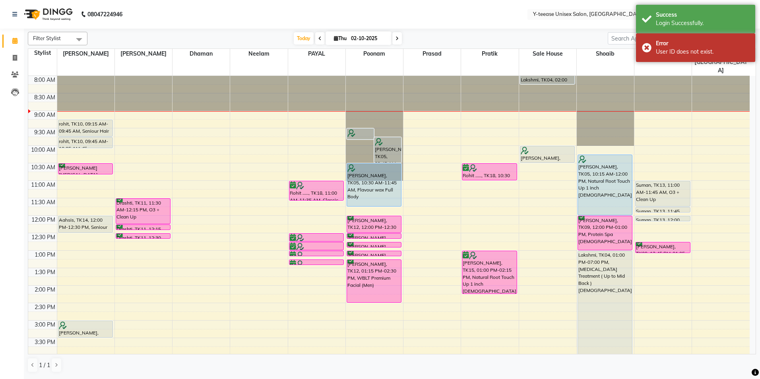
click at [439, 27] on nav "08047224946 Select Location × Y-teease Unisex Salon, Amanora Default Panel My P…" at bounding box center [380, 14] width 760 height 29
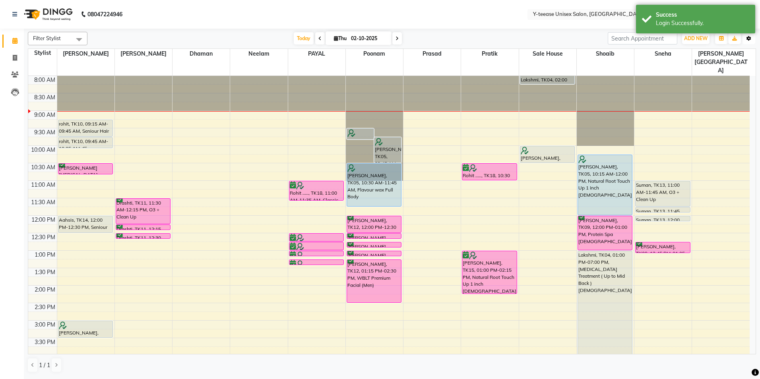
click at [749, 39] on icon "button" at bounding box center [749, 38] width 5 height 5
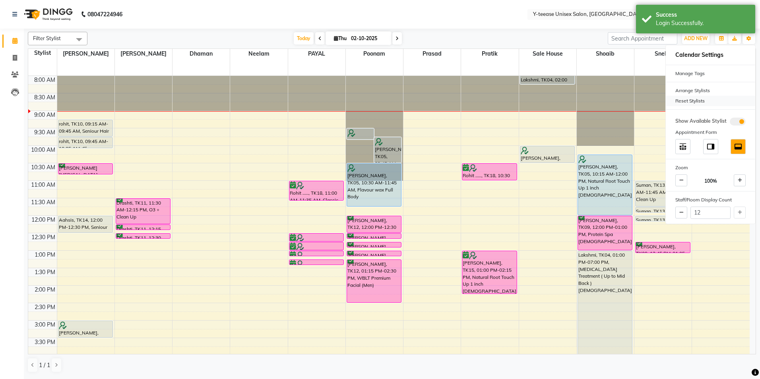
click at [700, 102] on div "Reset Stylists" at bounding box center [710, 101] width 89 height 10
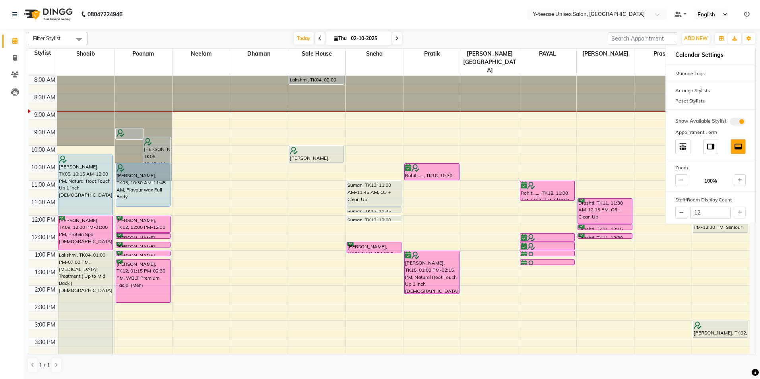
click at [453, 11] on nav "08047224946 Select Location × Y-teease Unisex Salon, Amanora Default Panel My P…" at bounding box center [380, 14] width 760 height 29
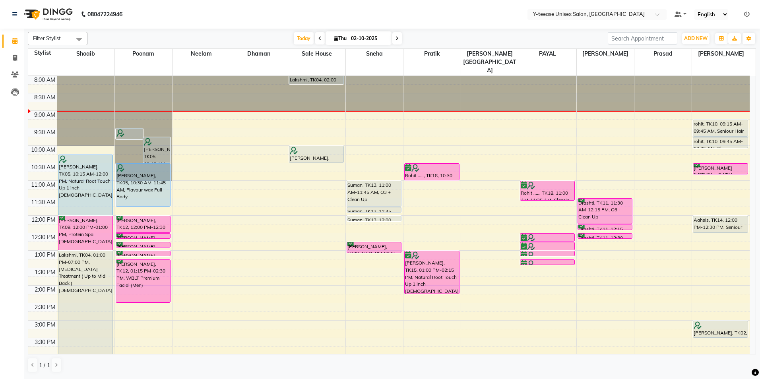
click at [396, 39] on icon at bounding box center [397, 38] width 3 height 5
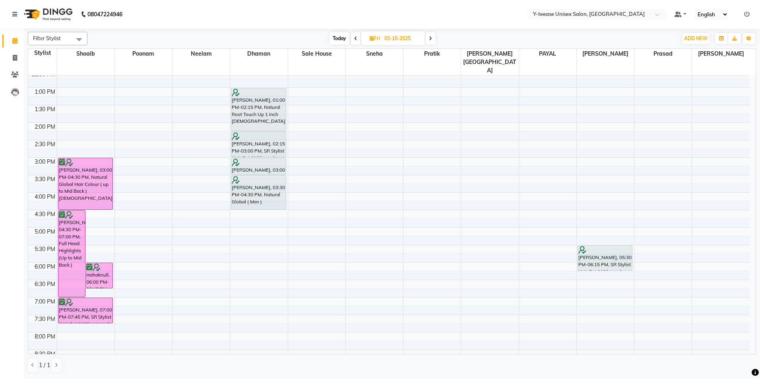
scroll to position [150, 0]
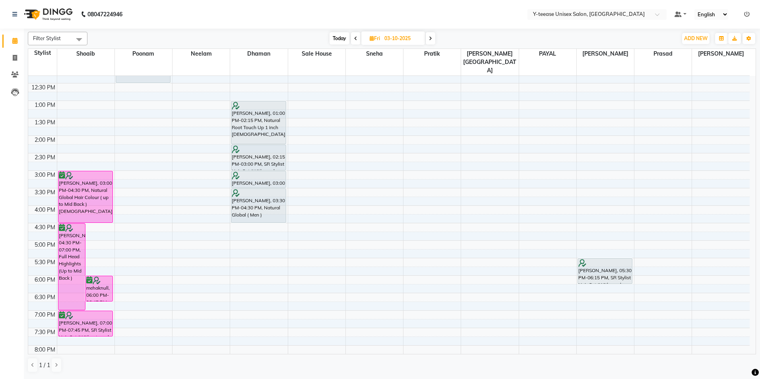
click at [336, 37] on span "Today" at bounding box center [340, 38] width 20 height 12
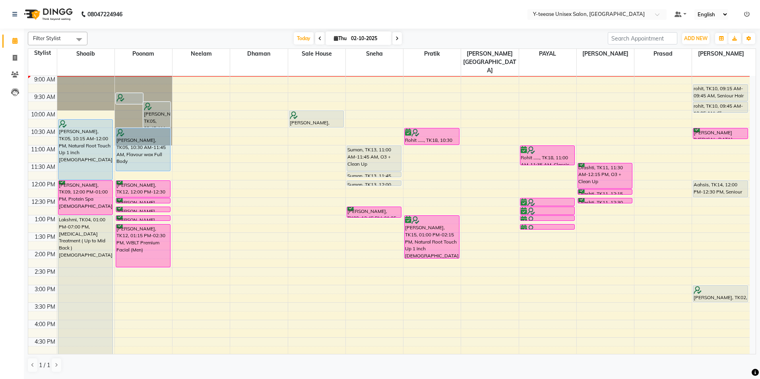
click at [319, 37] on icon at bounding box center [320, 38] width 3 height 5
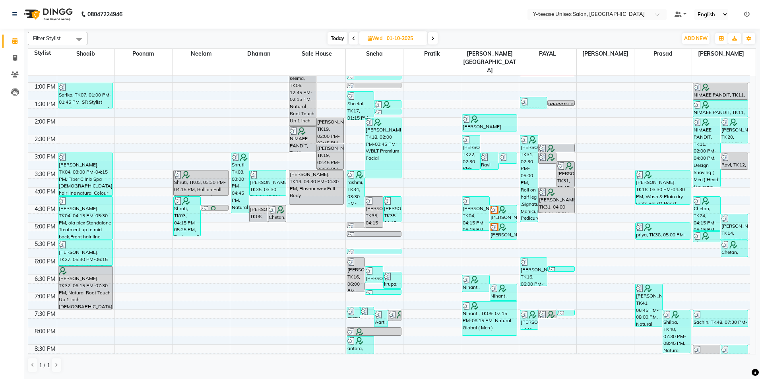
scroll to position [229, 0]
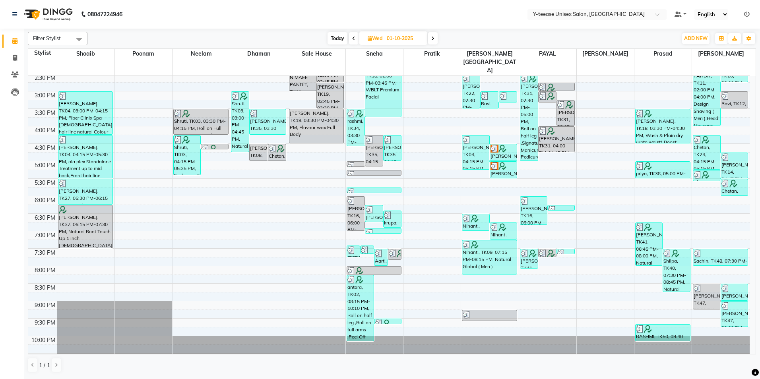
click at [334, 36] on span "Today" at bounding box center [338, 38] width 20 height 12
type input "02-10-2025"
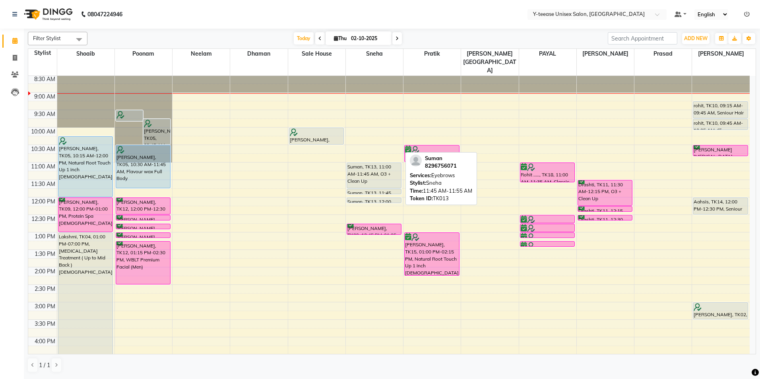
scroll to position [0, 0]
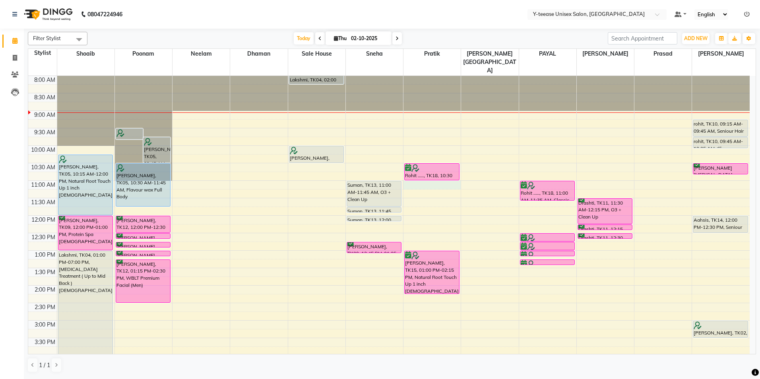
click at [432, 168] on div "8:00 AM 8:30 AM 9:00 AM 9:30 AM 10:00 AM 10:30 AM 11:00 AM 11:30 AM 12:00 PM 12…" at bounding box center [389, 338] width 722 height 525
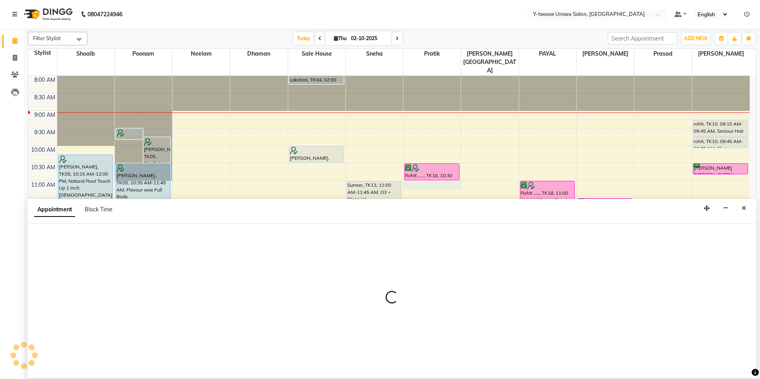
select select "67330"
select select "tentative"
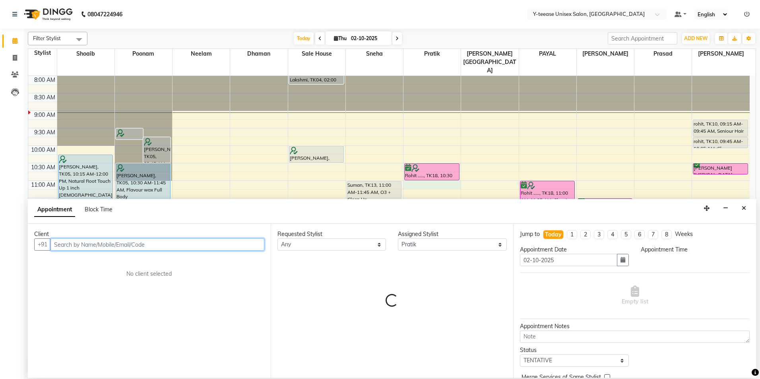
select select "660"
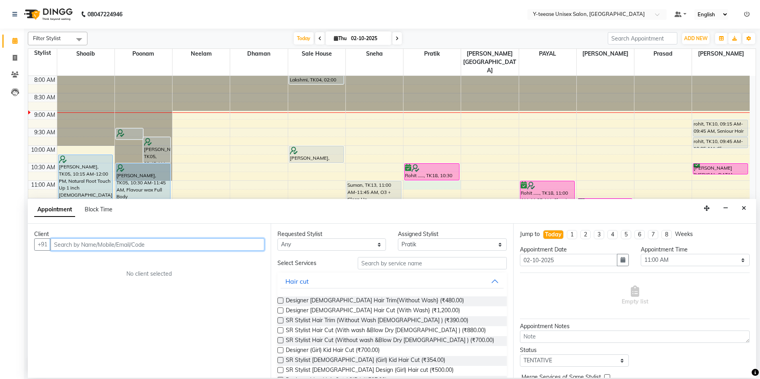
click at [259, 247] on input "text" at bounding box center [158, 245] width 214 height 12
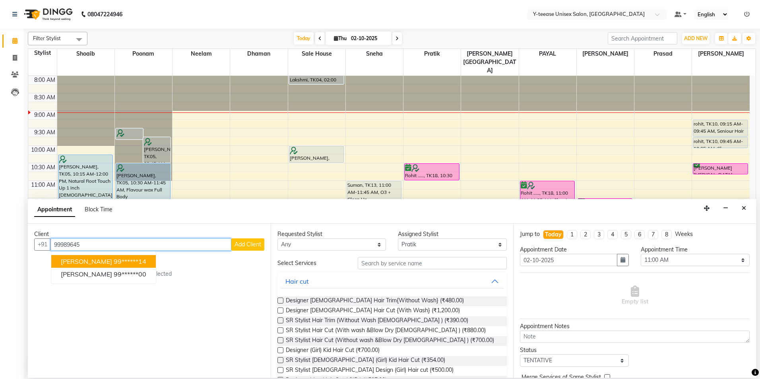
click at [133, 261] on ngb-highlight "99******14" at bounding box center [130, 262] width 33 height 8
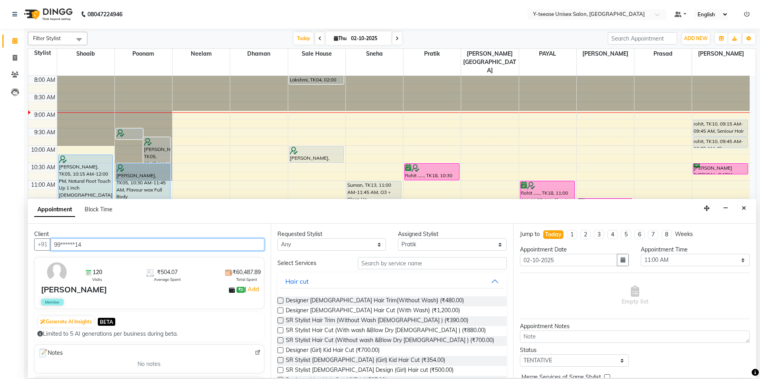
type input "99******14"
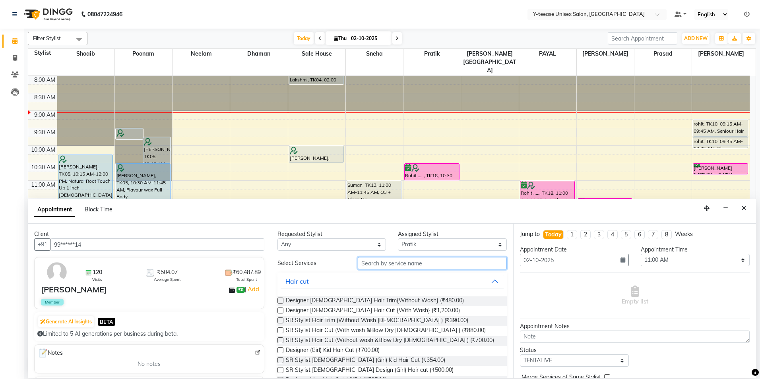
click at [369, 264] on input "text" at bounding box center [432, 263] width 149 height 12
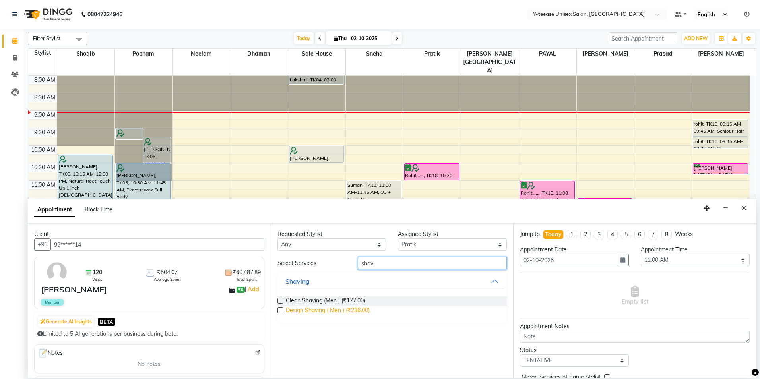
type input "shav"
click at [338, 309] on span "Design Shaving ( Men ) (₹236.00)" at bounding box center [328, 312] width 84 height 10
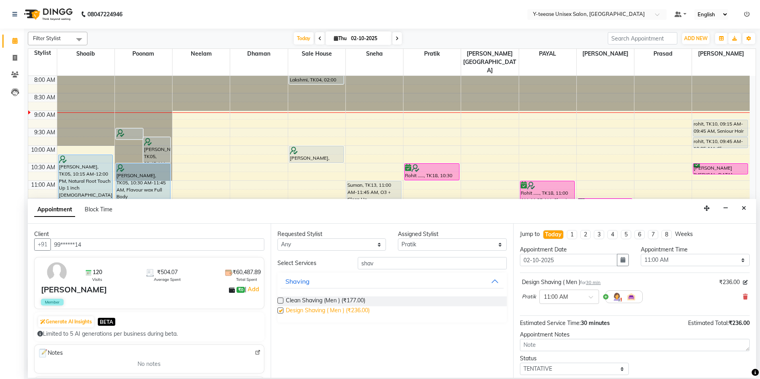
checkbox input "false"
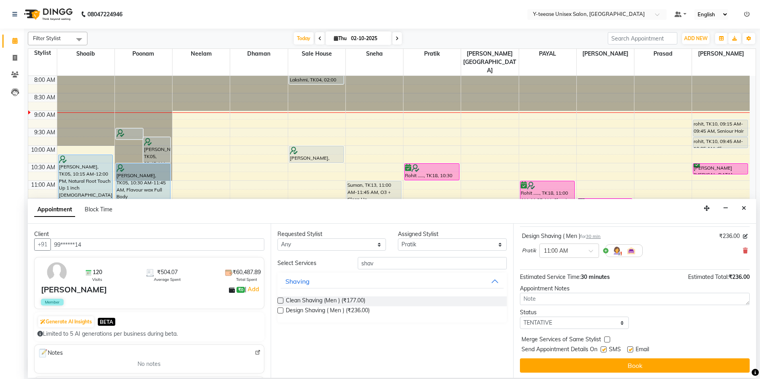
scroll to position [47, 0]
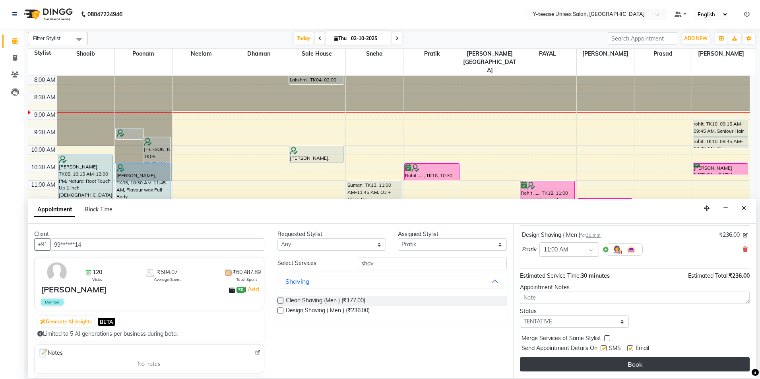
click at [581, 364] on button "Book" at bounding box center [635, 365] width 230 height 14
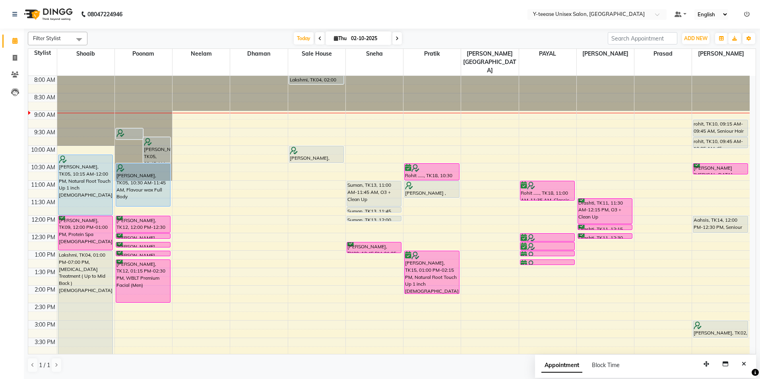
click at [697, 166] on div "8:00 AM 8:30 AM 9:00 AM 9:30 AM 10:00 AM 10:30 AM 11:00 AM 11:30 AM 12:00 PM 12…" at bounding box center [389, 338] width 722 height 525
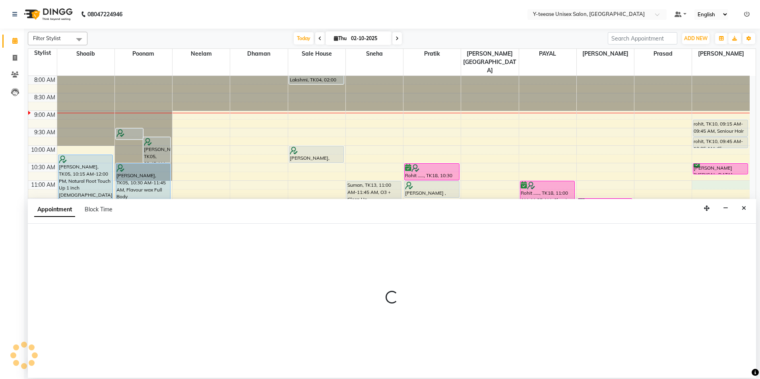
select select "92975"
select select "660"
select select "tentative"
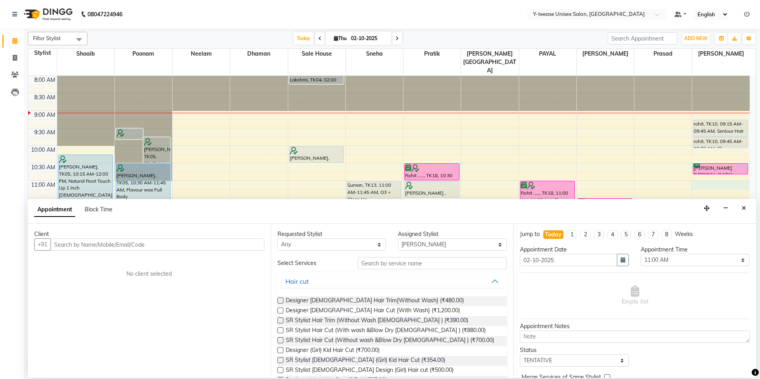
click at [161, 248] on input "text" at bounding box center [158, 245] width 214 height 12
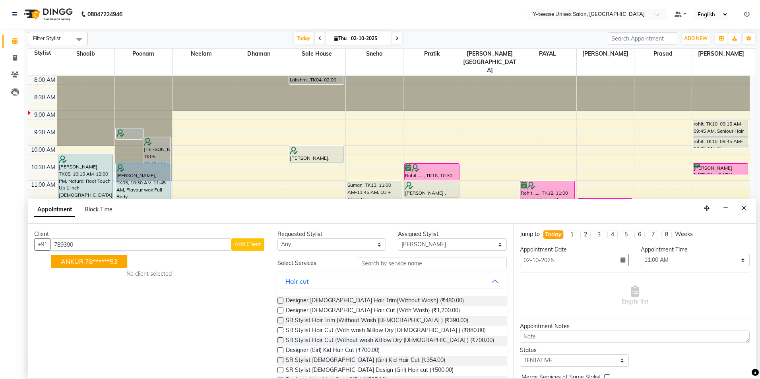
click at [88, 266] on button "ANKUR 78******53" at bounding box center [89, 261] width 76 height 13
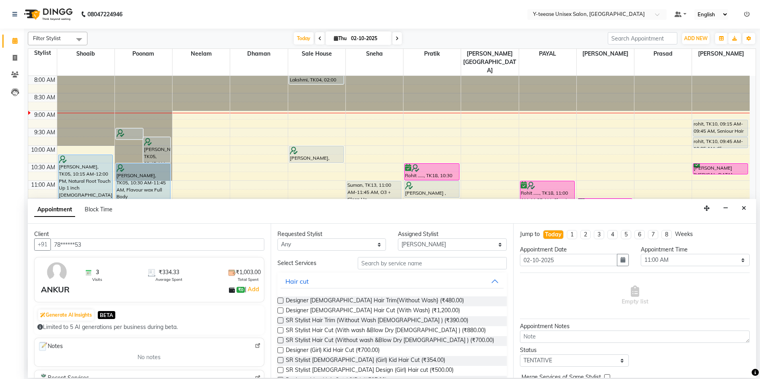
type input "78******53"
click at [380, 266] on input "text" at bounding box center [432, 263] width 149 height 12
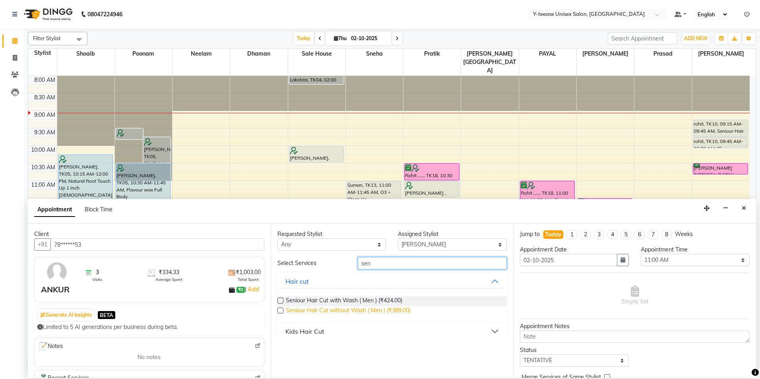
type input "sen"
click at [396, 308] on span "Seniour Hair Cut without Wash ( Men ) (₹389.00)" at bounding box center [348, 312] width 125 height 10
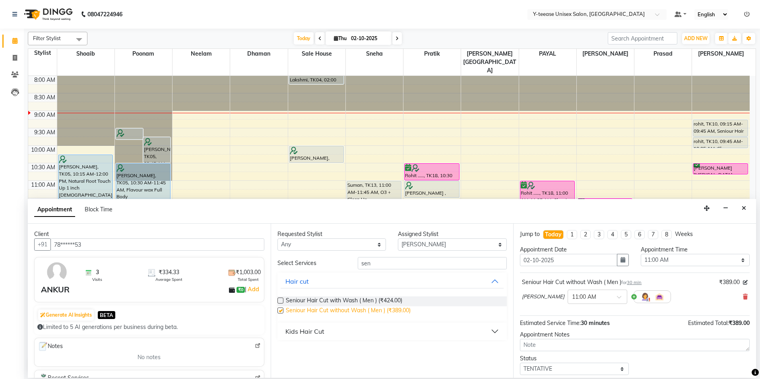
checkbox input "false"
click at [391, 266] on input "sen" at bounding box center [432, 263] width 149 height 12
click at [390, 266] on input "sen" at bounding box center [432, 263] width 149 height 12
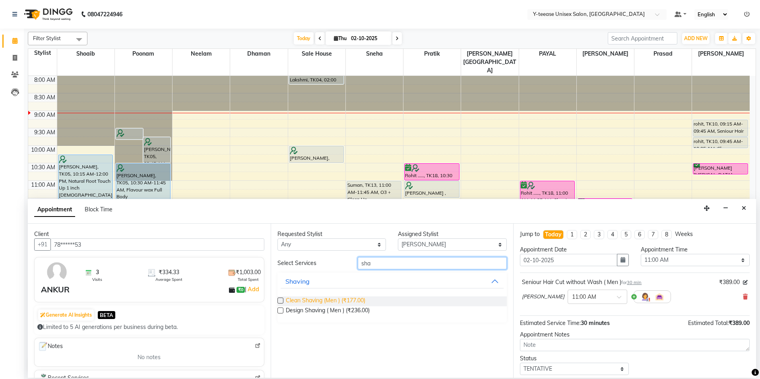
type input "sha"
click at [357, 299] on span "Clean Shaving (Men ) (₹177.00)" at bounding box center [326, 302] width 80 height 10
checkbox input "false"
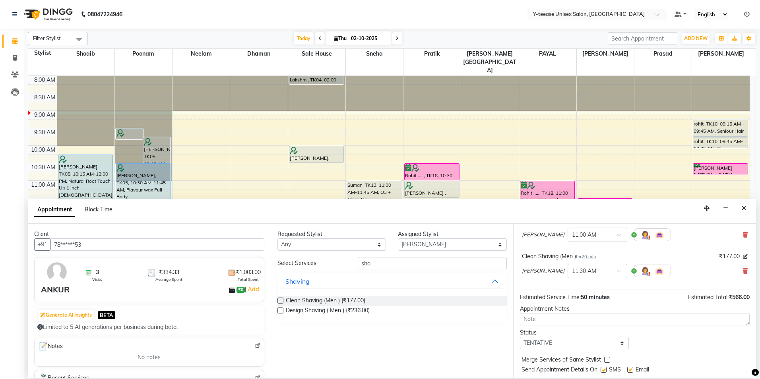
scroll to position [84, 0]
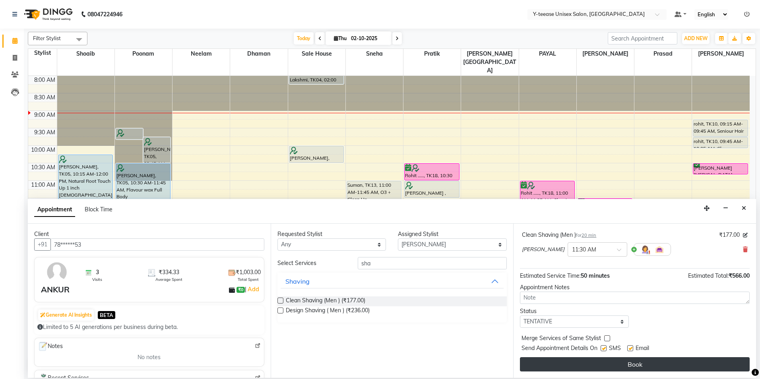
click at [568, 361] on button "Book" at bounding box center [635, 365] width 230 height 14
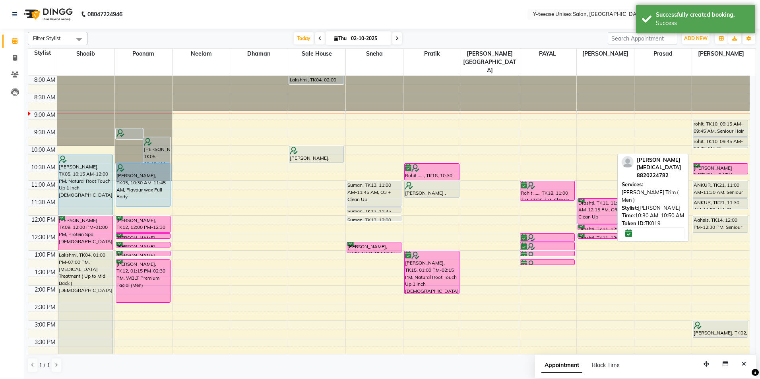
click at [713, 159] on div "8:00 AM 8:30 AM 9:00 AM 9:30 AM 10:00 AM 10:30 AM 11:00 AM 11:30 AM 12:00 PM 12…" at bounding box center [389, 338] width 722 height 525
drag, startPoint x: 712, startPoint y: 157, endPoint x: 716, endPoint y: 165, distance: 9.6
click at [716, 165] on div "rohit, TK10, 09:15 AM-09:45 AM, Seniour Hair Cut with Wash ( Men ) rohit, TK10,…" at bounding box center [721, 338] width 58 height 525
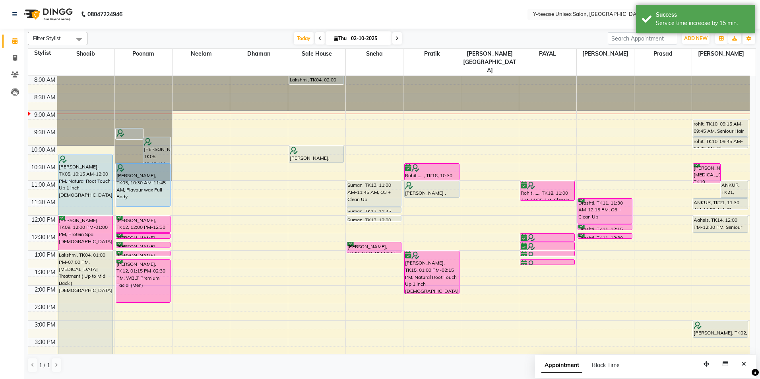
click at [396, 37] on icon at bounding box center [397, 38] width 3 height 5
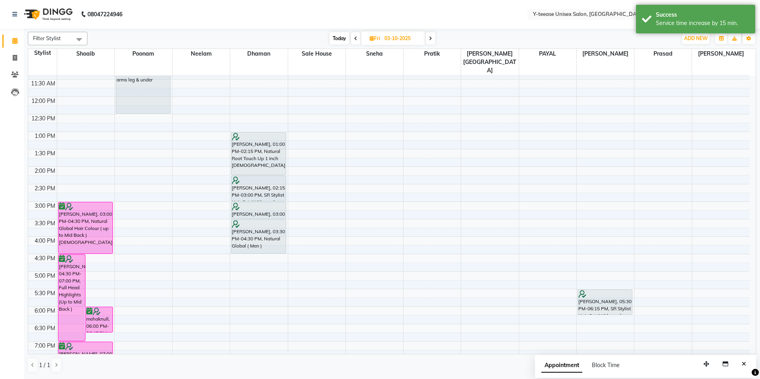
scroll to position [119, 0]
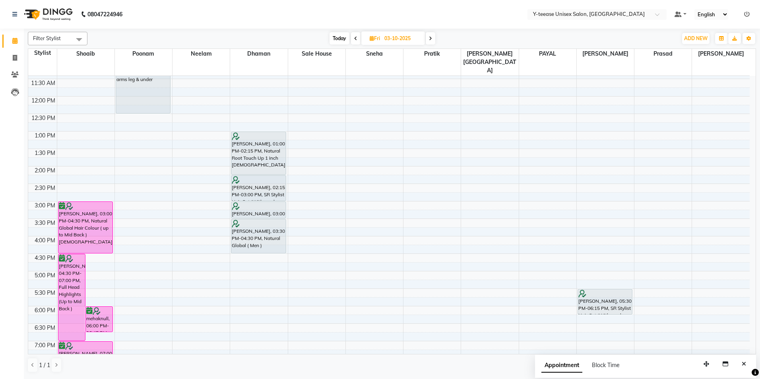
click at [335, 37] on span "Today" at bounding box center [340, 38] width 20 height 12
type input "02-10-2025"
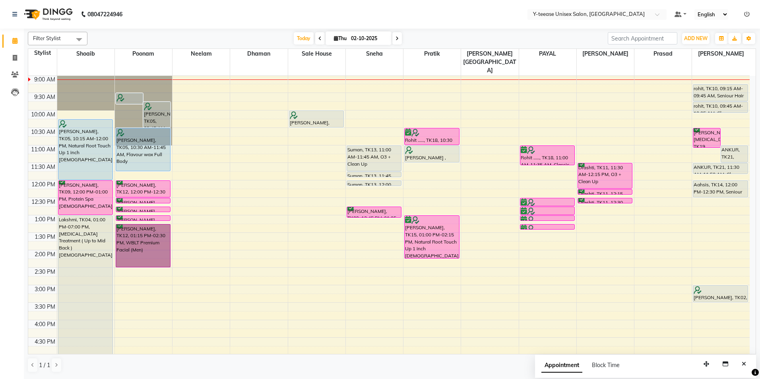
drag, startPoint x: 309, startPoint y: 82, endPoint x: 141, endPoint y: 213, distance: 213.4
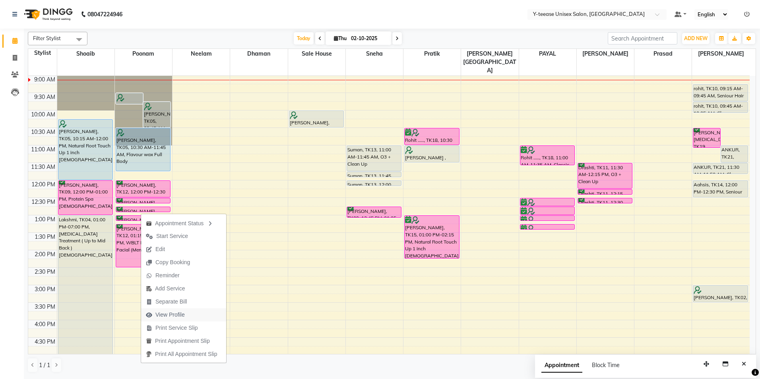
click at [184, 311] on span "View Profile" at bounding box center [170, 315] width 29 height 8
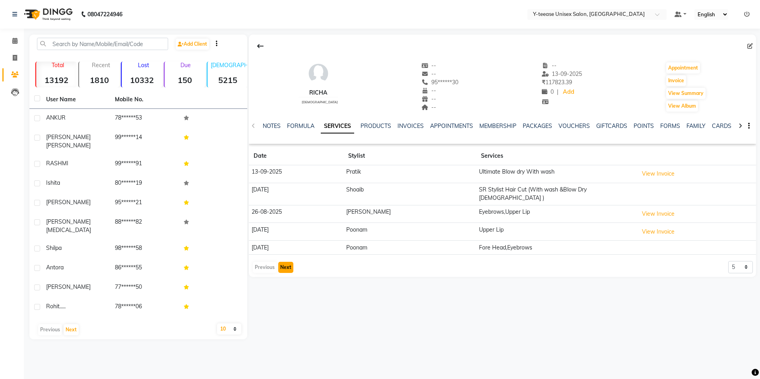
click at [290, 263] on button "Next" at bounding box center [285, 267] width 15 height 11
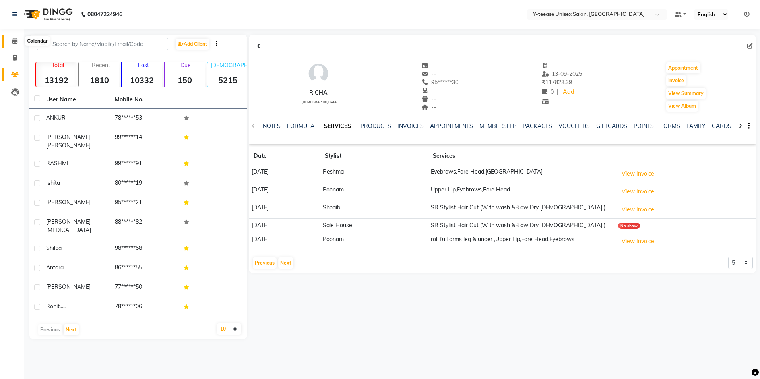
click at [10, 40] on span at bounding box center [15, 41] width 14 height 9
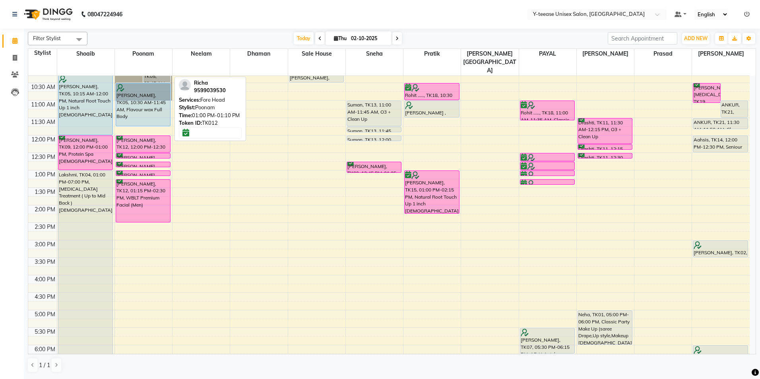
scroll to position [80, 0]
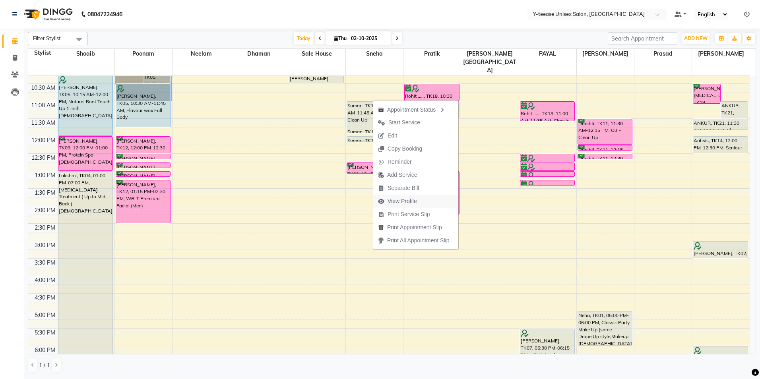
click at [402, 199] on span "View Profile" at bounding box center [402, 201] width 29 height 8
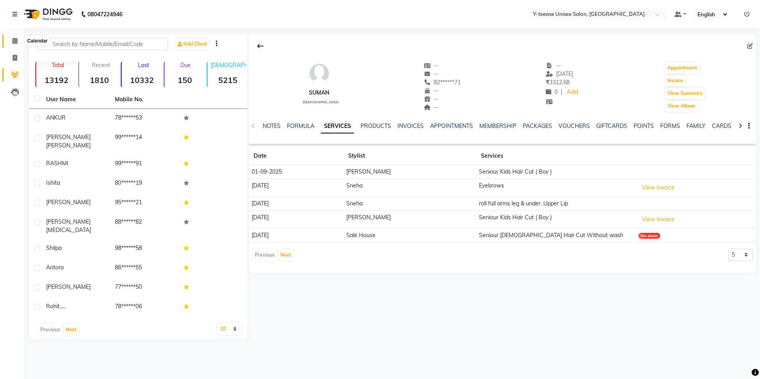
click at [14, 42] on icon at bounding box center [14, 41] width 5 height 6
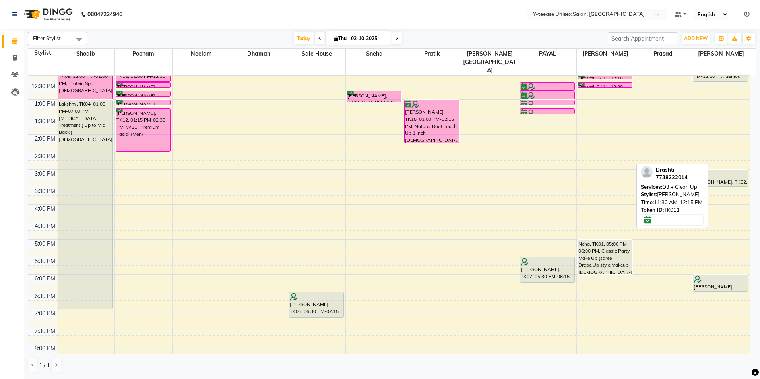
scroll to position [159, 0]
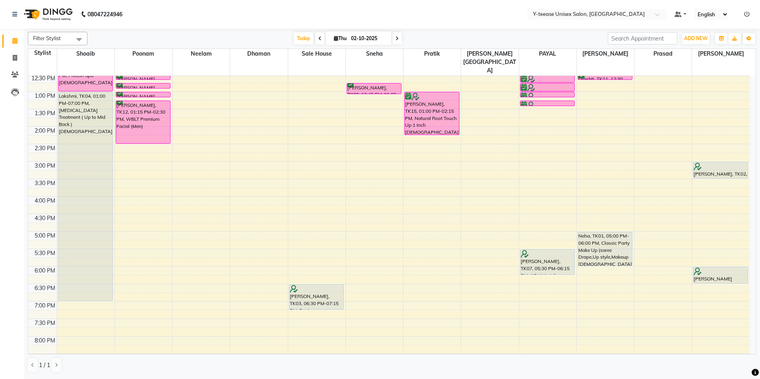
click at [315, 40] on span at bounding box center [320, 38] width 10 height 12
type input "01-10-2025"
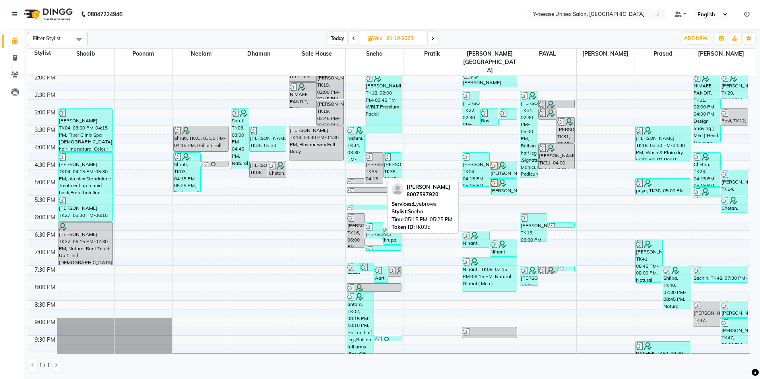
scroll to position [229, 0]
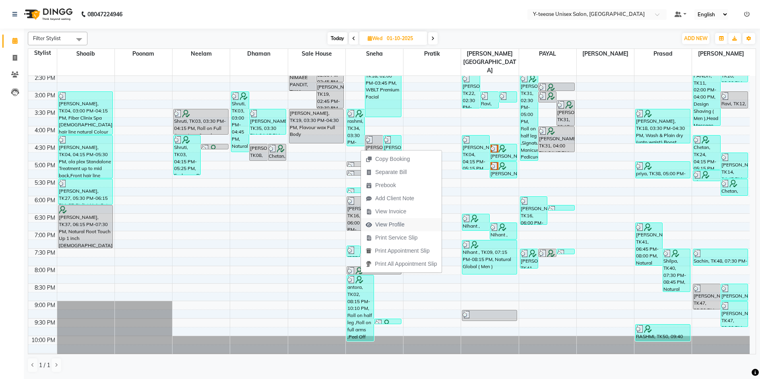
click at [397, 224] on span "View Profile" at bounding box center [389, 225] width 29 height 8
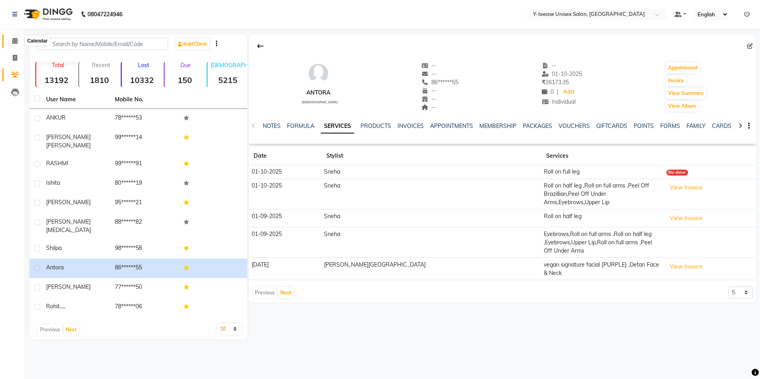
click at [13, 43] on icon at bounding box center [14, 41] width 5 height 6
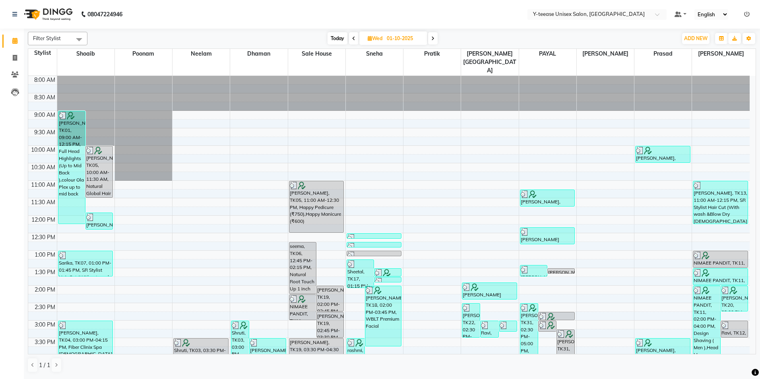
click at [338, 35] on span "Today" at bounding box center [338, 38] width 20 height 12
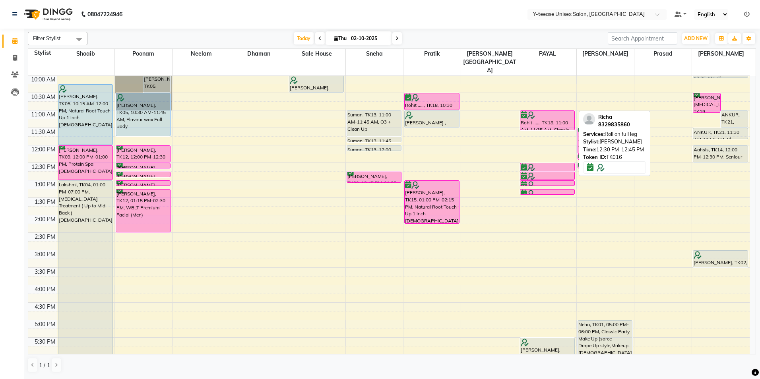
scroll to position [31, 0]
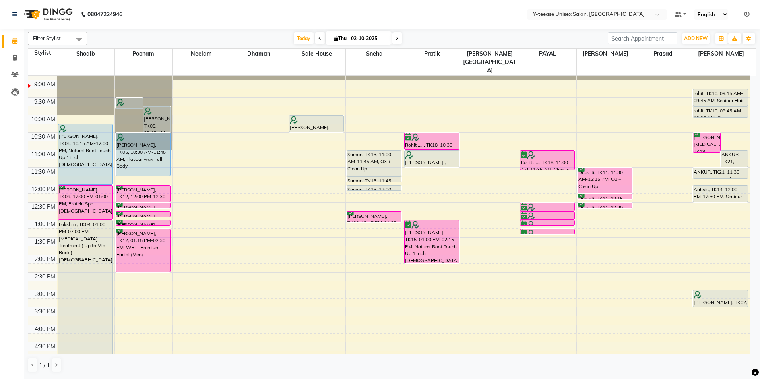
click at [396, 38] on icon at bounding box center [397, 38] width 3 height 5
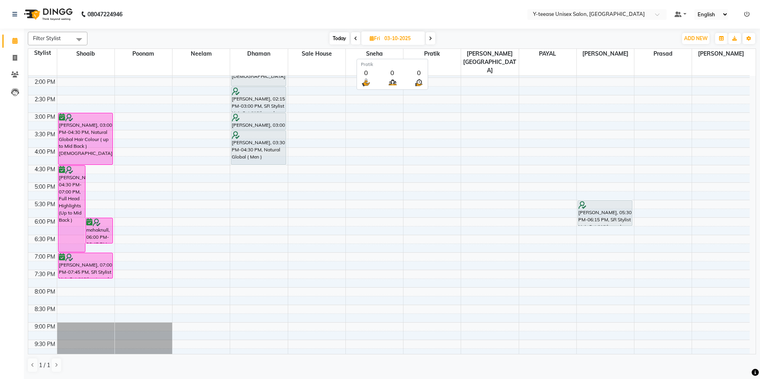
scroll to position [190, 0]
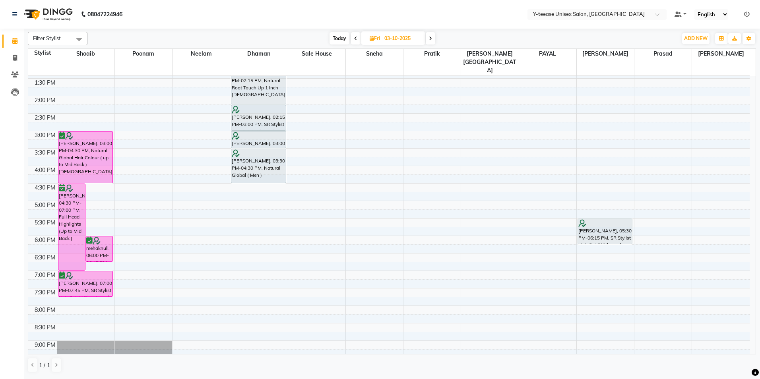
click at [430, 41] on span at bounding box center [431, 38] width 10 height 12
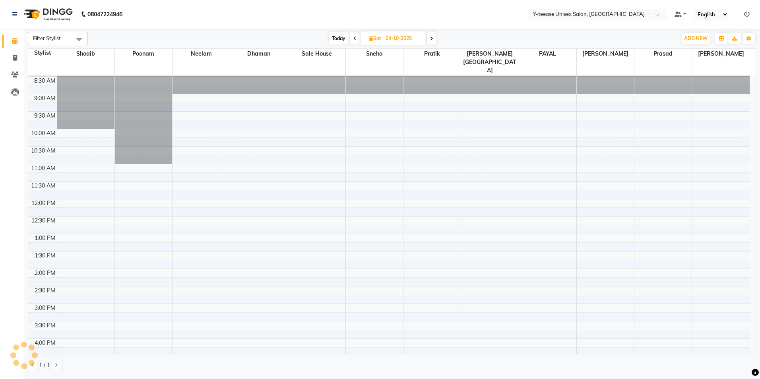
scroll to position [0, 0]
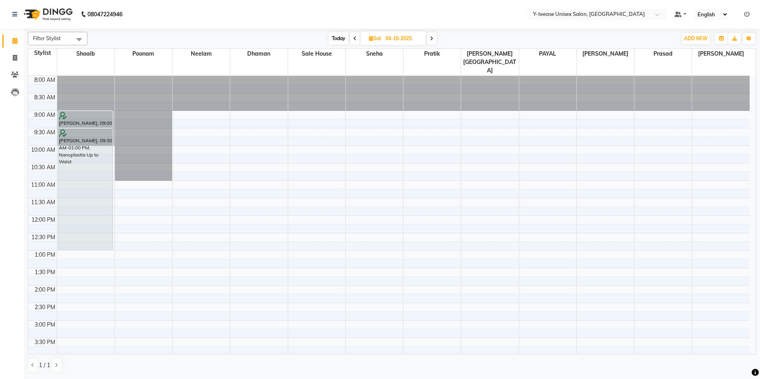
click at [340, 37] on span "Today" at bounding box center [339, 38] width 20 height 12
type input "02-10-2025"
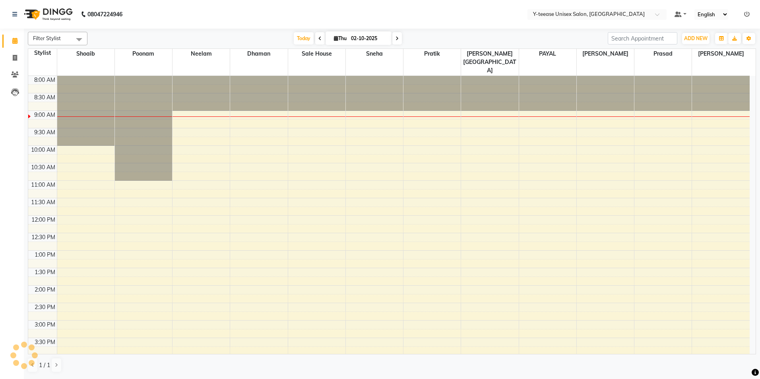
scroll to position [35, 0]
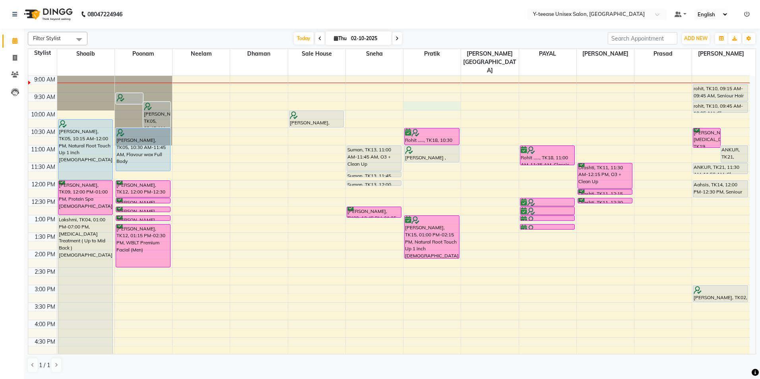
click at [416, 90] on div "8:00 AM 8:30 AM 9:00 AM 9:30 AM 10:00 AM 10:30 AM 11:00 AM 11:30 AM 12:00 PM 12…" at bounding box center [389, 303] width 722 height 525
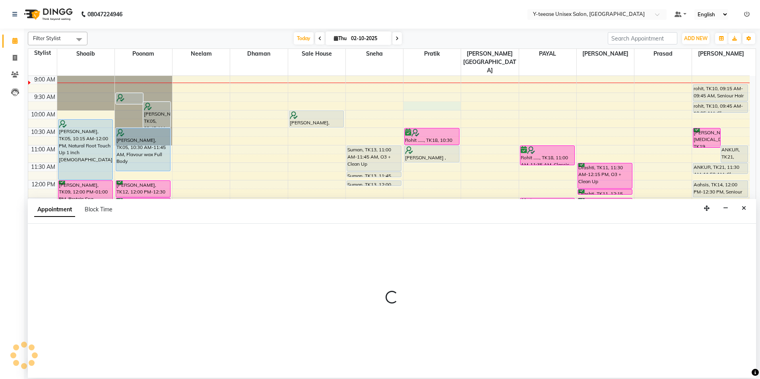
select select "67330"
select select "585"
select select "tentative"
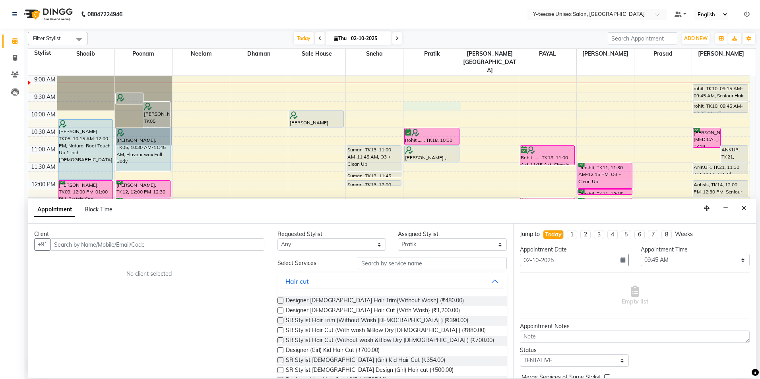
click at [259, 247] on input "text" at bounding box center [158, 245] width 214 height 12
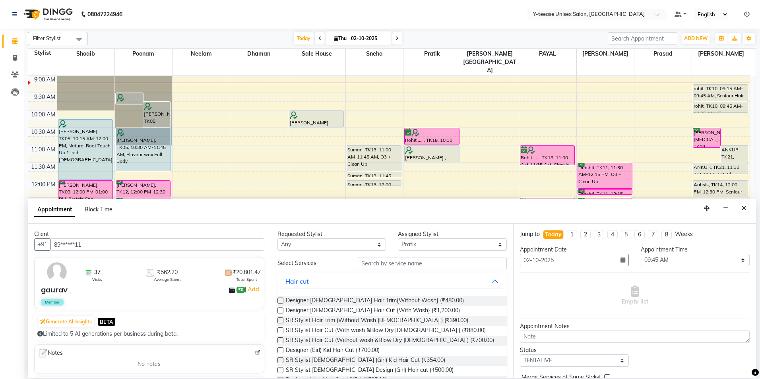
type input "89******11"
click at [373, 265] on input "text" at bounding box center [432, 263] width 149 height 12
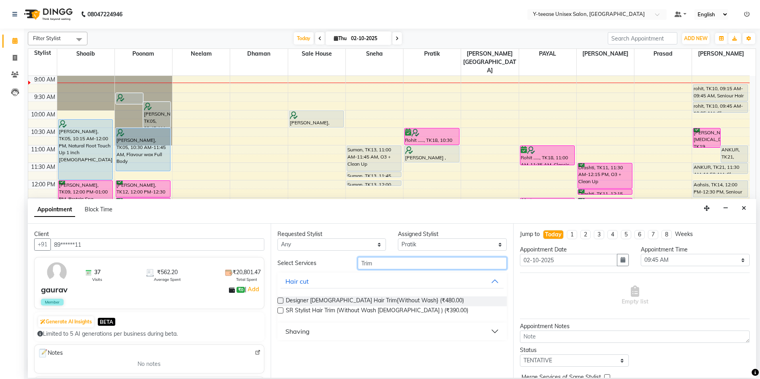
type input "Trim"
click at [303, 331] on div "Shaving" at bounding box center [298, 332] width 24 height 10
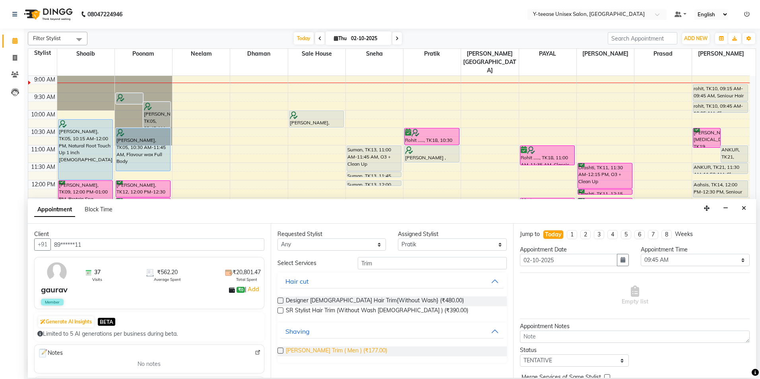
click at [323, 352] on span "[PERSON_NAME] Trim ( Men ) (₹177.00)" at bounding box center [336, 352] width 101 height 10
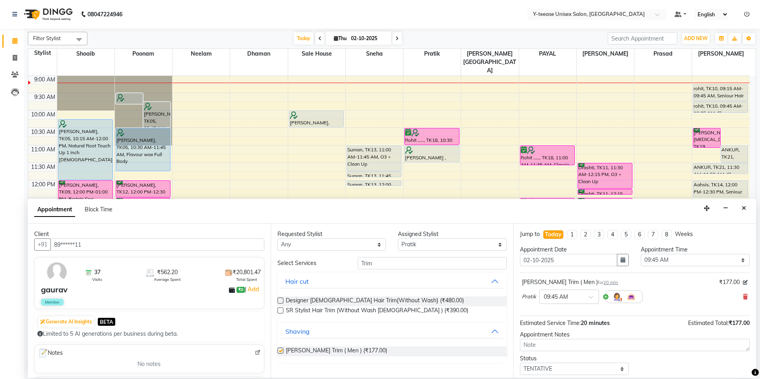
checkbox input "false"
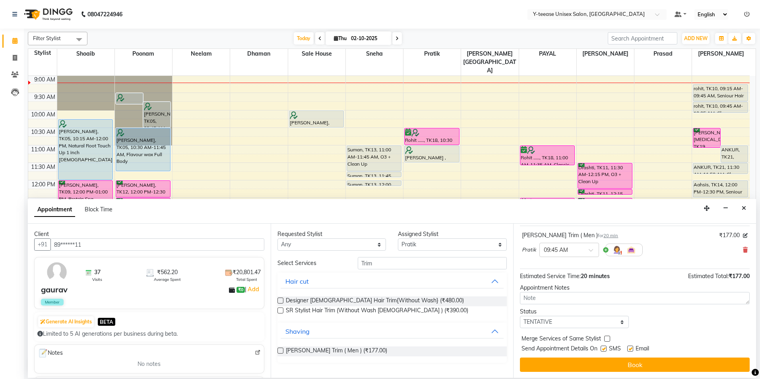
scroll to position [47, 0]
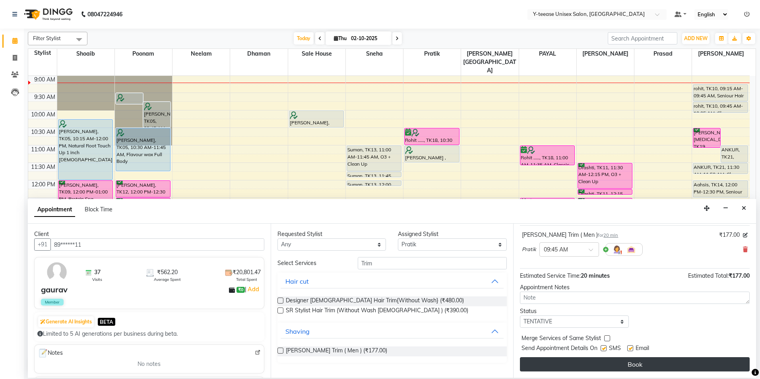
click at [544, 365] on button "Book" at bounding box center [635, 365] width 230 height 14
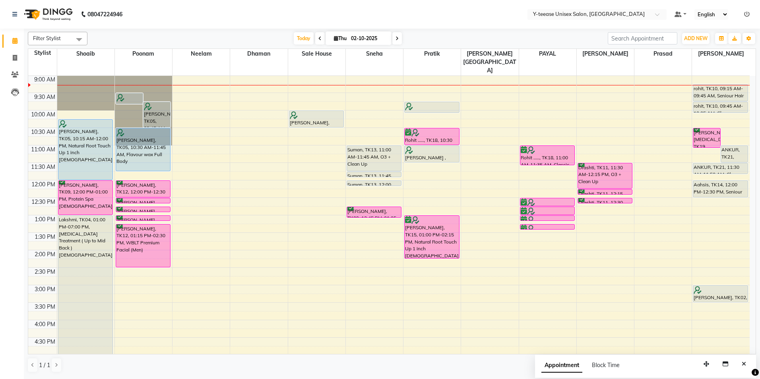
click at [6, 65] on li "Invoice" at bounding box center [12, 58] width 24 height 17
click at [11, 60] on span at bounding box center [15, 58] width 14 height 9
select select "service"
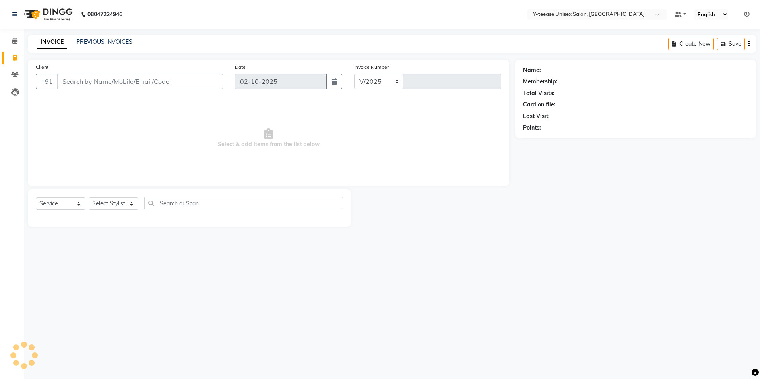
select select "4"
type input "8317"
click at [121, 208] on select "Select Stylist [PERSON_NAME] [PERSON_NAME] nagar Manager Mosin [PERSON_NAME] [P…" at bounding box center [123, 204] width 68 height 12
select select "56"
click at [89, 198] on select "Select Stylist [PERSON_NAME] [PERSON_NAME] nagar Manager Mosin [PERSON_NAME] [P…" at bounding box center [123, 204] width 68 height 12
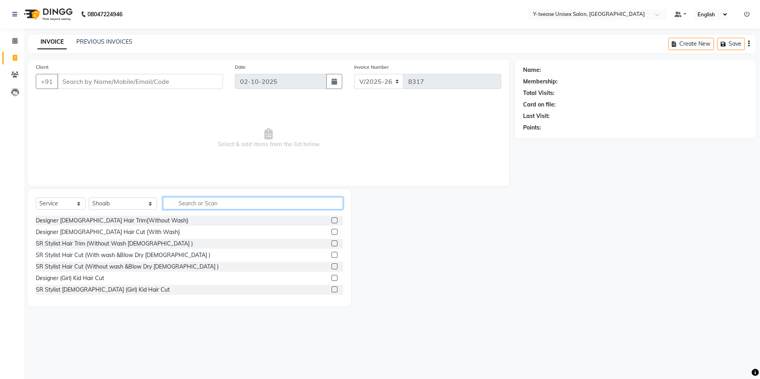
click at [164, 202] on input "text" at bounding box center [253, 203] width 180 height 12
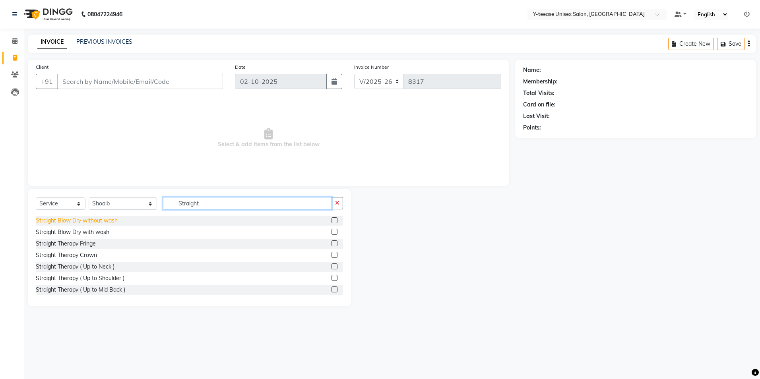
type input "Straight"
click at [106, 224] on div "Straight Blow Dry without wash" at bounding box center [77, 221] width 82 height 8
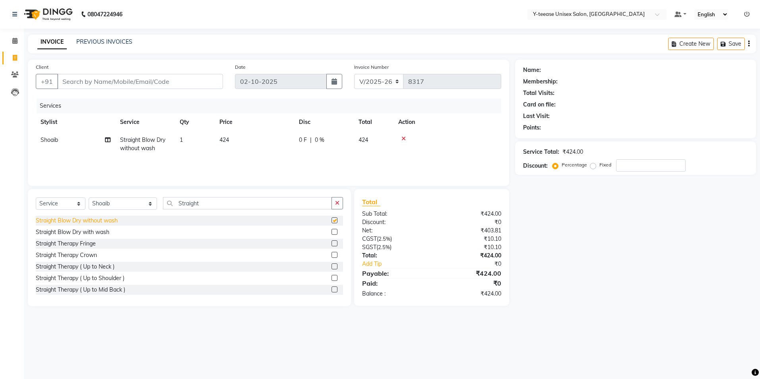
checkbox input "false"
click at [104, 231] on div "Straight Blow Dry with wash" at bounding box center [73, 232] width 74 height 8
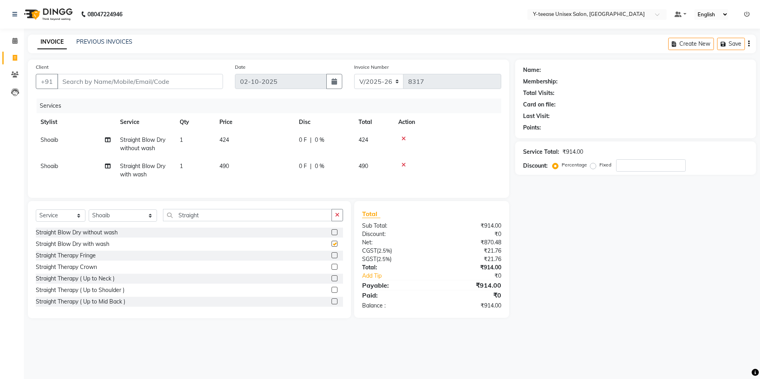
checkbox input "false"
click at [404, 138] on icon at bounding box center [404, 139] width 4 height 6
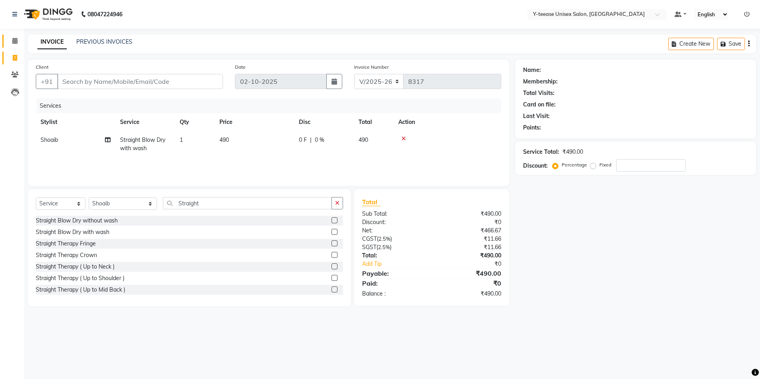
click at [6, 40] on link "Calendar" at bounding box center [11, 41] width 19 height 13
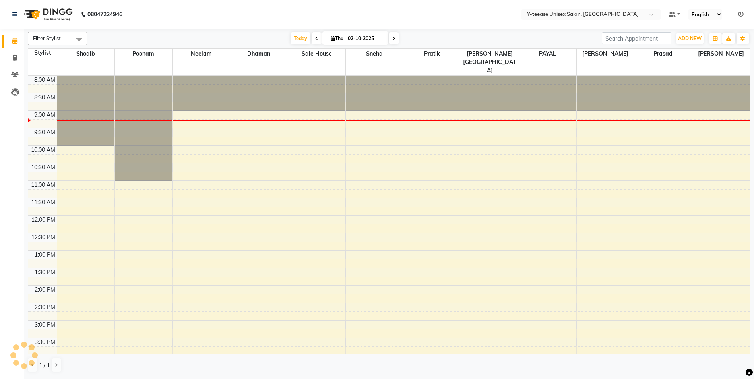
click at [416, 42] on div "Today Thu 02-10-2025" at bounding box center [344, 39] width 507 height 12
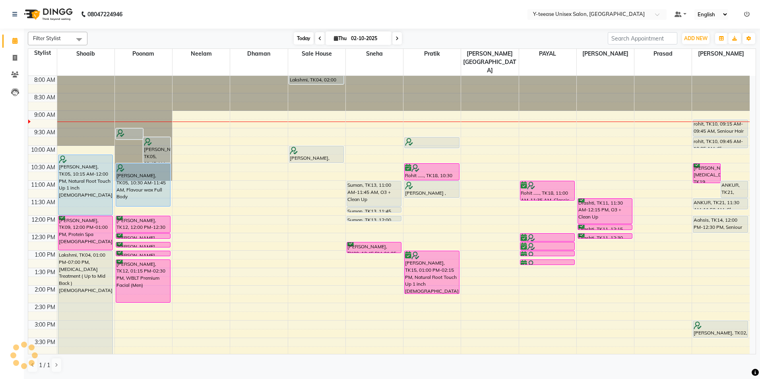
click at [304, 39] on span "Today" at bounding box center [304, 38] width 20 height 12
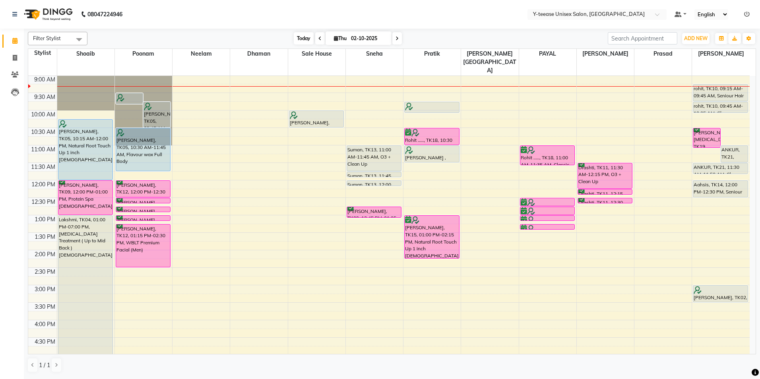
click at [298, 40] on span "Today" at bounding box center [304, 38] width 20 height 12
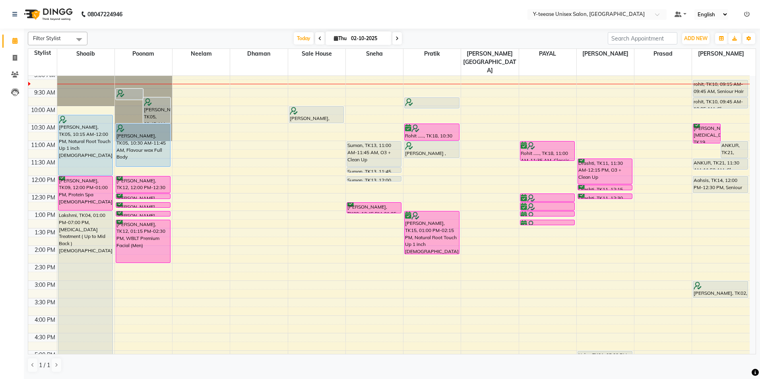
scroll to position [80, 0]
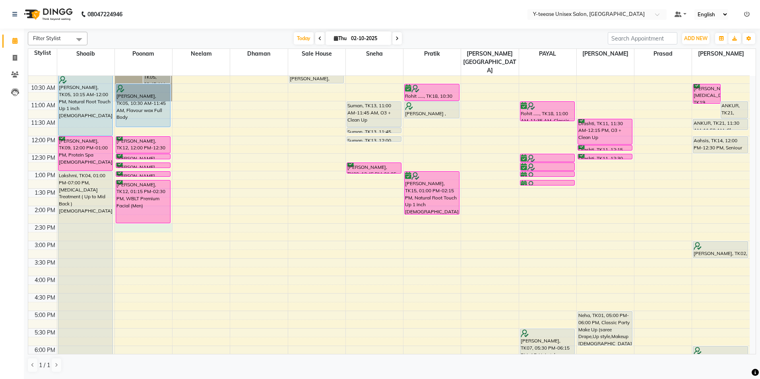
click at [140, 212] on div "8:00 AM 8:30 AM 9:00 AM 9:30 AM 10:00 AM 10:30 AM 11:00 AM 11:30 AM 12:00 PM 12…" at bounding box center [389, 258] width 722 height 525
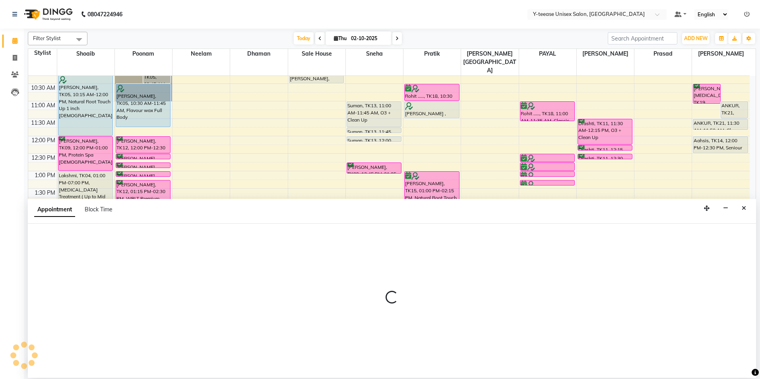
select select "57"
select select "870"
select select "tentative"
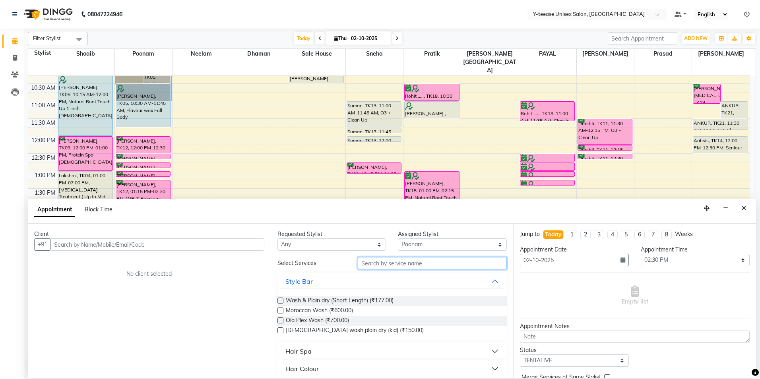
click at [407, 261] on input "text" at bounding box center [432, 263] width 149 height 12
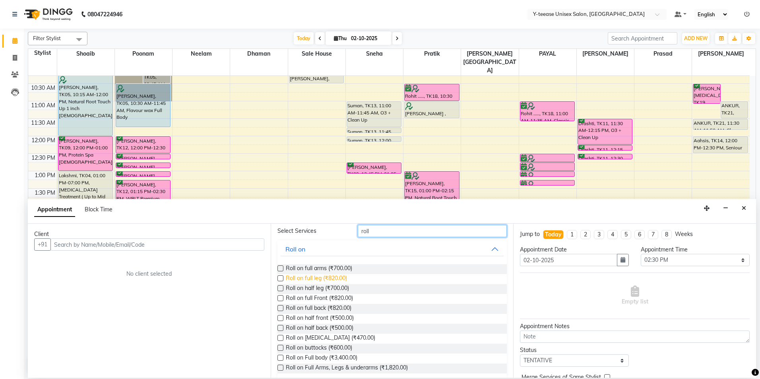
scroll to position [41, 0]
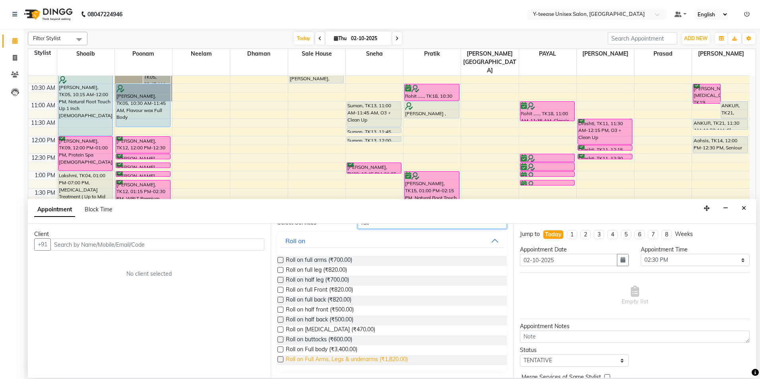
type input "roll"
click at [324, 360] on span "Roll on Full Arms, Legs & underarms (₹1,820.00)" at bounding box center [347, 361] width 122 height 10
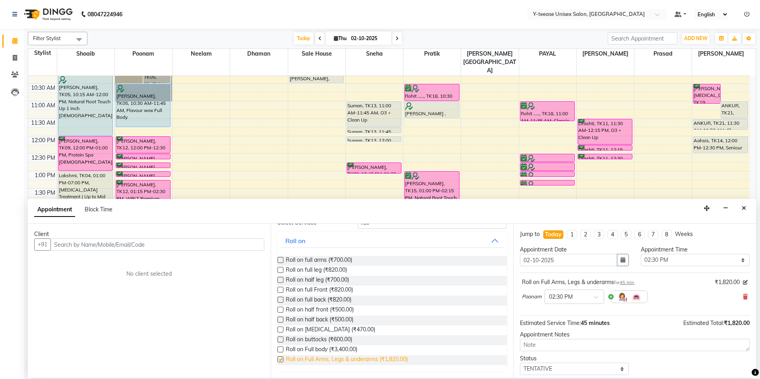
checkbox input "false"
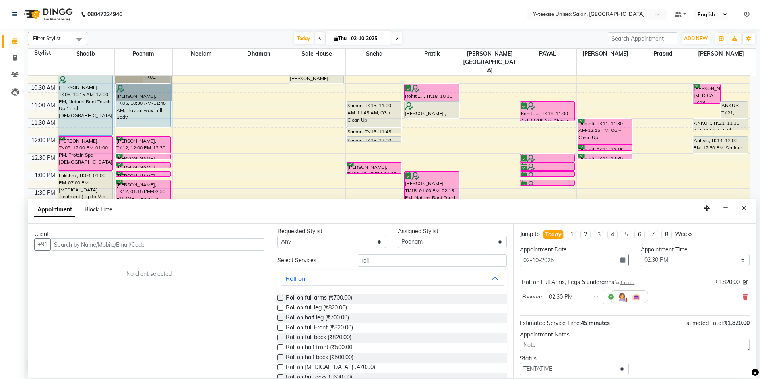
scroll to position [0, 0]
click at [454, 245] on select "Select [PERSON_NAME] Dhaman [PERSON_NAME][GEOGRAPHIC_DATA][PERSON_NAME] No Pref…" at bounding box center [452, 245] width 109 height 12
select select "88412"
click at [398, 239] on select "Select [PERSON_NAME] Dhaman [PERSON_NAME][GEOGRAPHIC_DATA][PERSON_NAME] No Pref…" at bounding box center [452, 245] width 109 height 12
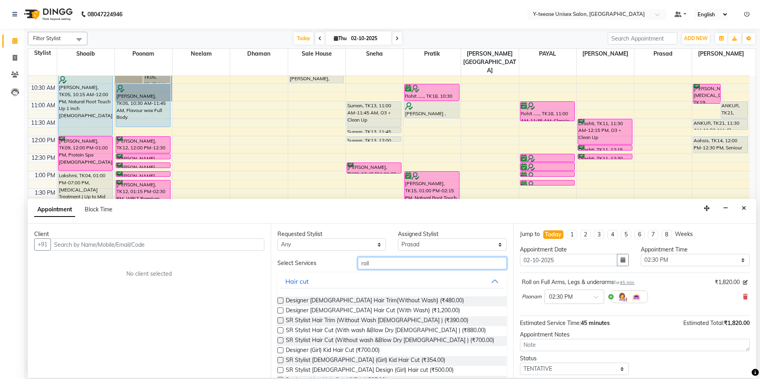
click at [390, 260] on input "roll" at bounding box center [432, 263] width 149 height 12
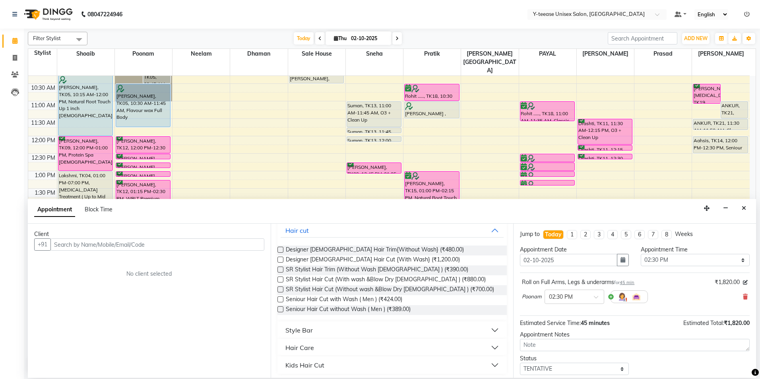
scroll to position [53, 0]
type input "wash"
click at [305, 325] on div "Style Bar" at bounding box center [299, 328] width 27 height 10
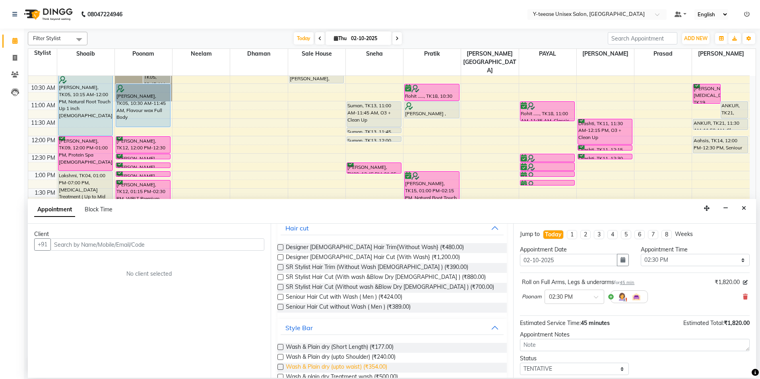
click at [317, 367] on span "Wash & Plain dry (upto waist) (₹354.00)" at bounding box center [336, 368] width 101 height 10
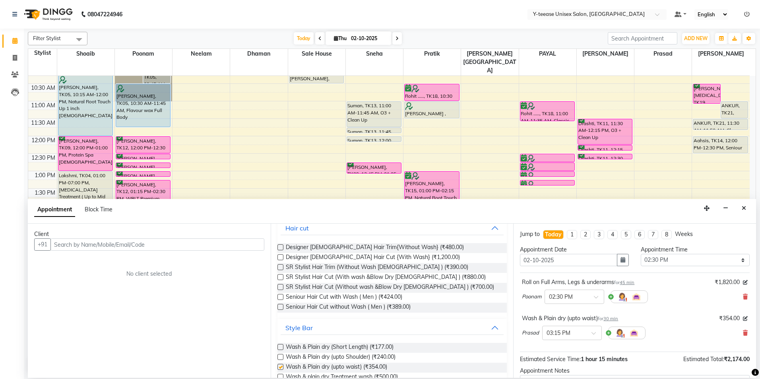
checkbox input "false"
click at [215, 249] on input "text" at bounding box center [158, 245] width 214 height 12
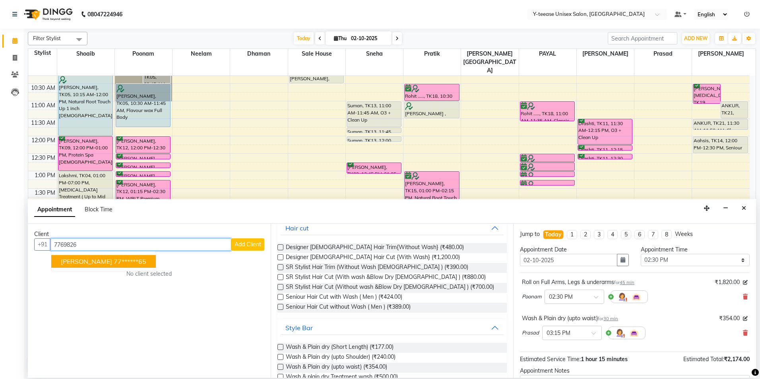
click at [114, 264] on ngb-highlight "77******65" at bounding box center [130, 262] width 33 height 8
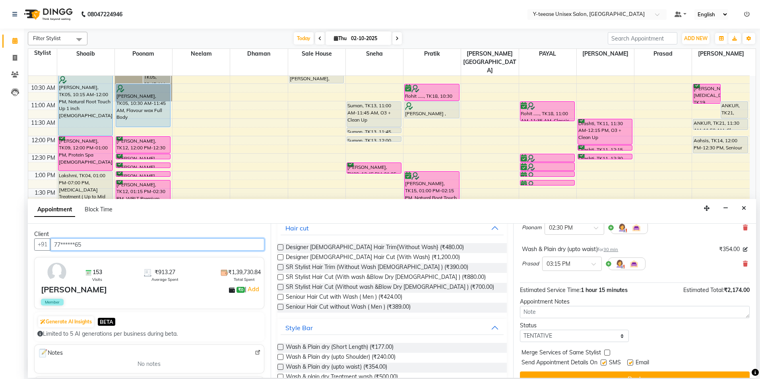
scroll to position [84, 0]
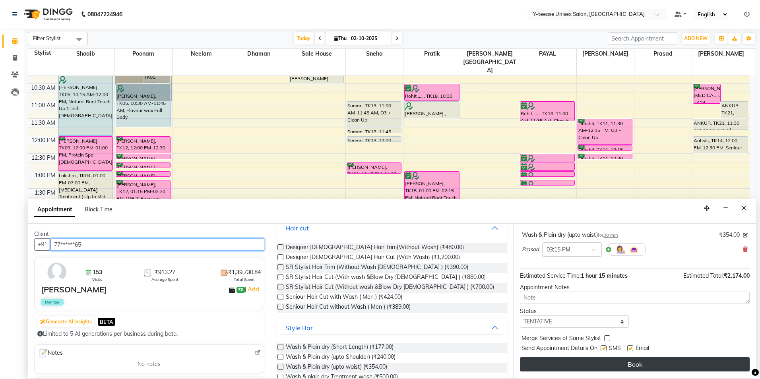
type input "77******65"
click at [615, 361] on button "Book" at bounding box center [635, 365] width 230 height 14
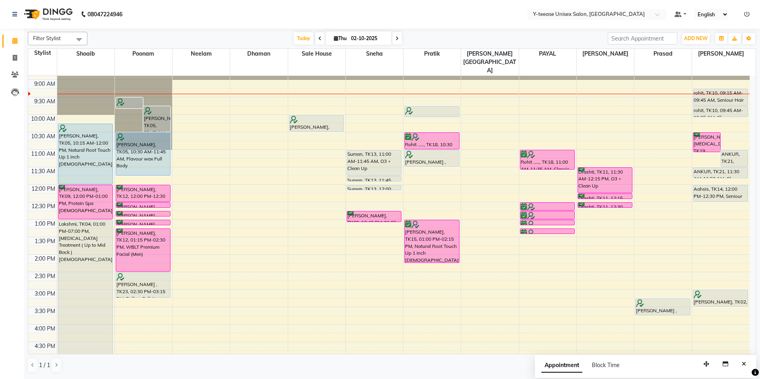
scroll to position [0, 0]
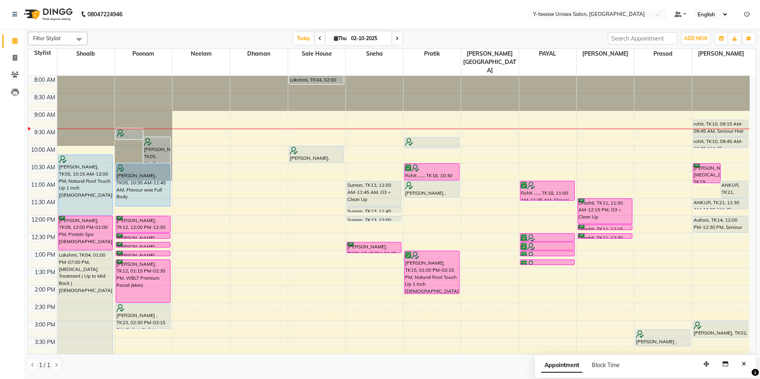
click at [396, 39] on icon at bounding box center [397, 38] width 3 height 5
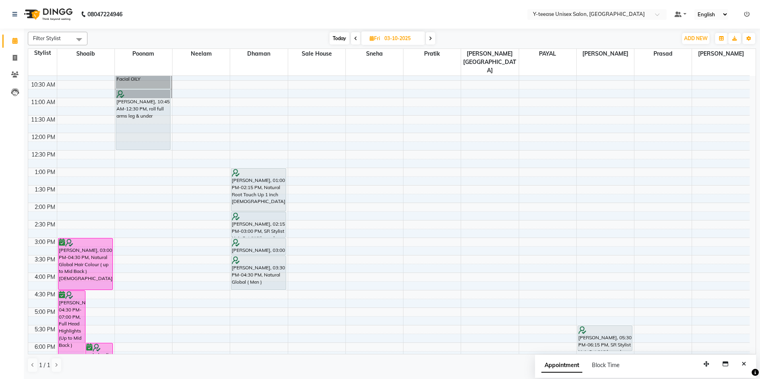
scroll to position [119, 0]
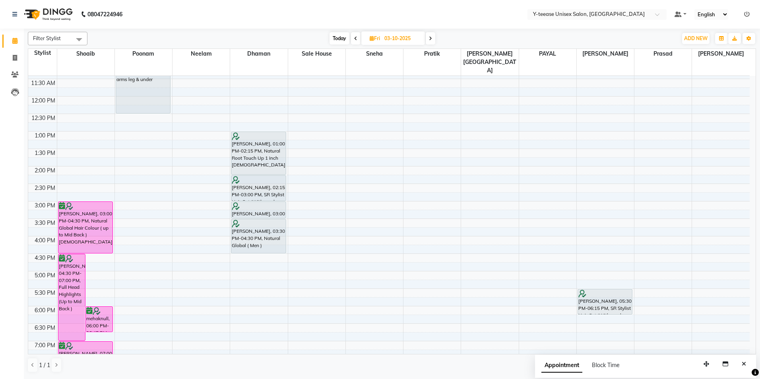
click at [339, 37] on span "Today" at bounding box center [340, 38] width 20 height 12
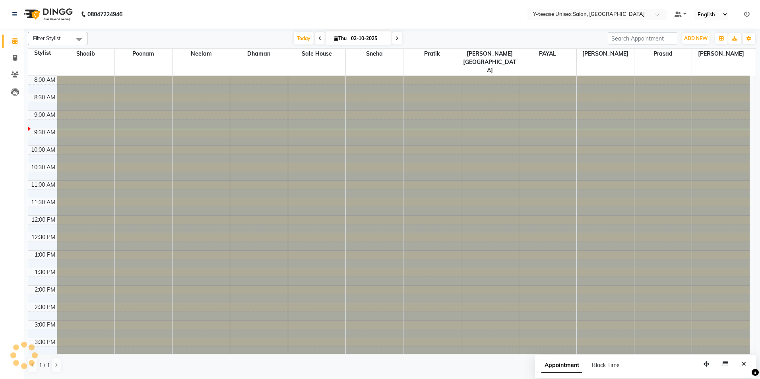
scroll to position [35, 0]
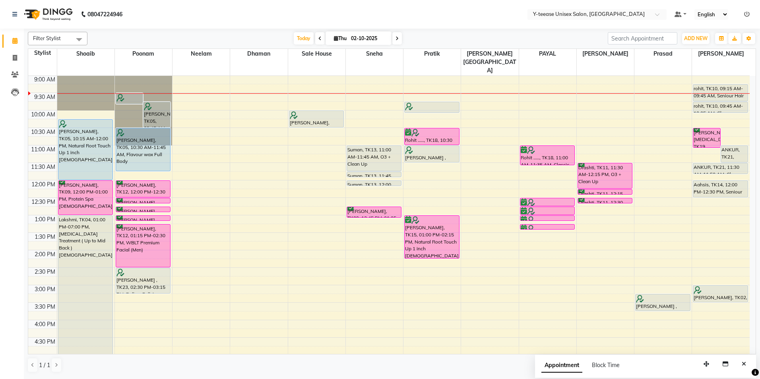
click at [396, 37] on icon at bounding box center [397, 38] width 3 height 5
type input "03-10-2025"
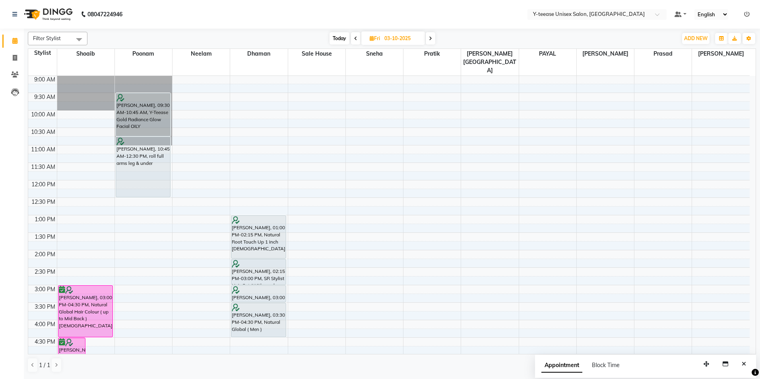
click at [391, 36] on input "03-10-2025" at bounding box center [402, 39] width 40 height 12
select select "10"
select select "2025"
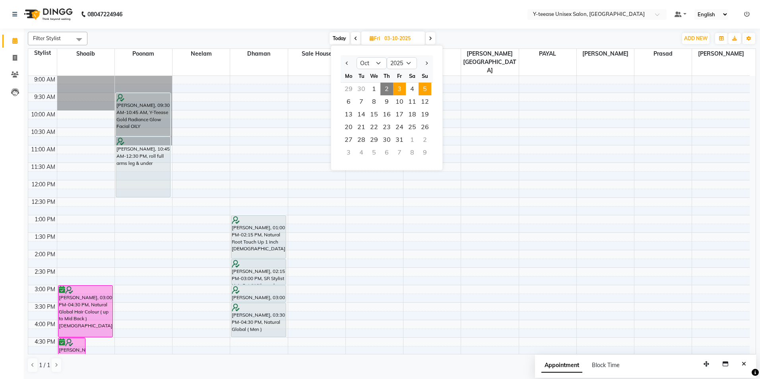
click at [426, 94] on span "5" at bounding box center [425, 89] width 13 height 13
type input "05-10-2025"
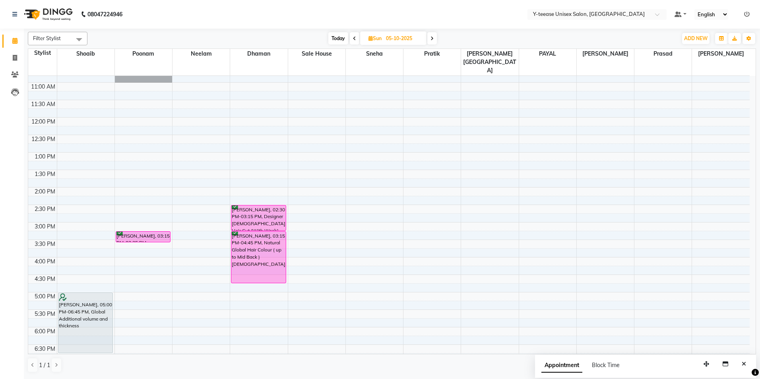
scroll to position [119, 0]
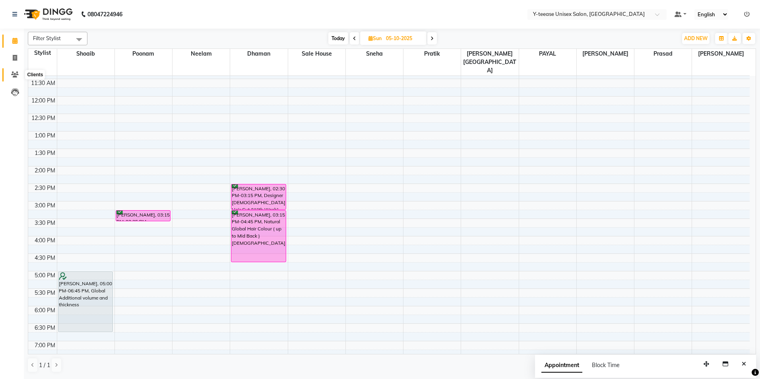
click at [13, 74] on icon at bounding box center [15, 75] width 8 height 6
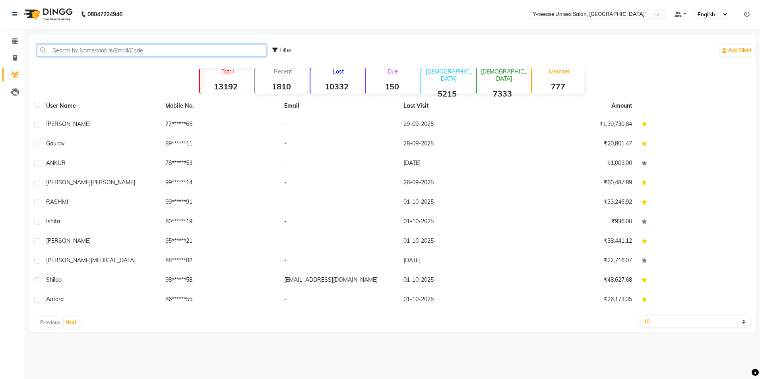
click at [132, 51] on input "text" at bounding box center [151, 50] width 229 height 12
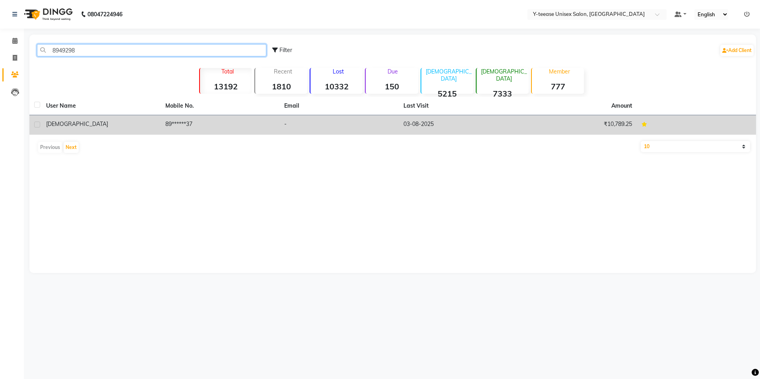
type input "8949298"
click at [162, 121] on td "89******37" at bounding box center [220, 124] width 119 height 19
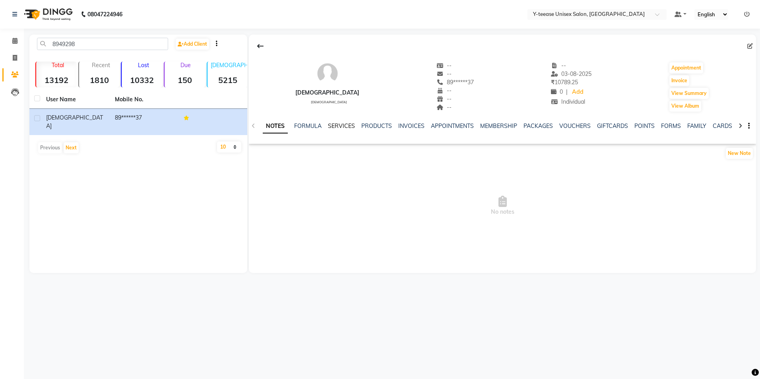
click at [340, 124] on link "SERVICES" at bounding box center [341, 125] width 27 height 7
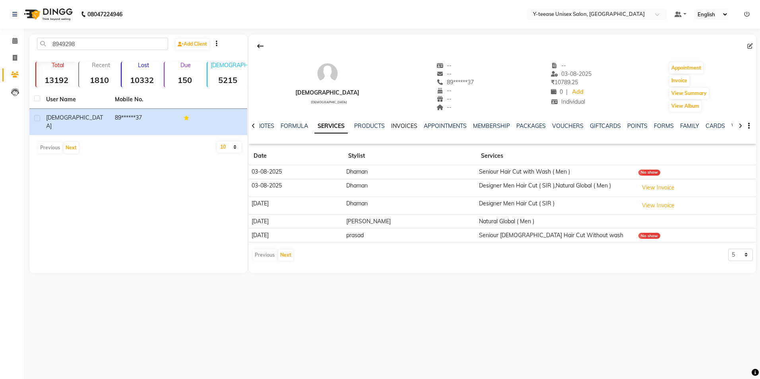
click at [396, 125] on link "INVOICES" at bounding box center [404, 125] width 26 height 7
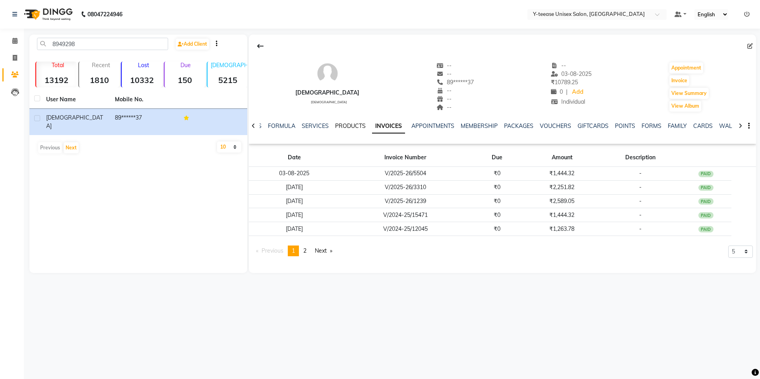
click at [340, 127] on link "PRODUCTS" at bounding box center [350, 125] width 31 height 7
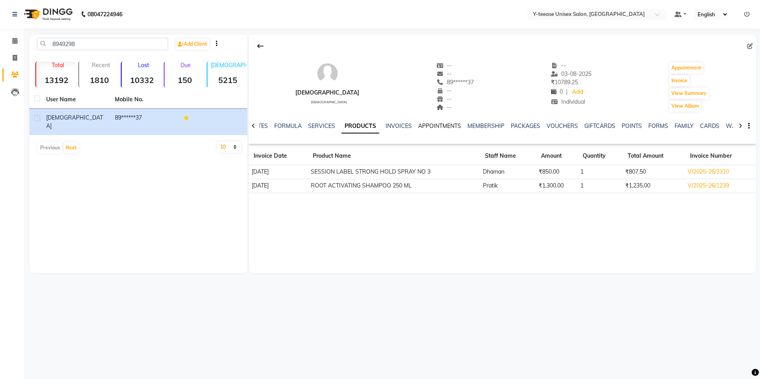
click at [442, 126] on link "APPOINTMENTS" at bounding box center [439, 125] width 43 height 7
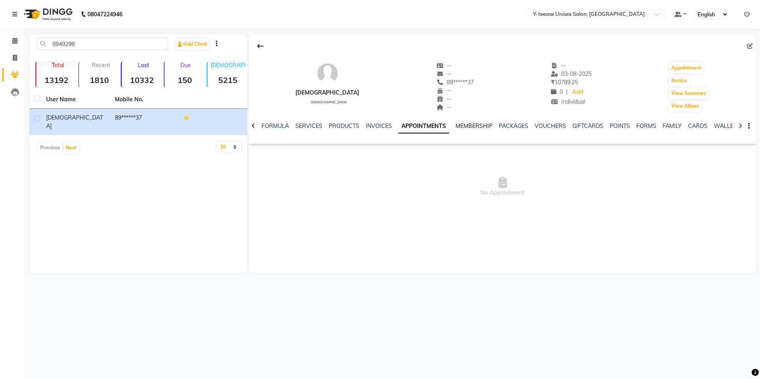
click at [469, 124] on link "MEMBERSHIP" at bounding box center [474, 125] width 37 height 7
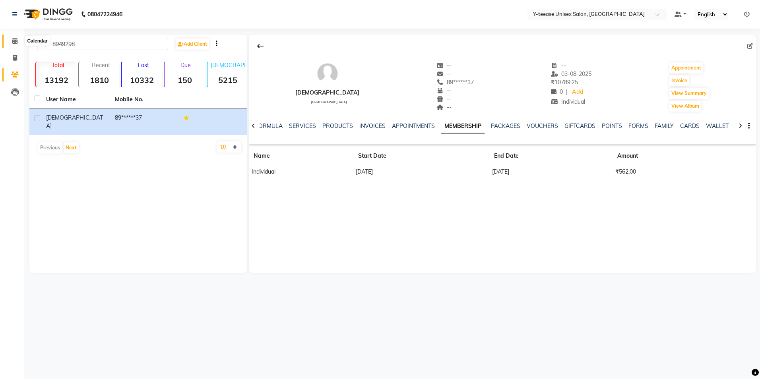
click at [8, 41] on link "Calendar" at bounding box center [11, 41] width 19 height 13
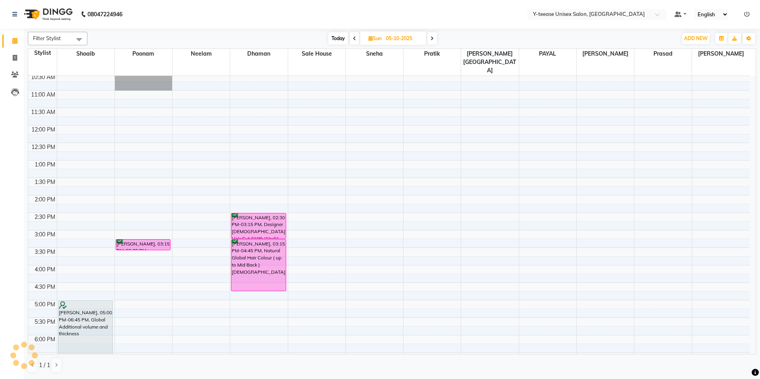
scroll to position [119, 0]
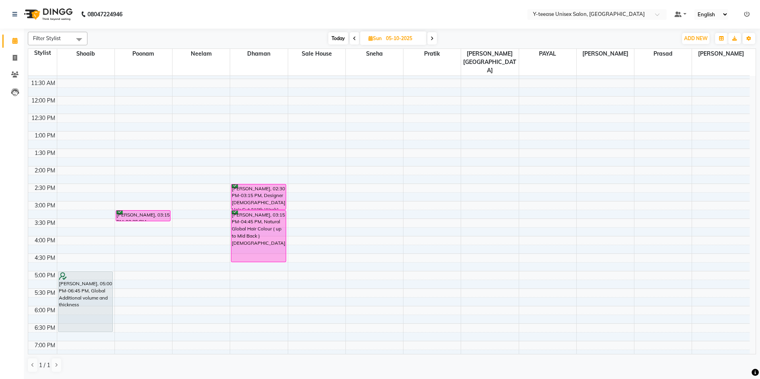
click at [335, 41] on span "Today" at bounding box center [338, 38] width 20 height 12
type input "02-10-2025"
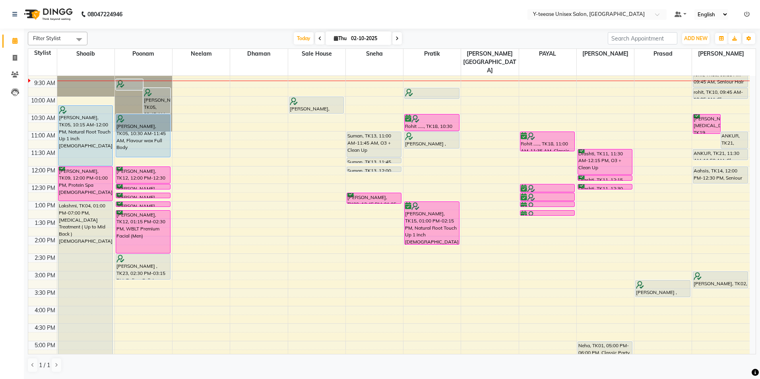
scroll to position [35, 0]
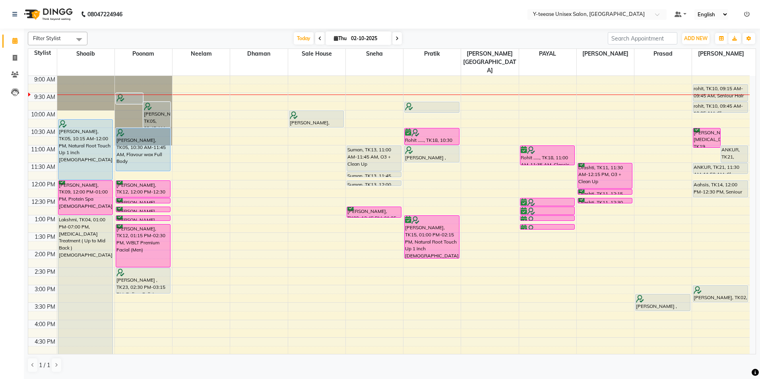
click at [436, 151] on div "8:00 AM 8:30 AM 9:00 AM 9:30 AM 10:00 AM 10:30 AM 11:00 AM 11:30 AM 12:00 PM 12…" at bounding box center [389, 303] width 722 height 525
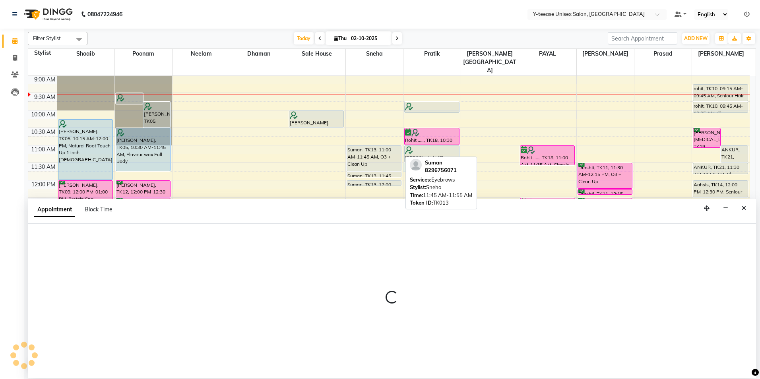
select select "67330"
select select "690"
select select "tentative"
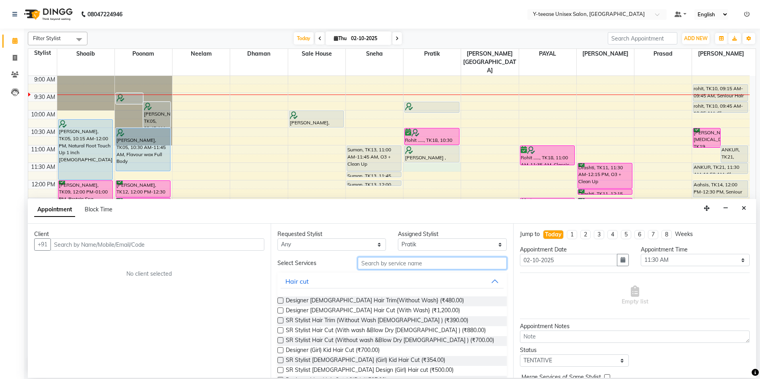
click at [393, 264] on input "text" at bounding box center [432, 263] width 149 height 12
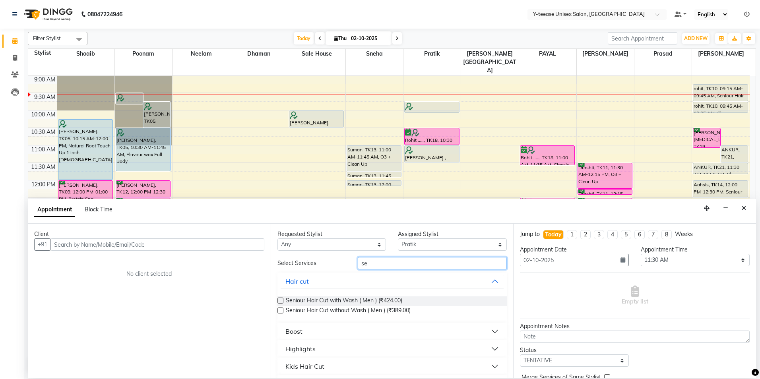
type input "s"
type input "beard"
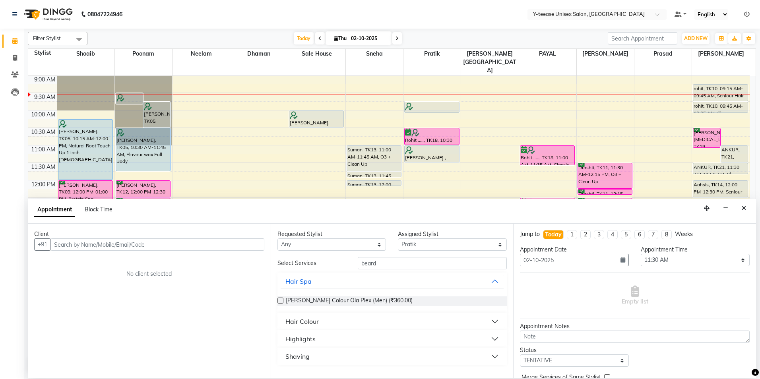
click at [298, 360] on div "Shaving" at bounding box center [298, 357] width 24 height 10
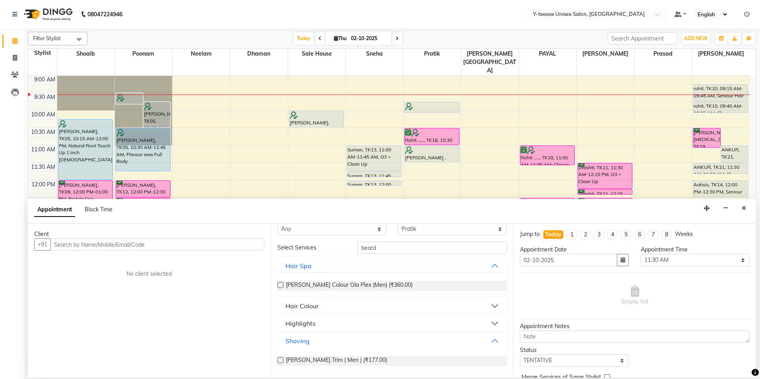
scroll to position [16, 0]
click at [319, 361] on span "[PERSON_NAME] Trim ( Men ) (₹177.00)" at bounding box center [336, 361] width 101 height 10
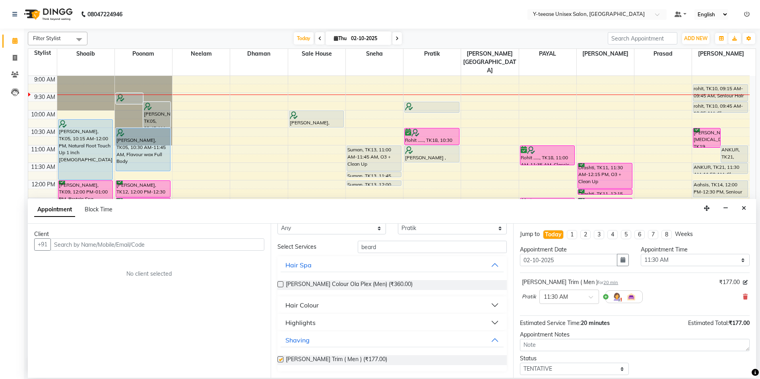
checkbox input "false"
click at [176, 243] on input "text" at bounding box center [158, 245] width 214 height 12
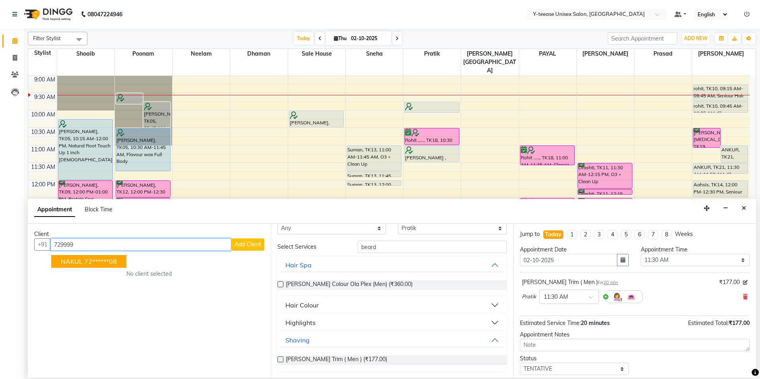
click at [102, 260] on ngb-highlight "72******08" at bounding box center [100, 262] width 33 height 8
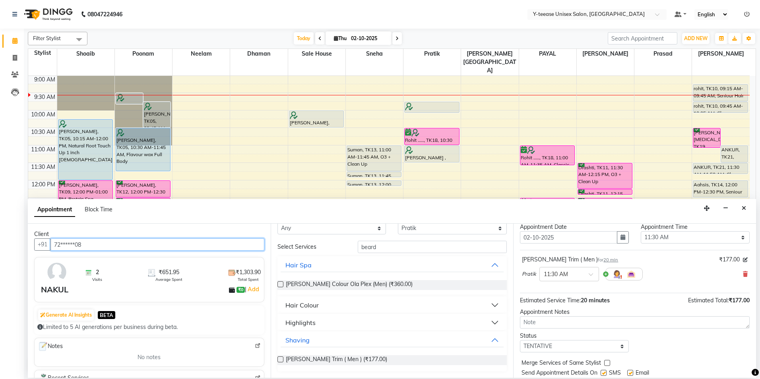
scroll to position [47, 0]
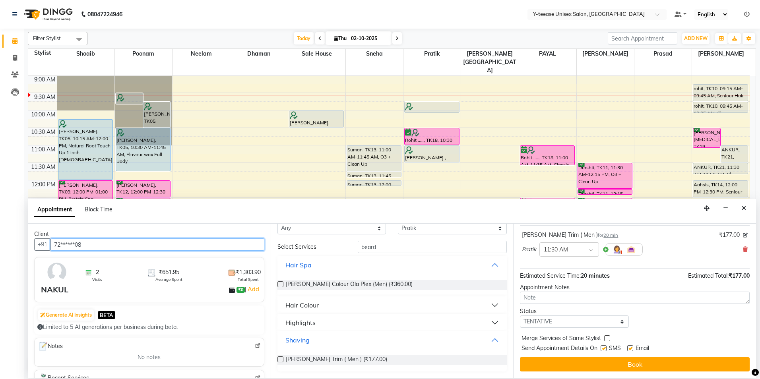
type input "72******08"
click at [585, 325] on select "Select TENTATIVE CONFIRM CHECK-IN UPCOMING" at bounding box center [574, 322] width 109 height 12
select select "confirm booking"
click at [520, 316] on select "Select TENTATIVE CONFIRM CHECK-IN UPCOMING" at bounding box center [574, 322] width 109 height 12
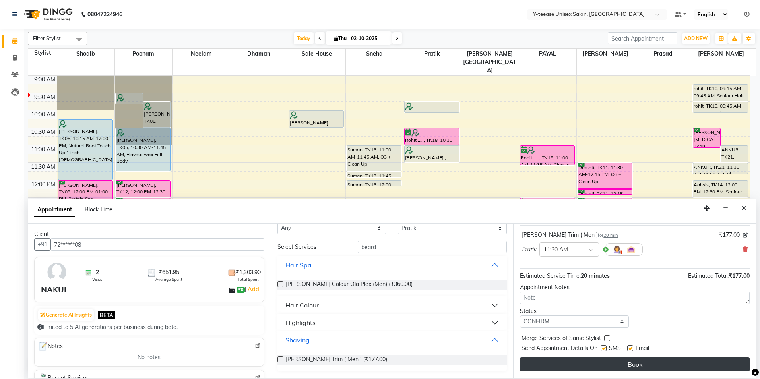
click at [577, 360] on button "Book" at bounding box center [635, 365] width 230 height 14
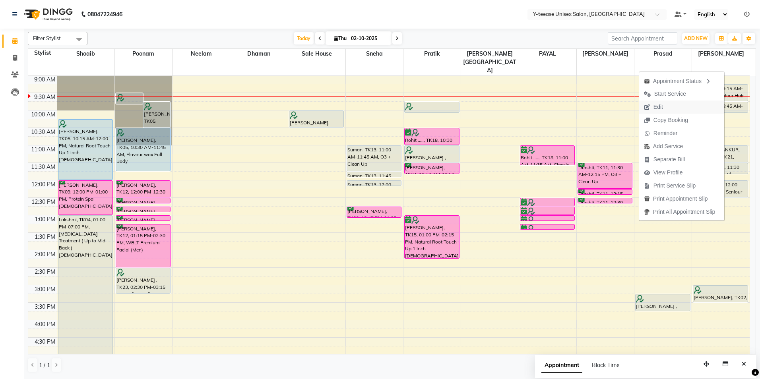
click at [663, 105] on span "Edit" at bounding box center [654, 107] width 29 height 13
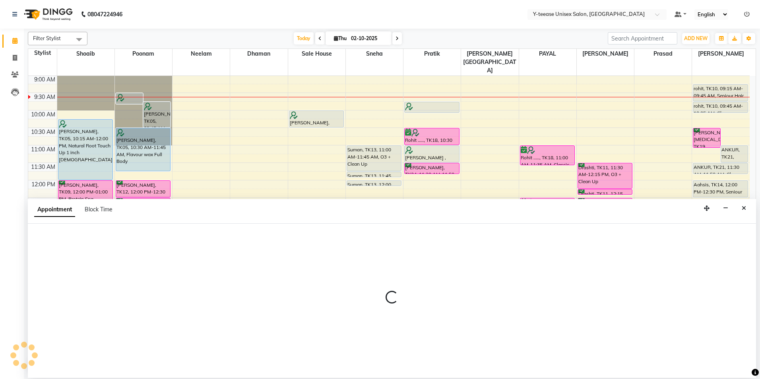
select select "tentative"
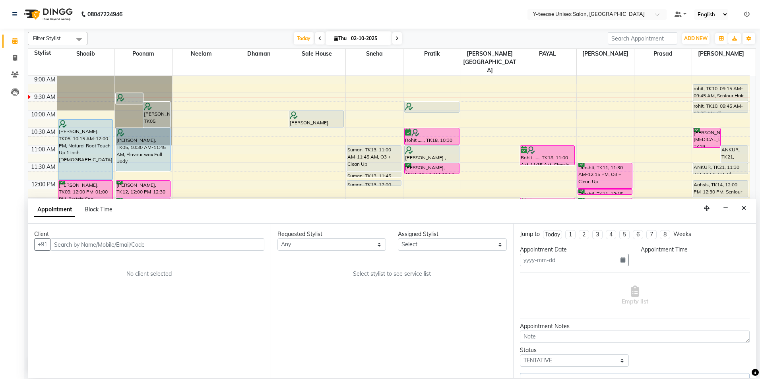
type input "02-10-2025"
select select "555"
select select "92975"
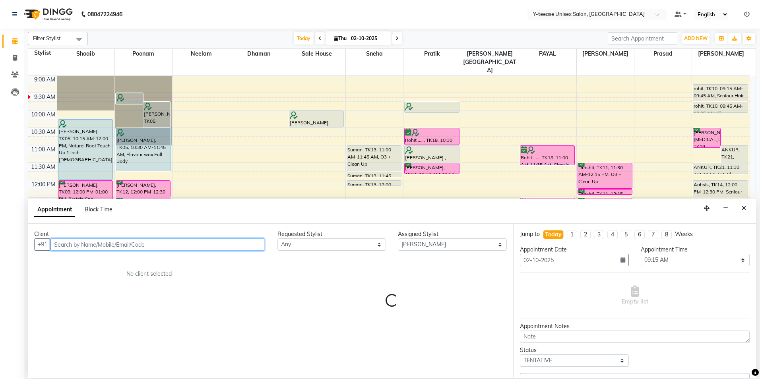
scroll to position [35, 0]
select select "661"
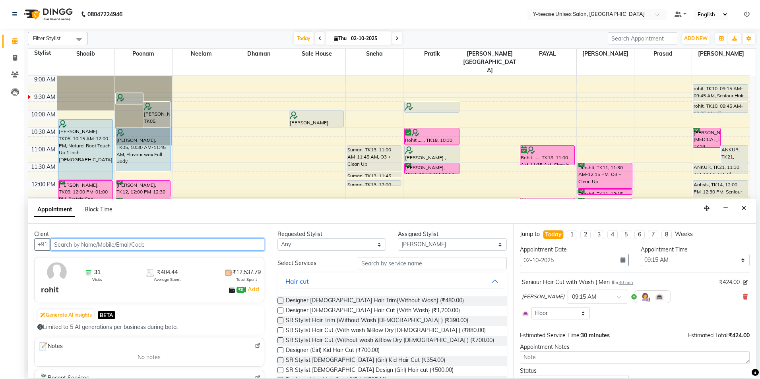
select select "661"
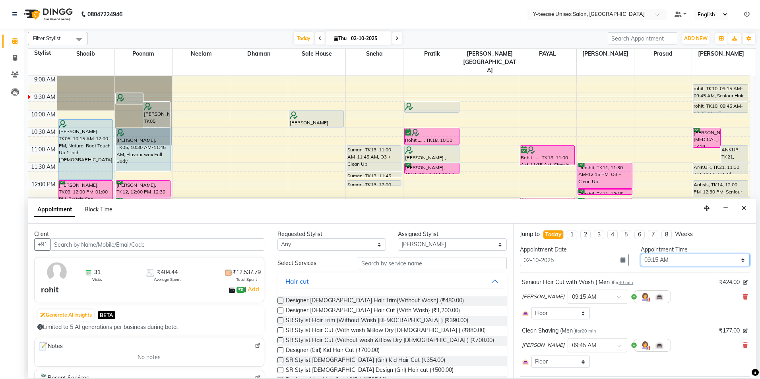
click at [675, 262] on select "Select 09:00 AM 09:15 AM 09:30 AM 09:45 AM 10:00 AM 10:15 AM 10:30 AM 10:45 AM …" at bounding box center [695, 260] width 109 height 12
select select "585"
click at [641, 254] on select "Select 09:00 AM 09:15 AM 09:30 AM 09:45 AM 10:00 AM 10:15 AM 10:30 AM 10:45 AM …" at bounding box center [695, 260] width 109 height 12
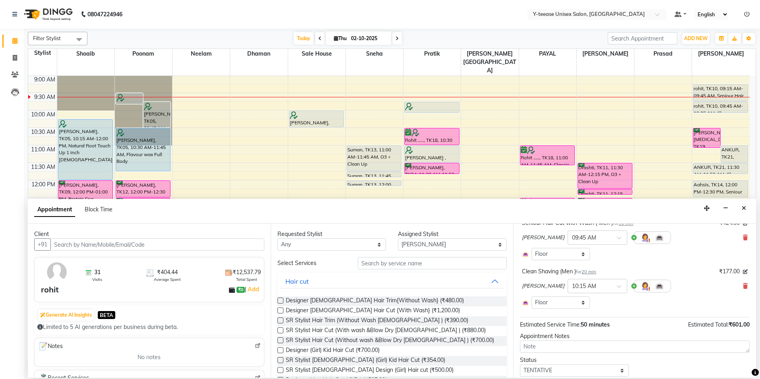
scroll to position [85, 0]
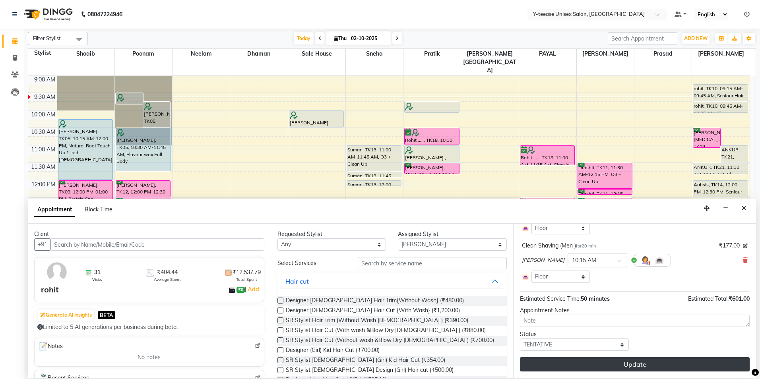
click at [562, 366] on button "Update" at bounding box center [635, 365] width 230 height 14
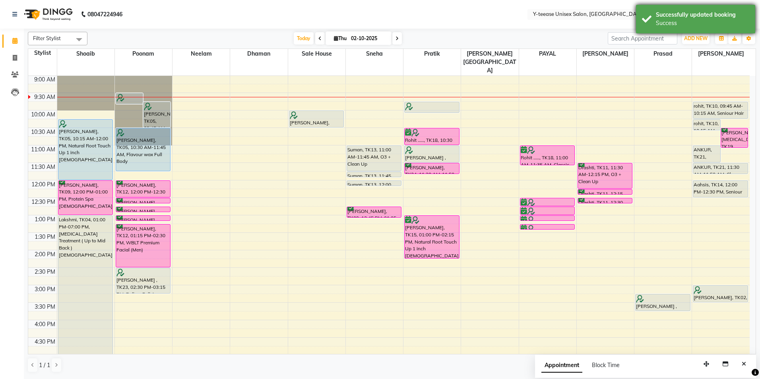
drag, startPoint x: 708, startPoint y: 19, endPoint x: 711, endPoint y: 17, distance: 4.1
click at [708, 17] on div "Successfully updated booking Success" at bounding box center [695, 19] width 119 height 29
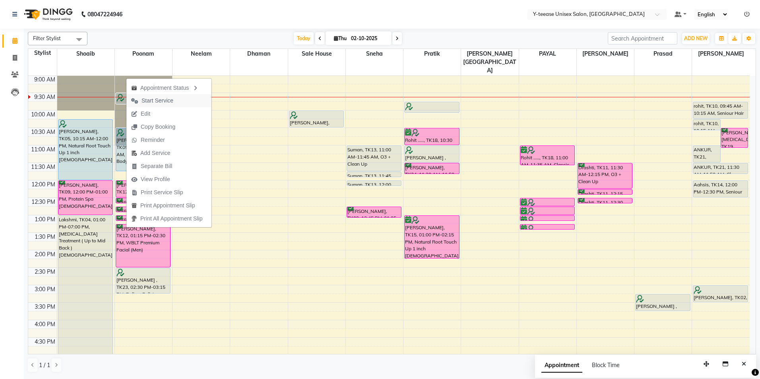
click at [157, 98] on span "Start Service" at bounding box center [158, 101] width 32 height 8
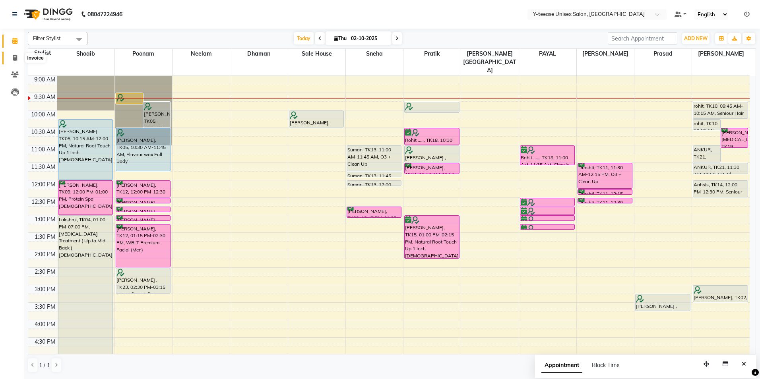
click at [13, 56] on icon at bounding box center [15, 58] width 4 height 6
select select "service"
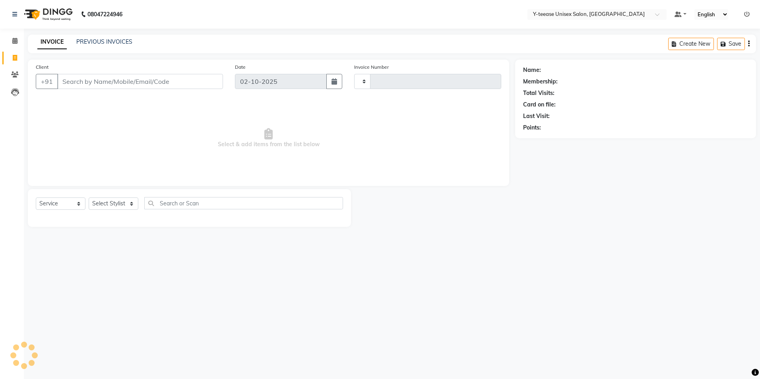
type input "8317"
select select "4"
click at [123, 203] on select "Select Stylist" at bounding box center [114, 204] width 50 height 12
select select "56"
click at [89, 198] on select "Select Stylist [PERSON_NAME] [PERSON_NAME] nagar Manager Mosin [PERSON_NAME] [P…" at bounding box center [123, 204] width 68 height 12
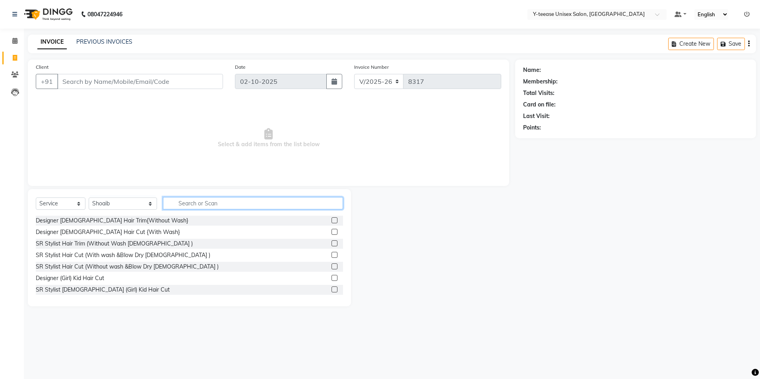
click at [180, 203] on input "text" at bounding box center [253, 203] width 180 height 12
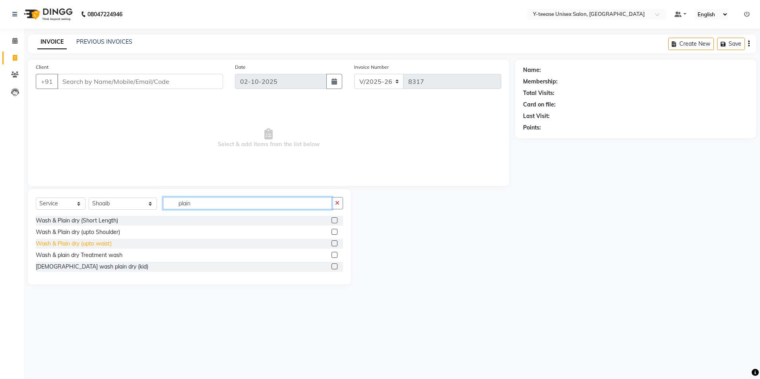
type input "plain"
click at [77, 241] on div "Wash & Plain dry (upto waist)" at bounding box center [74, 244] width 76 height 8
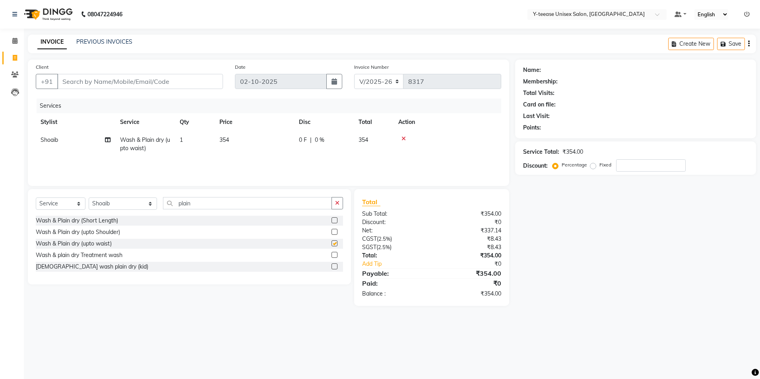
checkbox input "false"
click at [115, 87] on input "Client" at bounding box center [140, 81] width 166 height 15
type input "9"
type input "0"
type input "9702000310"
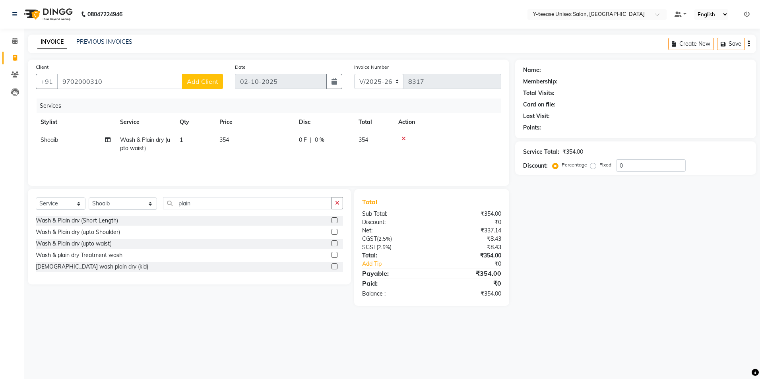
click at [210, 77] on button "Add Client" at bounding box center [202, 81] width 41 height 15
select select "22"
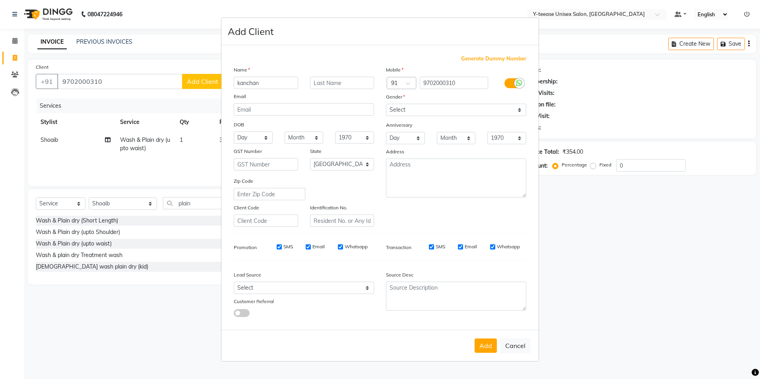
type input "kanchan"
click at [412, 108] on select "Select [DEMOGRAPHIC_DATA] [DEMOGRAPHIC_DATA] Other Prefer Not To Say" at bounding box center [456, 110] width 140 height 12
select select "[DEMOGRAPHIC_DATA]"
click at [386, 104] on select "Select [DEMOGRAPHIC_DATA] [DEMOGRAPHIC_DATA] Other Prefer Not To Say" at bounding box center [456, 110] width 140 height 12
click at [485, 350] on button "Add" at bounding box center [486, 346] width 22 height 14
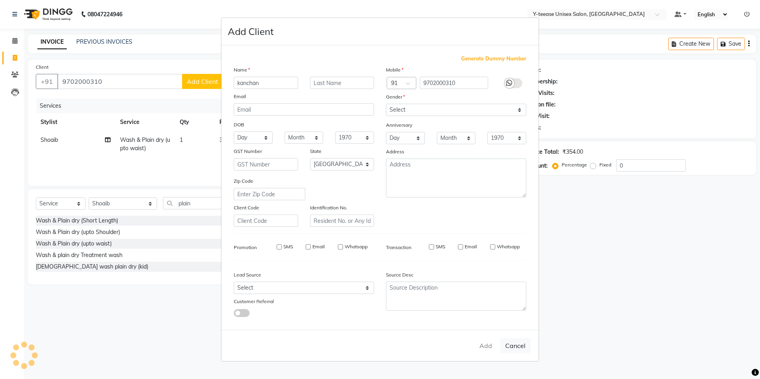
type input "97******10"
select select
select select "null"
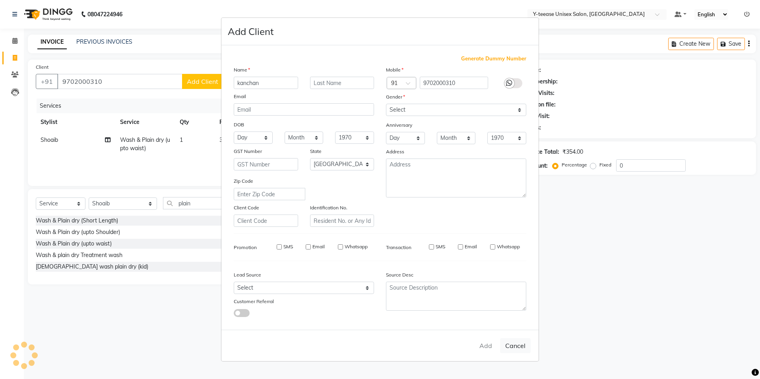
select select
checkbox input "false"
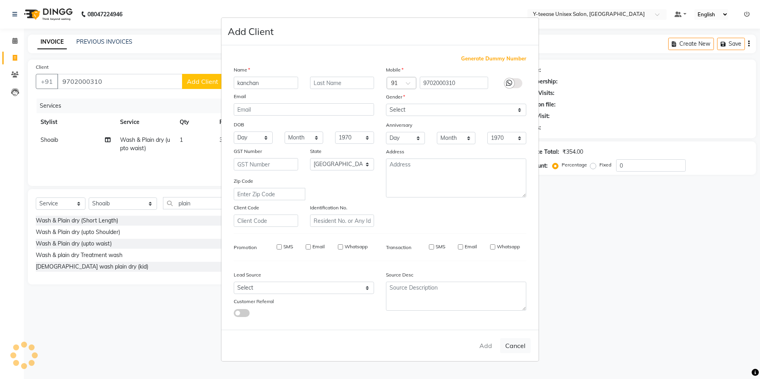
checkbox input "false"
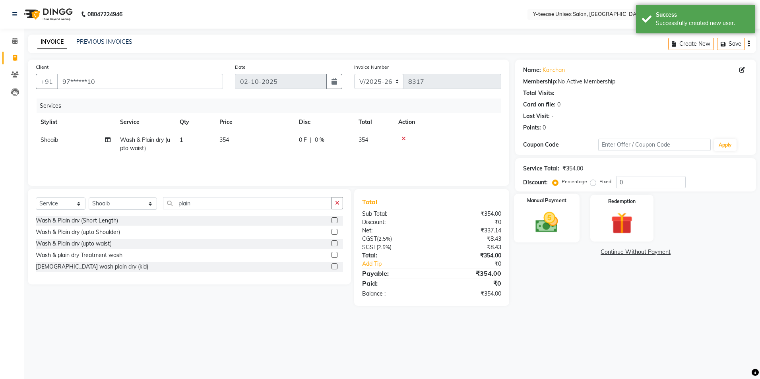
click at [543, 221] on img at bounding box center [547, 223] width 37 height 26
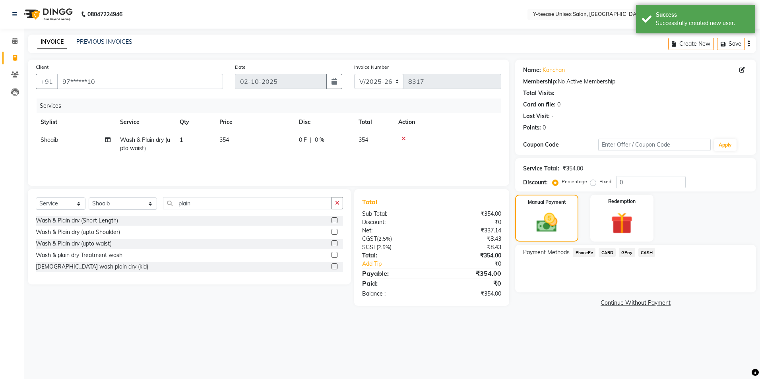
click at [631, 253] on span "GPay" at bounding box center [627, 252] width 16 height 9
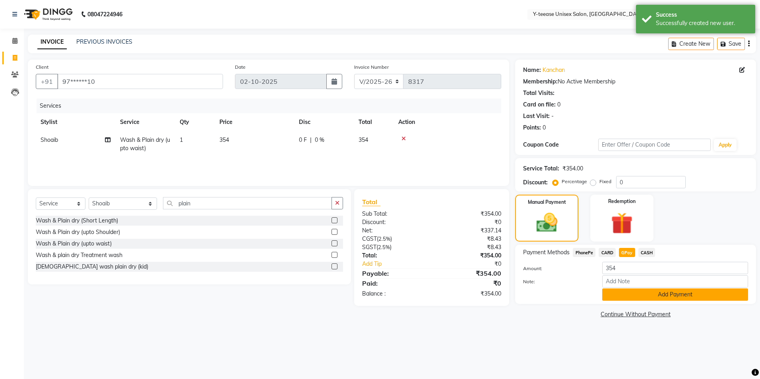
click at [643, 294] on button "Add Payment" at bounding box center [676, 295] width 146 height 12
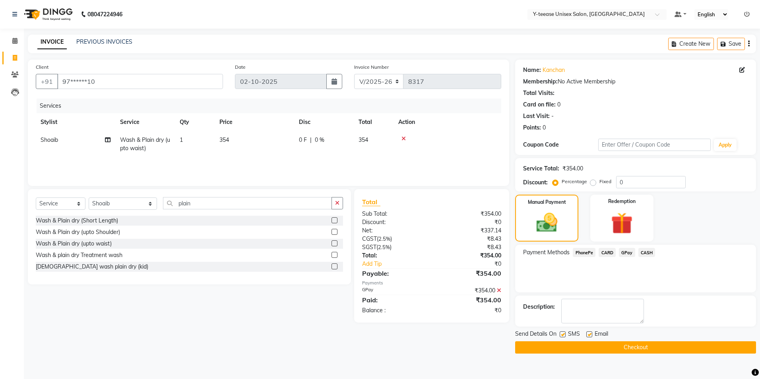
click at [615, 349] on button "Checkout" at bounding box center [635, 348] width 241 height 12
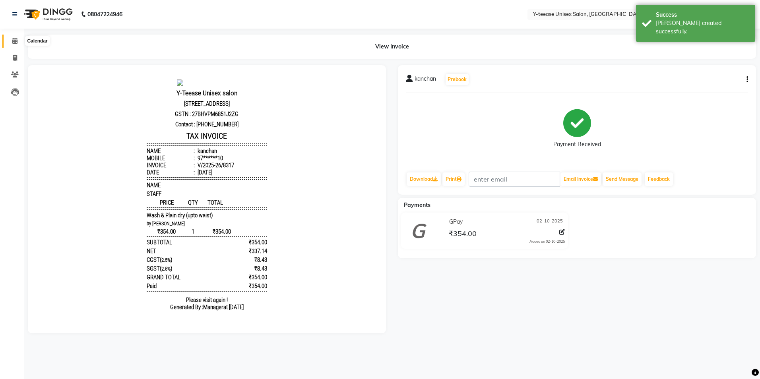
drag, startPoint x: 13, startPoint y: 38, endPoint x: 42, endPoint y: 41, distance: 29.2
click at [13, 38] on icon at bounding box center [14, 41] width 5 height 6
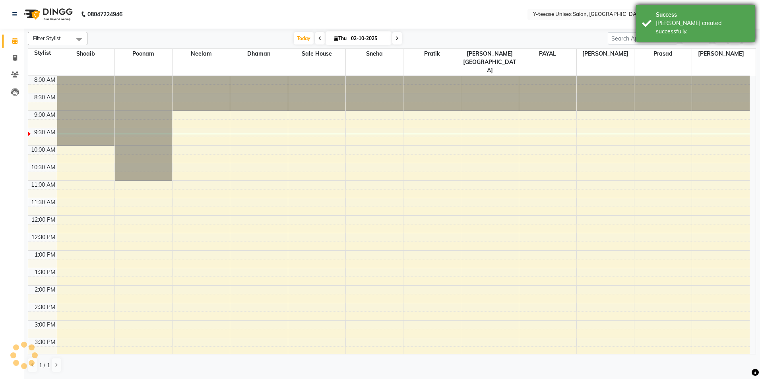
click at [663, 14] on div "Success" at bounding box center [702, 15] width 93 height 8
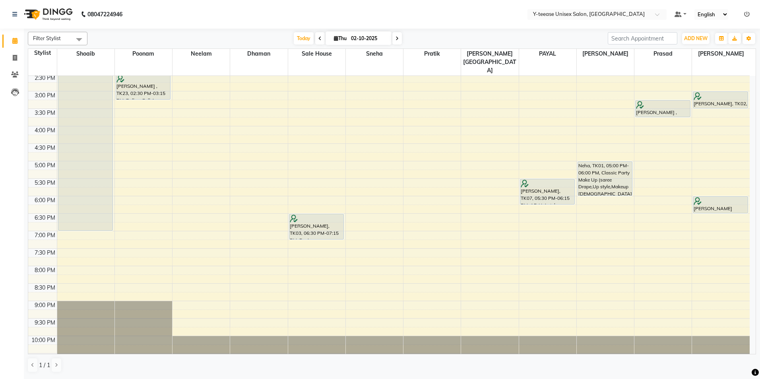
scroll to position [190, 0]
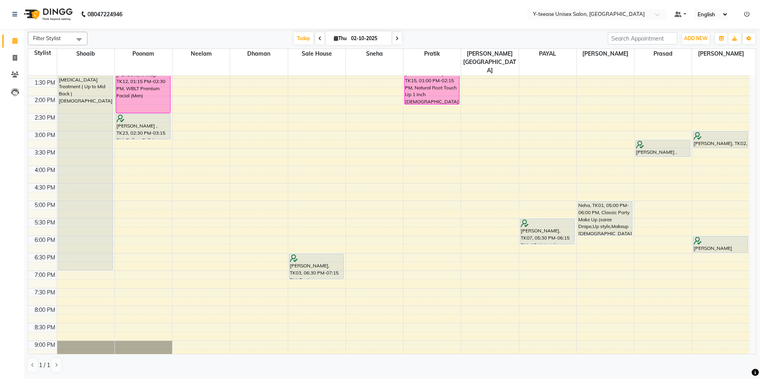
click at [397, 36] on icon at bounding box center [397, 38] width 3 height 5
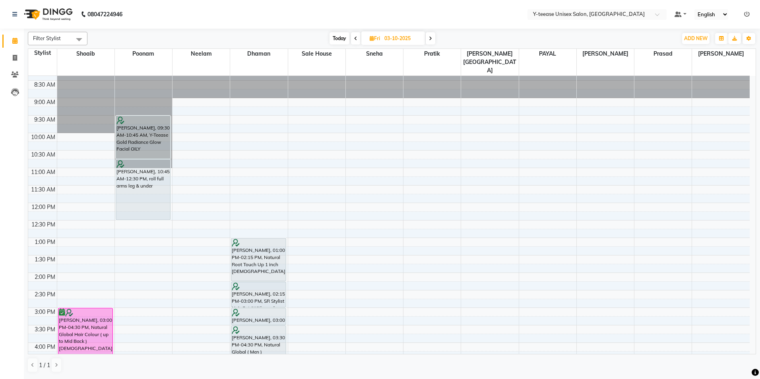
scroll to position [0, 0]
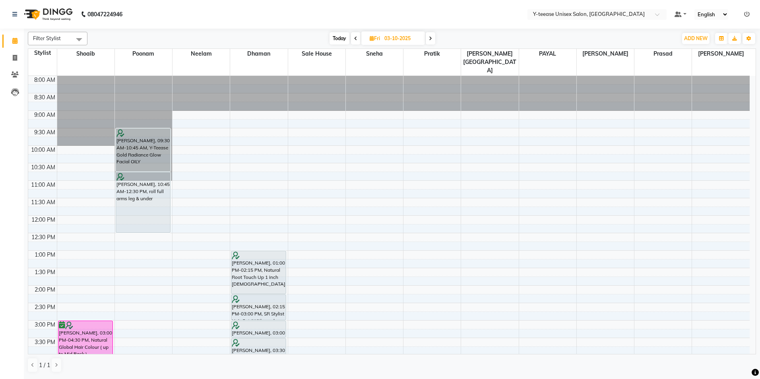
click at [434, 38] on span at bounding box center [431, 38] width 10 height 12
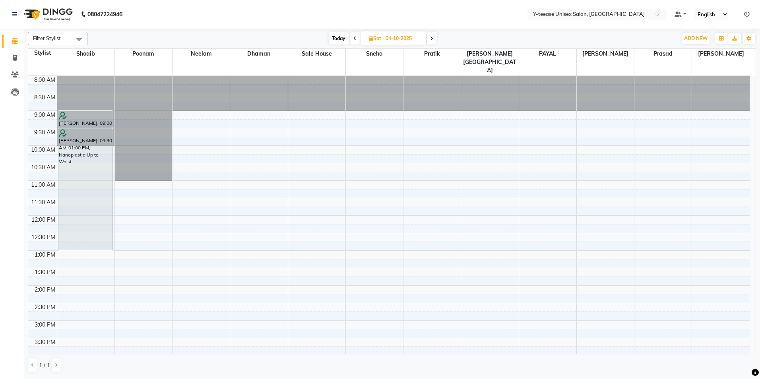
click at [339, 35] on span "Today" at bounding box center [339, 38] width 20 height 12
type input "02-10-2025"
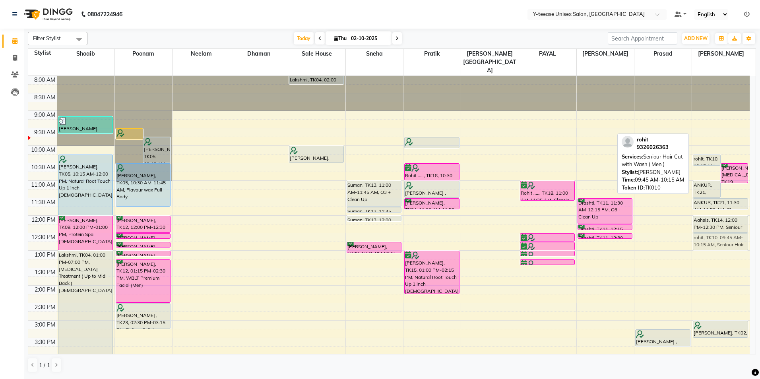
drag, startPoint x: 706, startPoint y: 128, endPoint x: 713, endPoint y: 225, distance: 98.1
click at [713, 225] on div "rohit, TK10, 10:15 AM-10:35 AM, Clean Shaving (Men ) [PERSON_NAME][MEDICAL_DATA…" at bounding box center [721, 338] width 58 height 525
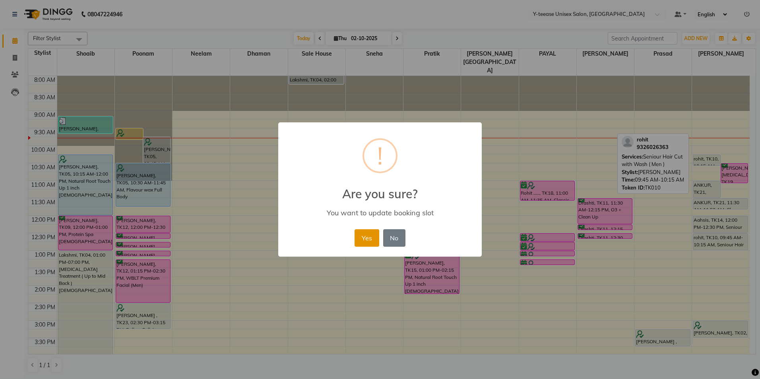
click at [367, 241] on button "Yes" at bounding box center [367, 237] width 24 height 17
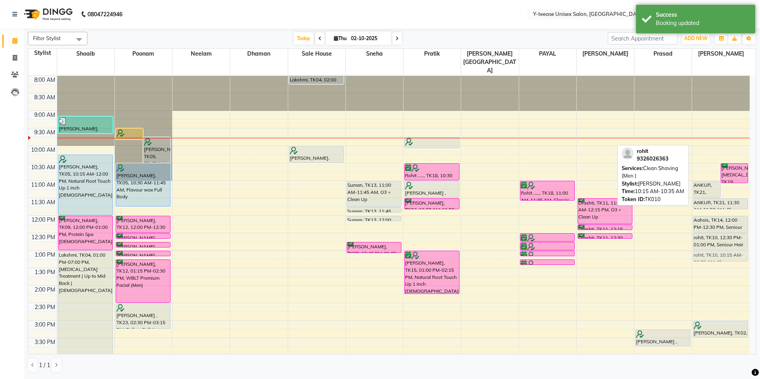
drag, startPoint x: 698, startPoint y: 142, endPoint x: 702, endPoint y: 241, distance: 98.3
click at [702, 241] on div "rohit, TK10, 10:15 AM-10:35 AM, Clean Shaving (Men ) [PERSON_NAME][MEDICAL_DATA…" at bounding box center [721, 338] width 58 height 525
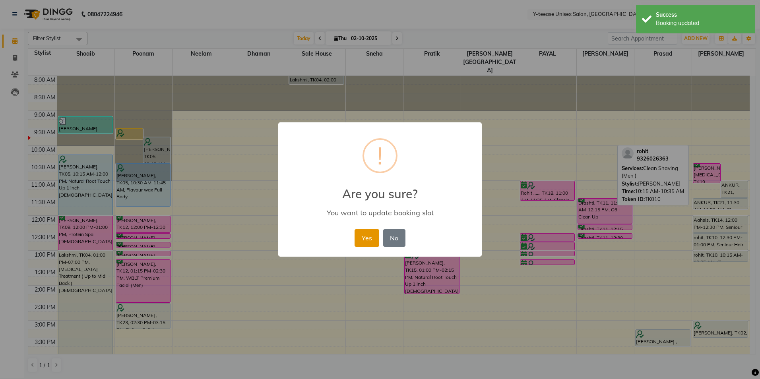
click at [375, 237] on button "Yes" at bounding box center [367, 237] width 24 height 17
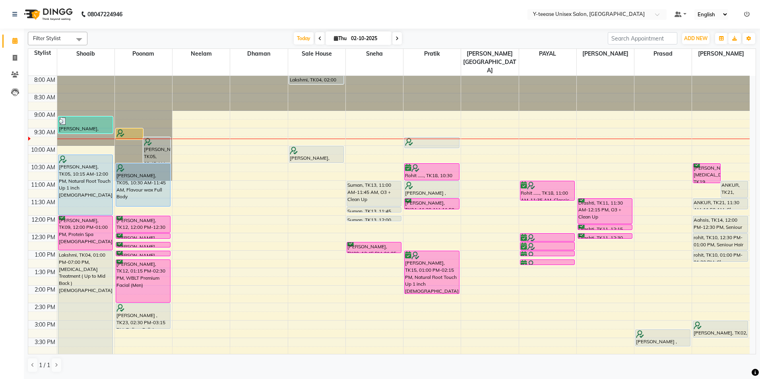
click at [467, 29] on div "Filter Stylist Select All [PERSON_NAME] Dhaman [PERSON_NAME][GEOGRAPHIC_DATA] […" at bounding box center [392, 203] width 729 height 348
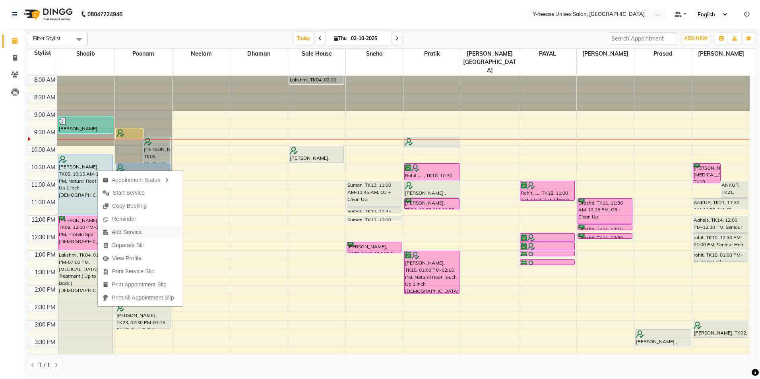
click at [125, 231] on span "Add Service" at bounding box center [127, 232] width 30 height 8
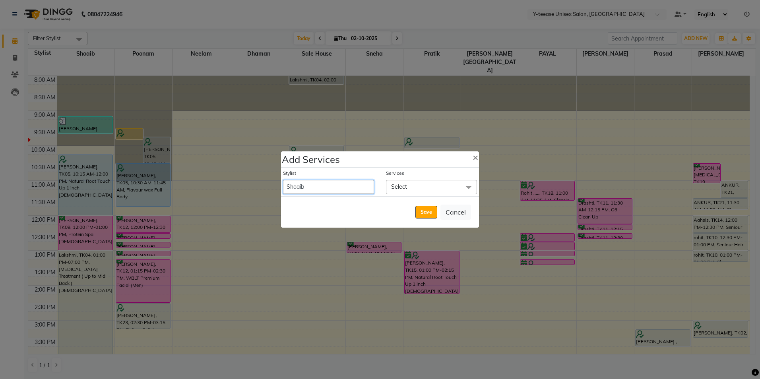
click at [303, 189] on select "[PERSON_NAME] [PERSON_NAME] nagar Manager [PERSON_NAME] [PERSON_NAME] Poonam [P…" at bounding box center [328, 187] width 91 height 14
select select "88412"
click at [283, 180] on select "[PERSON_NAME] [PERSON_NAME] nagar Manager [PERSON_NAME] [PERSON_NAME] Poonam [P…" at bounding box center [328, 187] width 91 height 14
select select "720"
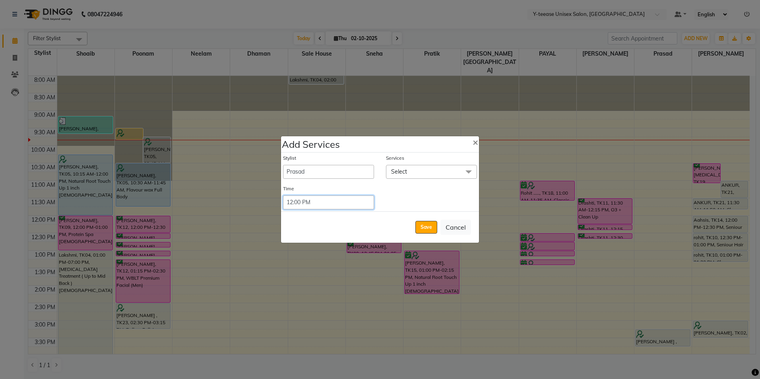
click at [357, 205] on select "Select 09:00 AM 09:15 AM 09:30 AM 09:45 AM 10:00 AM 10:15 AM 10:30 AM 10:45 AM …" at bounding box center [328, 203] width 91 height 14
click at [283, 196] on select "Select 09:00 AM 09:15 AM 09:30 AM 09:45 AM 10:00 AM 10:15 AM 10:30 AM 10:45 AM …" at bounding box center [328, 203] width 91 height 14
click at [402, 170] on span "Select" at bounding box center [399, 171] width 16 height 7
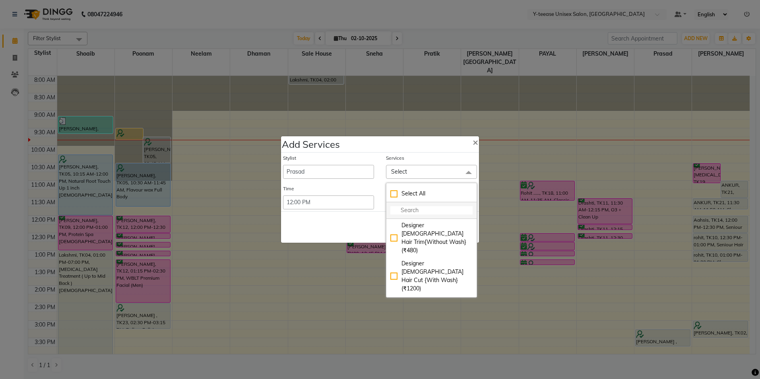
click at [406, 210] on input "multiselect-search" at bounding box center [432, 210] width 82 height 8
type input "wash"
click at [417, 299] on div "Wash & Plain dry (upto waist) (₹354)" at bounding box center [432, 307] width 82 height 17
checkbox input "true"
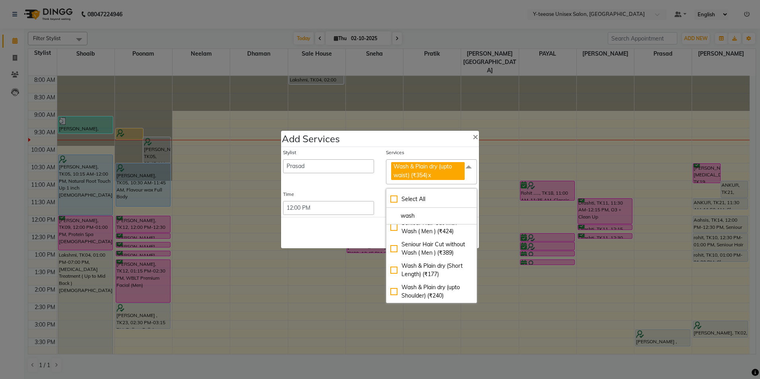
click at [366, 240] on div "Save Cancel" at bounding box center [380, 232] width 198 height 31
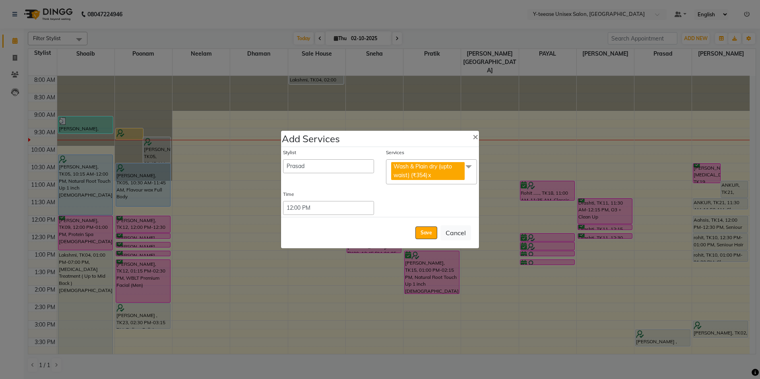
click at [423, 235] on button "Save" at bounding box center [427, 233] width 22 height 13
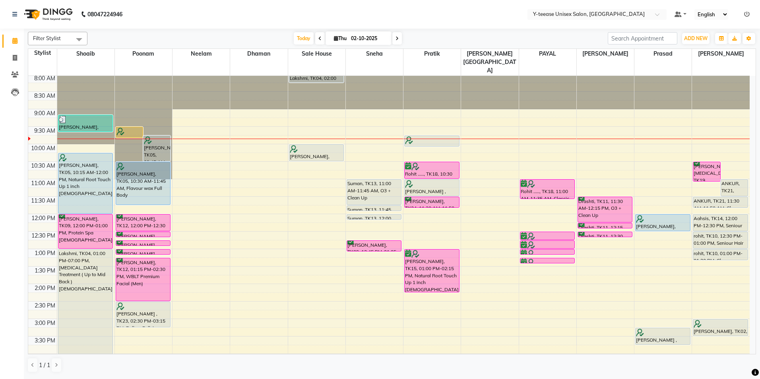
scroll to position [0, 0]
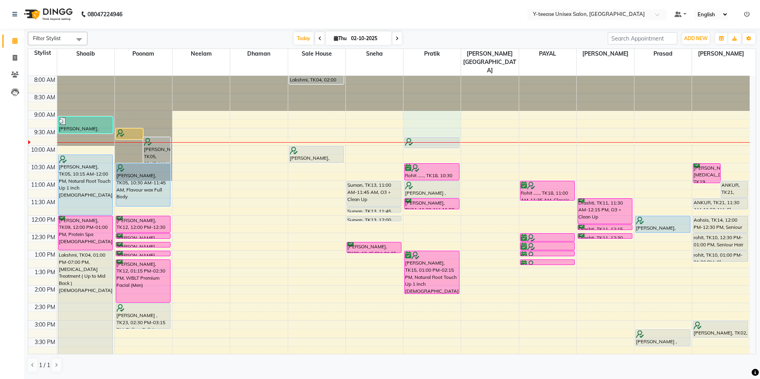
drag, startPoint x: 443, startPoint y: 125, endPoint x: 620, endPoint y: 102, distance: 178.5
click at [638, 97] on div "8:00 AM 8:30 AM 9:00 AM 9:30 AM 10:00 AM 10:30 AM 11:00 AM 11:30 AM 12:00 PM 12…" at bounding box center [389, 338] width 722 height 525
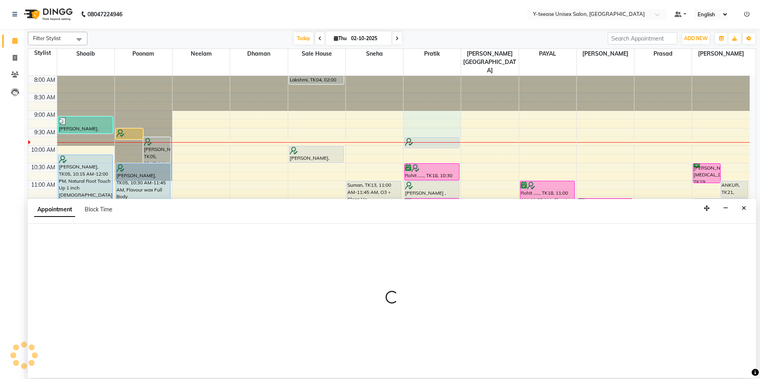
select select "67330"
select select "540"
select select "tentative"
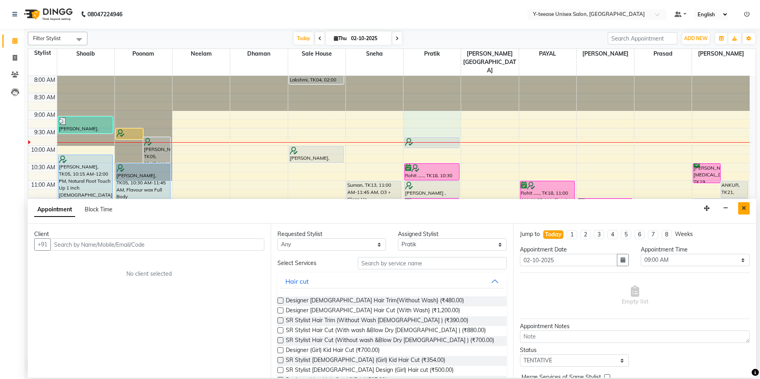
click at [744, 213] on button "Close" at bounding box center [745, 208] width 12 height 12
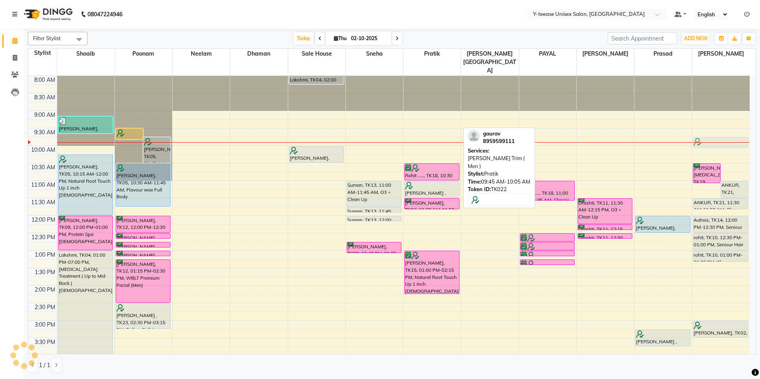
drag, startPoint x: 428, startPoint y: 126, endPoint x: 714, endPoint y: 128, distance: 286.4
click at [714, 128] on tr "[PERSON_NAME], TK25, 09:10 AM-09:40 AM, Wash & Plain dry (upto waist) [PERSON_N…" at bounding box center [389, 338] width 722 height 525
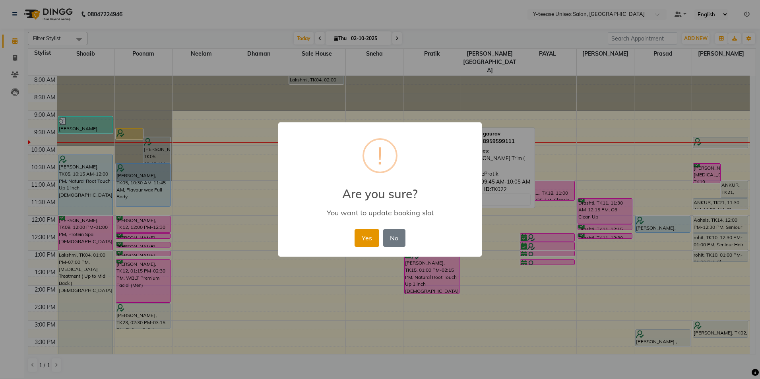
click at [365, 236] on button "Yes" at bounding box center [367, 237] width 24 height 17
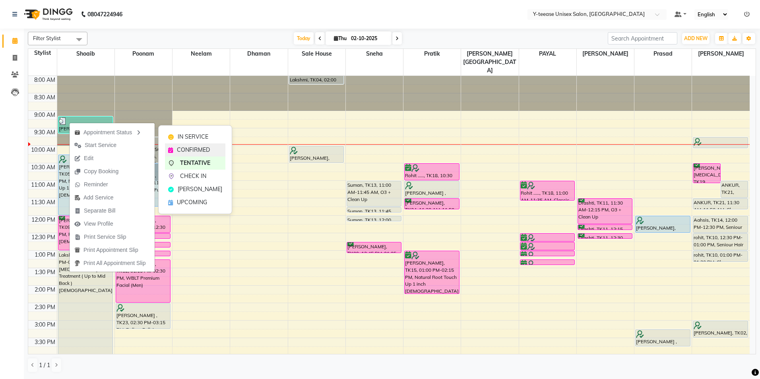
click at [192, 155] on div "CONFIRMED" at bounding box center [195, 150] width 60 height 13
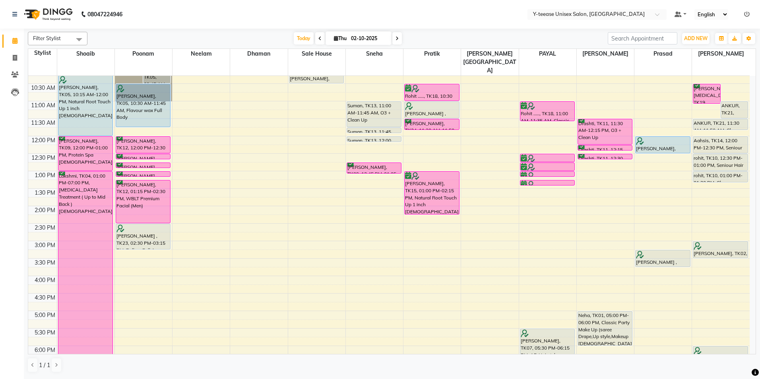
scroll to position [40, 0]
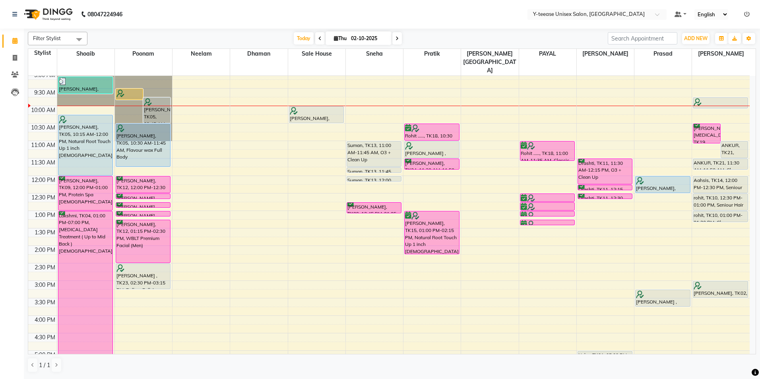
click at [397, 40] on icon at bounding box center [397, 38] width 3 height 5
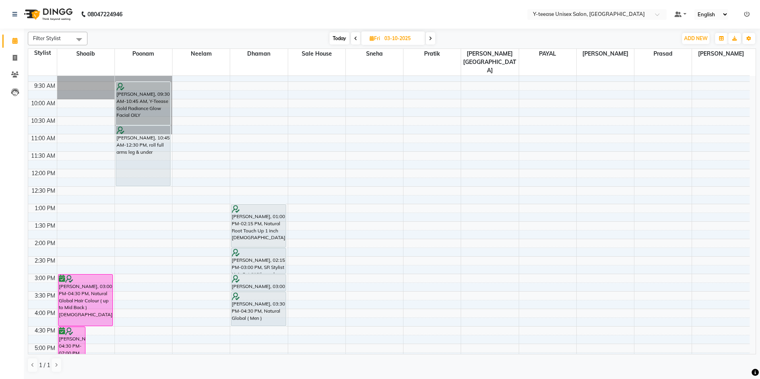
scroll to position [0, 0]
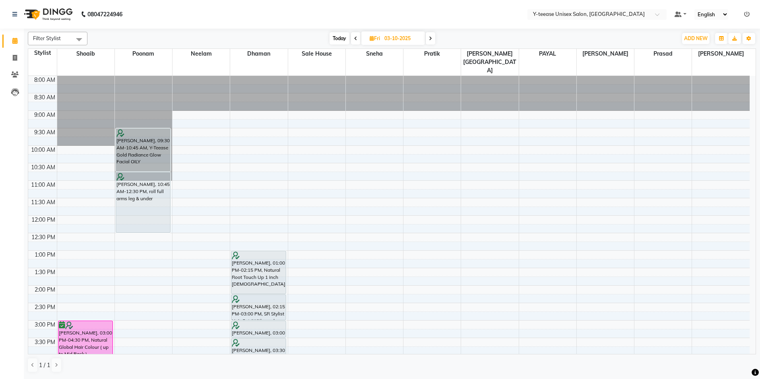
click at [339, 41] on span "Today" at bounding box center [340, 38] width 20 height 12
type input "02-10-2025"
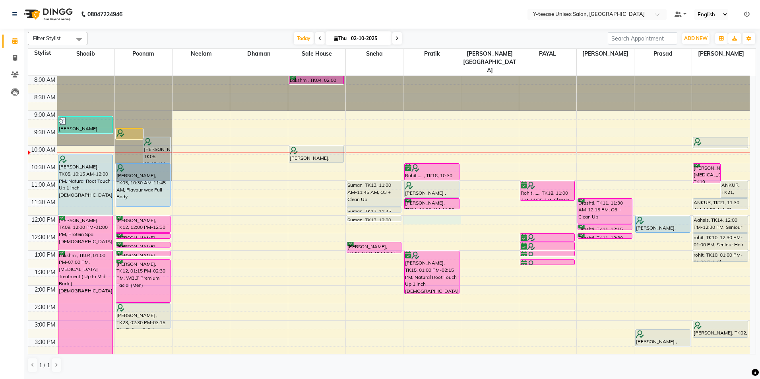
click at [433, 202] on div "8:00 AM 8:30 AM 9:00 AM 9:30 AM 10:00 AM 10:30 AM 11:00 AM 11:30 AM 12:00 PM 12…" at bounding box center [389, 338] width 722 height 525
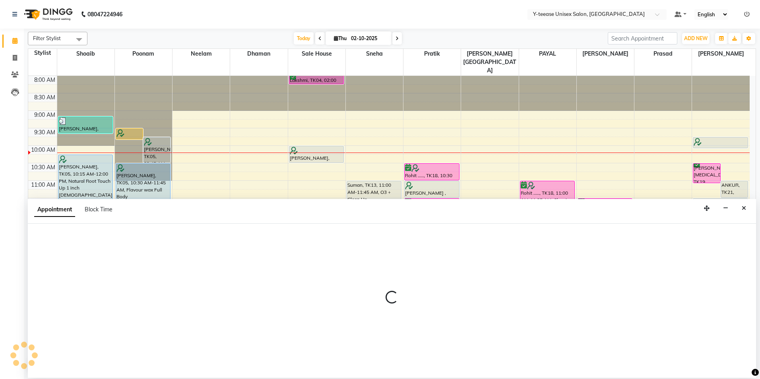
select select "67330"
select select "tentative"
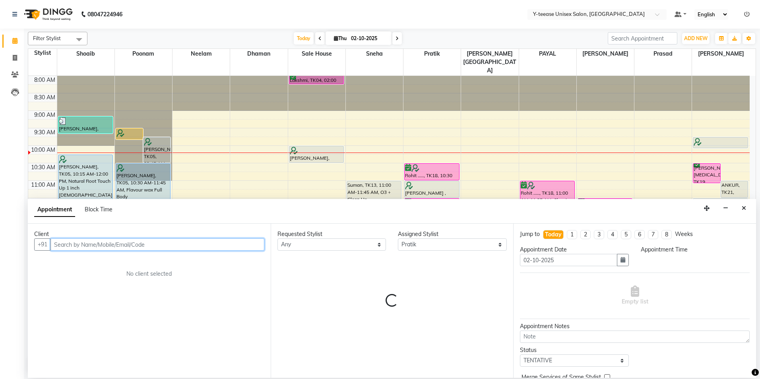
select select "720"
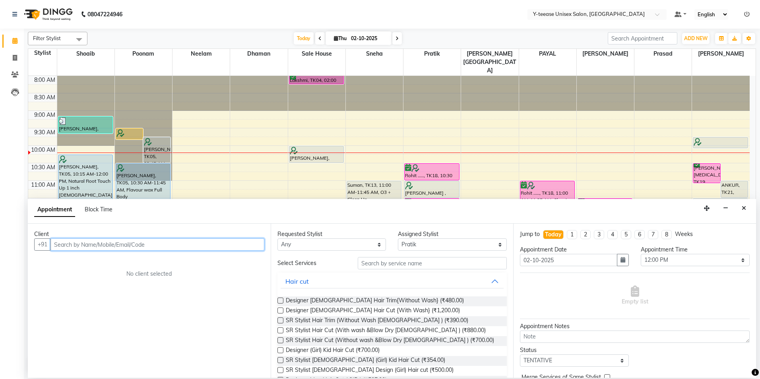
click at [247, 243] on input "text" at bounding box center [158, 245] width 214 height 12
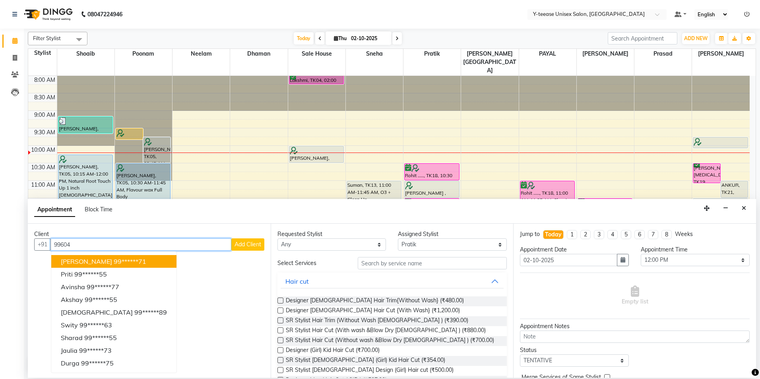
click at [132, 261] on ngb-highlight "99******71" at bounding box center [130, 262] width 33 height 8
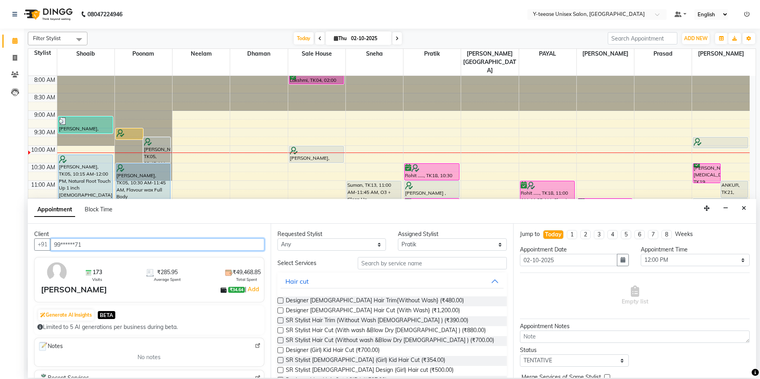
type input "99******71"
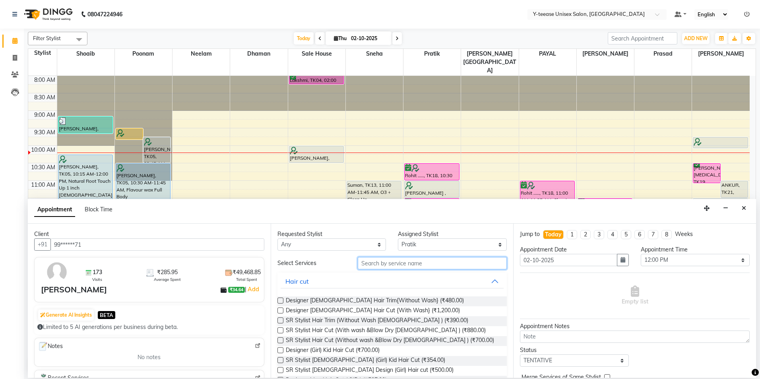
click at [368, 262] on input "text" at bounding box center [432, 263] width 149 height 12
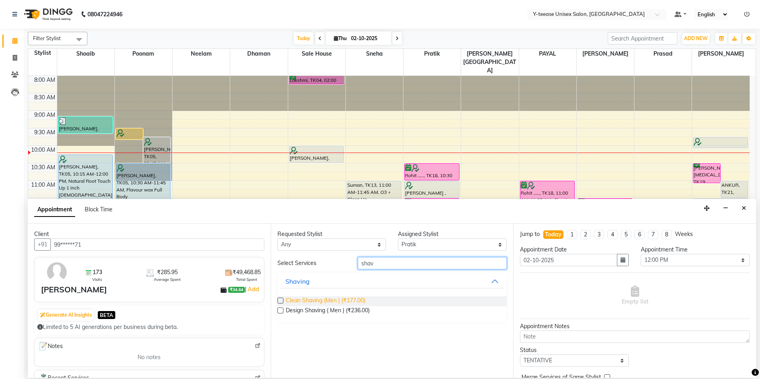
type input "shav"
click at [344, 300] on span "Clean Shaving (Men ) (₹177.00)" at bounding box center [326, 302] width 80 height 10
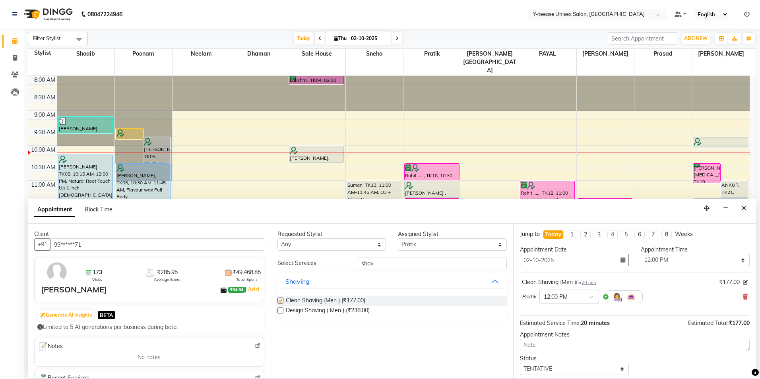
checkbox input "false"
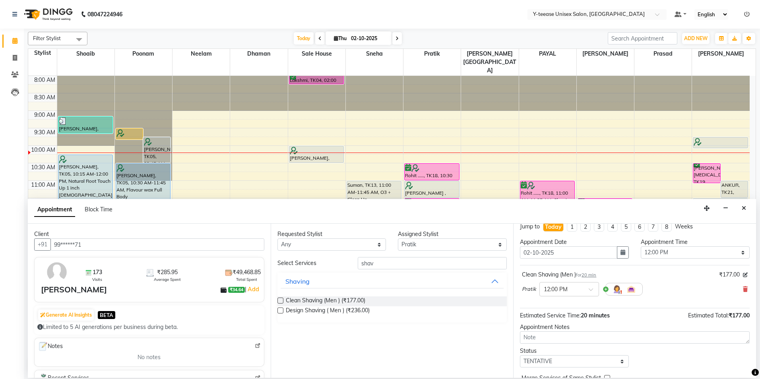
scroll to position [47, 0]
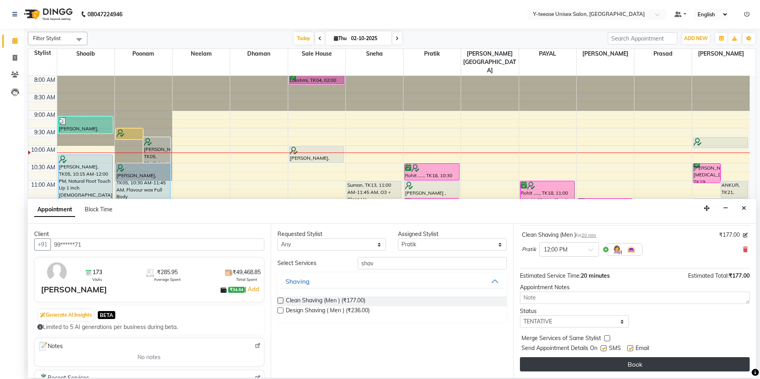
click at [570, 364] on button "Book" at bounding box center [635, 365] width 230 height 14
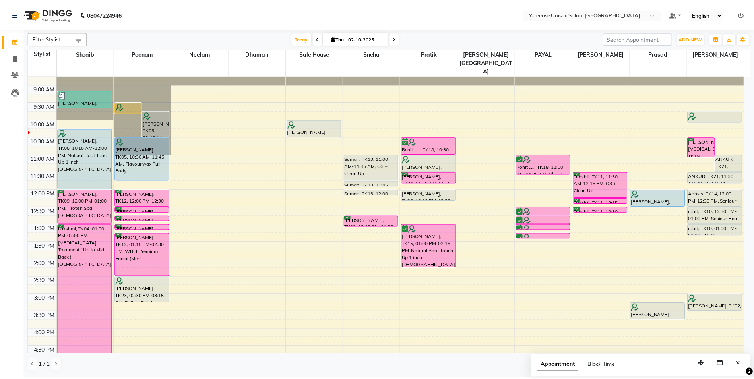
scroll to position [0, 0]
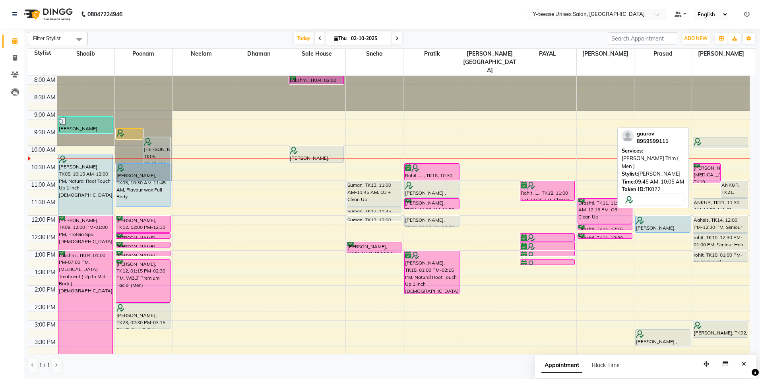
click at [711, 138] on div at bounding box center [721, 142] width 54 height 8
click at [709, 138] on div at bounding box center [721, 142] width 54 height 8
select select "7"
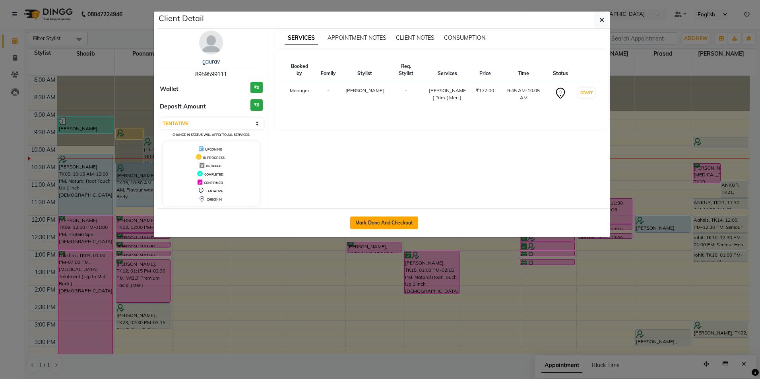
click at [389, 221] on button "Mark Done And Checkout" at bounding box center [384, 223] width 68 height 13
select select "service"
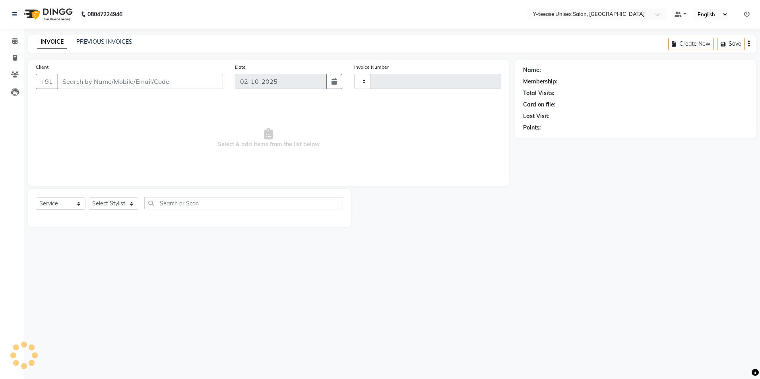
type input "8318"
select select "4"
type input "89******11"
select select "92975"
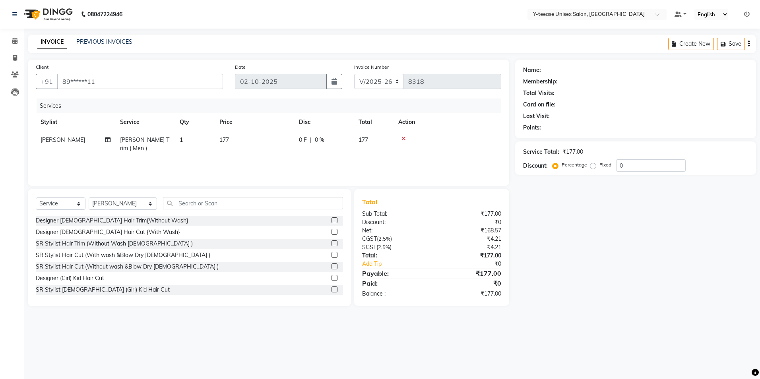
select select "1: Object"
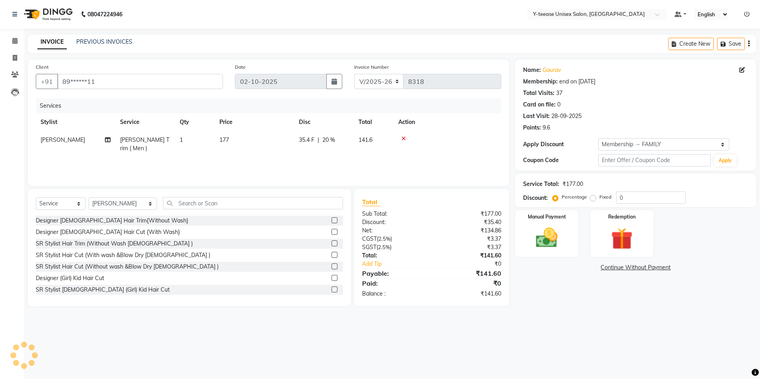
type input "20"
click at [172, 142] on td "[PERSON_NAME] Trim ( Men )" at bounding box center [145, 144] width 60 height 26
select select "92975"
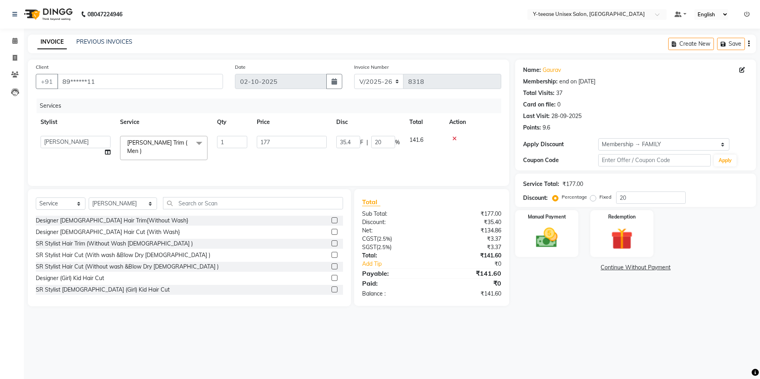
click at [167, 149] on span "Beard Trim ( Men ) x" at bounding box center [163, 148] width 87 height 24
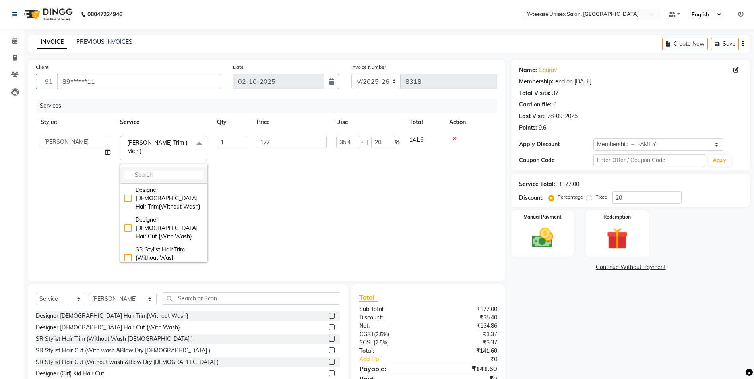
click at [163, 171] on input "multiselect-search" at bounding box center [163, 175] width 79 height 8
type input "s"
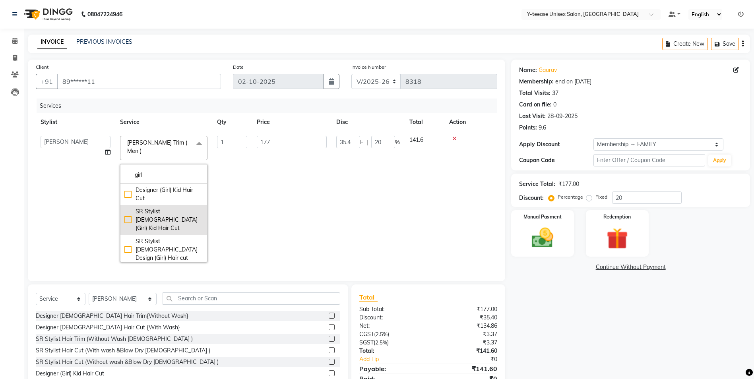
type input "girl"
click at [162, 208] on div "SR Stylist [DEMOGRAPHIC_DATA] (Girl) Kid Hair Cut" at bounding box center [163, 220] width 79 height 25
type input "354"
type input "70.8"
checkbox input "true"
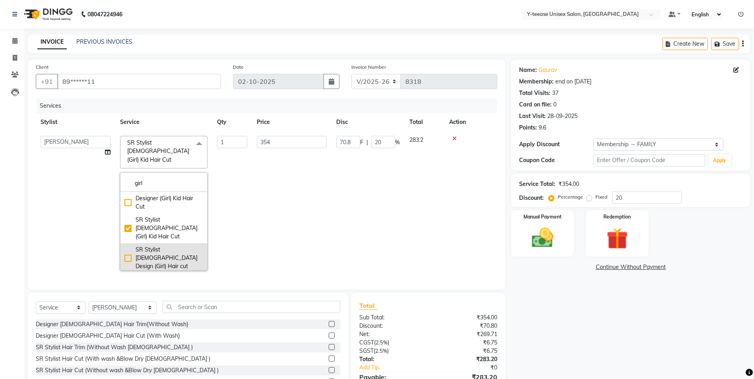
click at [168, 246] on div "SR Stylist [DEMOGRAPHIC_DATA] Design (Girl) Hair cut" at bounding box center [163, 258] width 79 height 25
type input "500"
type input "100"
checkbox input "false"
checkbox input "true"
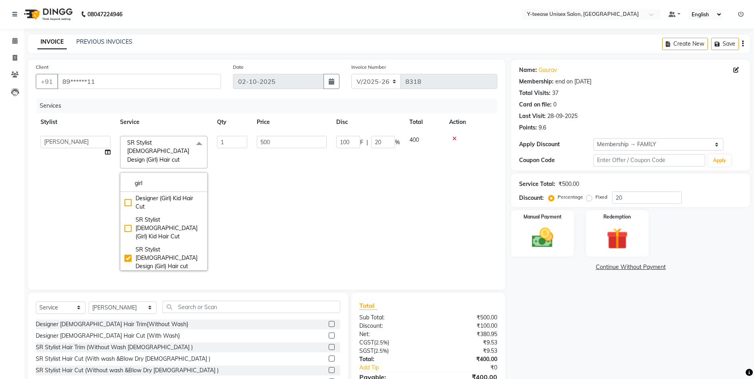
click at [325, 202] on td "500" at bounding box center [292, 203] width 80 height 144
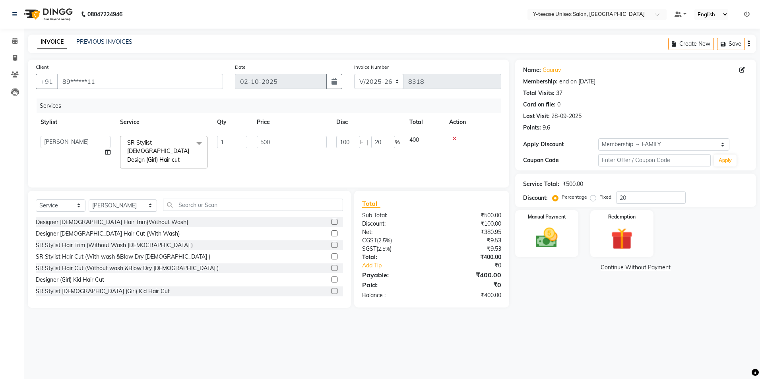
click at [194, 155] on span "SR Stylist Female Design (Girl) Hair cut x" at bounding box center [160, 151] width 70 height 25
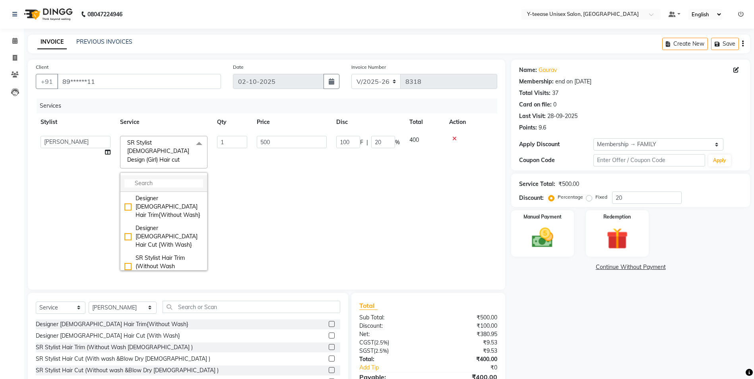
click at [171, 179] on input "multiselect-search" at bounding box center [163, 183] width 79 height 8
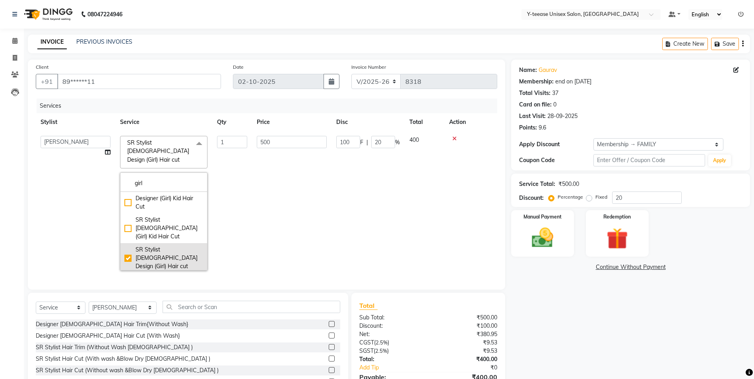
type input "girl"
click at [173, 246] on div "SR Stylist [DEMOGRAPHIC_DATA] Design (Girl) Hair cut" at bounding box center [163, 258] width 79 height 25
type input "0"
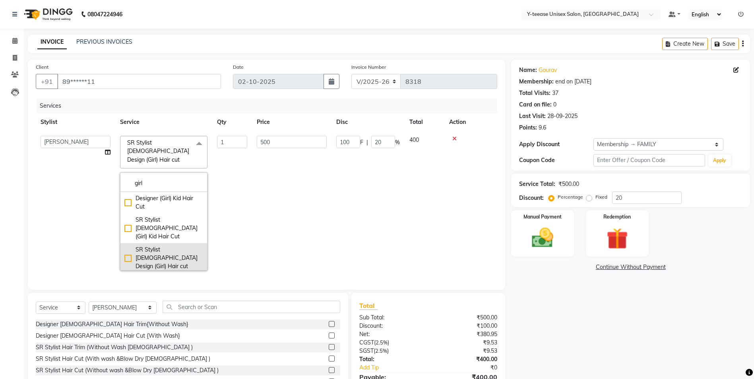
type input "0"
checkbox input "false"
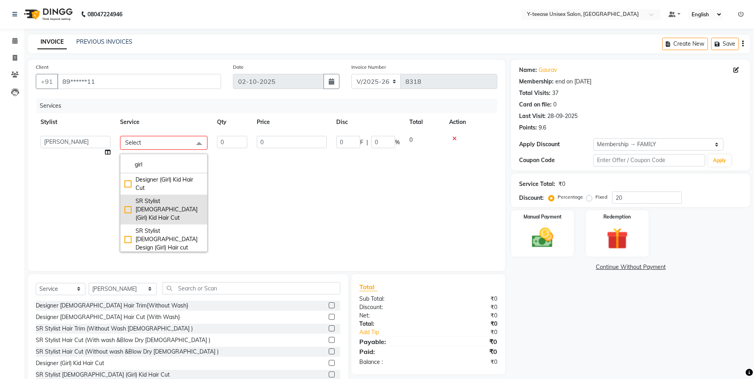
click at [169, 205] on div "SR Stylist [DEMOGRAPHIC_DATA] (Girl) Kid Hair Cut" at bounding box center [163, 209] width 79 height 25
type input "1"
type input "354"
type input "70.8"
type input "20"
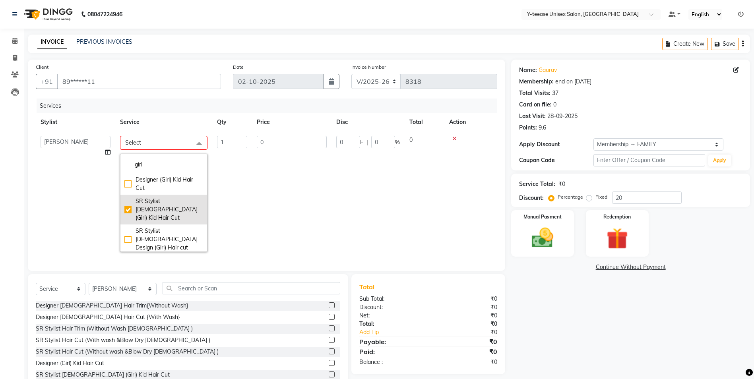
checkbox input "true"
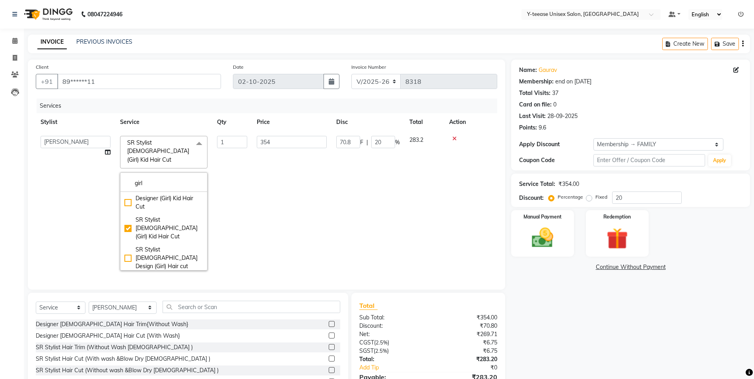
click at [296, 202] on td "354" at bounding box center [292, 203] width 80 height 144
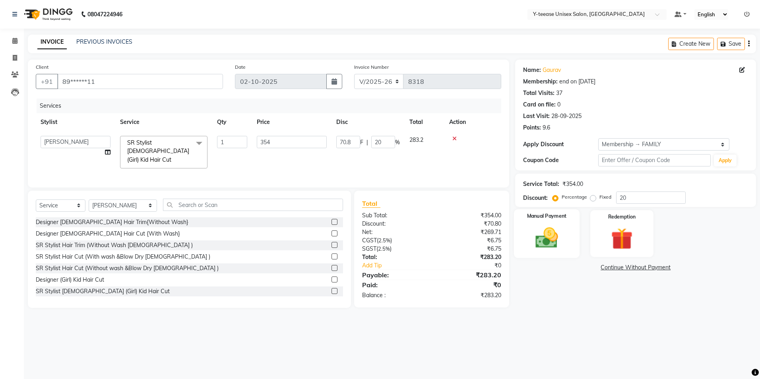
click at [558, 238] on img at bounding box center [547, 238] width 37 height 26
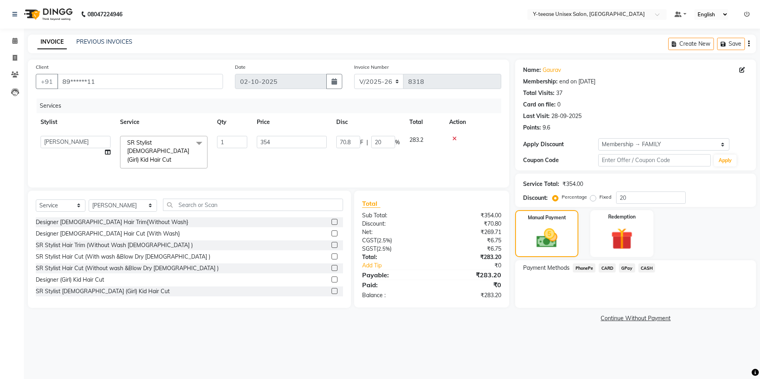
click at [622, 268] on span "GPay" at bounding box center [627, 268] width 16 height 9
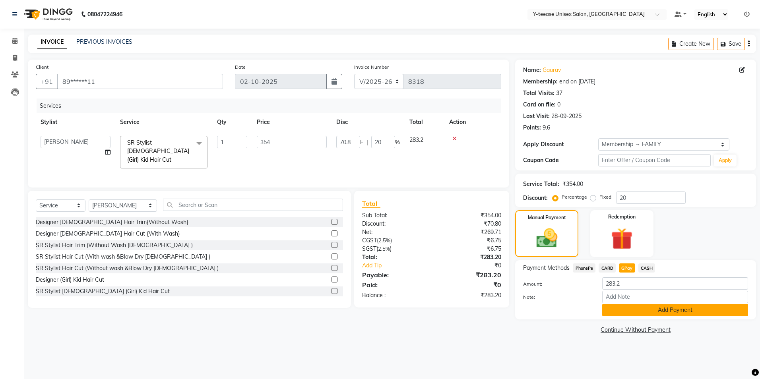
click at [627, 309] on button "Add Payment" at bounding box center [676, 310] width 146 height 12
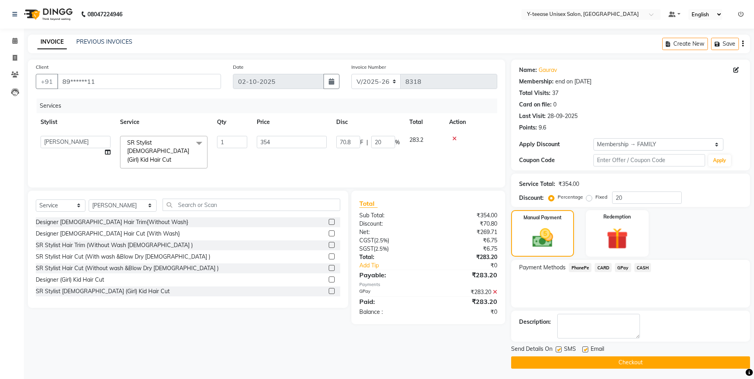
scroll to position [2, 0]
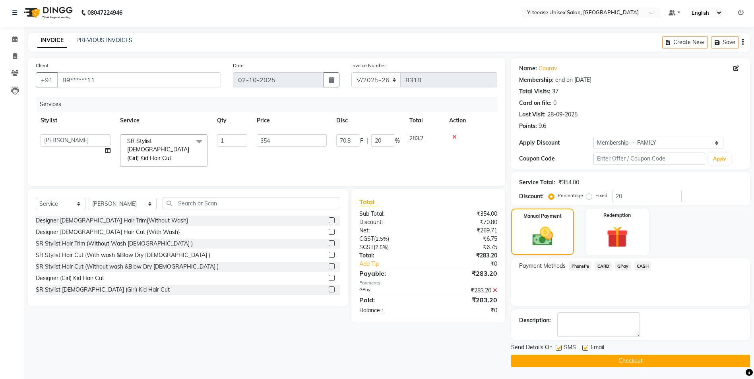
click at [559, 360] on button "Checkout" at bounding box center [630, 361] width 239 height 12
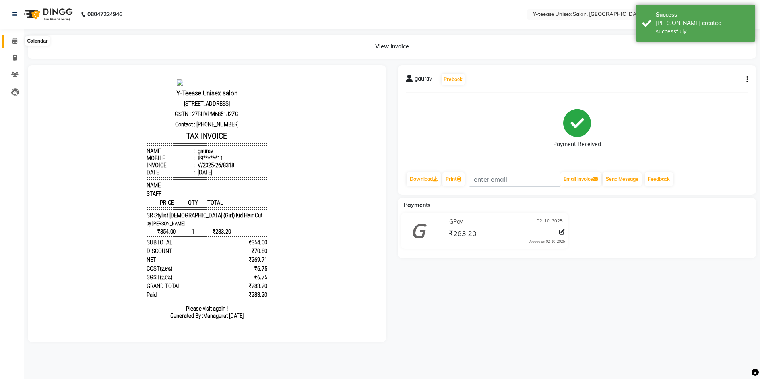
click at [17, 37] on span at bounding box center [15, 41] width 14 height 9
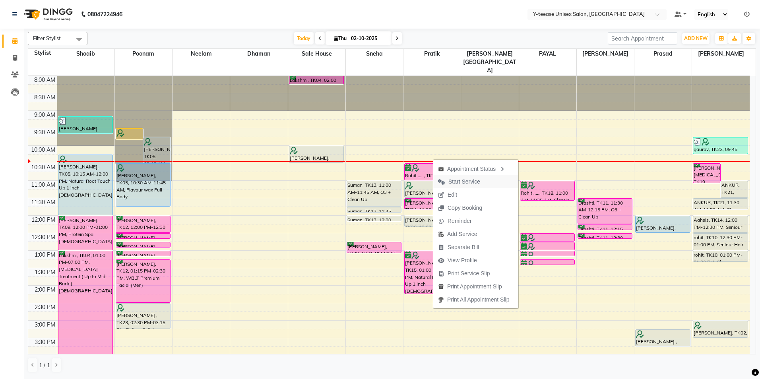
click at [460, 182] on span "Start Service" at bounding box center [465, 182] width 32 height 8
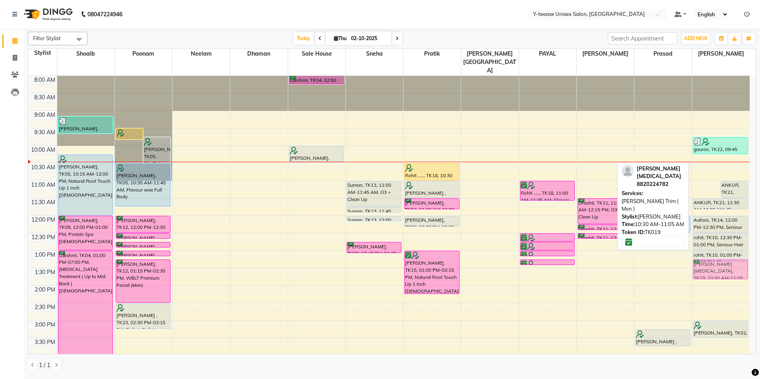
drag, startPoint x: 707, startPoint y: 153, endPoint x: 713, endPoint y: 253, distance: 99.6
click at [713, 253] on div "Jayvardhan Ibs, TK19, 10:30 AM-11:05 AM, Beard Trim ( Men ) ANKUR, TK21, 11:00 …" at bounding box center [721, 338] width 58 height 525
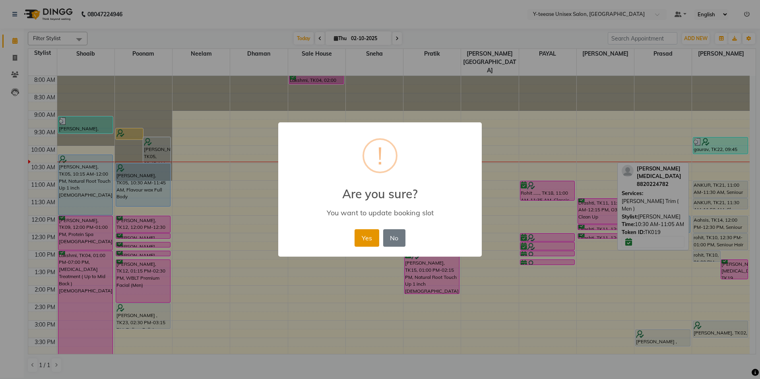
click at [365, 237] on button "Yes" at bounding box center [367, 237] width 24 height 17
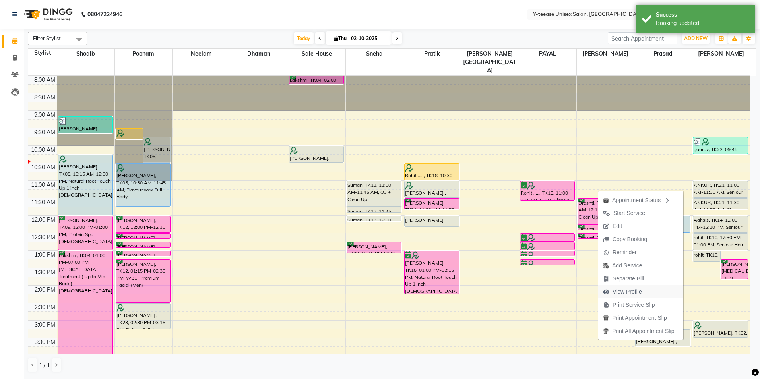
click at [623, 291] on span "View Profile" at bounding box center [627, 292] width 29 height 8
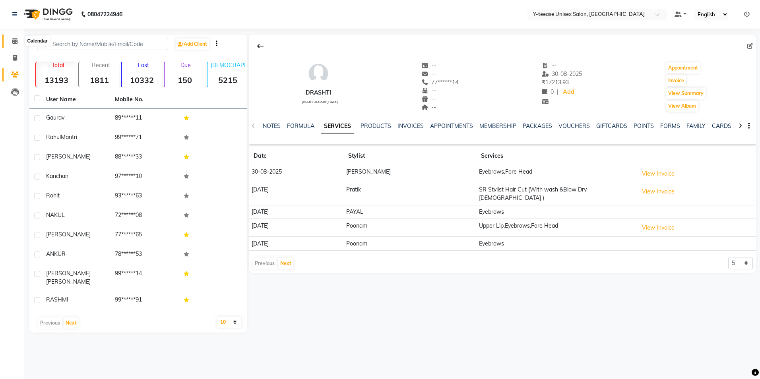
click at [17, 41] on icon at bounding box center [14, 41] width 5 height 6
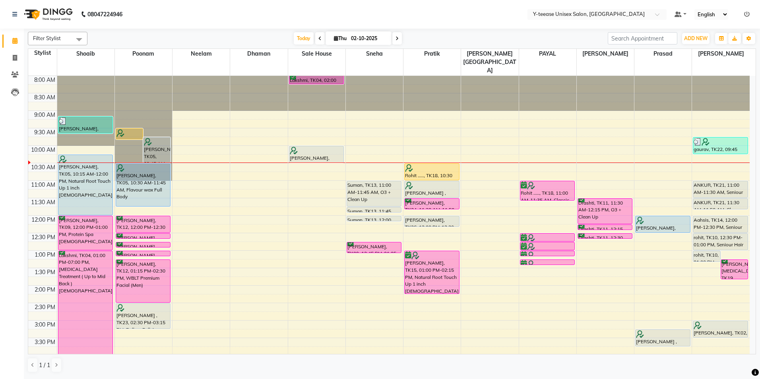
click at [398, 39] on span at bounding box center [398, 38] width 10 height 12
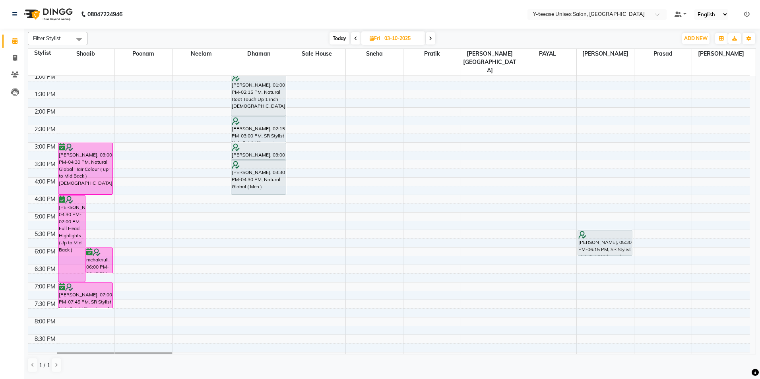
scroll to position [199, 0]
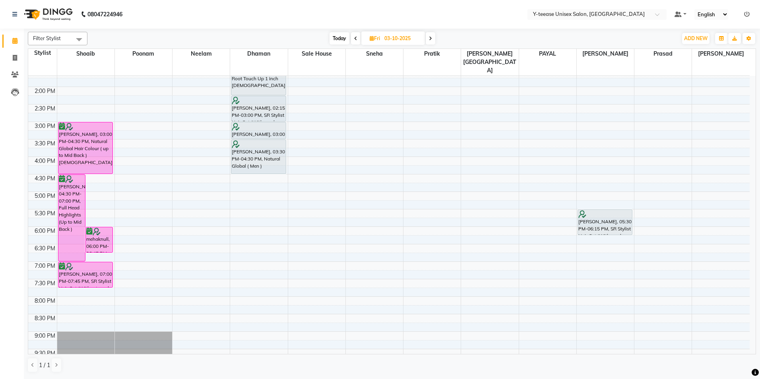
click at [341, 38] on span "Today" at bounding box center [340, 38] width 20 height 12
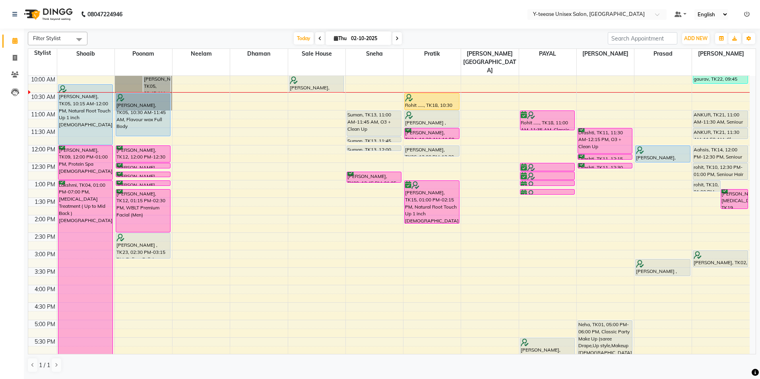
click at [319, 38] on icon at bounding box center [320, 38] width 3 height 5
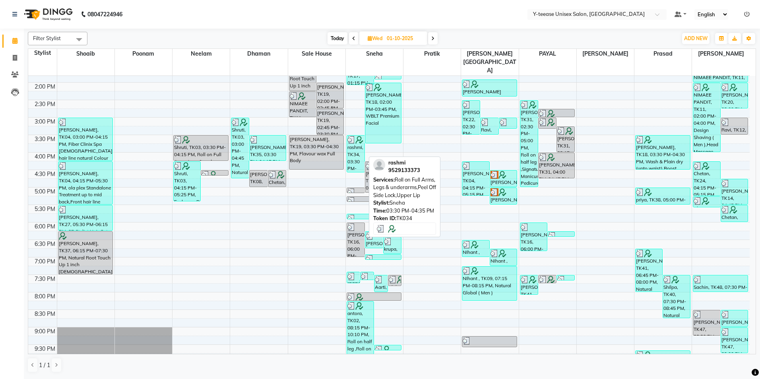
scroll to position [190, 0]
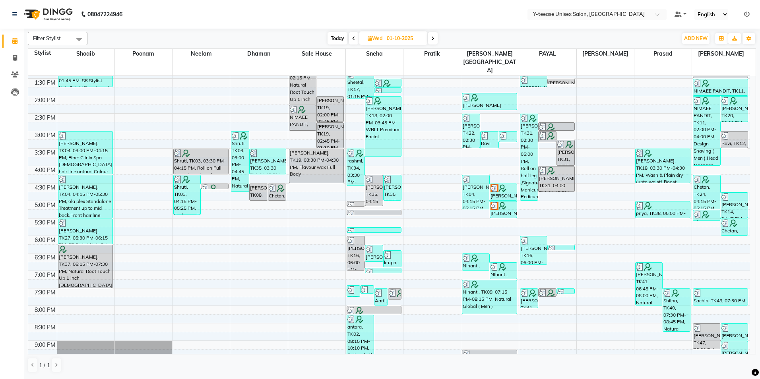
click at [336, 38] on span "Today" at bounding box center [338, 38] width 20 height 12
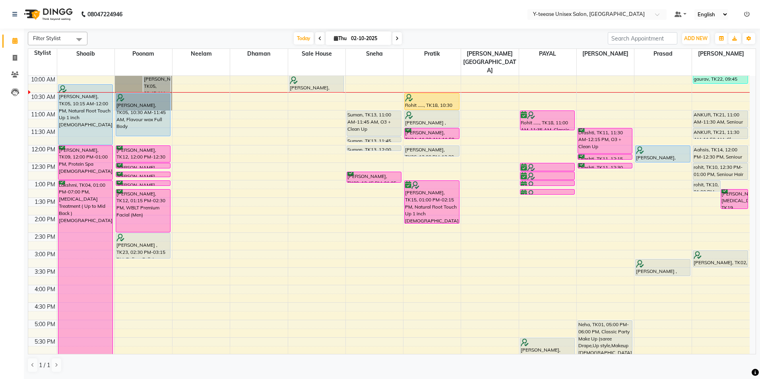
click at [398, 41] on span at bounding box center [398, 38] width 10 height 12
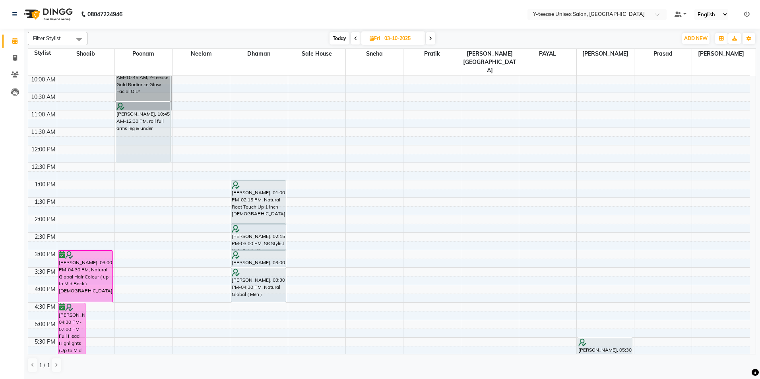
click at [435, 38] on span at bounding box center [431, 38] width 10 height 12
type input "04-10-2025"
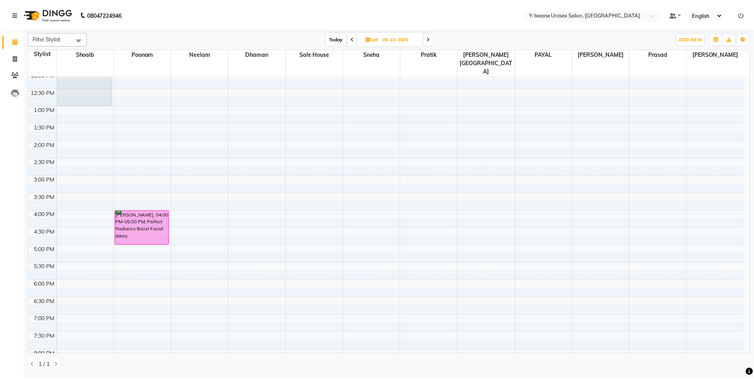
scroll to position [190, 0]
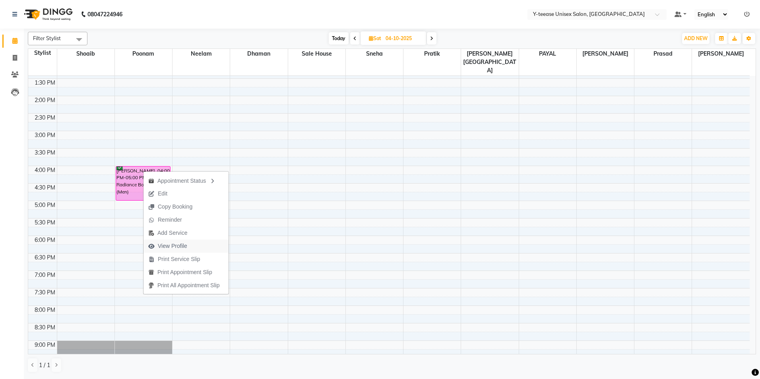
click at [182, 248] on span "View Profile" at bounding box center [172, 246] width 29 height 8
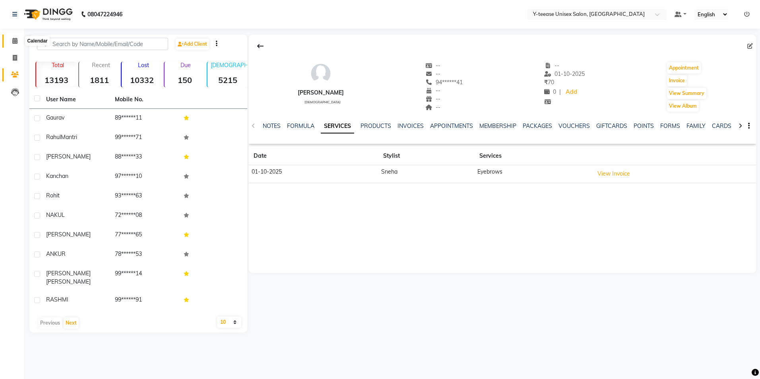
drag, startPoint x: 11, startPoint y: 38, endPoint x: 36, endPoint y: 37, distance: 24.7
click at [12, 37] on span at bounding box center [15, 41] width 14 height 9
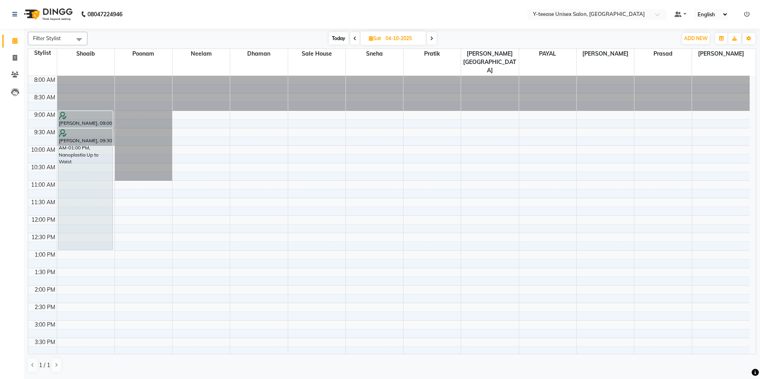
click at [433, 39] on icon at bounding box center [431, 38] width 3 height 5
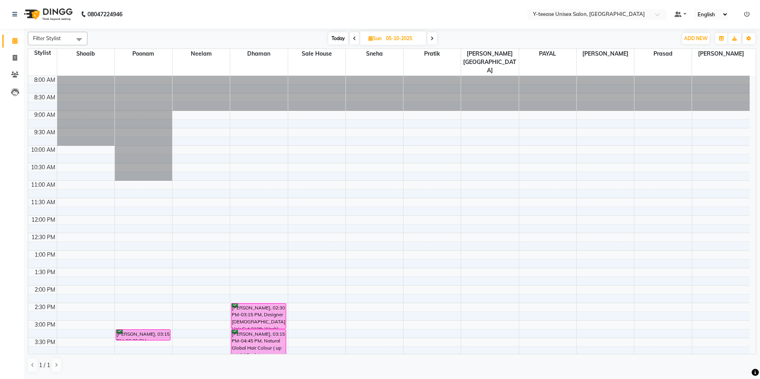
click at [343, 36] on span "Today" at bounding box center [338, 38] width 20 height 12
type input "02-10-2025"
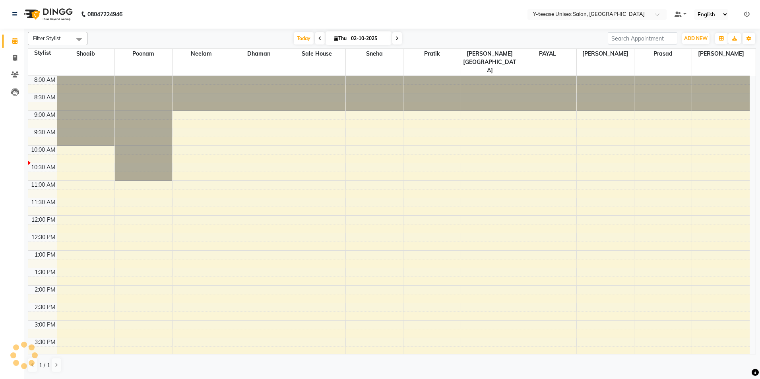
scroll to position [70, 0]
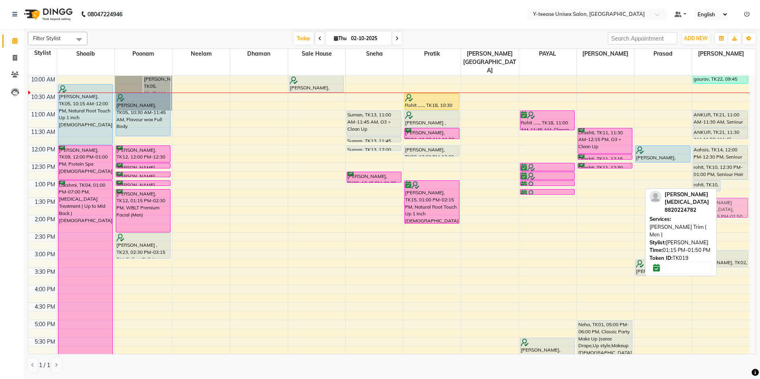
drag, startPoint x: 735, startPoint y: 179, endPoint x: 735, endPoint y: 186, distance: 7.6
click at [735, 186] on div "rohit, TK10, 01:00 PM-01:20 PM, Clean Shaving (Men ) Jayvardhan Ibs, TK19, 01:1…" at bounding box center [721, 268] width 58 height 525
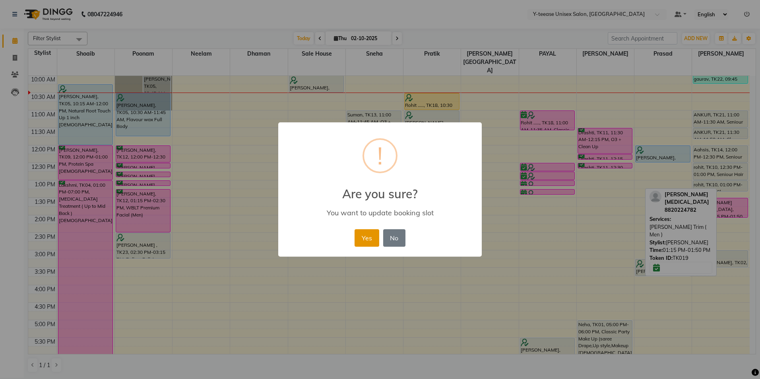
click at [367, 236] on button "Yes" at bounding box center [367, 237] width 24 height 17
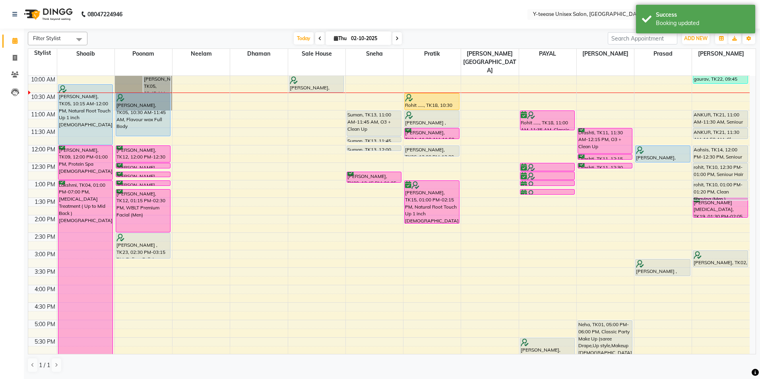
drag, startPoint x: 705, startPoint y: 174, endPoint x: 707, endPoint y: 181, distance: 7.4
click at [707, 181] on div "gaurav, TK22, 09:45 AM-10:15 AM, SR Stylist Female (Girl) Kid Hair Cut ANKUR, T…" at bounding box center [721, 268] width 58 height 525
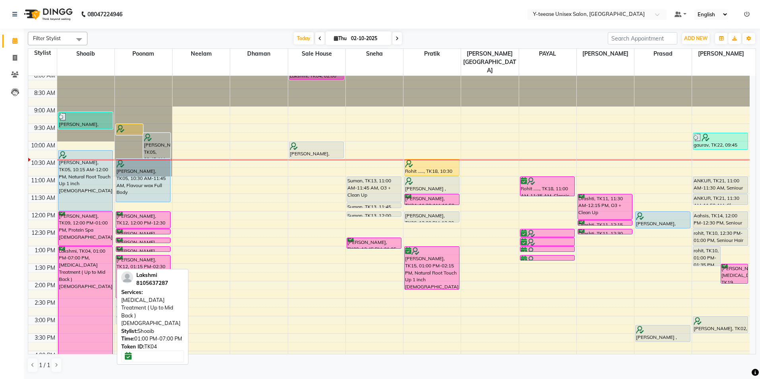
scroll to position [0, 0]
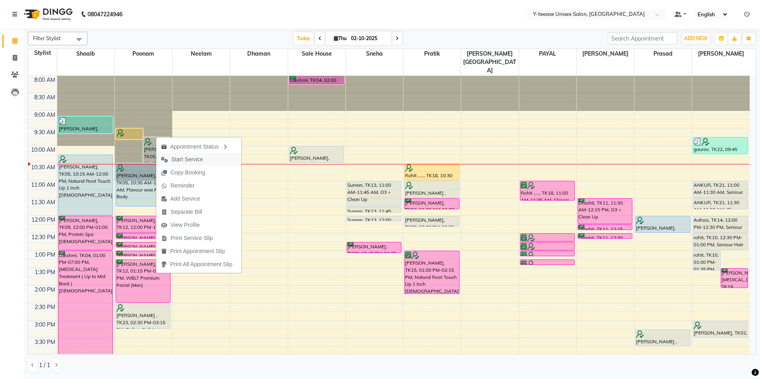
click at [189, 159] on span "Start Service" at bounding box center [187, 160] width 32 height 8
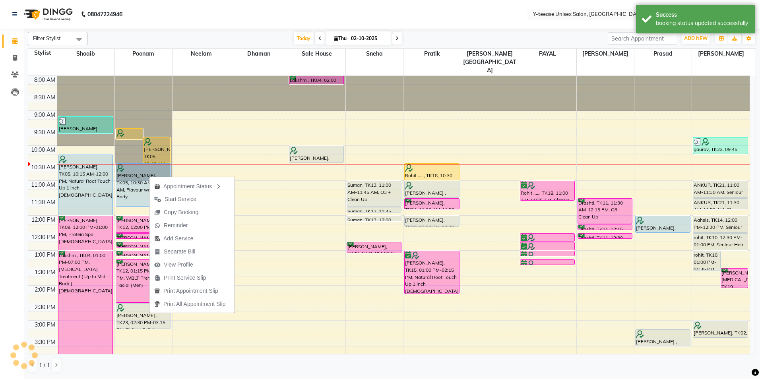
click at [181, 199] on span "Start Service" at bounding box center [181, 199] width 32 height 8
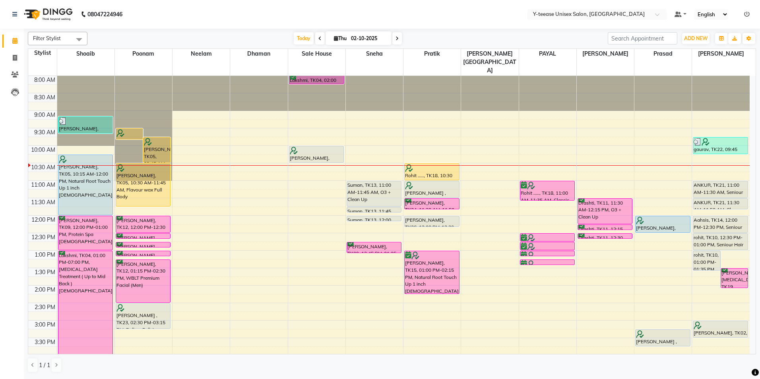
click at [349, 43] on input "02-10-2025" at bounding box center [369, 39] width 40 height 12
select select "10"
select select "2025"
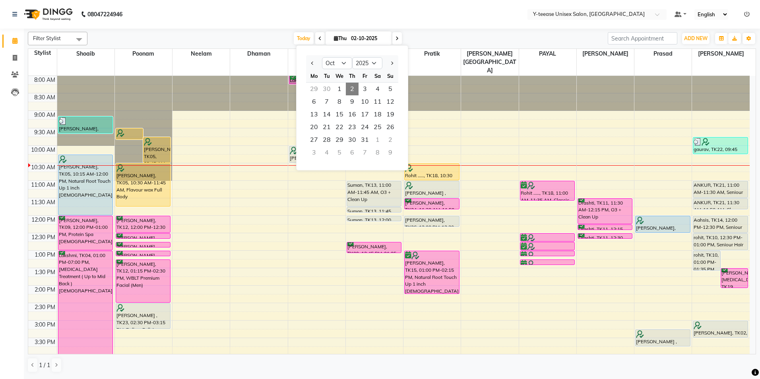
click at [479, 19] on nav "08047224946 Select Location × Y-teease Unisex Salon, Amanora Default Panel My P…" at bounding box center [380, 14] width 760 height 29
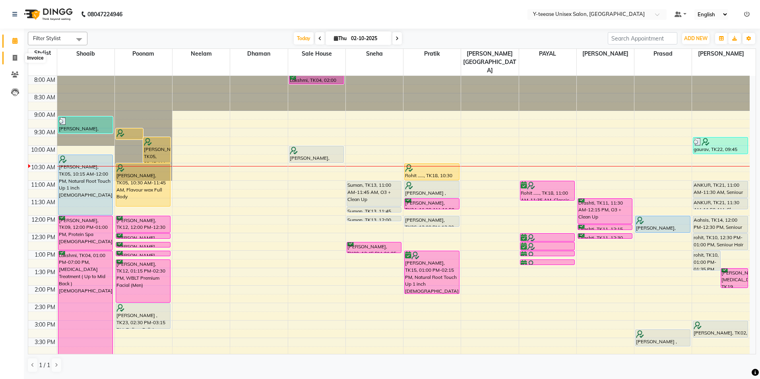
drag, startPoint x: 15, startPoint y: 58, endPoint x: 16, endPoint y: 62, distance: 4.2
click at [14, 58] on icon at bounding box center [15, 58] width 4 height 6
select select "service"
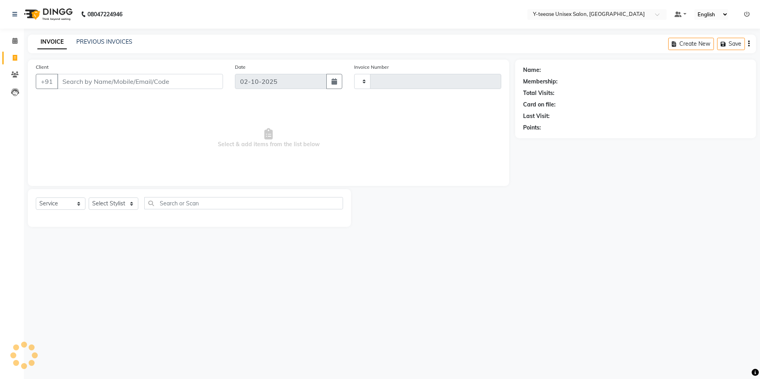
type input "8319"
select select "4"
click at [121, 203] on select "Select Stylist" at bounding box center [114, 204] width 50 height 12
click at [119, 204] on select "Select Stylist [PERSON_NAME] [PERSON_NAME] nagar Manager Mosin [PERSON_NAME] [P…" at bounding box center [123, 204] width 68 height 12
click at [119, 201] on select "Select Stylist [PERSON_NAME] [PERSON_NAME] nagar Manager Mosin [PERSON_NAME] [P…" at bounding box center [123, 204] width 68 height 12
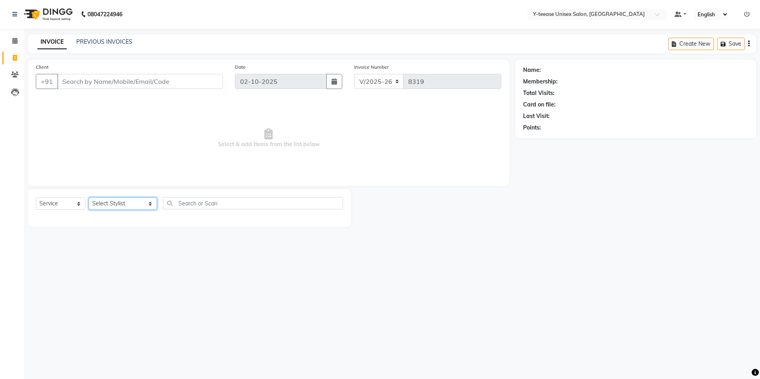
select select "57"
click at [89, 198] on select "Select Stylist [PERSON_NAME] [PERSON_NAME] nagar Manager Mosin [PERSON_NAME] [P…" at bounding box center [123, 204] width 68 height 12
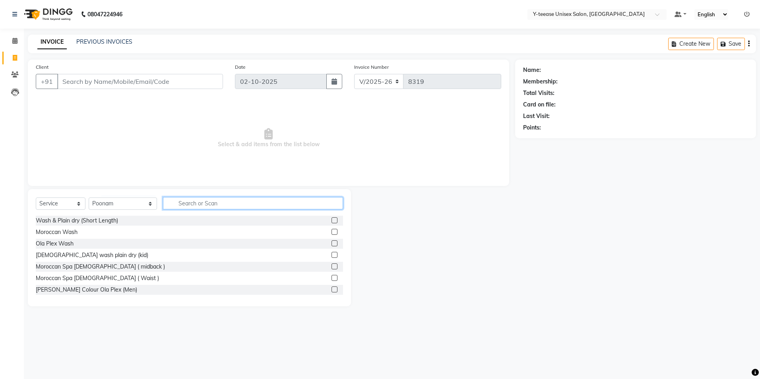
click at [164, 205] on input "text" at bounding box center [253, 203] width 180 height 12
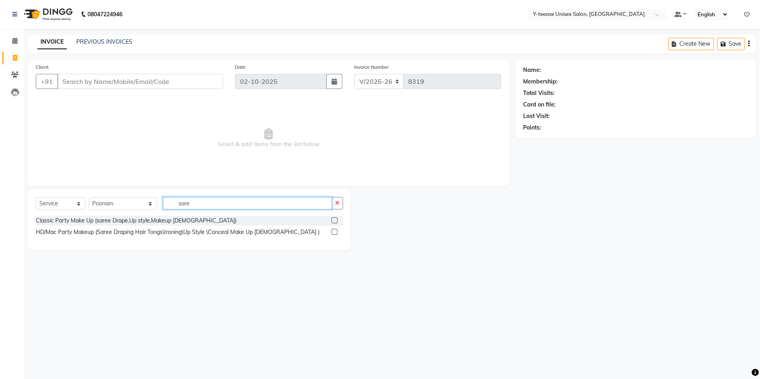
type input "saree"
click at [178, 203] on input "saree" at bounding box center [247, 203] width 169 height 12
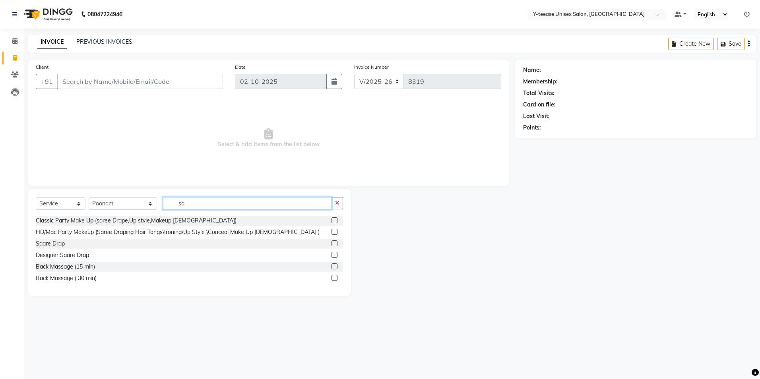
type input "sa"
click at [333, 253] on label at bounding box center [335, 255] width 6 height 6
click at [333, 253] on input "checkbox" at bounding box center [334, 255] width 5 height 5
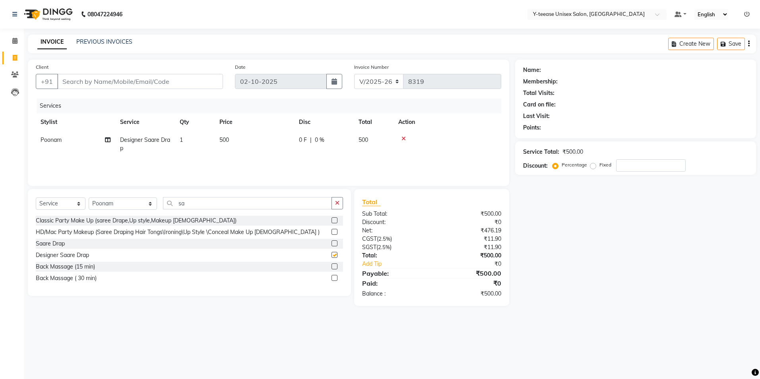
checkbox input "false"
click at [335, 242] on label at bounding box center [335, 244] width 6 height 6
click at [335, 242] on input "checkbox" at bounding box center [334, 243] width 5 height 5
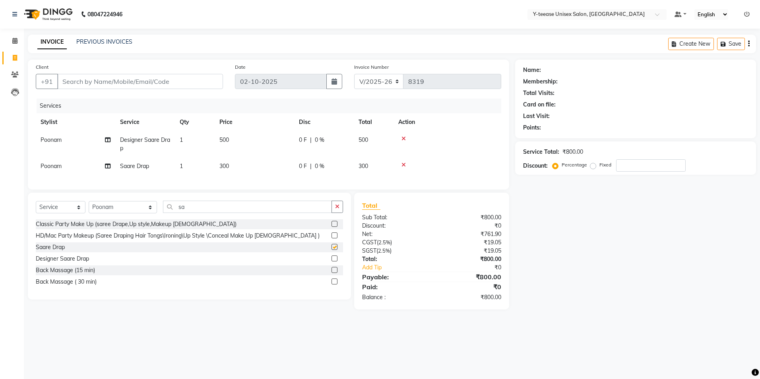
checkbox input "false"
click at [12, 42] on span at bounding box center [15, 41] width 14 height 9
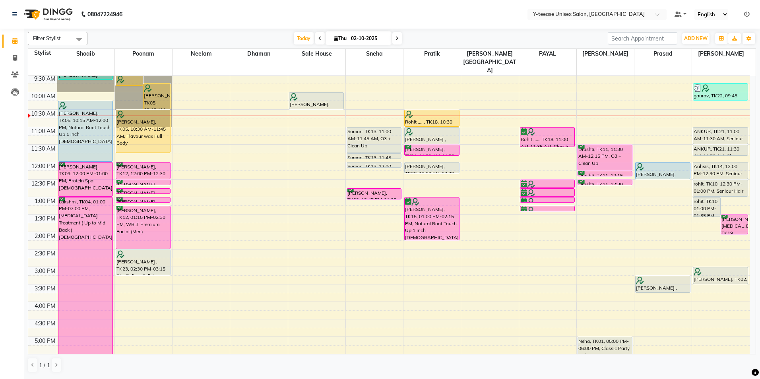
scroll to position [40, 0]
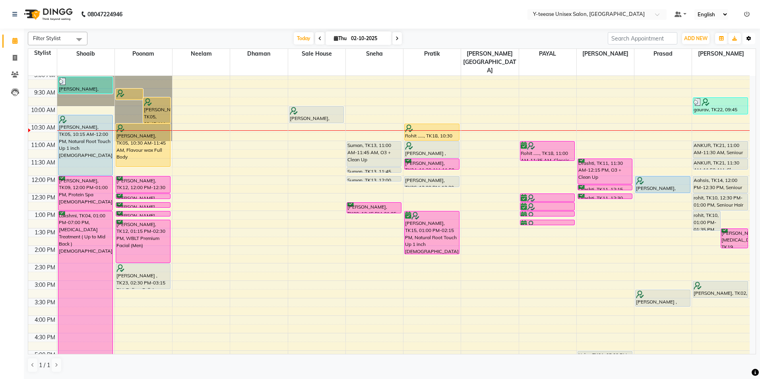
click at [751, 36] on button "Toggle Dropdown" at bounding box center [749, 38] width 13 height 11
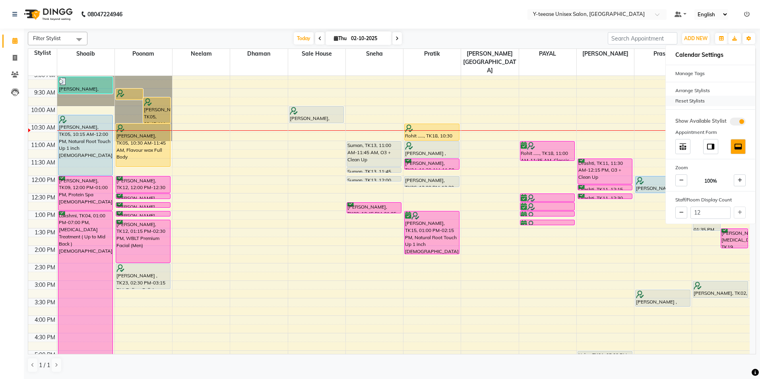
click at [683, 100] on div "Reset Stylists" at bounding box center [710, 101] width 89 height 10
drag, startPoint x: 546, startPoint y: 32, endPoint x: 560, endPoint y: 43, distance: 17.8
click at [546, 31] on div "Filter Stylist Select All Annu Ali chaitrali Dhaman keshav nagar Neelam PAYAL P…" at bounding box center [392, 203] width 729 height 348
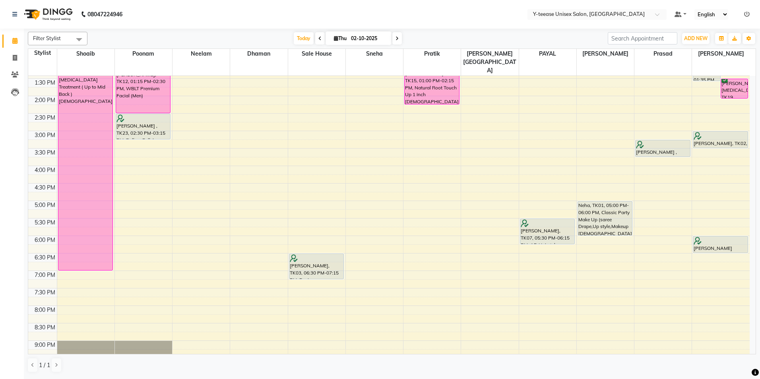
scroll to position [199, 0]
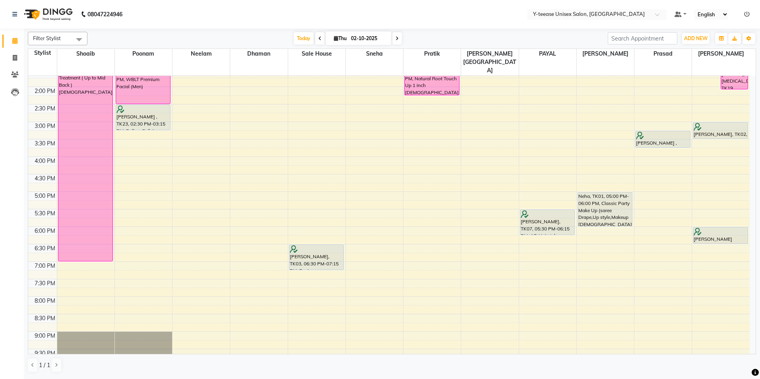
click at [599, 214] on div "8:00 AM 8:30 AM 9:00 AM 9:30 AM 10:00 AM 10:30 AM 11:00 AM 11:30 AM 12:00 PM 12…" at bounding box center [389, 139] width 722 height 525
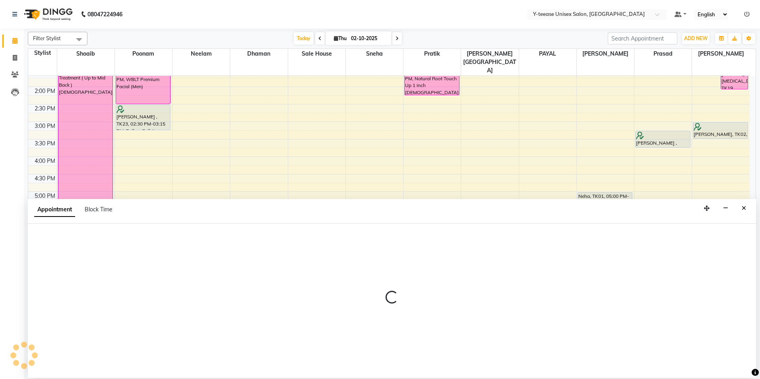
select select "86041"
select select "1080"
select select "tentative"
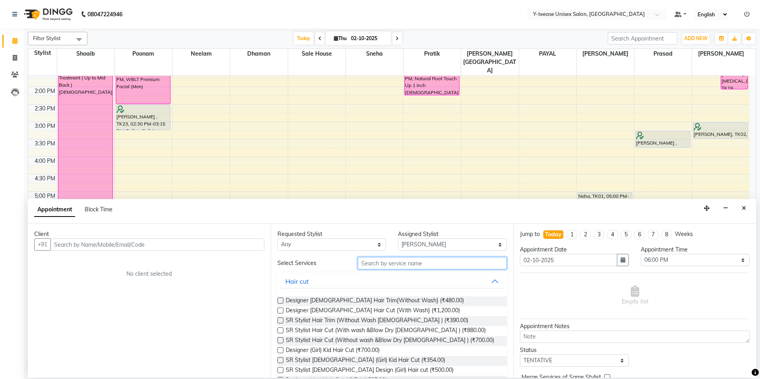
click at [412, 263] on input "text" at bounding box center [432, 263] width 149 height 12
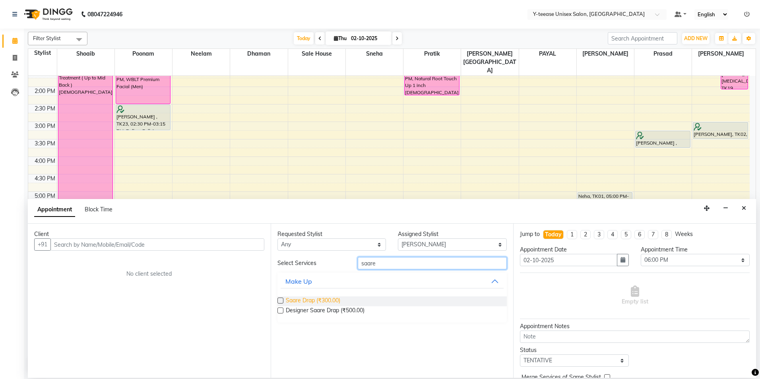
type input "saare"
click at [325, 299] on span "Saare Drap (₹300.00)" at bounding box center [313, 302] width 54 height 10
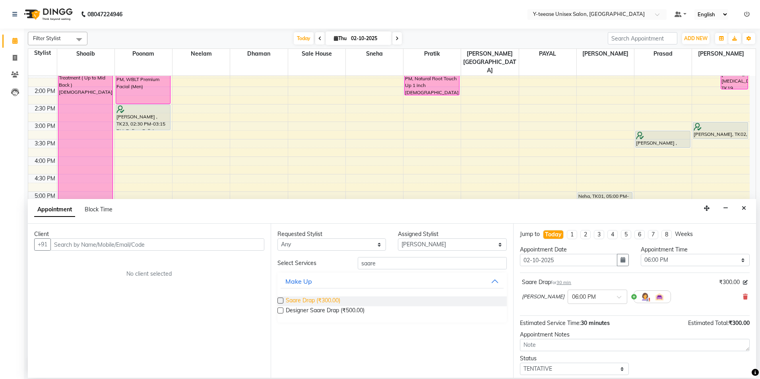
click at [323, 299] on span "Saare Drap (₹300.00)" at bounding box center [313, 302] width 54 height 10
checkbox input "false"
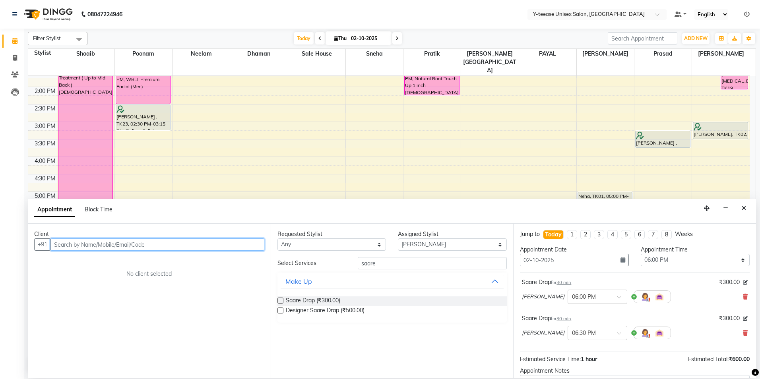
click at [219, 247] on input "text" at bounding box center [158, 245] width 214 height 12
click at [115, 262] on ngb-highlight "98******27" at bounding box center [105, 262] width 33 height 8
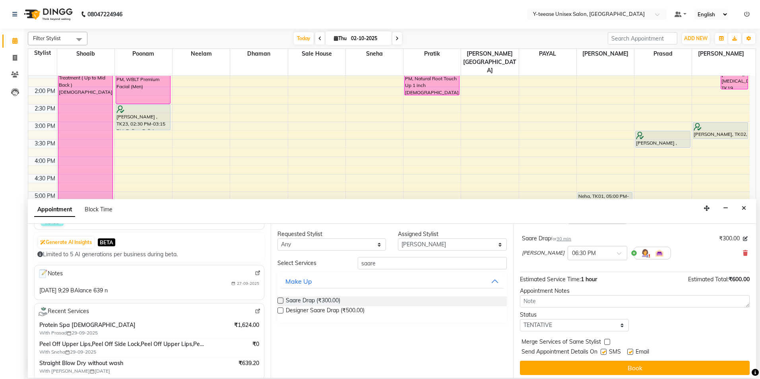
scroll to position [84, 0]
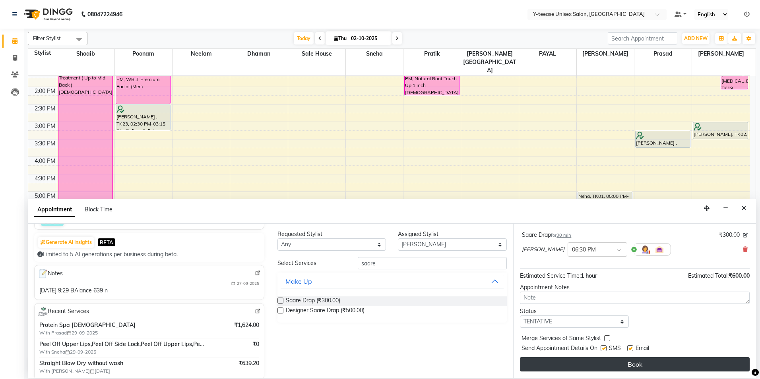
type input "98******27"
click at [582, 362] on button "Book" at bounding box center [635, 365] width 230 height 14
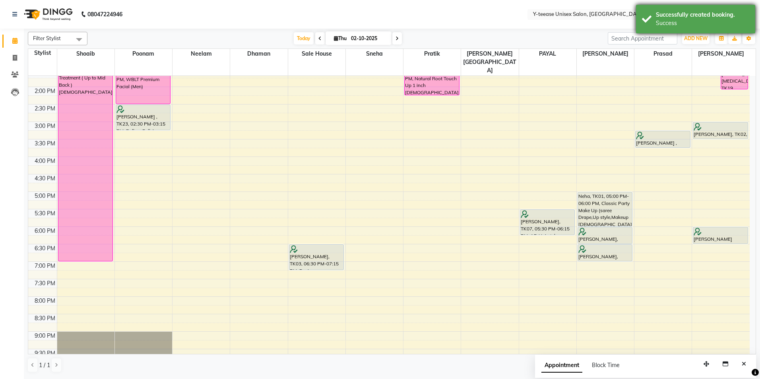
click at [692, 18] on div "Successfully created booking." at bounding box center [702, 15] width 93 height 8
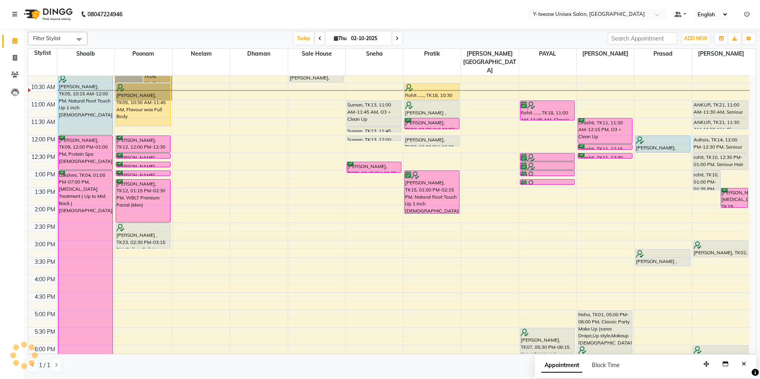
scroll to position [40, 0]
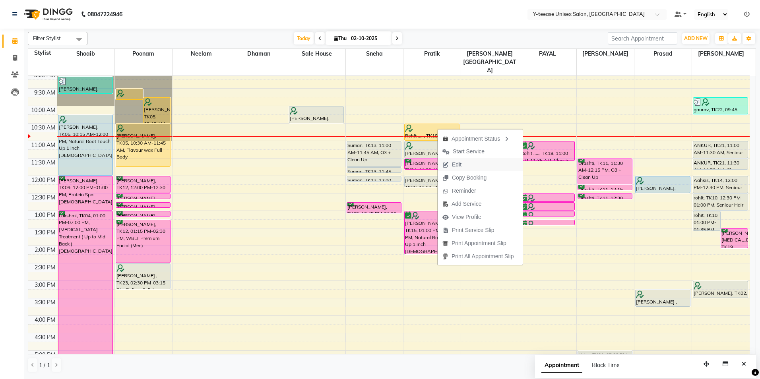
click at [466, 163] on span "Edit" at bounding box center [452, 164] width 29 height 13
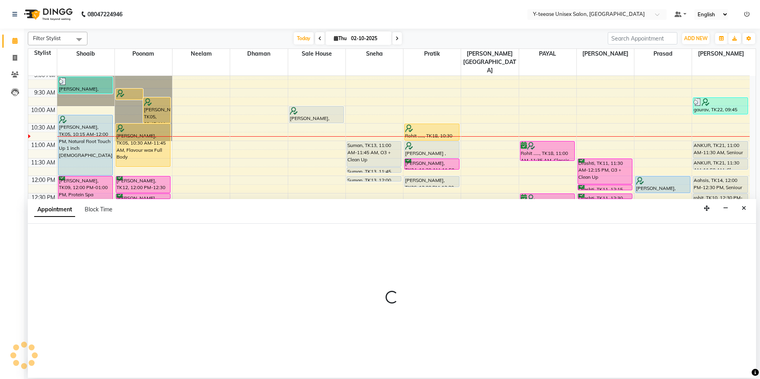
select select "tentative"
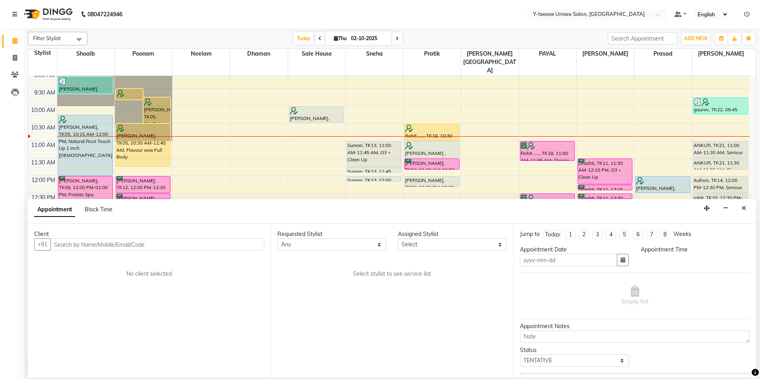
type input "02-10-2025"
select select "660"
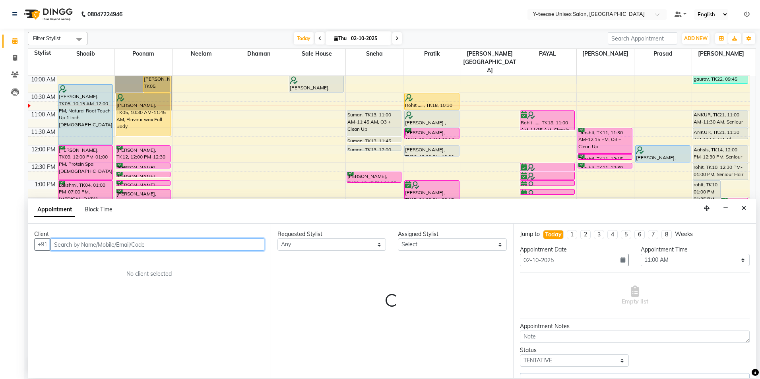
select select "67330"
select select "661"
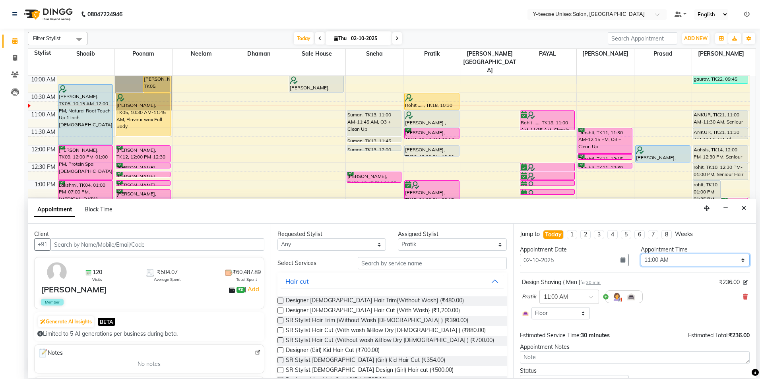
click at [678, 261] on select "Select 09:00 AM 09:15 AM 09:30 AM 09:45 AM 10:00 AM 10:15 AM 10:30 AM 10:45 AM …" at bounding box center [695, 260] width 109 height 12
select select "675"
click at [641, 254] on select "Select 09:00 AM 09:15 AM 09:30 AM 09:45 AM 10:00 AM 10:15 AM 10:30 AM 10:45 AM …" at bounding box center [695, 260] width 109 height 12
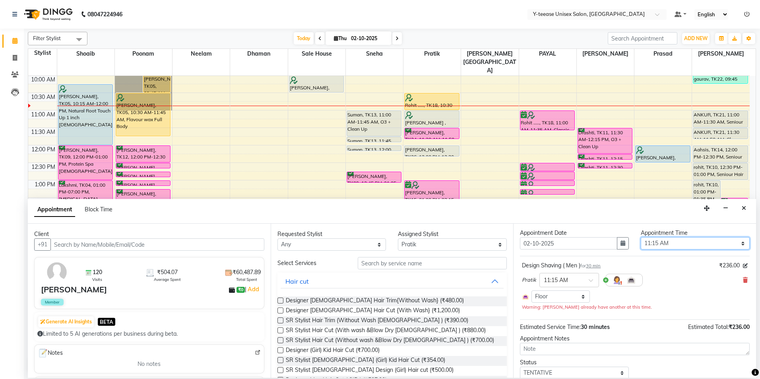
scroll to position [45, 0]
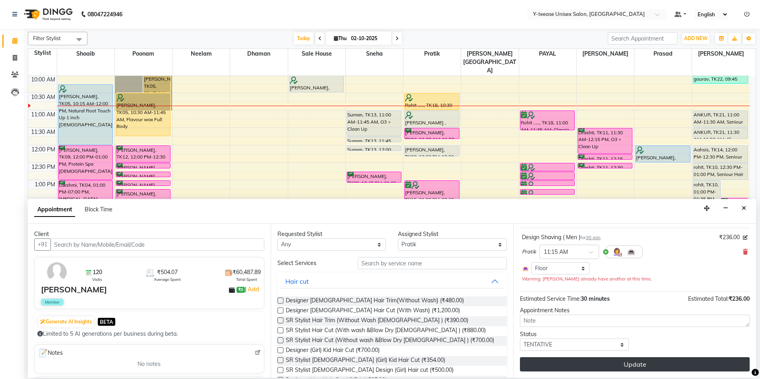
click at [610, 363] on button "Update" at bounding box center [635, 365] width 230 height 14
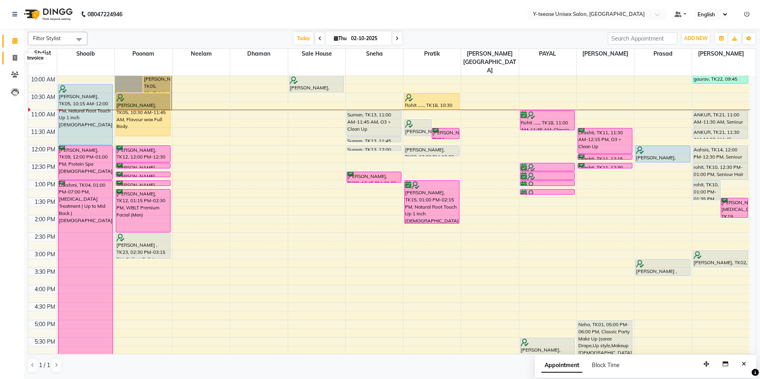
click at [18, 60] on span at bounding box center [15, 58] width 14 height 9
select select "service"
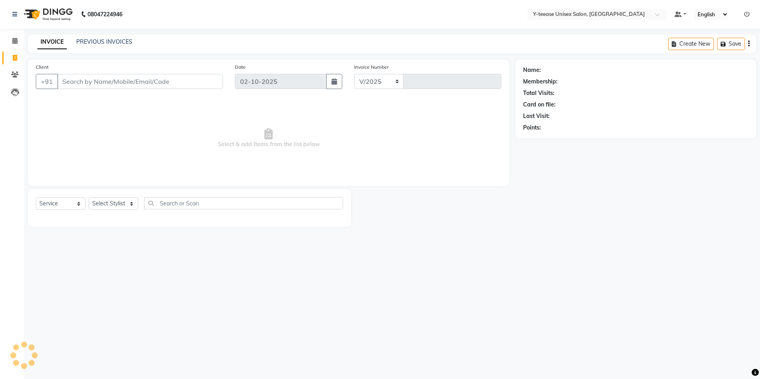
select select "4"
type input "8319"
click at [121, 205] on select "Select Stylist" at bounding box center [114, 204] width 50 height 12
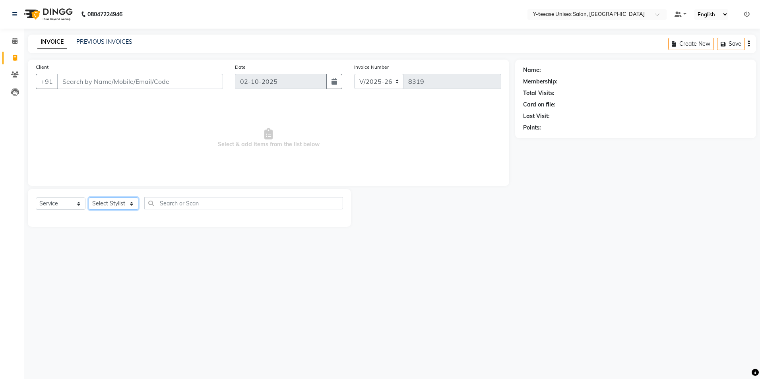
click at [121, 205] on select "Select Stylist" at bounding box center [114, 204] width 50 height 12
click at [121, 205] on select "Select Stylist Amar Annu Ali chaitrali Dhaman keshav nagar Manager Mosin khan N…" at bounding box center [123, 204] width 68 height 12
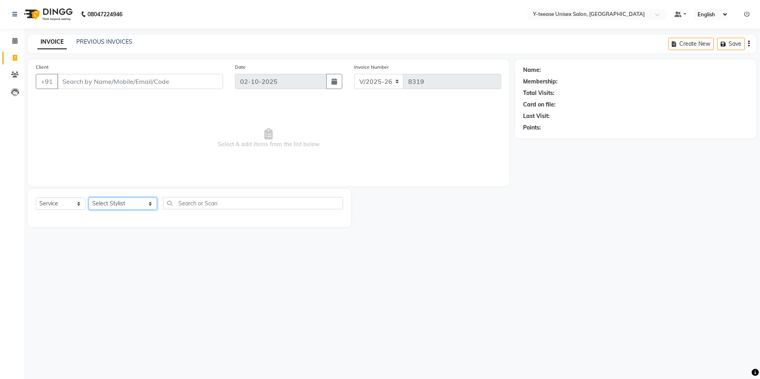
click at [121, 205] on select "Select Stylist Amar Annu Ali chaitrali Dhaman keshav nagar Manager Mosin khan N…" at bounding box center [123, 204] width 68 height 12
select select "92975"
click at [89, 198] on select "Select Stylist Amar Annu Ali chaitrali Dhaman keshav nagar Manager Mosin khan N…" at bounding box center [123, 204] width 68 height 12
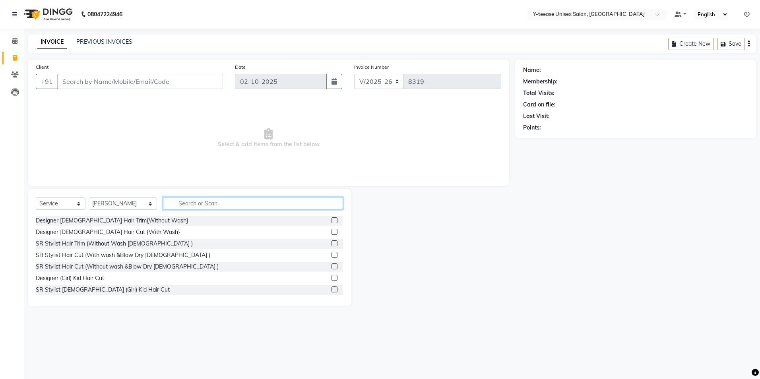
click at [167, 202] on input "text" at bounding box center [253, 203] width 180 height 12
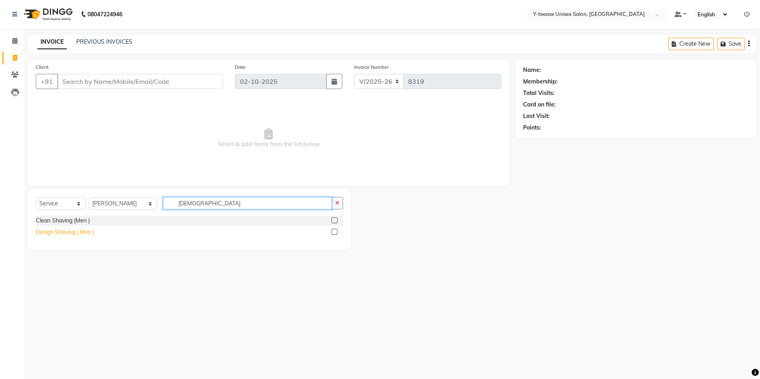
type input "shavi"
click at [65, 233] on div "Design Shaving ( Men )" at bounding box center [65, 232] width 58 height 8
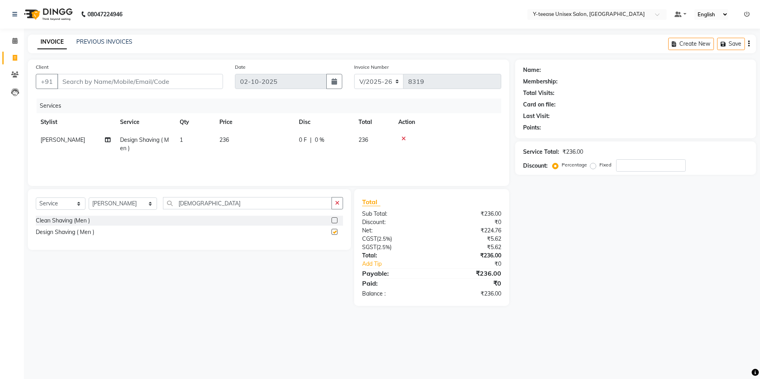
checkbox input "false"
click at [143, 83] on input "Client" at bounding box center [140, 81] width 166 height 15
type input "8"
type input "0"
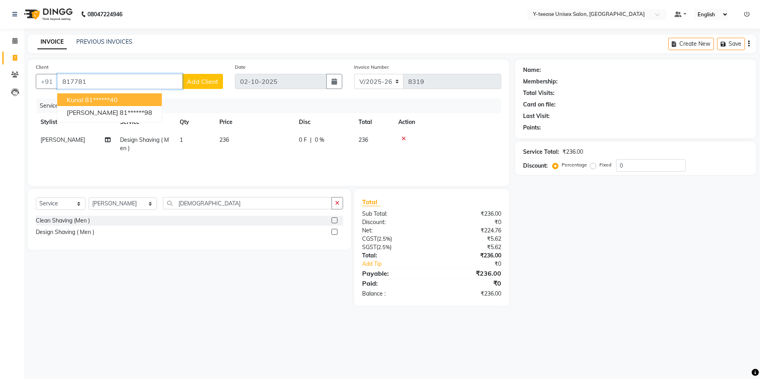
click at [110, 97] on ngb-highlight "81******40" at bounding box center [101, 100] width 33 height 8
type input "81******40"
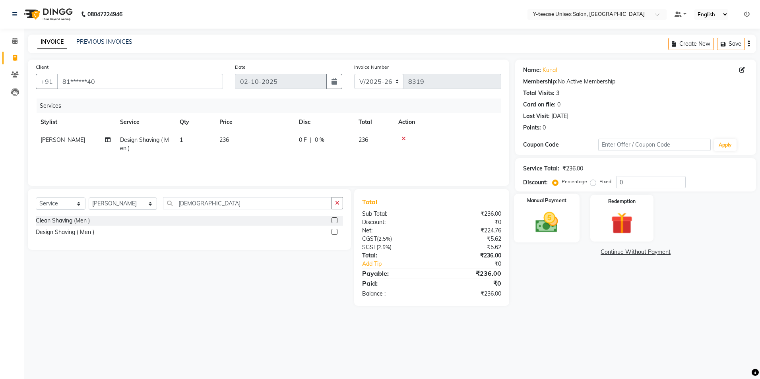
click at [548, 232] on img at bounding box center [547, 223] width 37 height 26
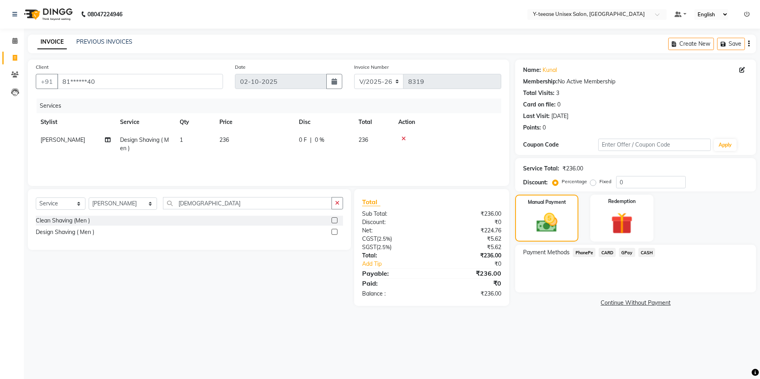
click at [630, 253] on span "GPay" at bounding box center [627, 252] width 16 height 9
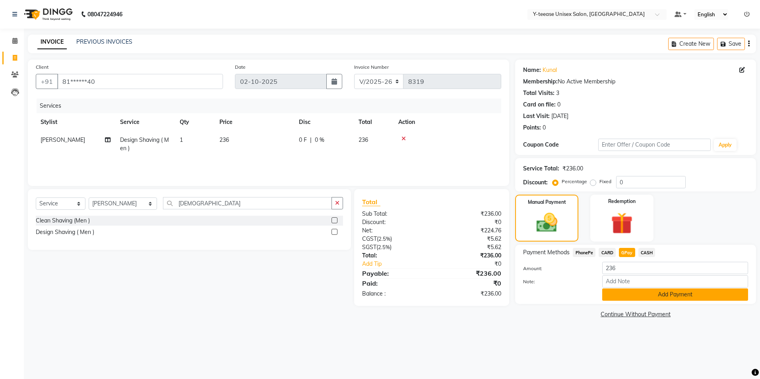
click at [629, 295] on button "Add Payment" at bounding box center [676, 295] width 146 height 12
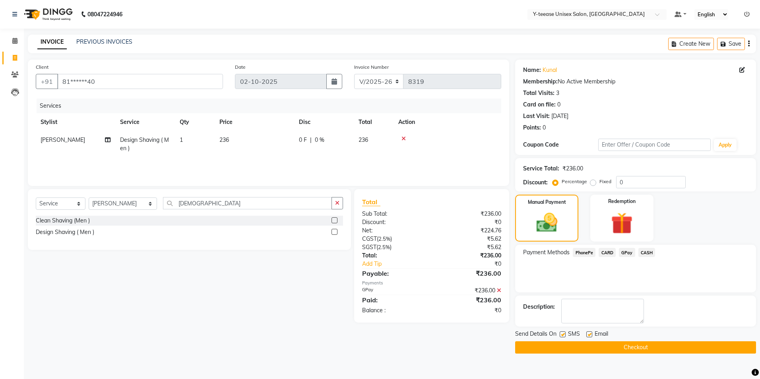
click at [500, 292] on icon at bounding box center [499, 291] width 4 height 6
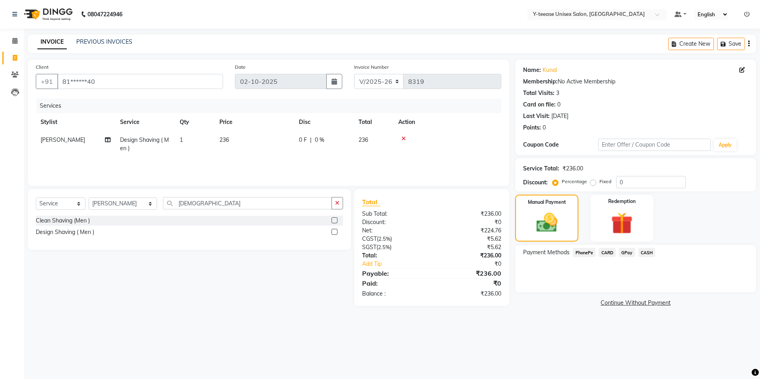
click at [649, 253] on span "CASH" at bounding box center [647, 252] width 17 height 9
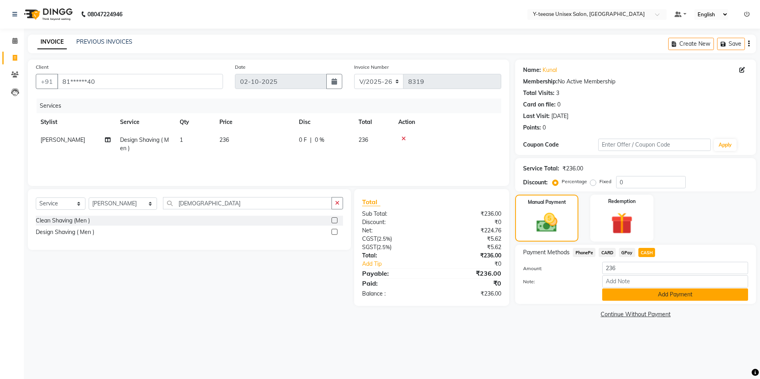
click at [635, 296] on button "Add Payment" at bounding box center [676, 295] width 146 height 12
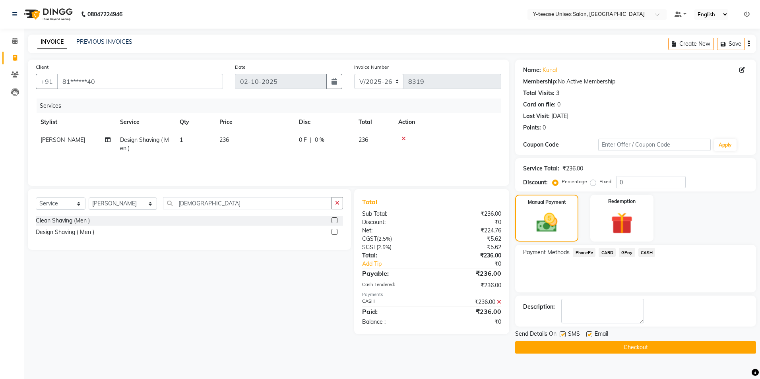
click at [585, 348] on button "Checkout" at bounding box center [635, 348] width 241 height 12
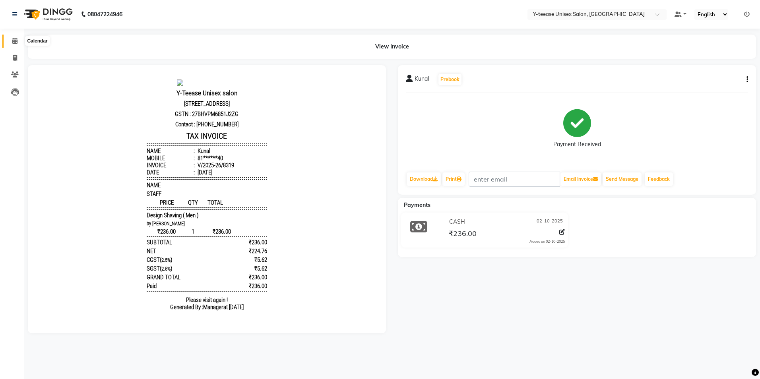
drag, startPoint x: 16, startPoint y: 39, endPoint x: 39, endPoint y: 45, distance: 23.8
click at [16, 39] on icon at bounding box center [14, 41] width 5 height 6
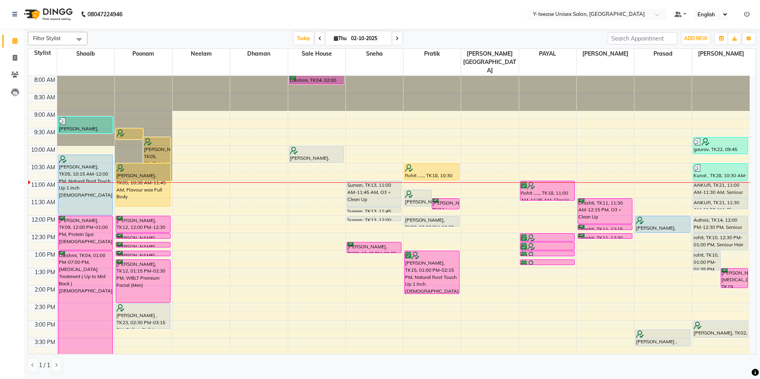
click at [398, 38] on span at bounding box center [398, 38] width 10 height 12
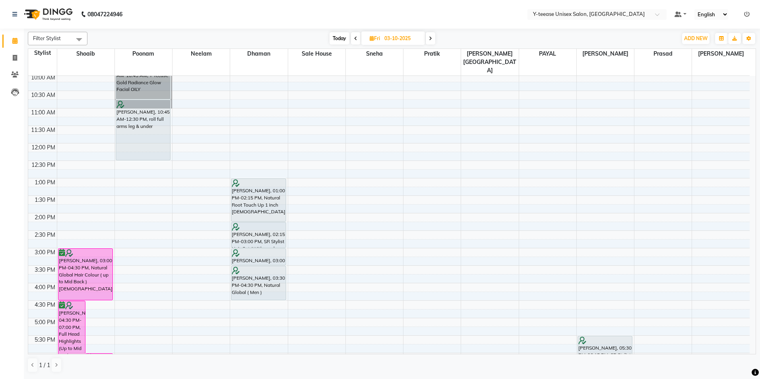
scroll to position [80, 0]
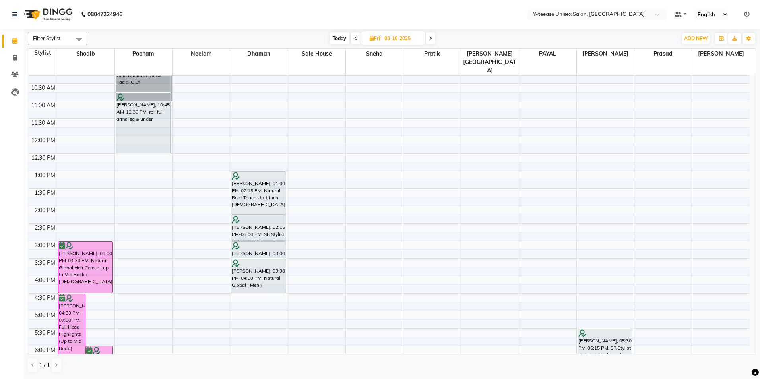
click at [341, 41] on span "Today" at bounding box center [340, 38] width 20 height 12
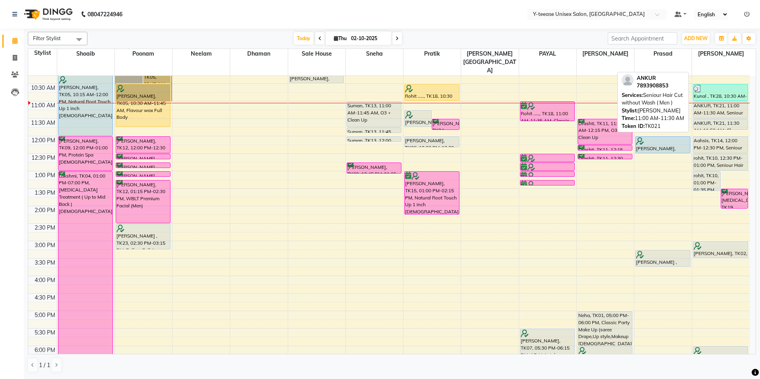
scroll to position [66, 0]
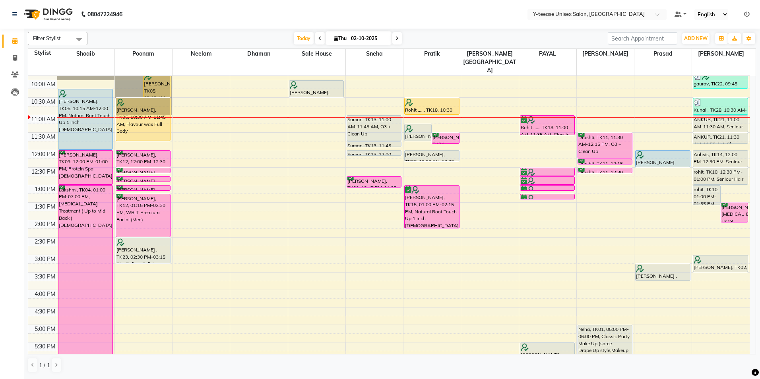
click at [399, 41] on span at bounding box center [398, 38] width 10 height 12
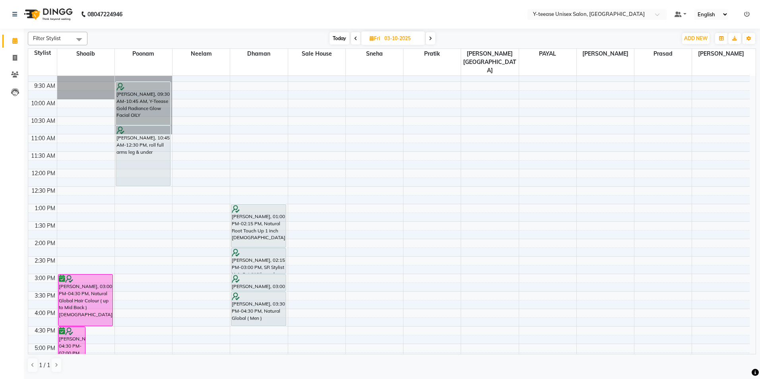
scroll to position [26, 0]
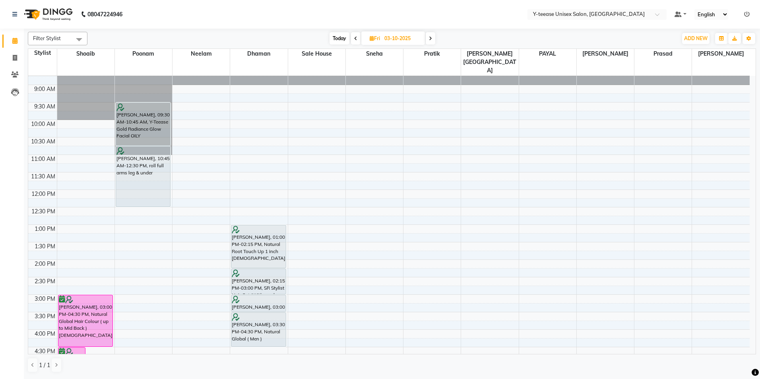
click at [356, 40] on icon at bounding box center [355, 38] width 3 height 5
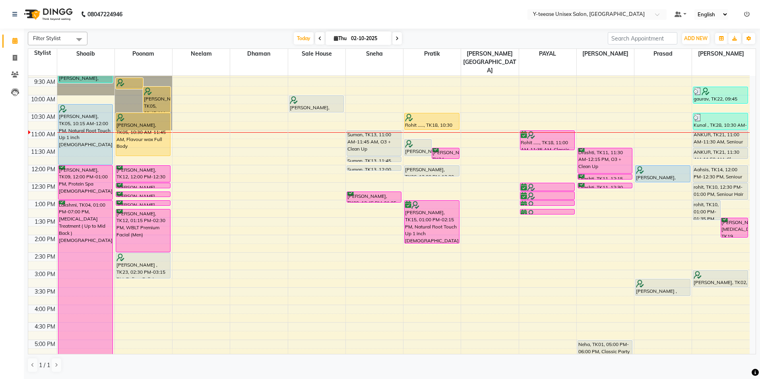
scroll to position [0, 0]
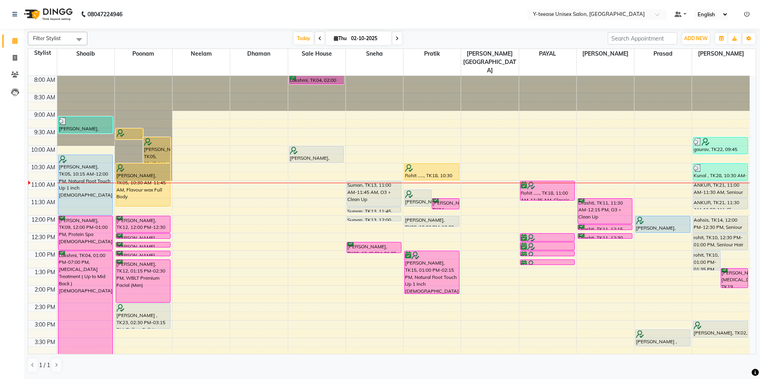
click at [319, 39] on icon at bounding box center [320, 38] width 3 height 5
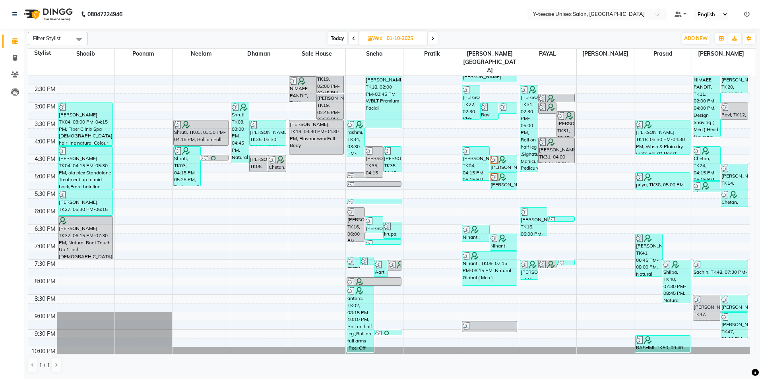
scroll to position [229, 0]
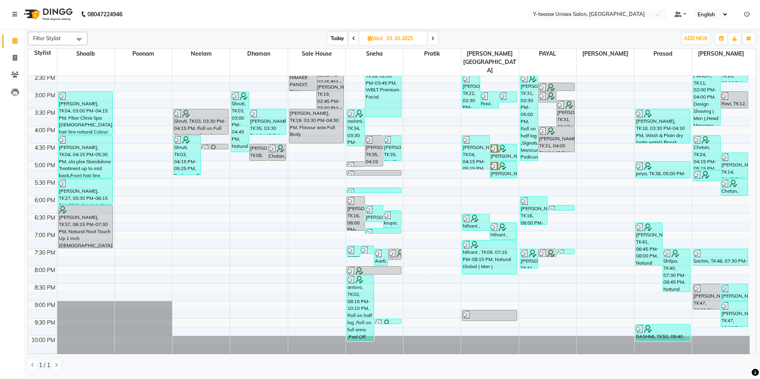
click at [433, 37] on icon at bounding box center [433, 38] width 3 height 5
type input "02-10-2025"
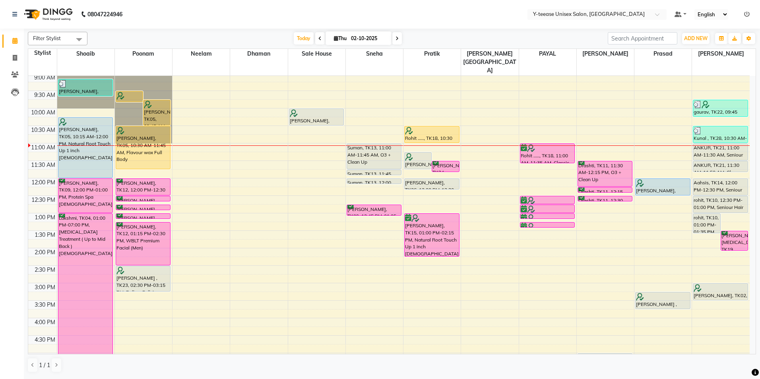
scroll to position [26, 0]
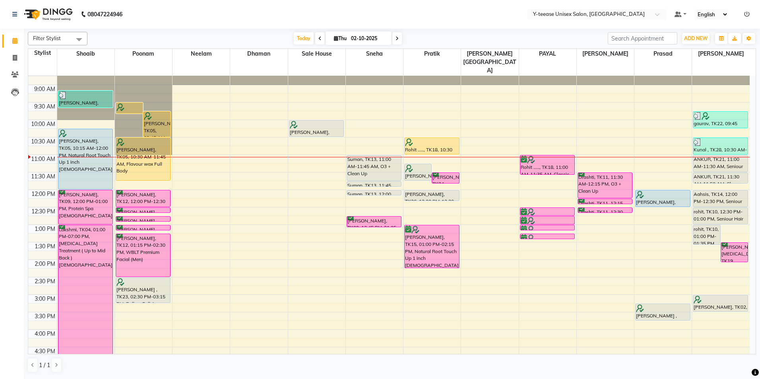
click at [746, 16] on icon at bounding box center [747, 15] width 6 height 6
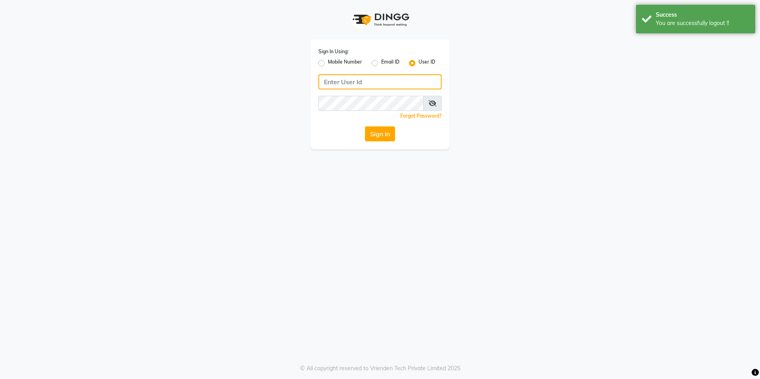
type input "8999679795"
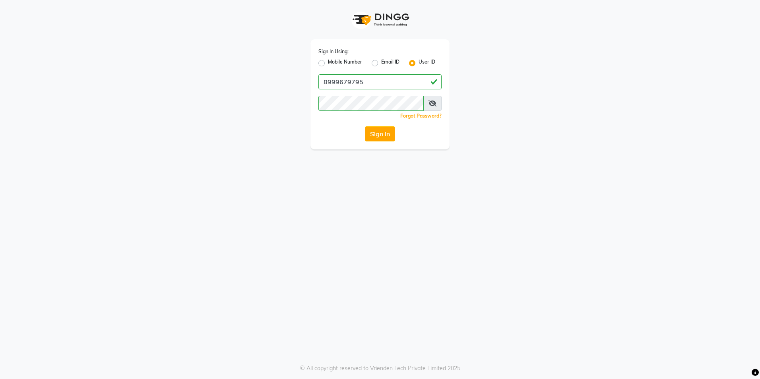
click at [328, 62] on label "Mobile Number" at bounding box center [345, 63] width 34 height 10
click at [328, 62] on input "Mobile Number" at bounding box center [330, 60] width 5 height 5
radio input "true"
radio input "false"
click at [358, 80] on input "Username" at bounding box center [393, 81] width 97 height 15
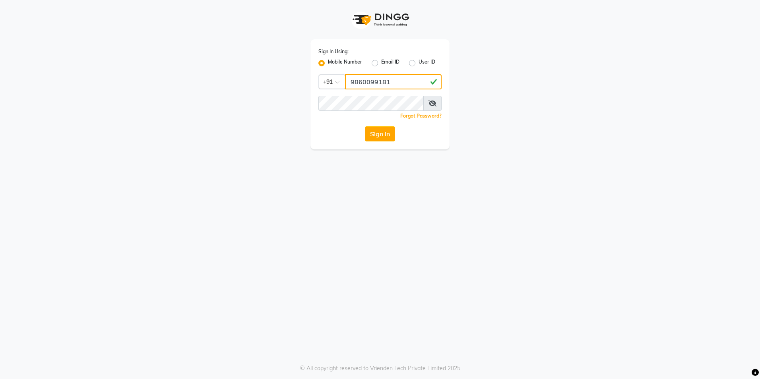
type input "9860099181"
click at [385, 130] on button "Sign In" at bounding box center [380, 133] width 30 height 15
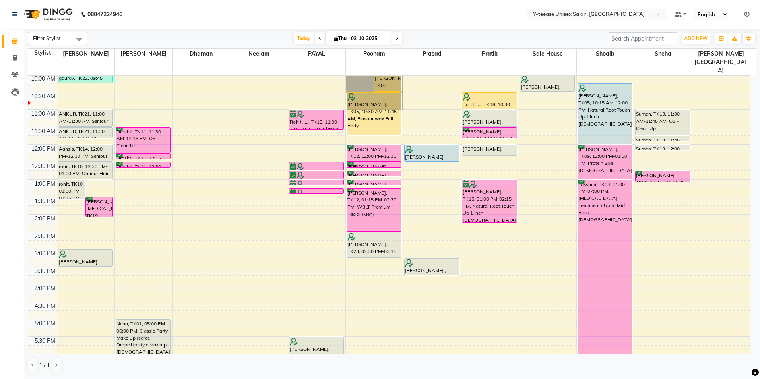
scroll to position [80, 0]
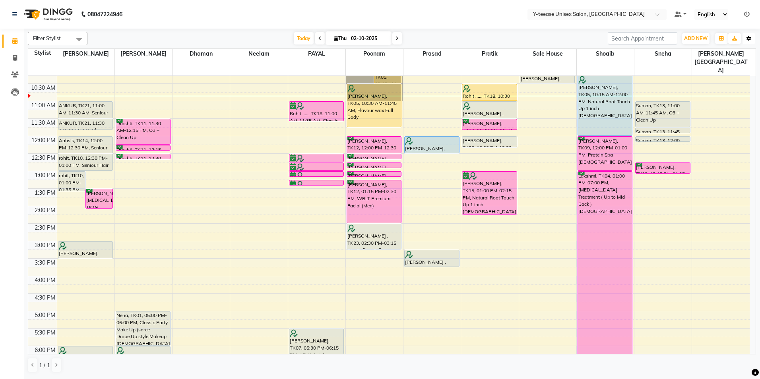
click at [749, 37] on icon "button" at bounding box center [749, 38] width 5 height 5
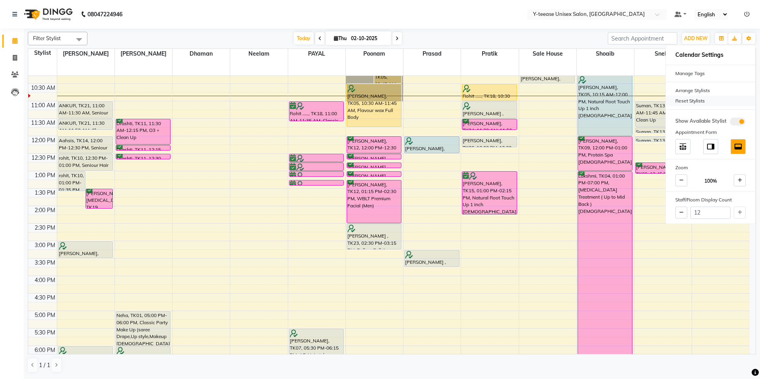
click at [685, 97] on div "Reset Stylists" at bounding box center [710, 101] width 89 height 10
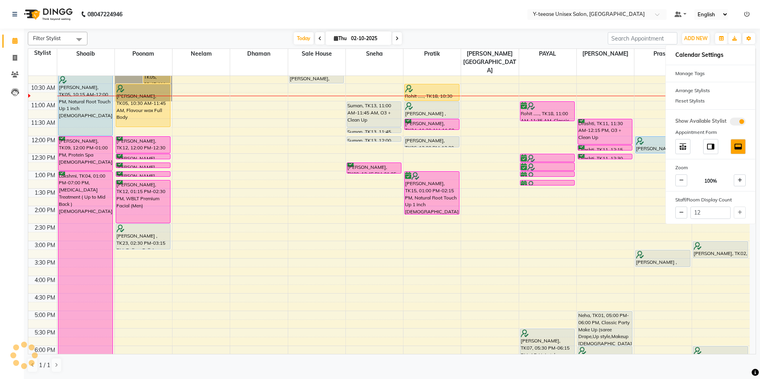
click at [564, 35] on div "Today Thu 02-10-2025" at bounding box center [347, 39] width 513 height 12
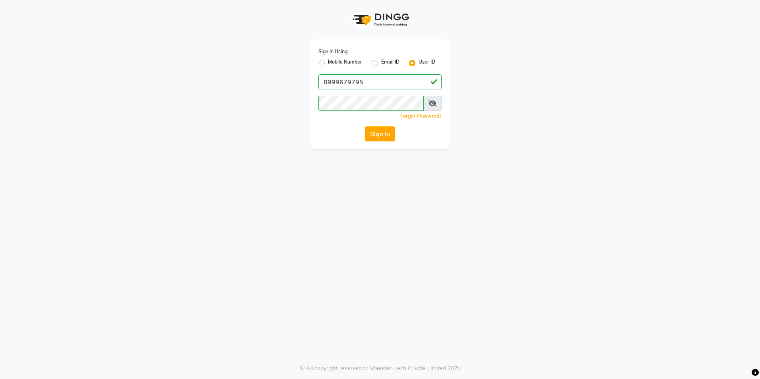
click at [328, 61] on label "Mobile Number" at bounding box center [345, 63] width 34 height 10
click at [328, 61] on input "Mobile Number" at bounding box center [330, 60] width 5 height 5
radio input "true"
radio input "false"
click at [367, 82] on input "Username" at bounding box center [393, 81] width 97 height 15
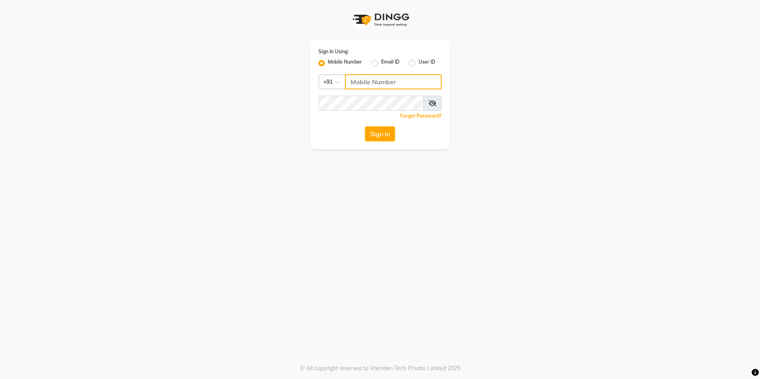
type input "8999679795"
click at [378, 136] on button "Sign In" at bounding box center [380, 133] width 30 height 15
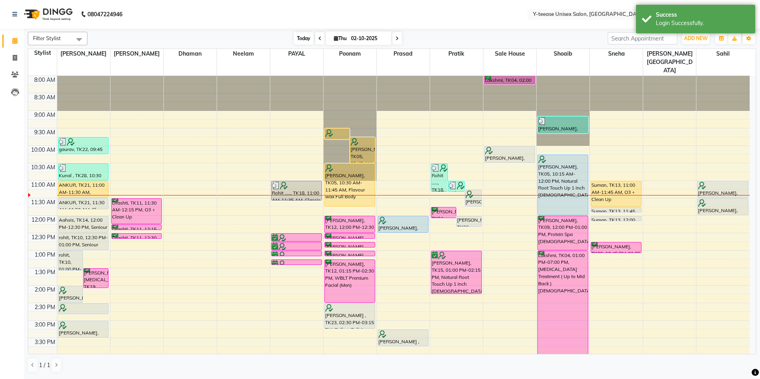
drag, startPoint x: 300, startPoint y: 35, endPoint x: 286, endPoint y: 31, distance: 14.8
click at [300, 35] on span "Today" at bounding box center [304, 38] width 20 height 12
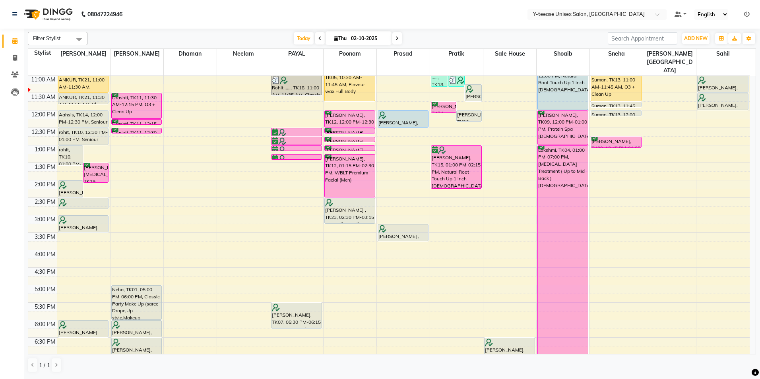
click at [397, 37] on icon at bounding box center [397, 38] width 3 height 5
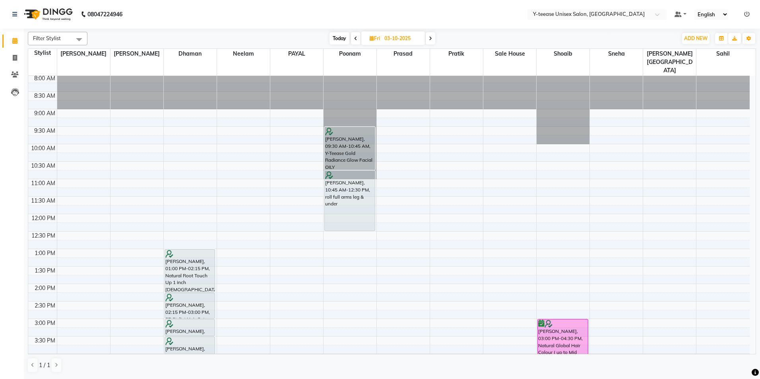
scroll to position [0, 0]
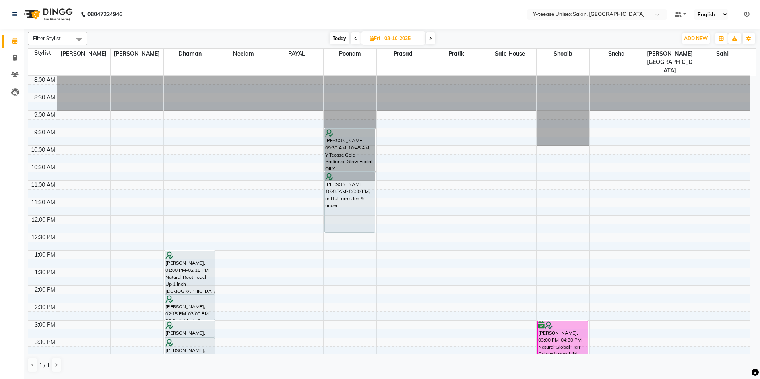
click at [338, 42] on span "Today" at bounding box center [340, 38] width 20 height 12
type input "02-10-2025"
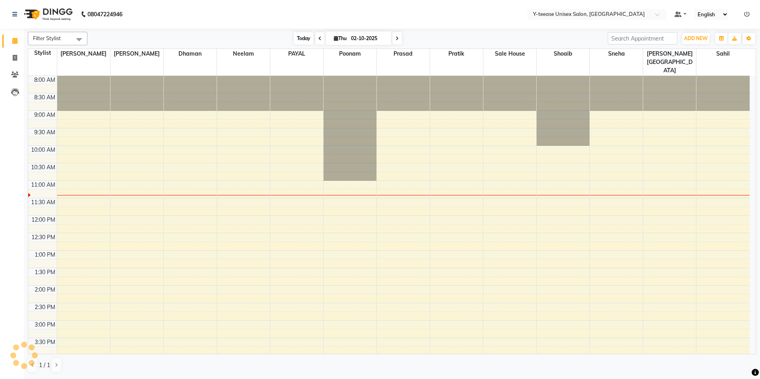
scroll to position [105, 0]
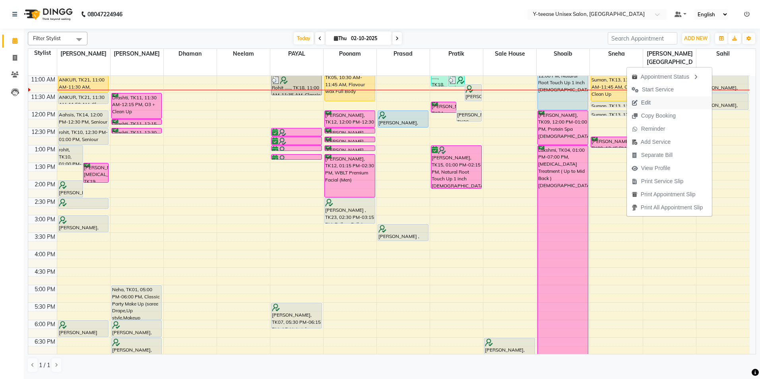
click at [648, 101] on span "Edit" at bounding box center [641, 102] width 29 height 13
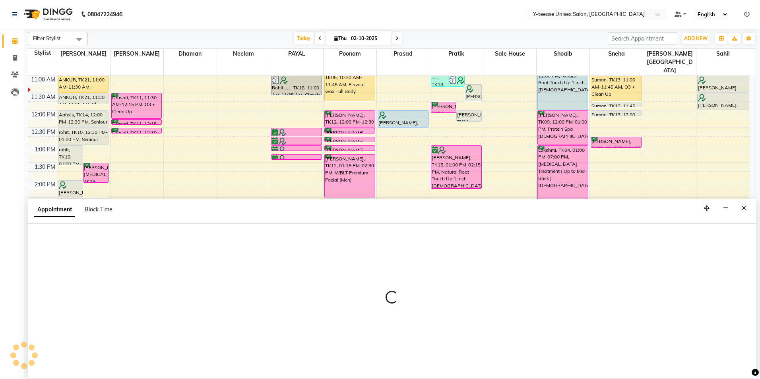
select select "tentative"
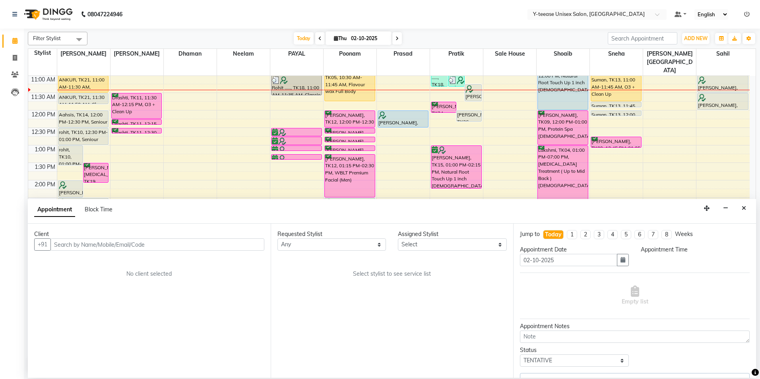
select select "88015"
select select "660"
select select "661"
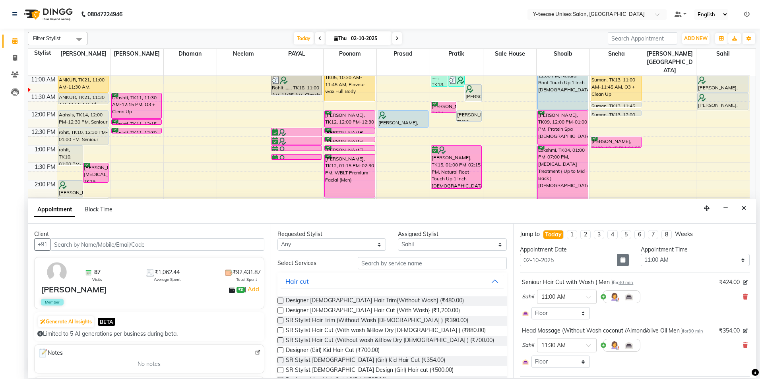
click at [624, 259] on button "button" at bounding box center [623, 260] width 12 height 12
click at [579, 304] on div "3" at bounding box center [579, 301] width 13 height 13
type input "03-10-2025"
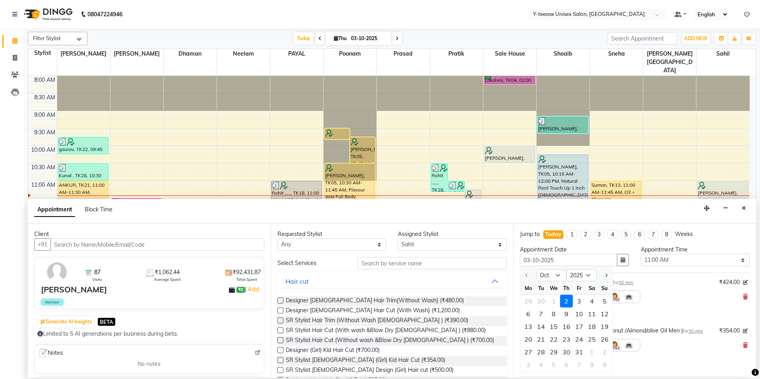
select select "660"
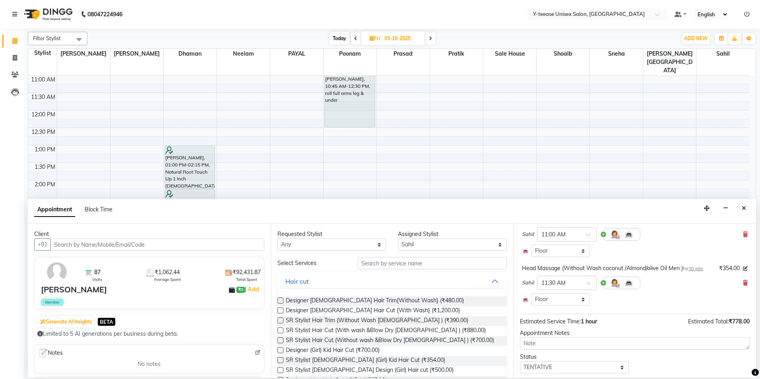
scroll to position [85, 0]
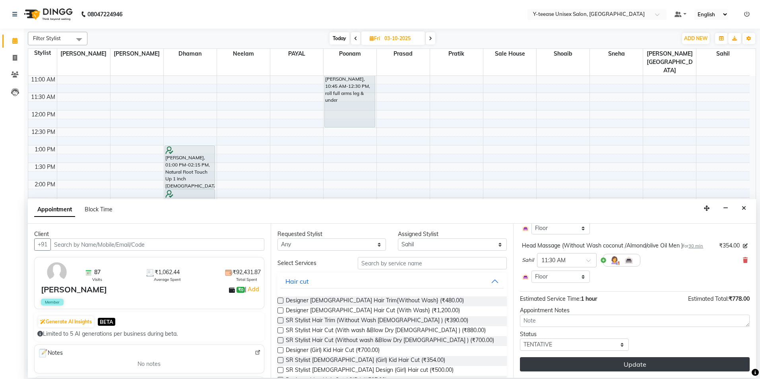
click at [638, 364] on button "Update" at bounding box center [635, 365] width 230 height 14
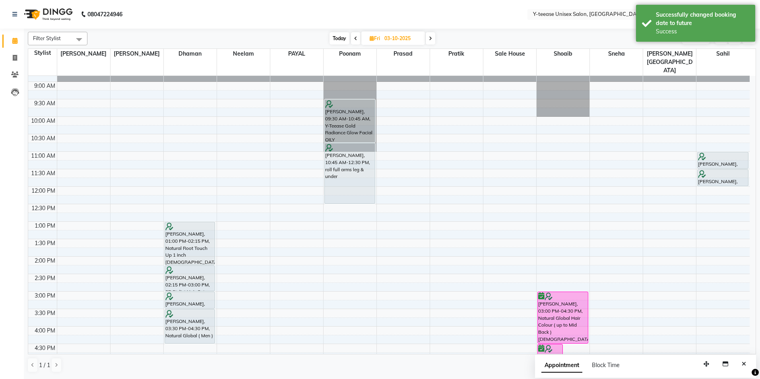
scroll to position [26, 0]
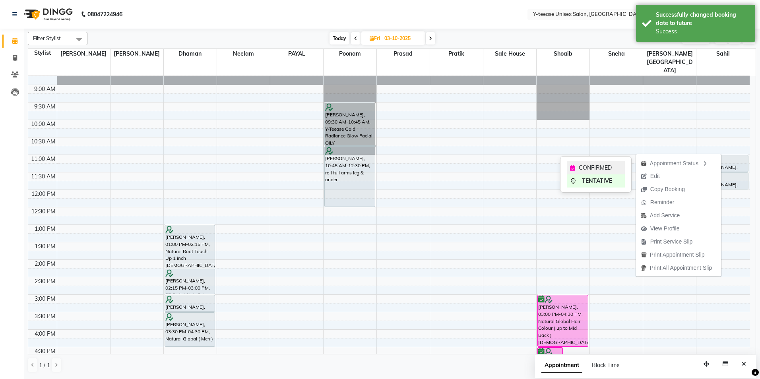
click at [611, 166] on span "CONFIRMED" at bounding box center [595, 168] width 33 height 8
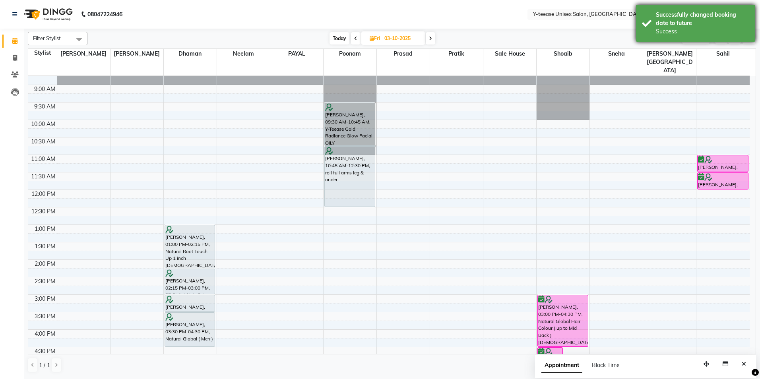
click at [671, 32] on div "Success" at bounding box center [702, 31] width 93 height 8
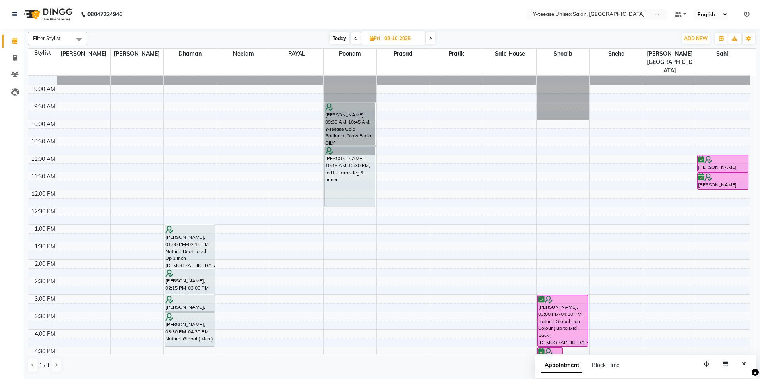
click at [341, 34] on span "Today" at bounding box center [340, 38] width 20 height 12
type input "02-10-2025"
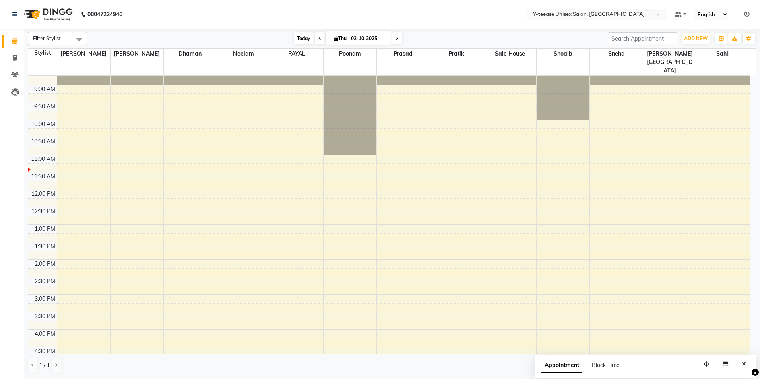
scroll to position [105, 0]
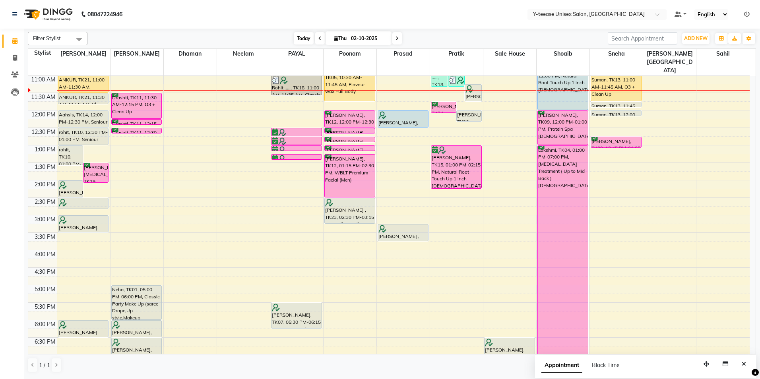
click at [299, 40] on span "Today" at bounding box center [304, 38] width 20 height 12
click at [304, 38] on span "Today" at bounding box center [304, 38] width 20 height 12
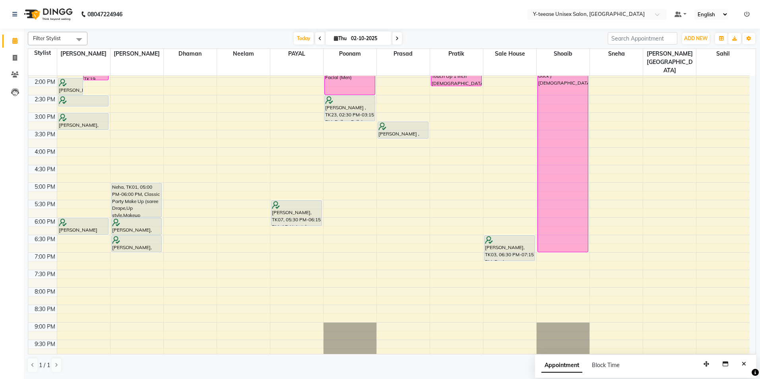
scroll to position [229, 0]
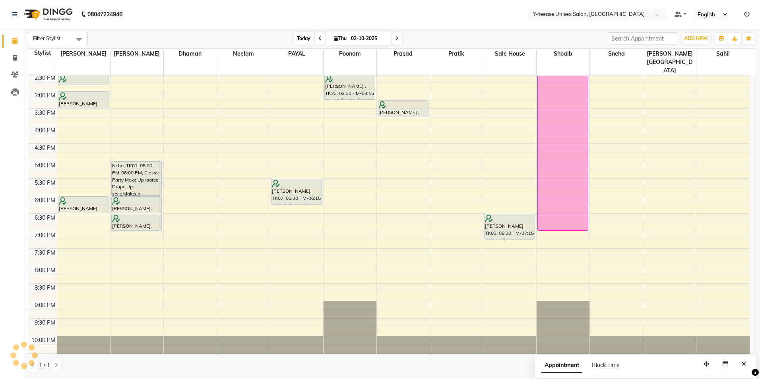
click at [299, 38] on span "Today" at bounding box center [304, 38] width 20 height 12
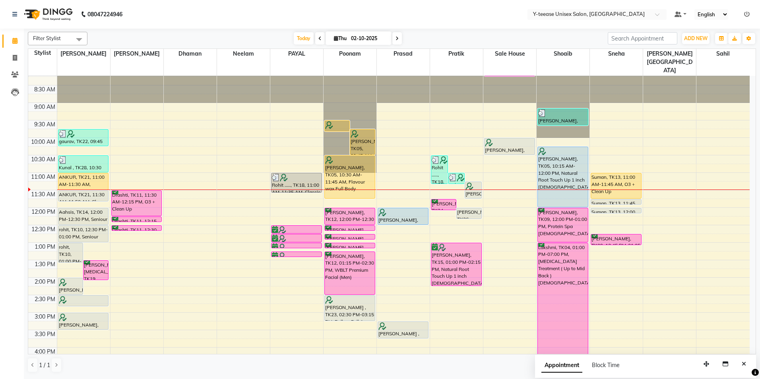
scroll to position [0, 0]
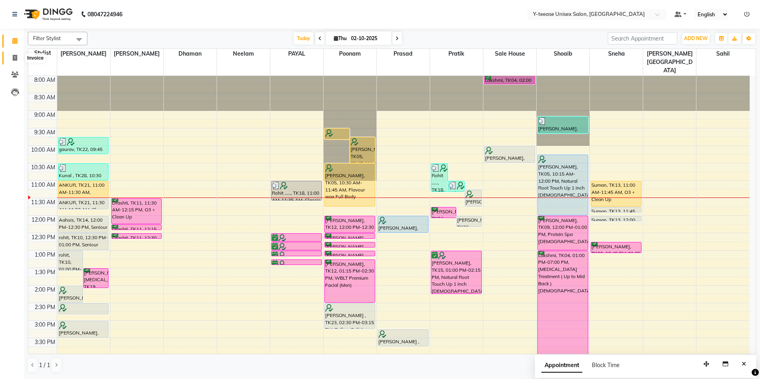
drag, startPoint x: 11, startPoint y: 60, endPoint x: 27, endPoint y: 63, distance: 16.5
click at [11, 60] on span at bounding box center [15, 58] width 14 height 9
select select "service"
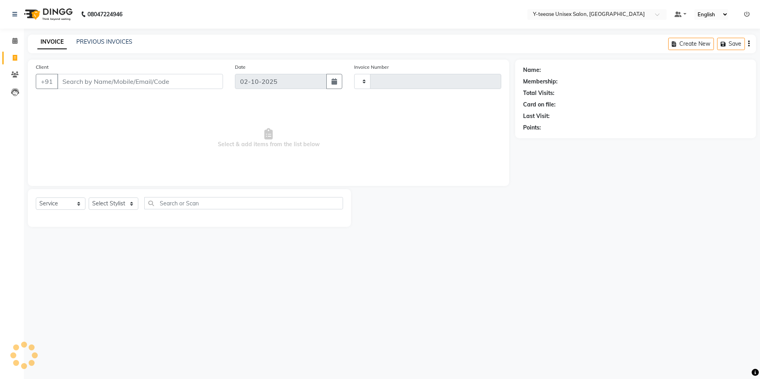
type input "8321"
select select "4"
click at [72, 81] on input "Client" at bounding box center [140, 81] width 166 height 15
type input "90******42"
select select "1: Object"
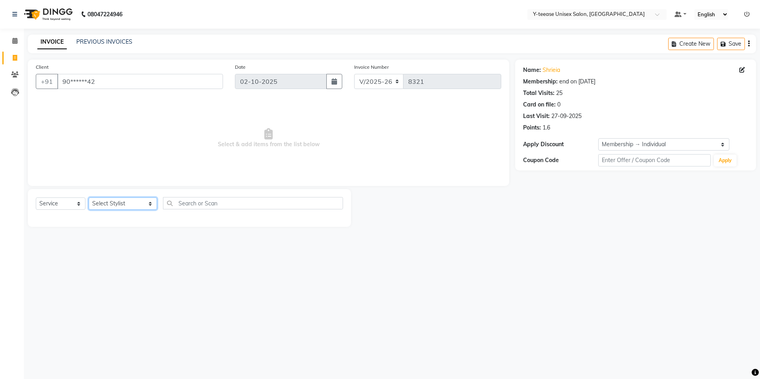
drag, startPoint x: 102, startPoint y: 200, endPoint x: 86, endPoint y: 194, distance: 17.1
click at [102, 200] on select "Select Stylist [PERSON_NAME] [PERSON_NAME] nagar Manager Mosin [PERSON_NAME] [P…" at bounding box center [123, 204] width 68 height 12
select select "73210"
click at [89, 198] on select "Select Stylist [PERSON_NAME] [PERSON_NAME] nagar Manager Mosin [PERSON_NAME] [P…" at bounding box center [123, 204] width 68 height 12
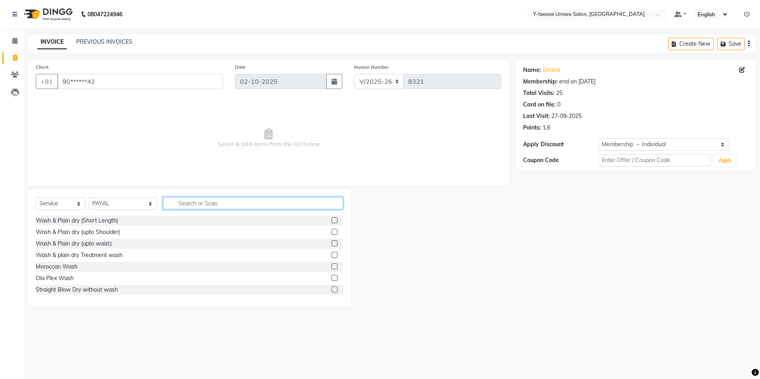
click at [169, 202] on input "text" at bounding box center [253, 203] width 180 height 12
type input "under"
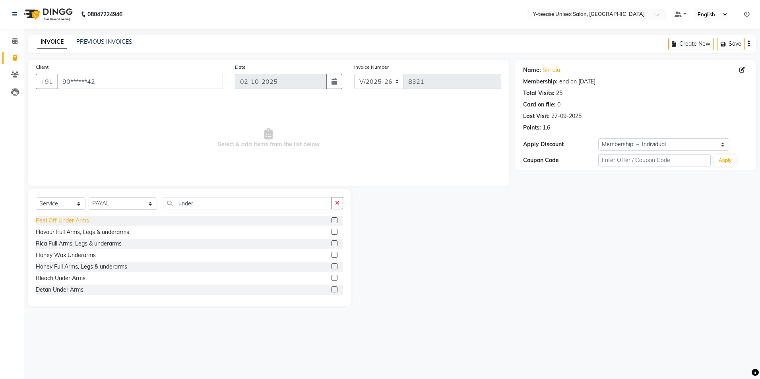
click at [81, 220] on div "Peel Off Under Arms" at bounding box center [62, 221] width 53 height 8
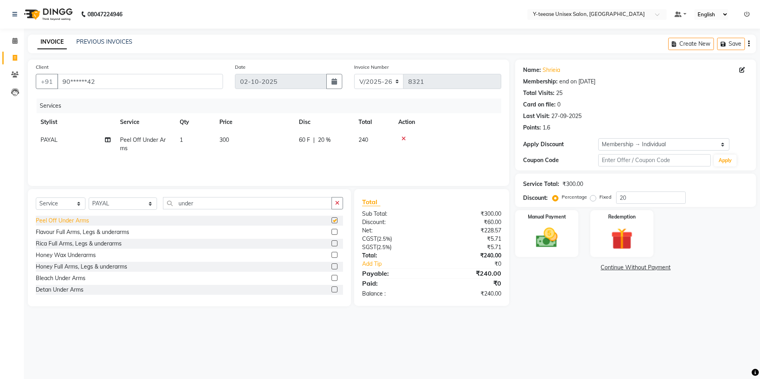
checkbox input "false"
click at [549, 234] on img at bounding box center [547, 238] width 37 height 26
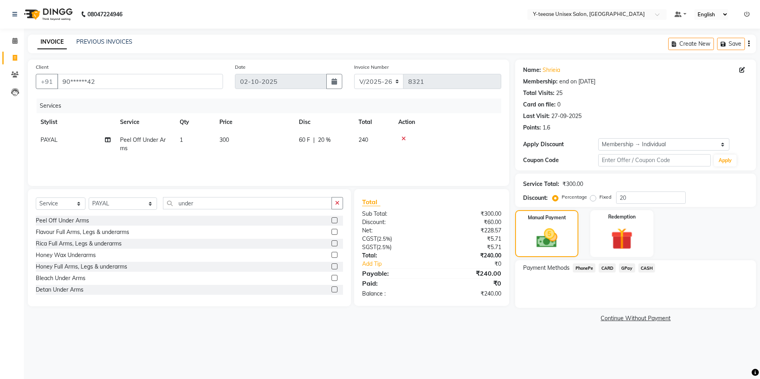
click at [628, 270] on span "GPay" at bounding box center [627, 268] width 16 height 9
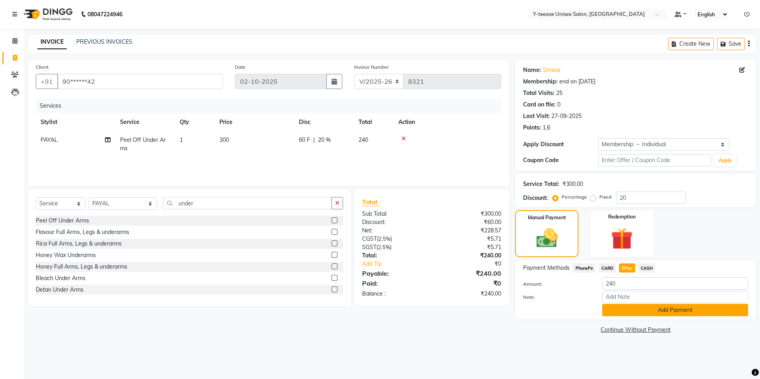
click at [669, 309] on button "Add Payment" at bounding box center [676, 310] width 146 height 12
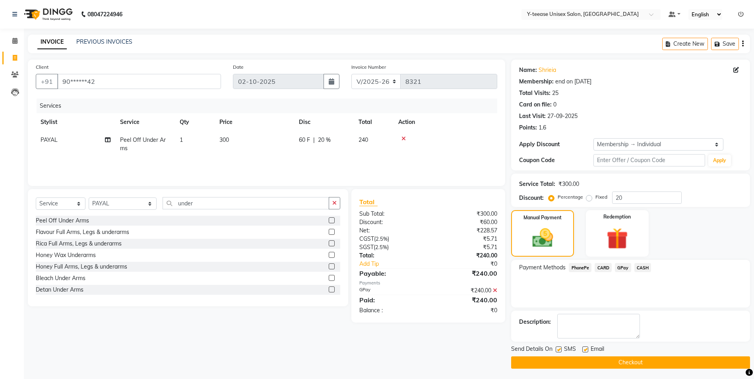
click at [638, 361] on button "Checkout" at bounding box center [630, 363] width 239 height 12
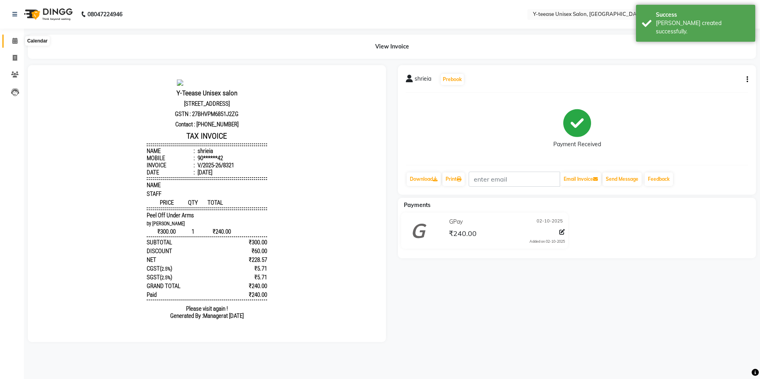
click at [12, 42] on span at bounding box center [15, 41] width 14 height 9
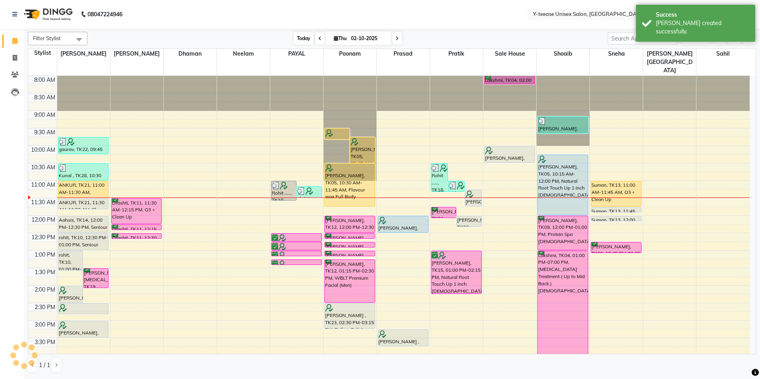
click at [297, 37] on span "Today" at bounding box center [304, 38] width 20 height 12
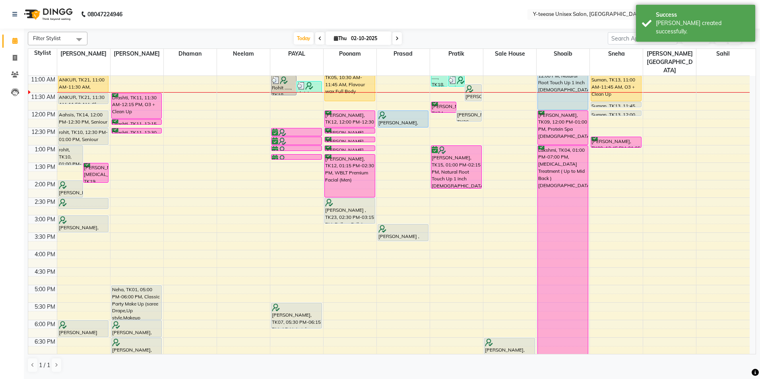
click at [750, 39] on icon "button" at bounding box center [749, 38] width 5 height 5
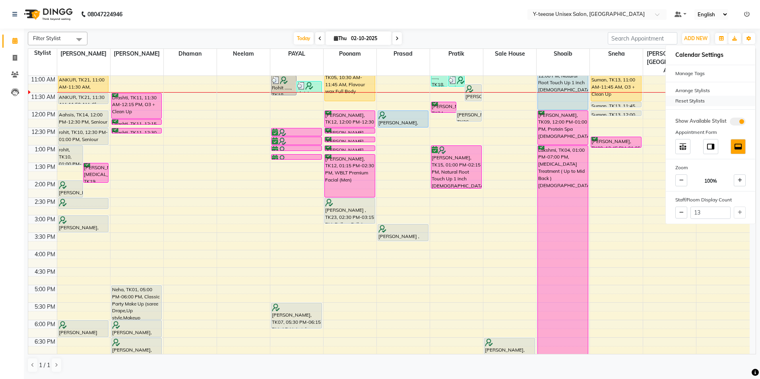
click at [696, 99] on div "Reset Stylists" at bounding box center [710, 101] width 89 height 10
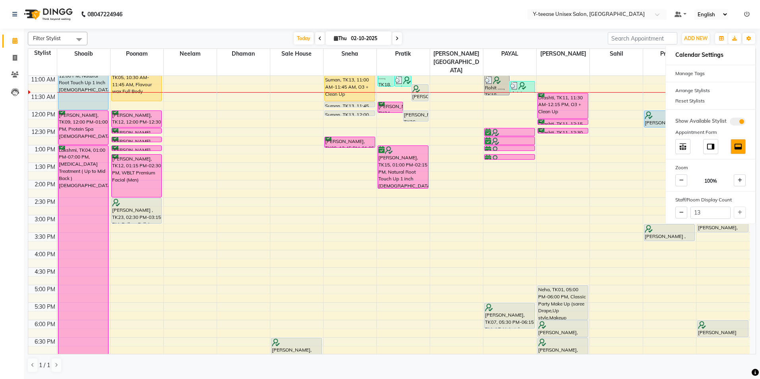
click at [499, 45] on div "Filter Stylist Select All Annu Ali chaitrali Dhaman keshav nagar Neelam PAYAL P…" at bounding box center [392, 203] width 729 height 348
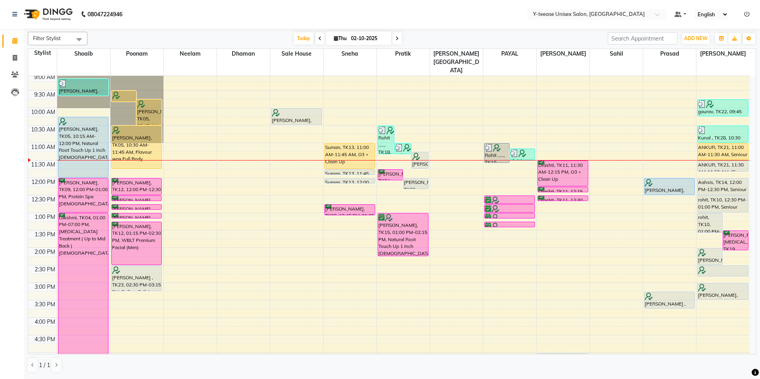
scroll to position [26, 0]
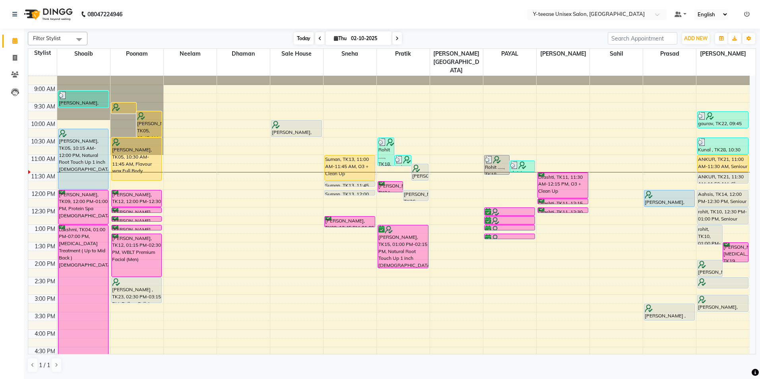
click at [299, 39] on span "Today" at bounding box center [304, 38] width 20 height 12
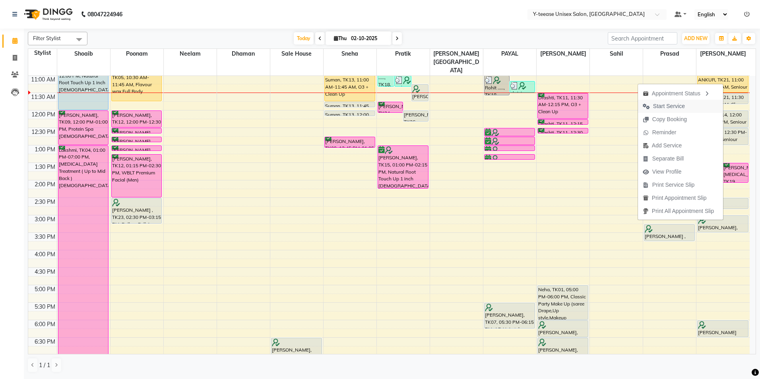
click at [669, 106] on span "Start Service" at bounding box center [669, 106] width 32 height 8
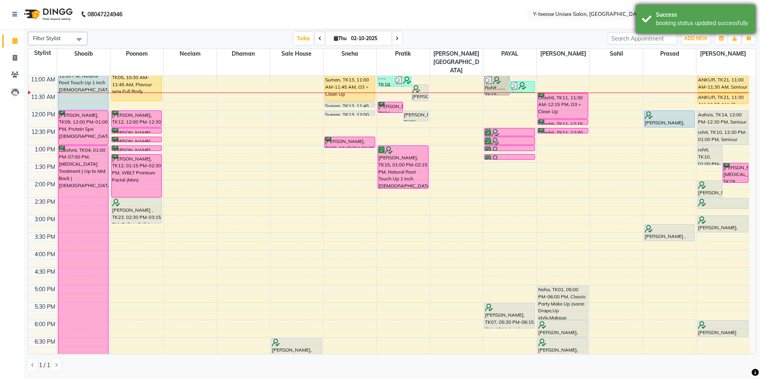
click at [707, 20] on div "booking status updated successfully" at bounding box center [702, 23] width 93 height 8
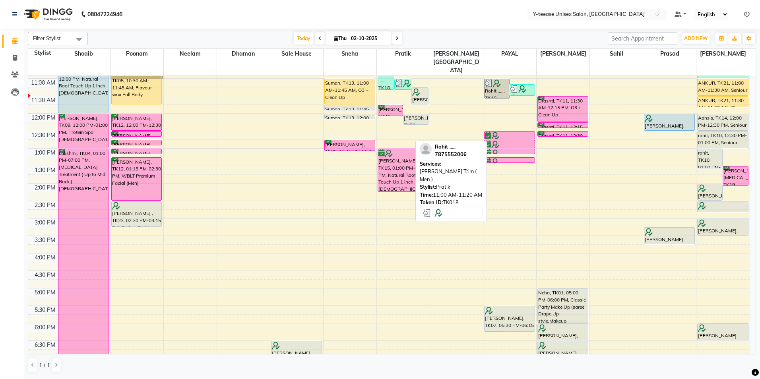
scroll to position [110, 0]
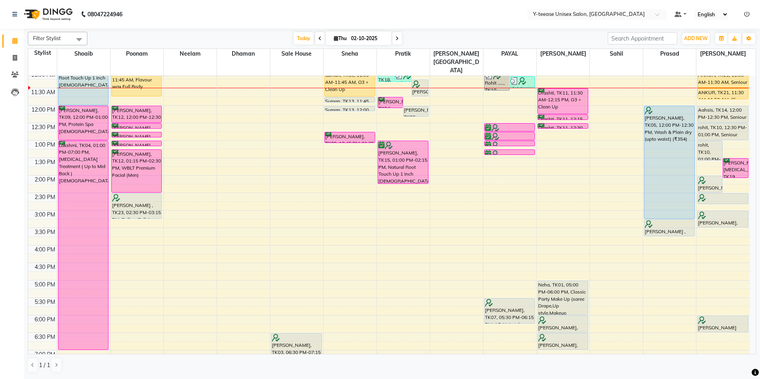
drag, startPoint x: 667, startPoint y: 106, endPoint x: 673, endPoint y: 197, distance: 91.7
click at [674, 202] on div "Arundhati, TK05, 12:00 PM-12:30 PM, Wash & Plain dry (upto waist) (₹354) Deepti…" at bounding box center [669, 228] width 53 height 525
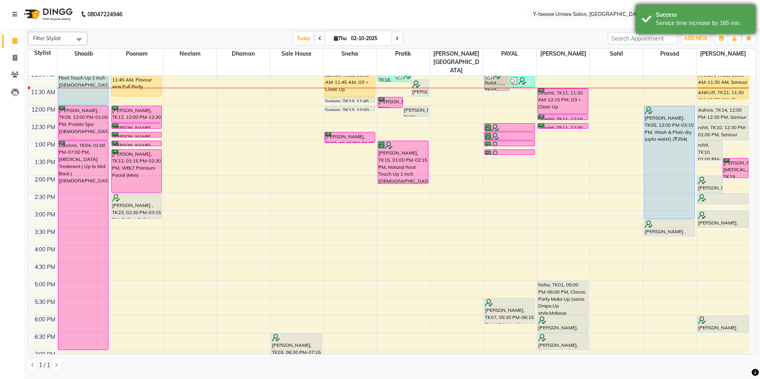
click at [670, 29] on div "Success Service time increase by 165 min." at bounding box center [695, 19] width 119 height 29
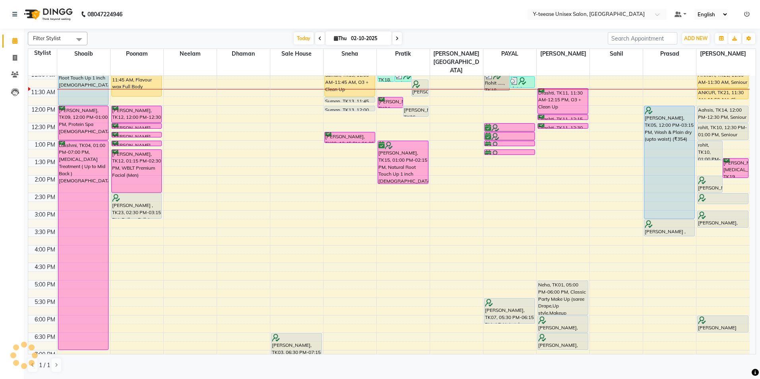
click at [392, 110] on div "8:00 AM 8:30 AM 9:00 AM 9:30 AM 10:00 AM 10:30 AM 11:00 AM 11:30 AM 12:00 PM 12…" at bounding box center [389, 228] width 722 height 525
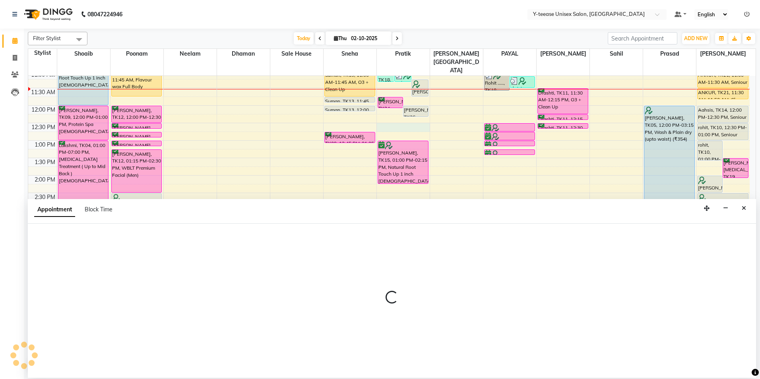
select select "67330"
select select "750"
select select "tentative"
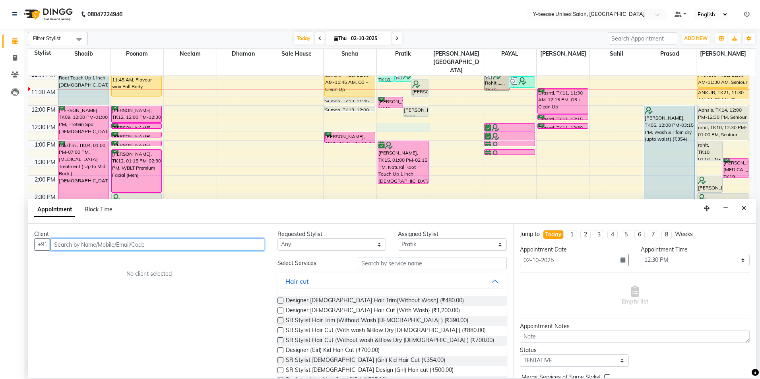
click at [188, 244] on input "text" at bounding box center [158, 245] width 214 height 12
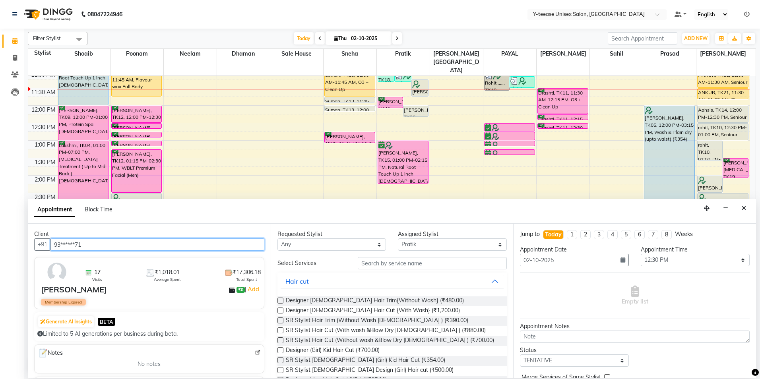
type input "93******71"
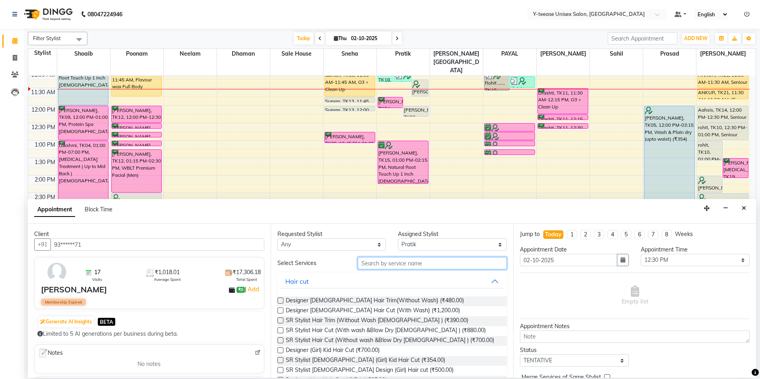
click at [376, 261] on input "text" at bounding box center [432, 263] width 149 height 12
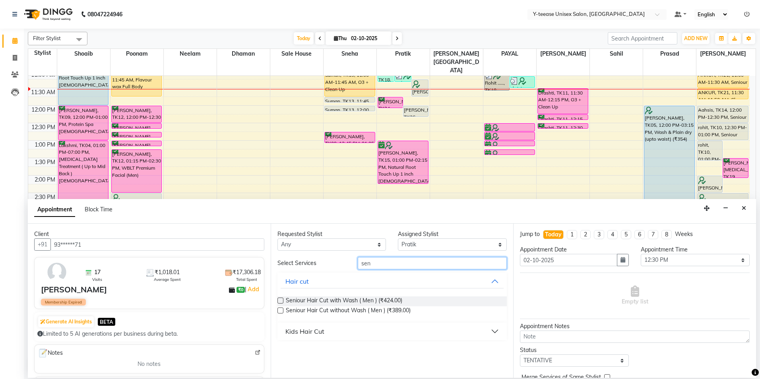
type input "sen"
click at [321, 334] on div "Kids Hair Cut" at bounding box center [305, 332] width 39 height 10
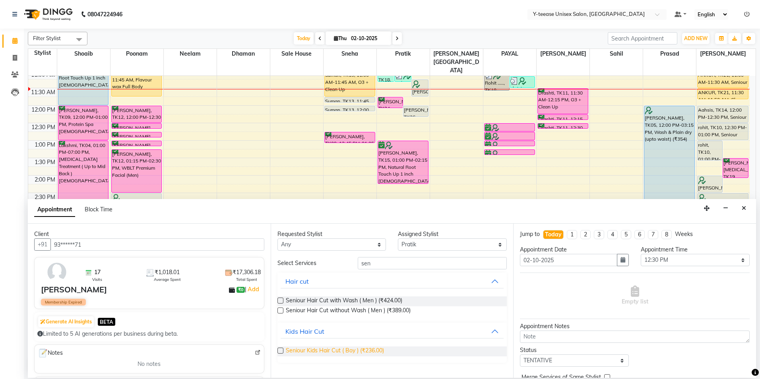
click at [325, 353] on span "Seniour Kids Hair Cut ( Boy ) (₹236.00)" at bounding box center [335, 352] width 98 height 10
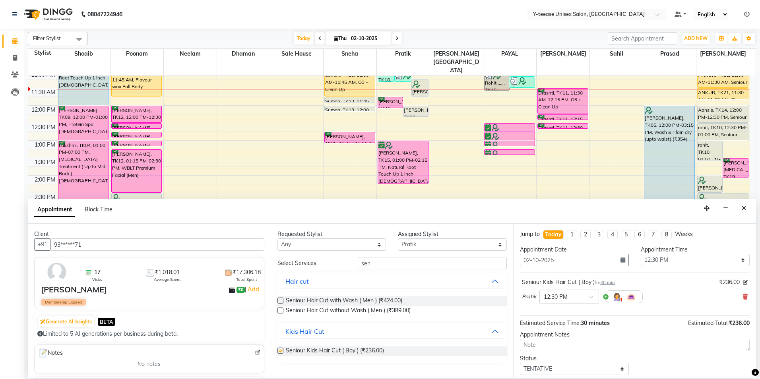
checkbox input "false"
click at [678, 257] on select "Select 09:00 AM 09:15 AM 09:30 AM 09:45 AM 10:00 AM 10:15 AM 10:30 AM 10:45 AM …" at bounding box center [695, 260] width 109 height 12
select select "765"
click at [641, 254] on select "Select 09:00 AM 09:15 AM 09:30 AM 09:45 AM 10:00 AM 10:15 AM 10:30 AM 10:45 AM …" at bounding box center [695, 260] width 109 height 12
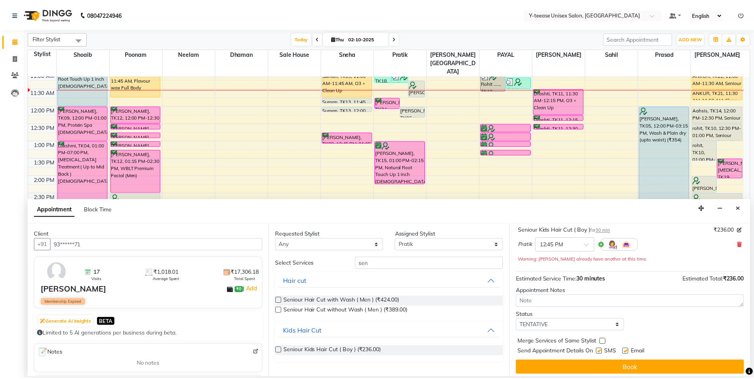
scroll to position [56, 0]
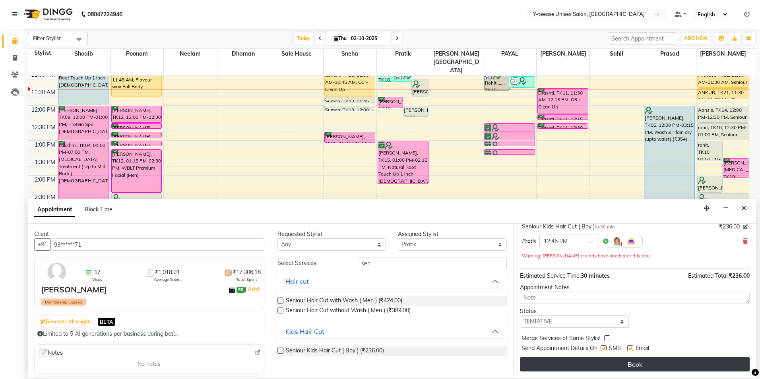
click at [624, 365] on button "Book" at bounding box center [635, 365] width 230 height 14
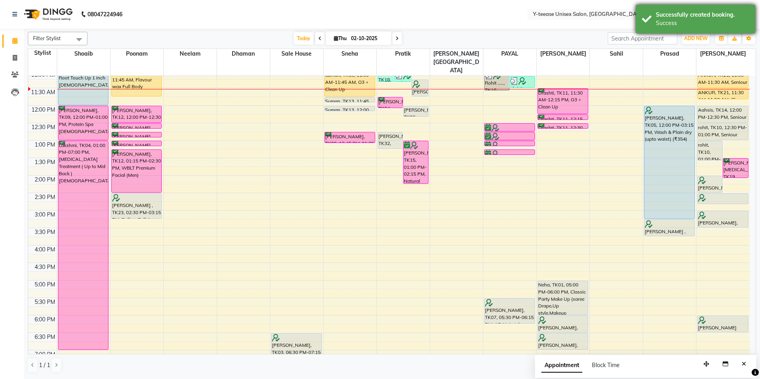
click at [676, 21] on div "Success" at bounding box center [702, 23] width 93 height 8
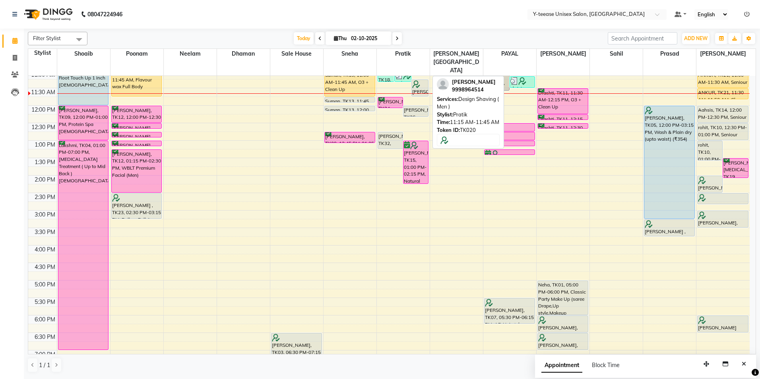
click at [416, 80] on div "[PERSON_NAME] , TK20, 11:15 AM-11:45 AM, Design Shaving ( Men )" at bounding box center [420, 88] width 16 height 16
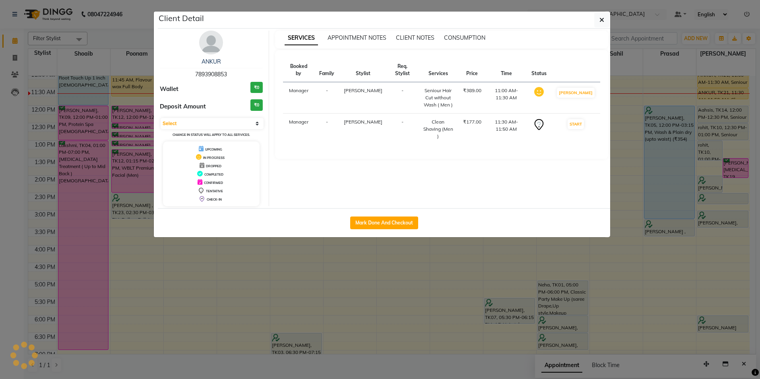
select select "7"
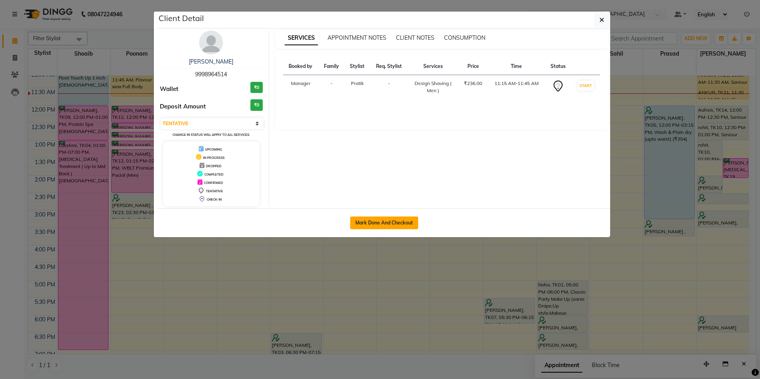
click at [385, 227] on button "Mark Done And Checkout" at bounding box center [384, 223] width 68 height 13
select select "service"
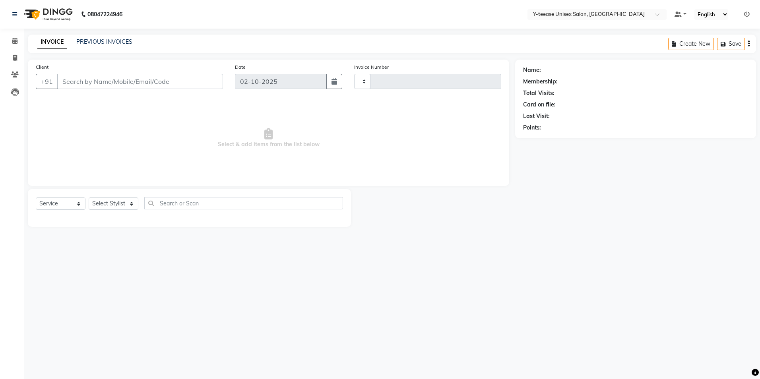
type input "8322"
select select "4"
type input "99******14"
select select "67330"
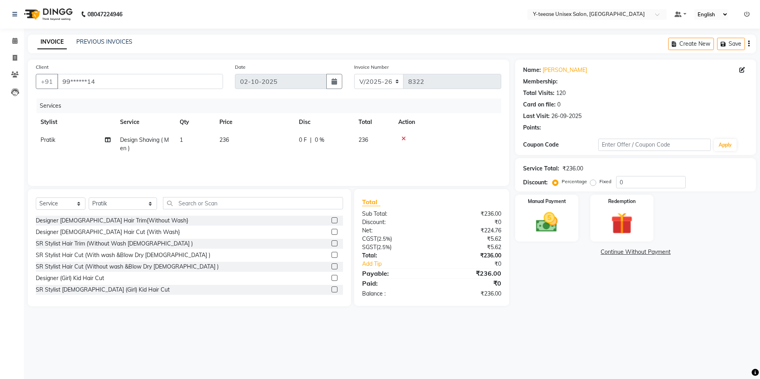
type input "20"
select select "1: Object"
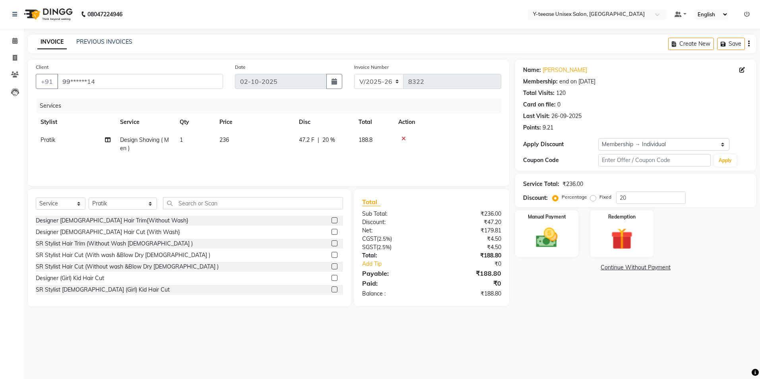
click at [147, 146] on td "Design Shaving ( Men )" at bounding box center [145, 144] width 60 height 26
select select "67330"
click at [148, 148] on span "Design Shaving ( Men ) x" at bounding box center [159, 144] width 68 height 10
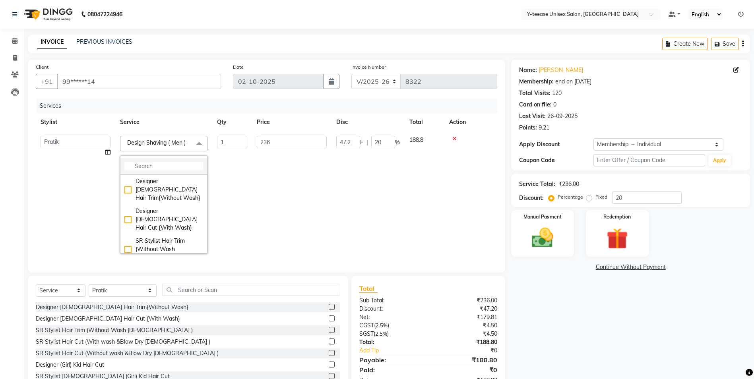
click at [147, 169] on input "multiselect-search" at bounding box center [163, 166] width 79 height 8
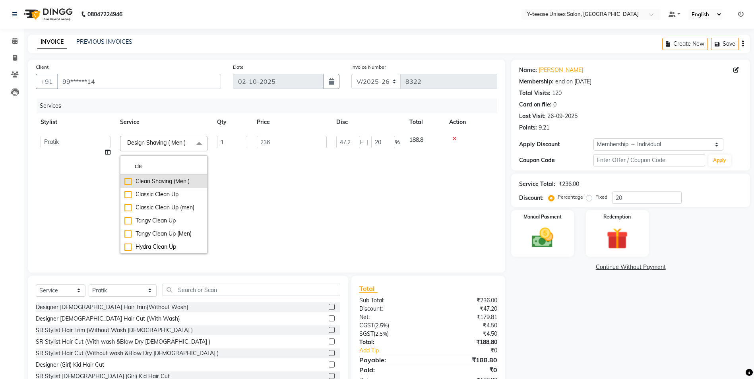
type input "cle"
click at [150, 177] on li "Clean Shaving (Men )" at bounding box center [164, 181] width 87 height 13
checkbox input "true"
type input "177"
type input "35.4"
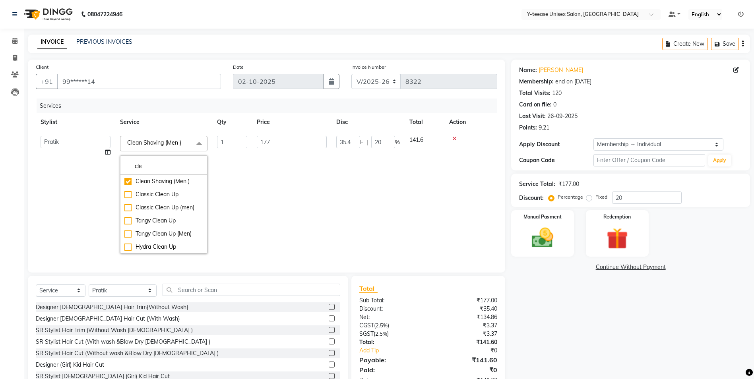
click at [335, 229] on td "35.4 F | 20 %" at bounding box center [368, 194] width 73 height 127
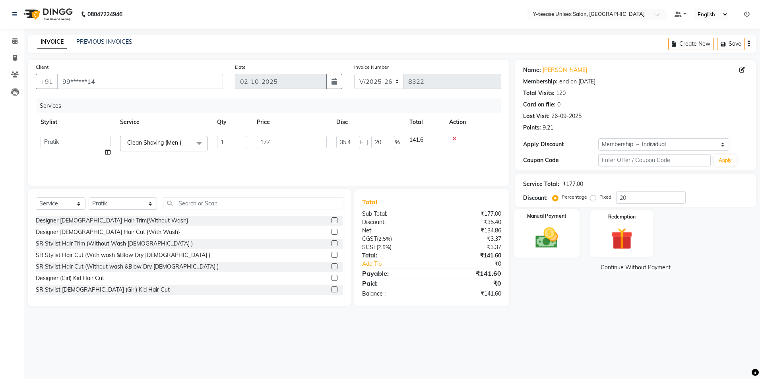
click at [537, 226] on img at bounding box center [547, 238] width 37 height 26
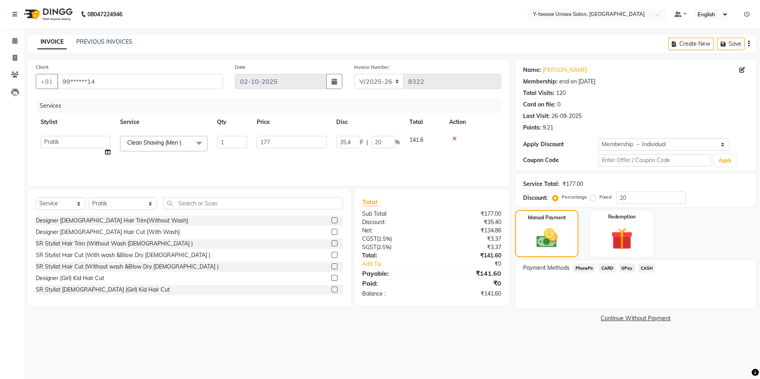
click at [632, 269] on span "GPay" at bounding box center [627, 268] width 16 height 9
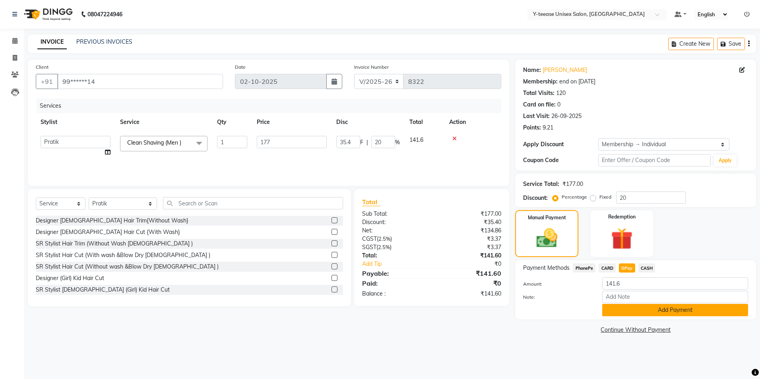
click at [624, 311] on button "Add Payment" at bounding box center [676, 310] width 146 height 12
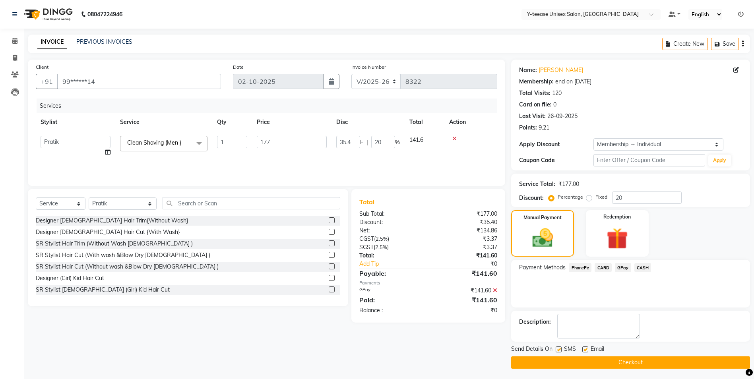
scroll to position [2, 0]
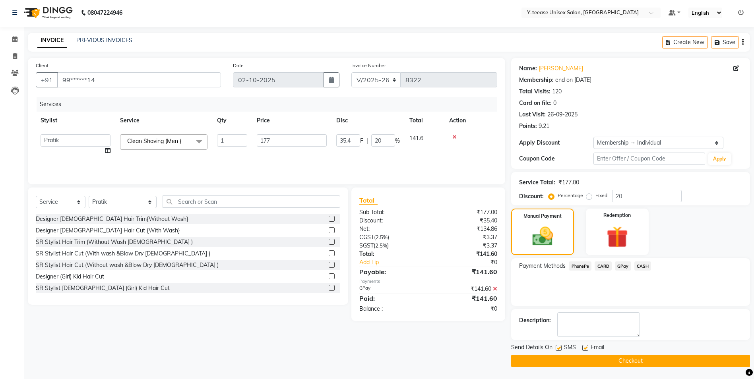
click at [578, 365] on button "Checkout" at bounding box center [630, 361] width 239 height 12
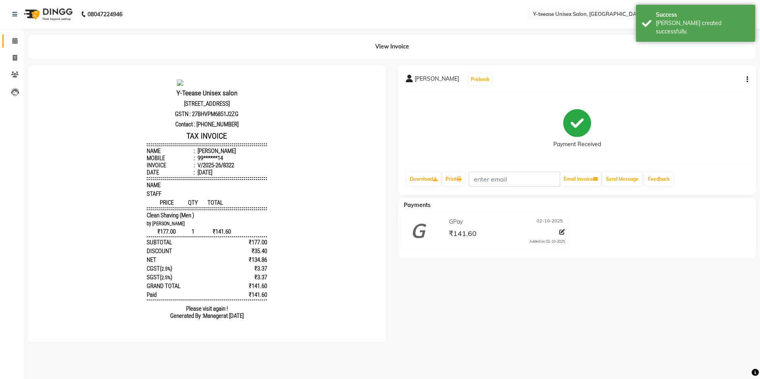
click at [16, 38] on icon at bounding box center [14, 41] width 5 height 6
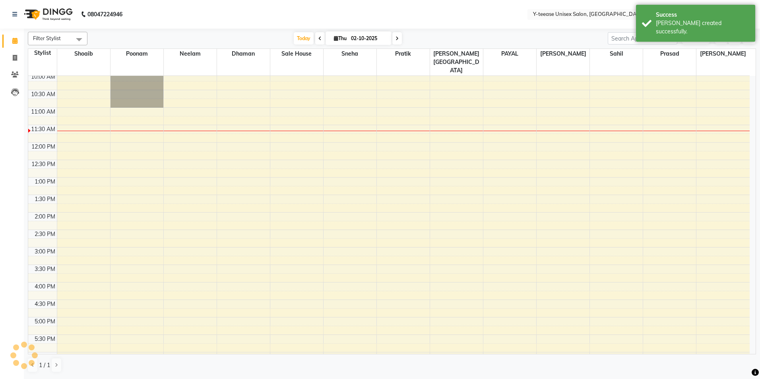
scroll to position [80, 0]
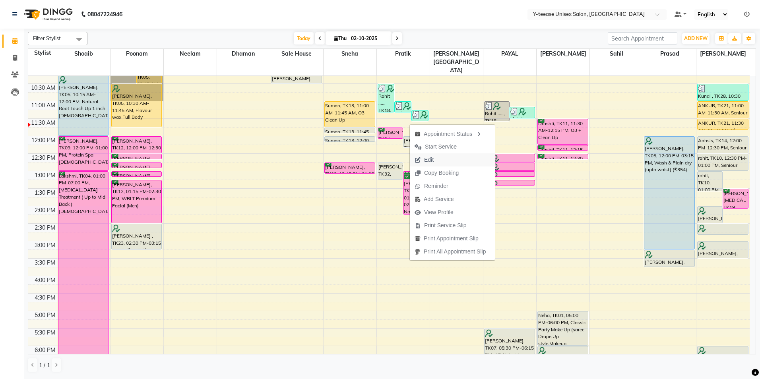
click at [430, 162] on span "Edit" at bounding box center [429, 160] width 10 height 8
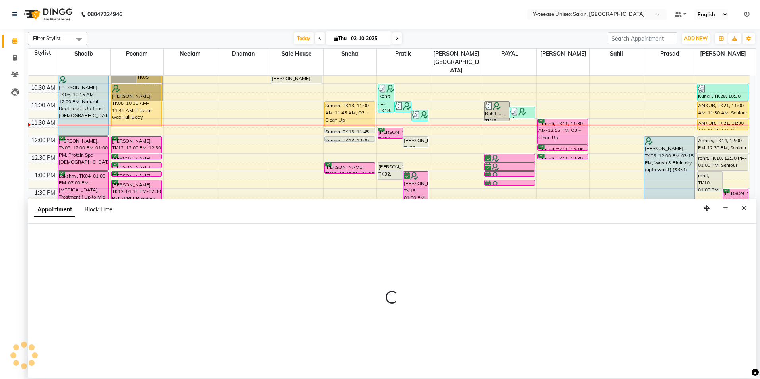
select select "tentative"
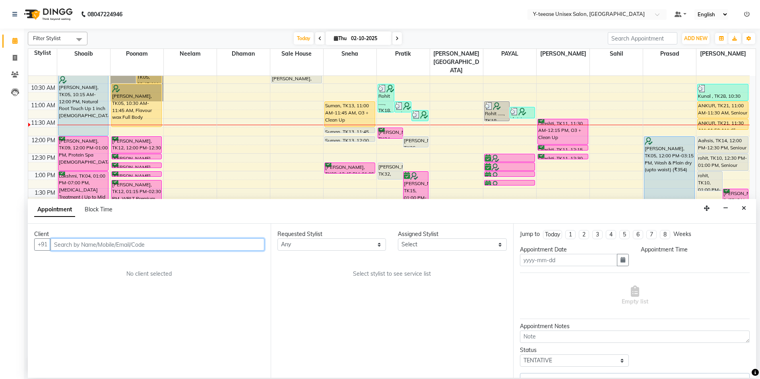
type input "02-10-2025"
select select "67330"
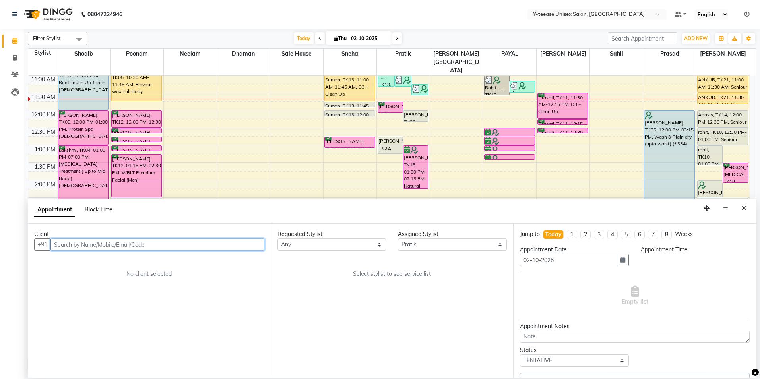
select select "720"
select select "661"
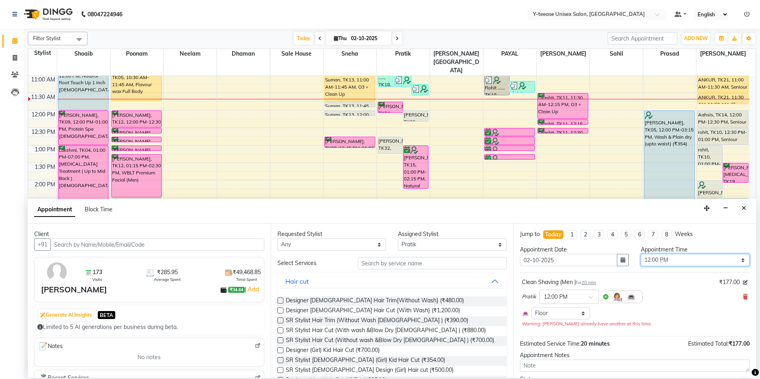
click at [661, 262] on select "Select 09:00 AM 09:15 AM 09:30 AM 09:45 AM 10:00 AM 10:15 AM 10:30 AM 10:45 AM …" at bounding box center [695, 260] width 109 height 12
select select "735"
click at [641, 254] on select "Select 09:00 AM 09:15 AM 09:30 AM 09:45 AM 10:00 AM 10:15 AM 10:30 AM 10:45 AM …" at bounding box center [695, 260] width 109 height 12
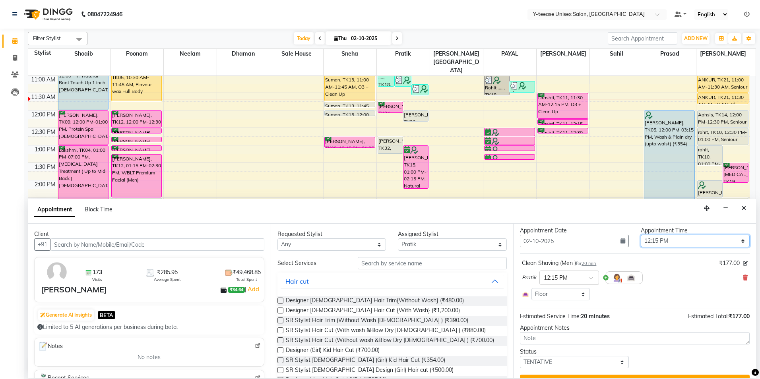
scroll to position [37, 0]
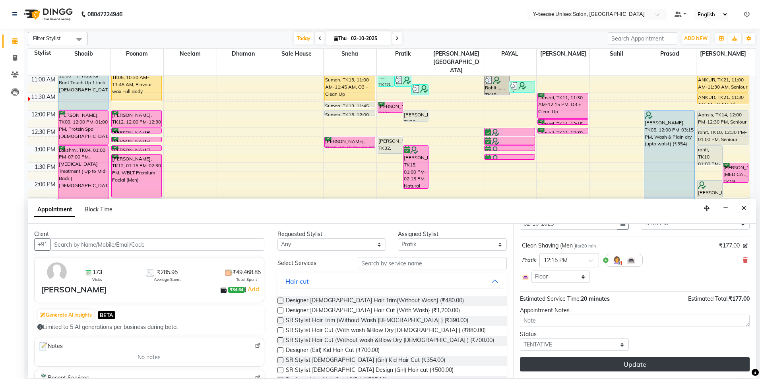
click at [630, 369] on button "Update" at bounding box center [635, 365] width 230 height 14
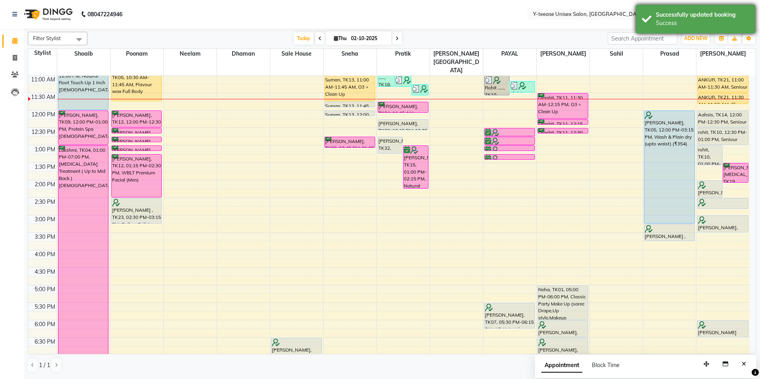
click at [666, 28] on div "Successfully updated booking Success" at bounding box center [695, 19] width 119 height 29
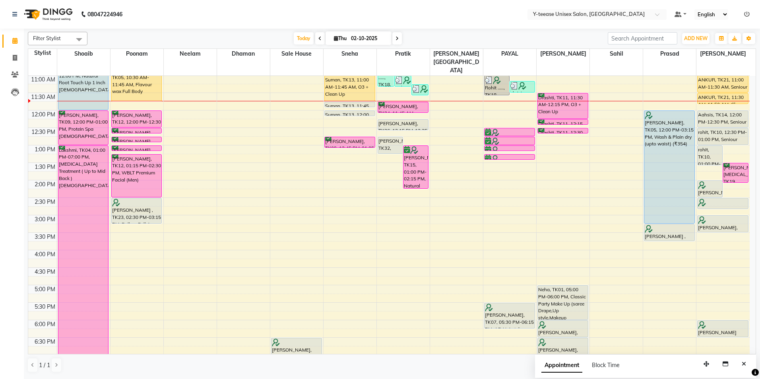
click at [398, 39] on icon at bounding box center [397, 38] width 3 height 5
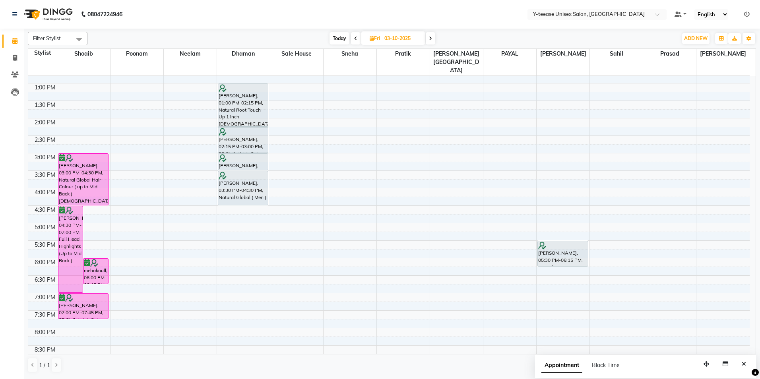
scroll to position [150, 0]
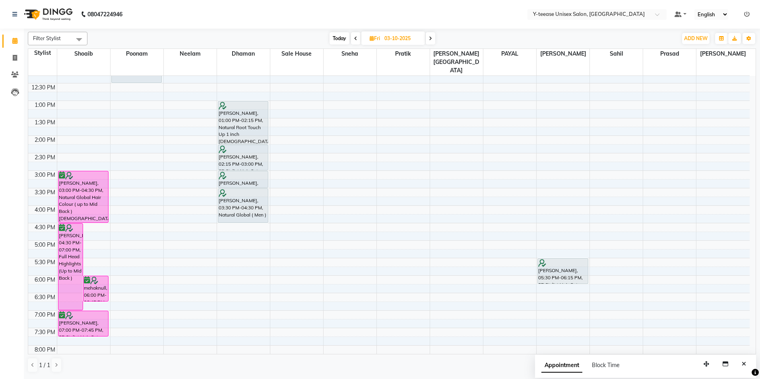
click at [429, 40] on span at bounding box center [431, 38] width 10 height 12
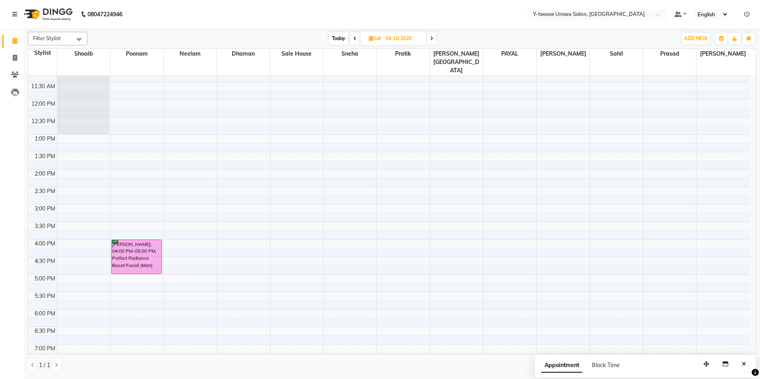
scroll to position [119, 0]
click at [431, 38] on icon at bounding box center [431, 38] width 3 height 5
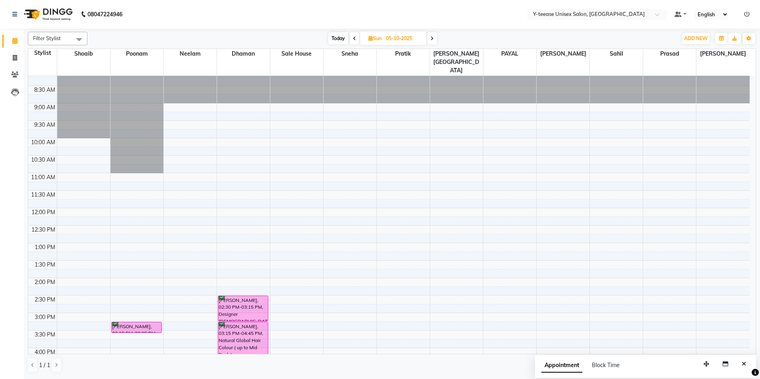
scroll to position [0, 0]
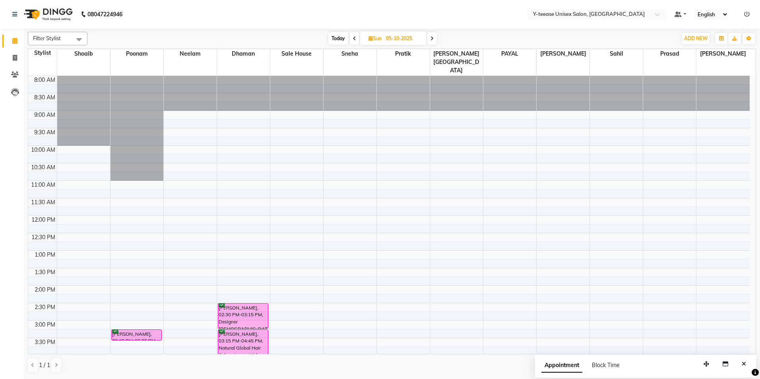
click at [435, 39] on span at bounding box center [433, 38] width 10 height 12
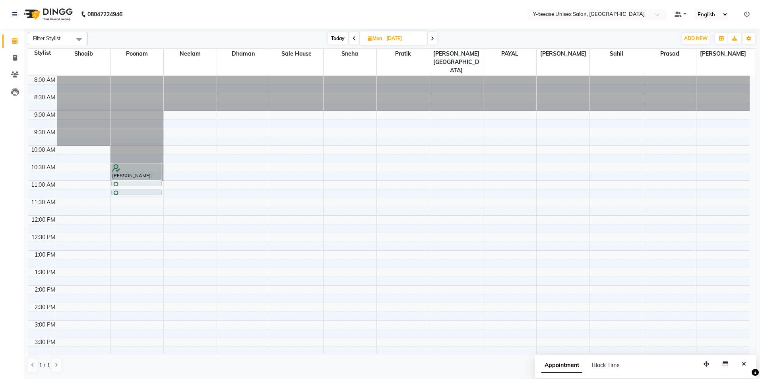
click at [432, 39] on icon at bounding box center [432, 38] width 3 height 5
click at [433, 39] on icon at bounding box center [431, 38] width 3 height 5
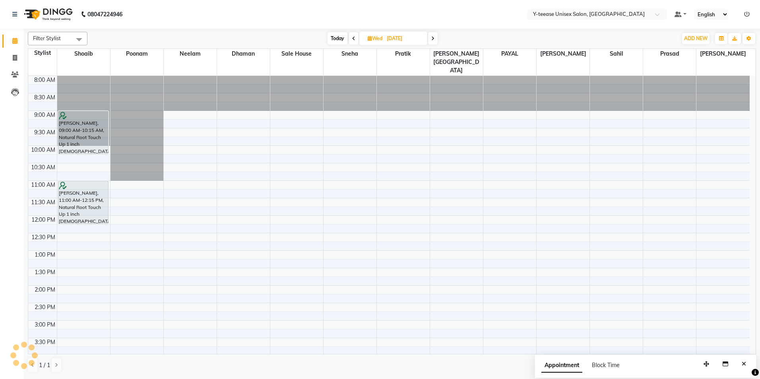
click at [340, 38] on span "Today" at bounding box center [338, 38] width 20 height 12
type input "02-10-2025"
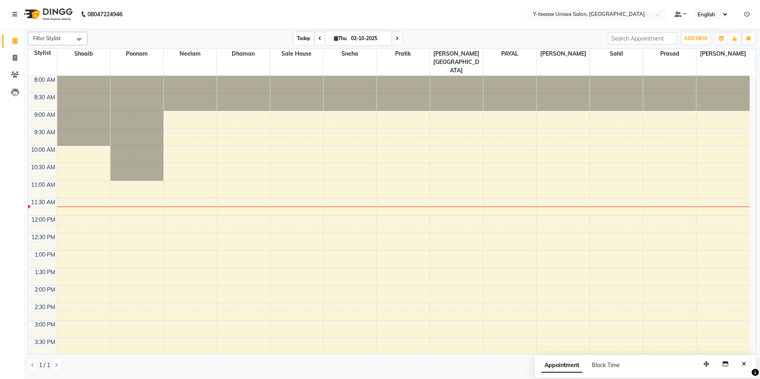
scroll to position [105, 0]
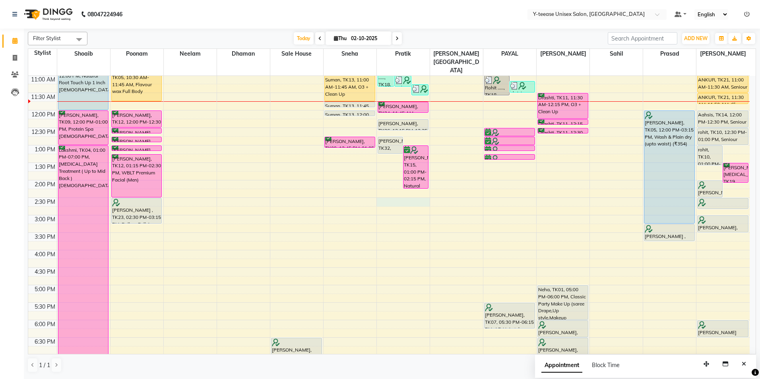
click at [413, 183] on div "8:00 AM 8:30 AM 9:00 AM 9:30 AM 10:00 AM 10:30 AM 11:00 AM 11:30 AM 12:00 PM 12…" at bounding box center [389, 233] width 722 height 525
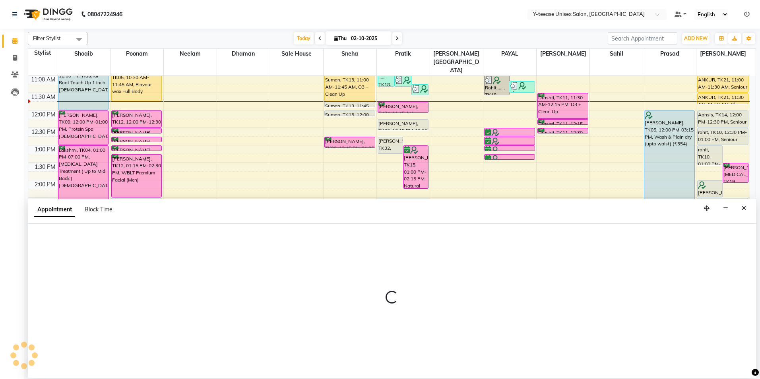
select select "67330"
select select "tentative"
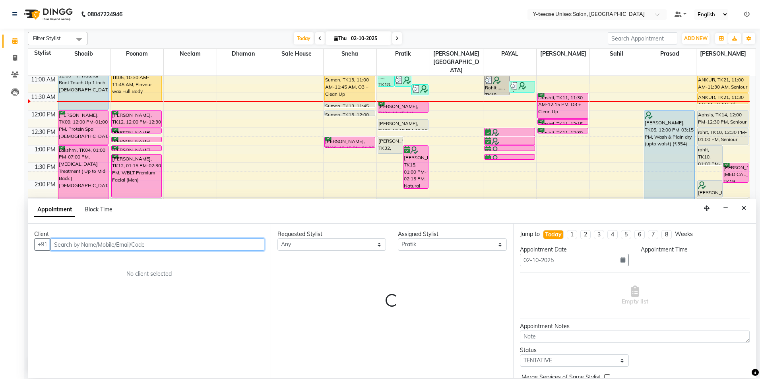
select select "870"
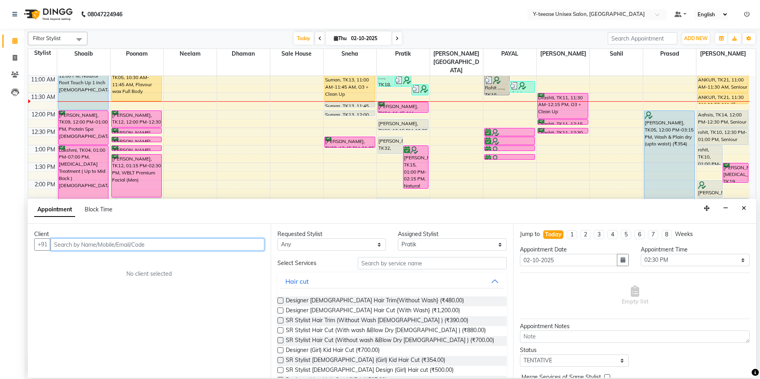
click at [224, 248] on input "text" at bounding box center [158, 245] width 214 height 12
click at [59, 244] on input "77276853883" at bounding box center [141, 245] width 181 height 12
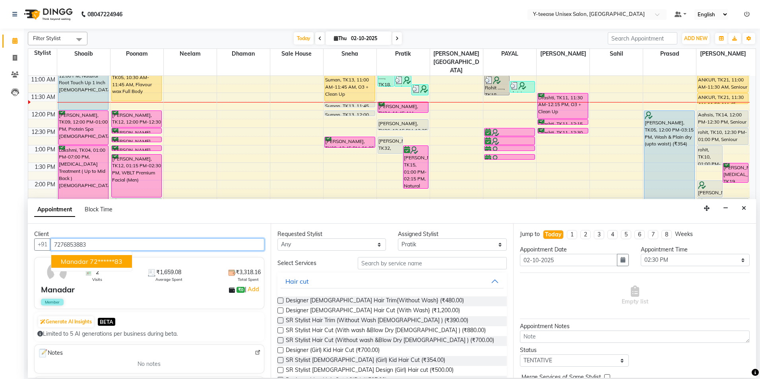
click at [89, 264] on button "Manadar 72******83" at bounding box center [91, 261] width 81 height 13
type input "72******83"
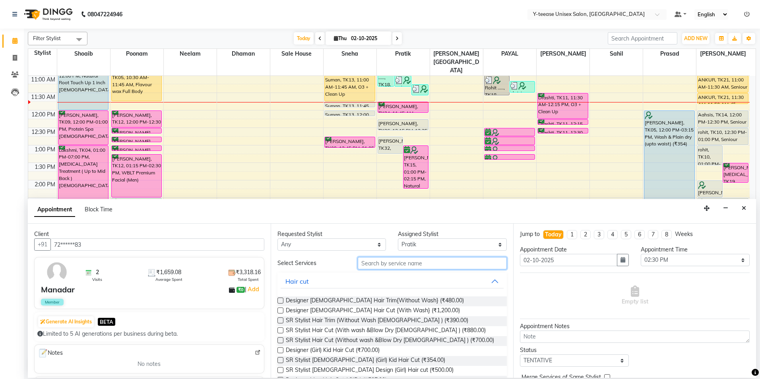
click at [411, 263] on input "text" at bounding box center [432, 263] width 149 height 12
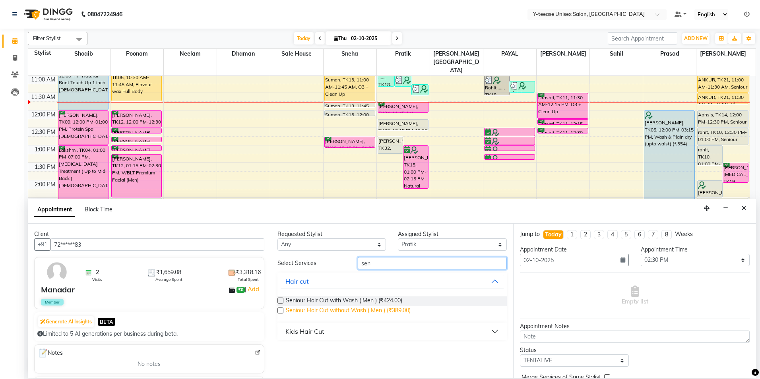
type input "sen"
click at [359, 310] on span "Seniour Hair Cut without Wash ( Men ) (₹389.00)" at bounding box center [348, 312] width 125 height 10
checkbox input "false"
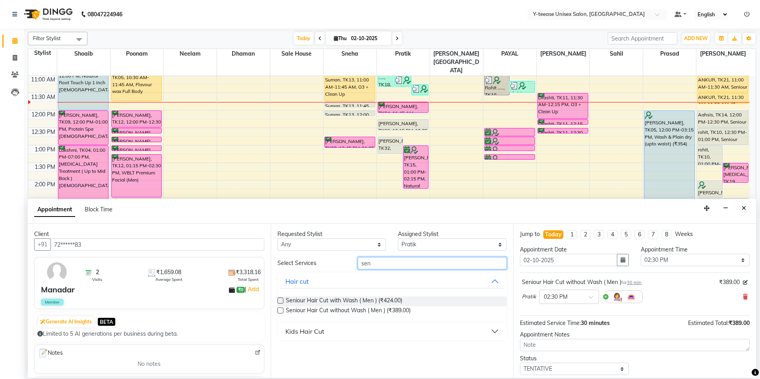
click at [374, 262] on input "sen" at bounding box center [432, 263] width 149 height 12
type input "s"
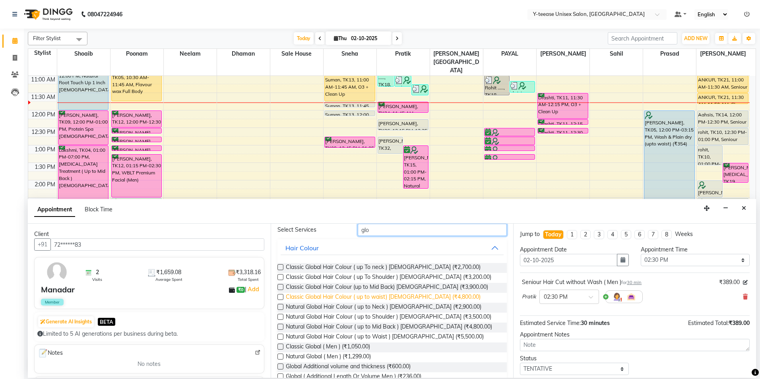
scroll to position [78, 0]
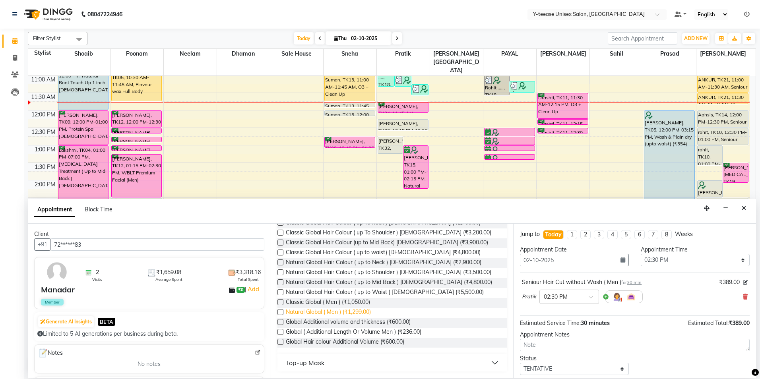
type input "glo"
click at [370, 312] on span "Natural Global ( Men ) (₹1,299.00)" at bounding box center [328, 313] width 85 height 10
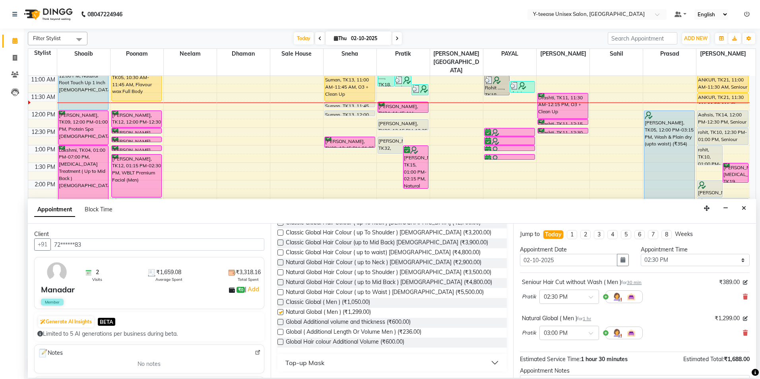
checkbox input "false"
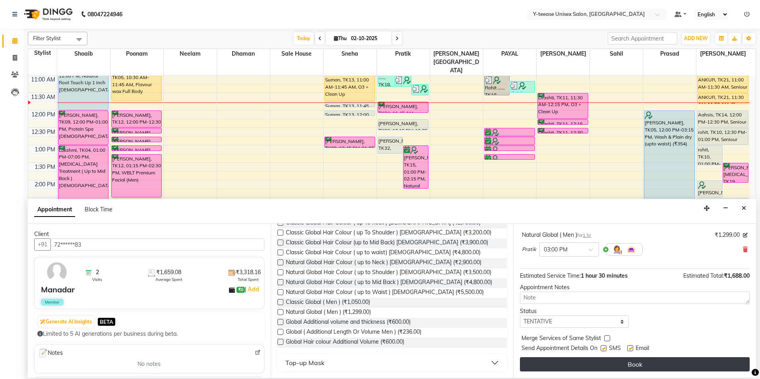
click at [602, 360] on button "Book" at bounding box center [635, 365] width 230 height 14
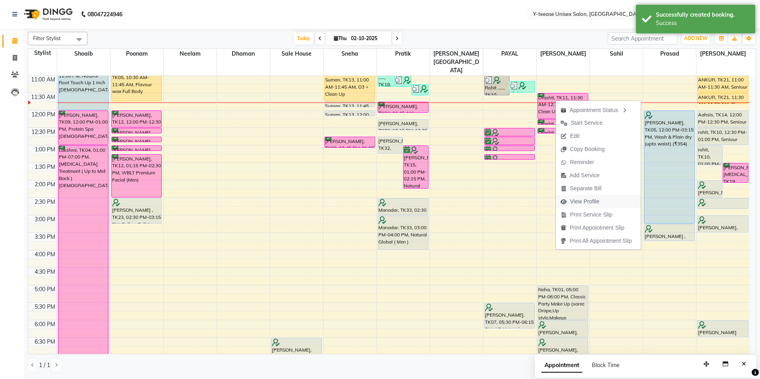
click at [590, 203] on span "View Profile" at bounding box center [584, 202] width 29 height 8
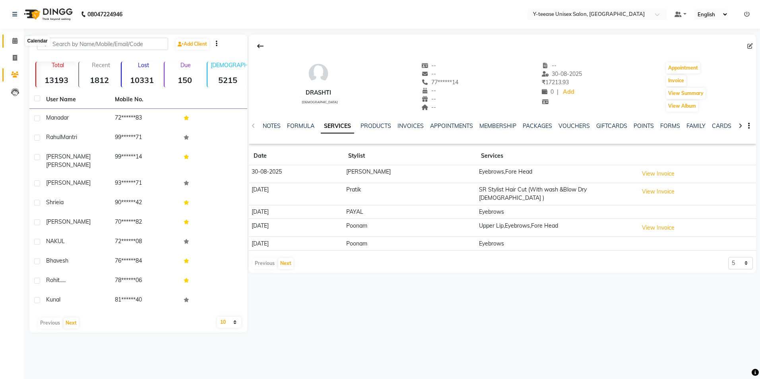
click at [13, 40] on icon at bounding box center [14, 41] width 5 height 6
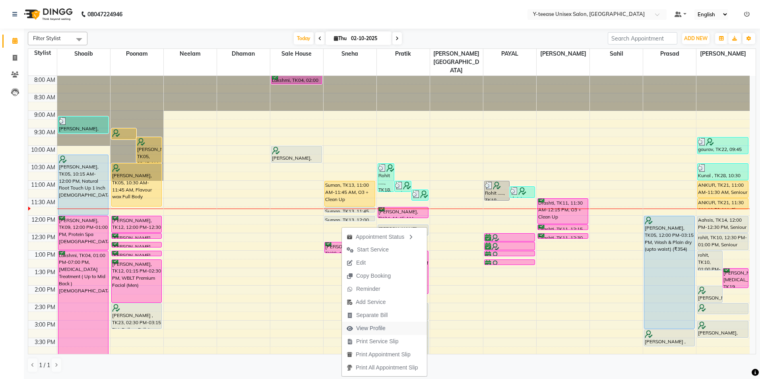
click at [372, 327] on span "View Profile" at bounding box center [370, 329] width 29 height 8
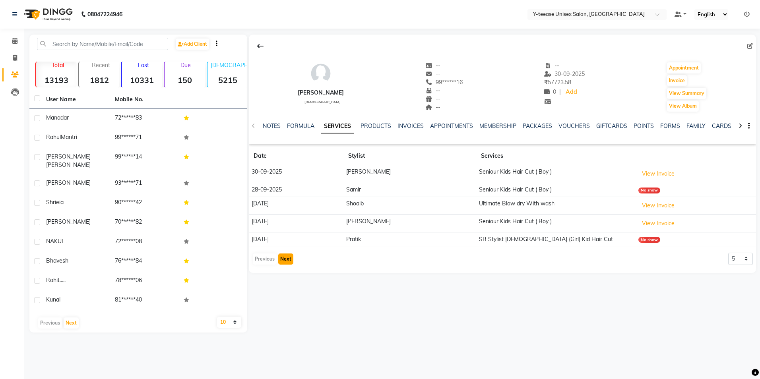
click at [288, 260] on button "Next" at bounding box center [285, 259] width 15 height 11
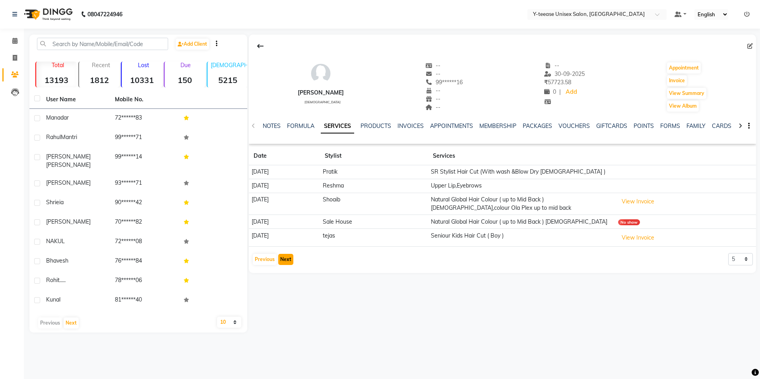
click at [288, 260] on button "Next" at bounding box center [285, 259] width 15 height 11
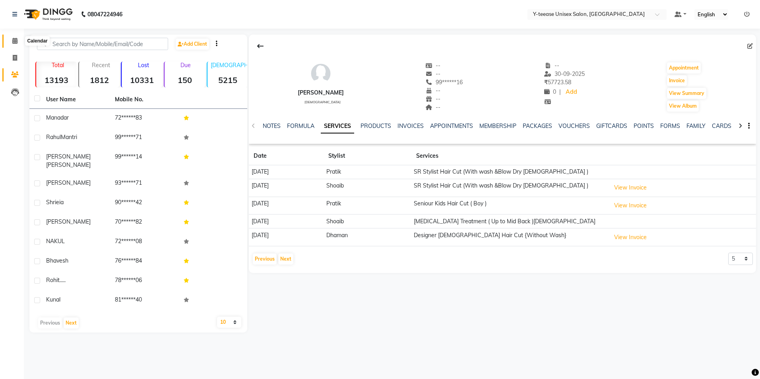
click at [19, 45] on span at bounding box center [15, 41] width 14 height 9
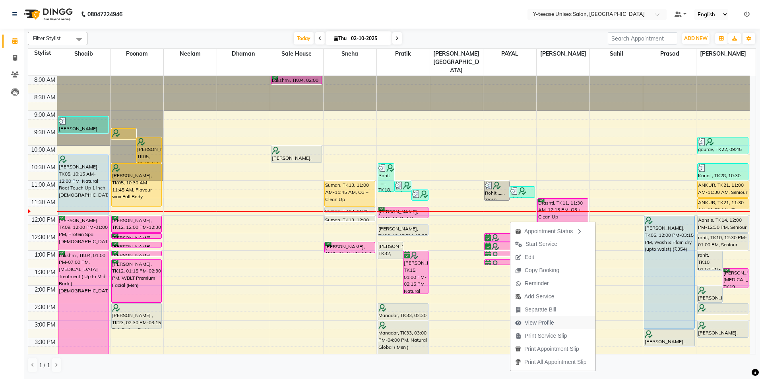
click at [543, 323] on span "View Profile" at bounding box center [539, 323] width 29 height 8
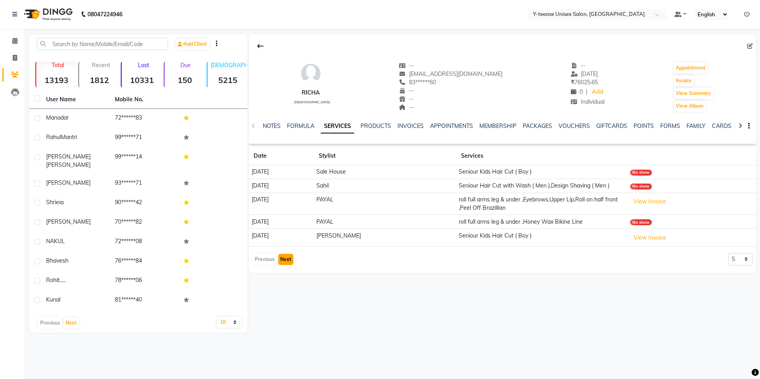
click at [286, 261] on button "Next" at bounding box center [285, 259] width 15 height 11
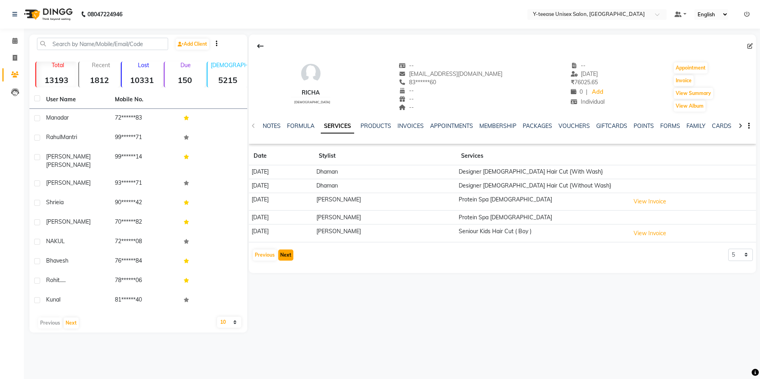
click at [285, 257] on button "Next" at bounding box center [285, 255] width 15 height 11
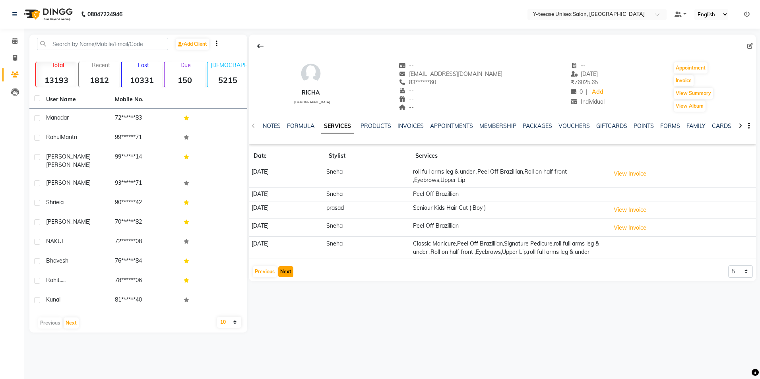
click at [286, 278] on button "Next" at bounding box center [285, 271] width 15 height 11
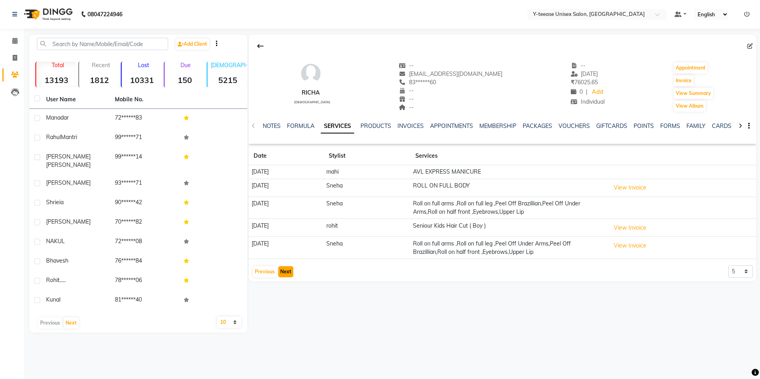
click at [284, 274] on button "Next" at bounding box center [285, 271] width 15 height 11
click at [15, 43] on icon at bounding box center [14, 41] width 5 height 6
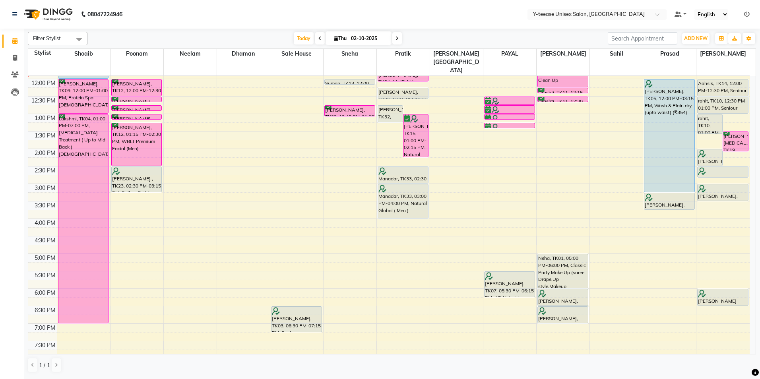
scroll to position [159, 0]
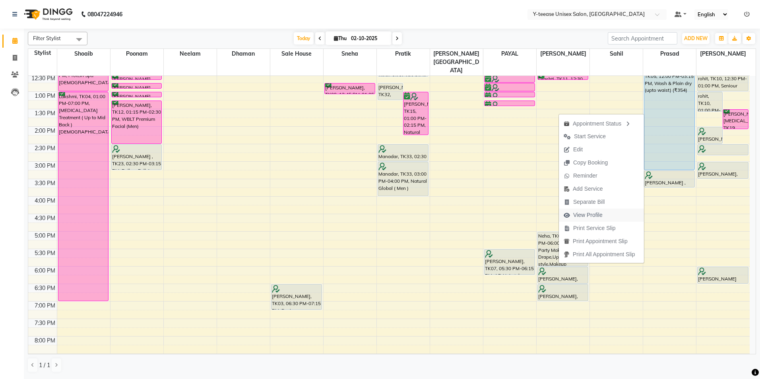
click at [601, 218] on span "View Profile" at bounding box center [587, 215] width 29 height 8
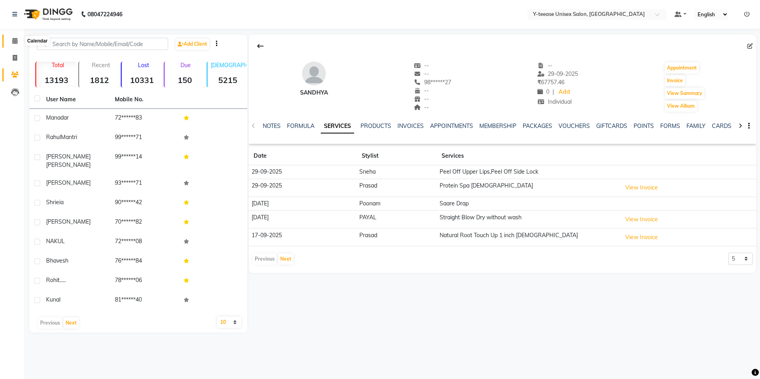
click at [16, 39] on icon at bounding box center [14, 41] width 5 height 6
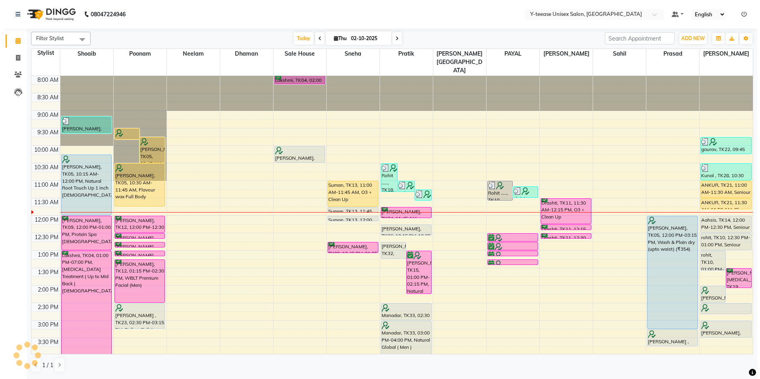
scroll to position [105, 0]
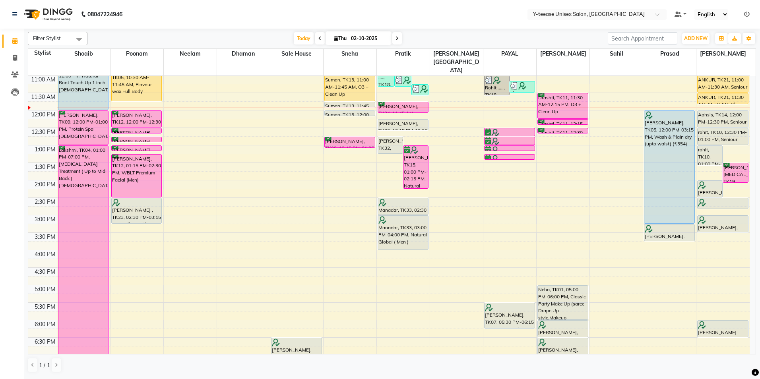
click at [398, 41] on span at bounding box center [398, 38] width 10 height 12
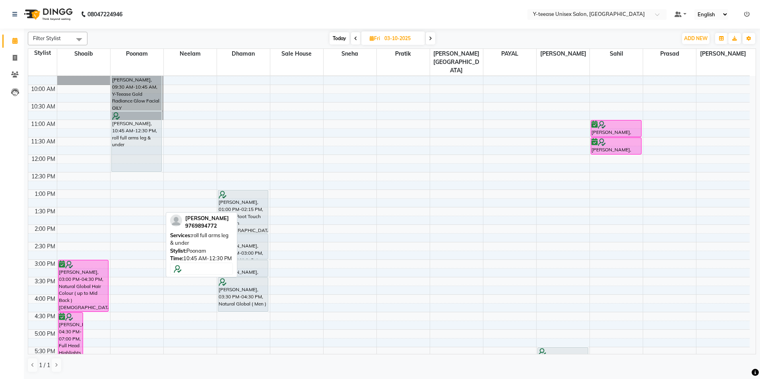
scroll to position [80, 0]
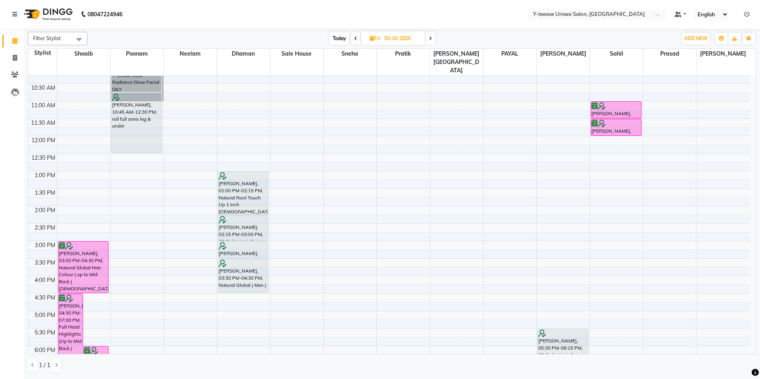
click at [342, 43] on span "Today" at bounding box center [340, 38] width 20 height 12
type input "02-10-2025"
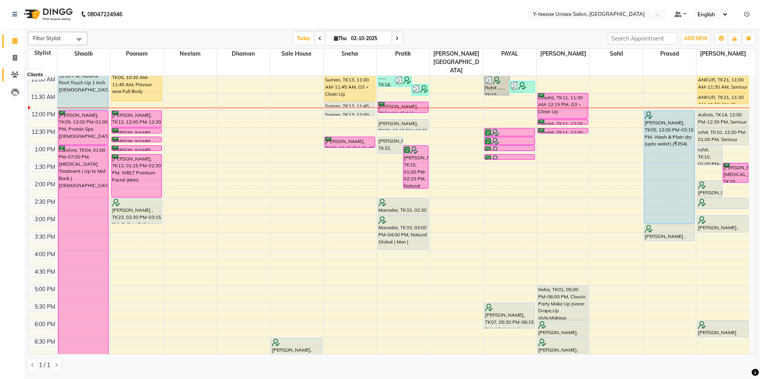
click at [14, 72] on icon at bounding box center [15, 75] width 8 height 6
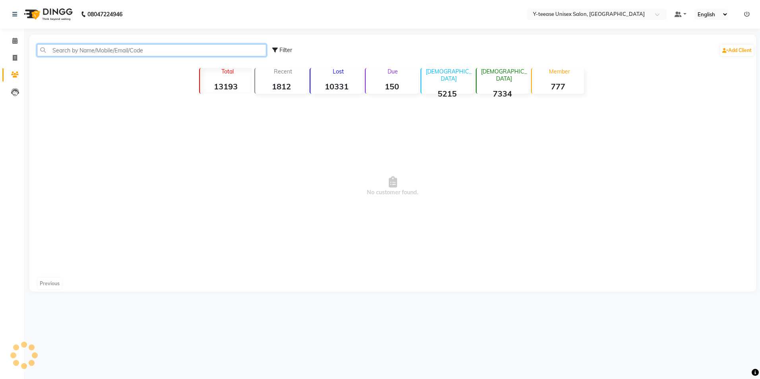
click at [84, 51] on input "text" at bounding box center [151, 50] width 229 height 12
type input "e"
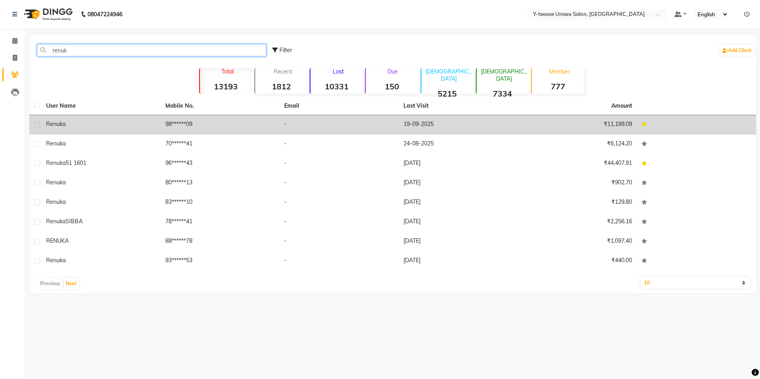
type input "renuk"
click at [107, 118] on td "renuka" at bounding box center [100, 124] width 119 height 19
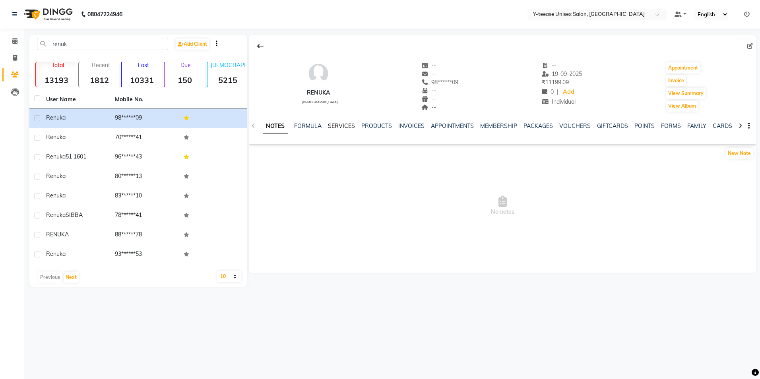
click at [341, 126] on link "SERVICES" at bounding box center [341, 125] width 27 height 7
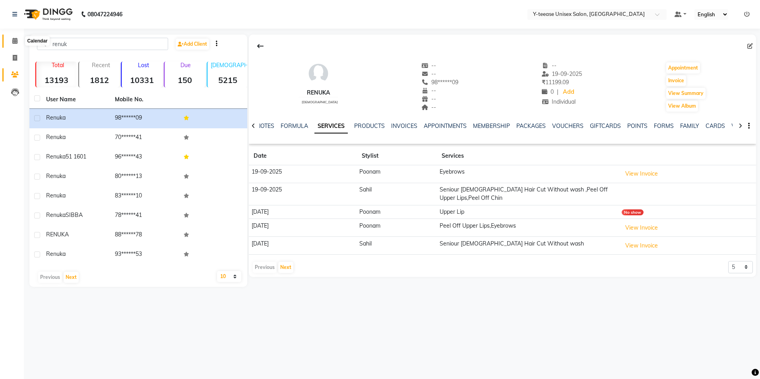
click at [16, 43] on icon at bounding box center [14, 41] width 5 height 6
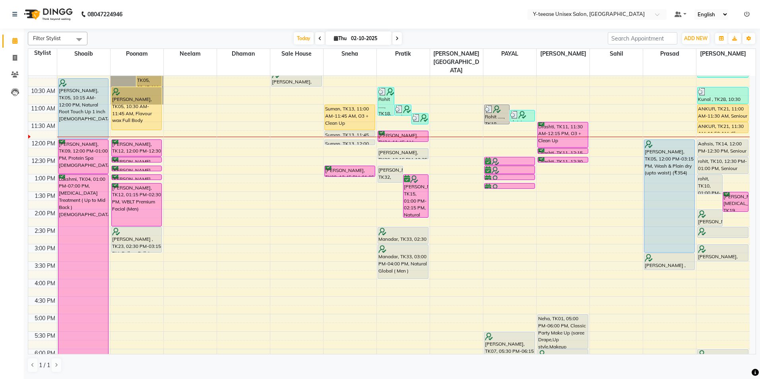
scroll to position [80, 0]
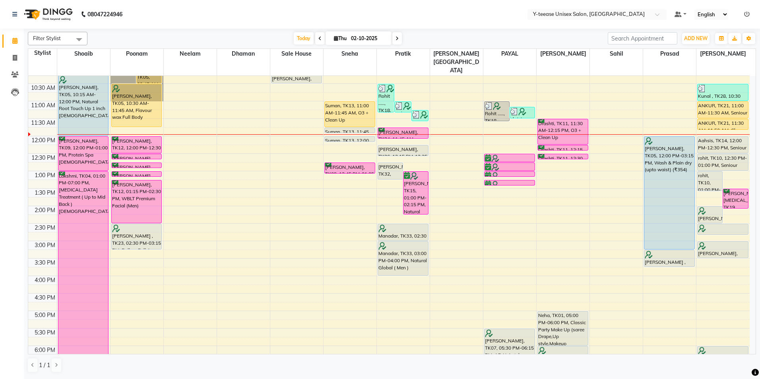
click at [319, 37] on icon at bounding box center [320, 38] width 3 height 5
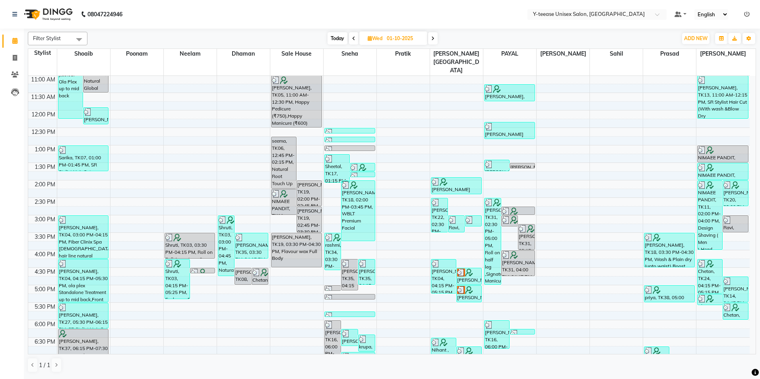
scroll to position [145, 0]
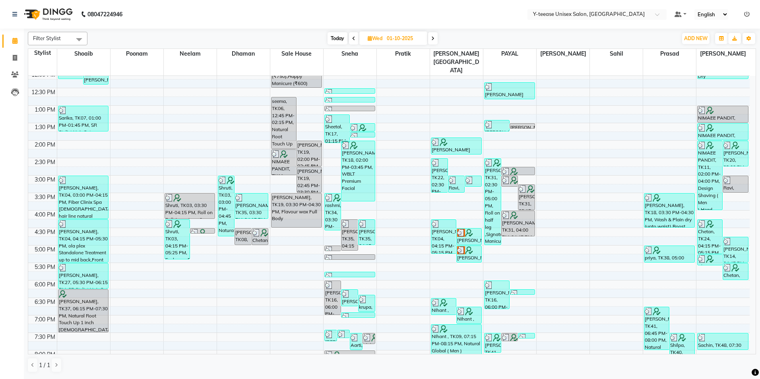
click at [338, 33] on span "Today" at bounding box center [338, 38] width 20 height 12
type input "02-10-2025"
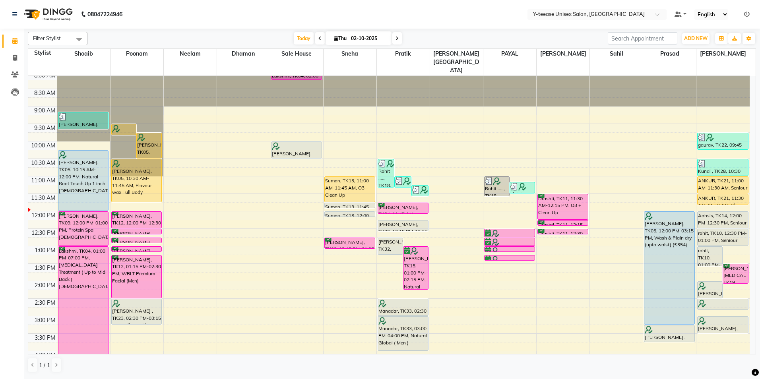
scroll to position [0, 0]
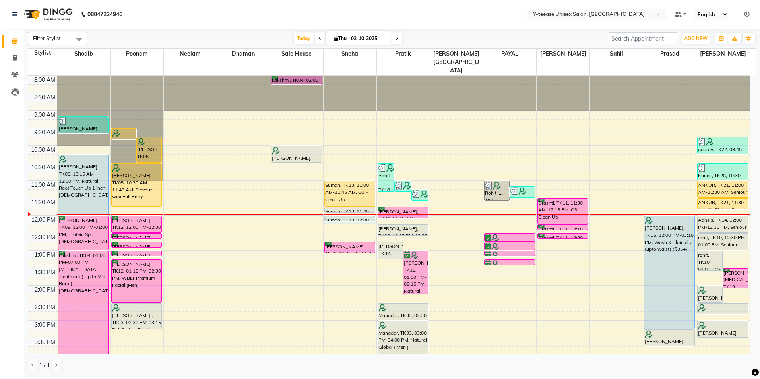
click at [364, 208] on div "8:00 AM 8:30 AM 9:00 AM 9:30 AM 10:00 AM 10:30 AM 11:00 AM 11:30 AM 12:00 PM 12…" at bounding box center [389, 338] width 722 height 525
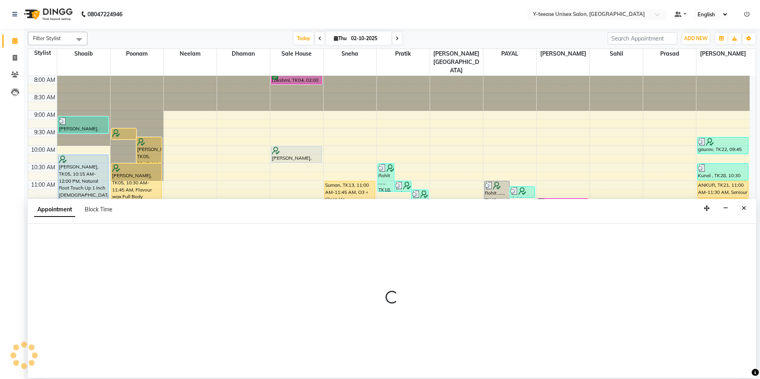
select select "49846"
select select "720"
select select "tentative"
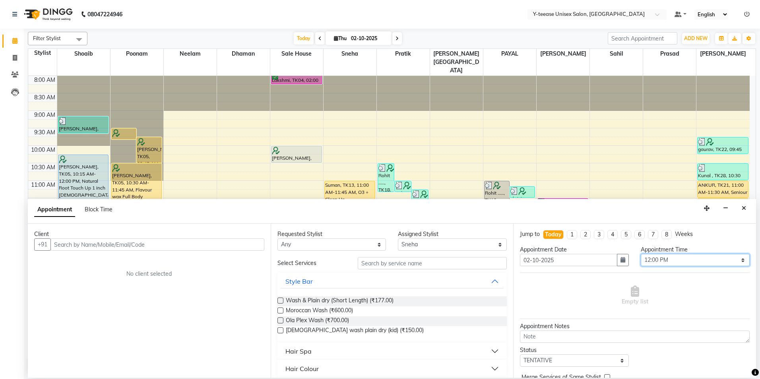
click at [668, 262] on select "Select 09:00 AM 09:15 AM 09:30 AM 09:45 AM 10:00 AM 10:15 AM 10:30 AM 10:45 AM …" at bounding box center [695, 260] width 109 height 12
select select "735"
click at [641, 254] on select "Select 09:00 AM 09:15 AM 09:30 AM 09:45 AM 10:00 AM 10:15 AM 10:30 AM 10:45 AM …" at bounding box center [695, 260] width 109 height 12
click at [404, 261] on input "text" at bounding box center [432, 263] width 149 height 12
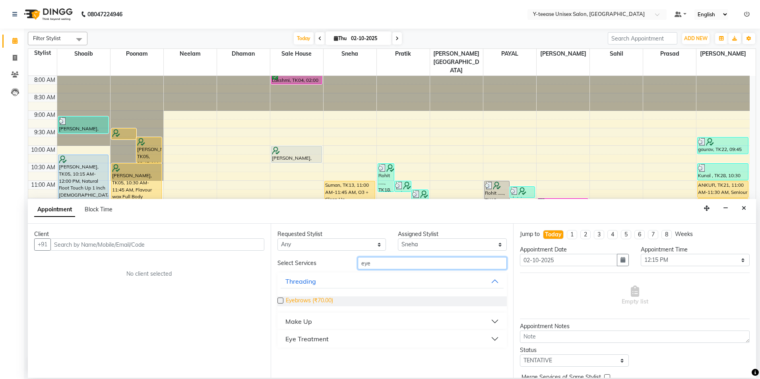
type input "eye"
click at [305, 303] on span "Eyebrows (₹70.00)" at bounding box center [309, 302] width 47 height 10
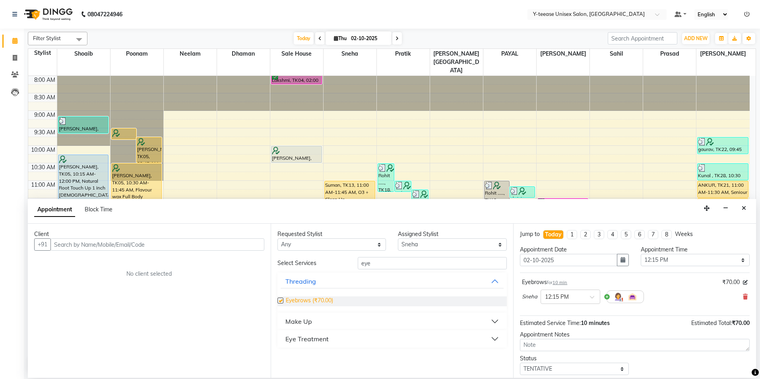
checkbox input "false"
click at [389, 263] on input "eye" at bounding box center [432, 263] width 149 height 12
type input "upp"
click at [318, 300] on span "Upper Lip (₹50.00)" at bounding box center [309, 302] width 47 height 10
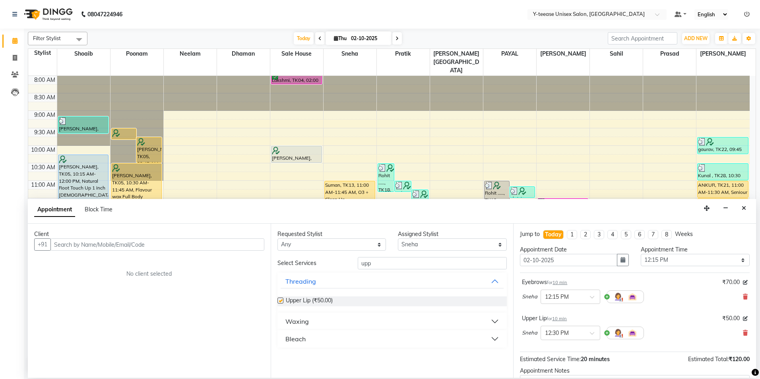
checkbox input "false"
click at [243, 244] on input "text" at bounding box center [158, 245] width 214 height 12
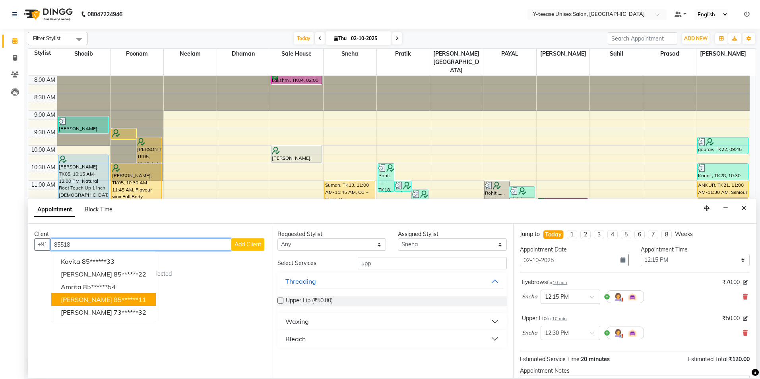
click at [146, 300] on ngb-highlight "85******11" at bounding box center [130, 300] width 33 height 8
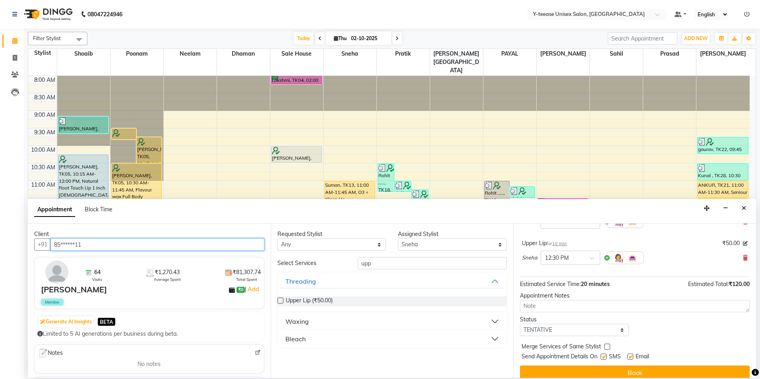
scroll to position [84, 0]
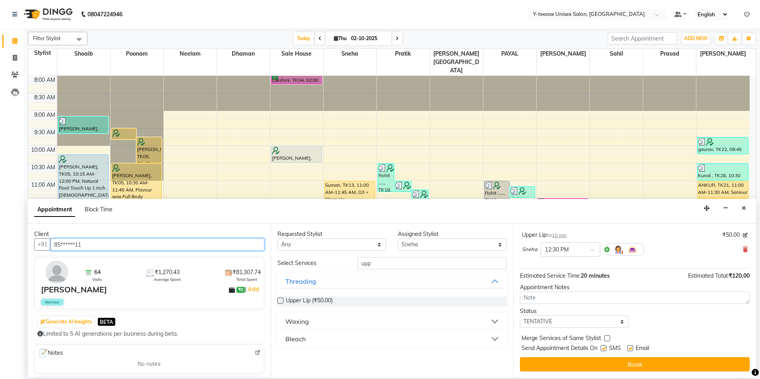
type input "85******11"
click at [570, 321] on select "Select TENTATIVE CONFIRM CHECK-IN UPCOMING" at bounding box center [574, 322] width 109 height 12
select select "confirm booking"
click at [520, 316] on select "Select TENTATIVE CONFIRM CHECK-IN UPCOMING" at bounding box center [574, 322] width 109 height 12
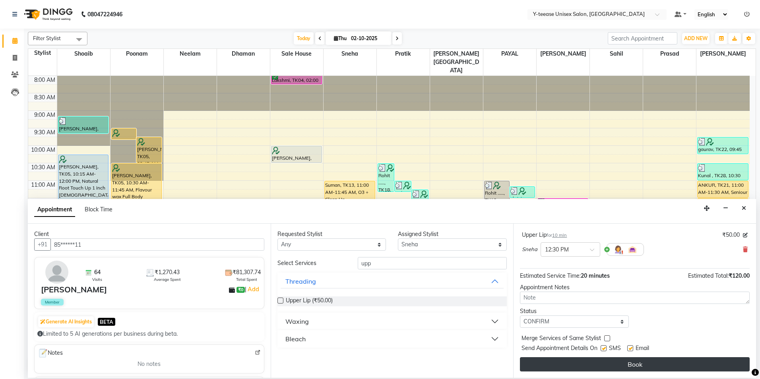
click at [570, 359] on button "Book" at bounding box center [635, 365] width 230 height 14
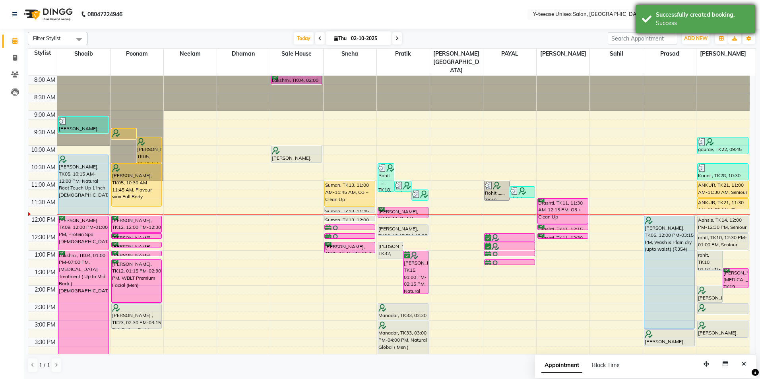
click at [665, 16] on div "Successfully created booking." at bounding box center [702, 15] width 93 height 8
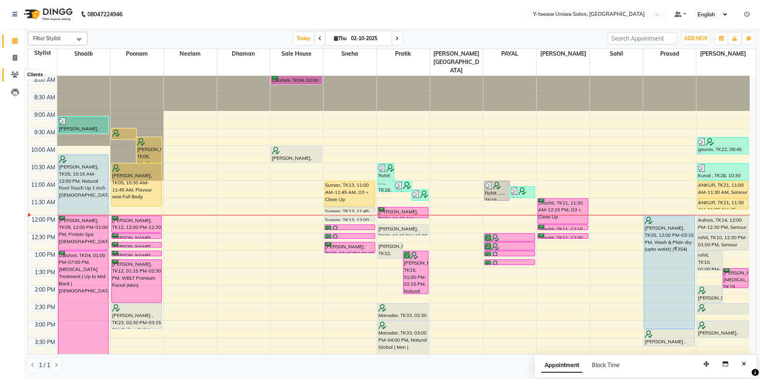
click at [16, 72] on icon at bounding box center [15, 75] width 8 height 6
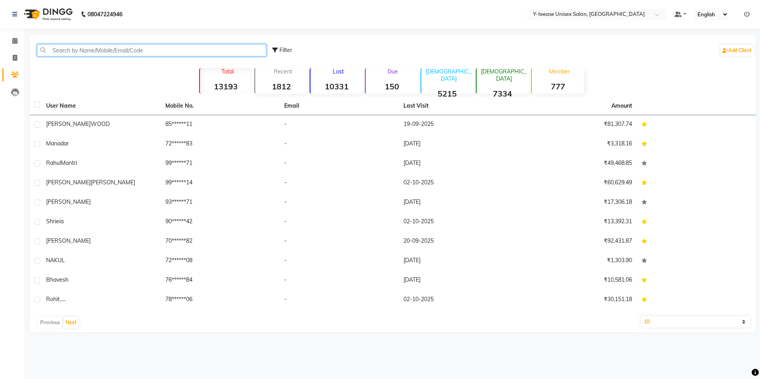
click at [131, 51] on input "text" at bounding box center [151, 50] width 229 height 12
click at [13, 42] on icon at bounding box center [14, 41] width 5 height 6
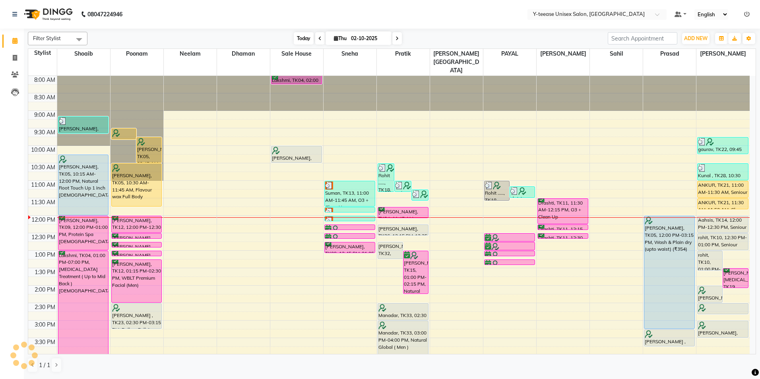
click at [307, 34] on span "Today" at bounding box center [304, 38] width 20 height 12
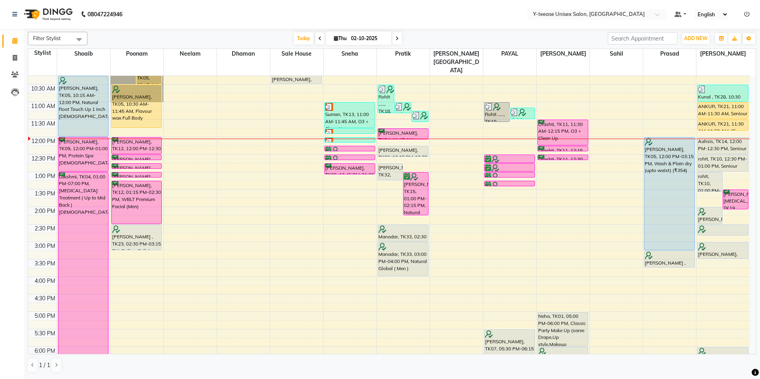
scroll to position [61, 0]
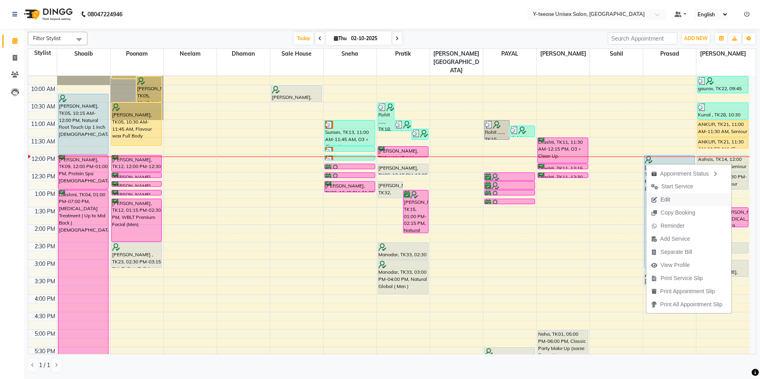
click at [687, 202] on button "Edit" at bounding box center [689, 199] width 85 height 13
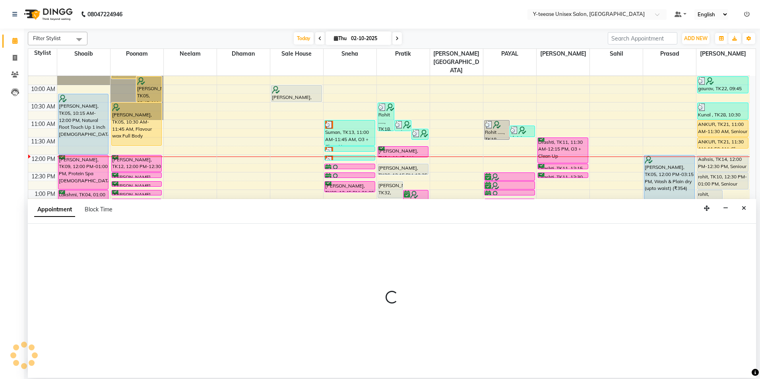
select select "tentative"
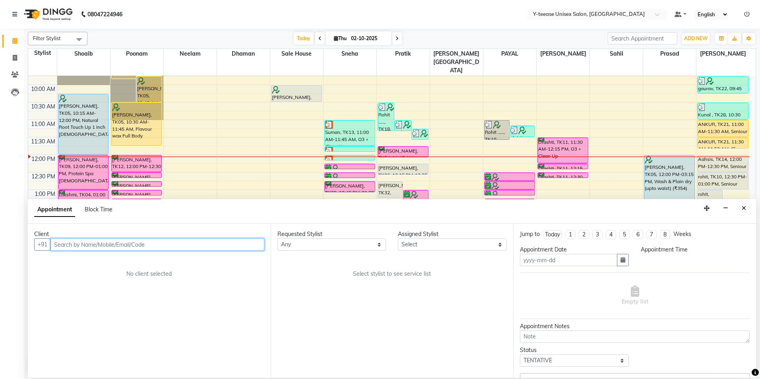
type input "02-10-2025"
select select "750"
select select "92975"
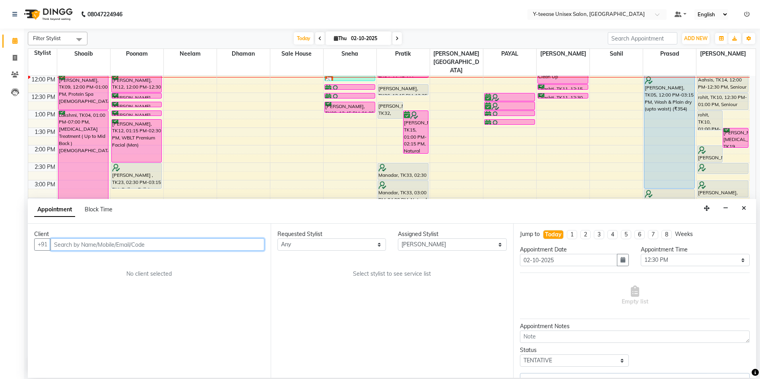
select select "661"
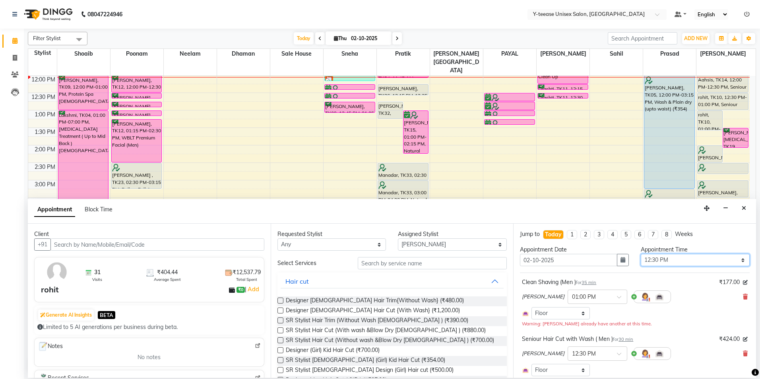
click at [687, 260] on select "Select 09:00 AM 09:15 AM 09:30 AM 09:45 AM 10:00 AM 10:15 AM 10:30 AM 10:45 AM …" at bounding box center [695, 260] width 109 height 12
select select "1080"
click at [641, 254] on select "Select 09:00 AM 09:15 AM 09:30 AM 09:45 AM 10:00 AM 10:15 AM 10:30 AM 10:45 AM …" at bounding box center [695, 260] width 109 height 12
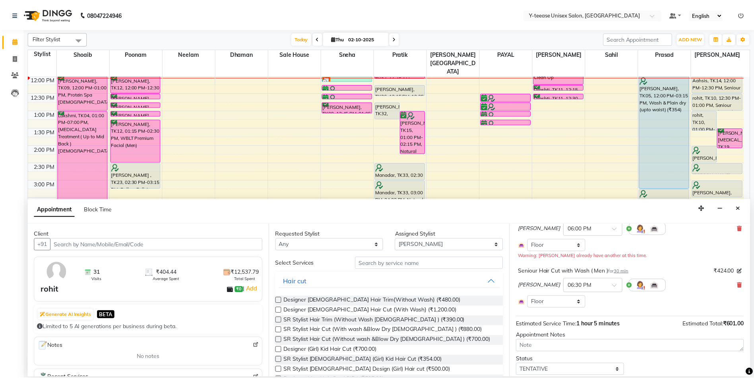
scroll to position [93, 0]
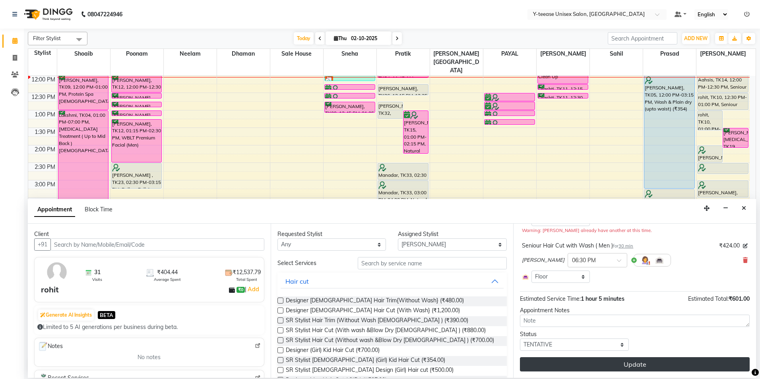
click at [605, 362] on button "Update" at bounding box center [635, 365] width 230 height 14
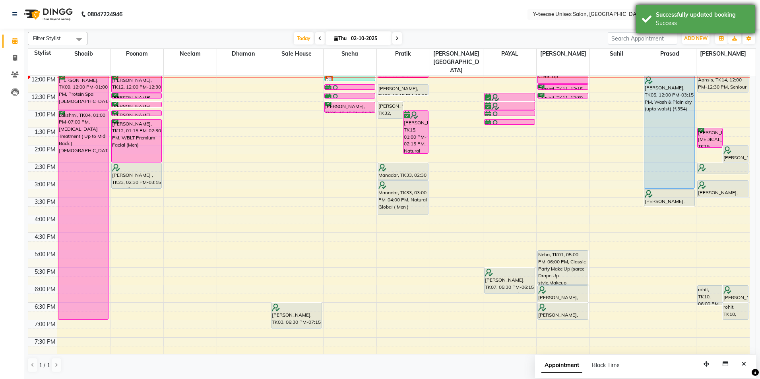
click at [709, 16] on div "Successfully updated booking" at bounding box center [702, 15] width 93 height 8
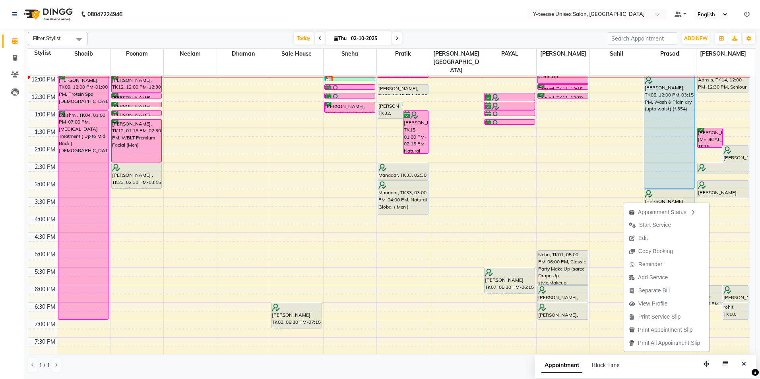
click at [551, 42] on div "Today Thu 02-10-2025" at bounding box center [347, 39] width 513 height 12
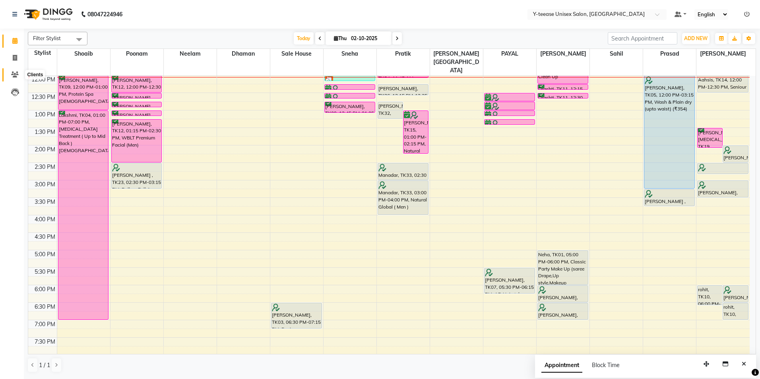
click at [11, 73] on span at bounding box center [15, 74] width 14 height 9
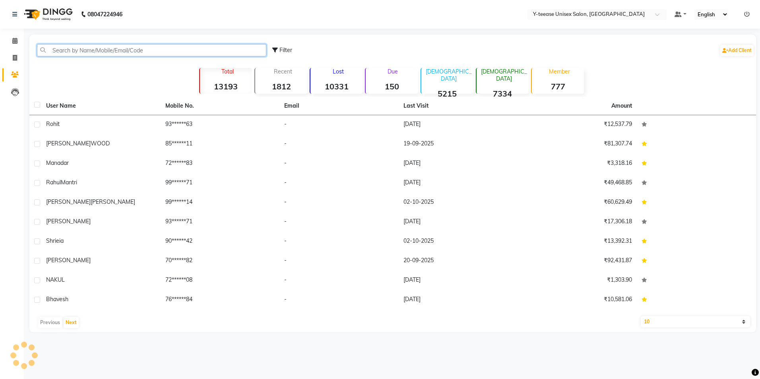
click at [94, 52] on input "text" at bounding box center [151, 50] width 229 height 12
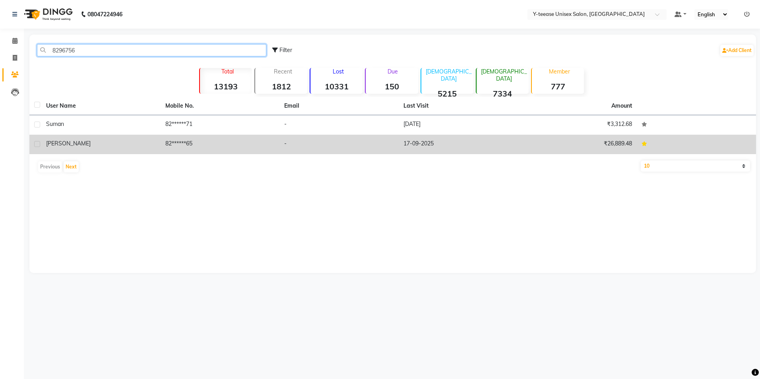
type input "8296756"
click at [141, 144] on div "Dipesh" at bounding box center [101, 144] width 110 height 8
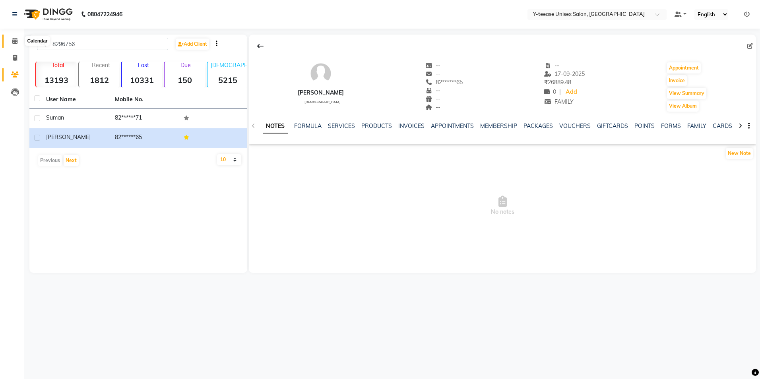
drag, startPoint x: 14, startPoint y: 39, endPoint x: 29, endPoint y: 41, distance: 14.9
click at [14, 39] on icon at bounding box center [14, 41] width 5 height 6
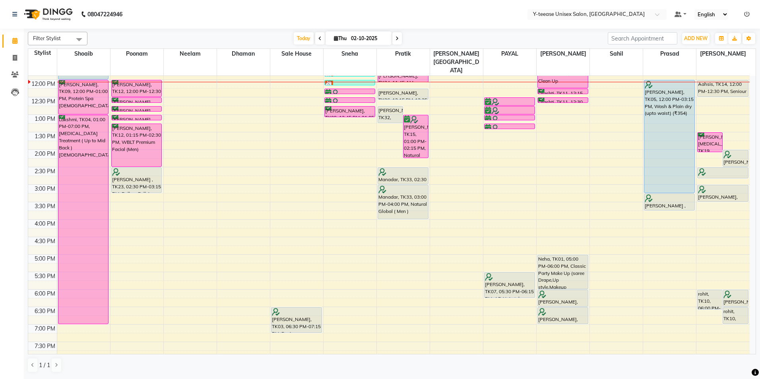
scroll to position [159, 0]
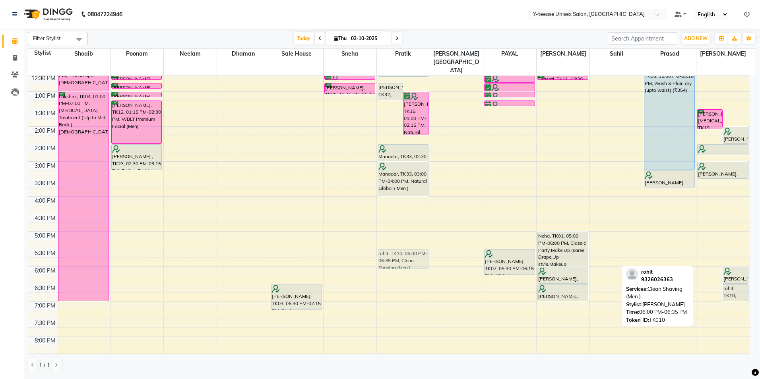
drag, startPoint x: 709, startPoint y: 260, endPoint x: 417, endPoint y: 241, distance: 292.1
click at [417, 241] on tr "kanchan, TK25, 09:10 AM-09:40 AM, Wash & Plain dry (upto waist) Arundhati, TK05…" at bounding box center [389, 179] width 722 height 525
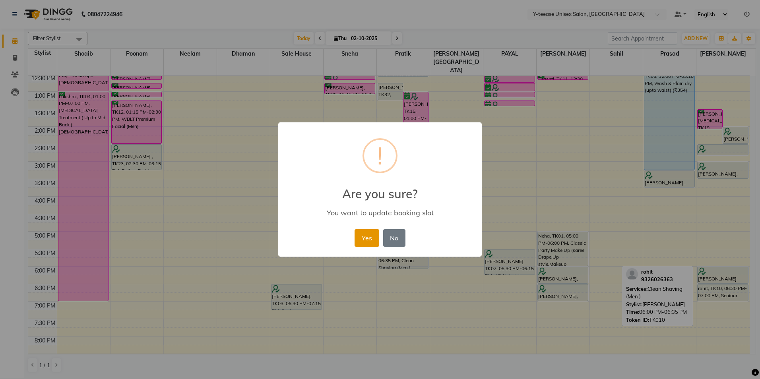
click at [362, 238] on button "Yes" at bounding box center [367, 237] width 24 height 17
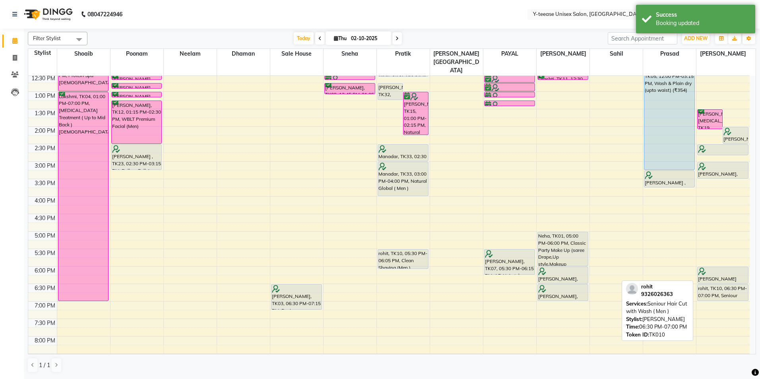
click at [729, 285] on div "rohit, TK10, 06:30 PM-07:00 PM, Seniour Hair Cut with Wash ( Men )" at bounding box center [723, 293] width 50 height 16
drag, startPoint x: 709, startPoint y: 278, endPoint x: 406, endPoint y: 258, distance: 304.5
click at [406, 258] on tr "kanchan, TK25, 09:10 AM-09:40 AM, Wash & Plain dry (upto waist) Arundhati, TK05…" at bounding box center [389, 179] width 722 height 525
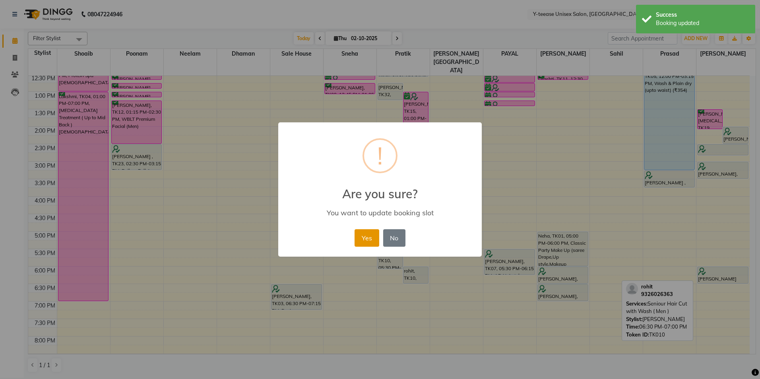
click at [364, 241] on button "Yes" at bounding box center [367, 237] width 24 height 17
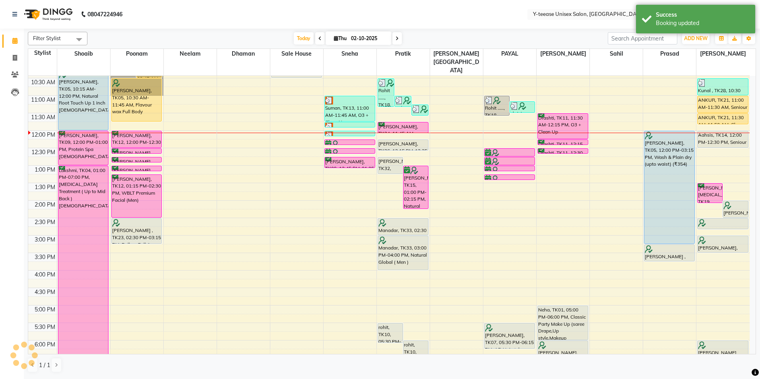
scroll to position [80, 0]
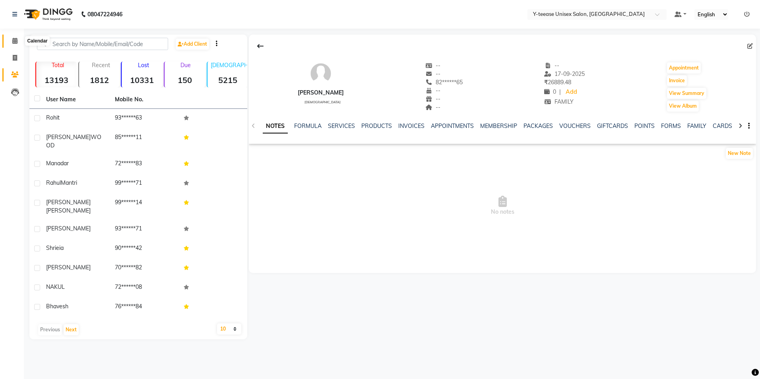
click at [13, 41] on icon at bounding box center [14, 41] width 5 height 6
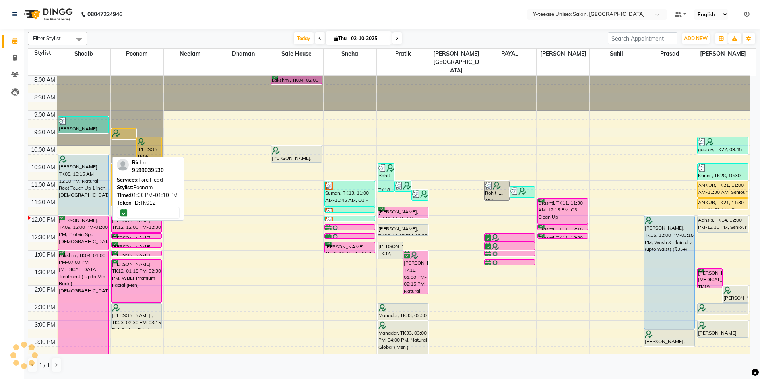
scroll to position [80, 0]
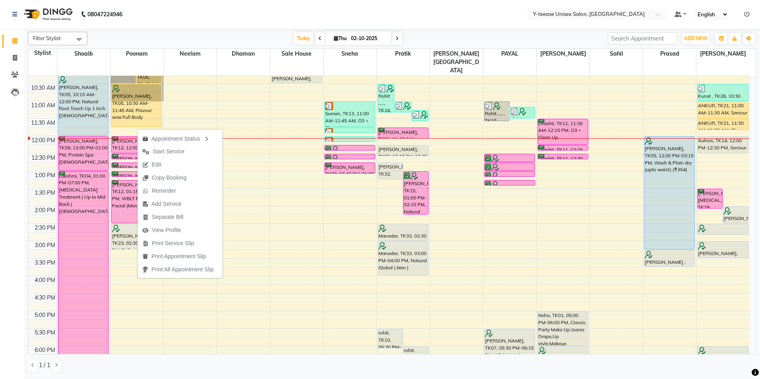
click at [161, 163] on span "Edit" at bounding box center [157, 165] width 10 height 8
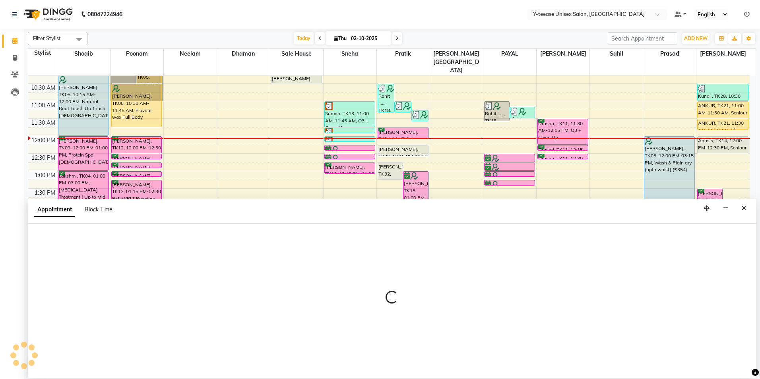
select select "confirm booking"
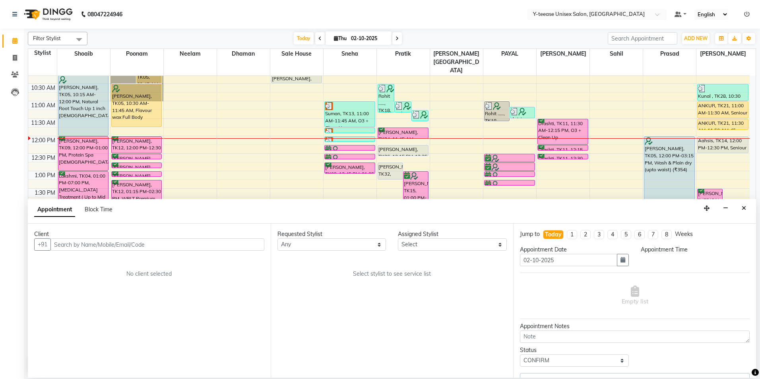
scroll to position [140, 0]
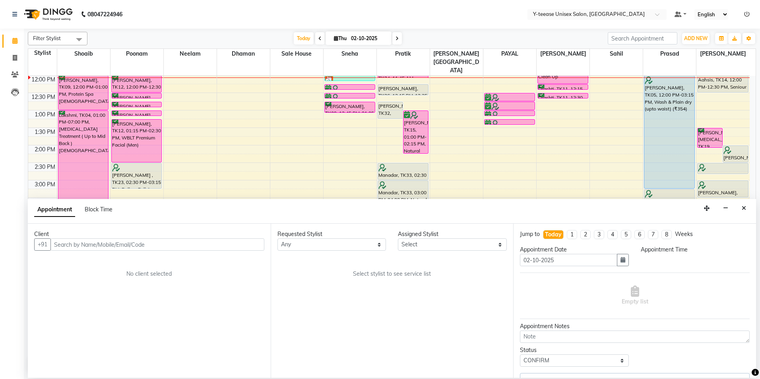
select select "57"
select select "720"
select select "661"
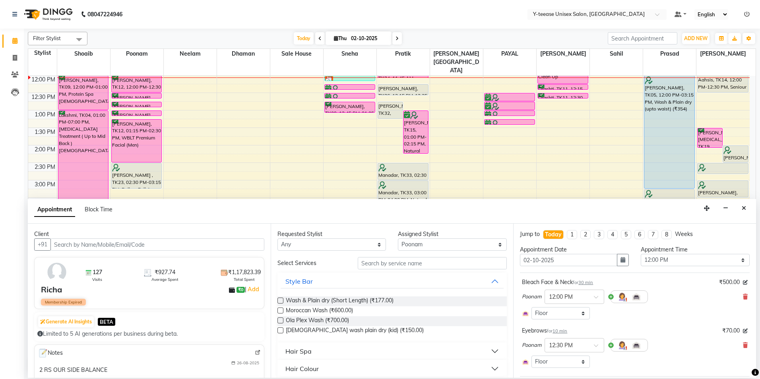
select select "661"
click at [675, 261] on select "Select 09:00 AM 09:15 AM 09:30 AM 09:45 AM 10:00 AM 10:15 AM 10:30 AM 10:45 AM …" at bounding box center [695, 260] width 109 height 12
select select "780"
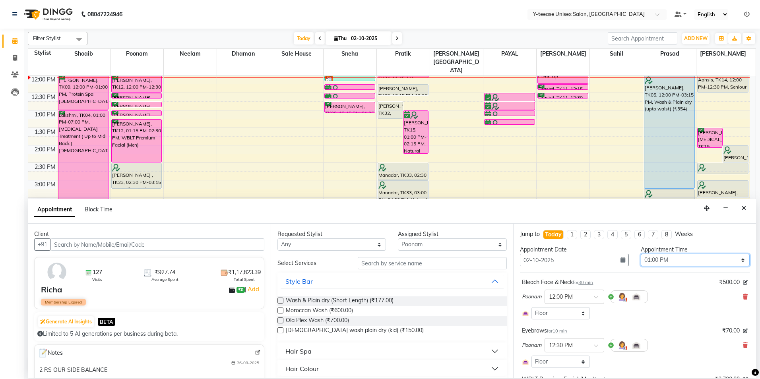
click at [641, 254] on select "Select 09:00 AM 09:15 AM 09:30 AM 09:45 AM 10:00 AM 10:15 AM 10:30 AM 10:45 AM …" at bounding box center [695, 260] width 109 height 12
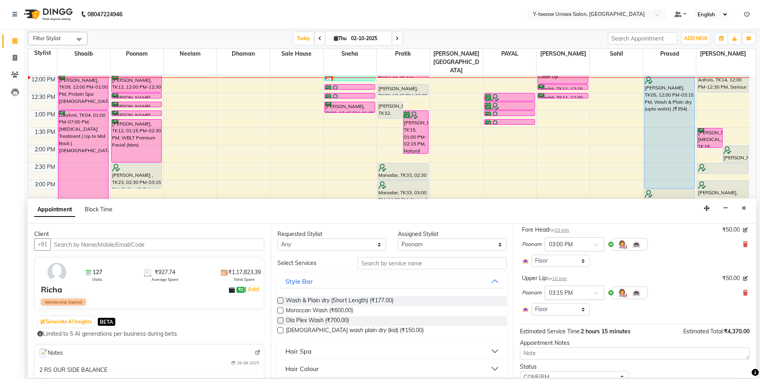
scroll to position [231, 0]
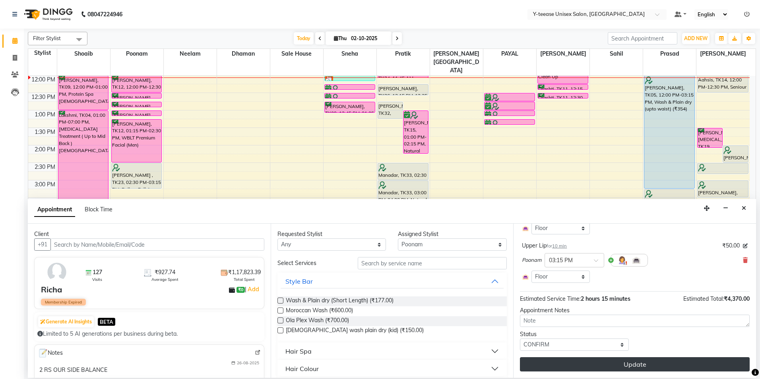
click at [589, 363] on button "Update" at bounding box center [635, 365] width 230 height 14
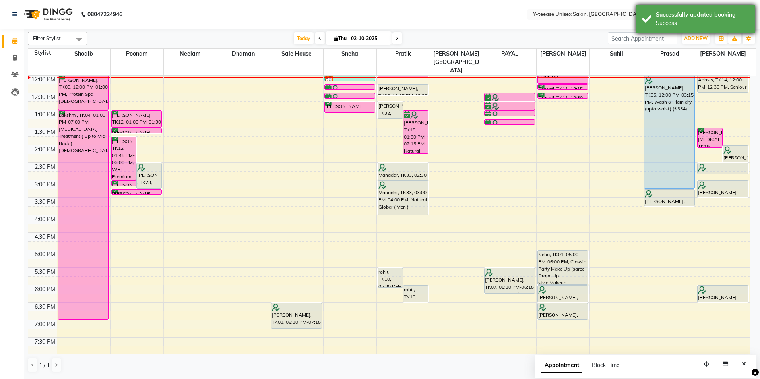
click at [695, 21] on div "Success" at bounding box center [702, 23] width 93 height 8
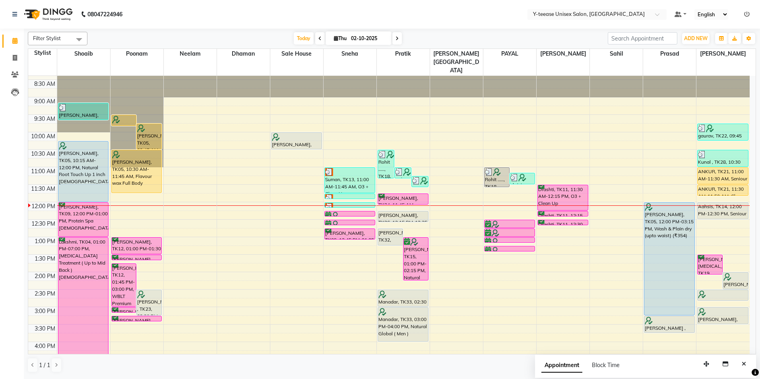
scroll to position [0, 0]
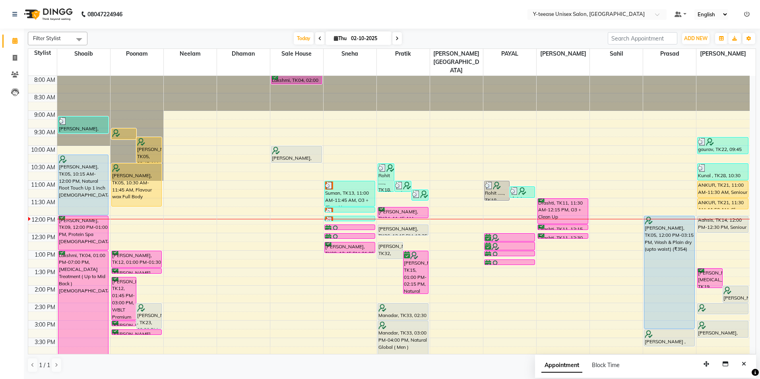
click at [363, 41] on input "02-10-2025" at bounding box center [369, 39] width 40 height 12
select select "10"
select select "2025"
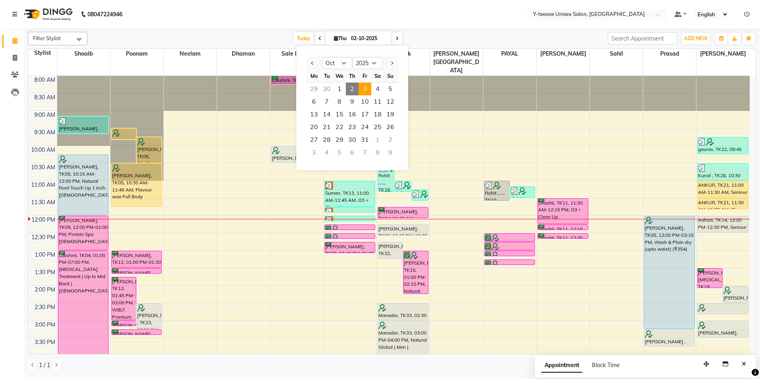
click at [370, 87] on span "3" at bounding box center [365, 89] width 13 height 13
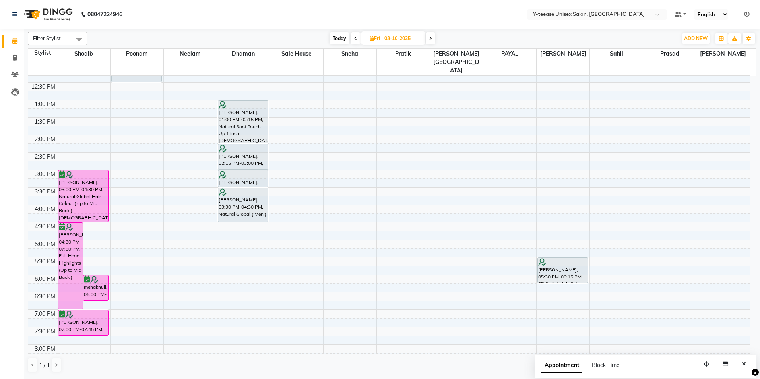
scroll to position [159, 0]
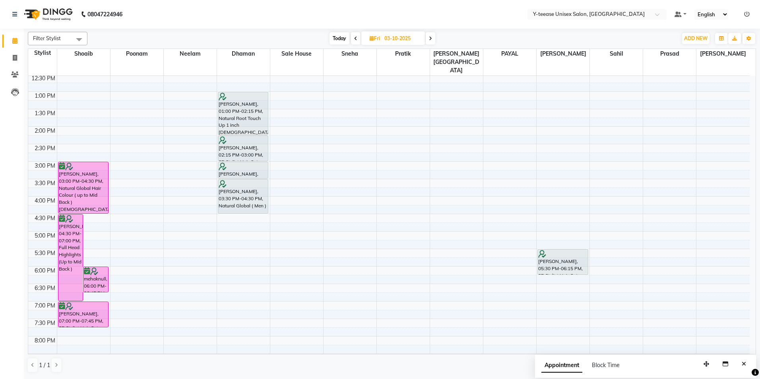
click at [429, 38] on span at bounding box center [431, 38] width 10 height 12
type input "04-10-2025"
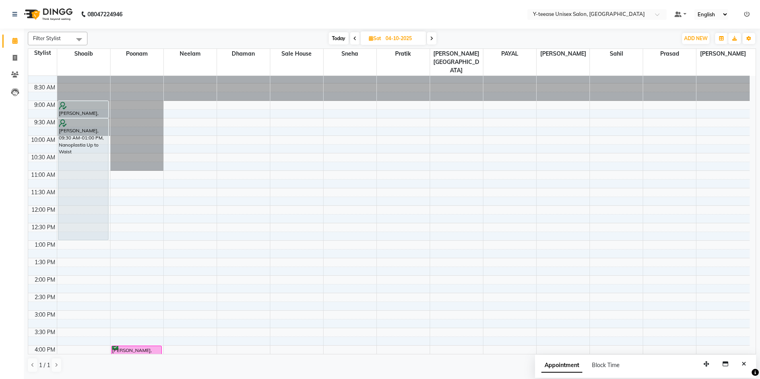
scroll to position [0, 0]
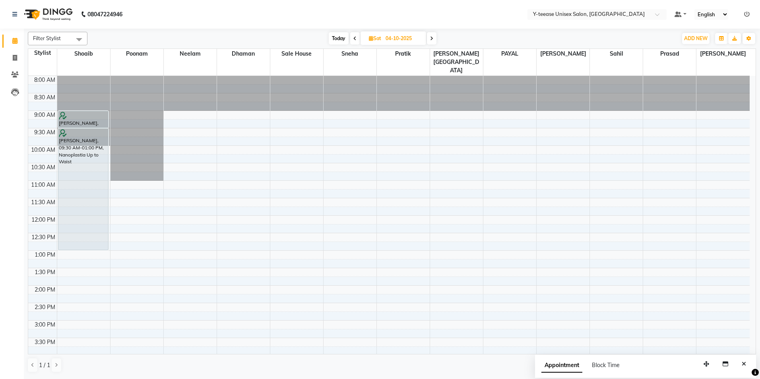
click at [403, 40] on input "04-10-2025" at bounding box center [403, 39] width 40 height 12
select select "10"
select select "2025"
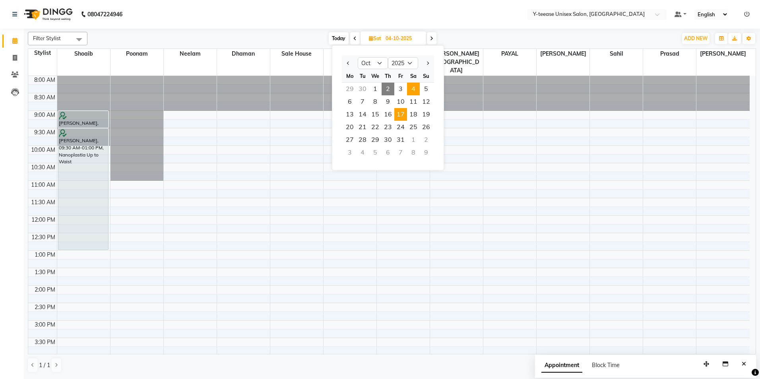
click at [404, 113] on span "17" at bounding box center [401, 114] width 13 height 13
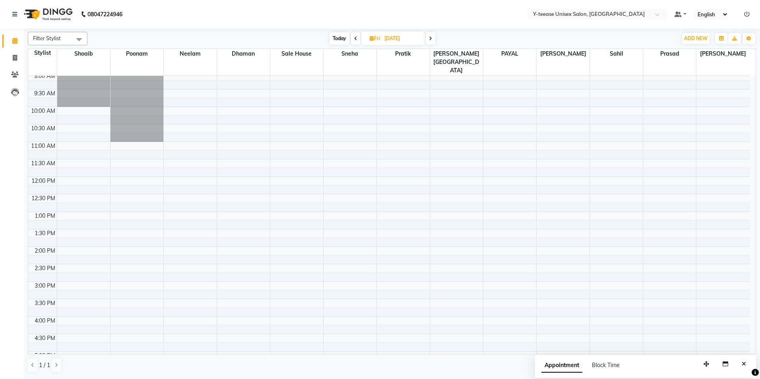
scroll to position [21, 0]
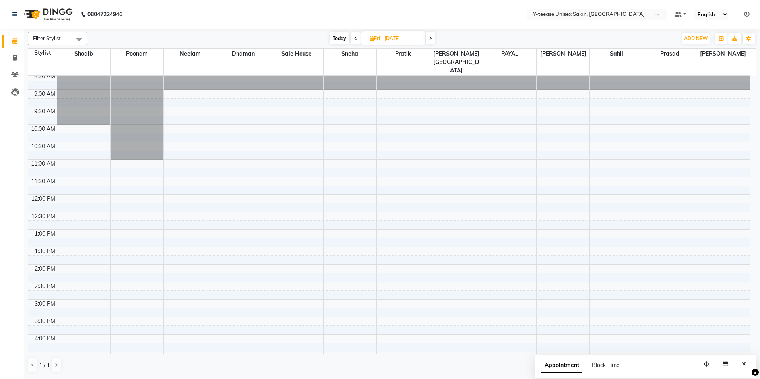
click at [358, 40] on span at bounding box center [356, 38] width 10 height 12
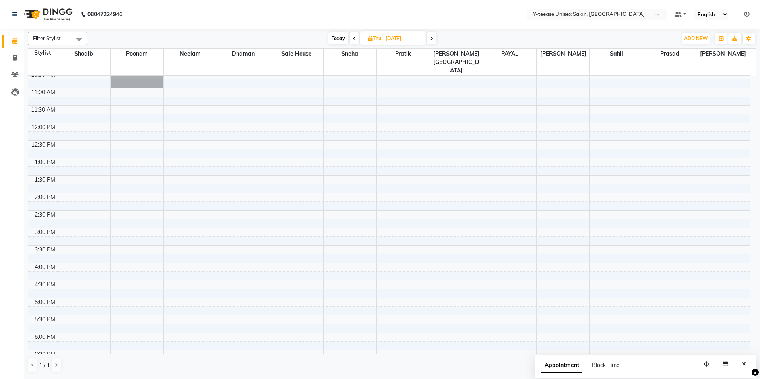
scroll to position [0, 0]
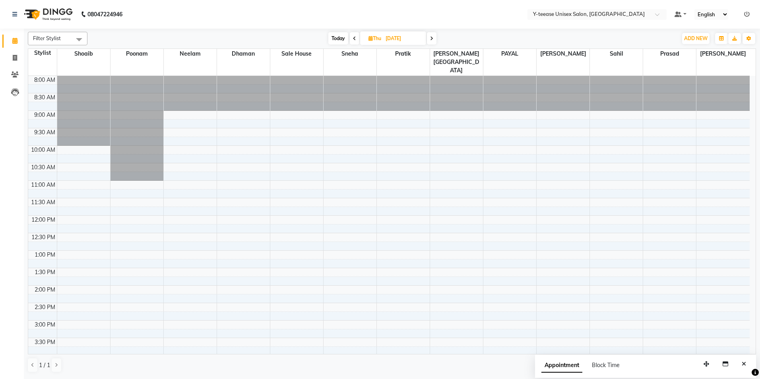
click at [340, 42] on span "Today" at bounding box center [338, 38] width 20 height 12
type input "02-10-2025"
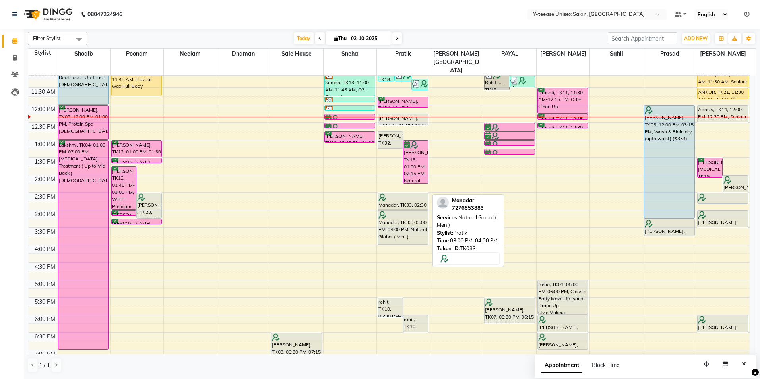
scroll to position [61, 0]
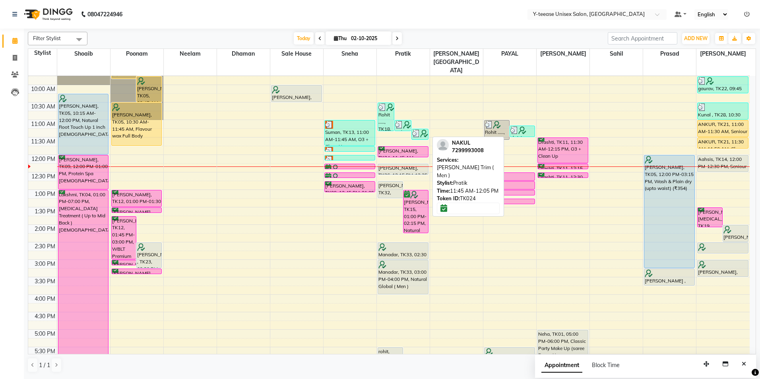
click at [406, 147] on div "NAKUL, TK24, 11:45 AM-12:05 PM, Beard Trim ( Men )" at bounding box center [403, 152] width 50 height 10
select select "6"
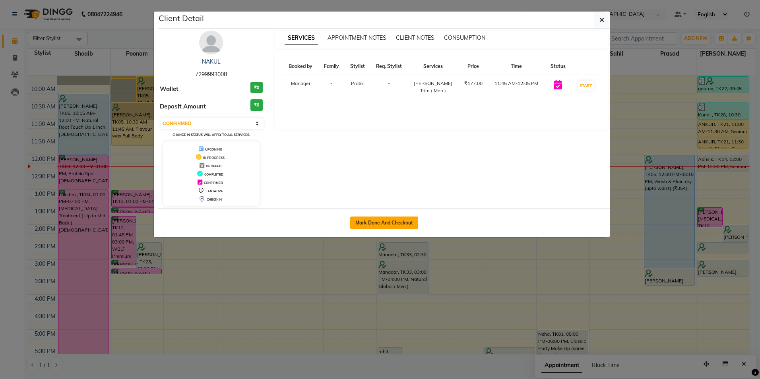
click at [402, 223] on button "Mark Done And Checkout" at bounding box center [384, 223] width 68 height 13
select select "service"
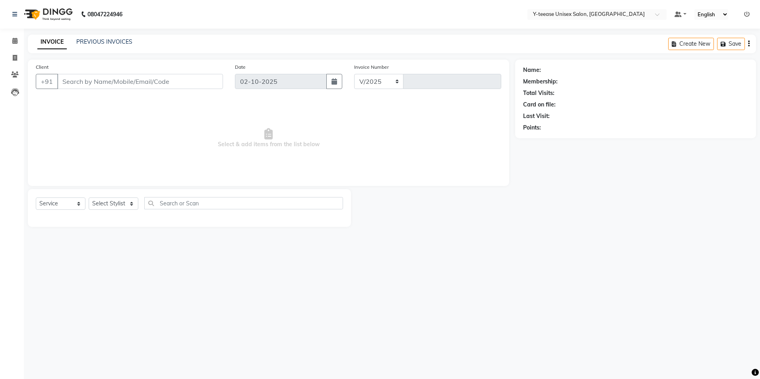
select select "4"
type input "8325"
type input "72******08"
select select "67330"
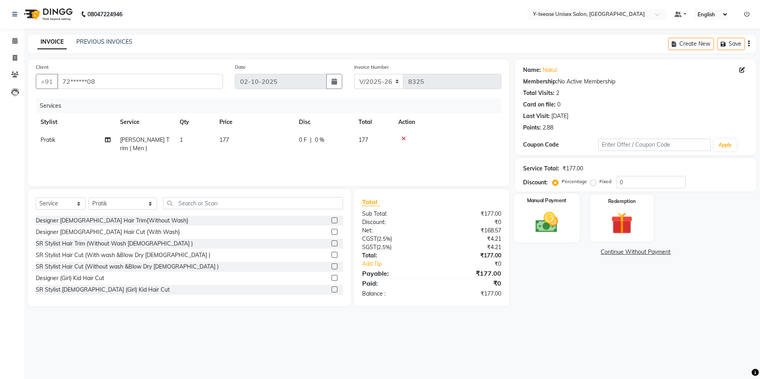
click at [541, 215] on img at bounding box center [547, 223] width 37 height 26
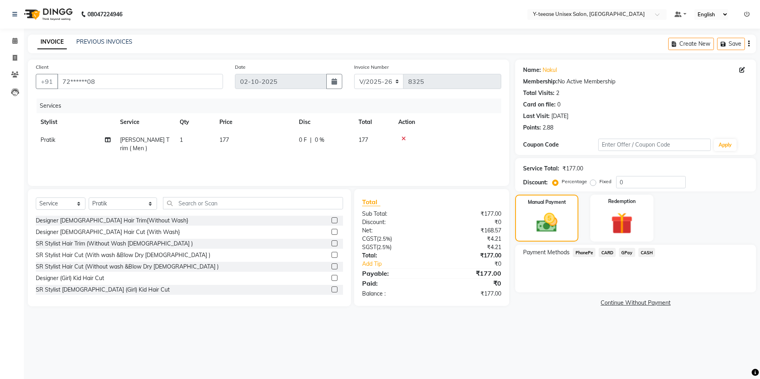
click at [153, 140] on span "[PERSON_NAME] Trim ( Men )" at bounding box center [144, 144] width 49 height 16
select select "67330"
click at [153, 140] on span "[PERSON_NAME] Trim ( Men )" at bounding box center [157, 147] width 60 height 16
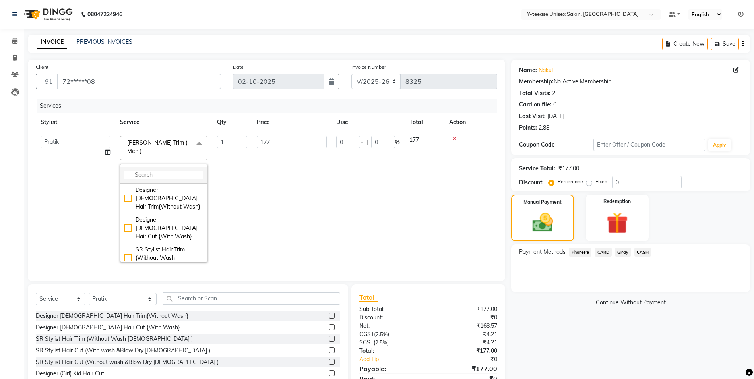
click at [161, 171] on input "multiselect-search" at bounding box center [163, 175] width 79 height 8
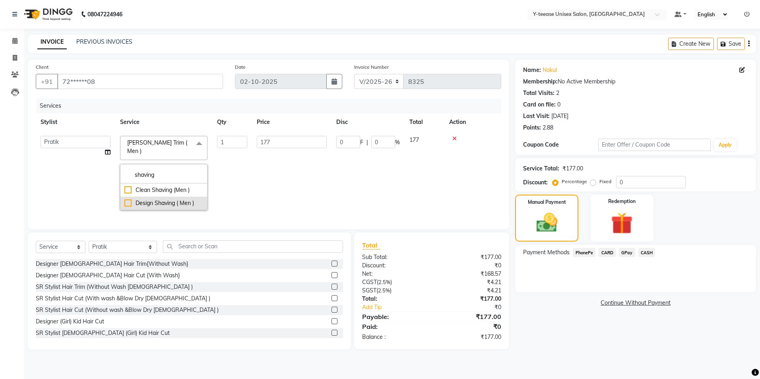
type input "shaving"
click at [171, 199] on div "Design Shaving ( Men )" at bounding box center [163, 203] width 79 height 8
checkbox input "true"
type input "236"
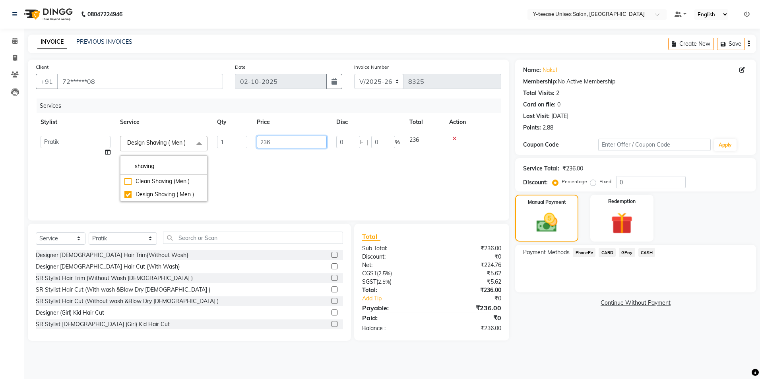
drag, startPoint x: 320, startPoint y: 190, endPoint x: 382, endPoint y: 189, distance: 62.0
click at [321, 190] on td "236" at bounding box center [292, 168] width 80 height 75
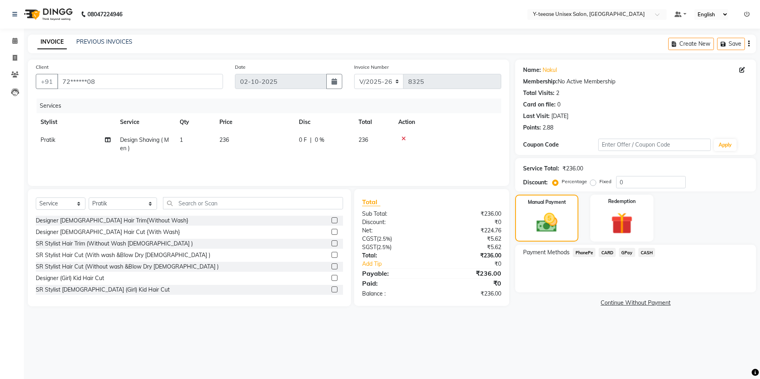
click at [625, 255] on span "GPay" at bounding box center [627, 252] width 16 height 9
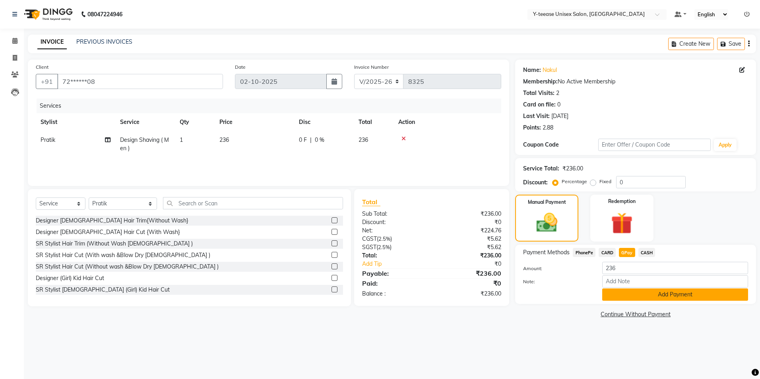
click at [630, 295] on button "Add Payment" at bounding box center [676, 295] width 146 height 12
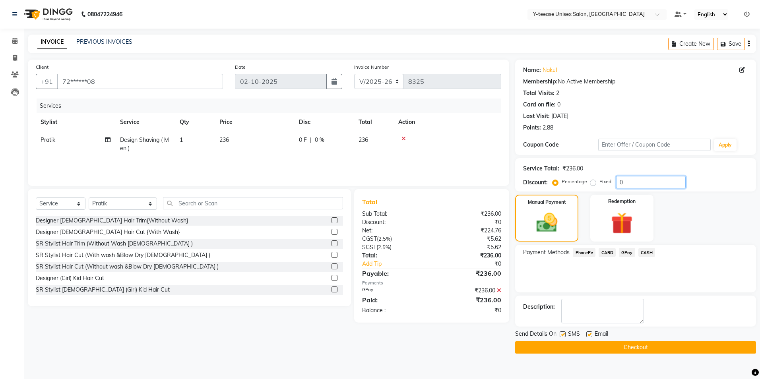
click at [627, 184] on input "0" at bounding box center [651, 182] width 70 height 12
click at [554, 70] on link "Nakul" at bounding box center [550, 70] width 14 height 8
click at [641, 182] on input "number" at bounding box center [651, 182] width 70 height 12
type input "20"
click at [499, 289] on icon at bounding box center [499, 291] width 4 height 6
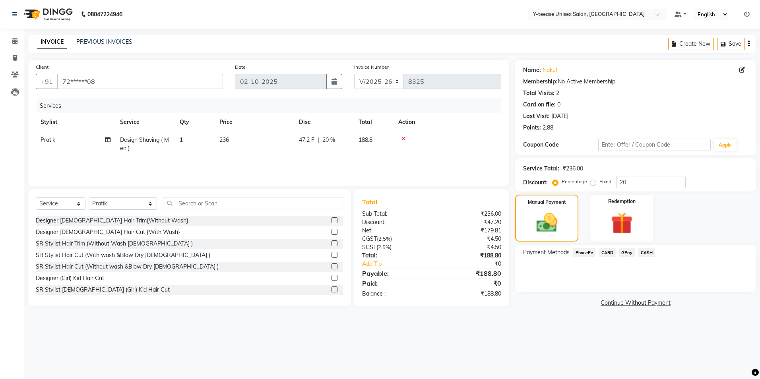
click at [627, 252] on span "GPay" at bounding box center [627, 252] width 16 height 9
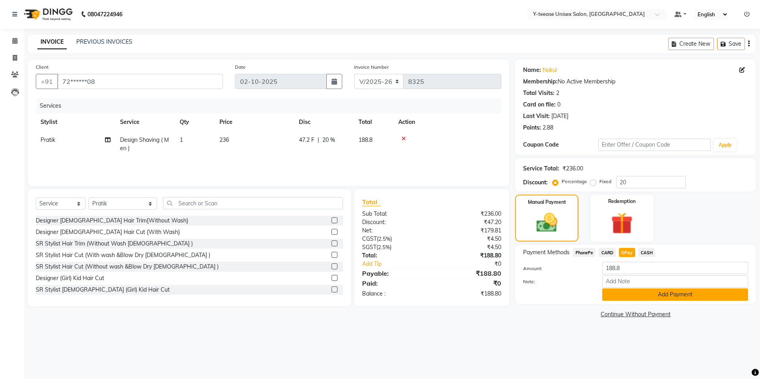
click at [626, 294] on button "Add Payment" at bounding box center [676, 295] width 146 height 12
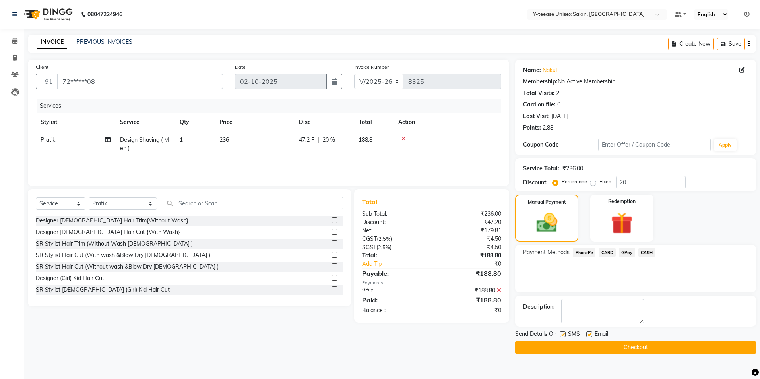
click at [620, 347] on button "Checkout" at bounding box center [635, 348] width 241 height 12
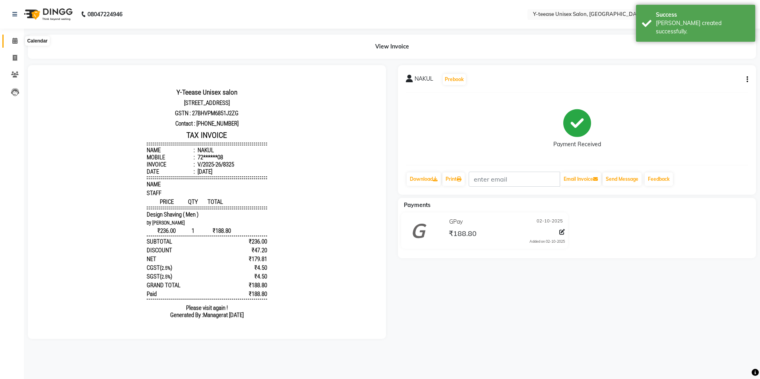
click at [12, 40] on icon at bounding box center [14, 41] width 5 height 6
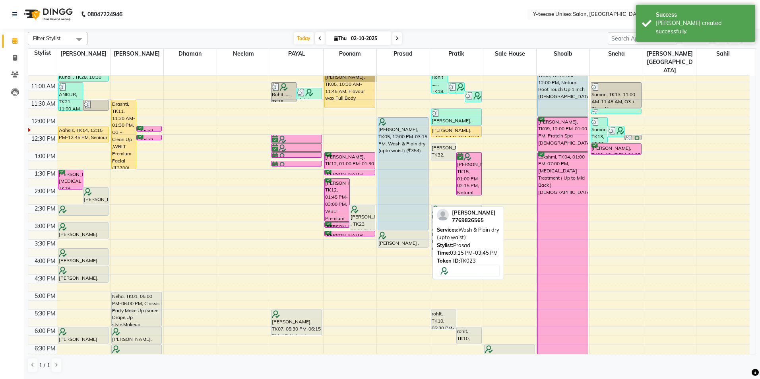
scroll to position [80, 0]
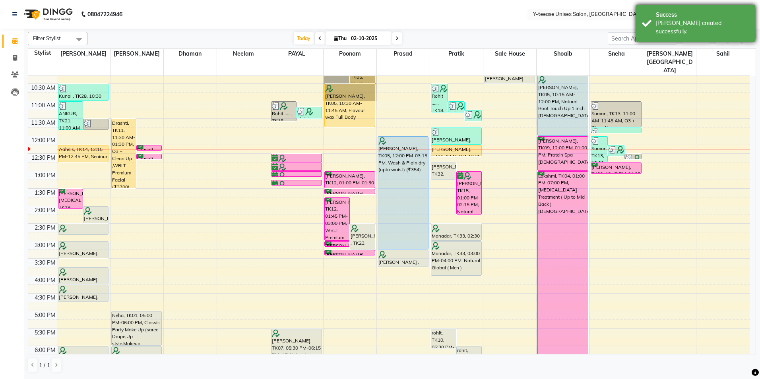
click at [673, 19] on div "Success" at bounding box center [702, 15] width 93 height 8
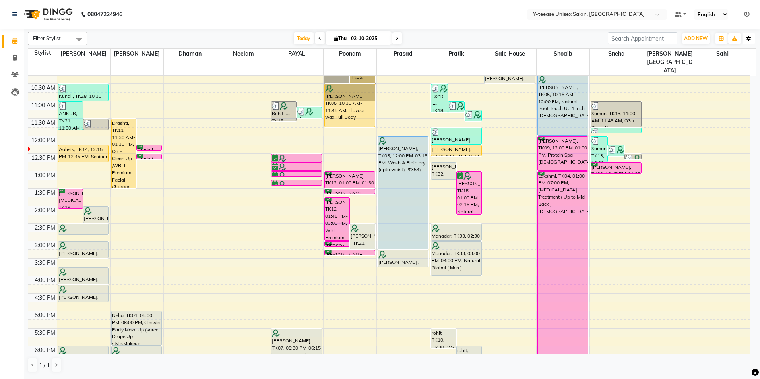
click at [753, 39] on button "Toggle Dropdown" at bounding box center [749, 38] width 13 height 11
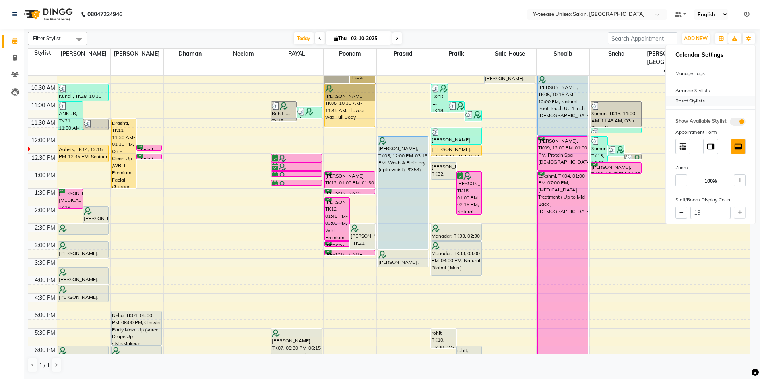
click at [706, 99] on div "Reset Stylists" at bounding box center [710, 101] width 89 height 10
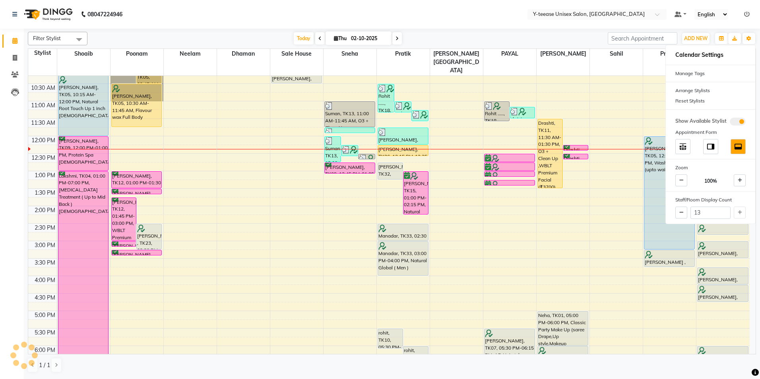
drag, startPoint x: 558, startPoint y: 39, endPoint x: 570, endPoint y: 41, distance: 12.1
click at [558, 39] on div "Today Thu 02-10-2025" at bounding box center [347, 39] width 513 height 12
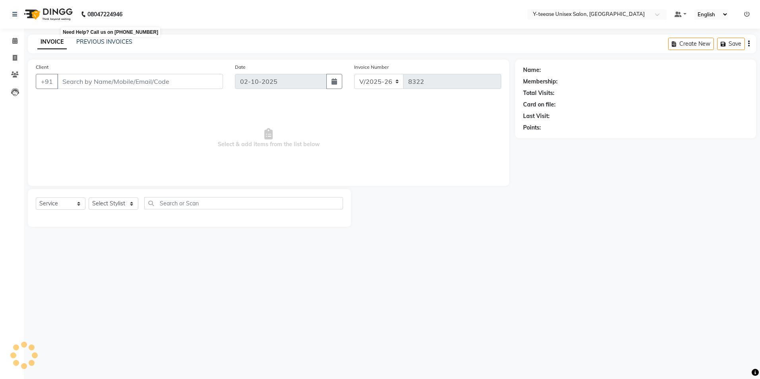
select select "4"
select select "service"
type input "99******14"
select select "67330"
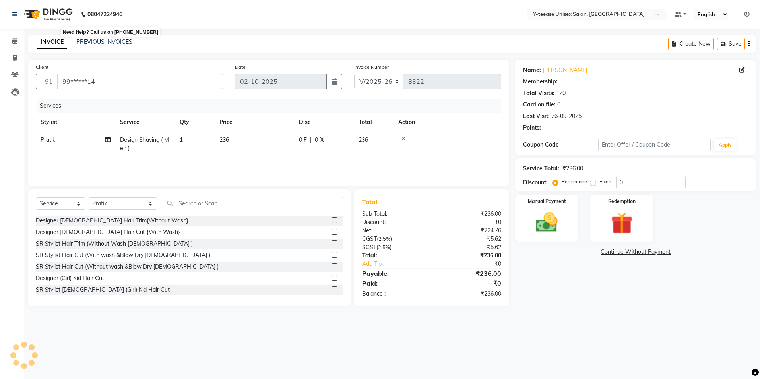
select select "1: Object"
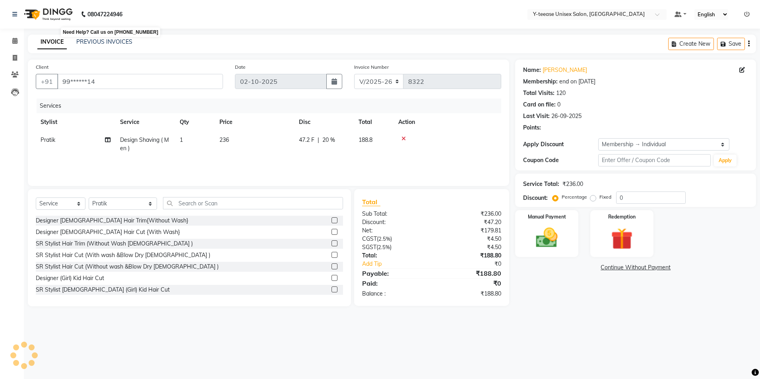
type input "20"
click at [17, 40] on icon at bounding box center [14, 41] width 5 height 6
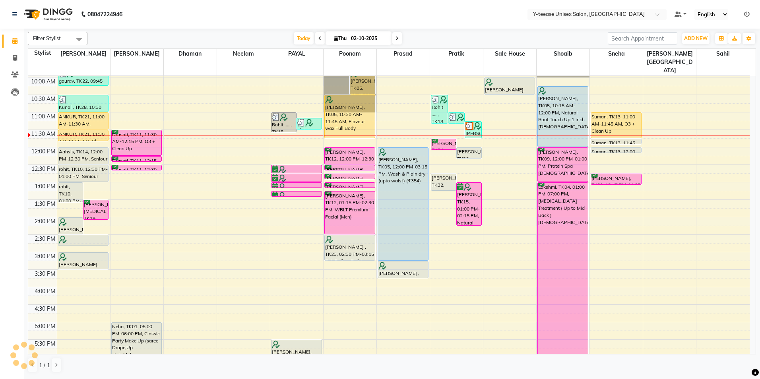
scroll to position [80, 0]
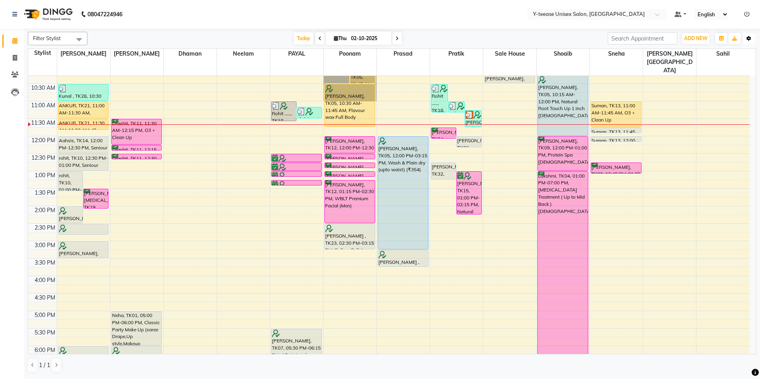
click at [748, 43] on button "Toggle Dropdown" at bounding box center [749, 38] width 13 height 11
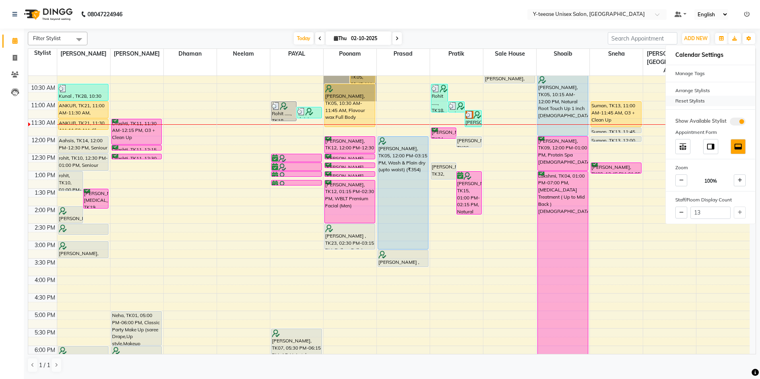
click at [678, 100] on div "Reset Stylists" at bounding box center [710, 101] width 89 height 10
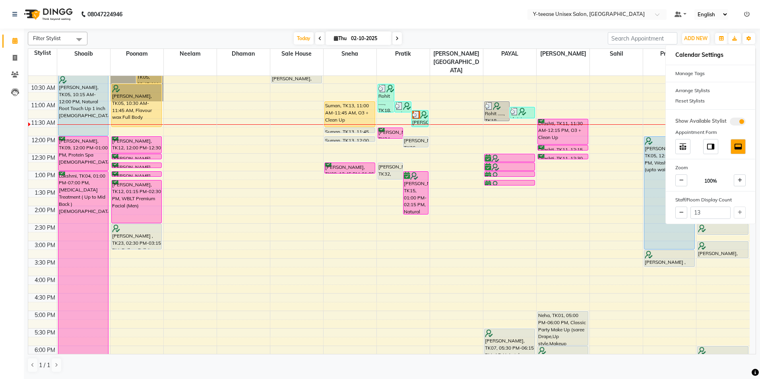
drag, startPoint x: 579, startPoint y: 39, endPoint x: 597, endPoint y: 52, distance: 22.5
click at [579, 39] on div "Today Thu 02-10-2025" at bounding box center [347, 39] width 513 height 12
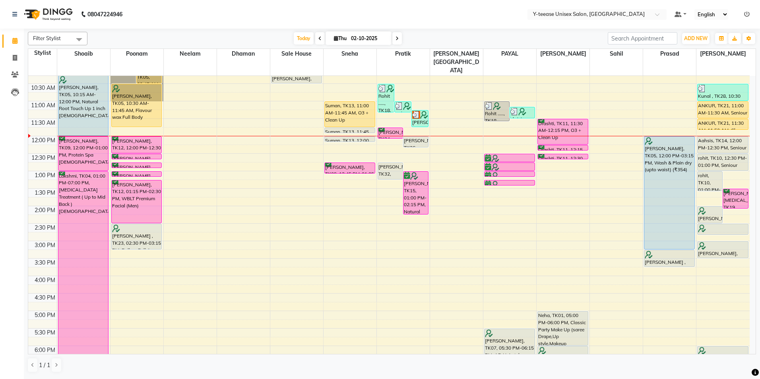
click at [396, 40] on icon at bounding box center [397, 38] width 3 height 5
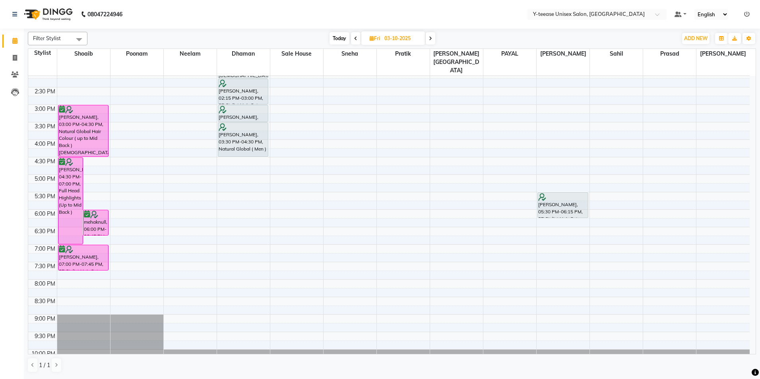
scroll to position [229, 0]
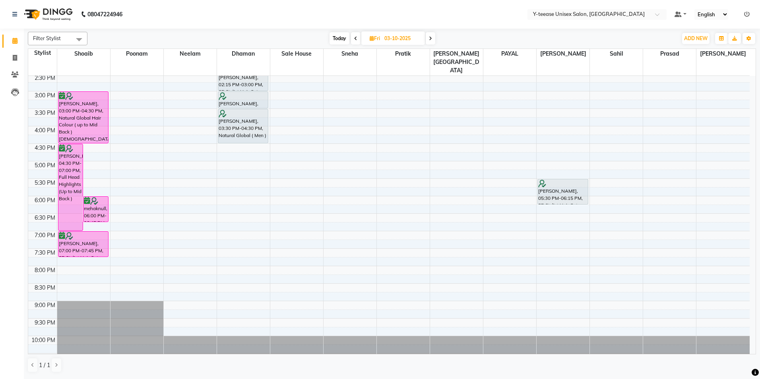
click at [431, 39] on icon at bounding box center [430, 38] width 3 height 5
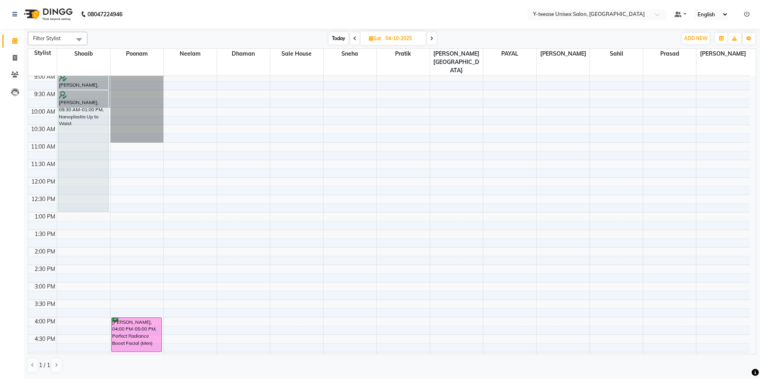
scroll to position [0, 0]
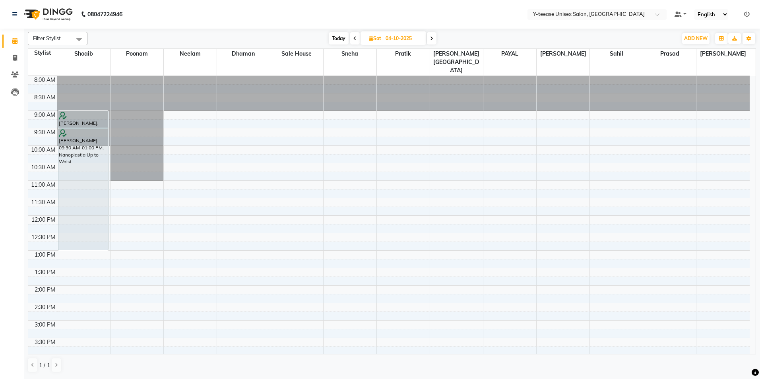
click at [337, 39] on span "Today" at bounding box center [339, 38] width 20 height 12
type input "02-10-2025"
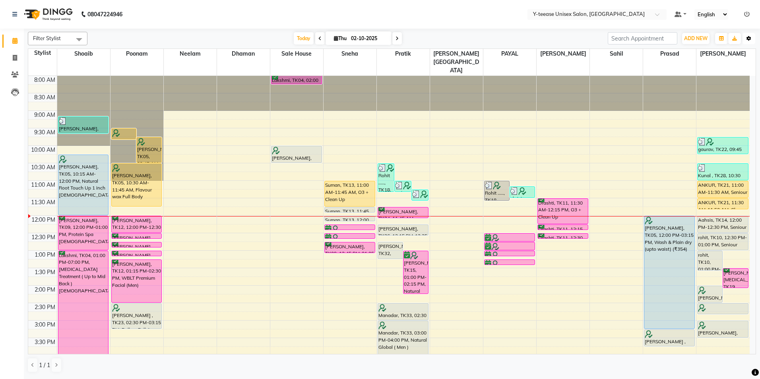
click at [751, 35] on button "Toggle Dropdown" at bounding box center [749, 38] width 13 height 11
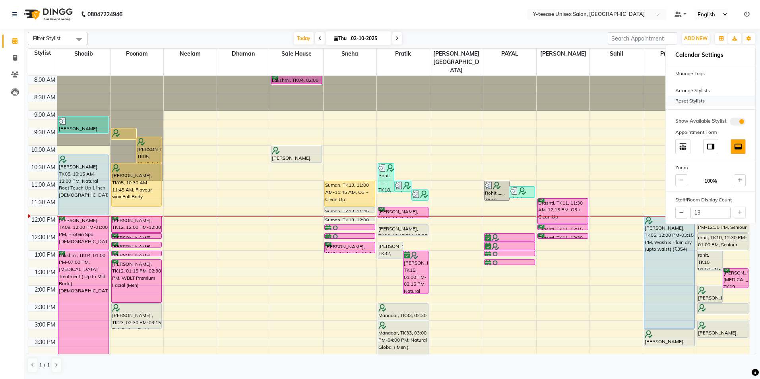
click at [696, 99] on div "Reset Stylists" at bounding box center [710, 101] width 89 height 10
click at [503, 19] on nav "08047224946 Select Location × Y-teease Unisex Salon, Amanora Default Panel My P…" at bounding box center [380, 14] width 760 height 29
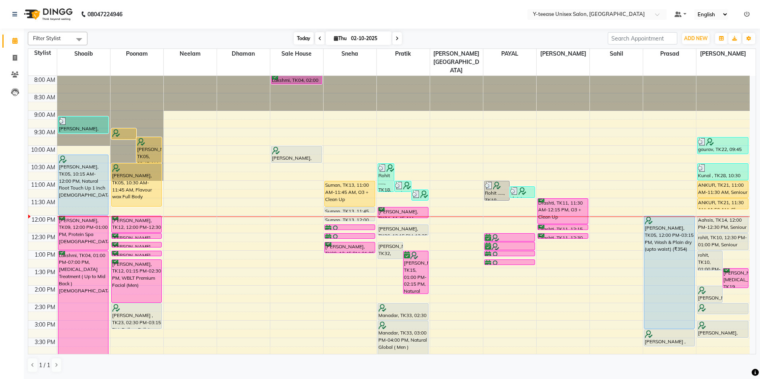
click at [303, 39] on span "Today" at bounding box center [304, 38] width 20 height 12
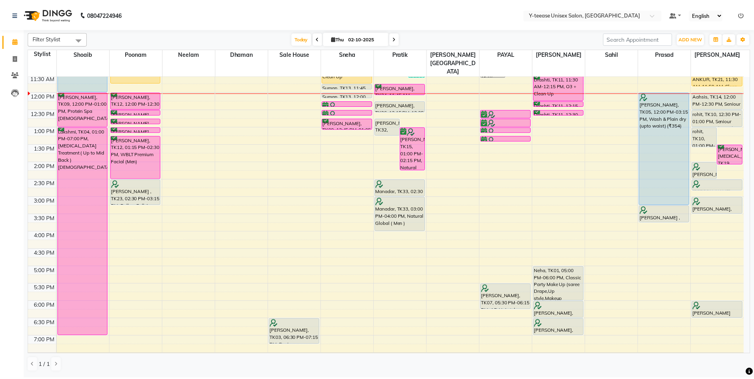
scroll to position [61, 0]
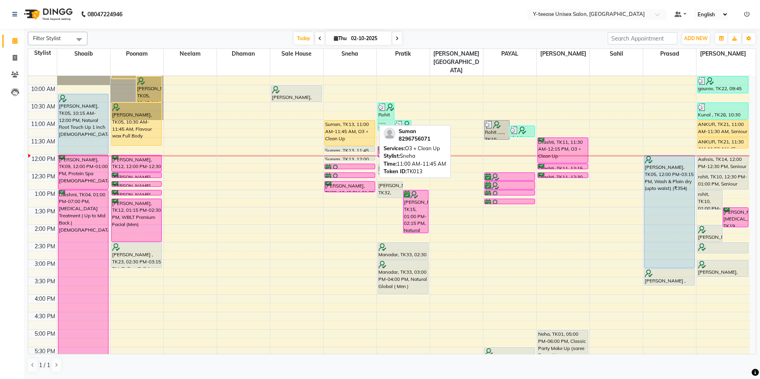
click at [343, 121] on div "Suman, TK13, 11:00 AM-11:45 AM, O3 + Clean Up" at bounding box center [350, 133] width 50 height 25
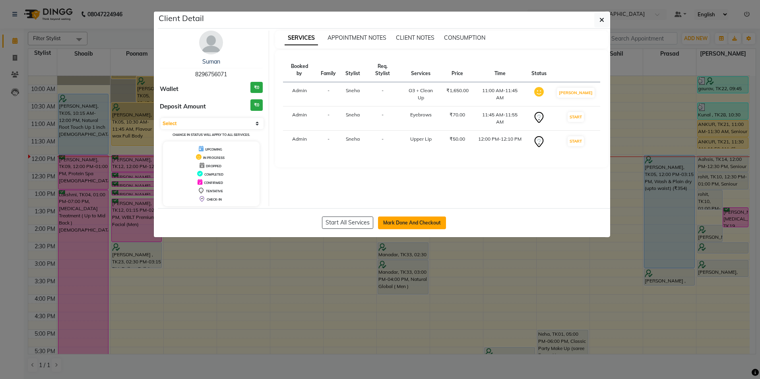
click at [424, 226] on button "Mark Done And Checkout" at bounding box center [412, 223] width 68 height 13
select select "service"
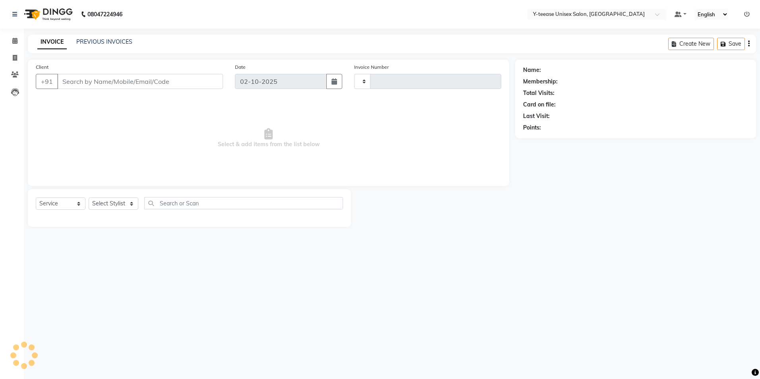
type input "8323"
select select "4"
type input "82******71"
select select "49846"
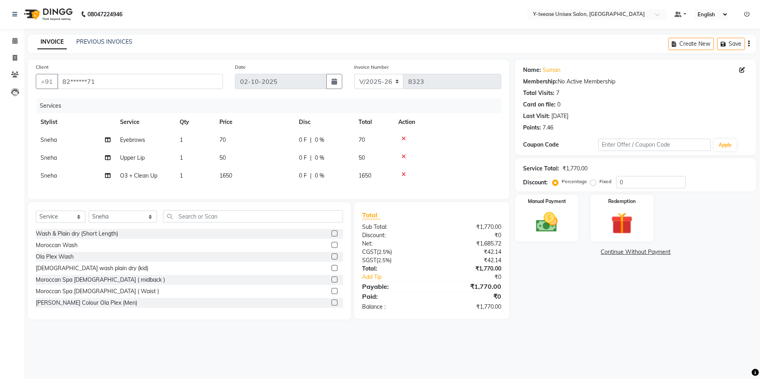
click at [134, 172] on span "O3 + Clean Up" at bounding box center [138, 175] width 37 height 7
select select "49846"
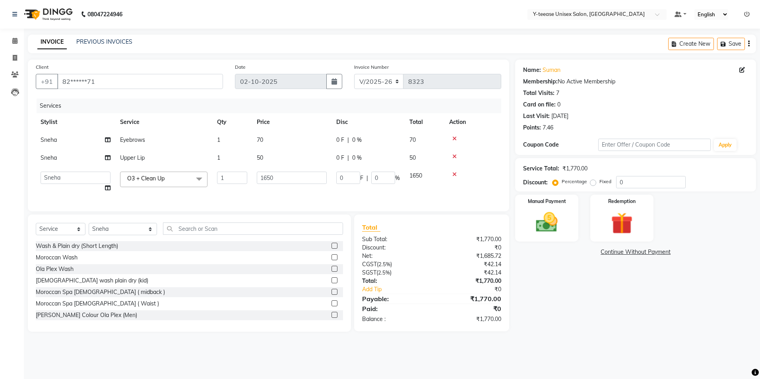
click at [139, 176] on span "O3 + Clean Up" at bounding box center [145, 178] width 37 height 7
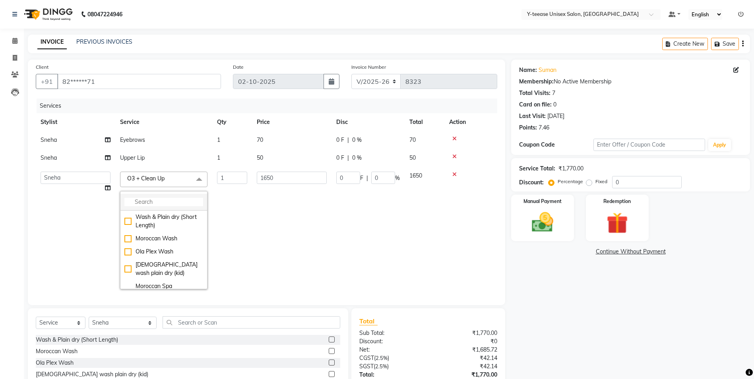
click at [141, 200] on input "multiselect-search" at bounding box center [163, 202] width 79 height 8
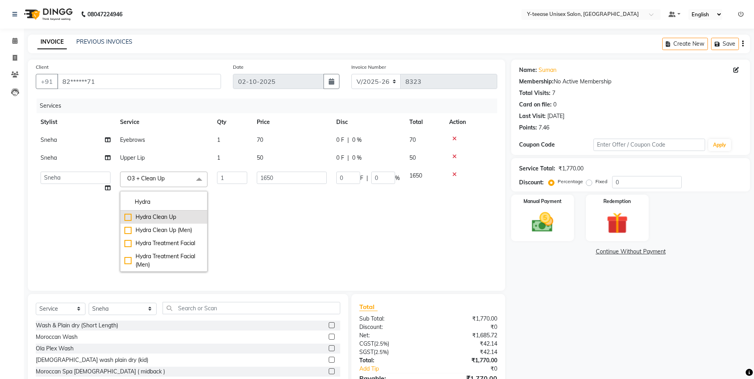
type input "Hydra"
drag, startPoint x: 148, startPoint y: 212, endPoint x: 212, endPoint y: 225, distance: 65.5
click at [149, 212] on li "Hydra Clean Up" at bounding box center [164, 217] width 87 height 13
checkbox input "true"
type input "900"
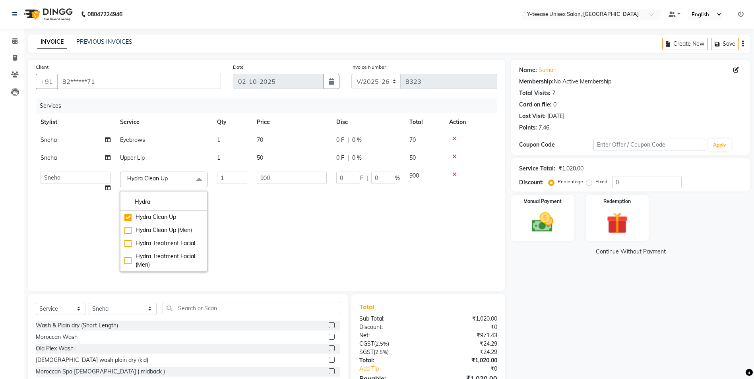
click at [264, 230] on td "900" at bounding box center [292, 222] width 80 height 110
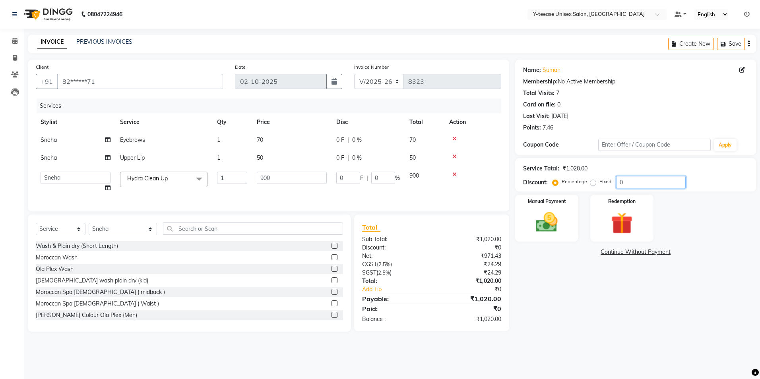
click at [634, 180] on input "0" at bounding box center [651, 182] width 70 height 12
type input "2"
type input "18"
type input "2"
type input "20"
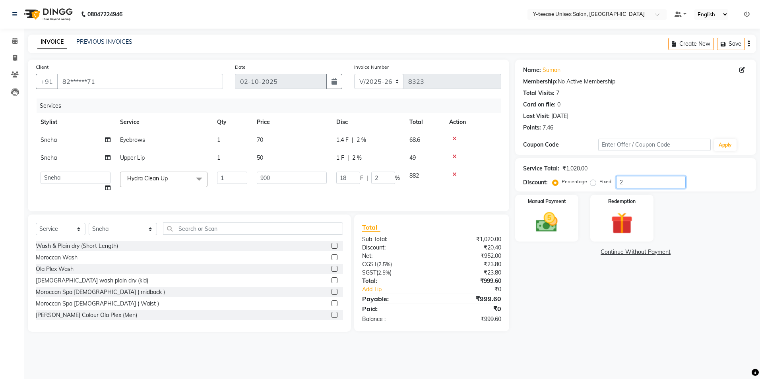
type input "180"
type input "20"
click at [556, 224] on img at bounding box center [547, 223] width 37 height 26
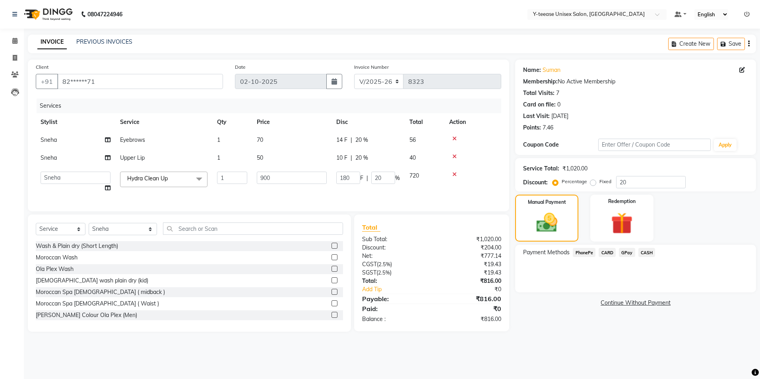
click at [628, 253] on span "GPay" at bounding box center [627, 252] width 16 height 9
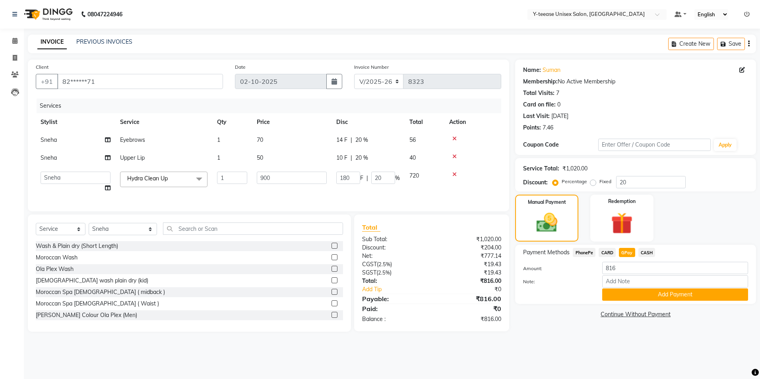
click at [628, 288] on div "Note:" at bounding box center [635, 283] width 237 height 14
click at [640, 293] on button "Add Payment" at bounding box center [676, 295] width 146 height 12
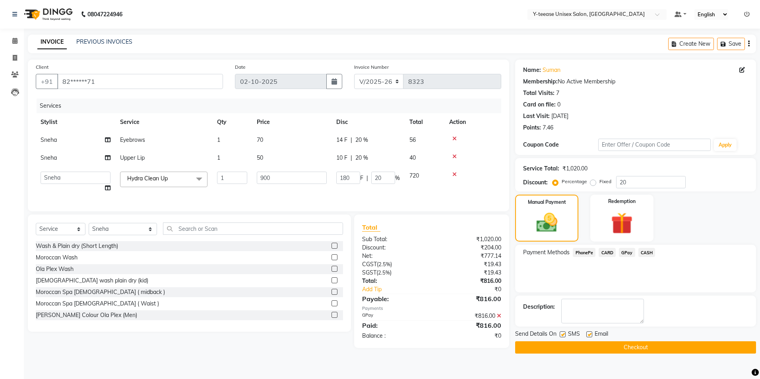
click at [620, 349] on button "Checkout" at bounding box center [635, 348] width 241 height 12
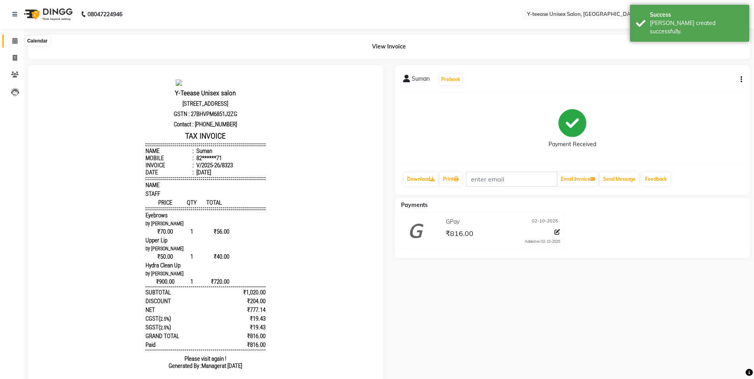
drag, startPoint x: 14, startPoint y: 38, endPoint x: 41, endPoint y: 45, distance: 27.5
click at [14, 38] on icon at bounding box center [14, 41] width 5 height 6
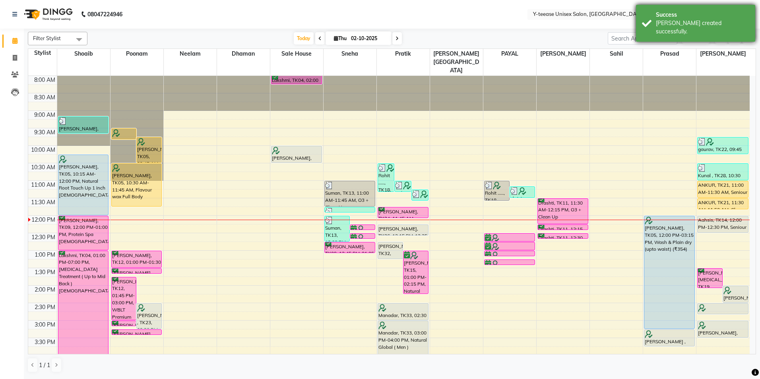
click at [695, 14] on div "Success" at bounding box center [702, 15] width 93 height 8
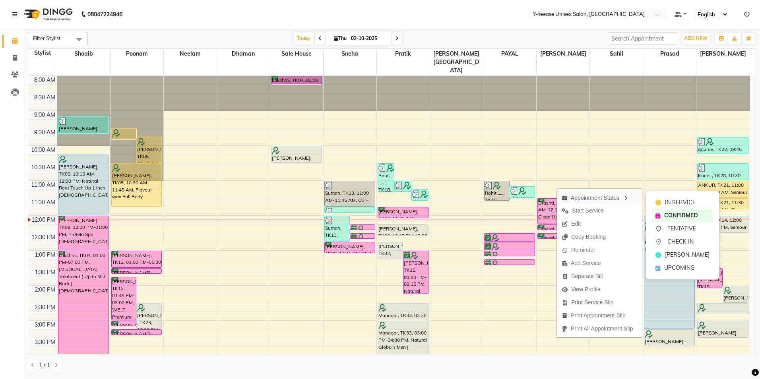
click at [578, 203] on div "Appointment Status" at bounding box center [599, 198] width 85 height 14
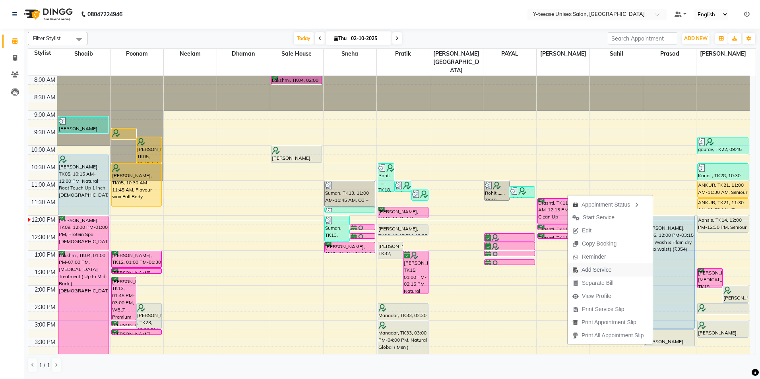
click at [581, 266] on span "Add Service" at bounding box center [592, 270] width 49 height 13
select select "86041"
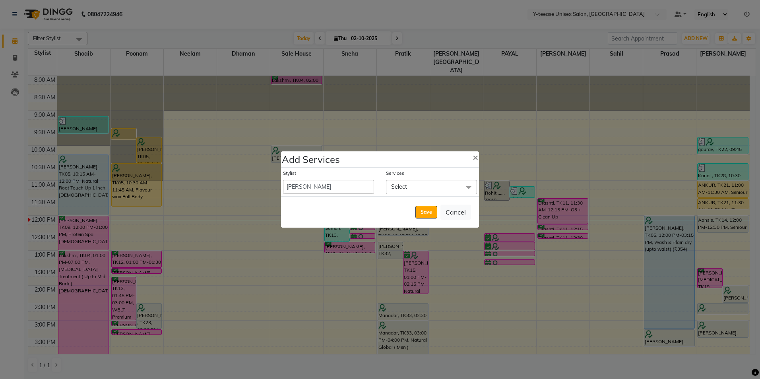
click at [426, 185] on span "Select" at bounding box center [431, 187] width 91 height 14
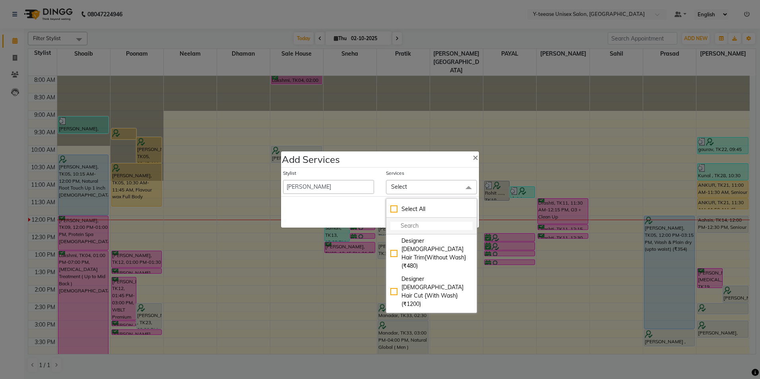
click at [409, 224] on input "multiselect-search" at bounding box center [432, 226] width 82 height 8
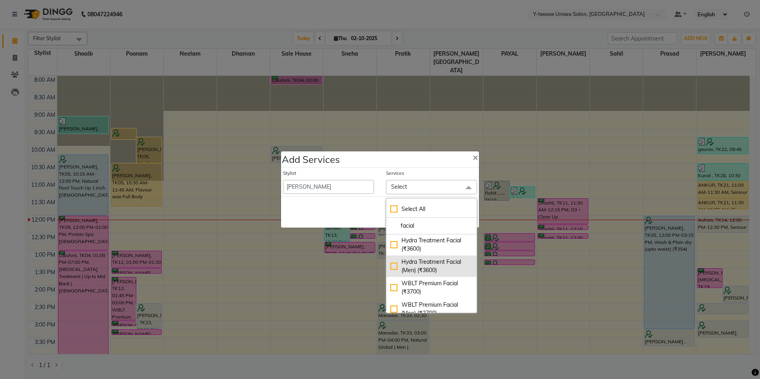
scroll to position [199, 0]
type input "facial"
click at [410, 296] on div "WBLT Premium Facial (₹3700)" at bounding box center [432, 287] width 82 height 17
checkbox input "true"
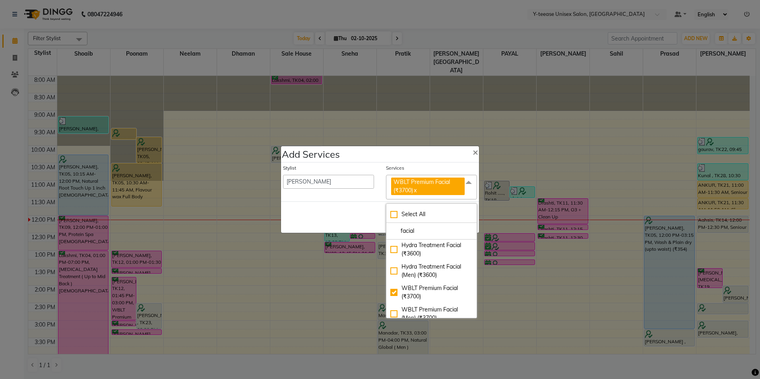
click at [346, 225] on div "Save Cancel" at bounding box center [380, 217] width 198 height 31
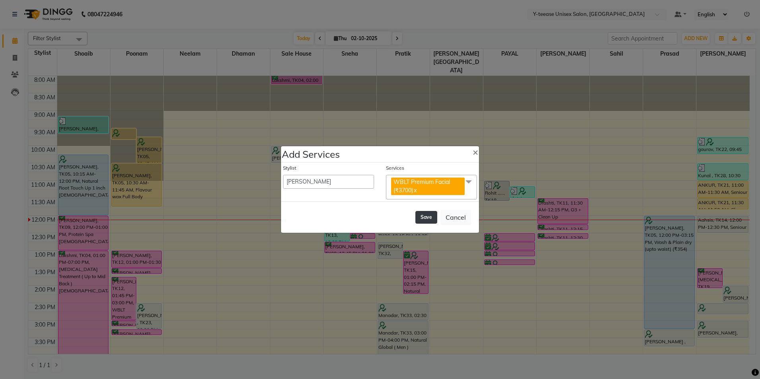
click at [424, 218] on button "Save" at bounding box center [427, 217] width 22 height 13
select select "91937"
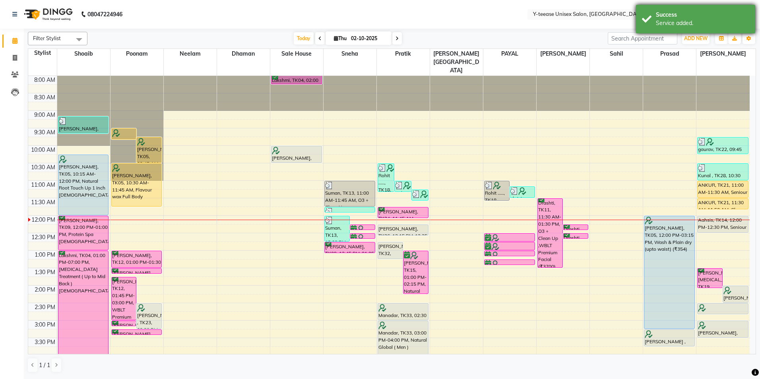
click at [705, 14] on div "Success" at bounding box center [702, 15] width 93 height 8
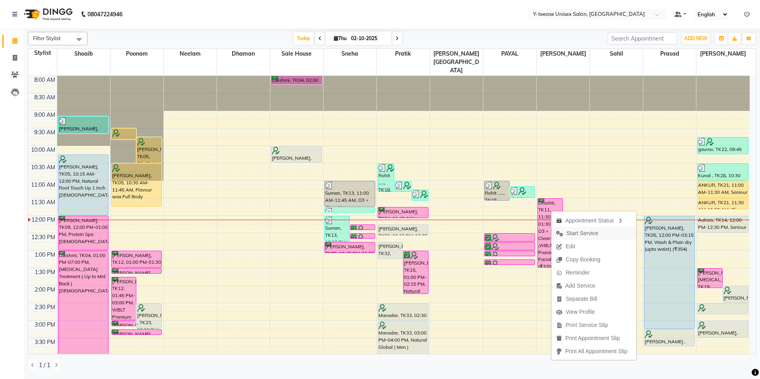
click at [580, 231] on span "Start Service" at bounding box center [583, 233] width 32 height 8
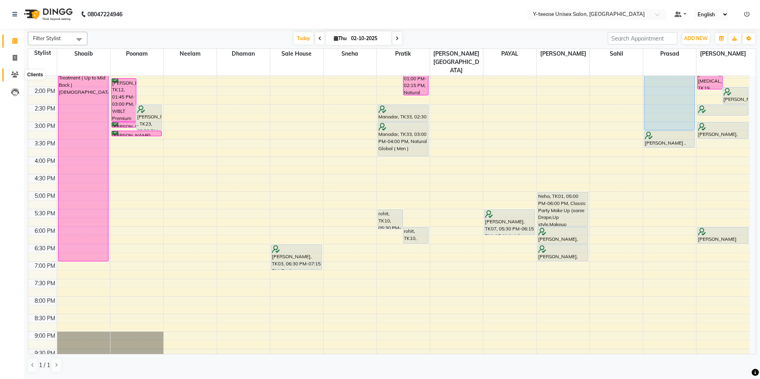
click at [17, 72] on icon at bounding box center [15, 75] width 8 height 6
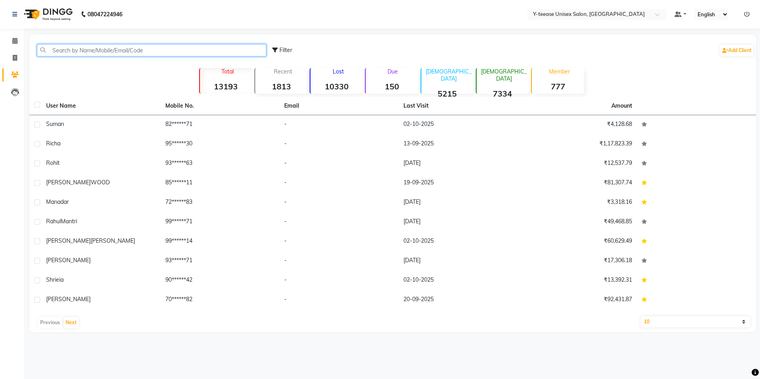
click at [132, 50] on input "text" at bounding box center [151, 50] width 229 height 12
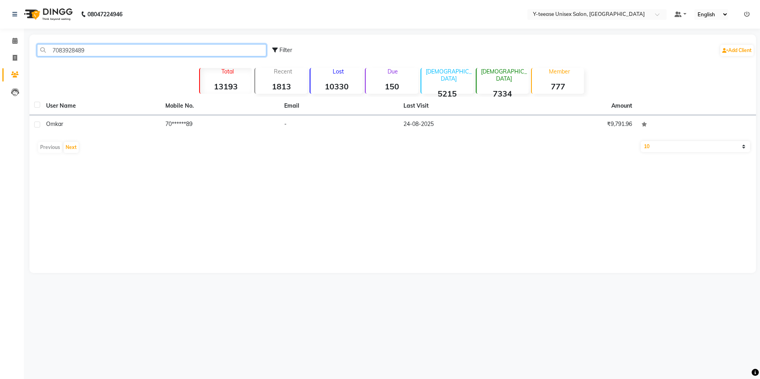
type input "7083928489"
click at [148, 117] on td "Omkar" at bounding box center [100, 124] width 119 height 19
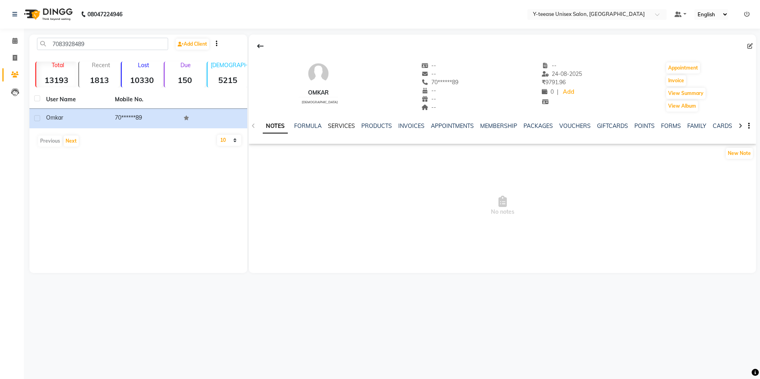
click at [348, 125] on link "SERVICES" at bounding box center [341, 125] width 27 height 7
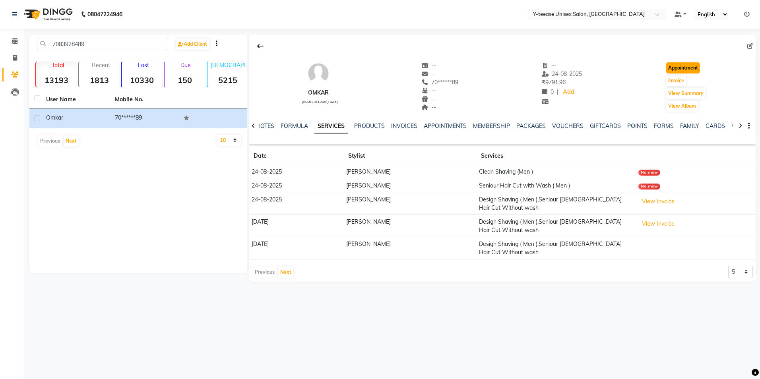
click at [673, 68] on button "Appointment" at bounding box center [684, 67] width 34 height 11
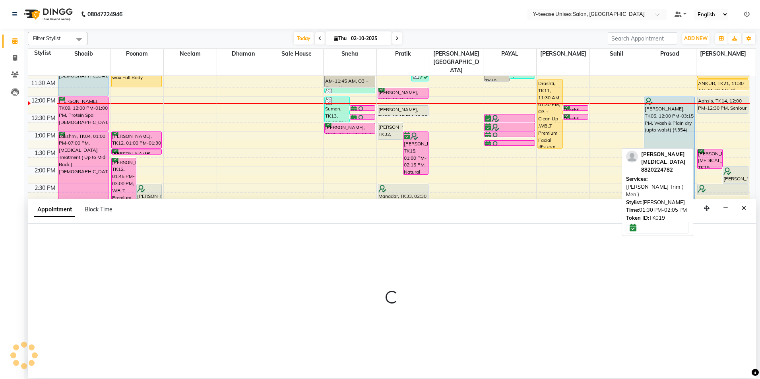
select select "540"
select select "tentative"
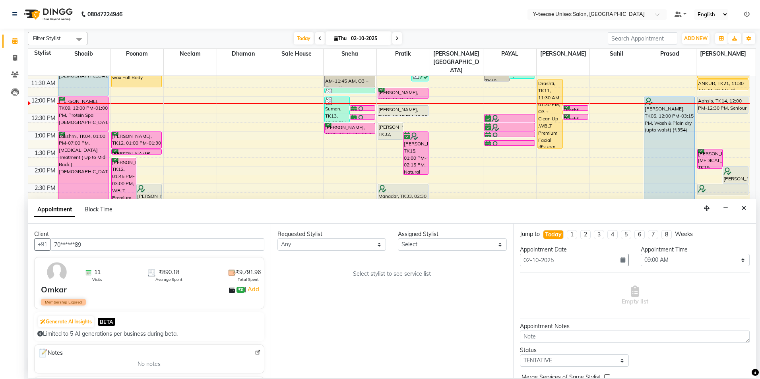
scroll to position [229, 0]
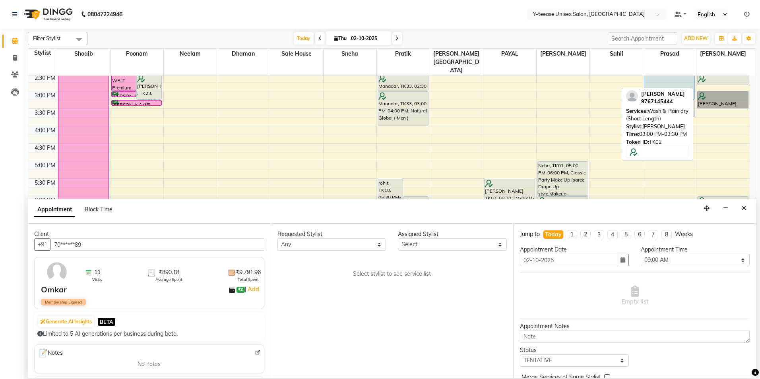
drag, startPoint x: 721, startPoint y: 87, endPoint x: 760, endPoint y: 227, distance: 144.8
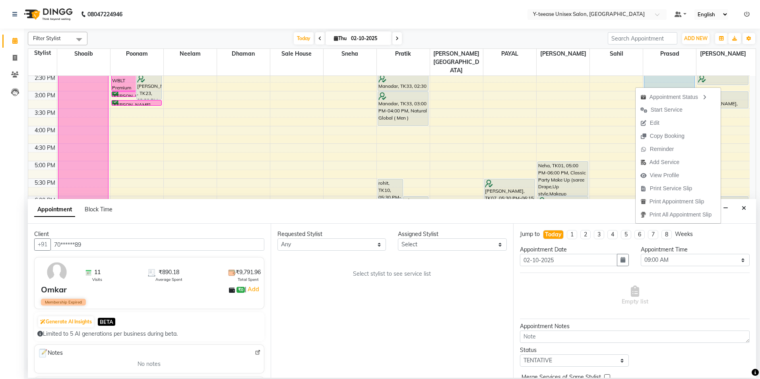
click at [570, 45] on div "Filter Stylist Select All Annu Ali chaitrali Dhaman keshav nagar Neelam PAYAL P…" at bounding box center [392, 203] width 729 height 348
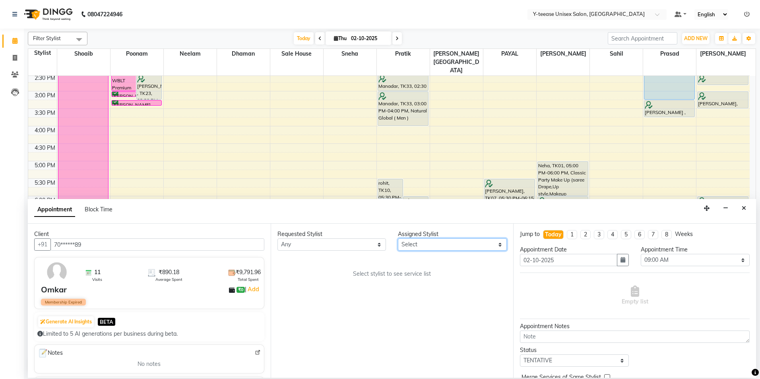
click at [437, 242] on select "Select Annu Ali chaitrali Dhaman keshav nagar Neelam No Preference PAYAL Poonam…" at bounding box center [452, 245] width 109 height 12
select select "92975"
click at [398, 239] on select "Select Annu Ali chaitrali Dhaman keshav nagar Neelam No Preference PAYAL Poonam…" at bounding box center [452, 245] width 109 height 12
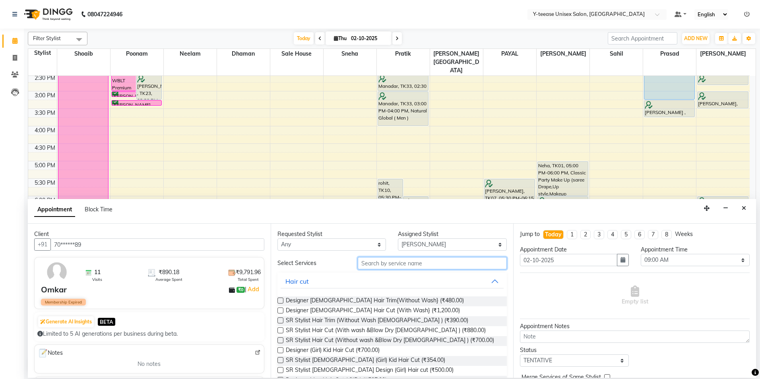
click at [380, 265] on input "text" at bounding box center [432, 263] width 149 height 12
click at [747, 205] on button "Close" at bounding box center [745, 208] width 12 height 12
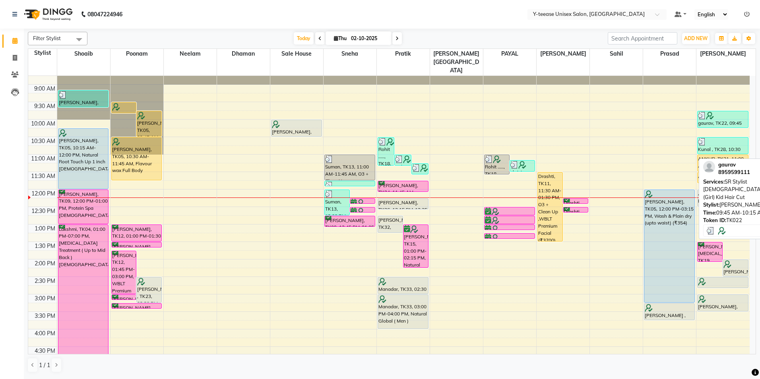
scroll to position [0, 0]
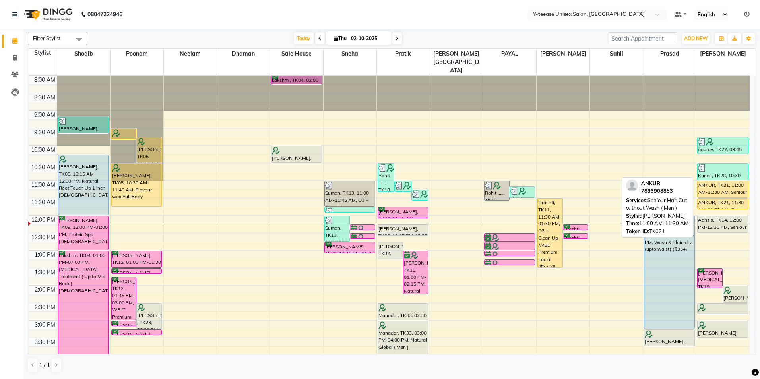
click at [722, 181] on div "ANKUR, TK21, 11:00 AM-11:30 AM, Seniour Hair Cut without Wash ( Men )" at bounding box center [723, 189] width 50 height 16
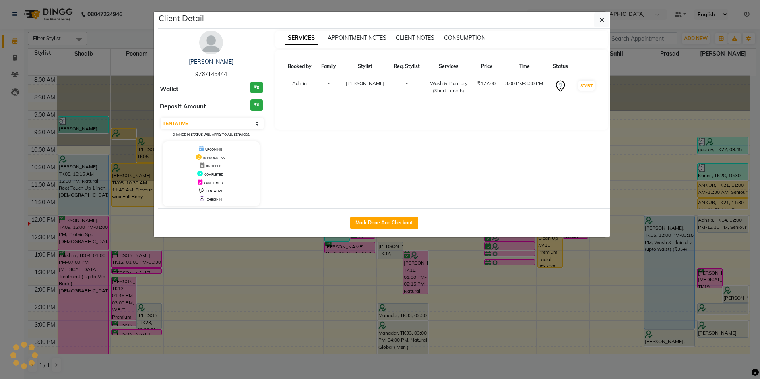
select select "1"
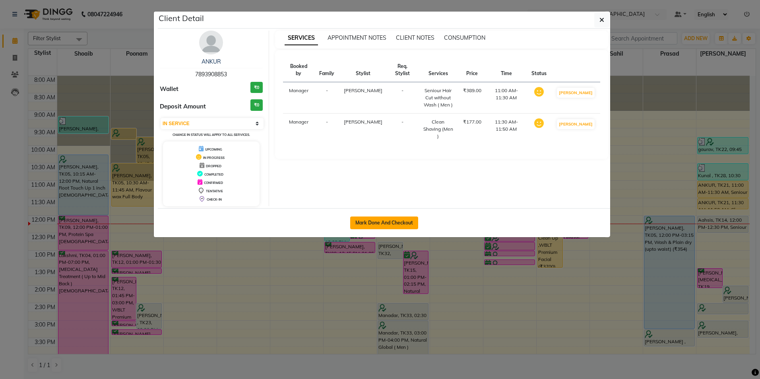
click at [401, 225] on button "Mark Done And Checkout" at bounding box center [384, 223] width 68 height 13
select select "service"
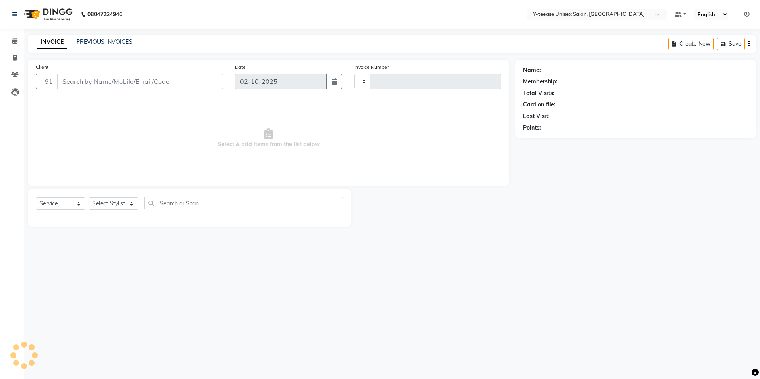
type input "8324"
select select "4"
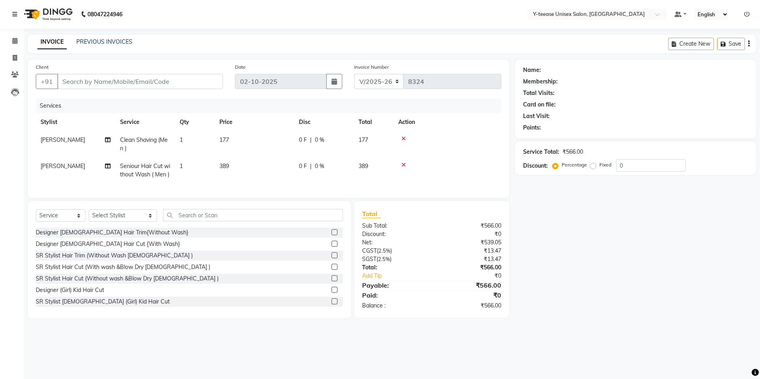
type input "78******53"
select select "92975"
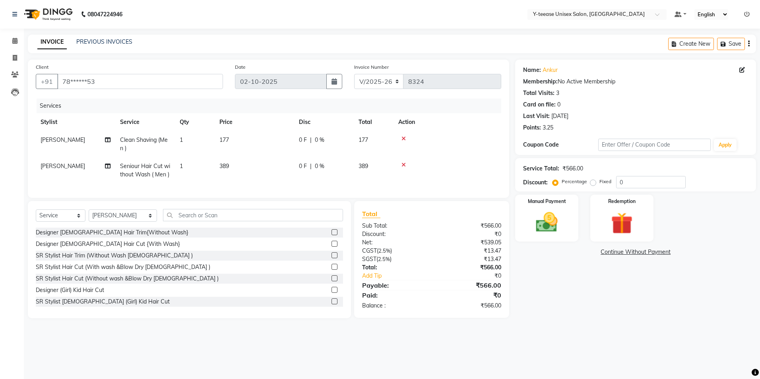
click at [161, 134] on td "Clean Shaving (Men )" at bounding box center [145, 144] width 60 height 26
select select "92975"
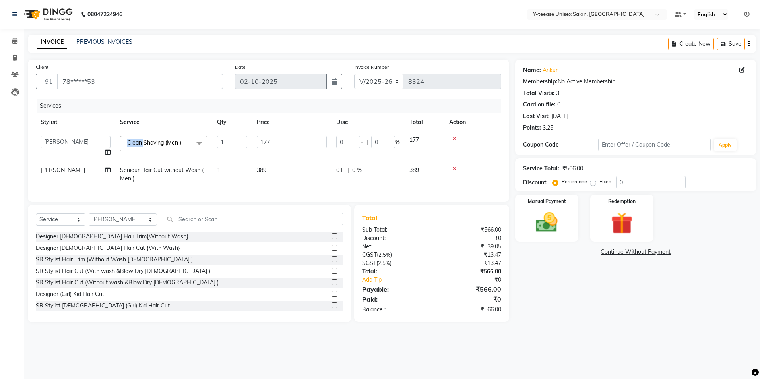
drag, startPoint x: 161, startPoint y: 134, endPoint x: 161, endPoint y: 148, distance: 14.3
click at [161, 136] on td "Clean Shaving (Men ) x Designer Female Hair Trim{Without Wash} Designer Female …" at bounding box center [163, 146] width 97 height 30
click at [163, 143] on span "Clean Shaving (Men )" at bounding box center [154, 142] width 54 height 7
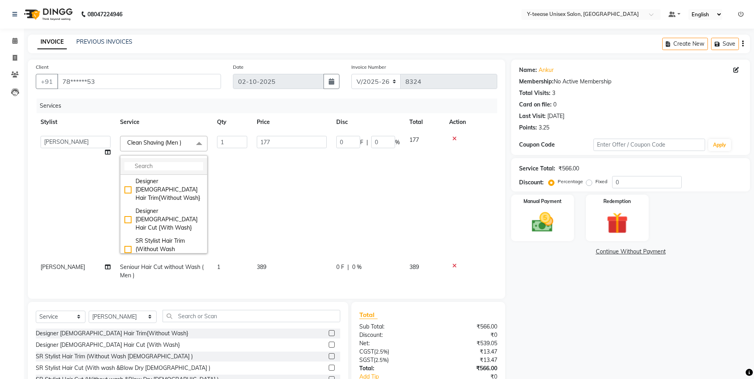
click at [161, 166] on input "multiselect-search" at bounding box center [163, 166] width 79 height 8
type input "trim"
click at [168, 237] on div "[PERSON_NAME] Trim ( Men )" at bounding box center [163, 245] width 79 height 17
checkbox input "true"
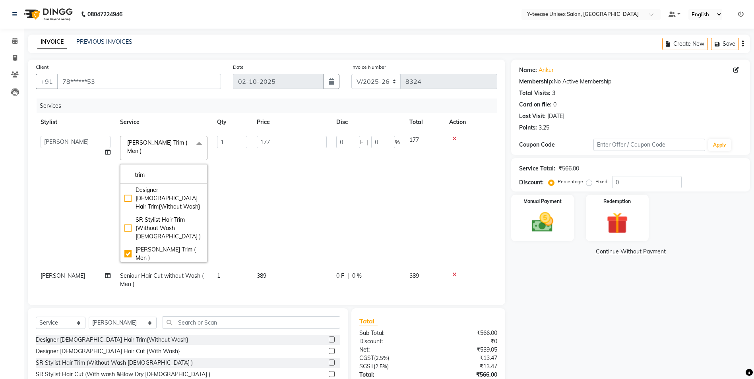
click at [283, 207] on td "177" at bounding box center [292, 199] width 80 height 136
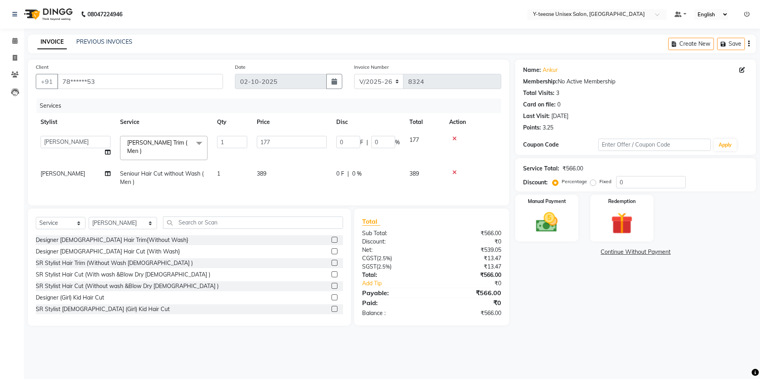
click at [181, 140] on span "[PERSON_NAME] Trim ( Men ) x" at bounding box center [160, 147] width 70 height 17
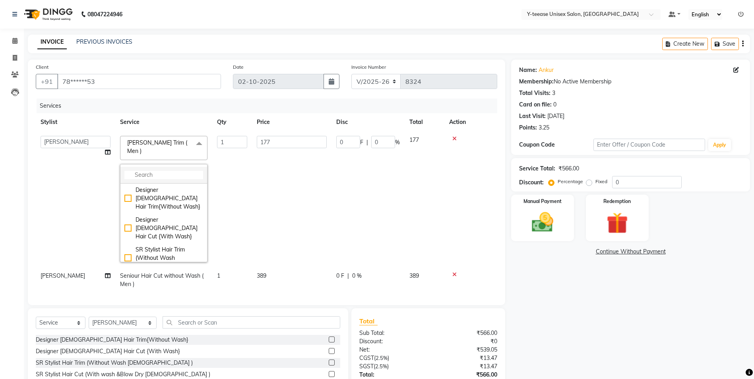
click at [171, 171] on input "multiselect-search" at bounding box center [163, 175] width 79 height 8
click at [358, 158] on td "0 F | 0 %" at bounding box center [368, 199] width 73 height 136
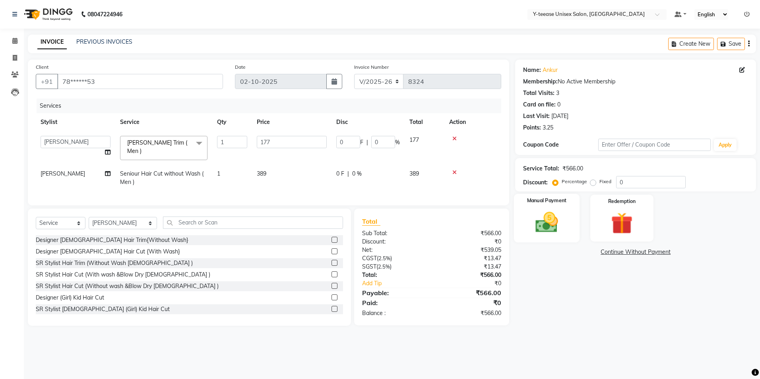
click at [551, 229] on img at bounding box center [547, 223] width 37 height 26
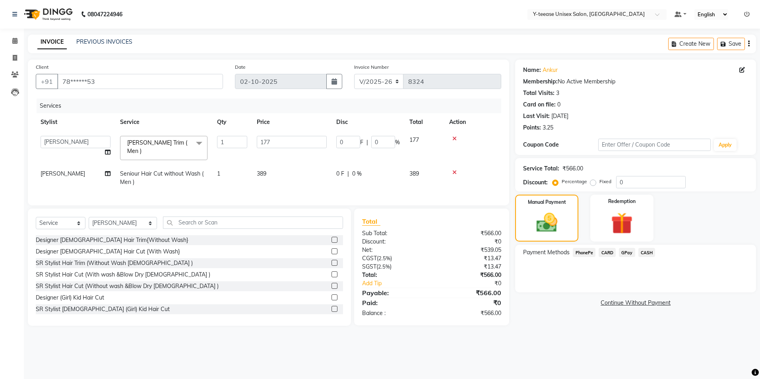
click at [628, 251] on span "GPay" at bounding box center [627, 252] width 16 height 9
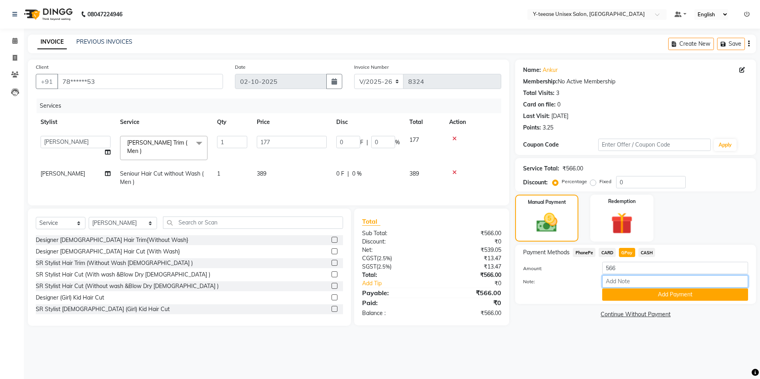
click at [637, 285] on input "Note:" at bounding box center [676, 282] width 146 height 12
click at [638, 292] on button "Add Payment" at bounding box center [676, 295] width 146 height 12
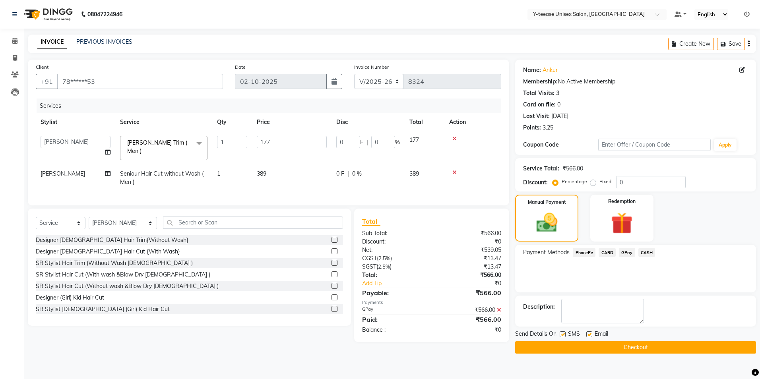
click at [544, 345] on button "Checkout" at bounding box center [635, 348] width 241 height 12
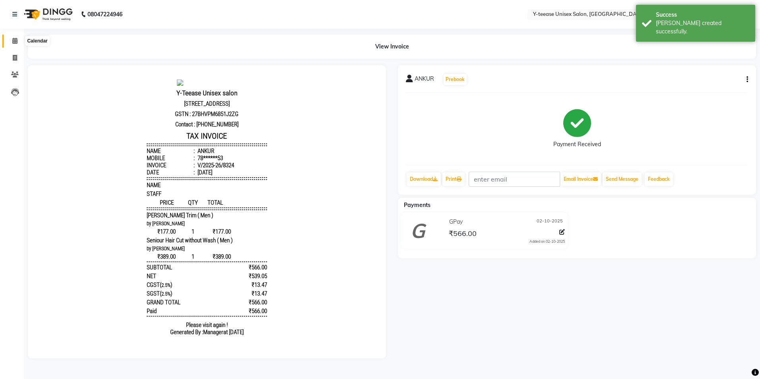
click at [16, 41] on icon at bounding box center [14, 41] width 5 height 6
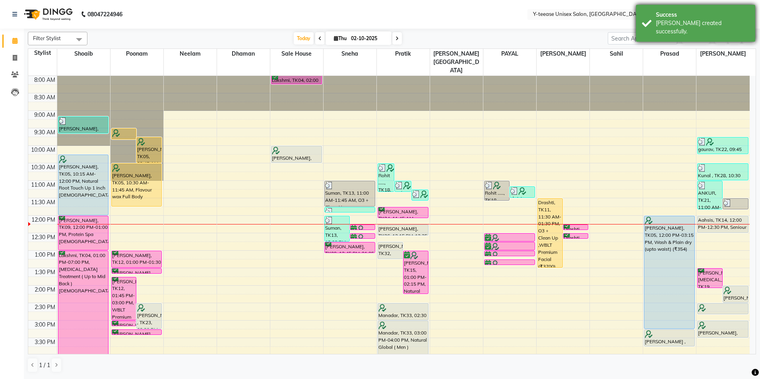
click at [655, 18] on div "Success Bill created successfully." at bounding box center [695, 23] width 119 height 37
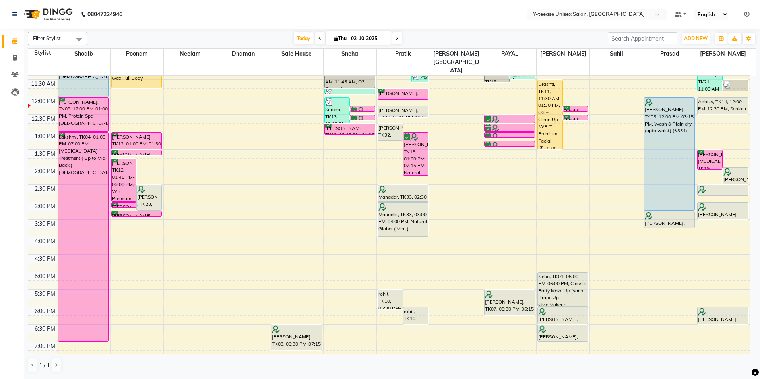
scroll to position [70, 0]
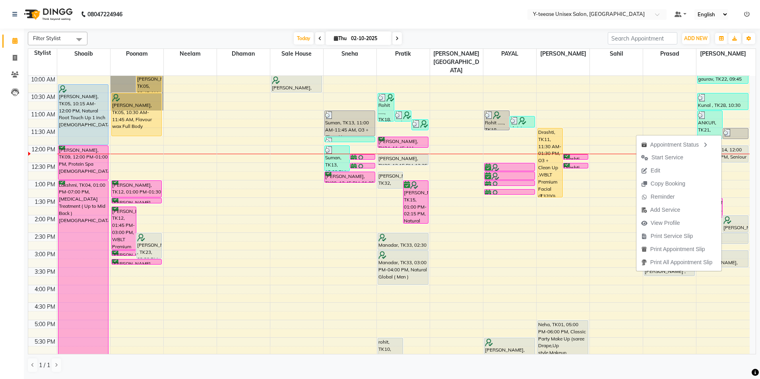
click at [593, 37] on div "Today Thu 02-10-2025" at bounding box center [347, 39] width 513 height 12
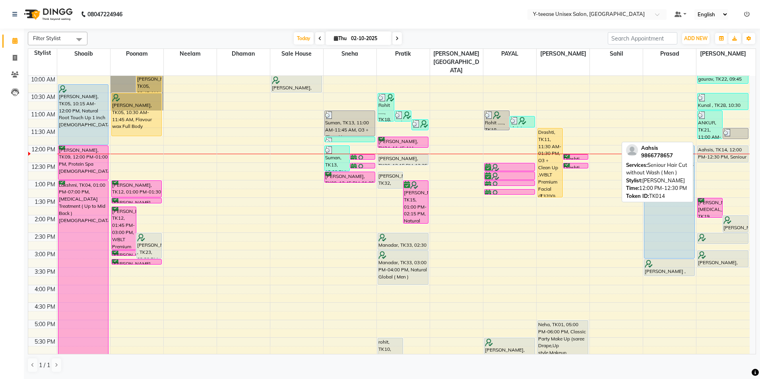
click at [729, 146] on div "Aahsis, TK14, 12:00 PM-12:30 PM, Seniour Hair Cut without Wash ( Men )" at bounding box center [723, 154] width 50 height 16
select select "7"
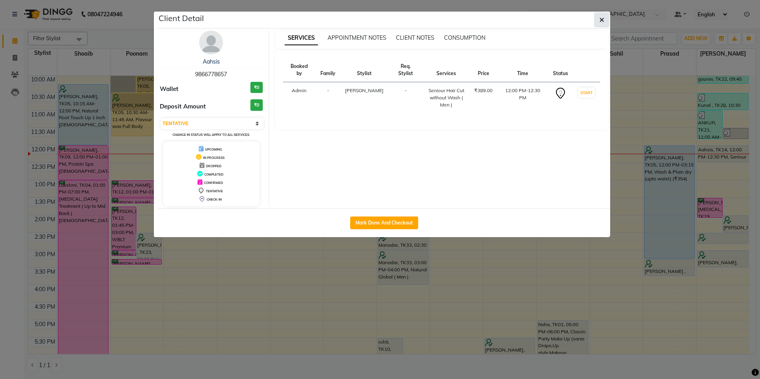
click at [603, 23] on icon "button" at bounding box center [602, 20] width 5 height 6
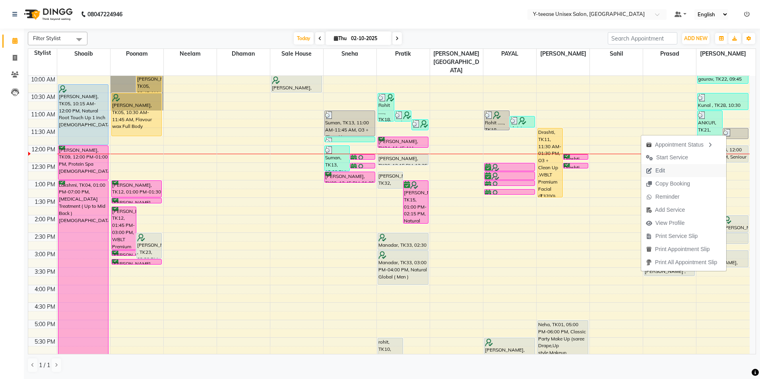
click at [657, 169] on span "Edit" at bounding box center [661, 171] width 10 height 8
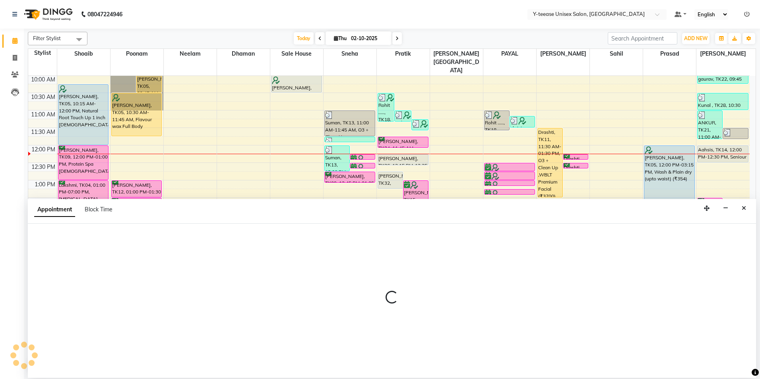
select select "tentative"
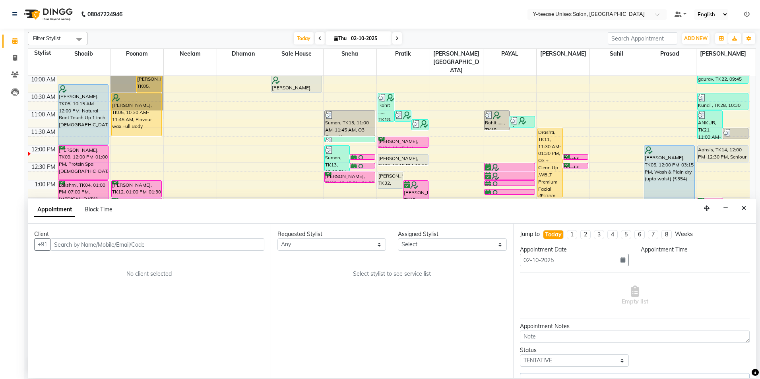
select select "720"
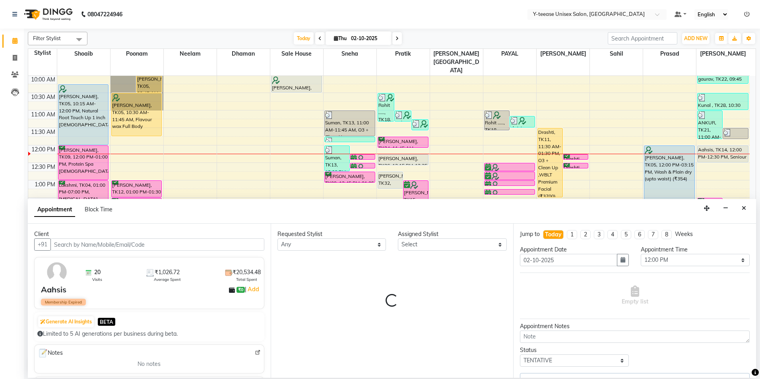
select select "92975"
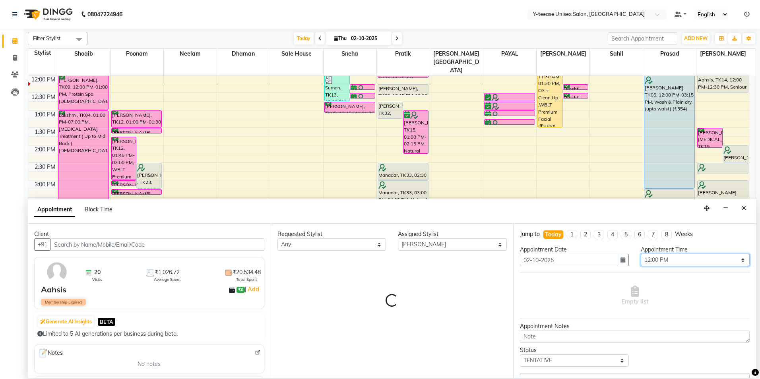
click at [688, 260] on select "Select 09:00 AM 09:15 AM 09:30 AM 09:45 AM 10:00 AM 10:15 AM 10:30 AM 10:45 AM …" at bounding box center [695, 260] width 109 height 12
select select "661"
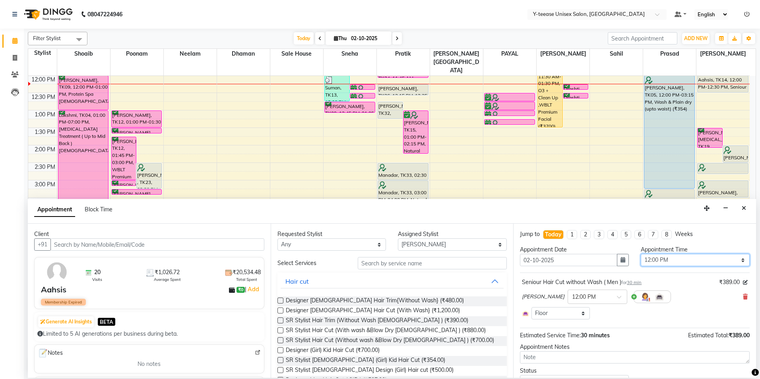
select select "735"
click at [641, 254] on select "Select 09:00 AM 09:15 AM 09:30 AM 09:45 AM 10:00 AM 10:15 AM 10:30 AM 10:45 AM …" at bounding box center [695, 260] width 109 height 12
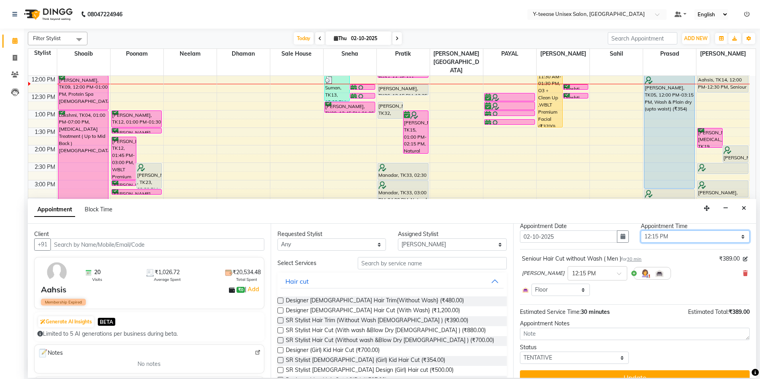
scroll to position [37, 0]
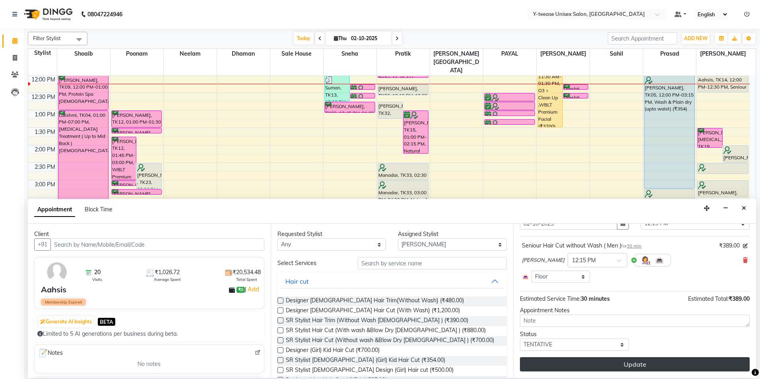
click at [595, 363] on button "Update" at bounding box center [635, 365] width 230 height 14
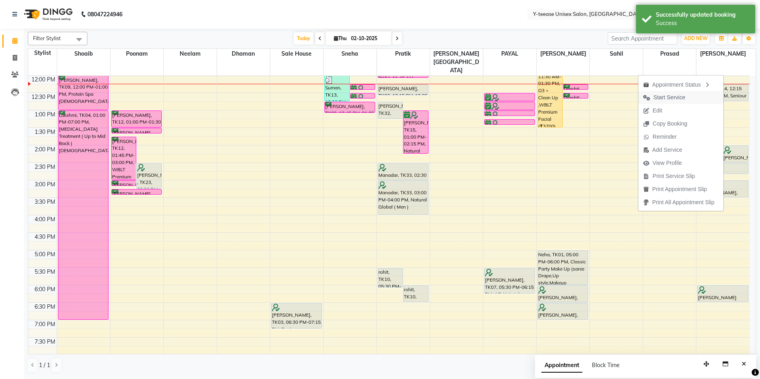
click at [685, 98] on span "Start Service" at bounding box center [665, 97] width 52 height 13
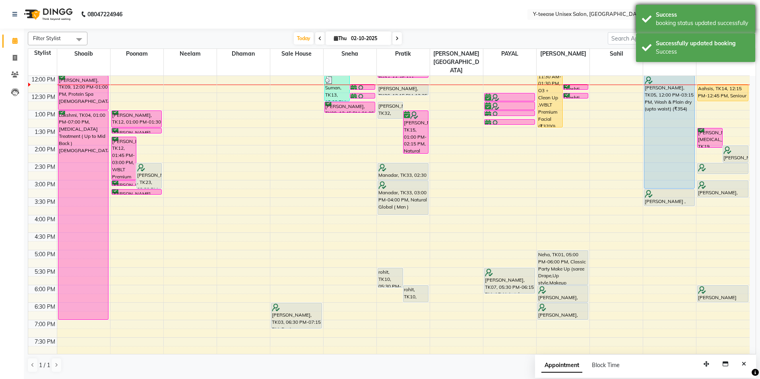
click at [714, 16] on div "Success" at bounding box center [702, 15] width 93 height 8
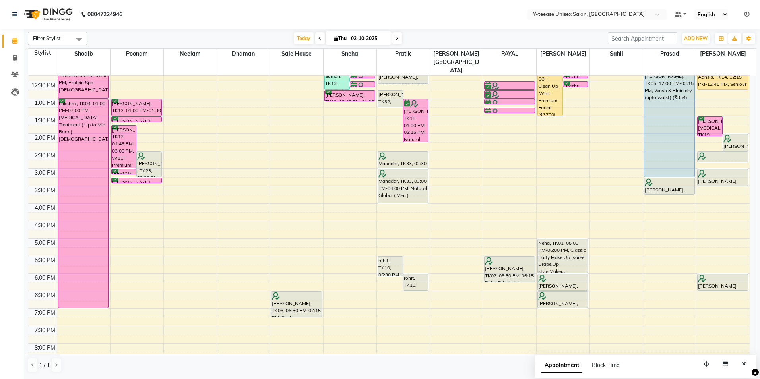
scroll to position [150, 0]
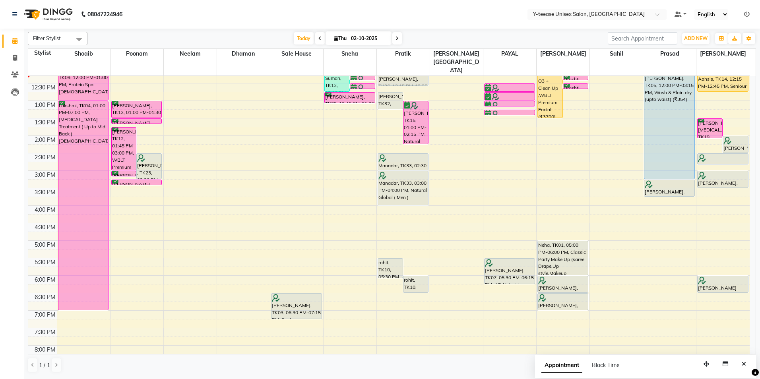
click at [363, 40] on input "02-10-2025" at bounding box center [369, 39] width 40 height 12
select select "10"
select select "2025"
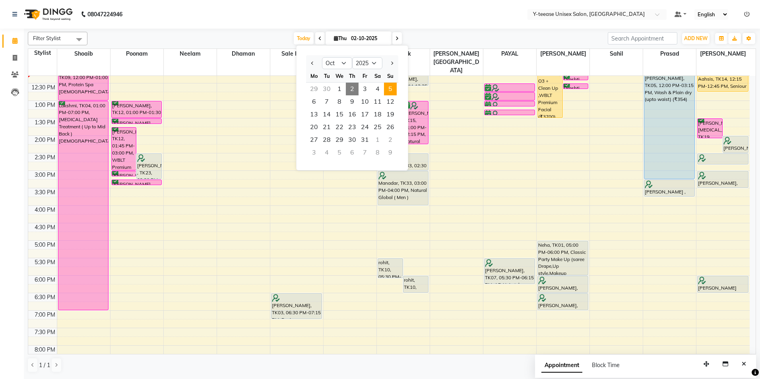
click at [388, 90] on span "5" at bounding box center [390, 89] width 13 height 13
type input "05-10-2025"
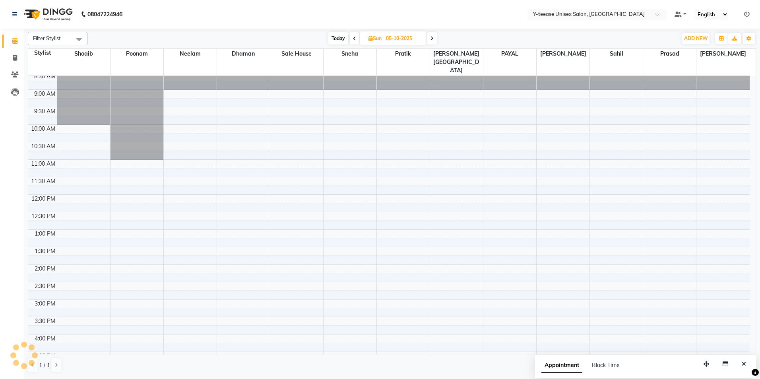
scroll to position [0, 0]
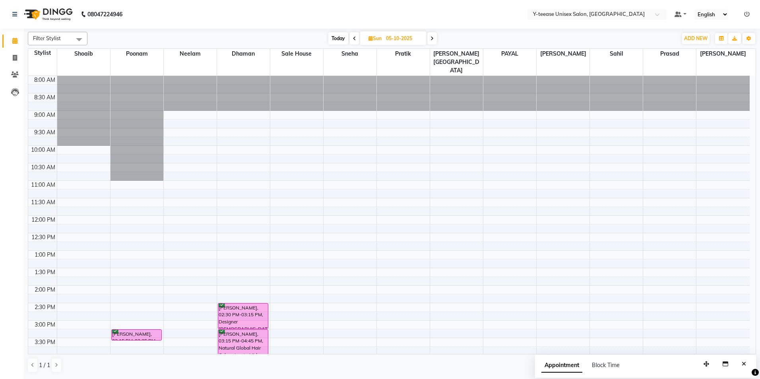
click at [244, 185] on div "8:00 AM 8:30 AM 9:00 AM 9:30 AM 10:00 AM 10:30 AM 11:00 AM 11:30 AM 12:00 PM 12…" at bounding box center [389, 338] width 722 height 525
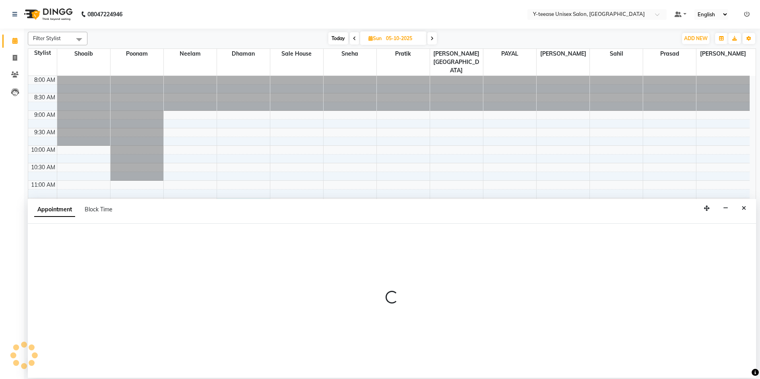
select select "656"
select select "690"
select select "tentative"
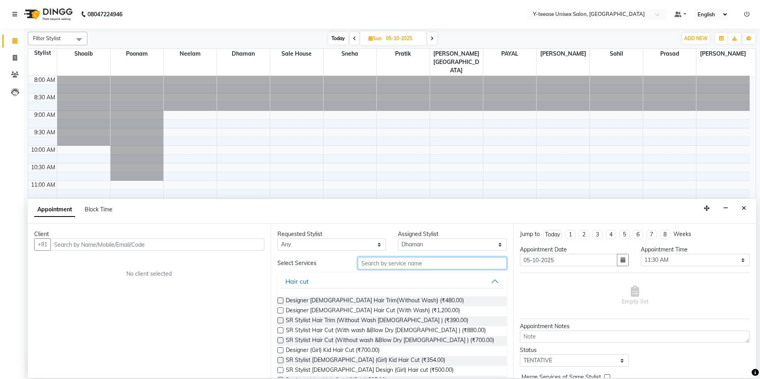
click at [387, 265] on input "text" at bounding box center [432, 263] width 149 height 12
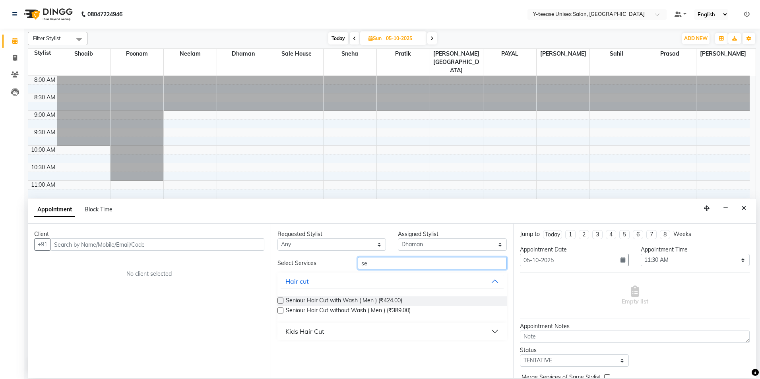
type input "s"
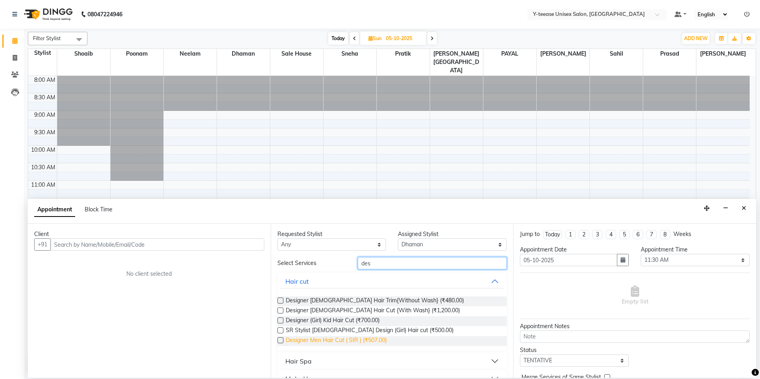
type input "des"
click at [329, 341] on span "Designer Men Hair Cut ( SIR ) (₹507.00)" at bounding box center [336, 341] width 101 height 10
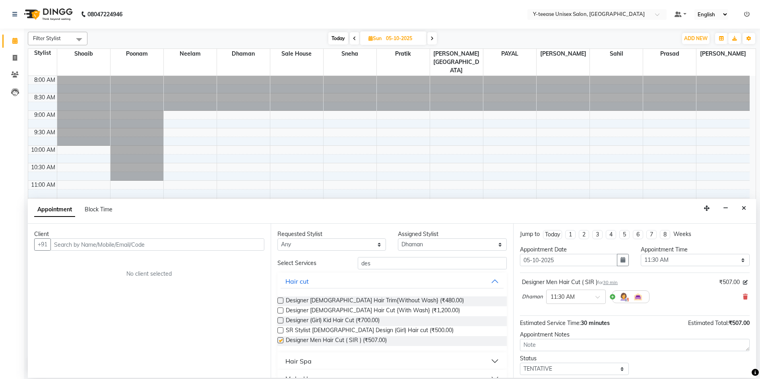
checkbox input "false"
click at [81, 243] on input "text" at bounding box center [158, 245] width 214 height 12
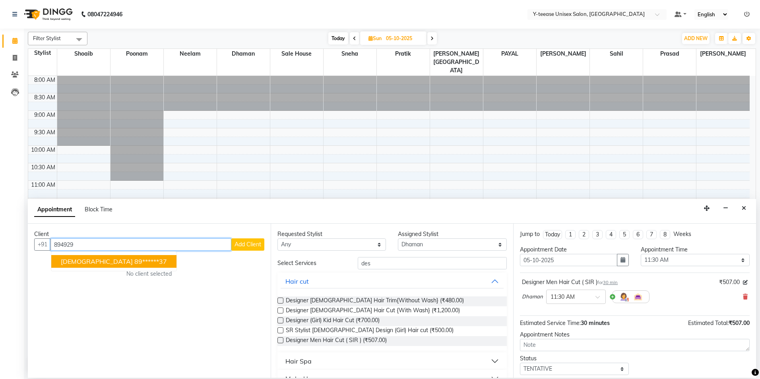
click at [65, 262] on span "[DEMOGRAPHIC_DATA]" at bounding box center [97, 262] width 72 height 8
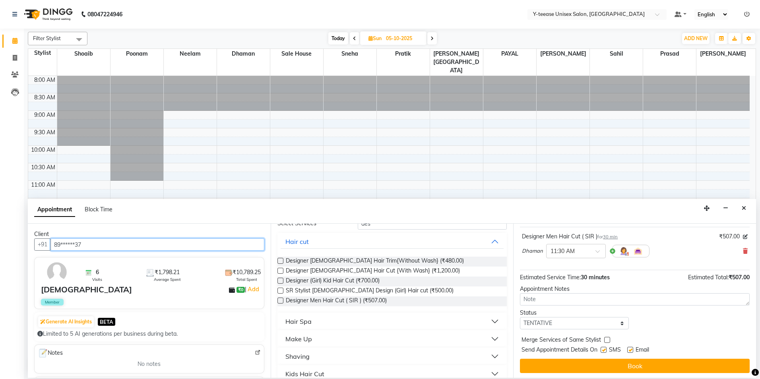
scroll to position [47, 0]
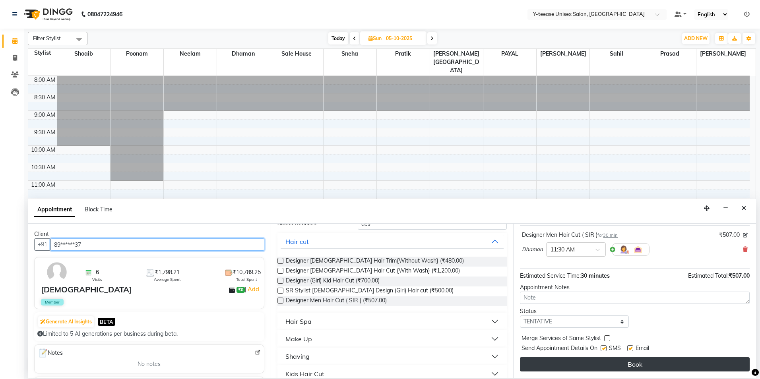
type input "89******37"
click at [579, 370] on button "Book" at bounding box center [635, 365] width 230 height 14
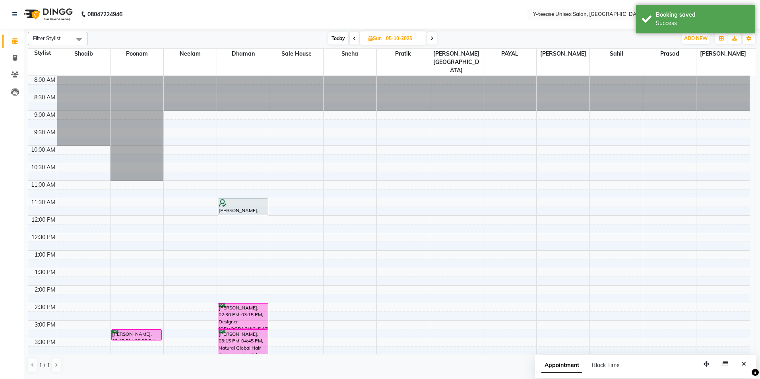
click at [342, 37] on span "Today" at bounding box center [338, 38] width 20 height 12
type input "02-10-2025"
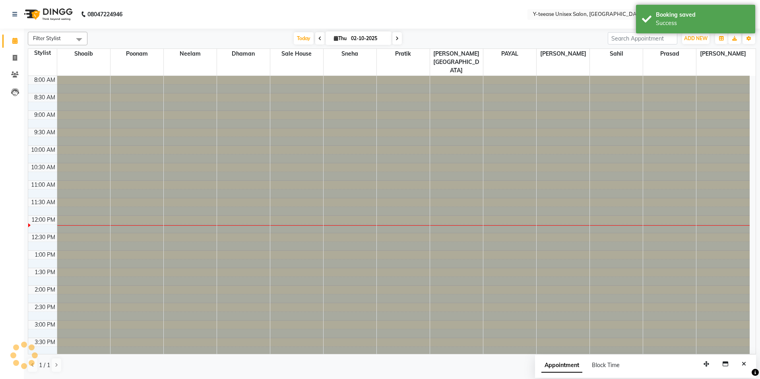
scroll to position [140, 0]
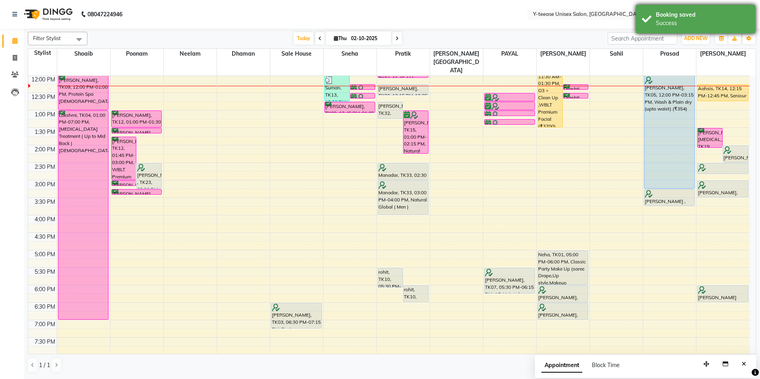
click at [700, 14] on div "Booking saved" at bounding box center [702, 15] width 93 height 8
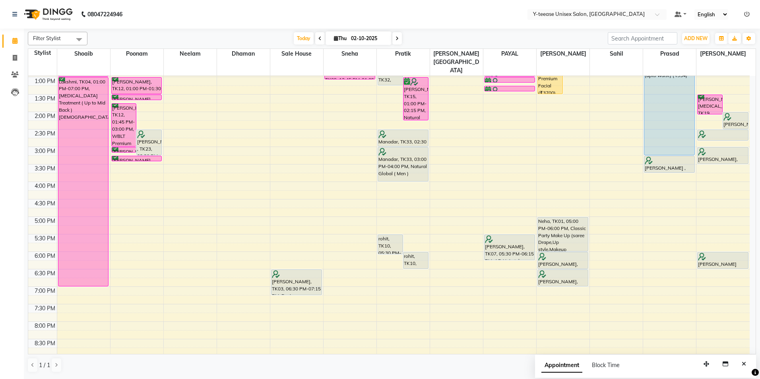
scroll to position [180, 0]
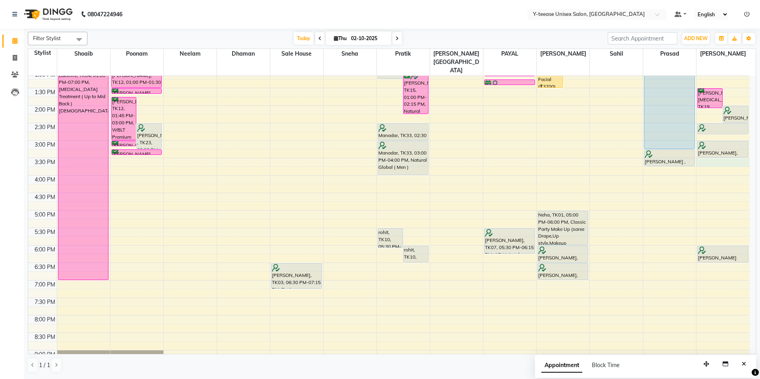
click at [718, 147] on div "8:00 AM 8:30 AM 9:00 AM 9:30 AM 10:00 AM 10:30 AM 11:00 AM 11:30 AM 12:00 PM 12…" at bounding box center [389, 158] width 722 height 525
select select "92975"
select select "930"
select select "tentative"
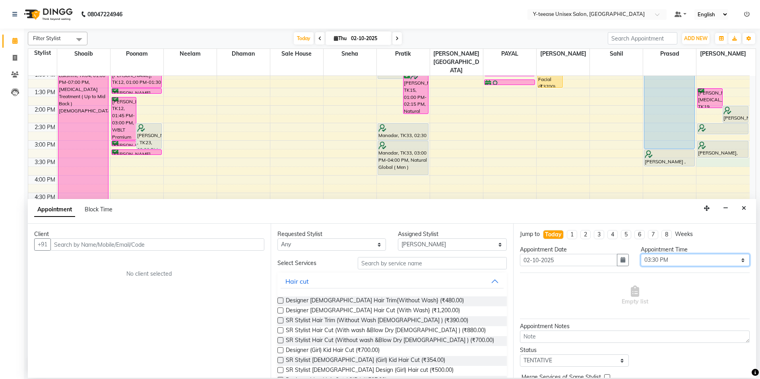
click at [682, 258] on select "Select 09:00 AM 09:15 AM 09:30 AM 09:45 AM 10:00 AM 10:15 AM 10:30 AM 10:45 AM …" at bounding box center [695, 260] width 109 height 12
select select "945"
click at [641, 254] on select "Select 09:00 AM 09:15 AM 09:30 AM 09:45 AM 10:00 AM 10:15 AM 10:30 AM 10:45 AM …" at bounding box center [695, 260] width 109 height 12
click at [570, 295] on div "Empty list" at bounding box center [635, 295] width 230 height 39
click at [387, 264] on input "text" at bounding box center [432, 263] width 149 height 12
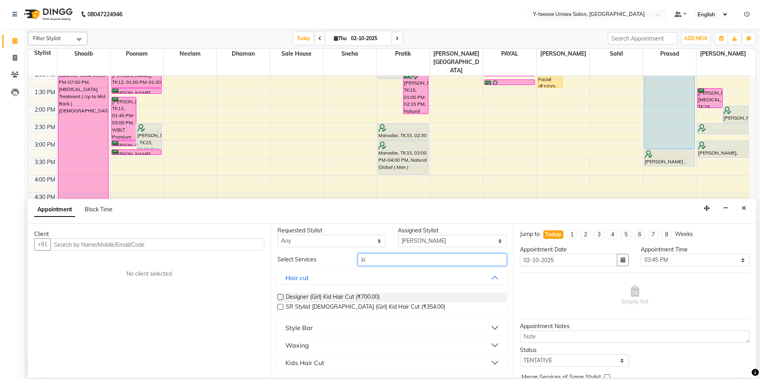
type input "ki"
click at [317, 365] on div "Kids Hair Cut" at bounding box center [305, 363] width 39 height 10
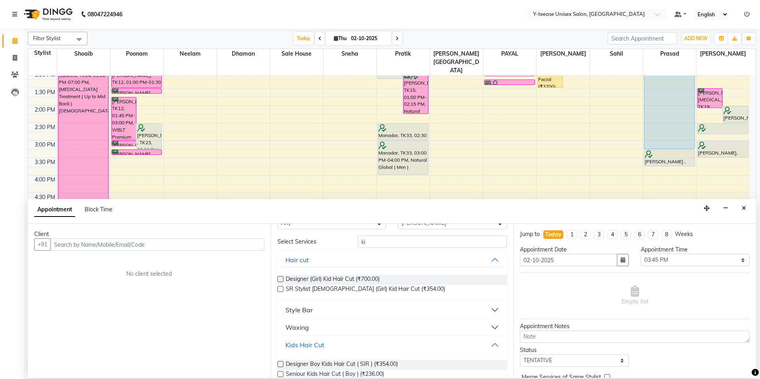
scroll to position [46, 0]
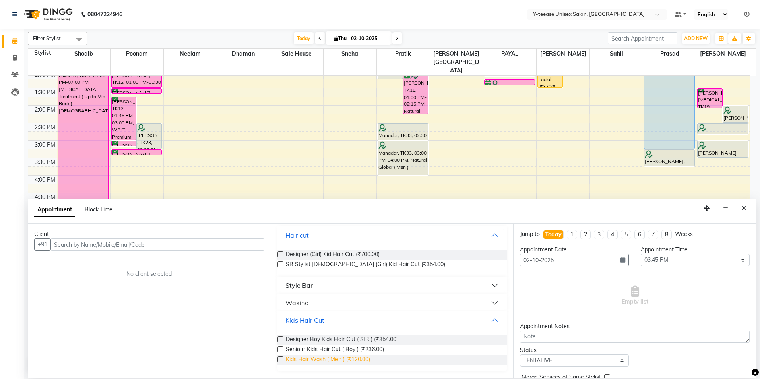
click at [313, 361] on span "Kids Hair Wash ( Men ) (₹120.00)" at bounding box center [328, 361] width 84 height 10
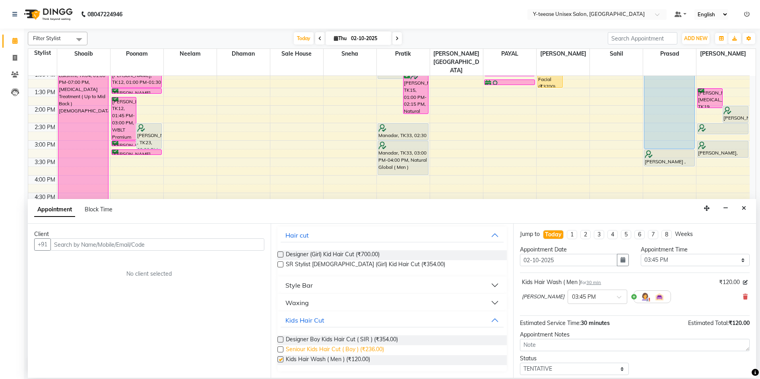
checkbox input "false"
click at [743, 294] on icon at bounding box center [745, 297] width 5 height 6
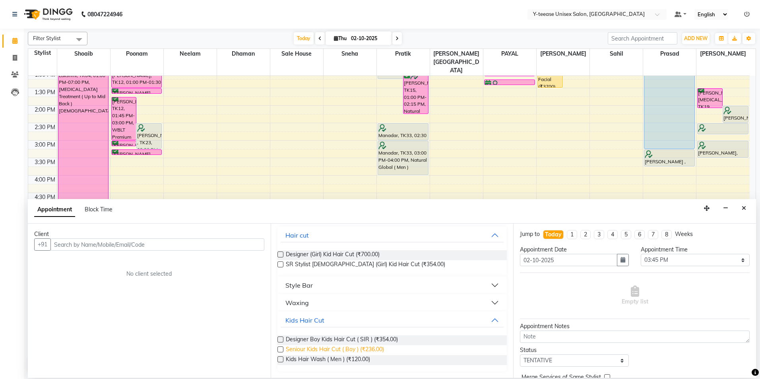
click at [301, 350] on span "Seniour Kids Hair Cut ( Boy ) (₹236.00)" at bounding box center [335, 351] width 98 height 10
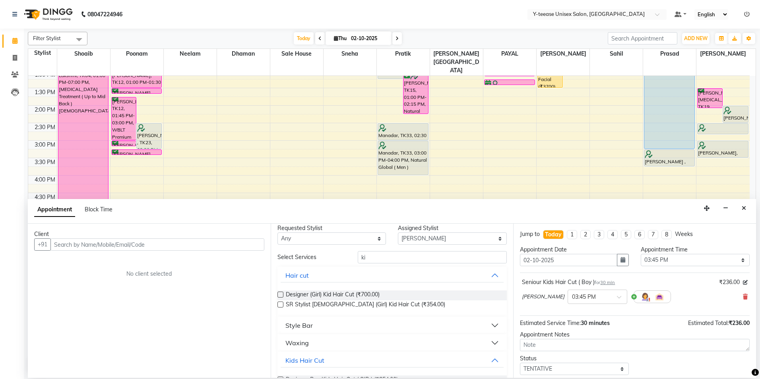
scroll to position [0, 0]
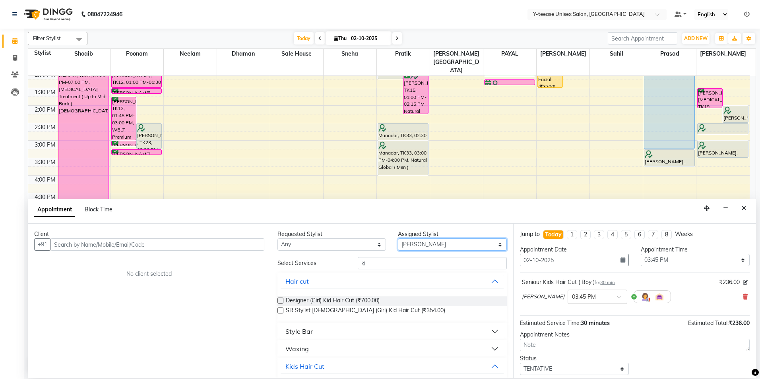
click at [413, 246] on select "Select Annu Ali chaitrali Dhaman keshav nagar Neelam No Preference PAYAL Poonam…" at bounding box center [452, 245] width 109 height 12
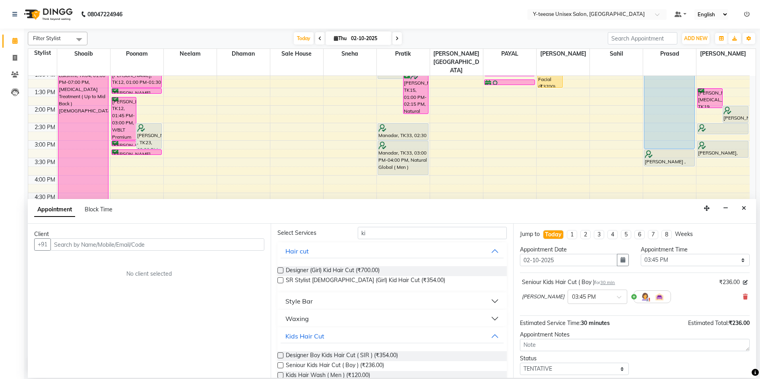
scroll to position [46, 0]
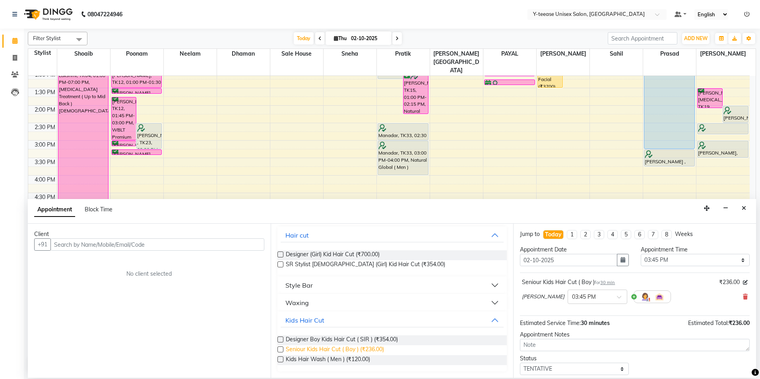
click at [336, 348] on span "Seniour Kids Hair Cut ( Boy ) (₹236.00)" at bounding box center [335, 351] width 98 height 10
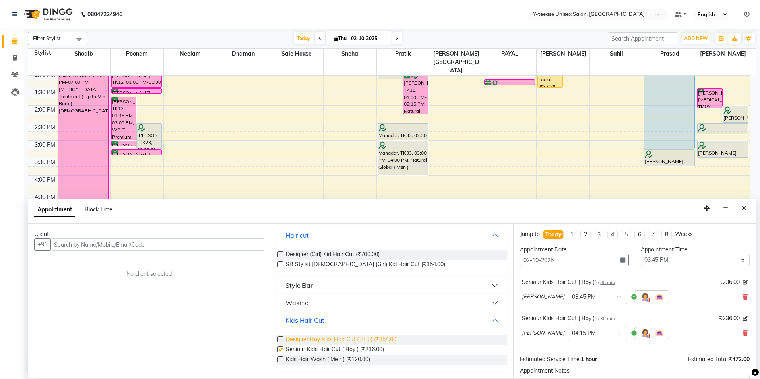
checkbox input "false"
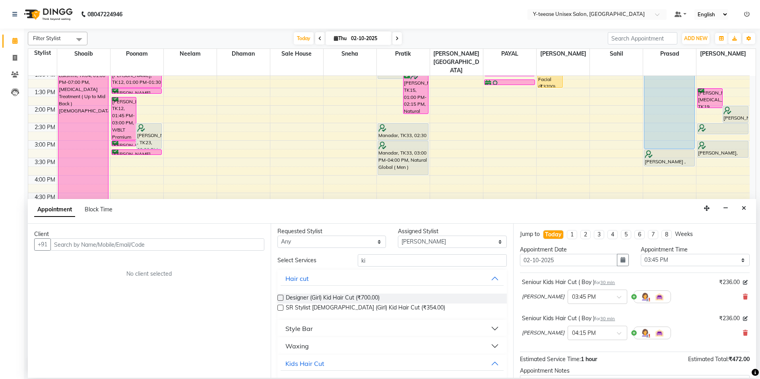
scroll to position [0, 0]
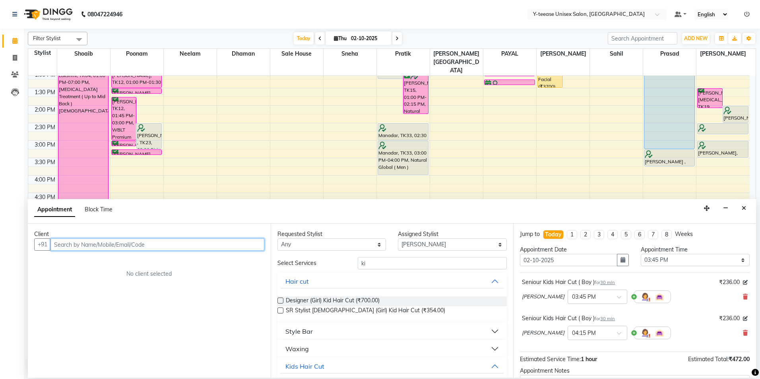
click at [135, 242] on input "text" at bounding box center [158, 245] width 214 height 12
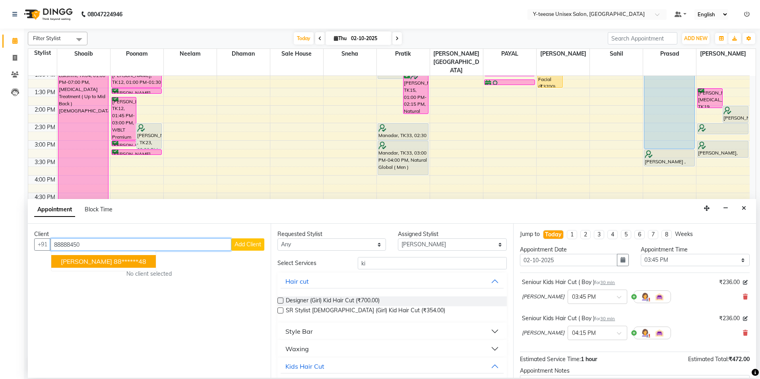
click at [114, 260] on ngb-highlight "88******48" at bounding box center [130, 262] width 33 height 8
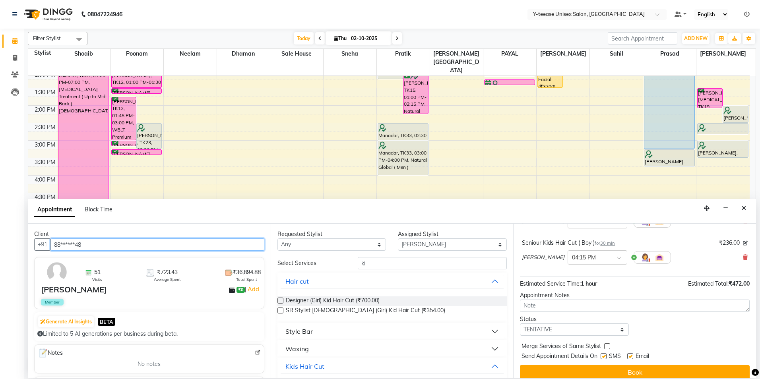
scroll to position [80, 0]
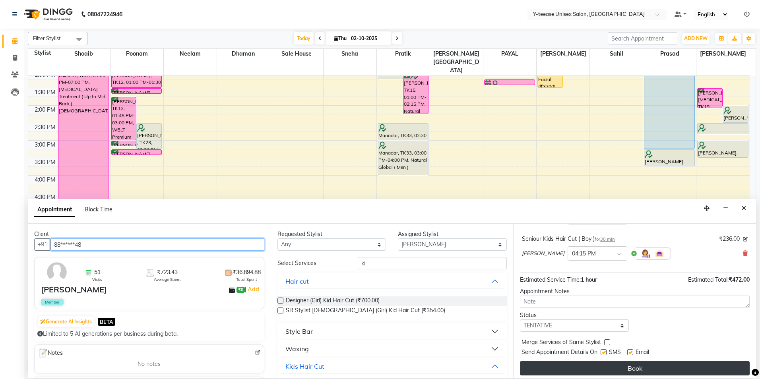
type input "88******48"
click at [607, 371] on button "Book" at bounding box center [635, 369] width 230 height 14
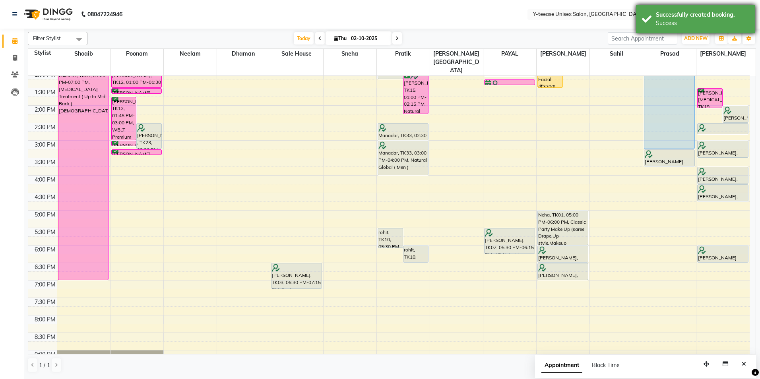
click at [688, 18] on div "Successfully created booking." at bounding box center [702, 15] width 93 height 8
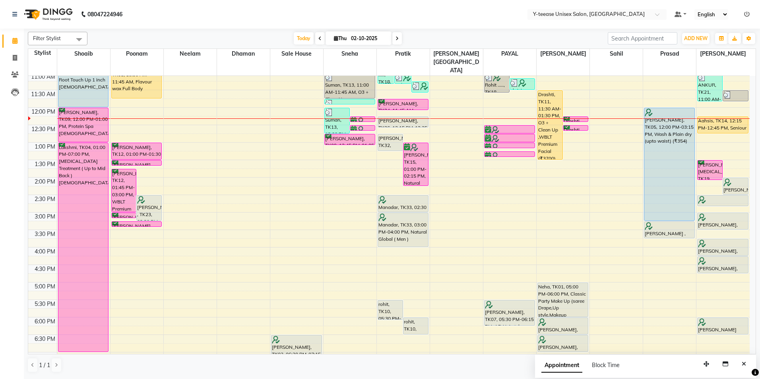
scroll to position [101, 0]
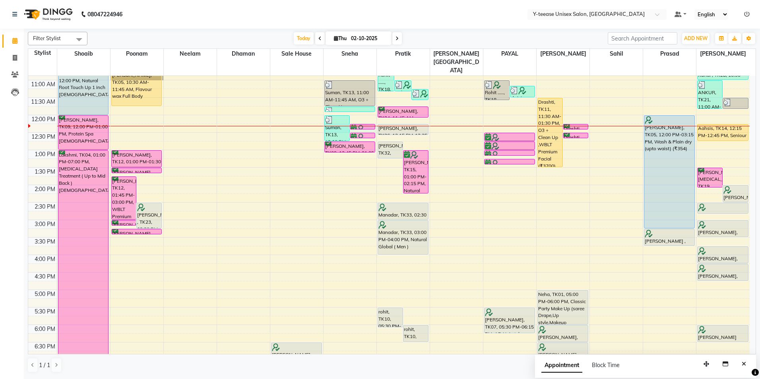
click at [365, 126] on div at bounding box center [350, 126] width 53 height 0
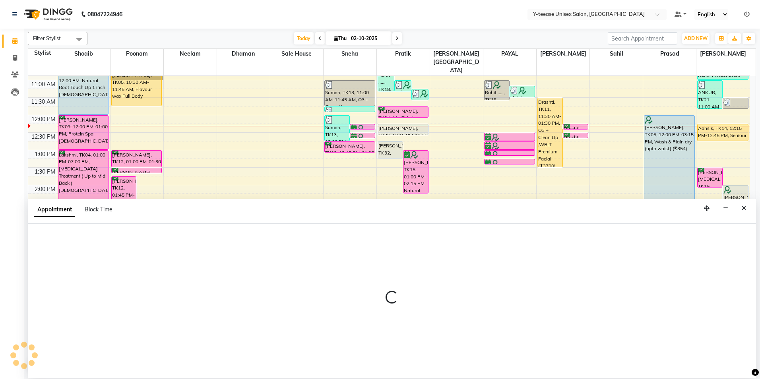
select select "49846"
select select "735"
select select "tentative"
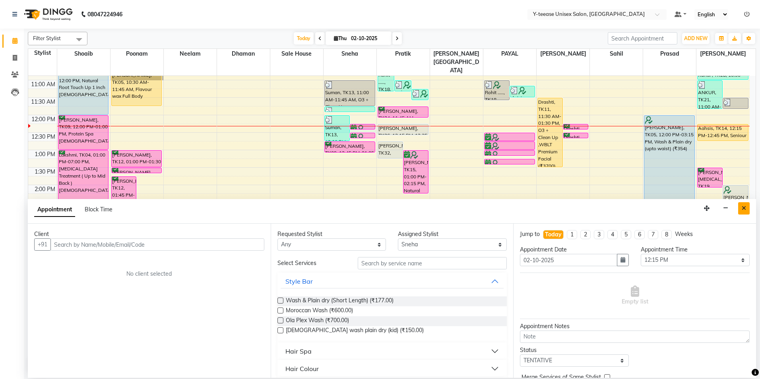
click at [744, 207] on icon "Close" at bounding box center [744, 209] width 4 height 6
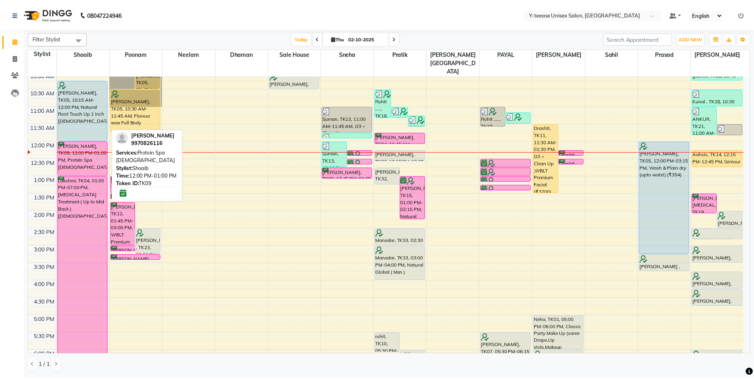
scroll to position [61, 0]
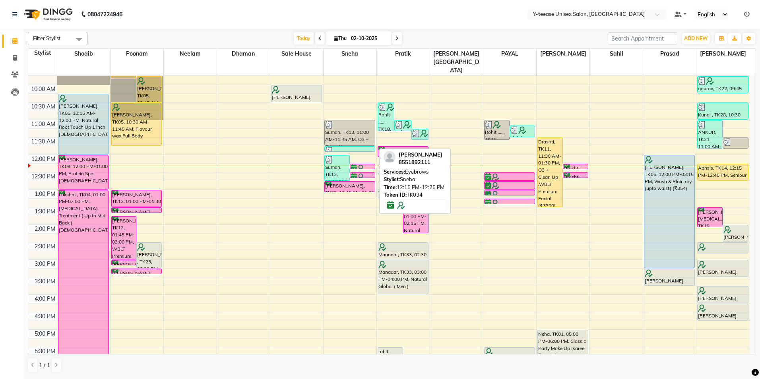
click at [366, 165] on div at bounding box center [363, 169] width 24 height 8
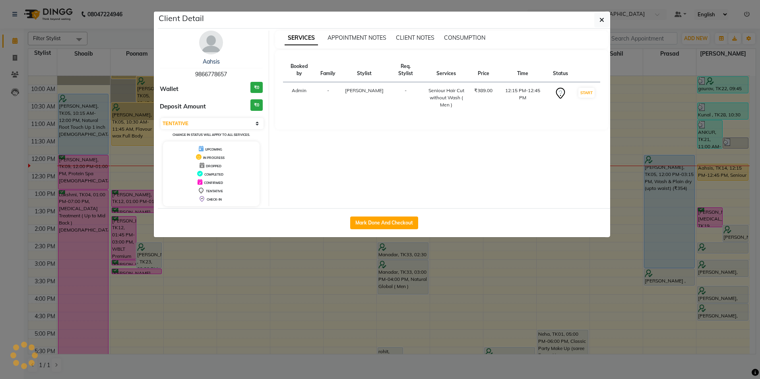
select select "6"
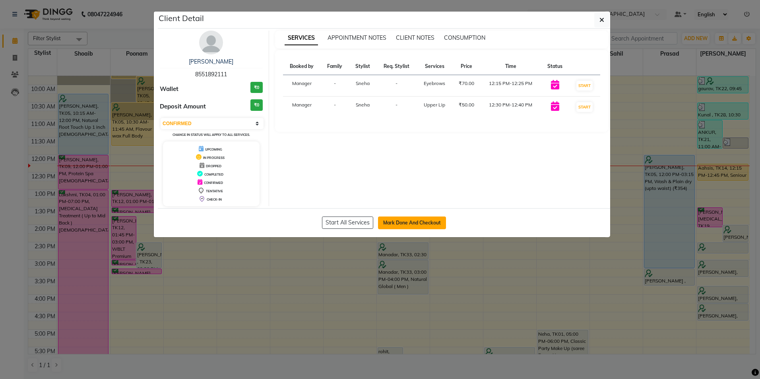
click at [407, 224] on button "Mark Done And Checkout" at bounding box center [412, 223] width 68 height 13
select select "service"
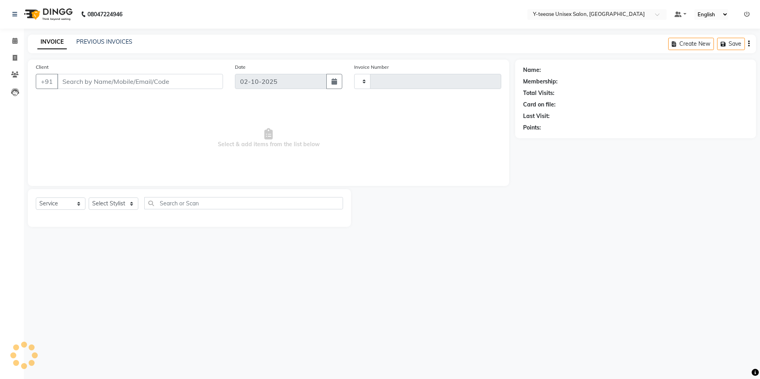
type input "8325"
select select "4"
type input "85******11"
select select "49846"
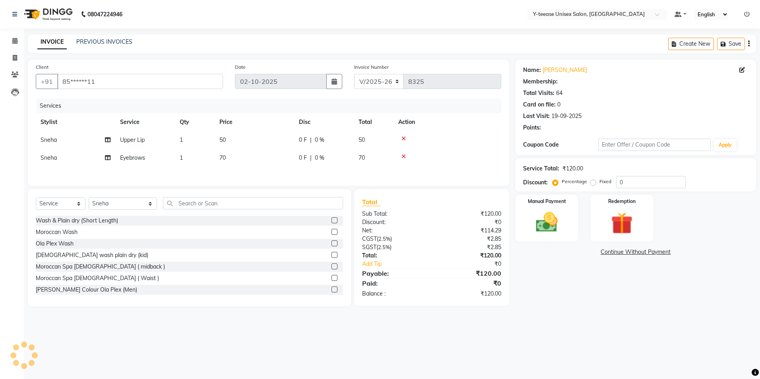
select select "1: Object"
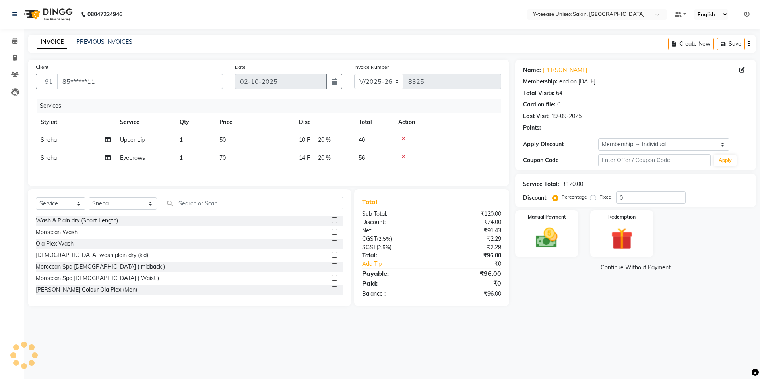
click at [142, 132] on td "Upper Lip" at bounding box center [145, 140] width 60 height 18
type input "20"
select select "49846"
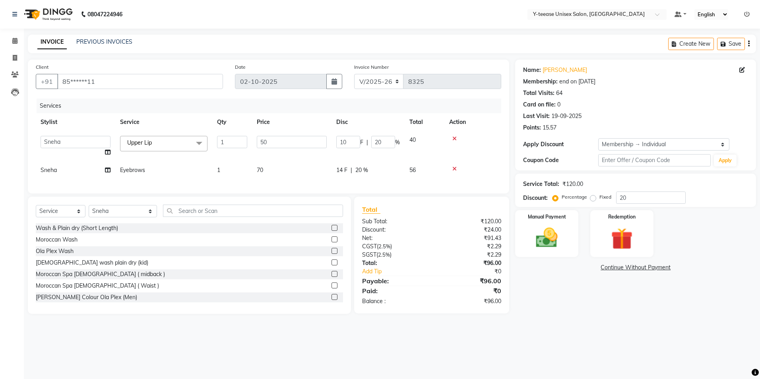
click at [140, 139] on span "Upper Lip" at bounding box center [139, 142] width 25 height 7
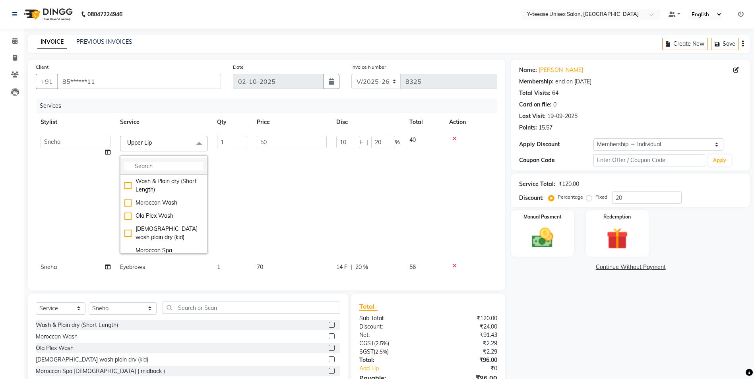
click at [148, 165] on input "multiselect-search" at bounding box center [163, 166] width 79 height 8
type input "peel"
click at [160, 179] on div "Peel Off Upper Lips" at bounding box center [163, 181] width 79 height 8
checkbox input "true"
type input "110"
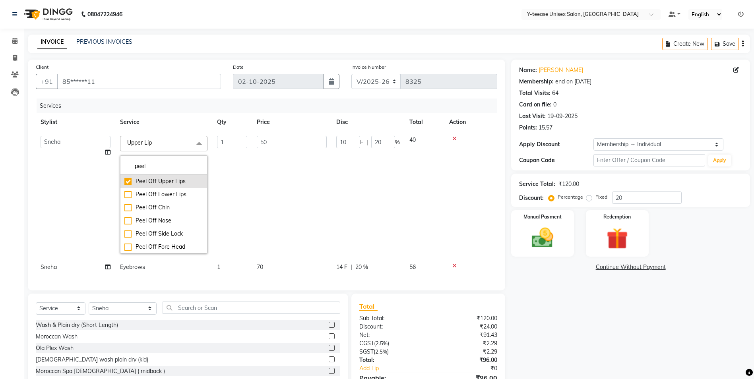
type input "22"
click at [295, 179] on td "110" at bounding box center [292, 194] width 80 height 127
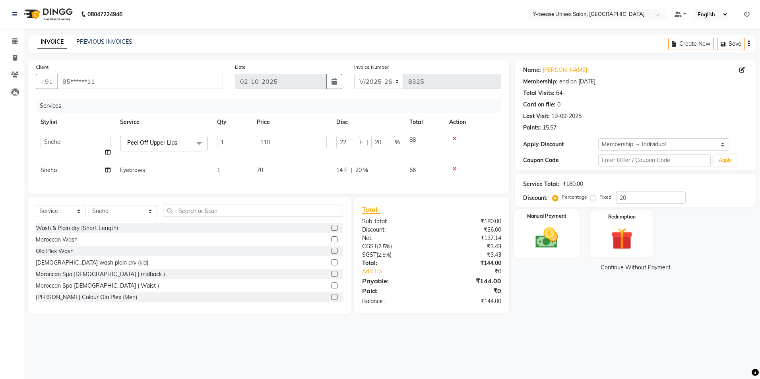
click at [548, 239] on img at bounding box center [547, 238] width 37 height 26
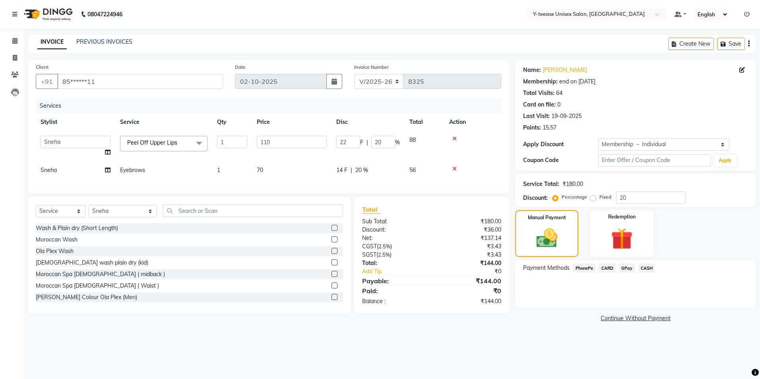
click at [626, 267] on span "GPay" at bounding box center [627, 268] width 16 height 9
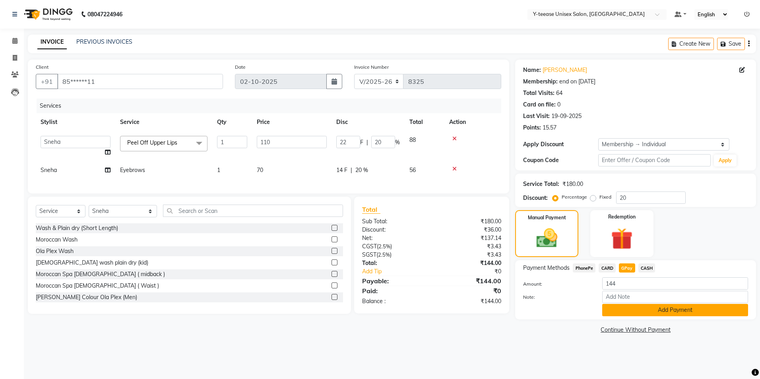
click at [635, 307] on button "Add Payment" at bounding box center [676, 310] width 146 height 12
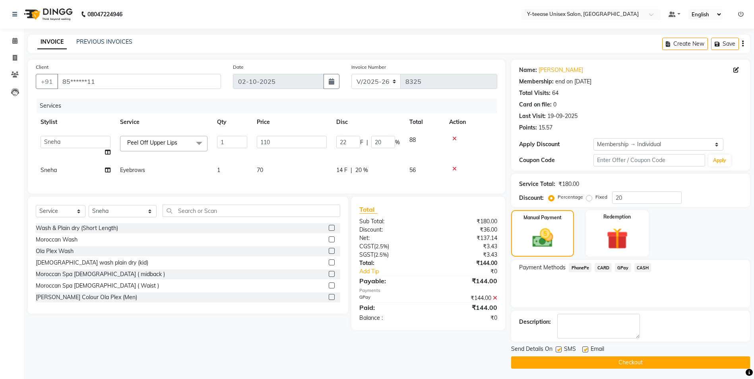
click at [600, 364] on button "Checkout" at bounding box center [630, 363] width 239 height 12
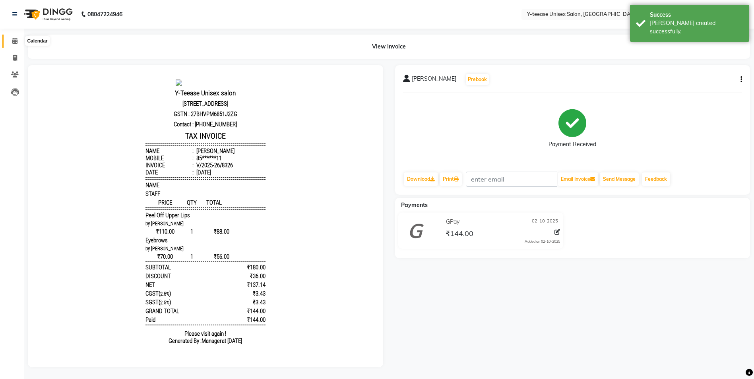
click at [17, 43] on span at bounding box center [15, 41] width 14 height 9
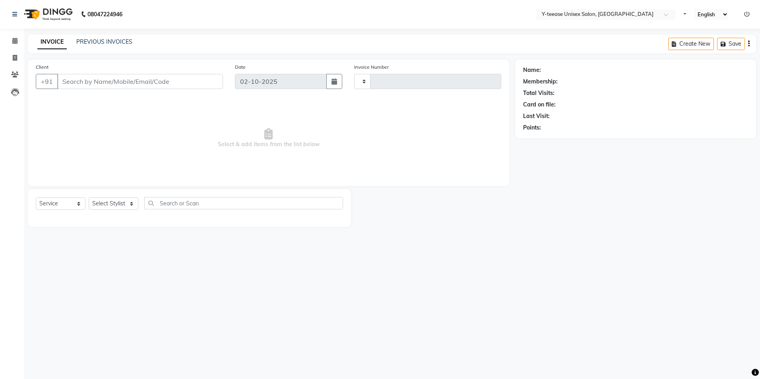
select select "service"
type input "8325"
select select "4"
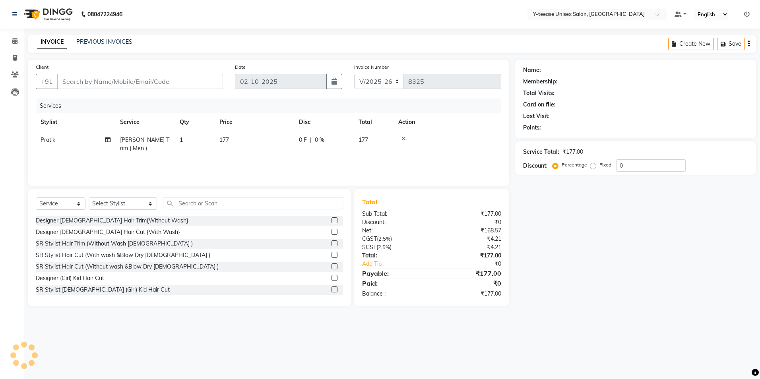
type input "72******08"
select select "67330"
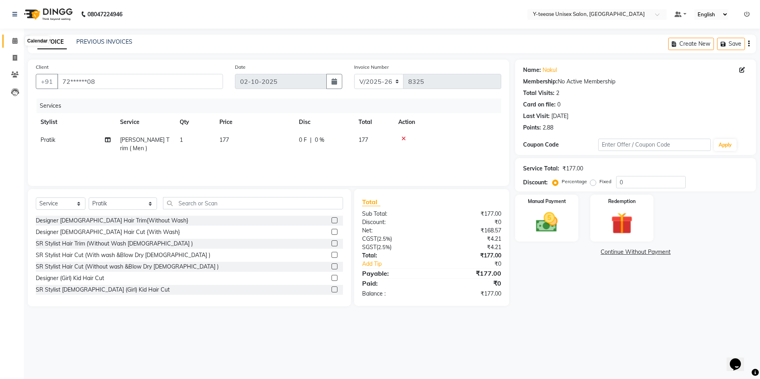
drag, startPoint x: 15, startPoint y: 39, endPoint x: 21, endPoint y: 41, distance: 6.9
click at [15, 39] on icon at bounding box center [14, 41] width 5 height 6
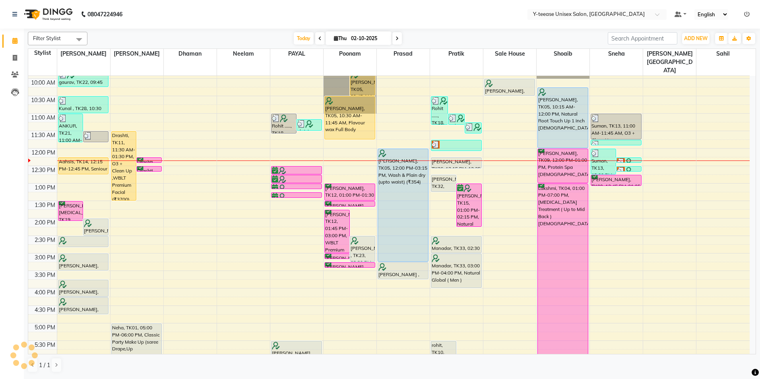
scroll to position [80, 0]
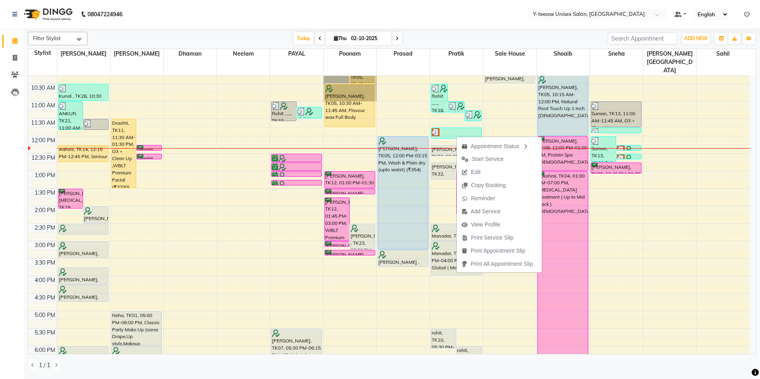
click at [488, 157] on span "Start Service" at bounding box center [488, 159] width 32 height 8
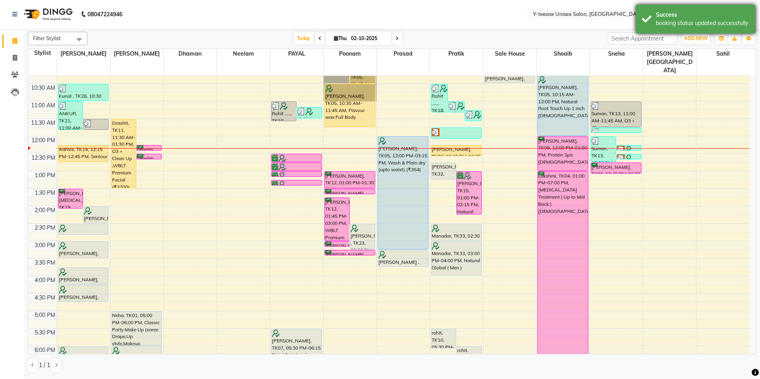
click at [731, 27] on div "booking status updated successfully" at bounding box center [702, 23] width 93 height 8
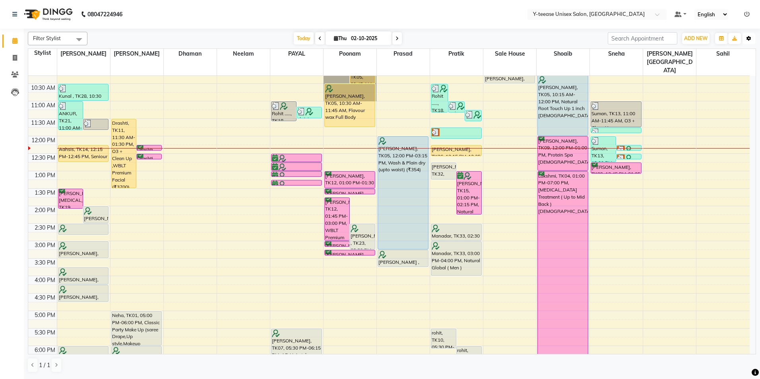
click at [746, 39] on button "Toggle Dropdown" at bounding box center [749, 38] width 13 height 11
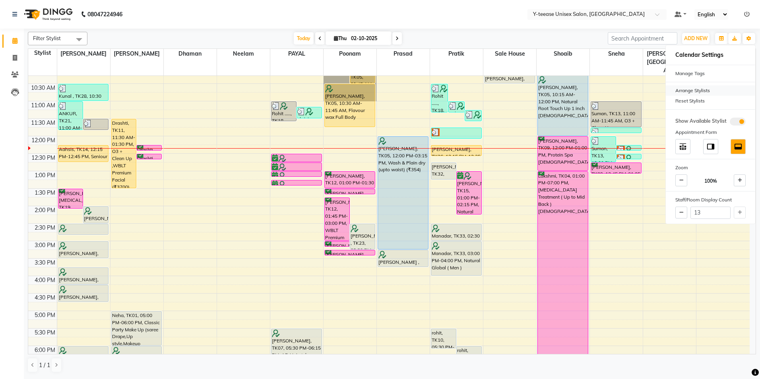
click at [688, 95] on div "Arrange Stylists" at bounding box center [710, 91] width 89 height 10
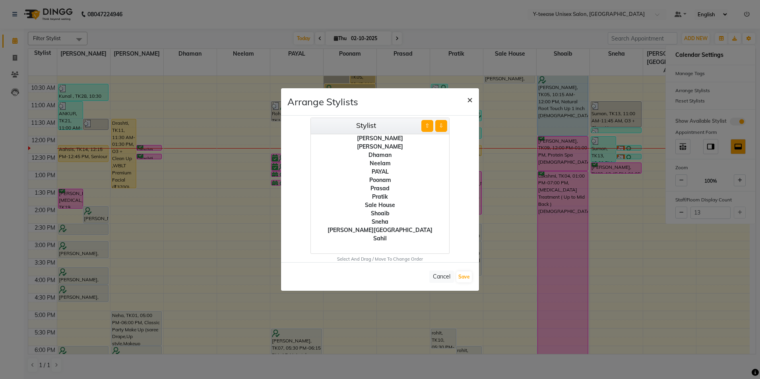
click at [468, 101] on span "×" at bounding box center [470, 99] width 6 height 12
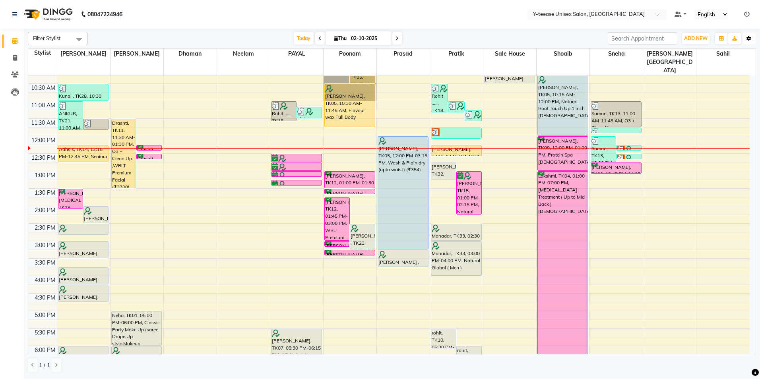
click at [745, 39] on button "Toggle Dropdown" at bounding box center [749, 38] width 13 height 11
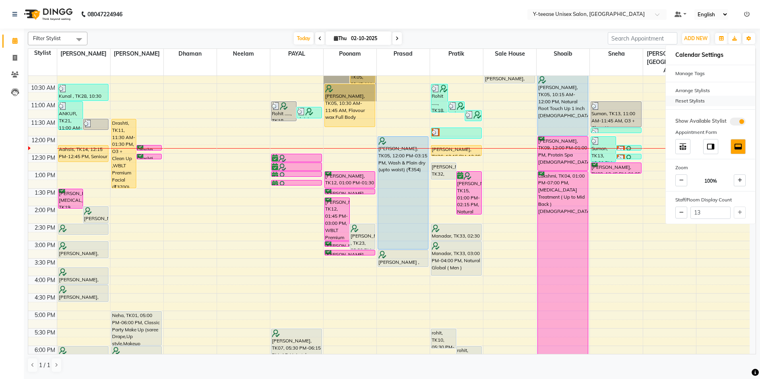
click at [694, 104] on div "Reset Stylists" at bounding box center [710, 101] width 89 height 10
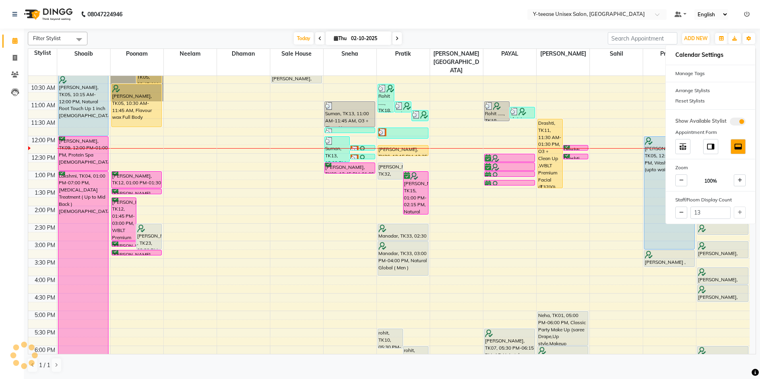
drag, startPoint x: 558, startPoint y: 27, endPoint x: 546, endPoint y: 50, distance: 25.8
click at [558, 28] on nav "08047224946 Select Location × Y-teease Unisex Salon, Amanora Default Panel My P…" at bounding box center [380, 14] width 760 height 29
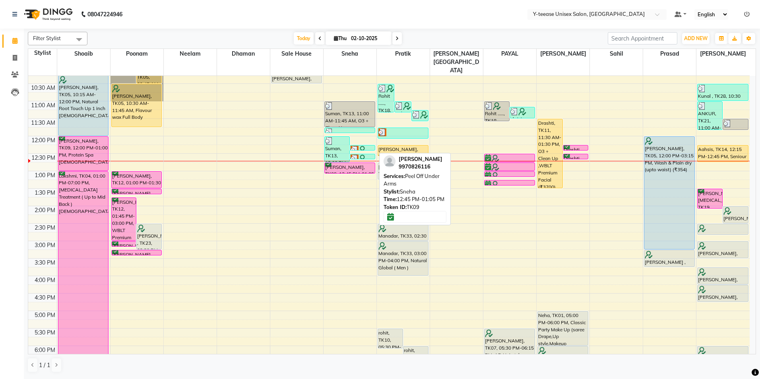
click at [358, 163] on div "[PERSON_NAME], TK09, 12:45 PM-01:05 PM, Peel Off Under Arms" at bounding box center [350, 168] width 50 height 10
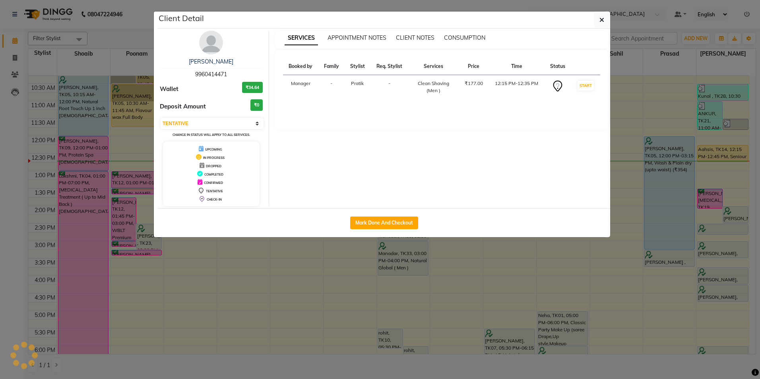
select select "select"
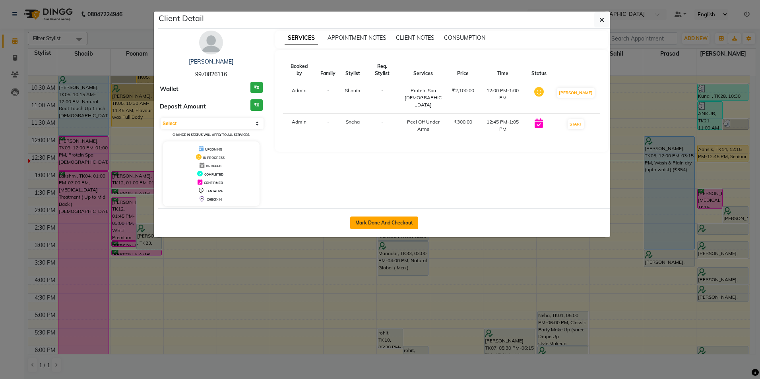
click at [383, 223] on button "Mark Done And Checkout" at bounding box center [384, 223] width 68 height 13
select select "service"
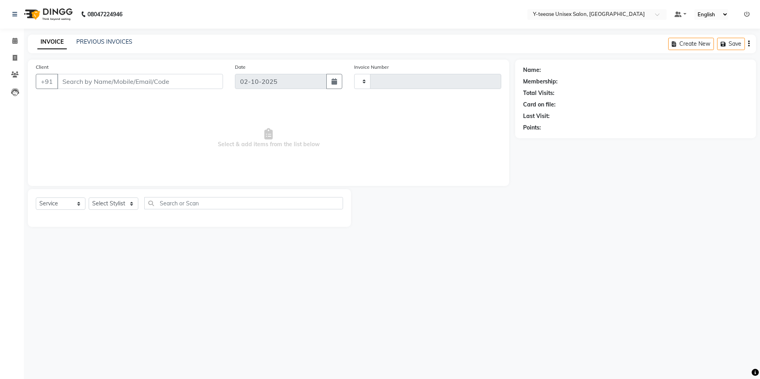
type input "8327"
select select "4"
type input "99******16"
select select "56"
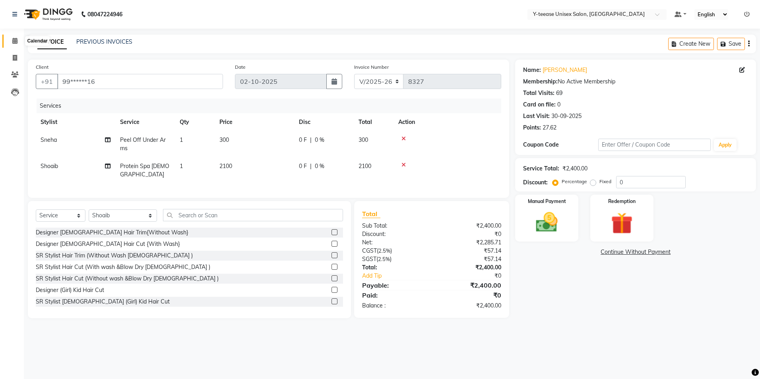
click at [10, 40] on span at bounding box center [15, 41] width 14 height 9
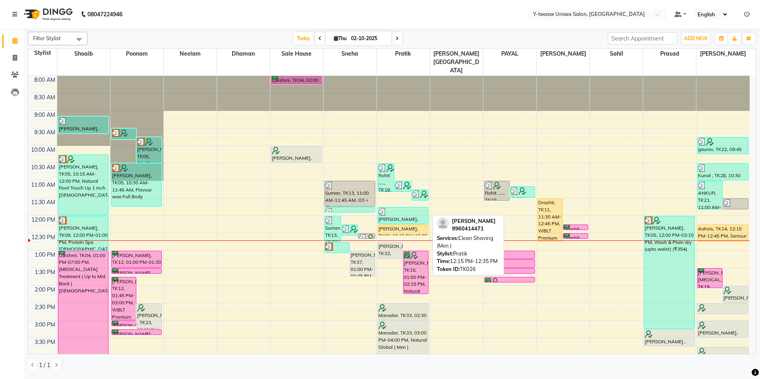
click at [397, 225] on div "Rahul Mantri, TK26, 12:15 PM-12:35 PM, Clean Shaving (Men )" at bounding box center [403, 230] width 50 height 10
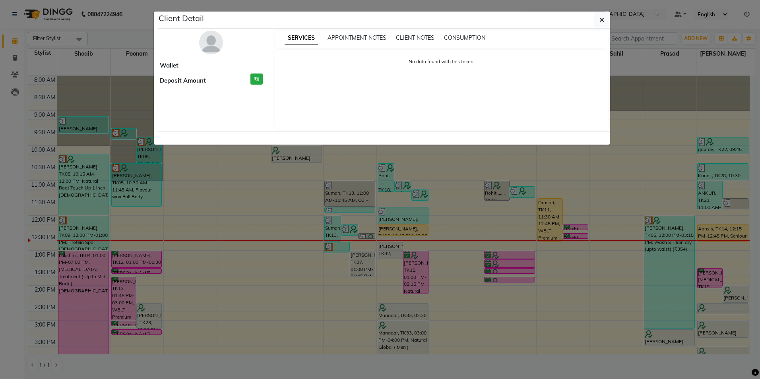
select select "1"
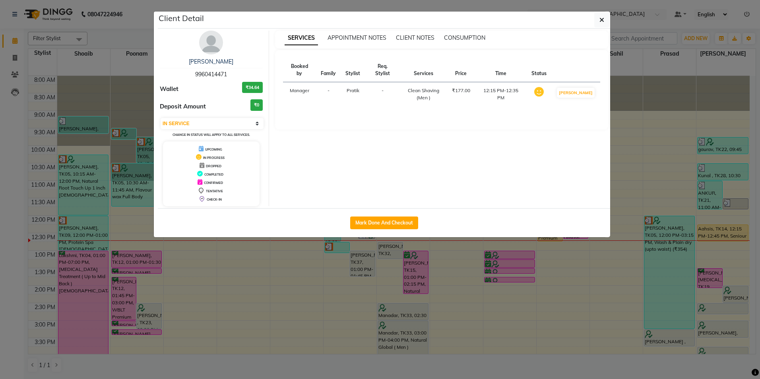
click at [401, 214] on div "Mark Done And Checkout" at bounding box center [384, 222] width 453 height 29
click at [400, 221] on button "Mark Done And Checkout" at bounding box center [384, 223] width 68 height 13
select select "4"
select select "service"
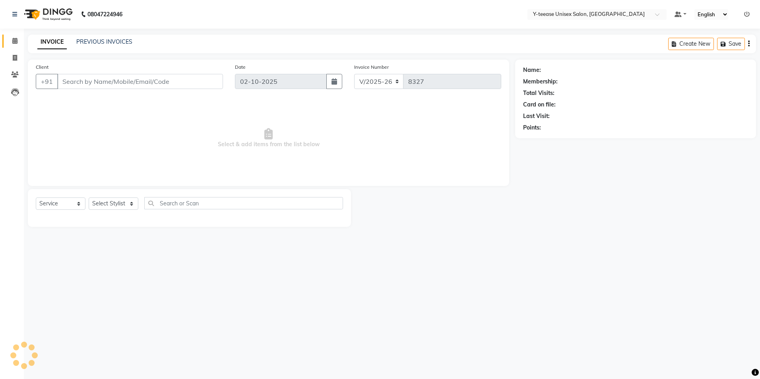
select select "3"
type input "99******71"
select select "67330"
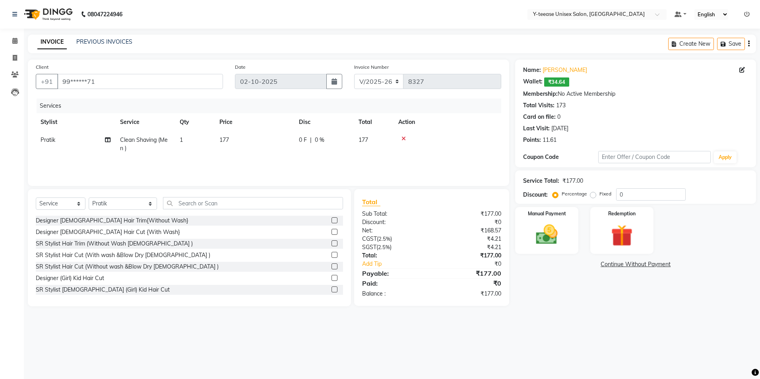
click at [138, 140] on span "Clean Shaving (Men )" at bounding box center [144, 144] width 48 height 16
select select "67330"
click at [138, 141] on span "Clean Shaving (Men )" at bounding box center [154, 142] width 54 height 7
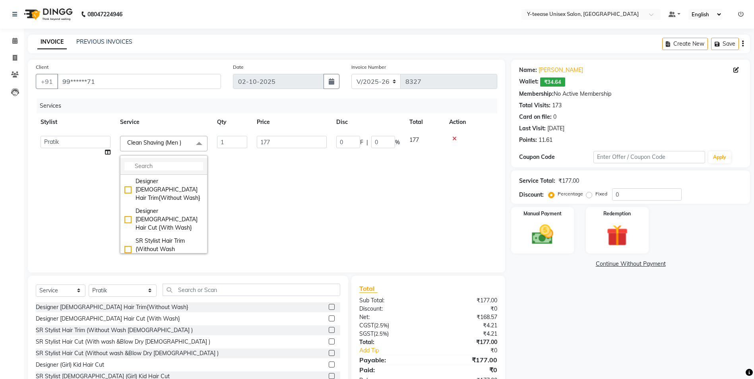
click at [147, 163] on input "multiselect-search" at bounding box center [163, 166] width 79 height 8
type input "trim"
click at [178, 237] on div "[PERSON_NAME] Trim ( Men )" at bounding box center [163, 245] width 79 height 17
checkbox input "true"
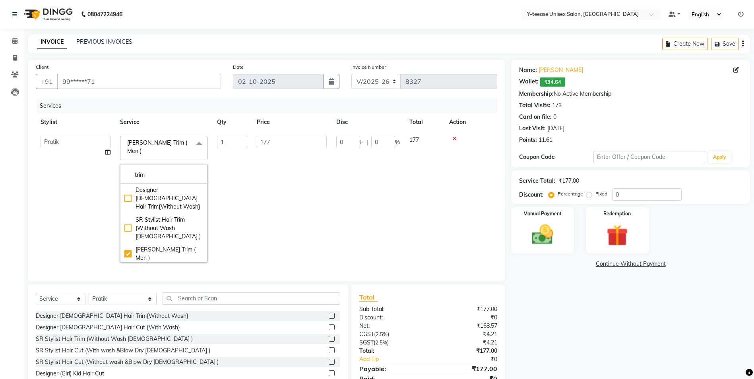
click at [305, 212] on td "177" at bounding box center [292, 199] width 80 height 136
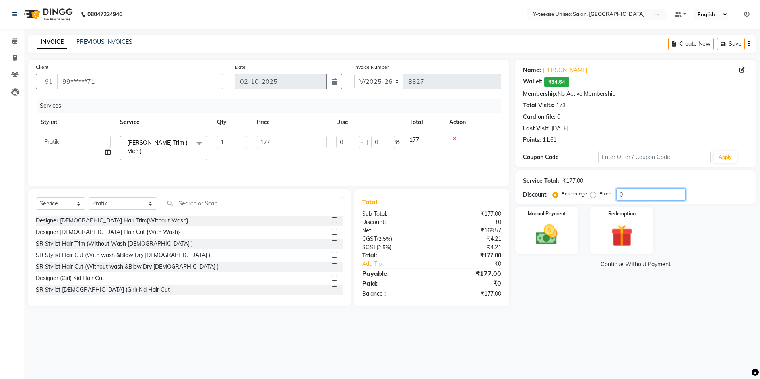
click at [654, 194] on input "0" at bounding box center [651, 195] width 70 height 12
type input "2"
type input "3.54"
type input "2"
type input "20"
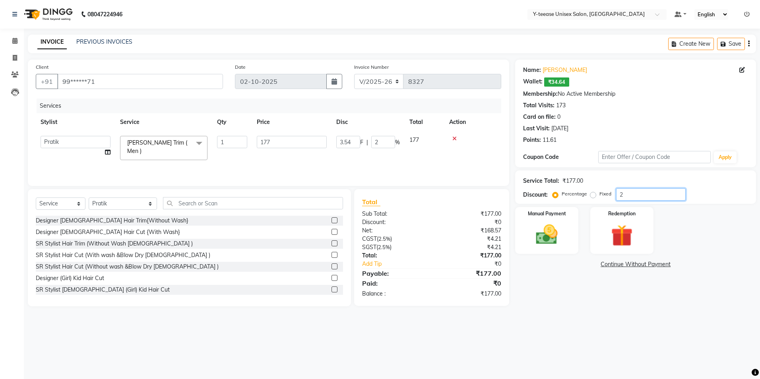
type input "35.4"
type input "20"
click at [549, 69] on link "[PERSON_NAME]" at bounding box center [565, 70] width 45 height 8
click at [577, 243] on div "Manual Payment" at bounding box center [547, 230] width 66 height 49
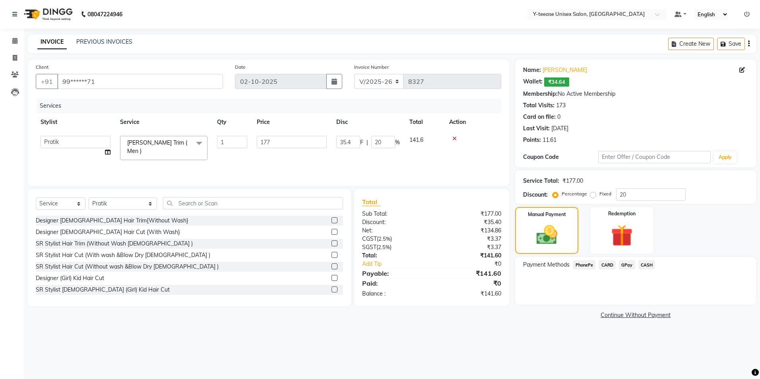
click at [623, 265] on span "GPay" at bounding box center [627, 264] width 16 height 9
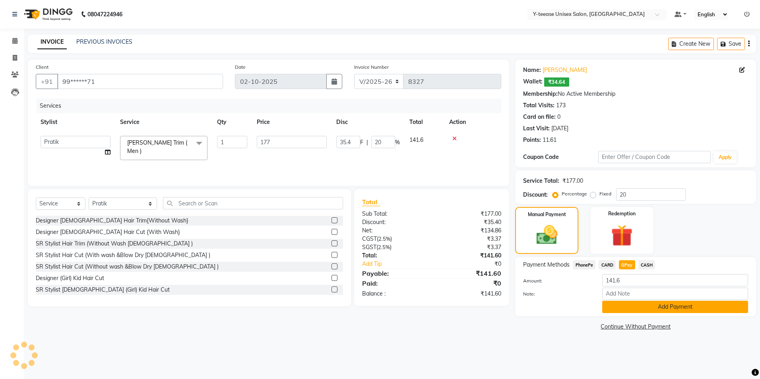
click at [627, 303] on button "Add Payment" at bounding box center [676, 307] width 146 height 12
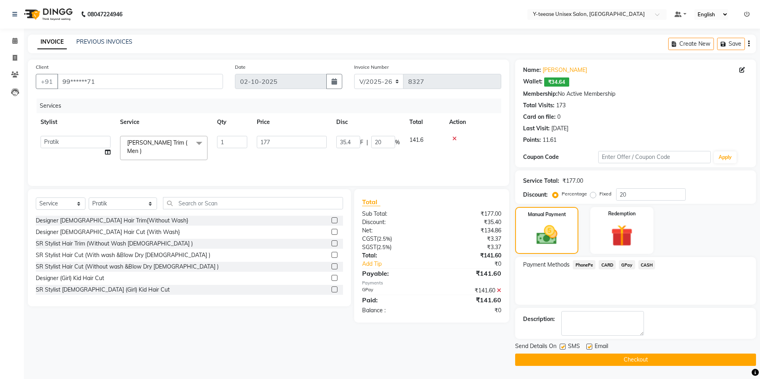
click at [605, 360] on button "Checkout" at bounding box center [635, 360] width 241 height 12
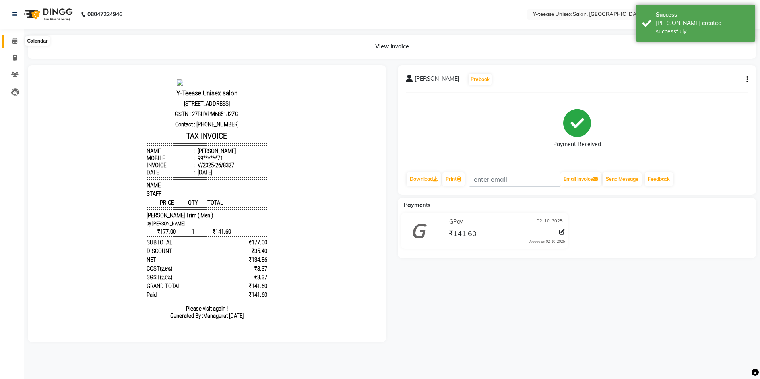
drag, startPoint x: 15, startPoint y: 38, endPoint x: 38, endPoint y: 41, distance: 23.3
click at [15, 38] on icon at bounding box center [14, 41] width 5 height 6
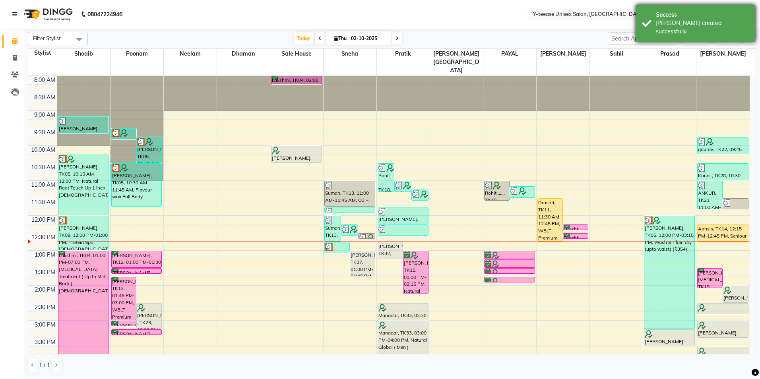
click at [652, 27] on div "Success Bill created successfully." at bounding box center [695, 23] width 119 height 37
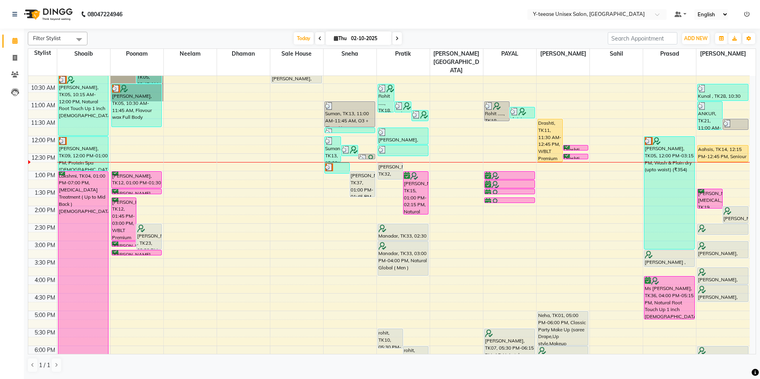
scroll to position [119, 0]
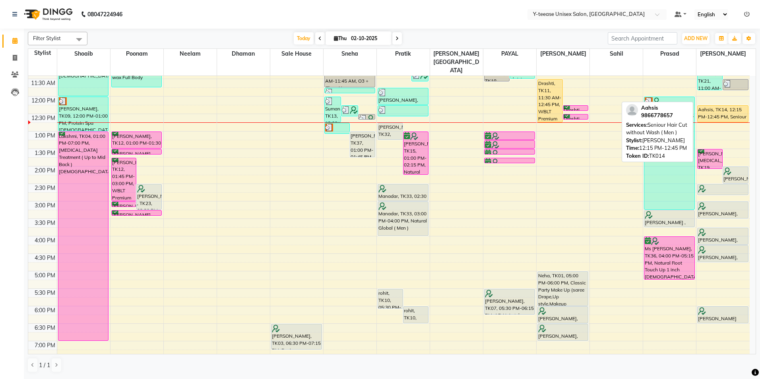
click at [723, 96] on div "ANKUR, TK21, 11:00 AM-11:50 AM, Beard Trim ( Men ),Seniour Hair Cut without Was…" at bounding box center [723, 219] width 53 height 525
click at [717, 106] on div "Aahsis, TK14, 12:15 PM-12:45 PM, Seniour Hair Cut without Wash ( Men )" at bounding box center [723, 114] width 50 height 16
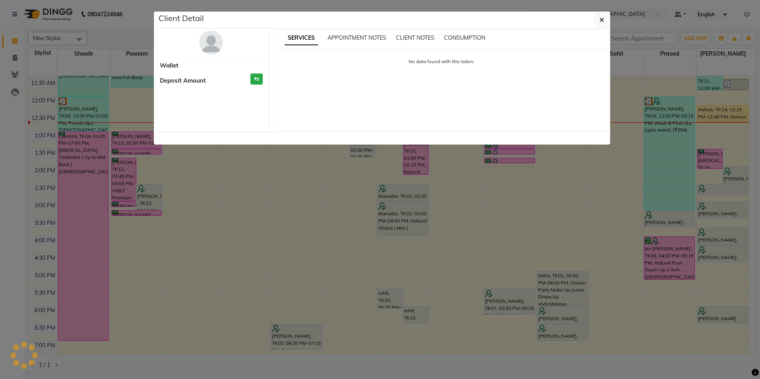
select select "1"
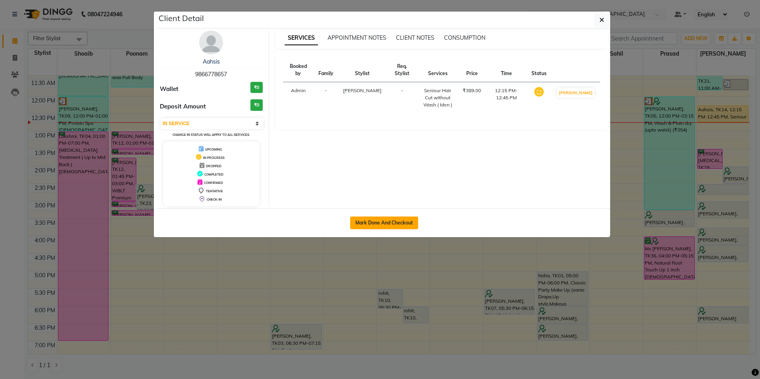
click at [381, 220] on button "Mark Done And Checkout" at bounding box center [384, 223] width 68 height 13
select select "4"
select select "service"
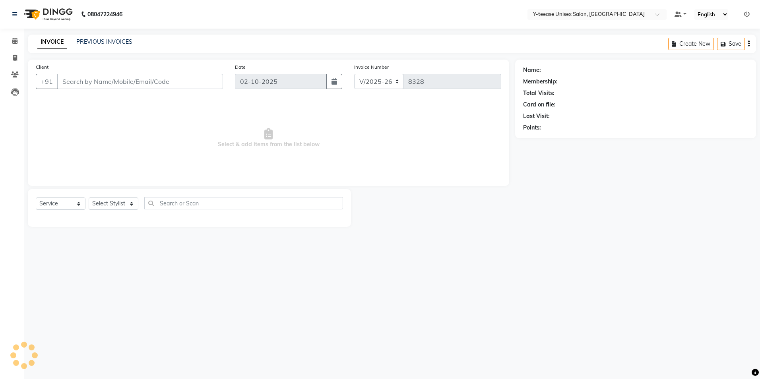
type input "98******57"
select select "92975"
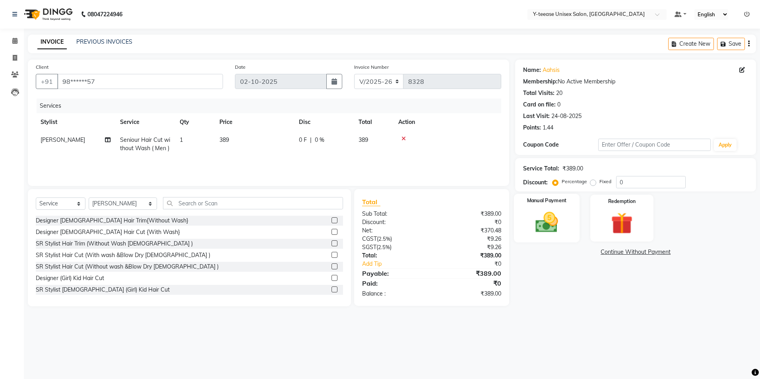
click at [553, 216] on img at bounding box center [547, 223] width 37 height 26
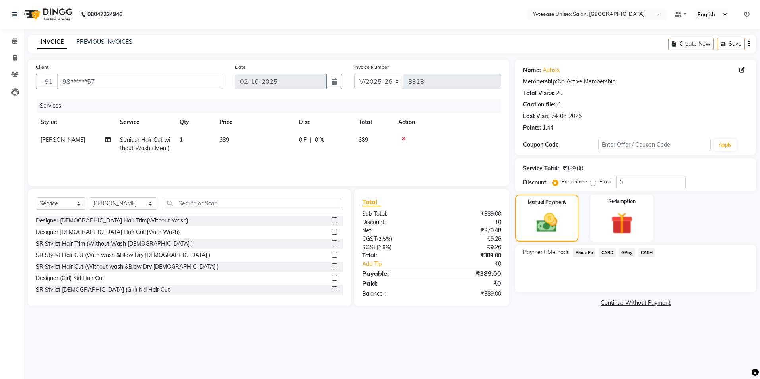
click at [630, 253] on span "GPay" at bounding box center [627, 252] width 16 height 9
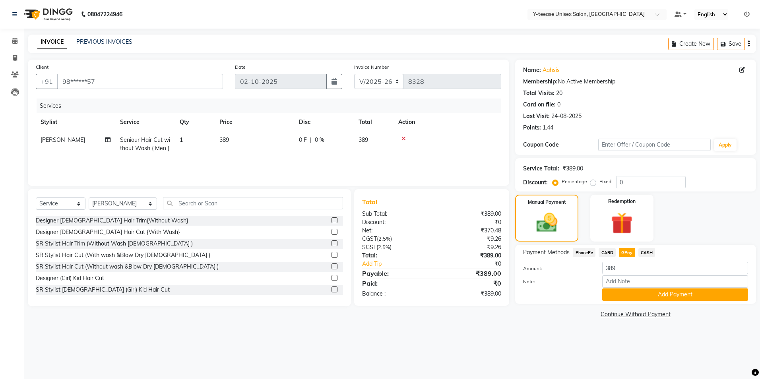
click at [627, 288] on div "Note:" at bounding box center [635, 283] width 237 height 14
click at [628, 296] on button "Add Payment" at bounding box center [676, 295] width 146 height 12
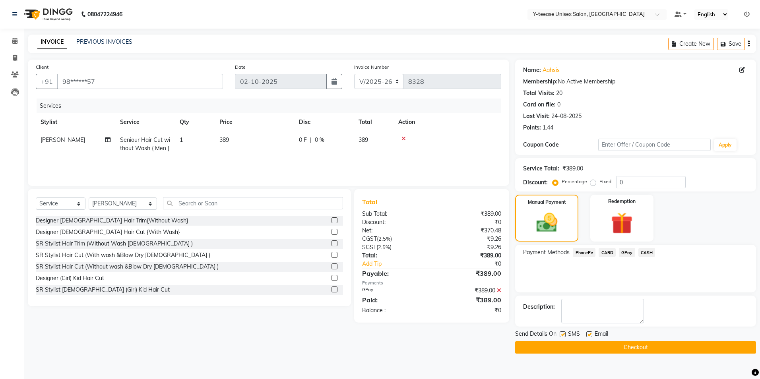
click at [632, 348] on button "Checkout" at bounding box center [635, 348] width 241 height 12
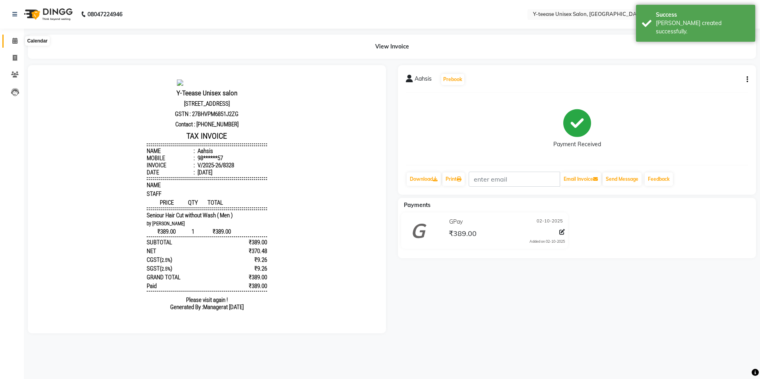
click at [15, 41] on icon at bounding box center [14, 41] width 5 height 6
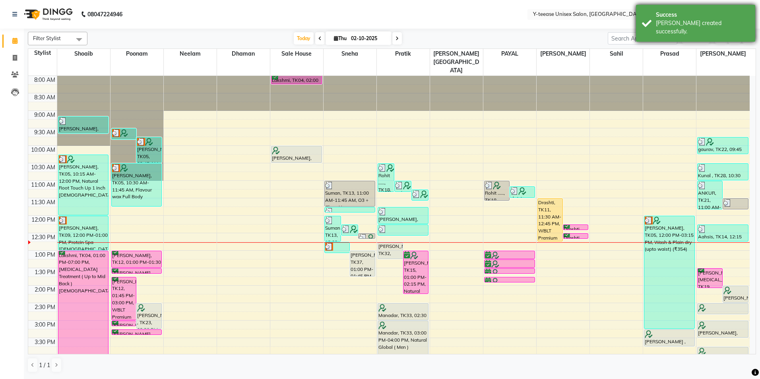
click at [715, 10] on div "Success Bill created successfully." at bounding box center [695, 23] width 119 height 37
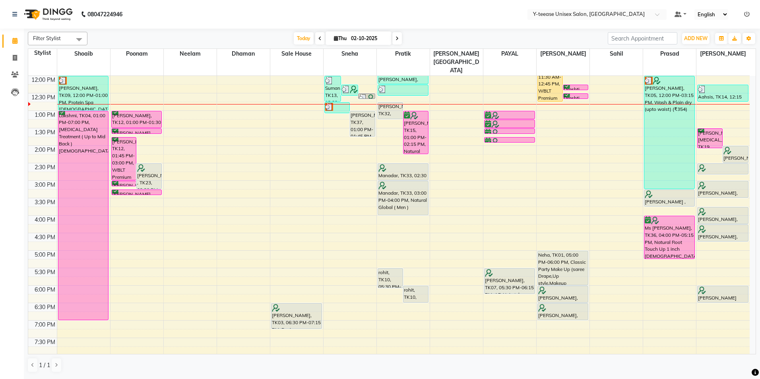
scroll to position [159, 0]
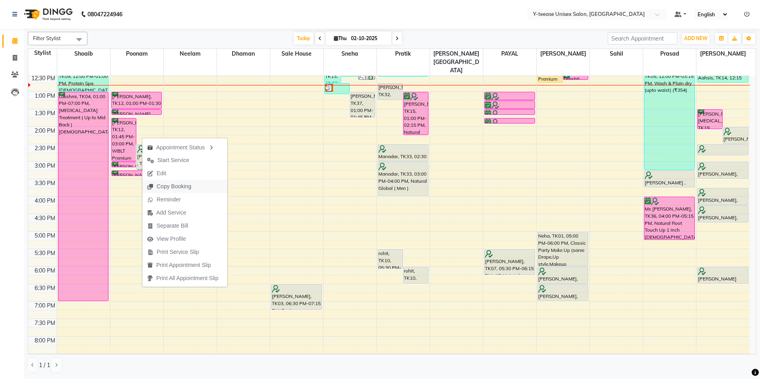
click at [180, 181] on span "Copy Booking" at bounding box center [169, 186] width 54 height 13
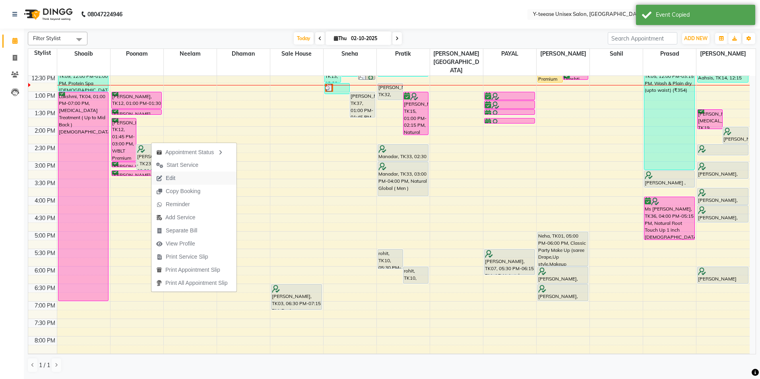
click at [183, 172] on button "Edit" at bounding box center [194, 178] width 85 height 13
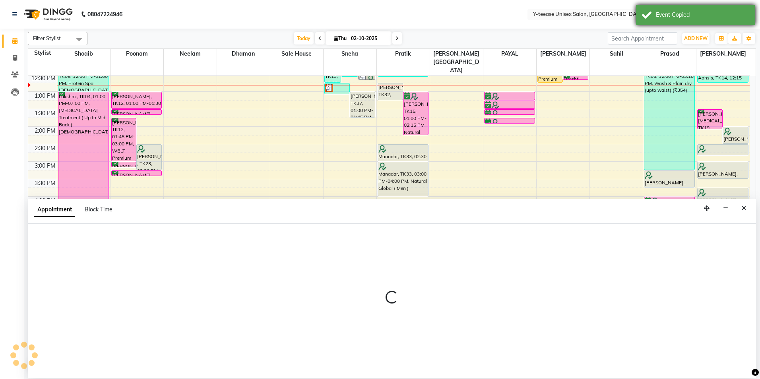
click at [728, 7] on div "Event Copied" at bounding box center [695, 15] width 119 height 20
select select "tentative"
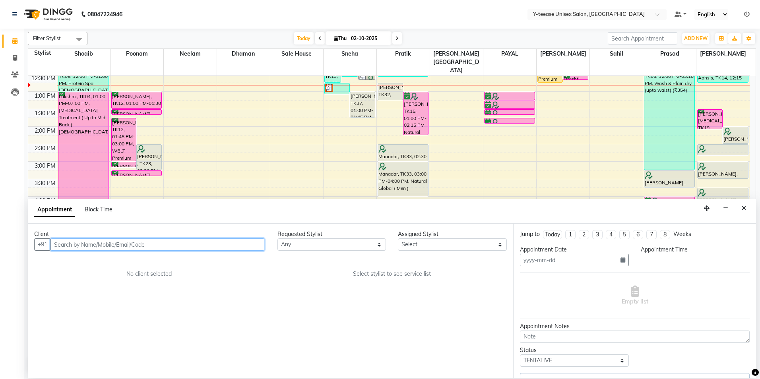
type input "02-10-2025"
select select "870"
select select "88412"
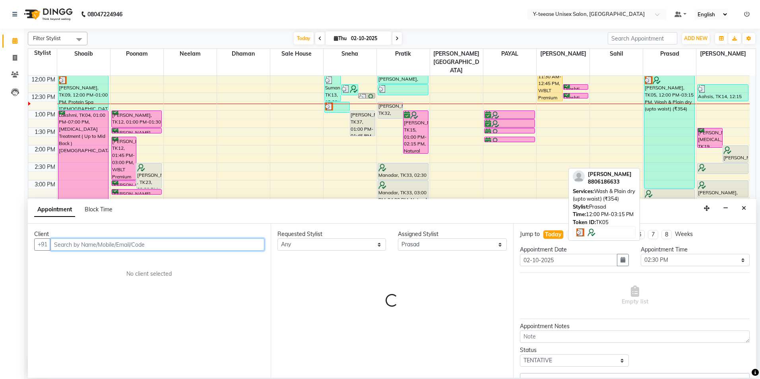
select select "661"
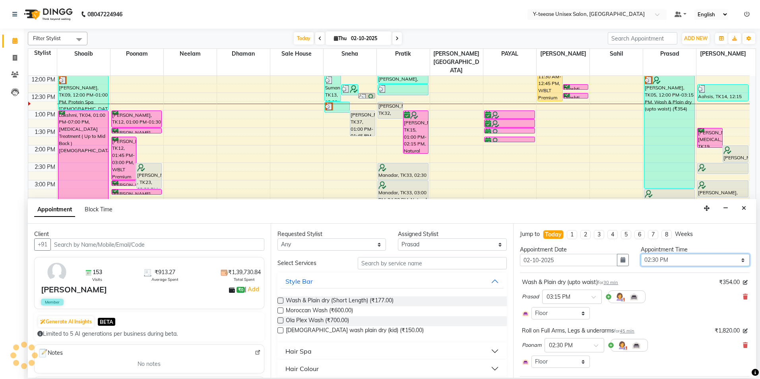
click at [659, 257] on select "Select 09:00 AM 09:15 AM 09:30 AM 09:45 AM 10:00 AM 10:15 AM 10:30 AM 10:45 AM …" at bounding box center [695, 260] width 109 height 12
select select "960"
click at [641, 254] on select "Select 09:00 AM 09:15 AM 09:30 AM 09:45 AM 10:00 AM 10:15 AM 10:30 AM 10:45 AM …" at bounding box center [695, 260] width 109 height 12
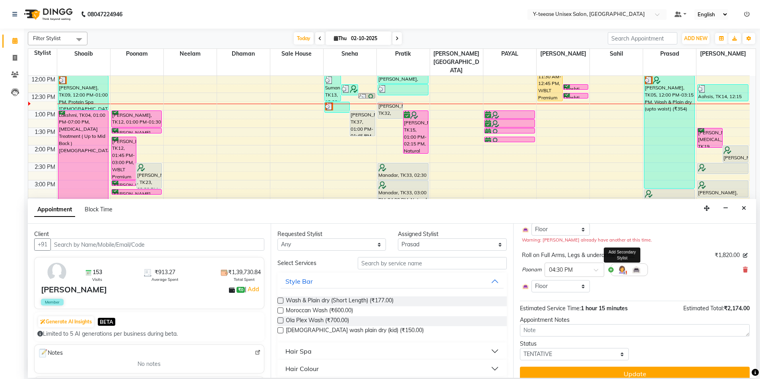
scroll to position [93, 0]
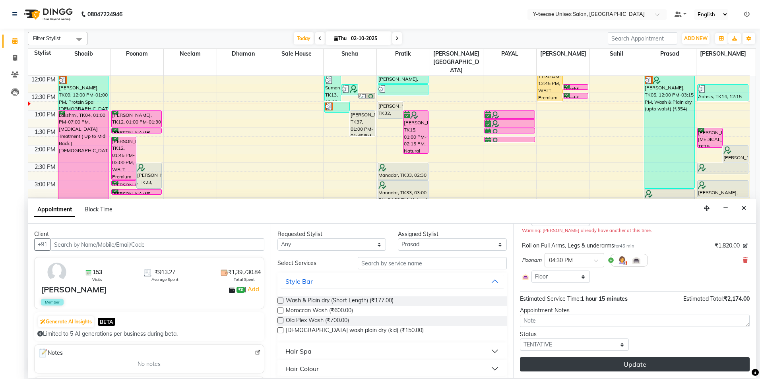
click at [591, 365] on button "Update" at bounding box center [635, 365] width 230 height 14
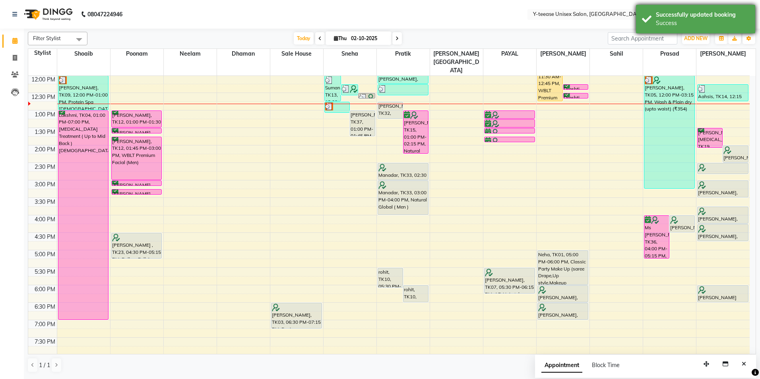
click at [671, 10] on div "Successfully updated booking Success" at bounding box center [695, 19] width 119 height 29
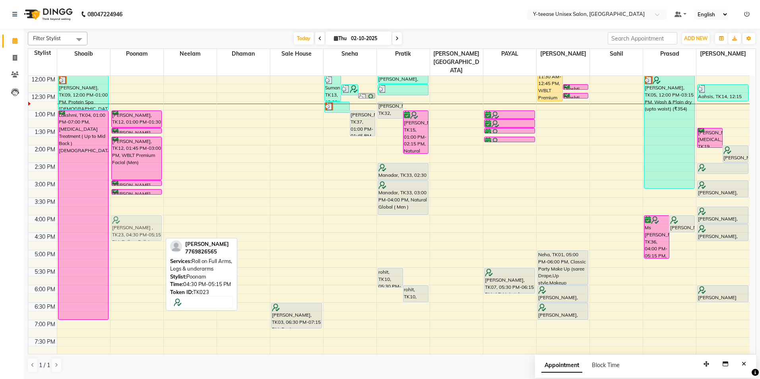
drag, startPoint x: 141, startPoint y: 229, endPoint x: 150, endPoint y: 210, distance: 20.3
click at [150, 210] on div "Arundhati, TK05, 09:30 AM-09:50 AM, Bleach Face & Neck (Men) Arundhati, TK05, 0…" at bounding box center [137, 198] width 53 height 525
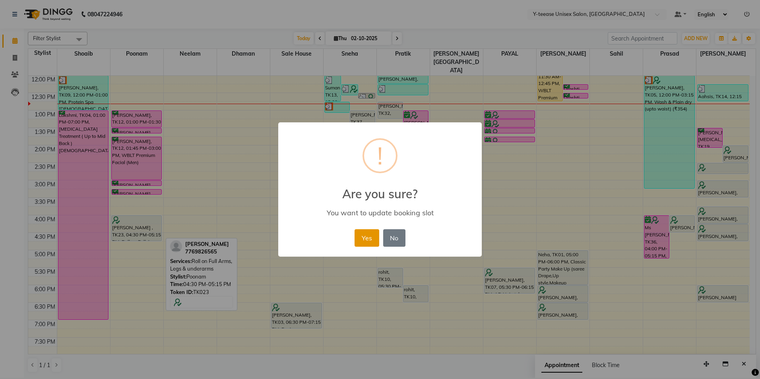
click at [376, 238] on button "Yes" at bounding box center [367, 237] width 24 height 17
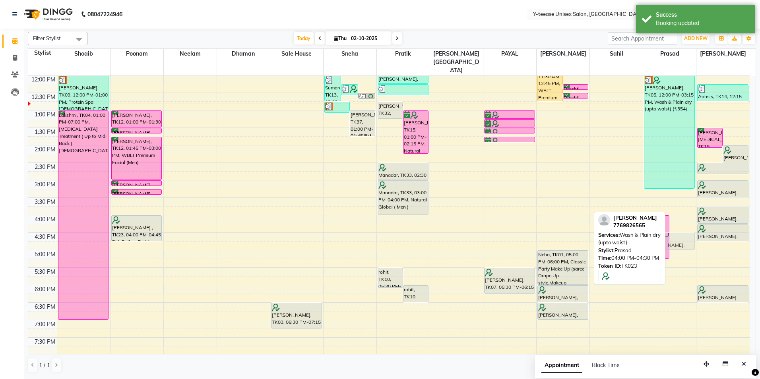
drag, startPoint x: 684, startPoint y: 208, endPoint x: 692, endPoint y: 224, distance: 18.1
click at [692, 224] on div "Ms Swapna, TK36, 04:00 PM-05:15 PM, Natural Root Touch Up 1 inch Female Deepti …" at bounding box center [669, 198] width 53 height 525
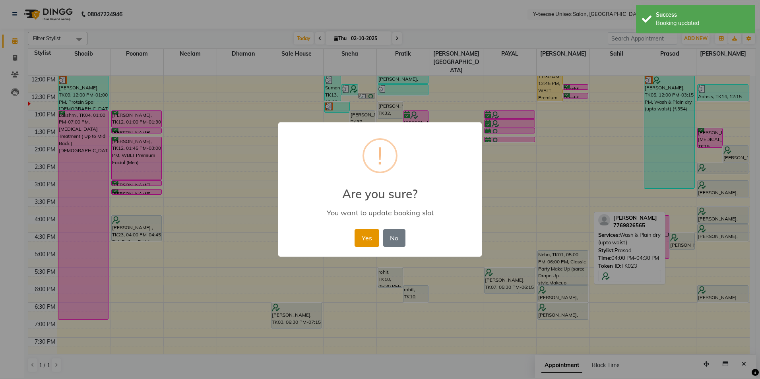
click at [366, 238] on button "Yes" at bounding box center [367, 237] width 24 height 17
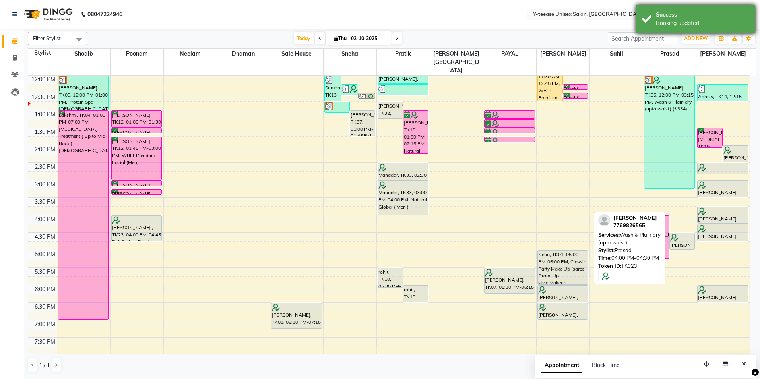
click at [667, 22] on div "Booking updated" at bounding box center [702, 23] width 93 height 8
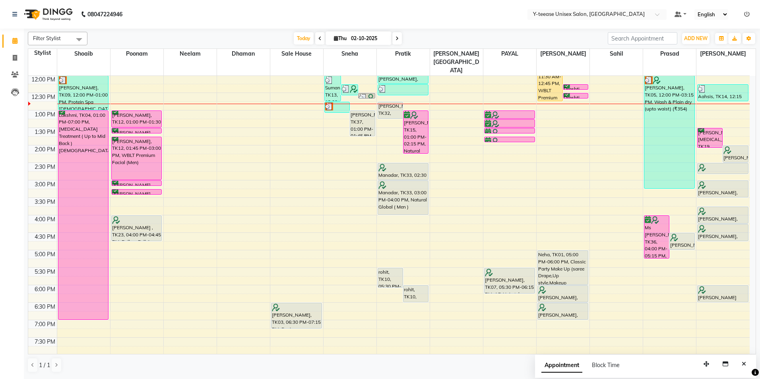
scroll to position [101, 0]
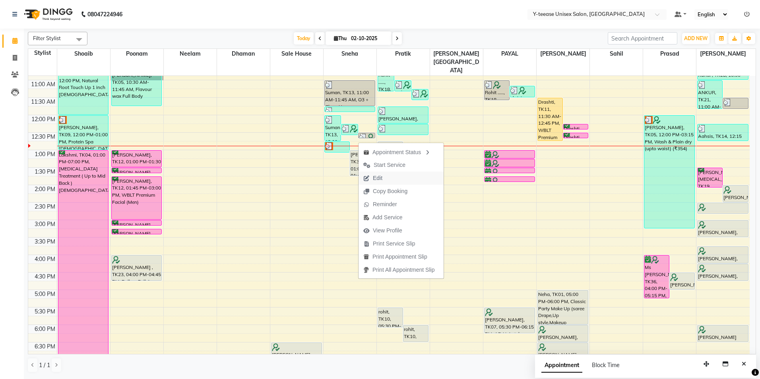
click at [380, 177] on span "Edit" at bounding box center [378, 178] width 10 height 8
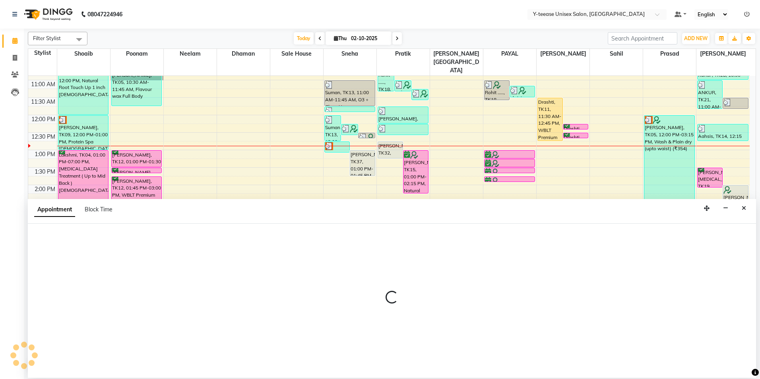
select select "tentative"
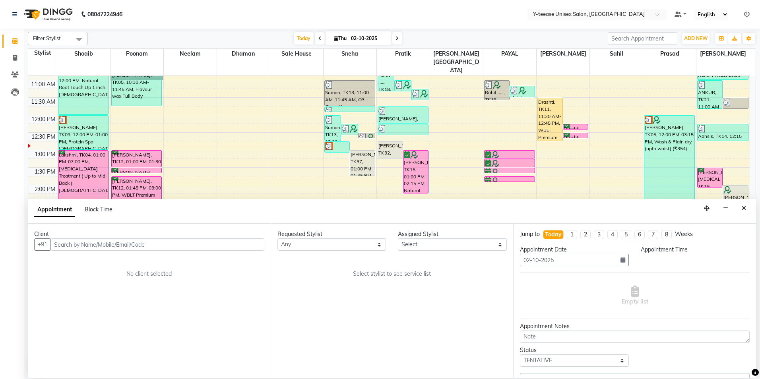
select select "49846"
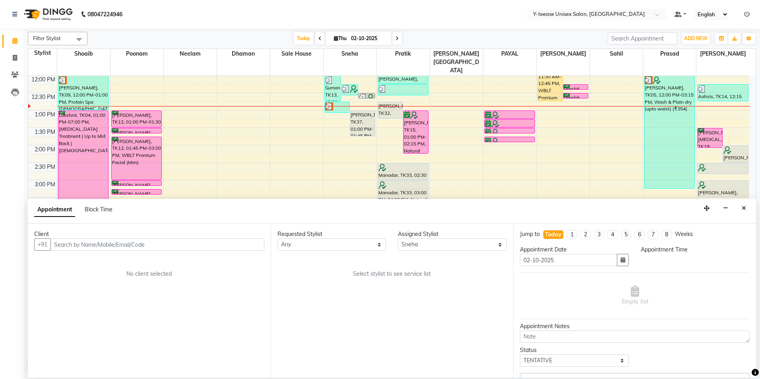
select select "780"
select select "661"
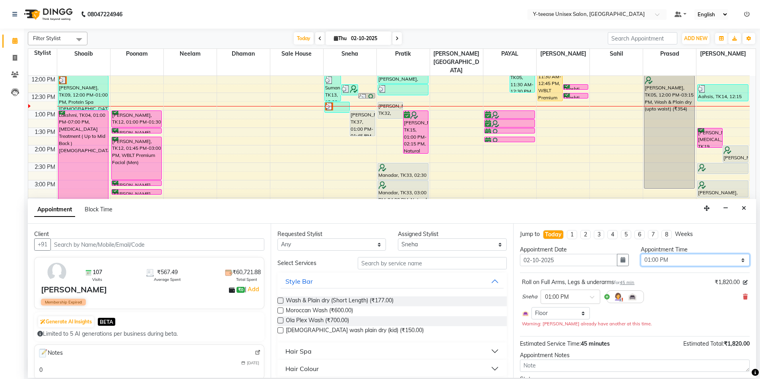
click at [676, 257] on select "Select 09:00 AM 09:15 AM 09:30 AM 09:45 AM 10:00 AM 10:15 AM 10:30 AM 10:45 AM …" at bounding box center [695, 260] width 109 height 12
select select "810"
click at [641, 254] on select "Select 09:00 AM 09:15 AM 09:30 AM 09:45 AM 10:00 AM 10:15 AM 10:30 AM 10:45 AM …" at bounding box center [695, 260] width 109 height 12
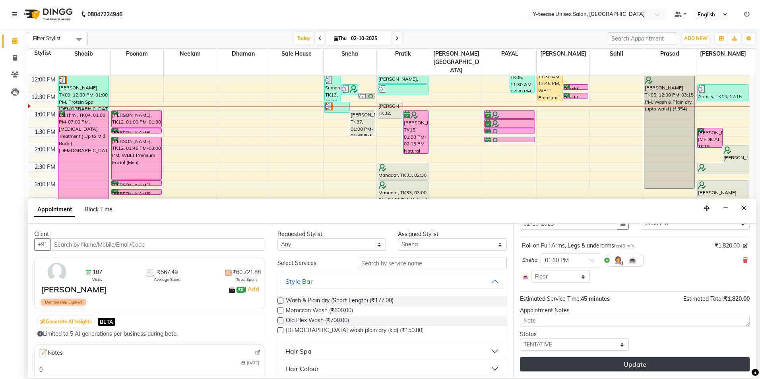
click at [603, 367] on button "Update" at bounding box center [635, 365] width 230 height 14
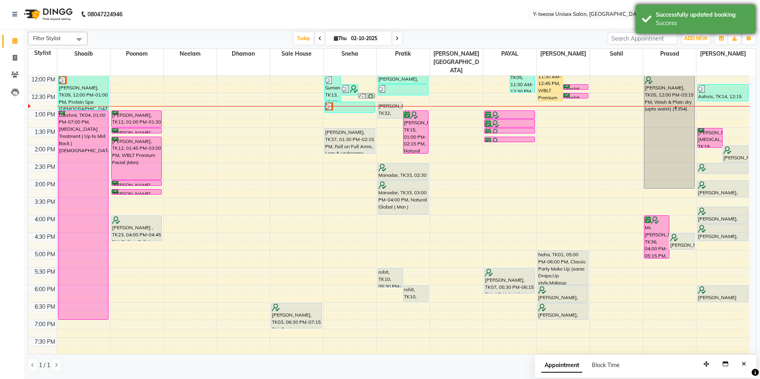
click at [697, 14] on div "Successfully updated booking" at bounding box center [702, 15] width 93 height 8
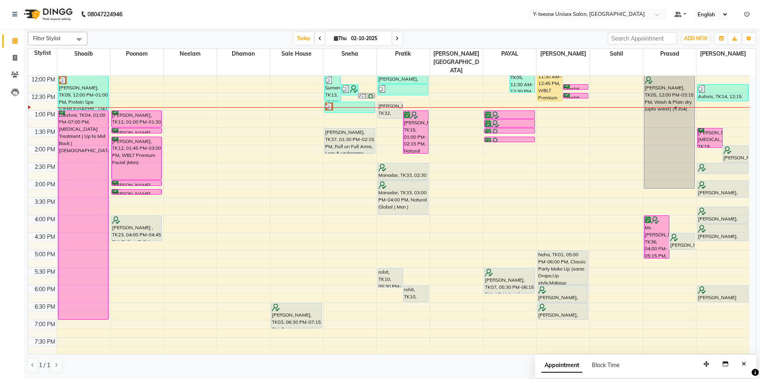
click at [400, 41] on span at bounding box center [398, 38] width 10 height 12
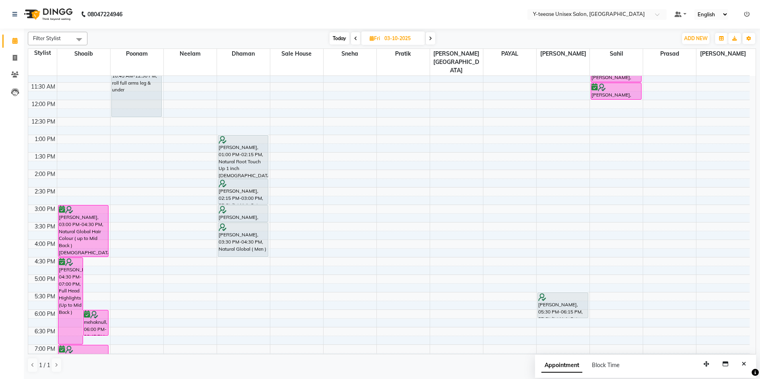
scroll to position [119, 0]
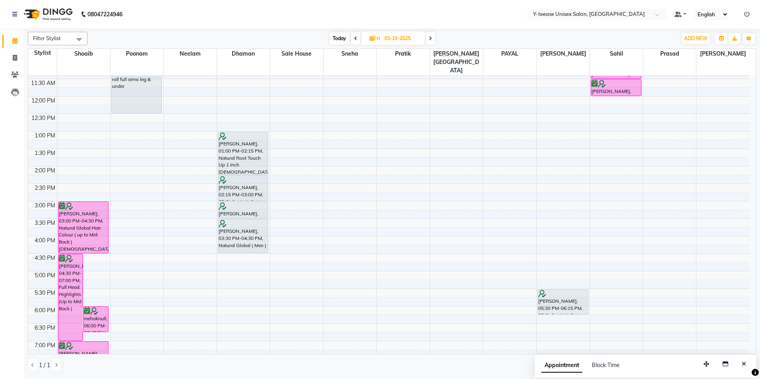
click at [337, 40] on span "Today" at bounding box center [340, 38] width 20 height 12
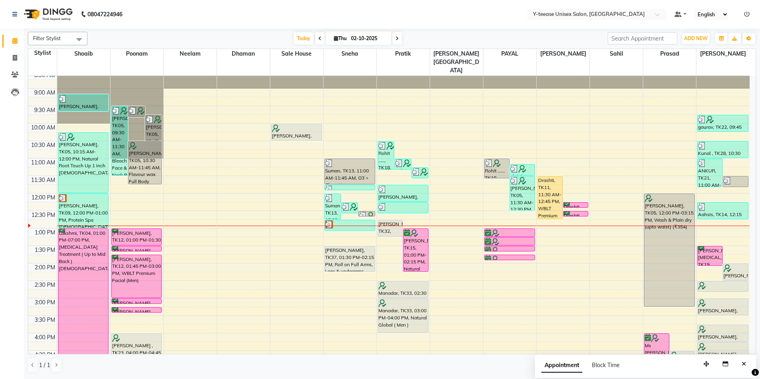
scroll to position [21, 0]
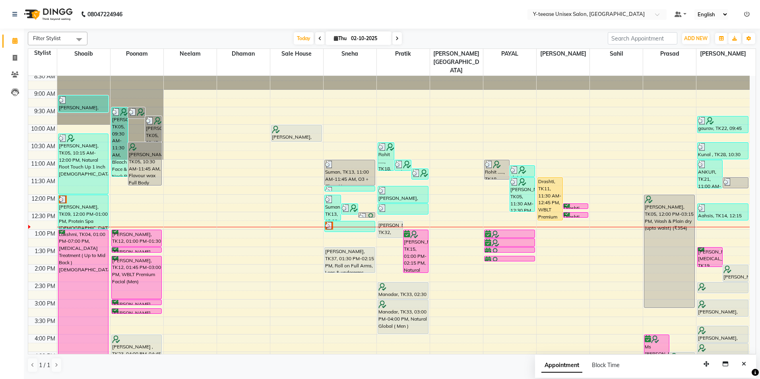
click at [396, 38] on icon at bounding box center [397, 38] width 3 height 5
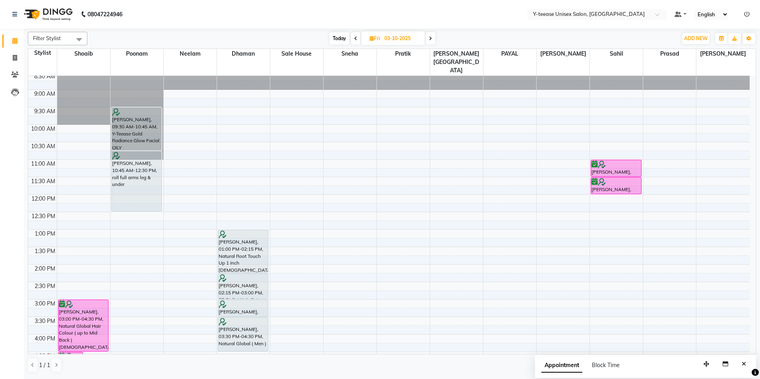
click at [337, 41] on span "Today" at bounding box center [340, 38] width 20 height 12
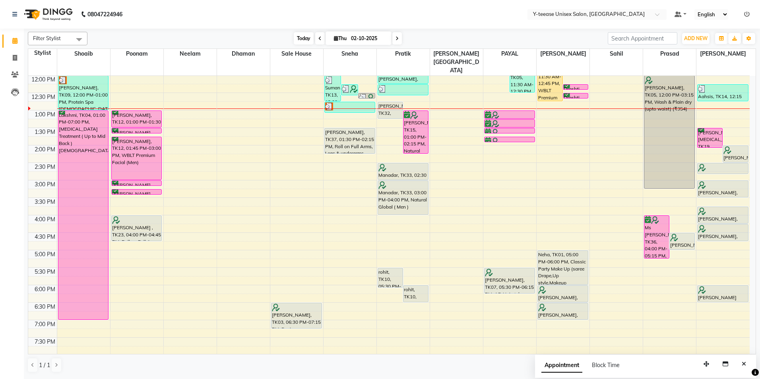
click at [308, 37] on span "Today" at bounding box center [304, 38] width 20 height 12
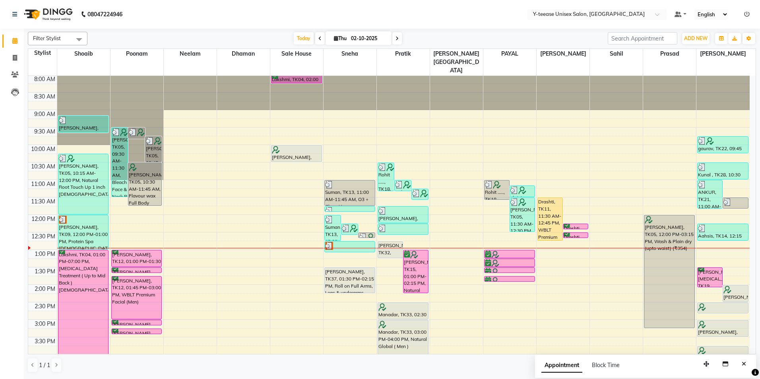
scroll to position [0, 0]
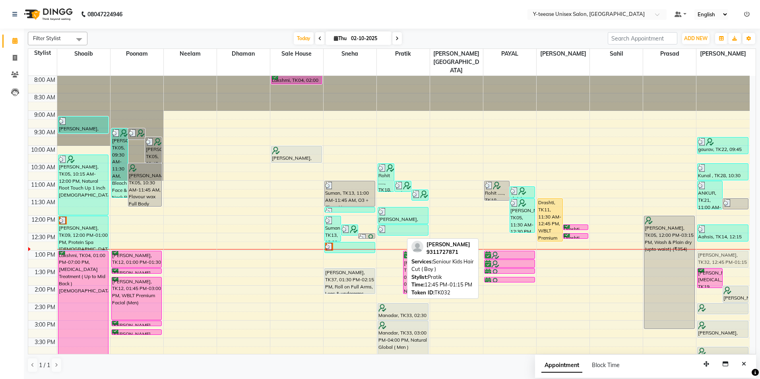
drag, startPoint x: 391, startPoint y: 227, endPoint x: 723, endPoint y: 236, distance: 332.6
click at [723, 236] on tr "kanchan, TK25, 09:10 AM-09:40 AM, Wash & Plain dry (upto waist) Arundhati, TK05…" at bounding box center [389, 338] width 722 height 525
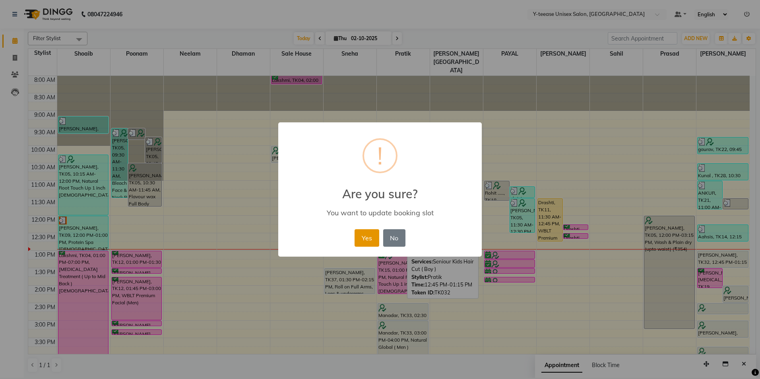
click at [372, 237] on button "Yes" at bounding box center [367, 237] width 24 height 17
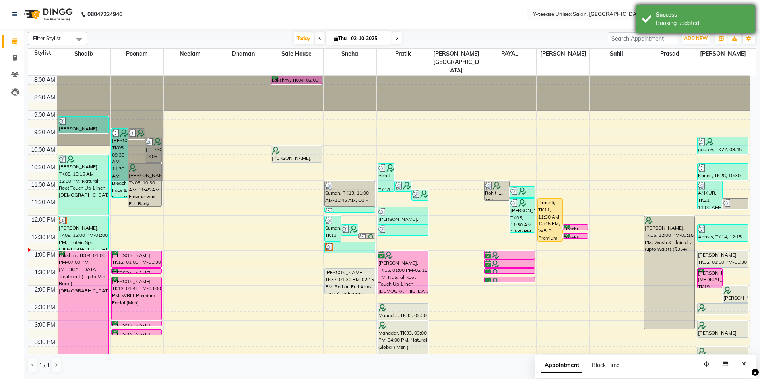
click at [696, 22] on div "Booking updated" at bounding box center [702, 23] width 93 height 8
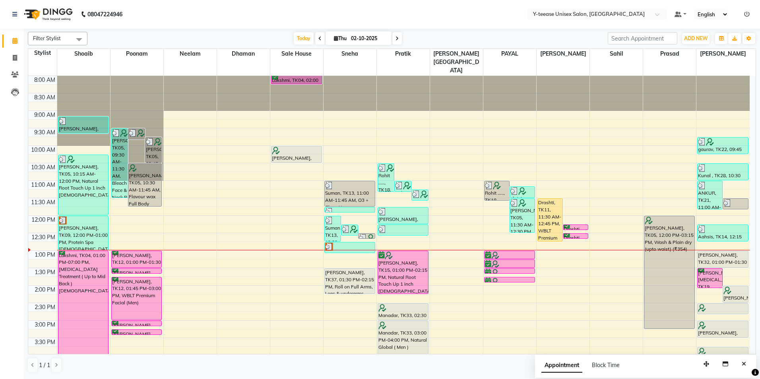
scroll to position [40, 0]
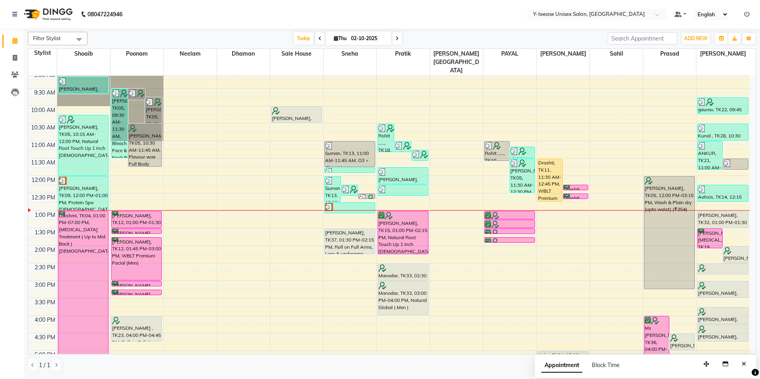
click at [394, 40] on span at bounding box center [398, 38] width 10 height 12
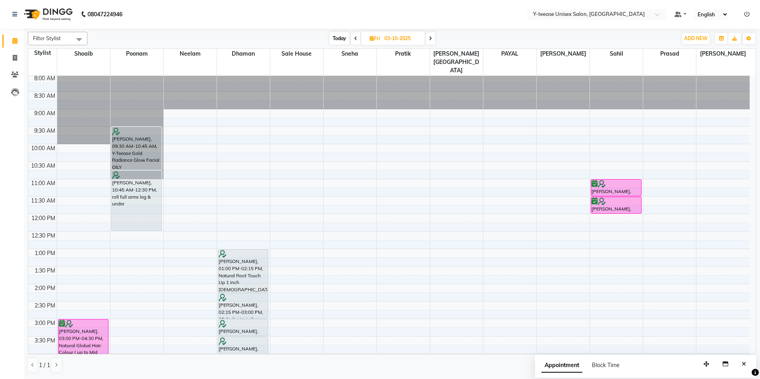
scroll to position [0, 0]
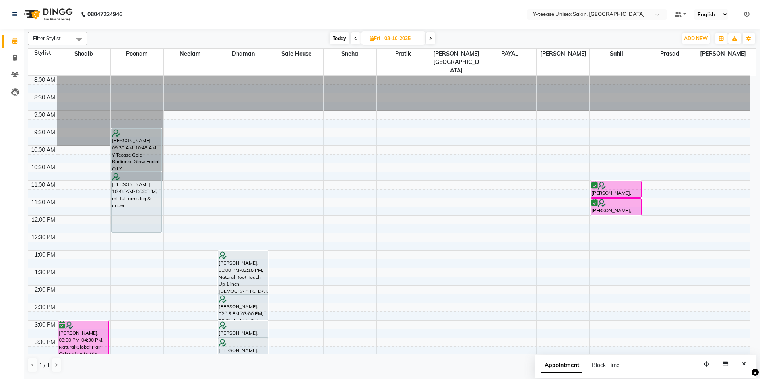
click at [343, 39] on span "Today" at bounding box center [340, 38] width 20 height 12
type input "02-10-2025"
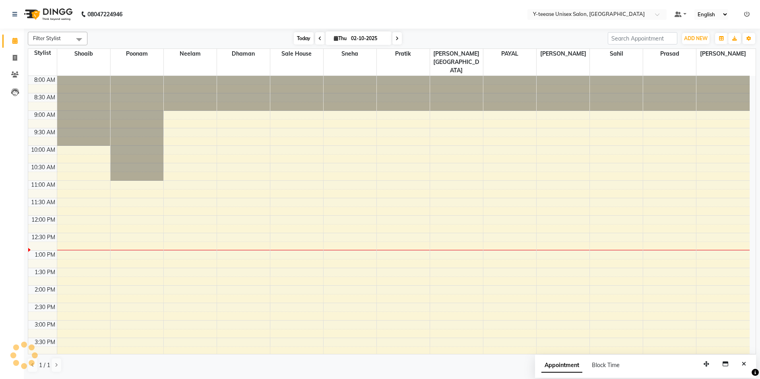
scroll to position [140, 0]
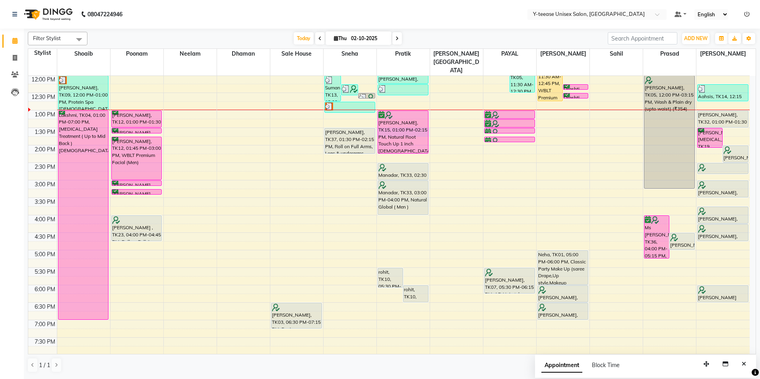
click at [430, 128] on td at bounding box center [403, 132] width 693 height 9
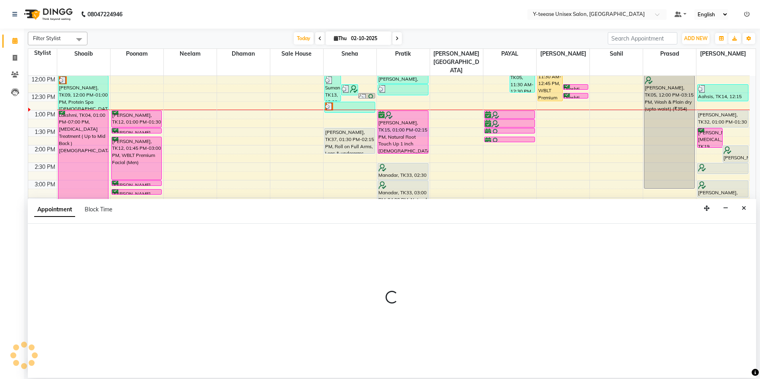
select select "67330"
select select "810"
select select "tentative"
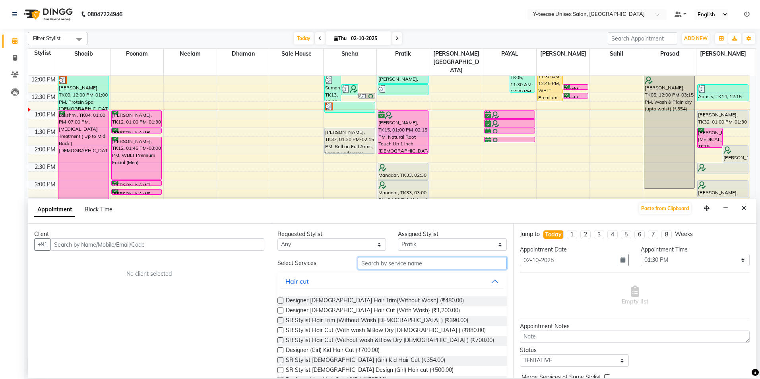
click at [401, 265] on input "text" at bounding box center [432, 263] width 149 height 12
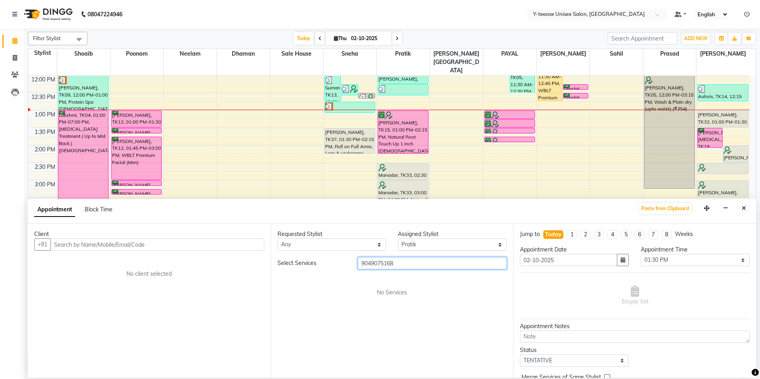
click at [398, 264] on input "9049075168" at bounding box center [432, 263] width 149 height 12
click at [397, 264] on input "9049075168" at bounding box center [432, 263] width 149 height 12
type input "9049075168"
drag, startPoint x: 397, startPoint y: 264, endPoint x: 352, endPoint y: 212, distance: 68.8
click at [352, 211] on div "Appointment Block Time Paste from Clipboard" at bounding box center [392, 211] width 729 height 25
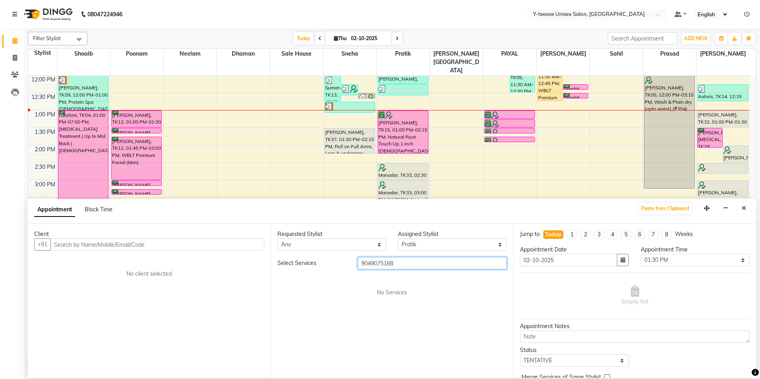
click at [380, 262] on input "9049075168" at bounding box center [432, 263] width 149 height 12
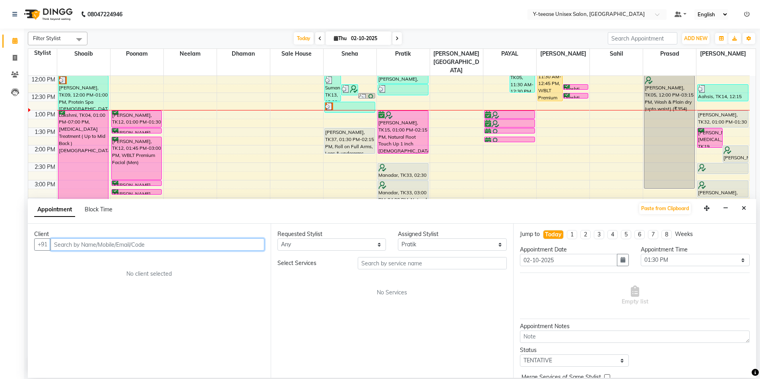
click at [243, 244] on input "text" at bounding box center [158, 245] width 214 height 12
paste input "9049075168"
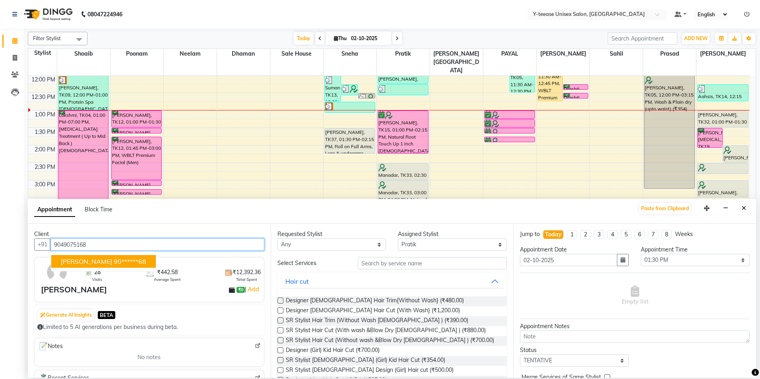
click at [114, 260] on ngb-highlight "90******68" at bounding box center [130, 262] width 33 height 8
type input "90******68"
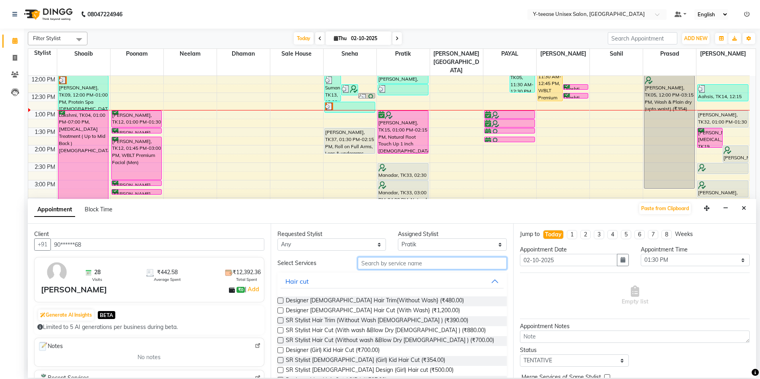
click at [396, 260] on input "text" at bounding box center [432, 263] width 149 height 12
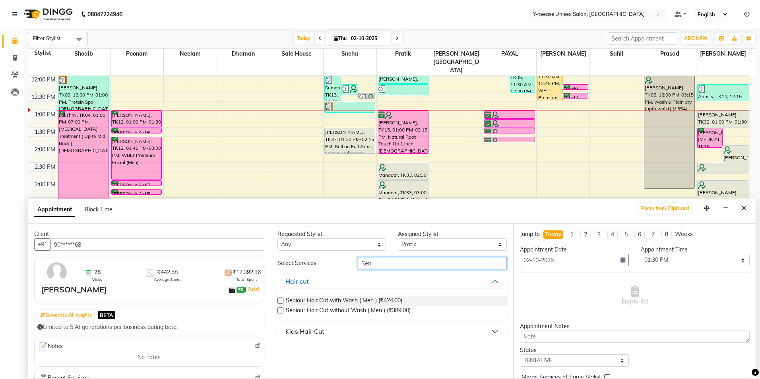
click at [395, 260] on input "Sen" at bounding box center [432, 263] width 149 height 12
type input "Sen"
click at [400, 311] on span "Seniour Hair Cut without Wash ( Men ) (₹389.00)" at bounding box center [348, 312] width 125 height 10
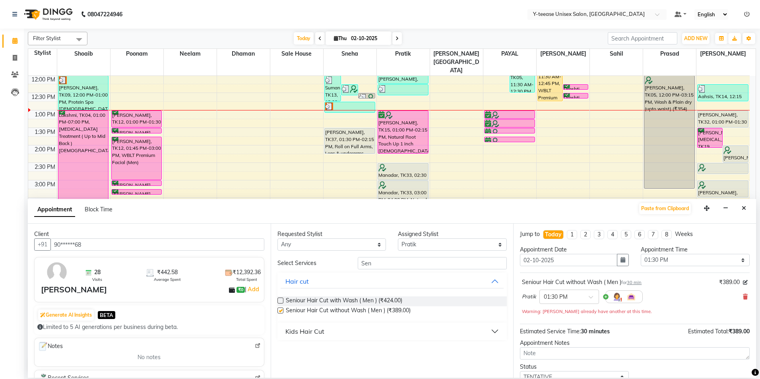
checkbox input "false"
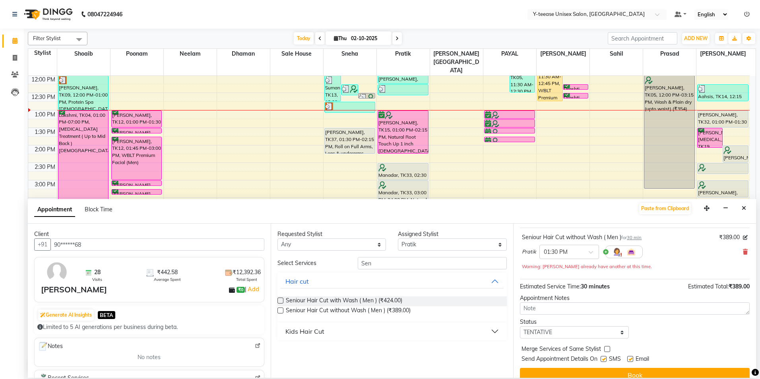
scroll to position [56, 0]
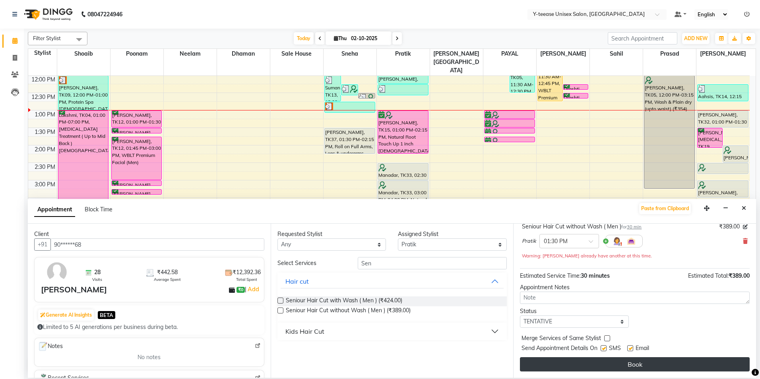
click at [595, 365] on button "Book" at bounding box center [635, 365] width 230 height 14
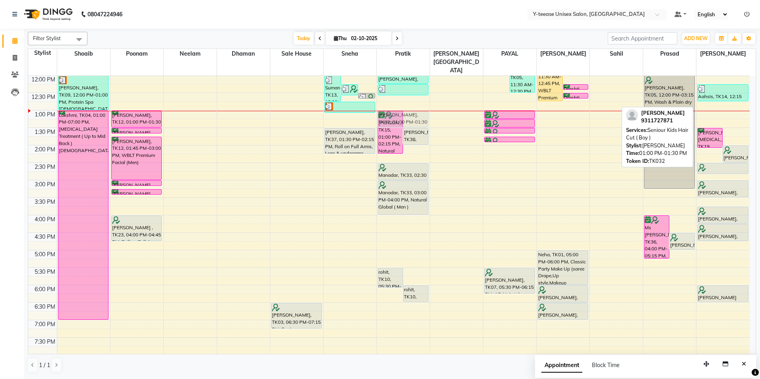
drag, startPoint x: 717, startPoint y: 102, endPoint x: 389, endPoint y: 101, distance: 328.9
click at [389, 101] on tr "kanchan, TK25, 09:10 AM-09:40 AM, Wash & Plain dry (upto waist) Arundhati, TK05…" at bounding box center [389, 198] width 722 height 525
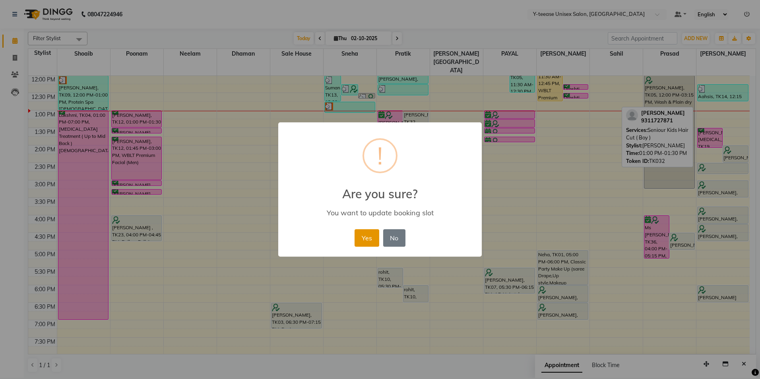
click at [359, 239] on button "Yes" at bounding box center [367, 237] width 24 height 17
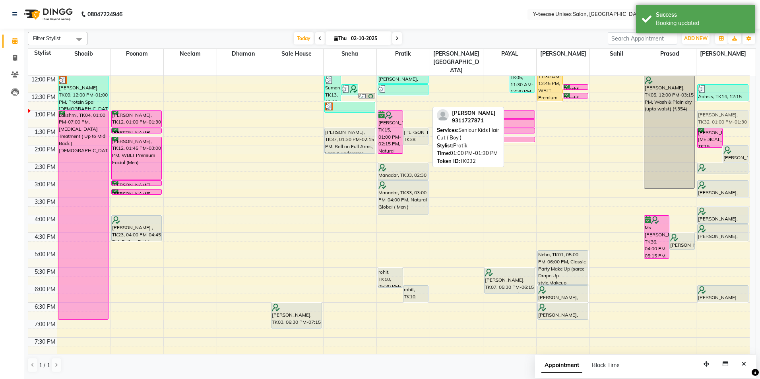
drag, startPoint x: 418, startPoint y: 101, endPoint x: 732, endPoint y: 100, distance: 313.8
click at [732, 100] on tr "kanchan, TK25, 09:10 AM-09:40 AM, Wash & Plain dry (upto waist) Arundhati, TK05…" at bounding box center [389, 198] width 722 height 525
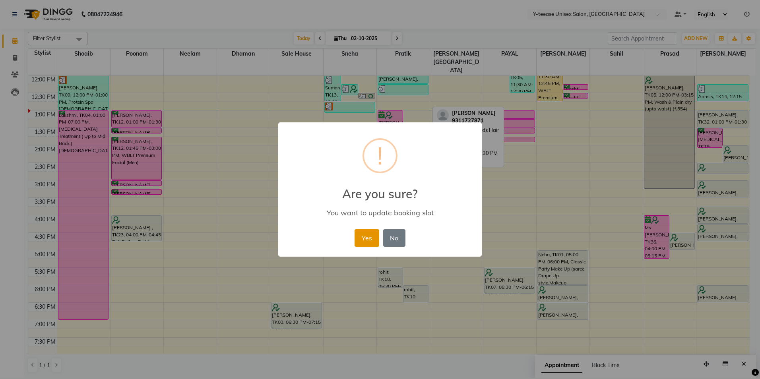
click at [374, 238] on button "Yes" at bounding box center [367, 237] width 24 height 17
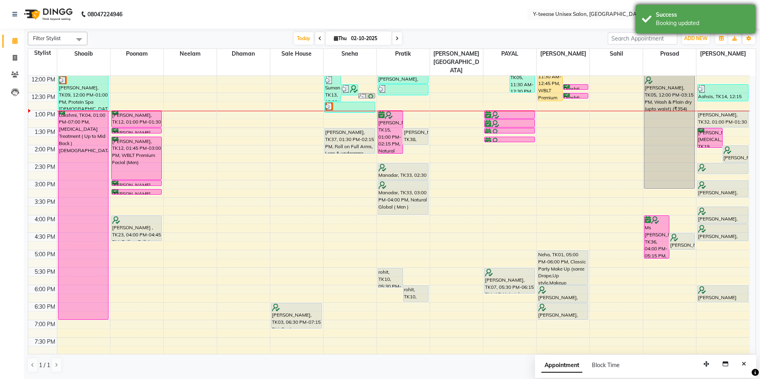
click at [669, 30] on div "Success Booking updated" at bounding box center [695, 19] width 119 height 29
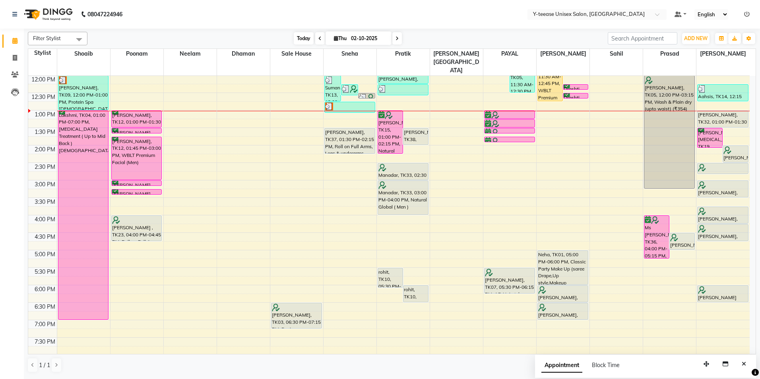
click at [304, 40] on span "Today" at bounding box center [304, 38] width 20 height 12
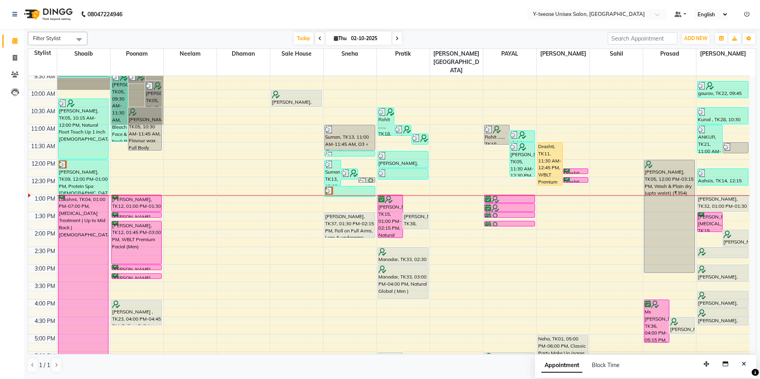
scroll to position [96, 0]
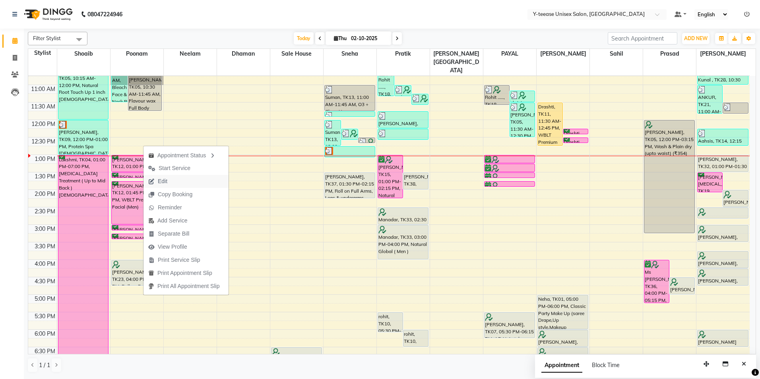
click at [180, 181] on button "Edit" at bounding box center [186, 181] width 85 height 13
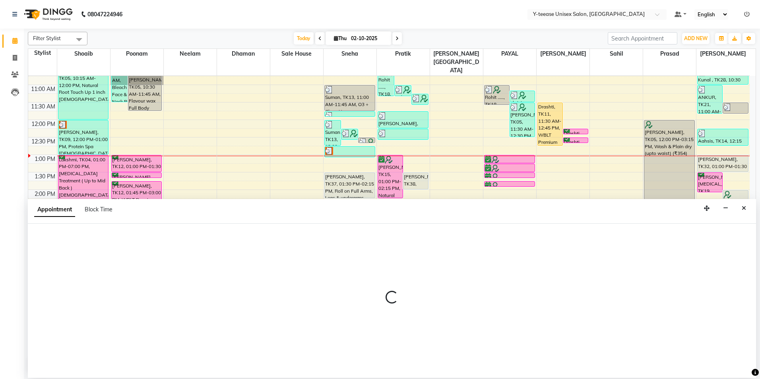
select select "tentative"
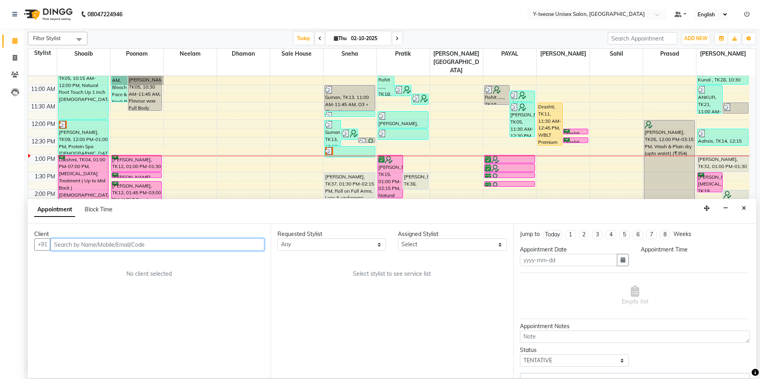
type input "02-10-2025"
select select "confirm booking"
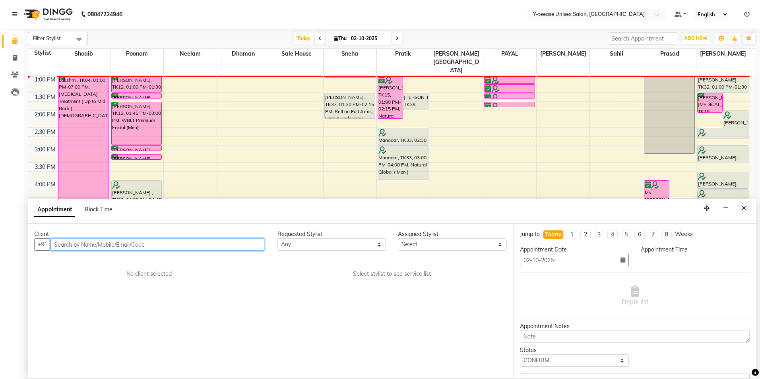
select select "57"
select select "780"
select select "661"
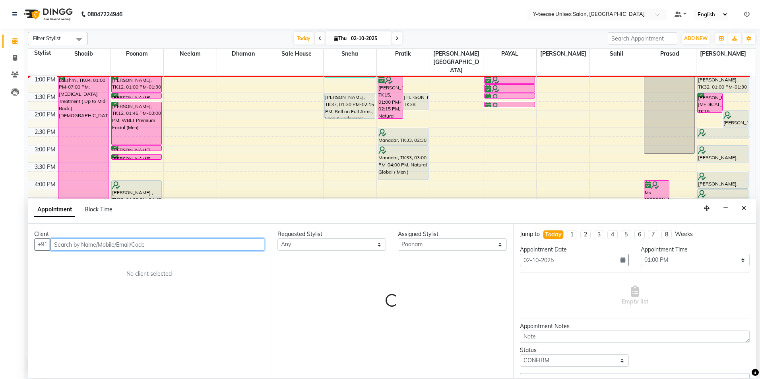
select select "661"
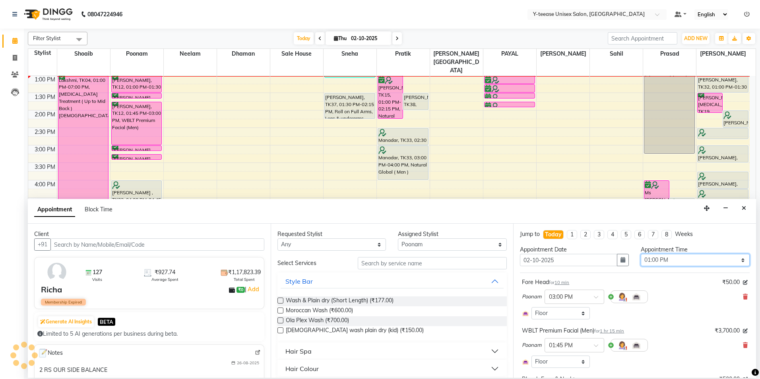
click at [649, 263] on select "Select 09:00 AM 09:15 AM 09:30 AM 09:45 AM 10:00 AM 10:15 AM 10:30 AM 10:45 AM …" at bounding box center [695, 260] width 109 height 12
select select "795"
click at [641, 254] on select "Select 09:00 AM 09:15 AM 09:30 AM 09:45 AM 10:00 AM 10:15 AM 10:30 AM 10:45 AM …" at bounding box center [695, 260] width 109 height 12
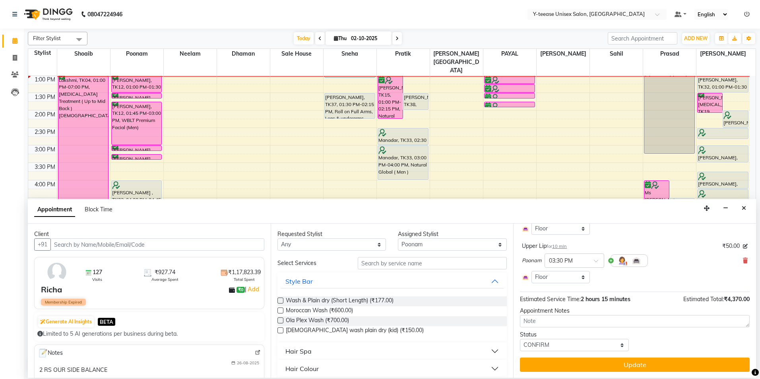
scroll to position [231, 0]
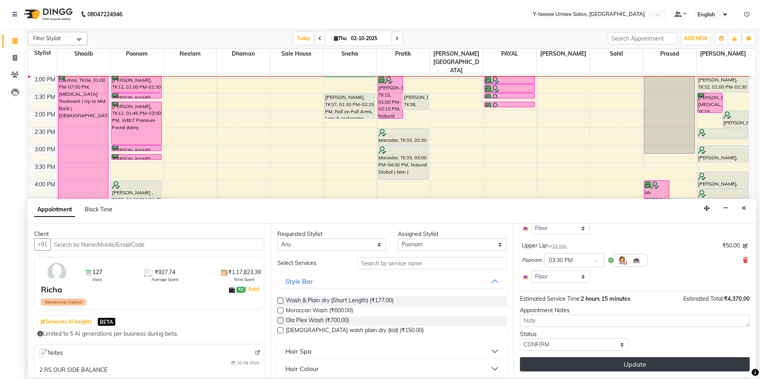
click at [604, 365] on button "Update" at bounding box center [635, 365] width 230 height 14
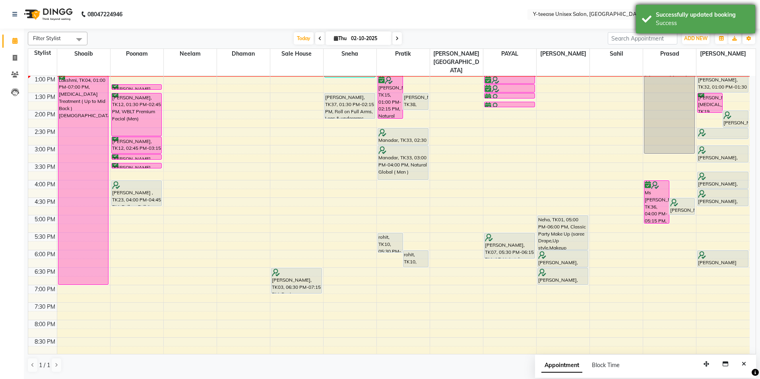
click at [688, 12] on div "Successfully updated booking" at bounding box center [702, 15] width 93 height 8
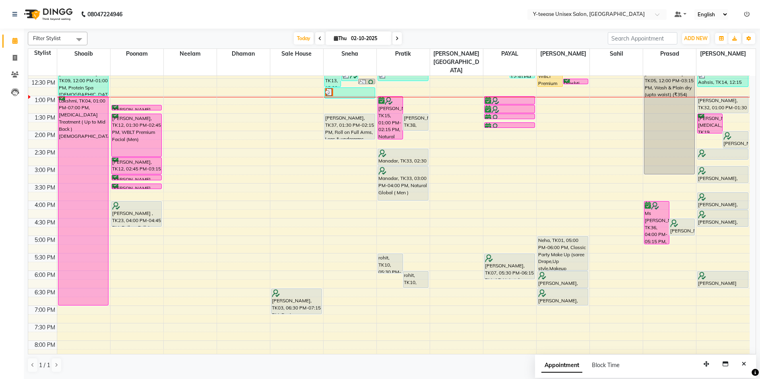
scroll to position [136, 0]
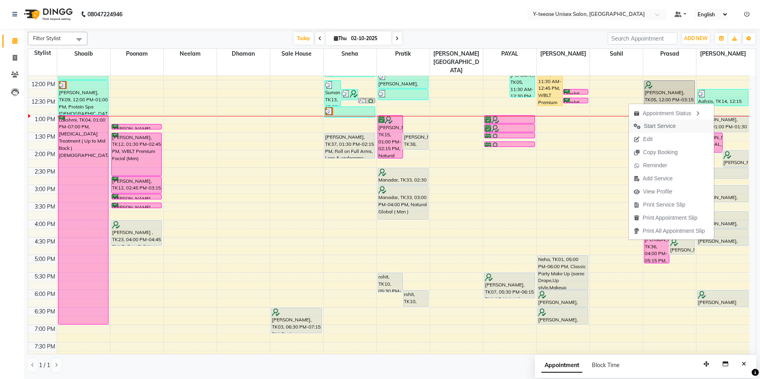
click at [675, 129] on span "Start Service" at bounding box center [655, 126] width 52 height 13
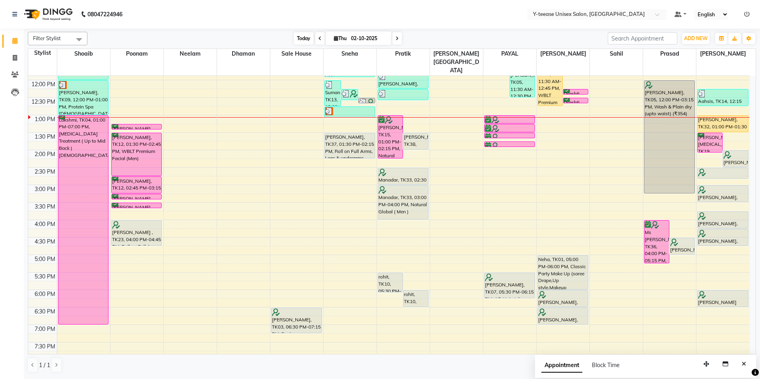
click at [307, 40] on span "Today" at bounding box center [304, 38] width 20 height 12
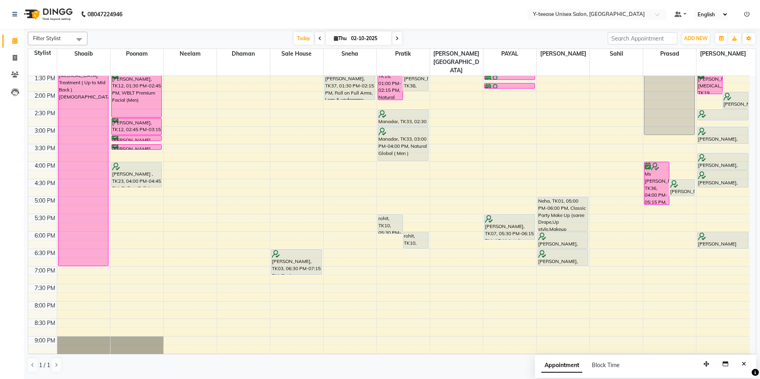
scroll to position [215, 0]
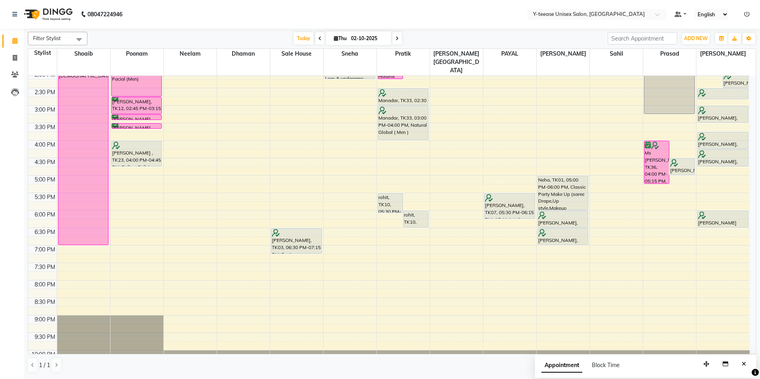
click at [356, 74] on div "8:00 AM 8:30 AM 9:00 AM 9:30 AM 10:00 AM 10:30 AM 11:00 AM 11:30 AM 12:00 PM 12…" at bounding box center [389, 123] width 722 height 525
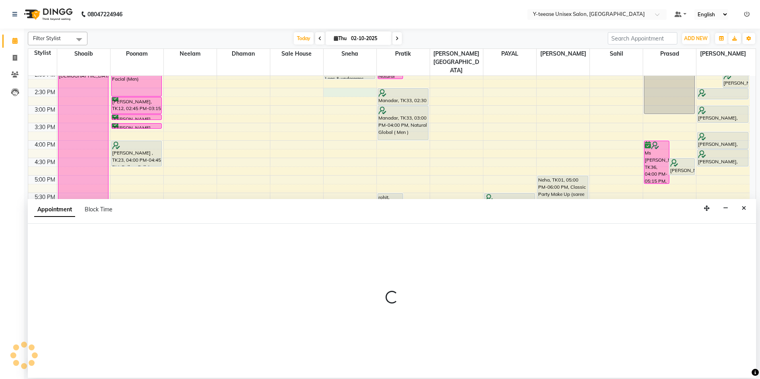
select select "49846"
select select "870"
select select "tentative"
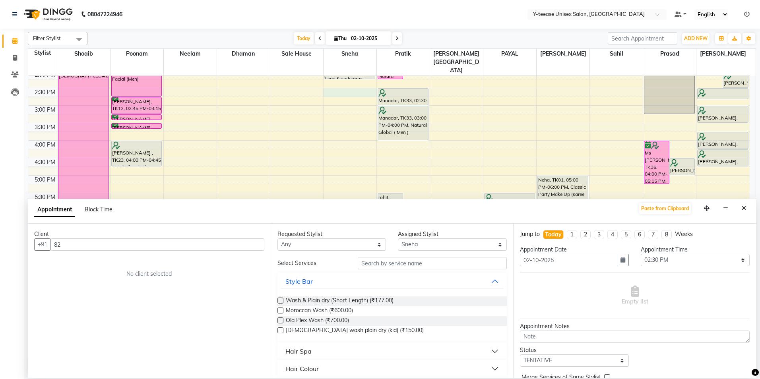
type input "82"
click at [683, 260] on select "Select 09:00 AM 09:15 AM 09:30 AM 09:45 AM 10:00 AM 10:15 AM 10:30 AM 10:45 AM …" at bounding box center [695, 260] width 109 height 12
select select "900"
click at [641, 254] on select "Select 09:00 AM 09:15 AM 09:30 AM 09:45 AM 10:00 AM 10:15 AM 10:30 AM 10:45 AM …" at bounding box center [695, 260] width 109 height 12
click at [191, 239] on input "82" at bounding box center [158, 245] width 214 height 12
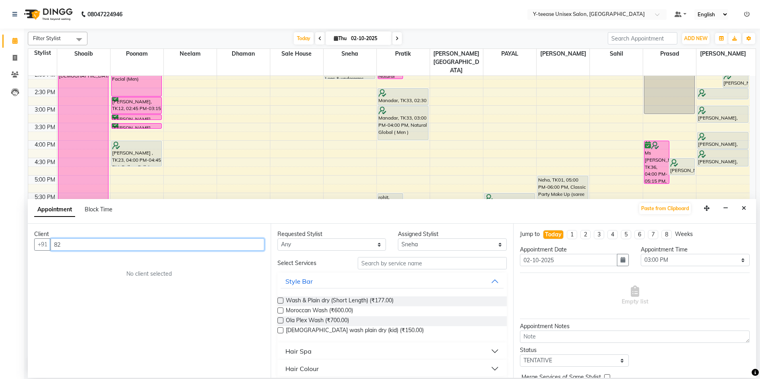
click at [191, 239] on input "82" at bounding box center [158, 245] width 214 height 12
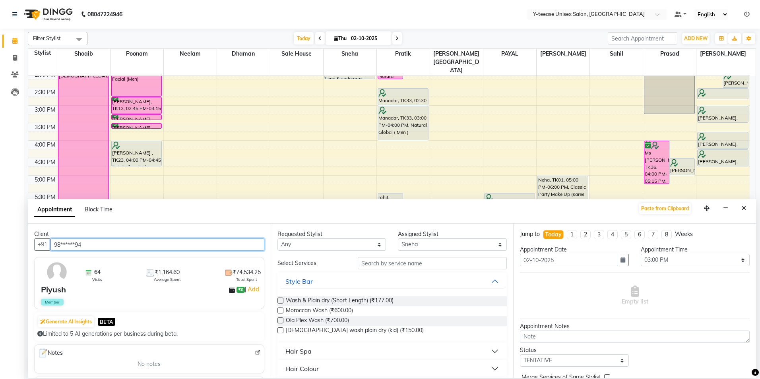
type input "98******94"
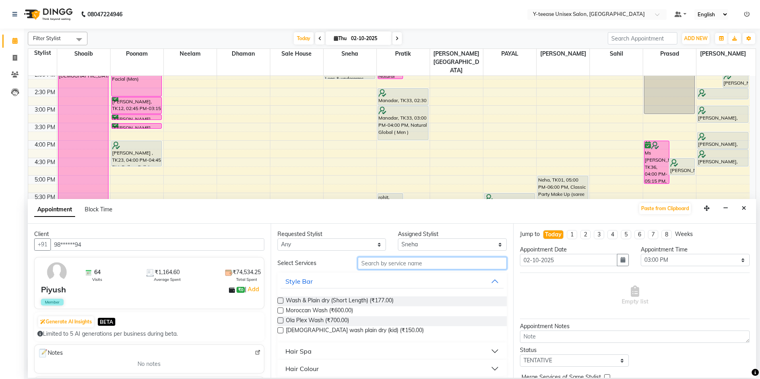
click at [402, 265] on input "text" at bounding box center [432, 263] width 149 height 12
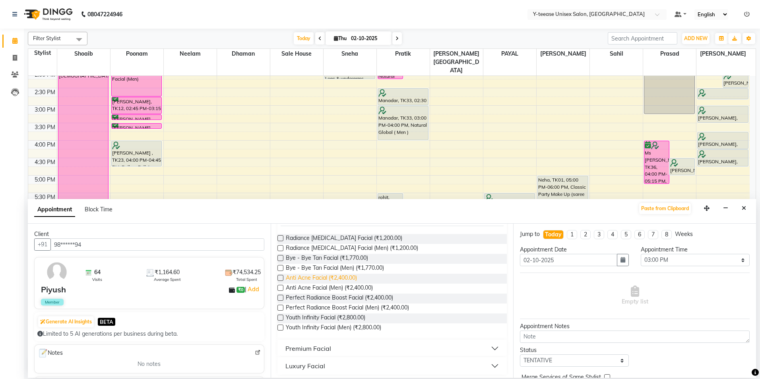
scroll to position [66, 0]
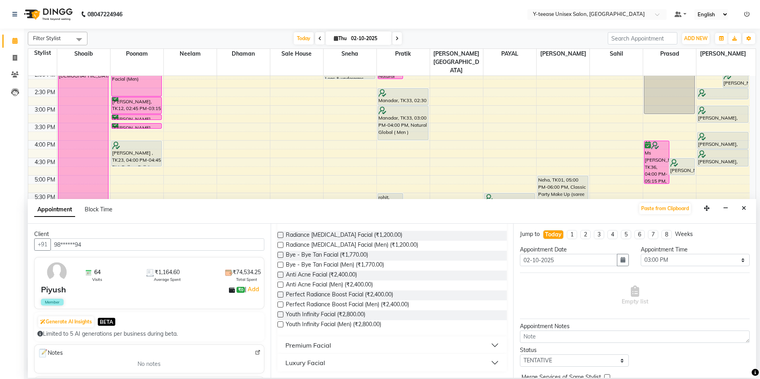
type input "FAci"
click at [315, 346] on div "Premium Facial" at bounding box center [309, 346] width 46 height 10
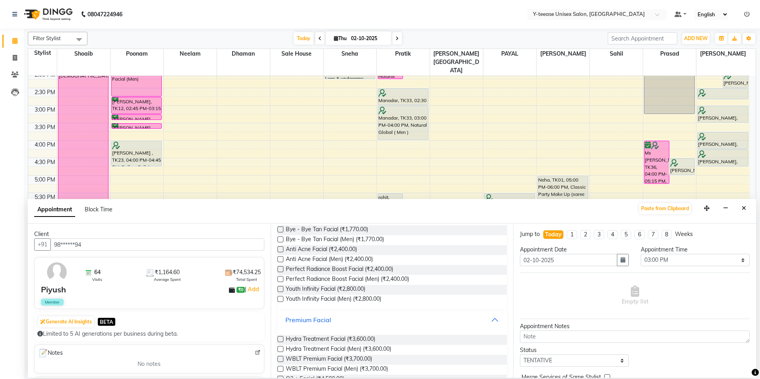
scroll to position [105, 0]
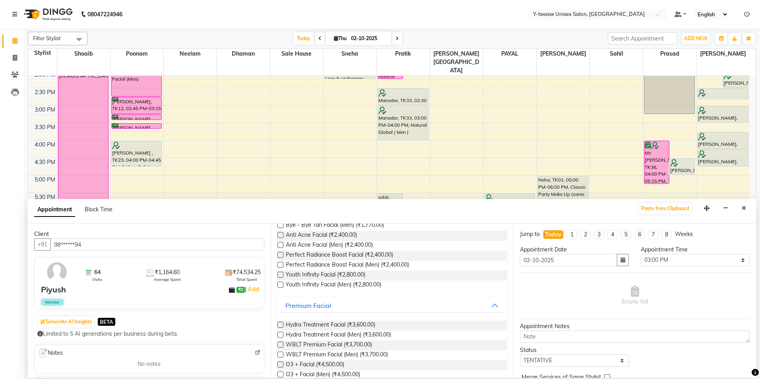
drag, startPoint x: 316, startPoint y: 337, endPoint x: 304, endPoint y: 297, distance: 42.0
click at [316, 336] on span "Hydra Treatment Facial (Men) (₹3,600.00)" at bounding box center [338, 336] width 105 height 10
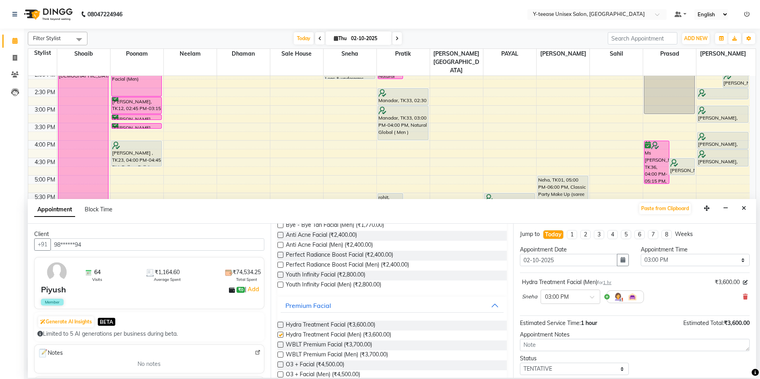
checkbox input "false"
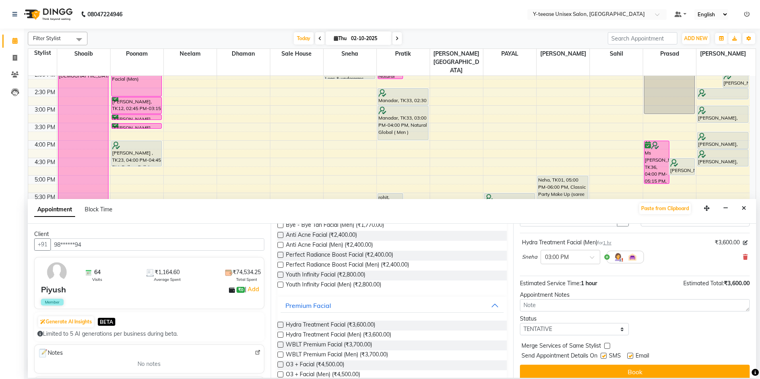
scroll to position [47, 0]
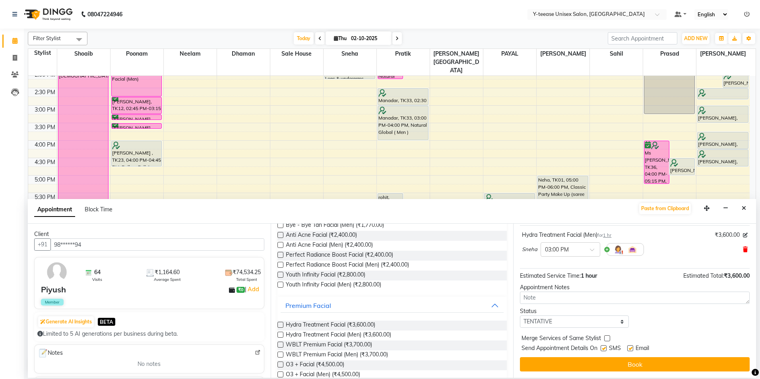
click at [743, 248] on icon at bounding box center [745, 250] width 5 height 6
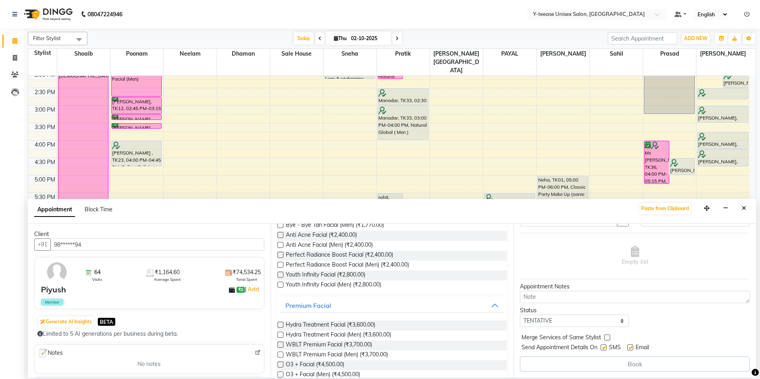
scroll to position [40, 0]
click at [338, 356] on span "WBLT Premium Facial (Men) (₹3,700.00)" at bounding box center [337, 356] width 102 height 10
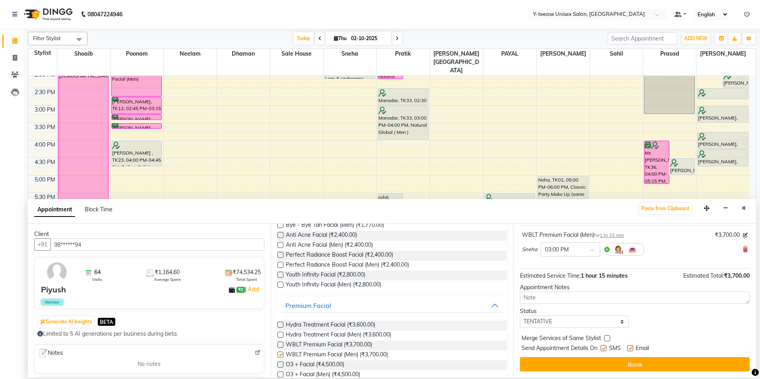
checkbox input "false"
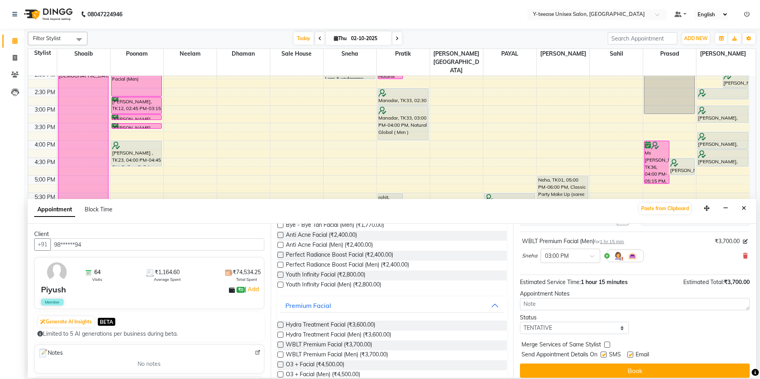
scroll to position [47, 0]
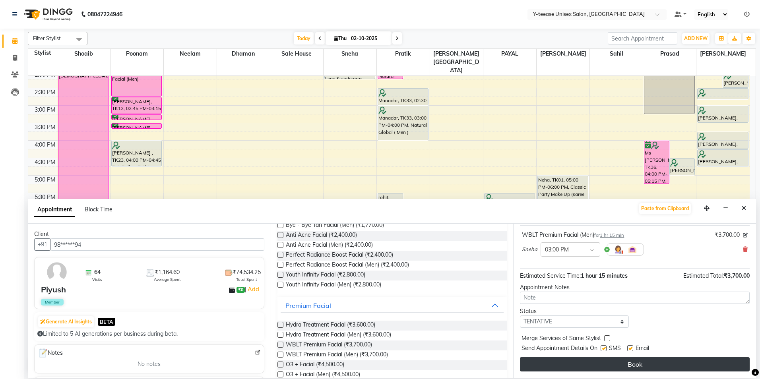
click at [586, 360] on button "Book" at bounding box center [635, 365] width 230 height 14
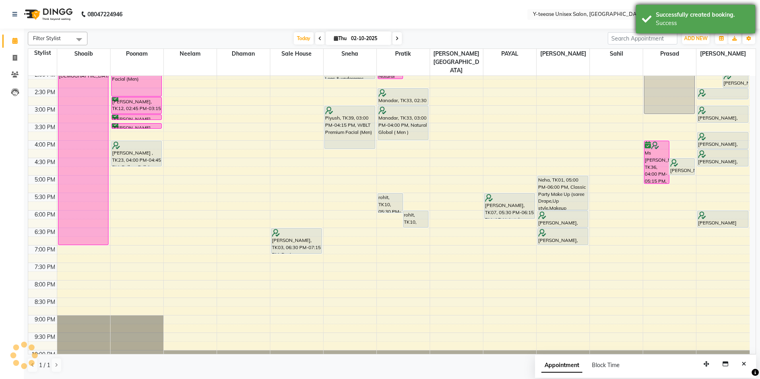
click at [673, 14] on div "Successfully created booking." at bounding box center [702, 15] width 93 height 8
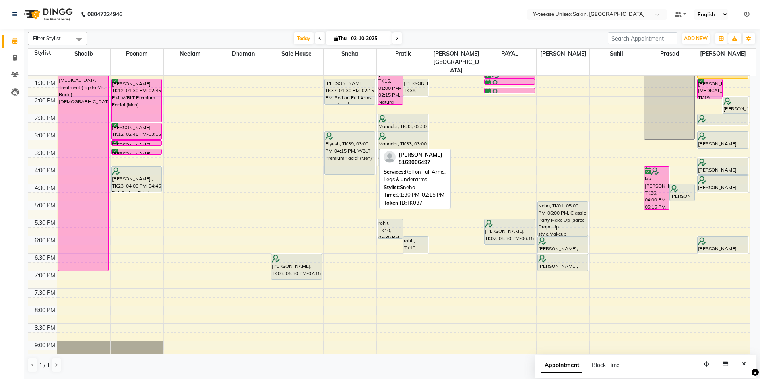
scroll to position [136, 0]
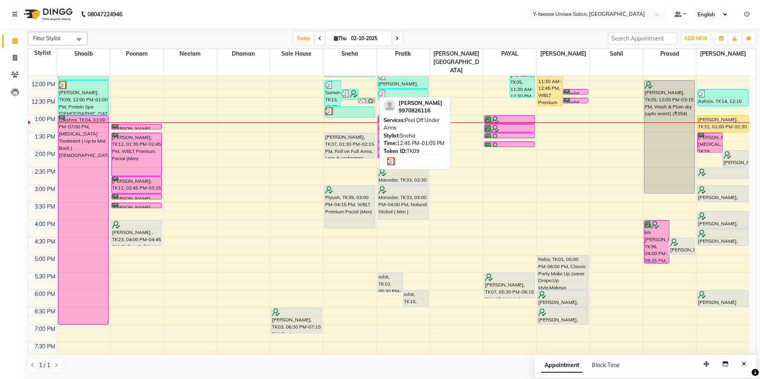
click at [345, 107] on div at bounding box center [349, 111] width 49 height 8
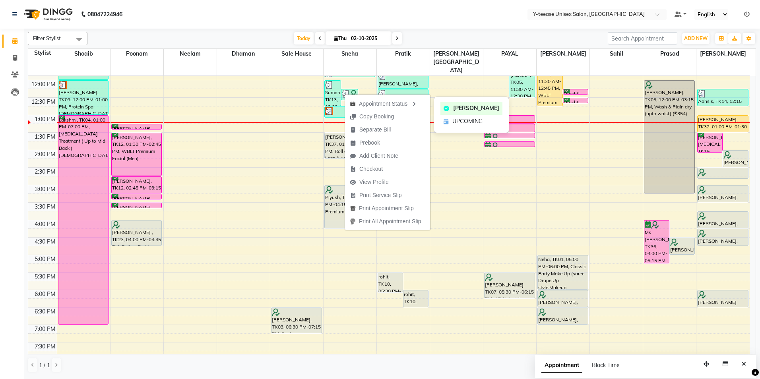
drag, startPoint x: 464, startPoint y: 119, endPoint x: 435, endPoint y: 103, distance: 32.8
click at [462, 118] on span "UPCOMING" at bounding box center [468, 121] width 30 height 8
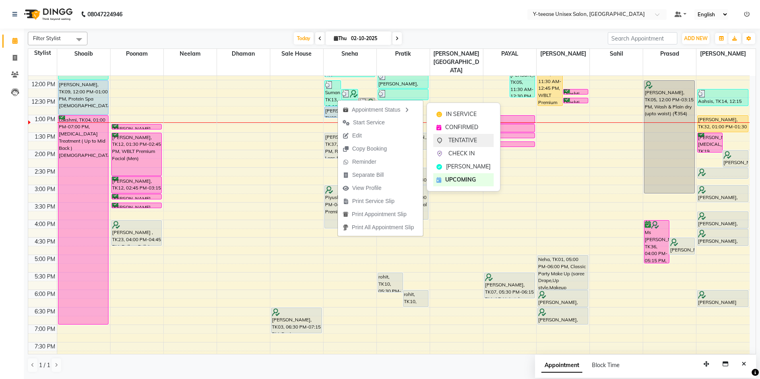
drag, startPoint x: 456, startPoint y: 141, endPoint x: 447, endPoint y: 132, distance: 12.1
click at [456, 142] on span "TENTATIVE" at bounding box center [463, 140] width 29 height 8
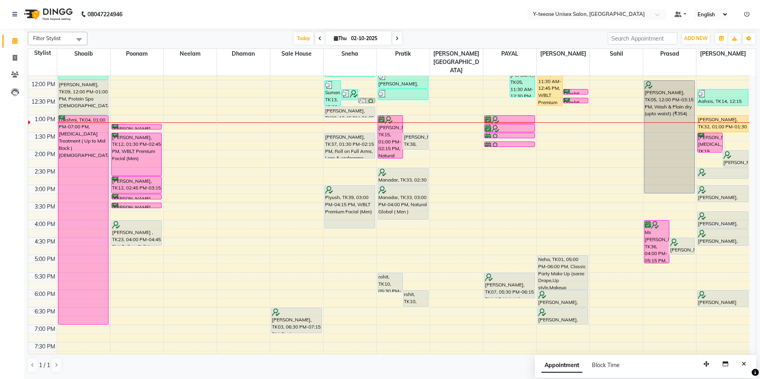
click at [491, 29] on div "Filter Stylist Select All Annu Ali chaitrali Dhaman keshav nagar Neelam PAYAL P…" at bounding box center [392, 203] width 729 height 348
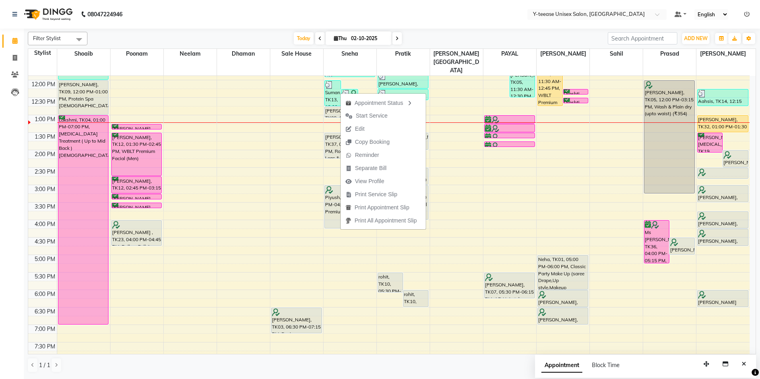
click at [466, 29] on app-home "08047224946 Select Location × Y-teease Unisex Salon, Amanora Default Panel My P…" at bounding box center [380, 189] width 760 height 378
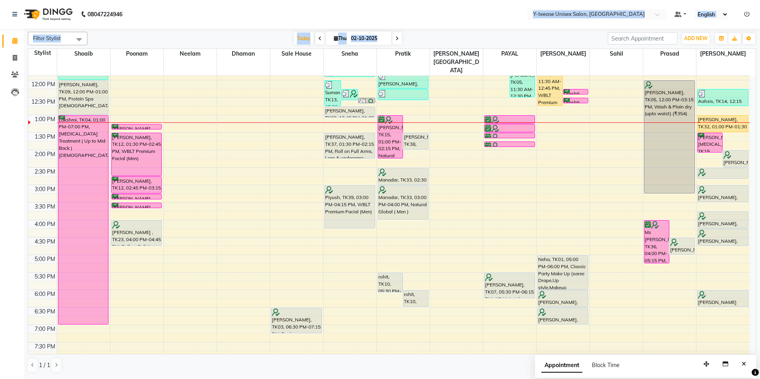
click at [426, 33] on div "Today Thu 02-10-2025" at bounding box center [347, 39] width 513 height 12
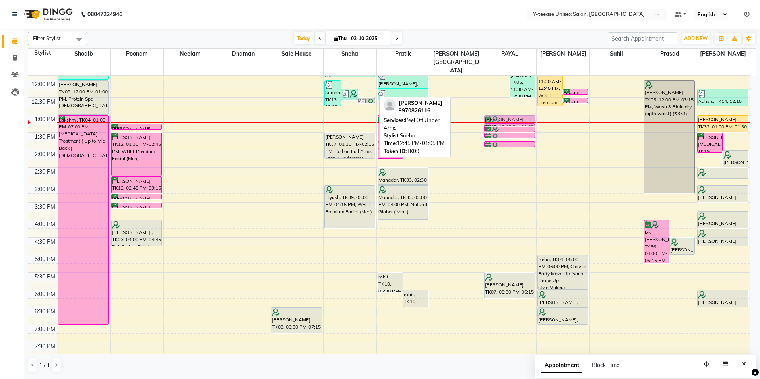
drag, startPoint x: 346, startPoint y: 90, endPoint x: 512, endPoint y: 96, distance: 166.4
click at [512, 96] on div "8:00 AM 8:30 AM 9:00 AM 9:30 AM 10:00 AM 10:30 AM 11:00 AM 11:30 AM 12:00 PM 12…" at bounding box center [389, 202] width 722 height 525
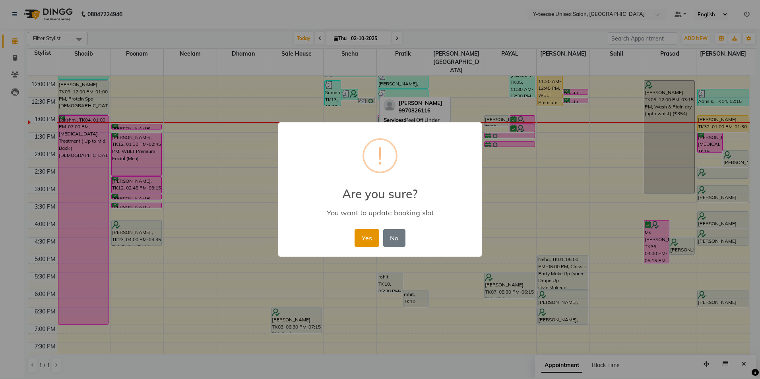
click at [359, 237] on button "Yes" at bounding box center [367, 237] width 24 height 17
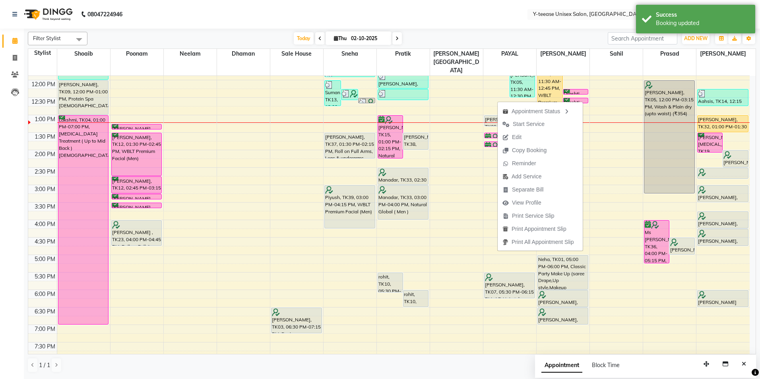
click at [514, 122] on span "Start Service" at bounding box center [529, 124] width 32 height 8
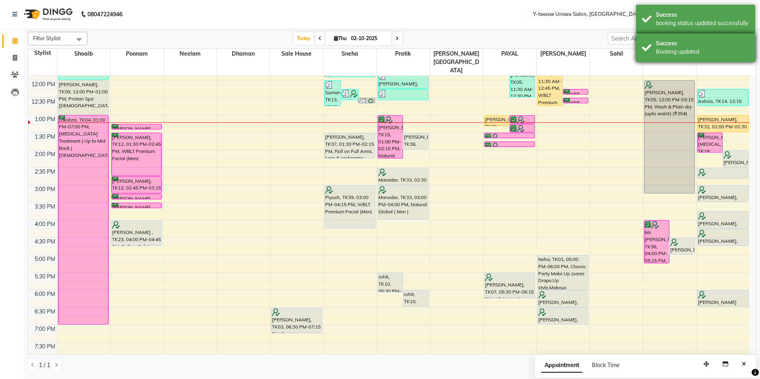
click at [659, 40] on div "Success" at bounding box center [702, 43] width 93 height 8
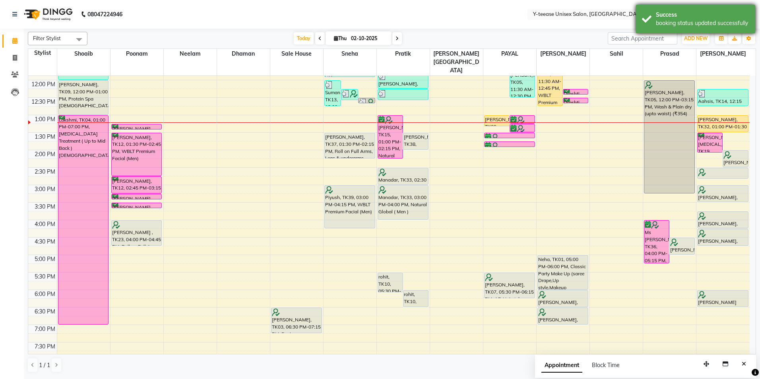
click at [674, 16] on div "Success" at bounding box center [702, 15] width 93 height 8
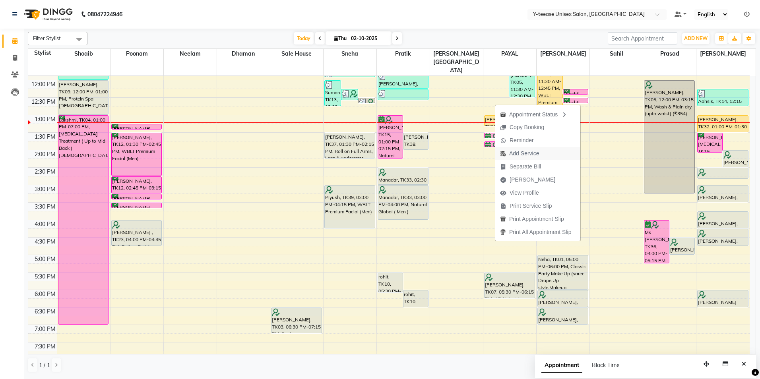
click at [510, 156] on span "Add Service" at bounding box center [524, 154] width 30 height 8
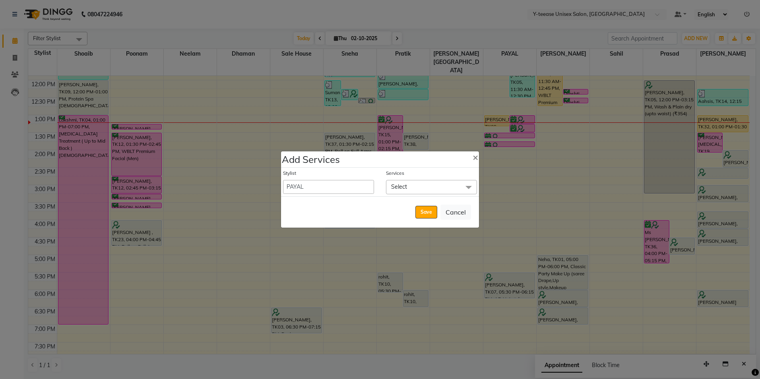
drag, startPoint x: 419, startPoint y: 182, endPoint x: 418, endPoint y: 188, distance: 5.8
click at [419, 183] on span "Select" at bounding box center [431, 187] width 91 height 14
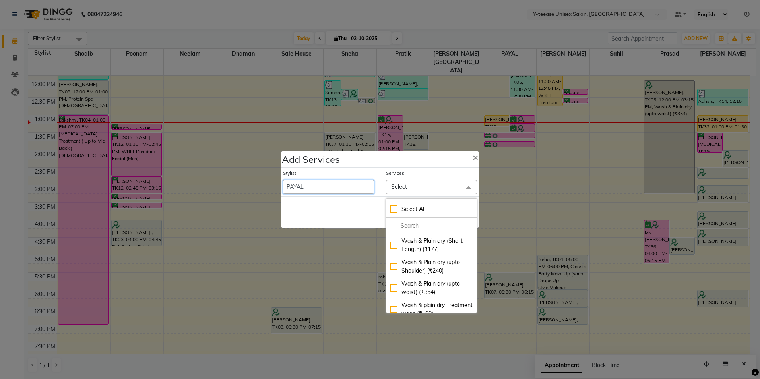
click at [342, 186] on select "[PERSON_NAME] [PERSON_NAME] nagar Manager [PERSON_NAME] [PERSON_NAME] Poonam [P…" at bounding box center [328, 187] width 91 height 14
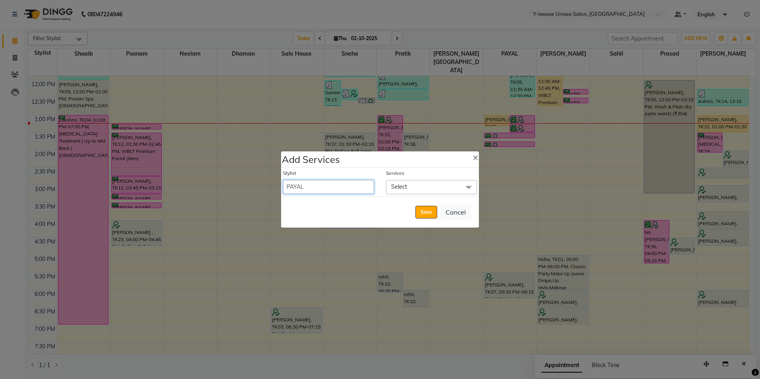
select select "49846"
click at [283, 180] on select "[PERSON_NAME] [PERSON_NAME] nagar Manager [PERSON_NAME] [PERSON_NAME] Poonam [P…" at bounding box center [328, 187] width 91 height 14
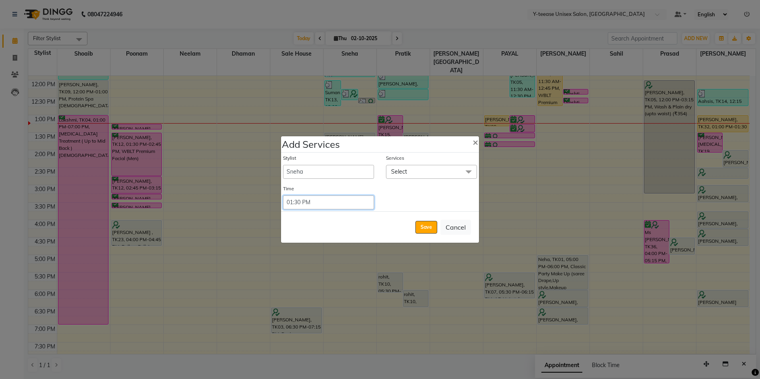
click at [295, 202] on select "Select 09:00 AM 09:15 AM 09:30 AM 09:45 AM 10:00 AM 10:15 AM 10:30 AM 10:45 AM …" at bounding box center [328, 203] width 91 height 14
select select "795"
click at [283, 196] on select "Select 09:00 AM 09:15 AM 09:30 AM 09:45 AM 10:00 AM 10:15 AM 10:30 AM 10:45 AM …" at bounding box center [328, 203] width 91 height 14
click at [426, 171] on span "Select" at bounding box center [431, 172] width 91 height 14
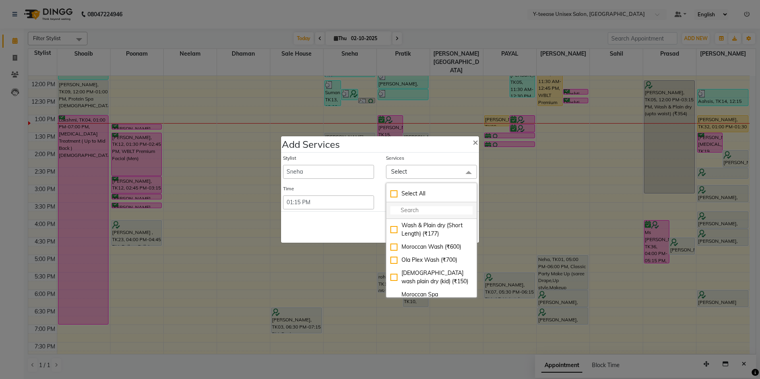
click at [419, 206] on li at bounding box center [432, 210] width 90 height 17
click at [415, 208] on input "multiselect-search" at bounding box center [432, 210] width 82 height 8
type input "Eye"
drag, startPoint x: 412, startPoint y: 222, endPoint x: 408, endPoint y: 223, distance: 4.4
click at [411, 223] on div "Eyebrows (₹70)" at bounding box center [432, 226] width 82 height 8
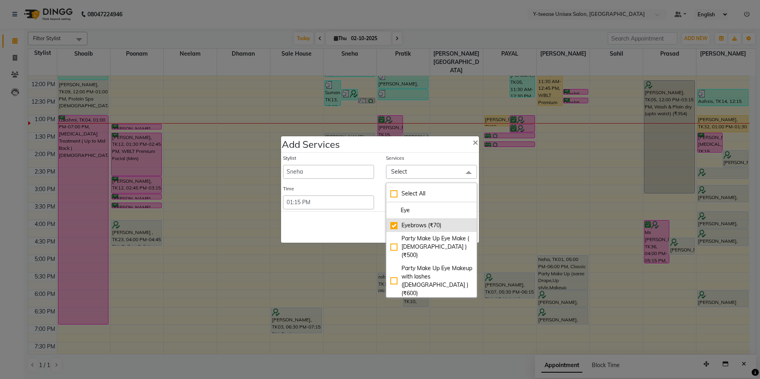
checkbox input "true"
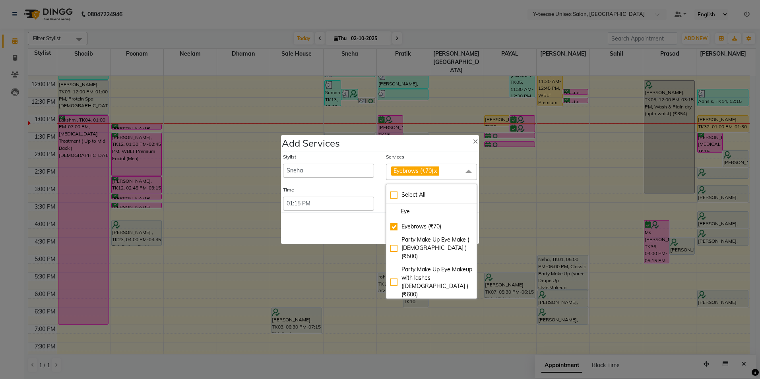
click at [334, 237] on div "Save Cancel" at bounding box center [380, 228] width 198 height 31
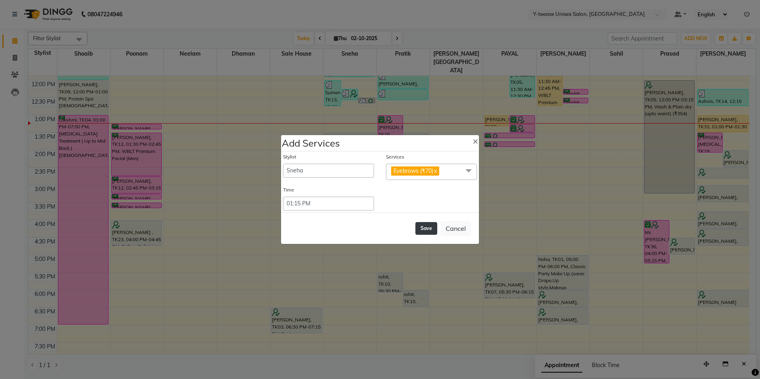
click at [427, 226] on button "Save" at bounding box center [427, 228] width 22 height 13
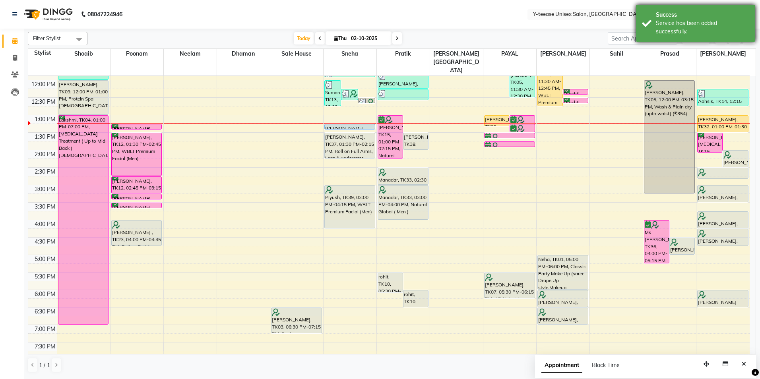
drag, startPoint x: 700, startPoint y: 14, endPoint x: 692, endPoint y: 17, distance: 8.2
click at [696, 16] on div "Success" at bounding box center [702, 15] width 93 height 8
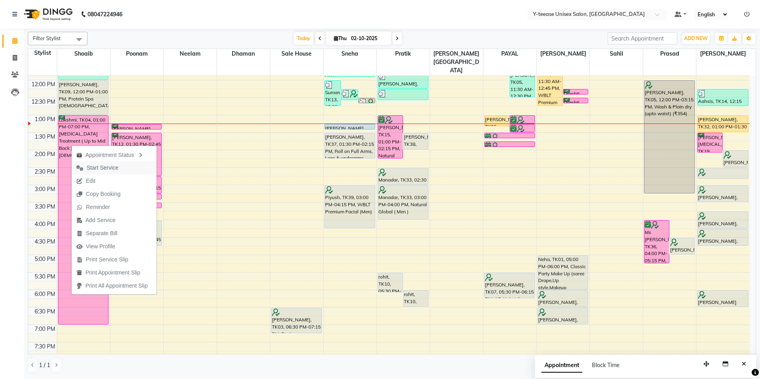
click at [125, 167] on button "Start Service" at bounding box center [114, 167] width 85 height 13
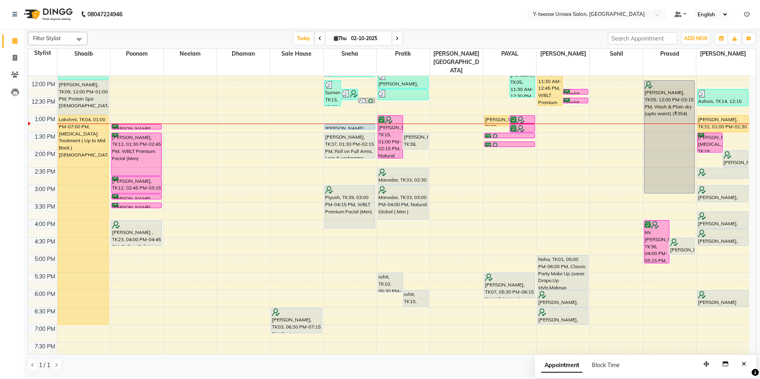
click at [369, 41] on input "02-10-2025" at bounding box center [369, 39] width 40 height 12
select select "10"
select select "2025"
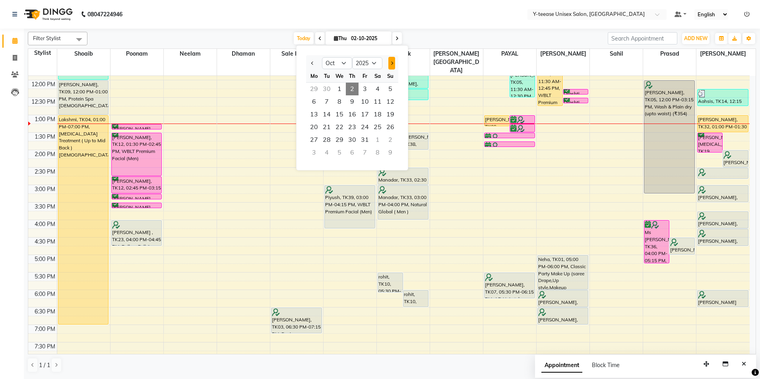
click at [389, 62] on button "Next month" at bounding box center [392, 63] width 7 height 13
select select "11"
click at [244, 37] on div "Today Thu 02-10-2025 Jan Feb Mar Apr May Jun Jul Aug Sep Oct Nov Dec 2015 2016 …" at bounding box center [347, 39] width 513 height 12
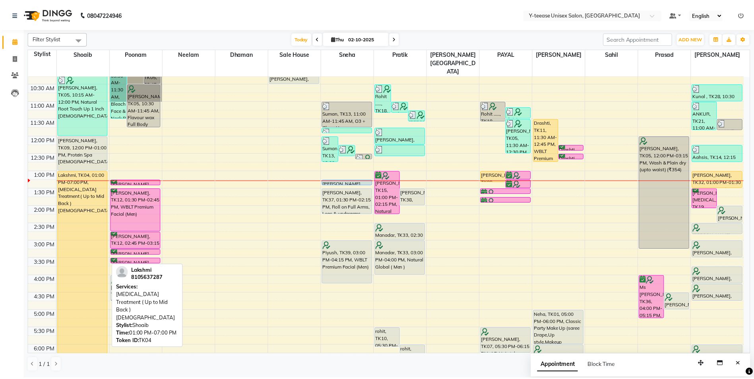
scroll to position [56, 0]
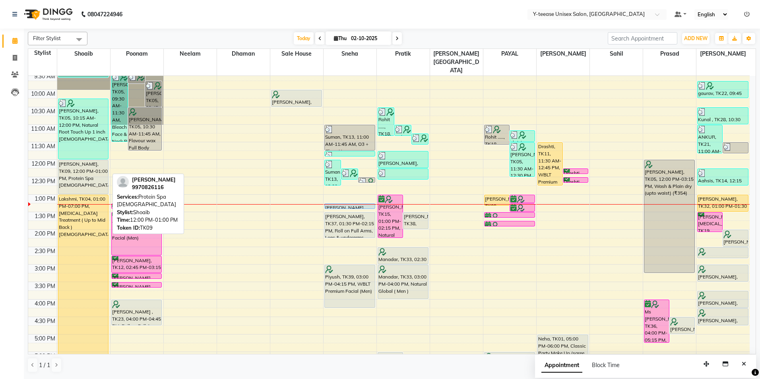
click at [84, 160] on div "[PERSON_NAME], TK09, 12:00 PM-01:00 PM, Protein Spa [DEMOGRAPHIC_DATA]" at bounding box center [83, 177] width 50 height 34
click at [66, 160] on div "[PERSON_NAME], TK09, 12:00 PM-01:00 PM, Protein Spa [DEMOGRAPHIC_DATA]" at bounding box center [83, 177] width 50 height 34
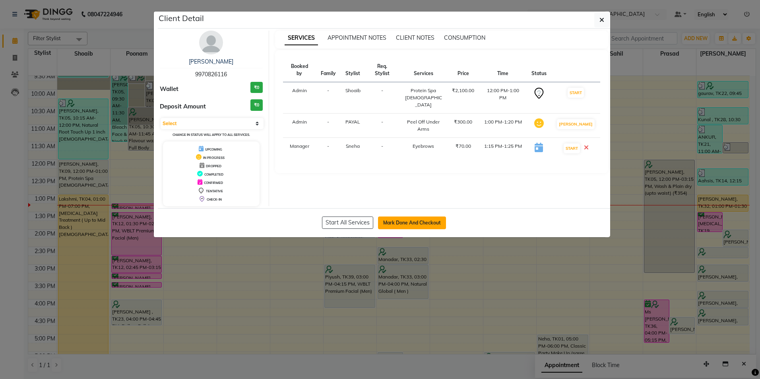
click at [428, 224] on button "Mark Done And Checkout" at bounding box center [412, 223] width 68 height 13
select select "service"
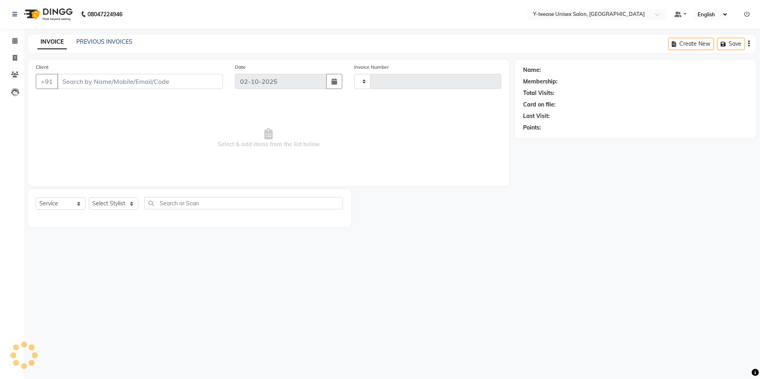
type input "8330"
select select "4"
type input "99******16"
select select "49846"
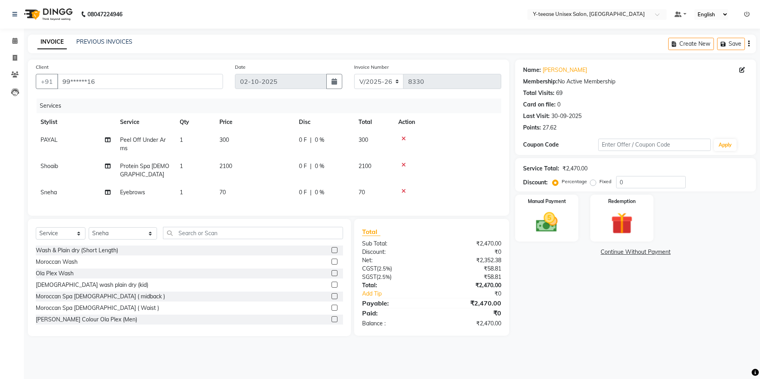
click at [136, 168] on span "Protein Spa [DEMOGRAPHIC_DATA]" at bounding box center [144, 171] width 49 height 16
select select "56"
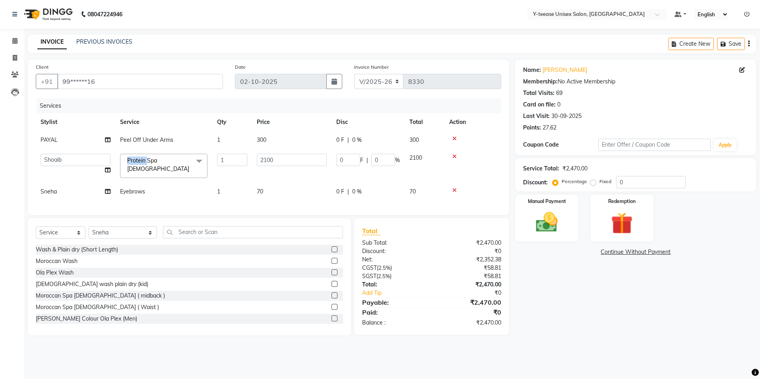
click at [137, 168] on span "Protein Spa Female x" at bounding box center [163, 166] width 87 height 24
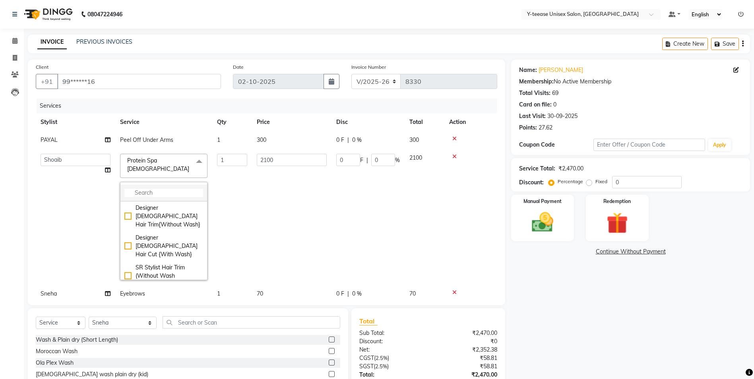
click at [154, 189] on input "multiselect-search" at bounding box center [163, 193] width 79 height 8
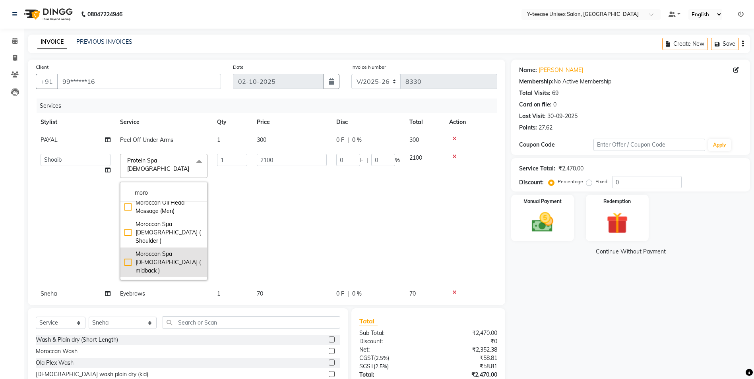
type input "moro"
click at [163, 250] on div "Moroccan Spa [DEMOGRAPHIC_DATA] ( midback )" at bounding box center [163, 262] width 79 height 25
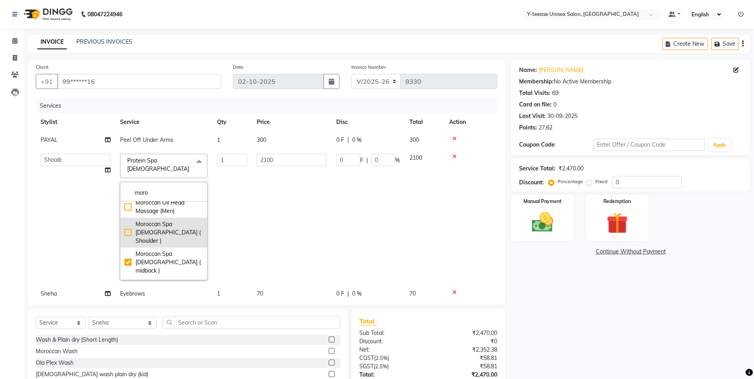
checkbox input "true"
type input "2700"
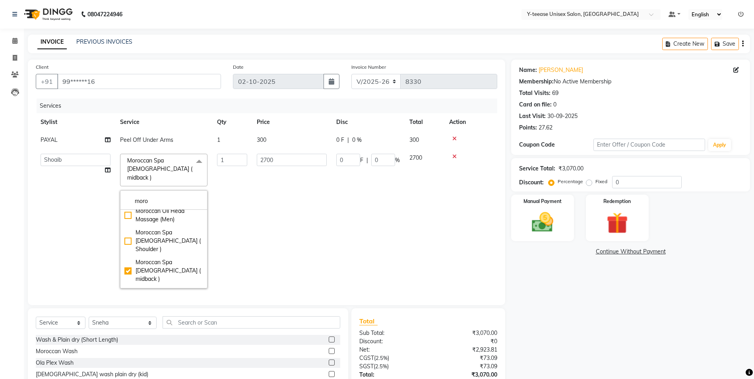
click at [283, 224] on td "2700" at bounding box center [292, 221] width 80 height 144
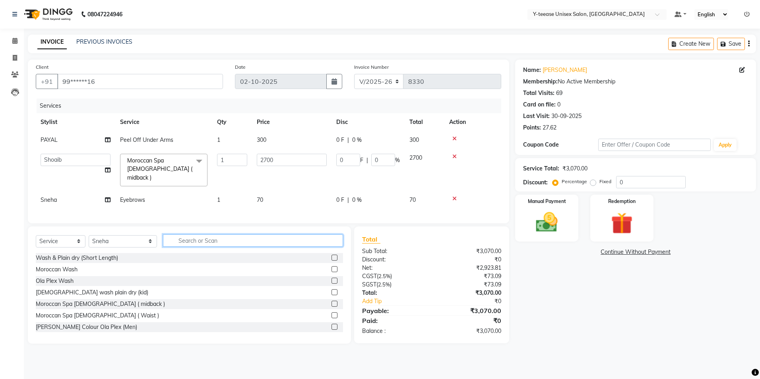
click at [168, 239] on input "text" at bounding box center [253, 241] width 180 height 12
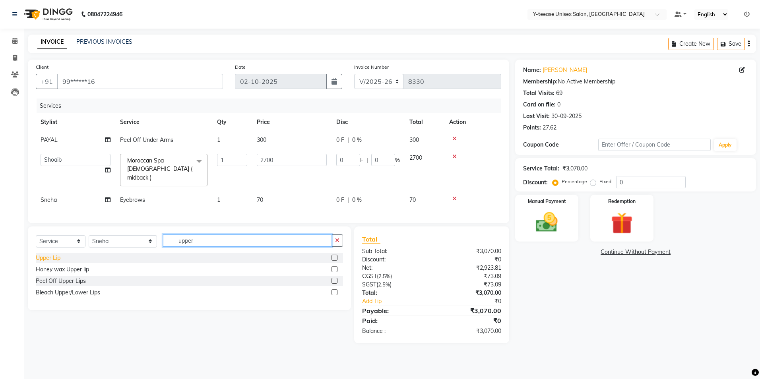
type input "upper"
click at [48, 256] on div "Upper Lip" at bounding box center [48, 258] width 25 height 8
checkbox input "false"
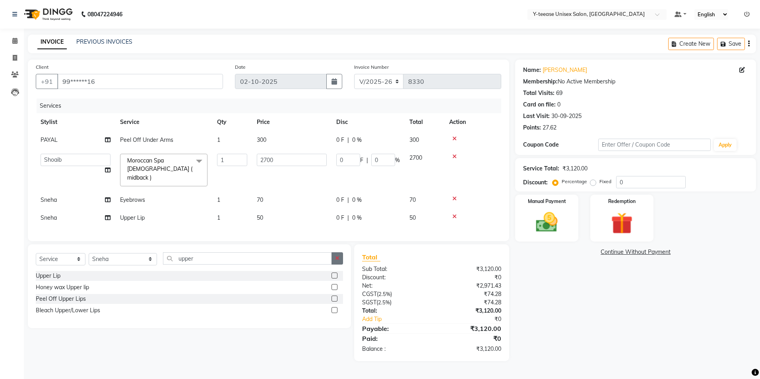
click at [337, 253] on button "button" at bounding box center [338, 259] width 12 height 12
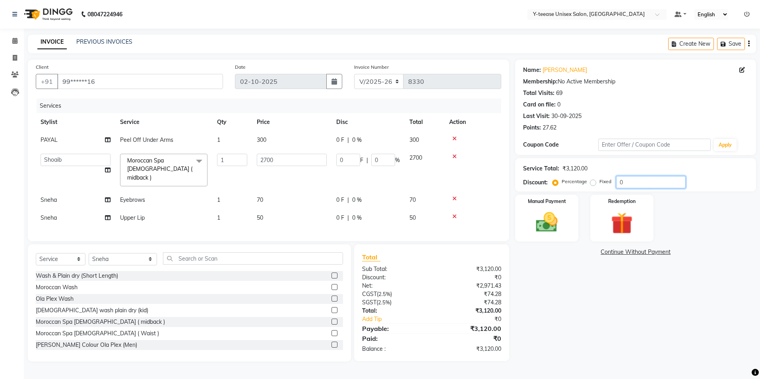
click at [636, 181] on input "0" at bounding box center [651, 182] width 70 height 12
type input "3"
type input "81"
type input "3"
type input "30"
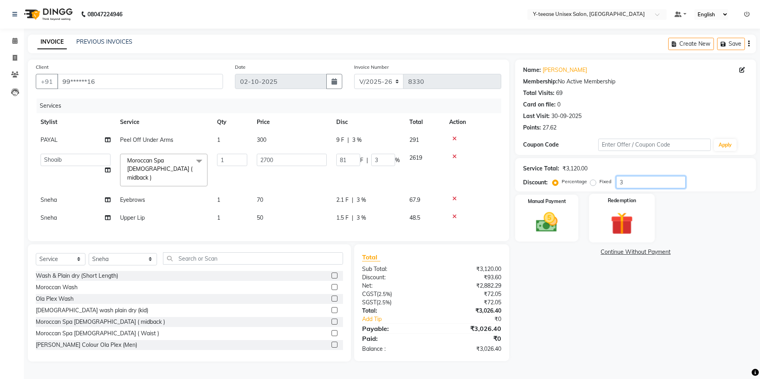
type input "810"
type input "30"
drag, startPoint x: 540, startPoint y: 227, endPoint x: 560, endPoint y: 231, distance: 20.3
click at [540, 226] on img at bounding box center [547, 223] width 37 height 26
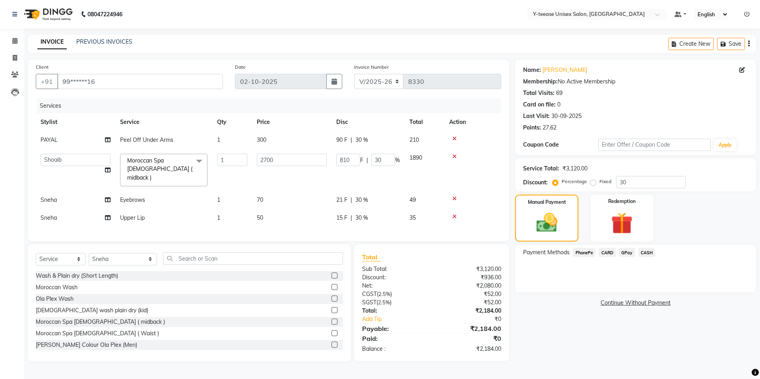
click at [628, 252] on span "GPay" at bounding box center [627, 252] width 16 height 9
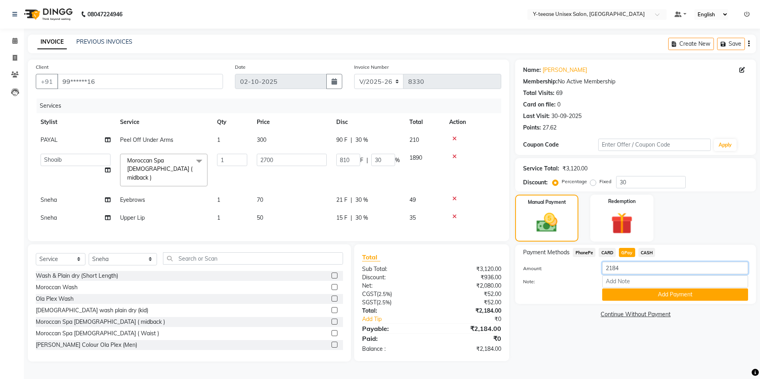
click at [633, 269] on input "2184" at bounding box center [676, 268] width 146 height 12
click at [646, 254] on span "CASH" at bounding box center [647, 252] width 17 height 9
click at [643, 265] on input "2184" at bounding box center [676, 268] width 146 height 12
type input "2100"
click at [616, 298] on button "Add Payment" at bounding box center [676, 295] width 146 height 12
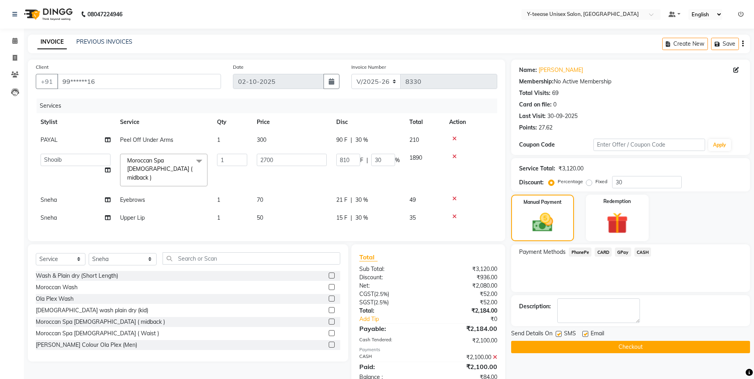
click at [624, 249] on span "GPay" at bounding box center [623, 252] width 16 height 9
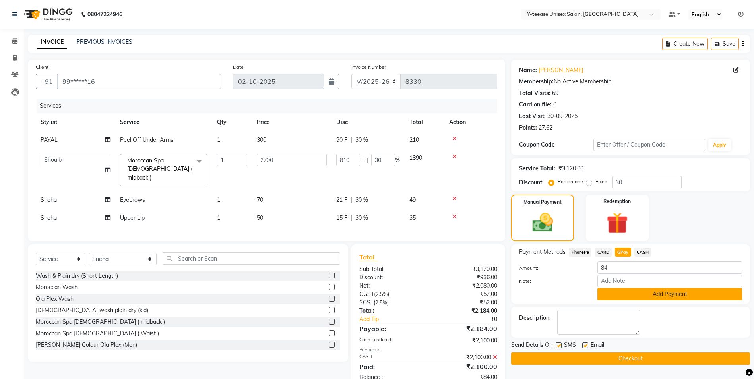
click at [616, 295] on button "Add Payment" at bounding box center [670, 294] width 145 height 12
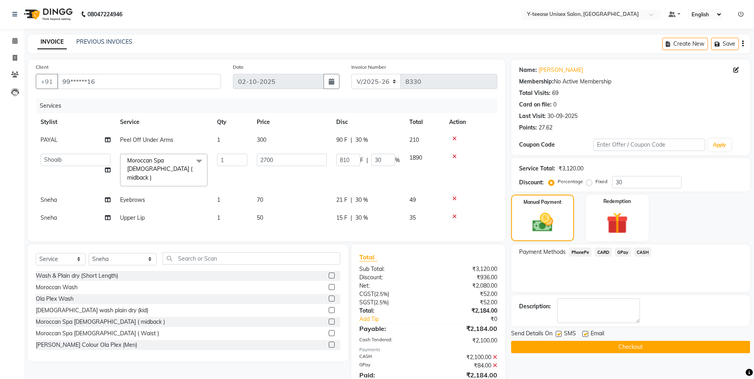
scroll to position [28, 0]
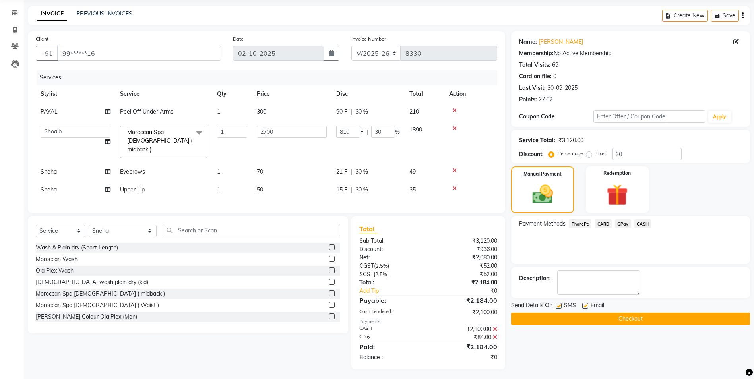
click at [580, 316] on button "Checkout" at bounding box center [630, 319] width 239 height 12
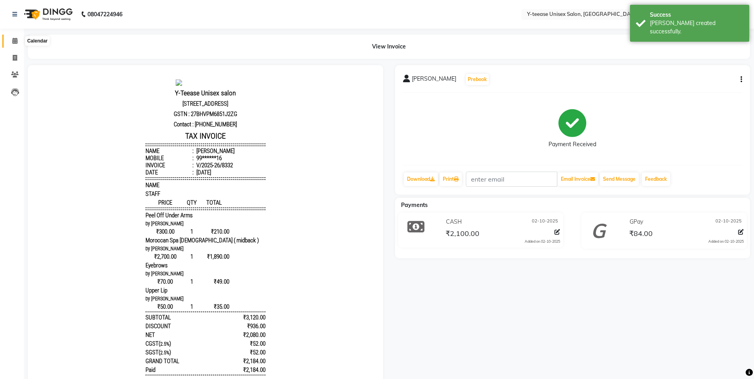
drag, startPoint x: 14, startPoint y: 42, endPoint x: 31, endPoint y: 47, distance: 17.6
click at [15, 42] on icon at bounding box center [14, 41] width 5 height 6
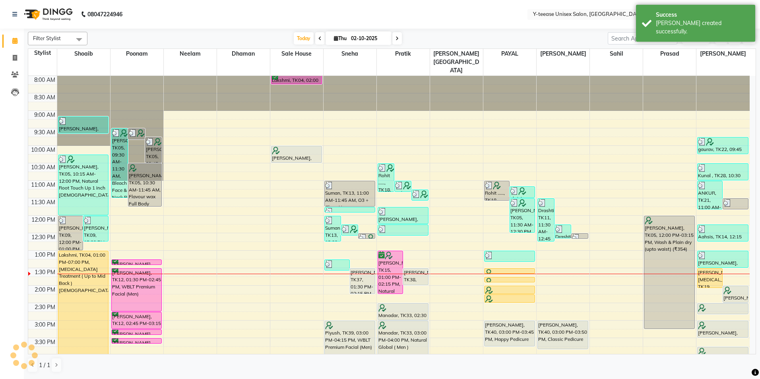
drag, startPoint x: 661, startPoint y: 17, endPoint x: 579, endPoint y: 20, distance: 81.6
click at [660, 17] on div "Success" at bounding box center [702, 15] width 93 height 8
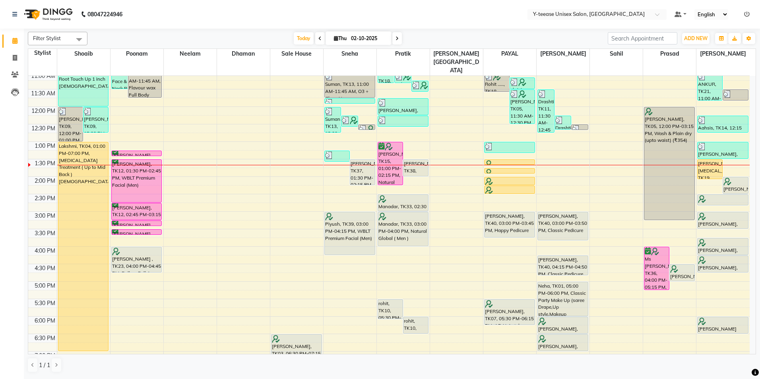
scroll to position [119, 0]
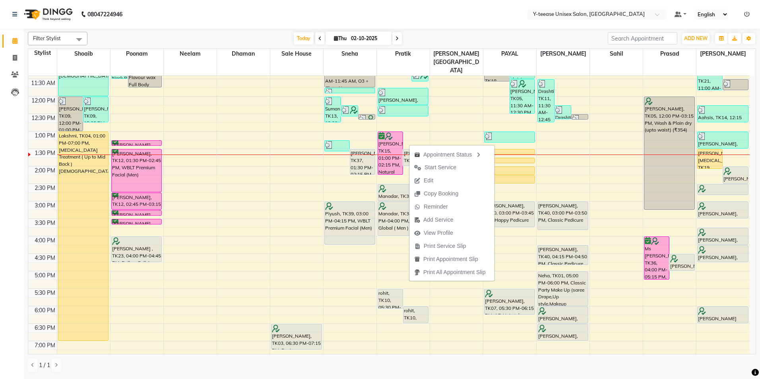
click at [432, 167] on span "Start Service" at bounding box center [441, 167] width 32 height 8
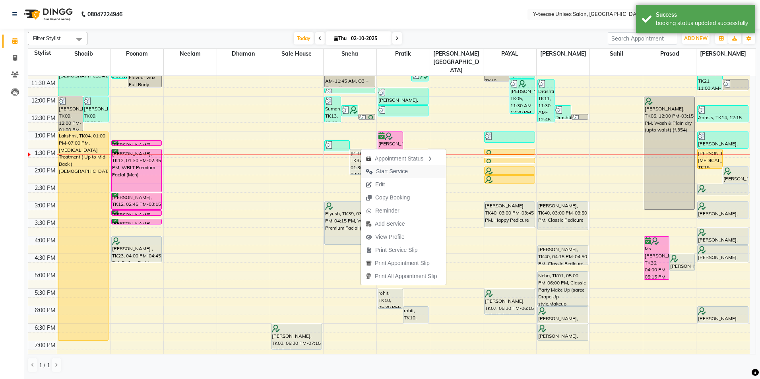
click at [389, 176] on span "Start Service" at bounding box center [387, 171] width 52 height 13
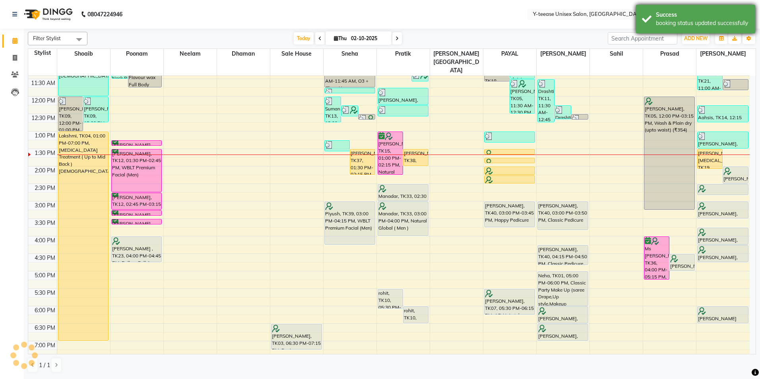
click at [700, 16] on div "Success" at bounding box center [702, 15] width 93 height 8
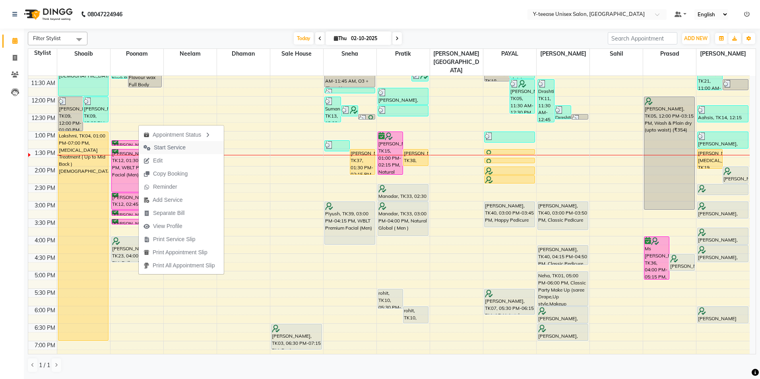
click at [170, 146] on span "Start Service" at bounding box center [170, 148] width 32 height 8
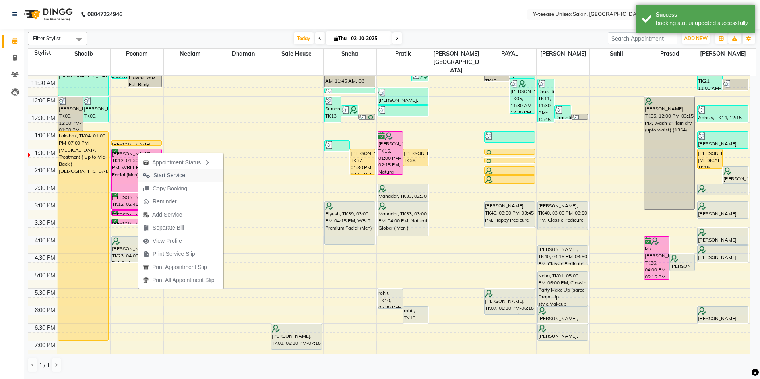
click at [169, 171] on span "Start Service" at bounding box center [164, 175] width 52 height 13
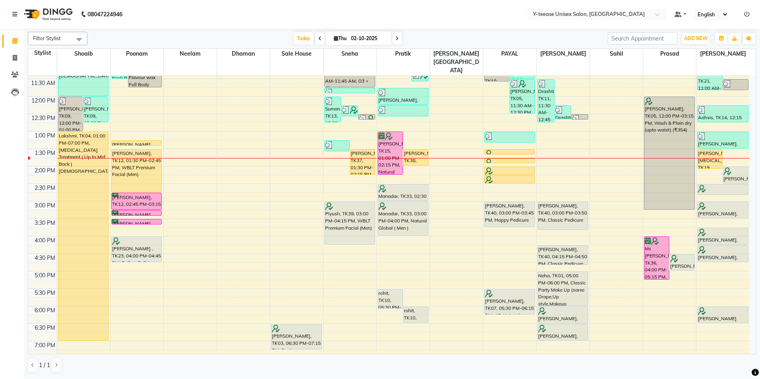
click at [373, 35] on input "02-10-2025" at bounding box center [369, 39] width 40 height 12
select select "10"
select select "2025"
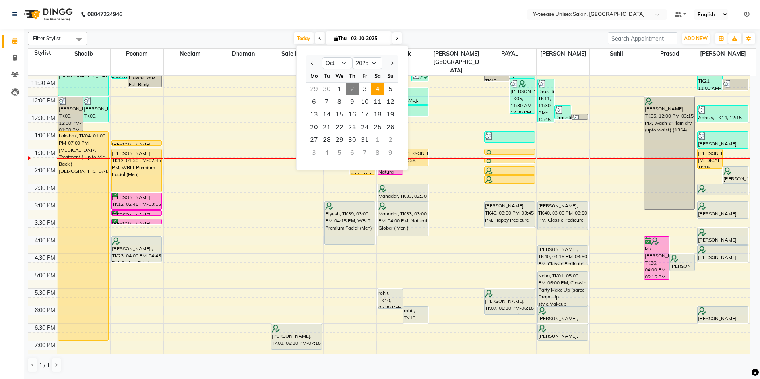
click at [376, 93] on span "4" at bounding box center [377, 89] width 13 height 13
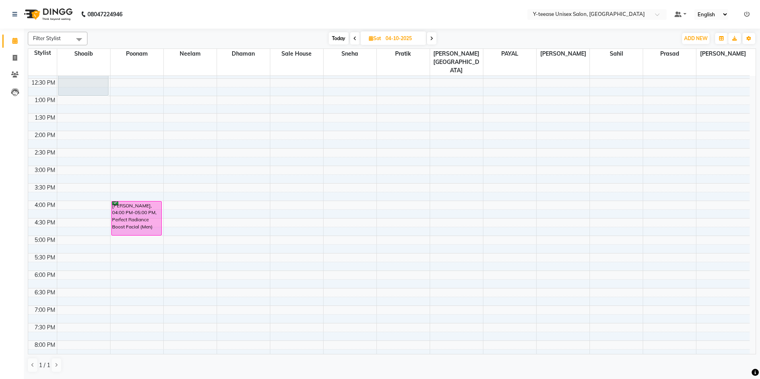
scroll to position [136, 0]
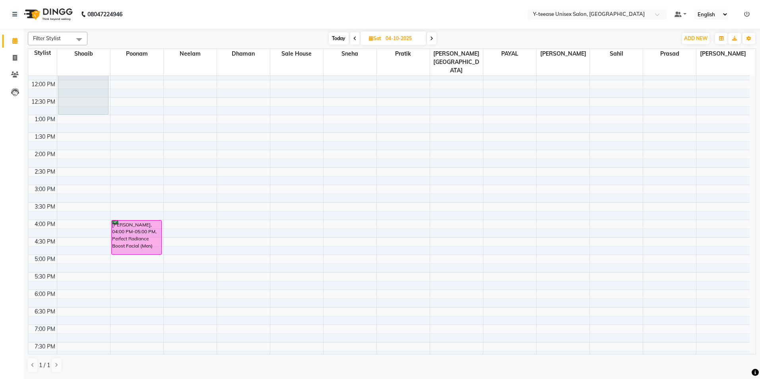
click at [338, 39] on span "Today" at bounding box center [339, 38] width 20 height 12
type input "02-10-2025"
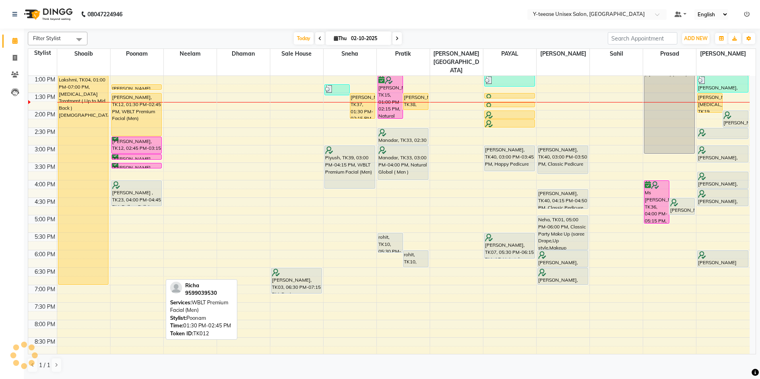
scroll to position [56, 0]
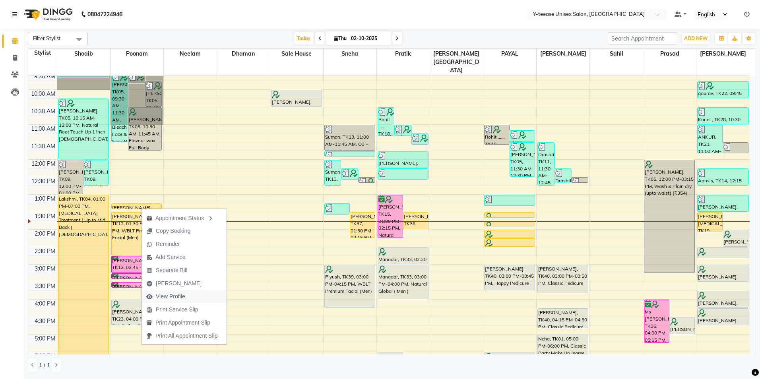
click at [174, 298] on span "View Profile" at bounding box center [170, 297] width 29 height 8
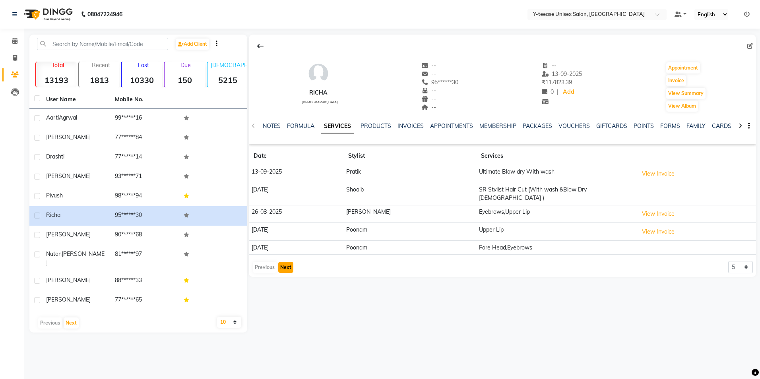
click at [286, 262] on button "Next" at bounding box center [285, 267] width 15 height 11
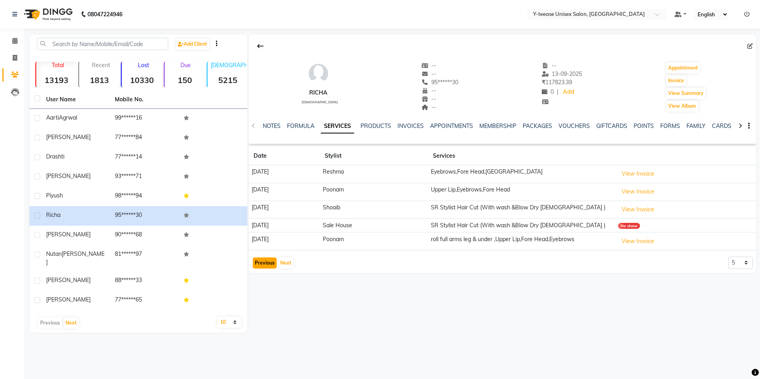
click at [257, 261] on button "Previous" at bounding box center [265, 263] width 24 height 11
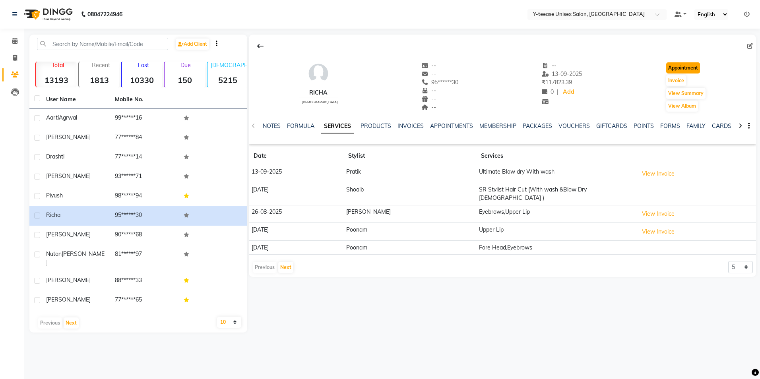
click at [684, 67] on button "Appointment" at bounding box center [684, 67] width 34 height 11
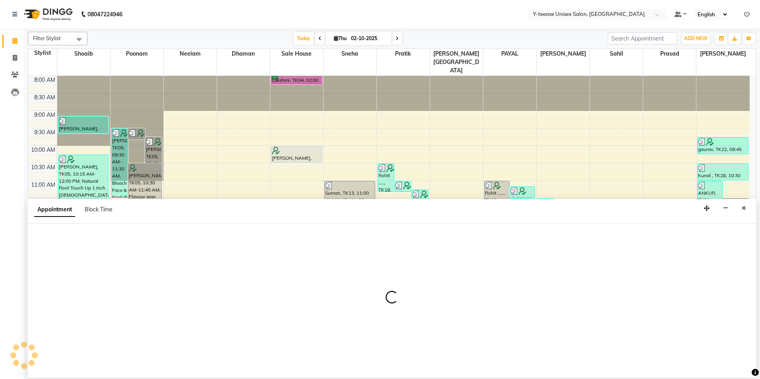
select select "tentative"
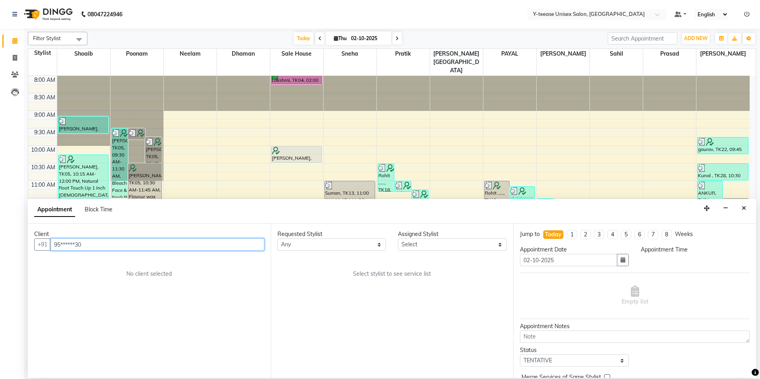
select select "540"
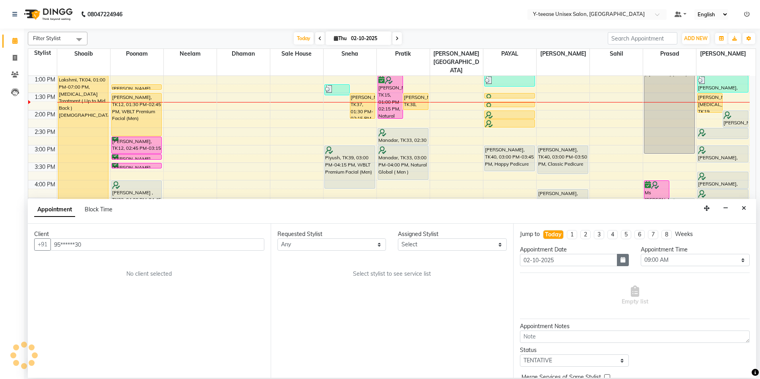
click at [621, 260] on icon "button" at bounding box center [623, 260] width 5 height 6
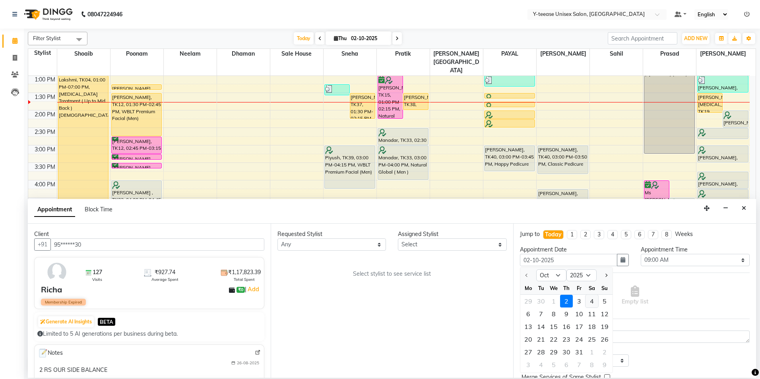
click at [593, 302] on div "4" at bounding box center [592, 301] width 13 height 13
type input "04-10-2025"
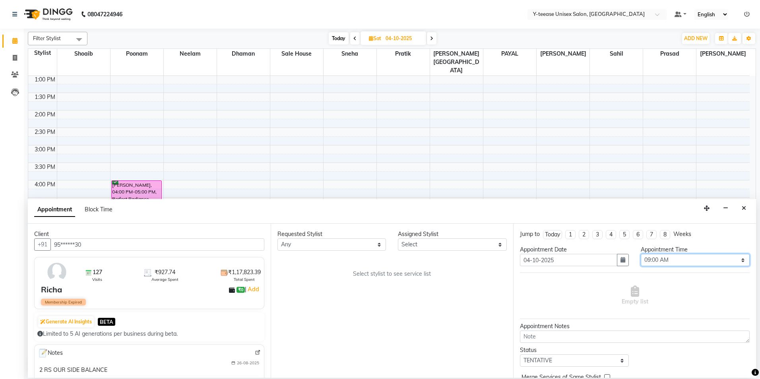
click at [666, 260] on select "Select 09:00 AM 09:15 AM 09:30 AM 09:45 AM 10:00 AM 10:15 AM 10:30 AM 10:45 AM …" at bounding box center [695, 260] width 109 height 12
select select "600"
click at [641, 254] on select "Select 09:00 AM 09:15 AM 09:30 AM 09:45 AM 10:00 AM 10:15 AM 10:30 AM 10:45 AM …" at bounding box center [695, 260] width 109 height 12
click at [453, 249] on select "Select Annu Ali chaitrali Dhaman keshav nagar Neelam No Preference PAYAL Poonam…" at bounding box center [452, 245] width 109 height 12
select select "56"
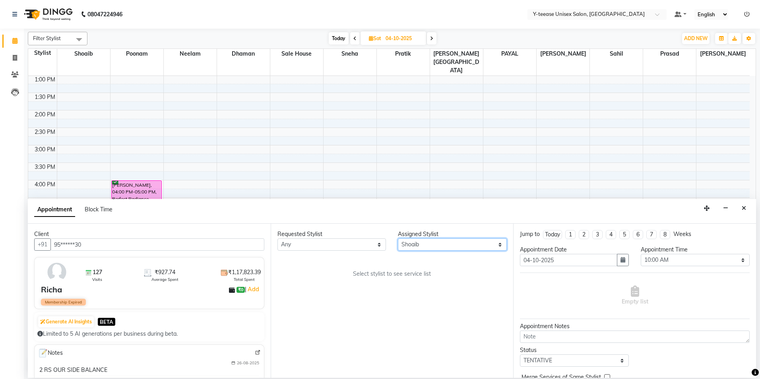
click at [398, 239] on select "Select Annu Ali chaitrali Dhaman keshav nagar Neelam No Preference PAYAL Poonam…" at bounding box center [452, 245] width 109 height 12
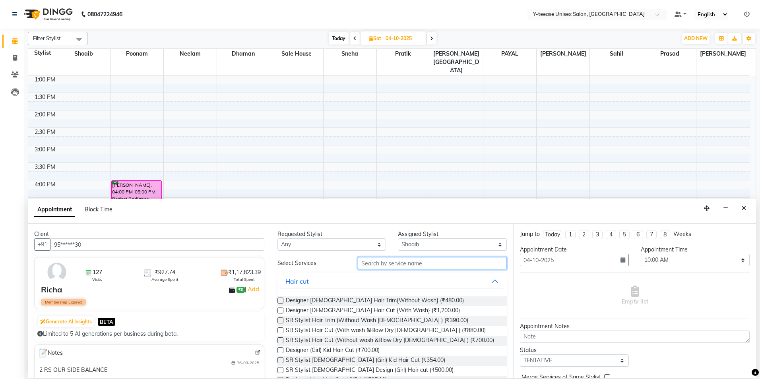
click at [421, 268] on input "text" at bounding box center [432, 263] width 149 height 12
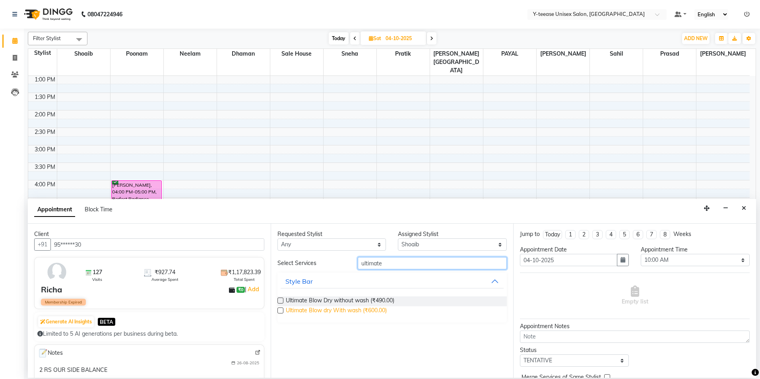
type input "ultimate"
click at [365, 310] on span "Ultimate Blow dry With wash (₹600.00)" at bounding box center [336, 312] width 101 height 10
checkbox input "false"
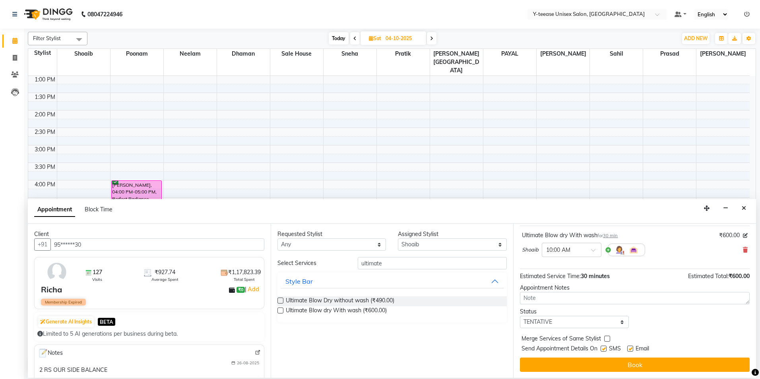
scroll to position [47, 0]
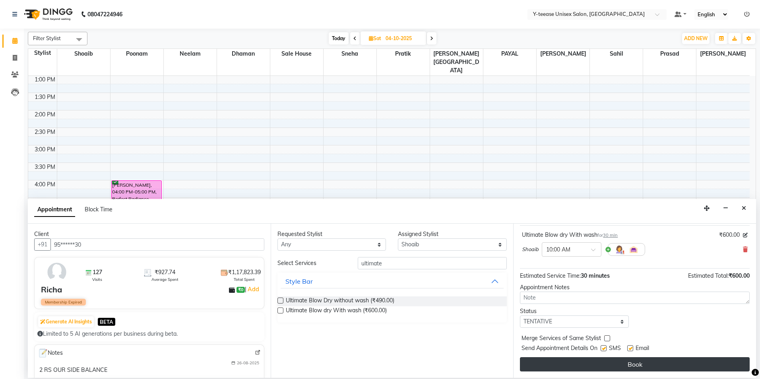
click at [605, 365] on button "Book" at bounding box center [635, 365] width 230 height 14
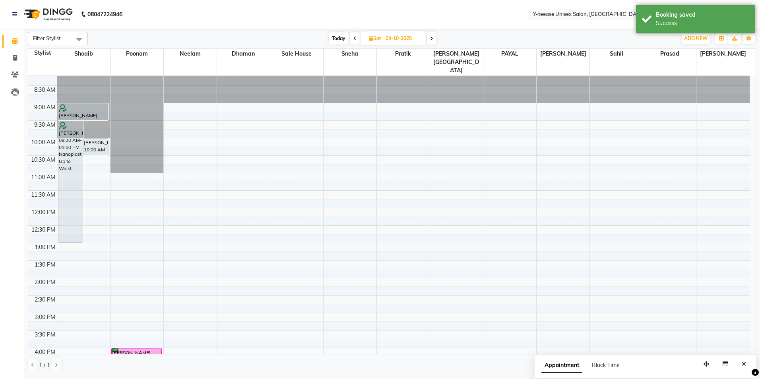
scroll to position [0, 0]
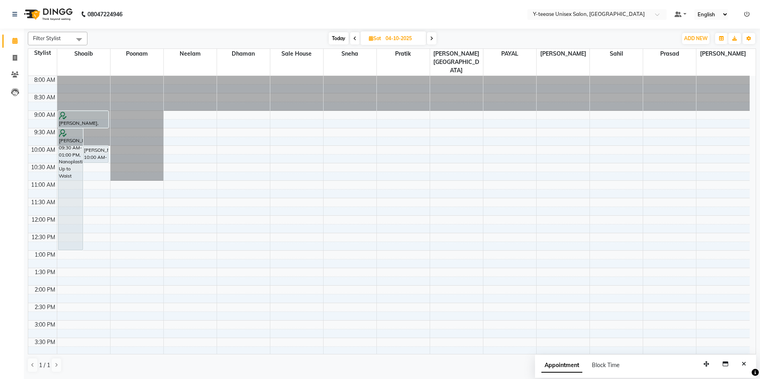
click at [338, 37] on span "Today" at bounding box center [339, 38] width 20 height 12
type input "02-10-2025"
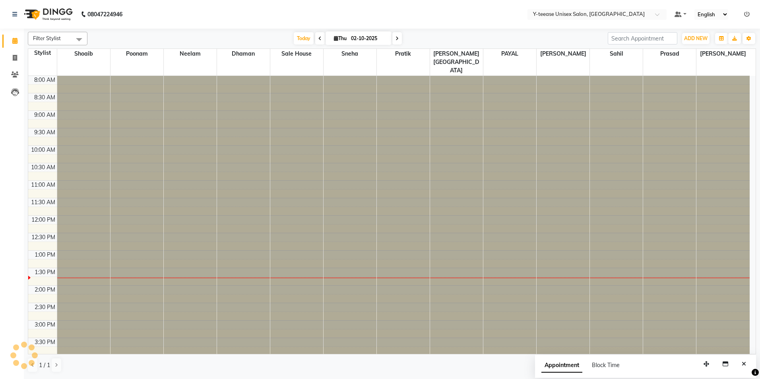
scroll to position [175, 0]
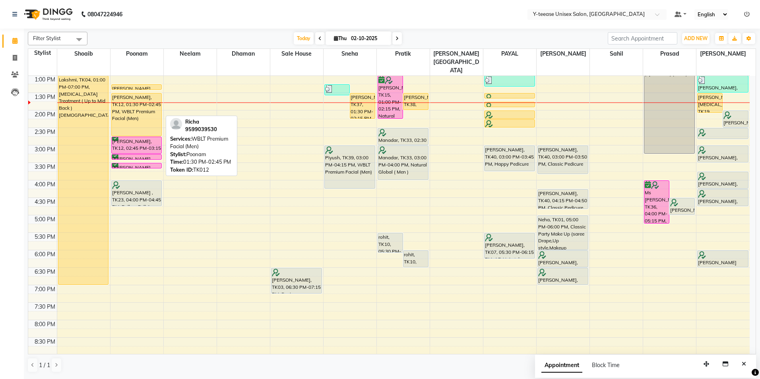
click at [152, 95] on div "[PERSON_NAME], TK12, 01:30 PM-02:45 PM, WBLT Premium Facial (Men)" at bounding box center [137, 114] width 50 height 43
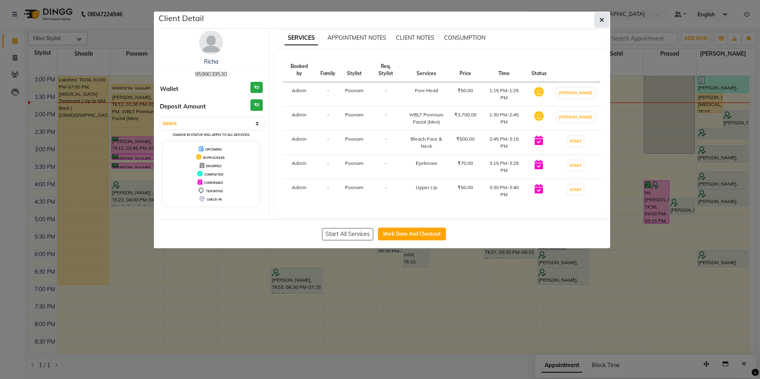
click at [600, 16] on button "button" at bounding box center [602, 19] width 15 height 15
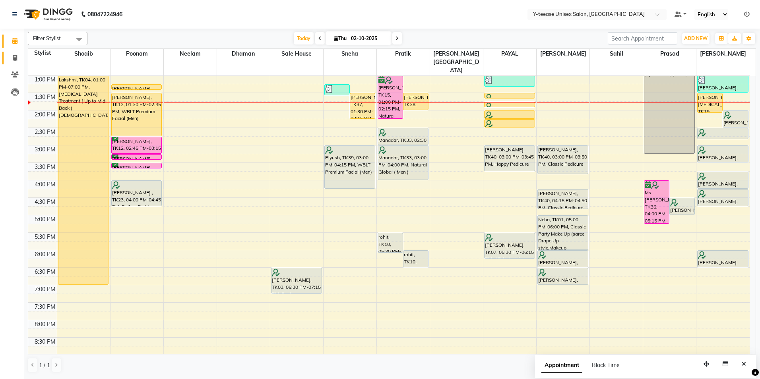
click at [16, 64] on link "Invoice" at bounding box center [11, 58] width 19 height 13
select select "service"
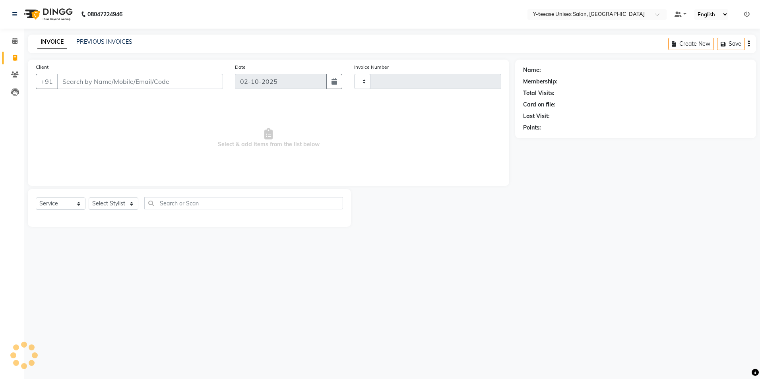
type input "8333"
select select "4"
click at [117, 208] on select "Select Stylist" at bounding box center [114, 204] width 50 height 12
select select "57"
click at [89, 198] on select "Select Stylist [PERSON_NAME] [PERSON_NAME] nagar Manager Mosin [PERSON_NAME] [P…" at bounding box center [123, 204] width 68 height 12
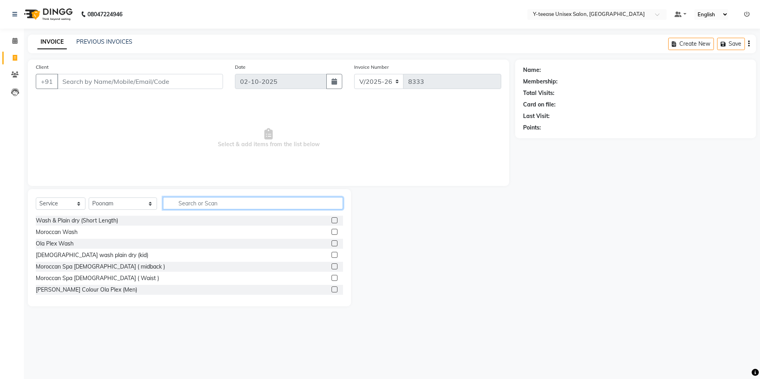
click at [165, 203] on input "text" at bounding box center [253, 203] width 180 height 12
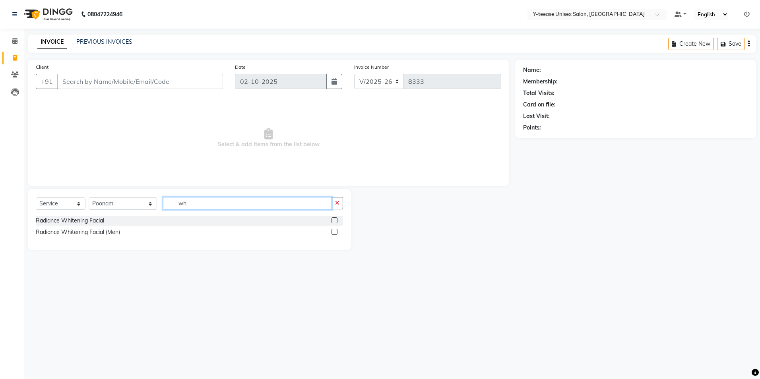
type input "w"
type input "wbl"
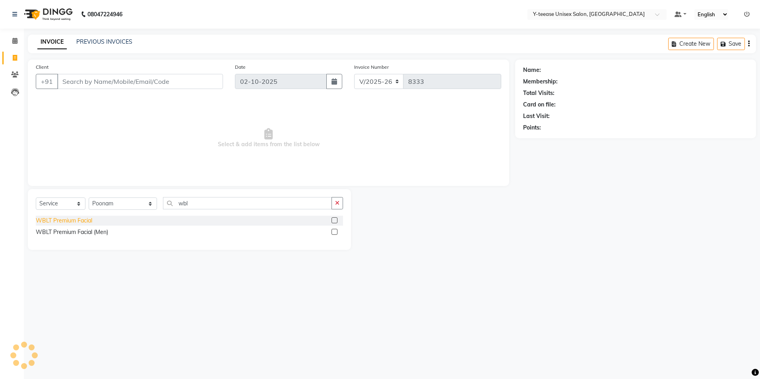
click at [59, 224] on div "WBLT Premium Facial" at bounding box center [64, 221] width 56 height 8
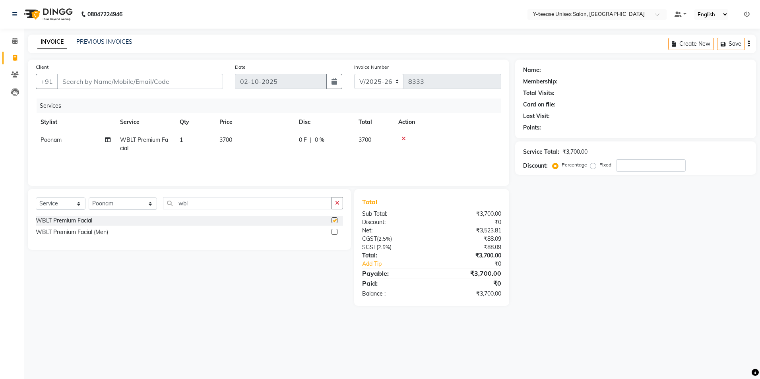
checkbox input "false"
click at [163, 204] on input "wbl" at bounding box center [247, 203] width 169 height 12
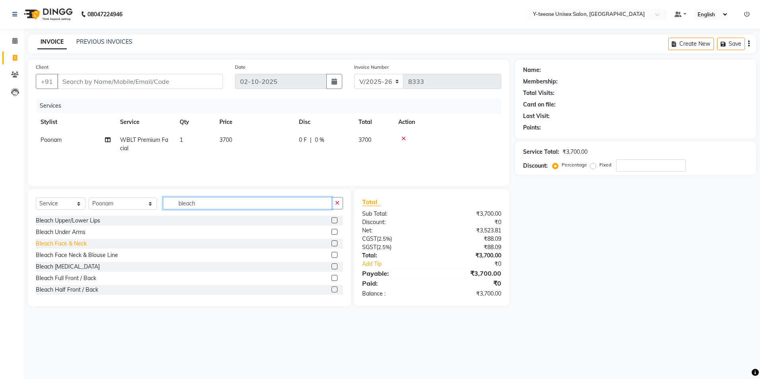
type input "bleach"
click at [70, 245] on div "Bleach Face & Neck" at bounding box center [61, 244] width 51 height 8
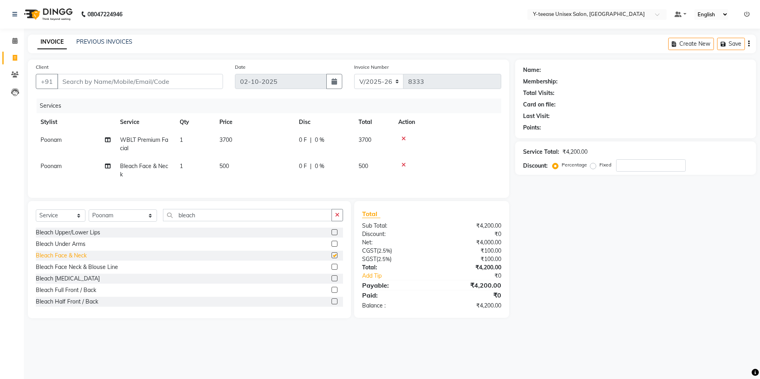
checkbox input "false"
click at [202, 82] on input "Client" at bounding box center [140, 81] width 166 height 15
type input "9"
type input "0"
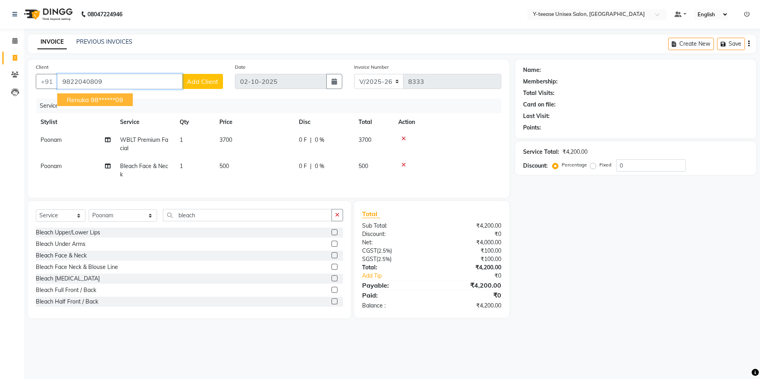
type input "9822040809"
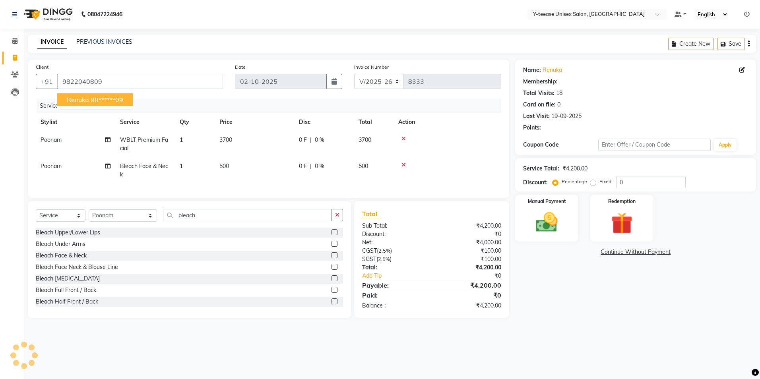
select select "1: Object"
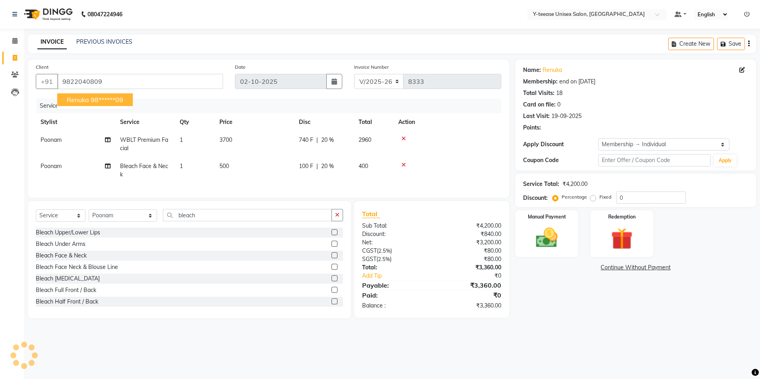
type input "20"
click at [104, 99] on ngb-highlight "98******09" at bounding box center [107, 100] width 33 height 8
type input "98******09"
type input "0"
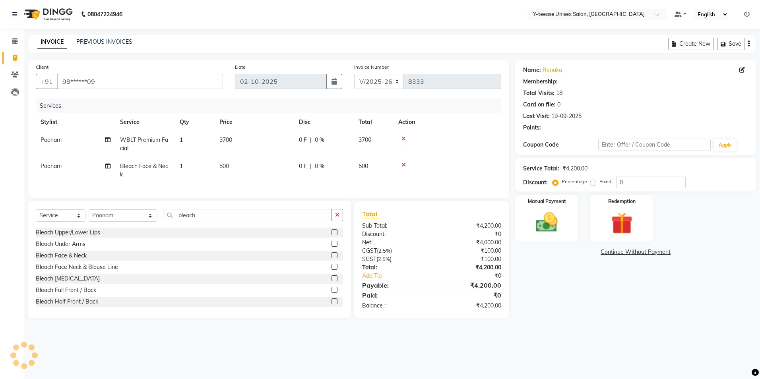
select select "1: Object"
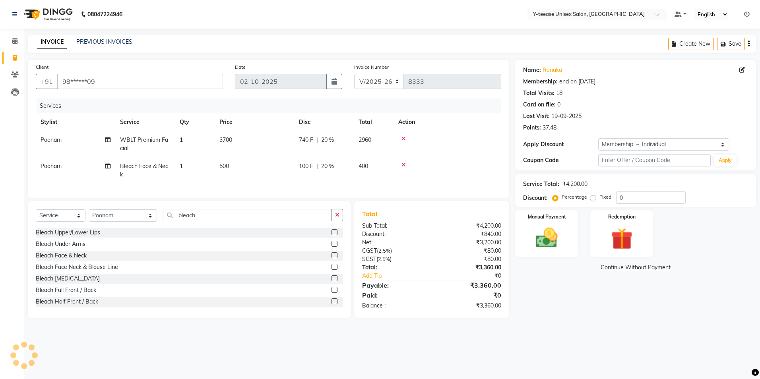
type input "20"
click at [587, 317] on div "Name: Renuka Membership: end on 26-04-2026 Total Visits: 18 Card on file: 0 Las…" at bounding box center [638, 189] width 247 height 259
click at [591, 314] on div "Name: Renuka Membership: end on 26-04-2026 Total Visits: 18 Card on file: 0 Las…" at bounding box center [638, 189] width 247 height 259
click at [622, 195] on input "20" at bounding box center [651, 198] width 70 height 12
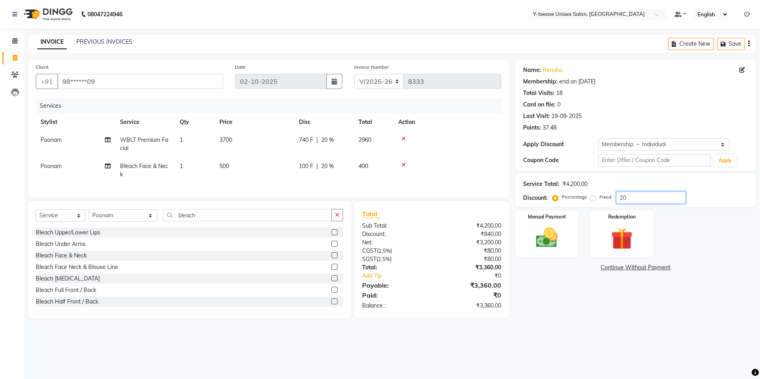
click at [622, 195] on input "20" at bounding box center [651, 198] width 70 height 12
type input "30"
click at [555, 243] on img at bounding box center [547, 238] width 37 height 26
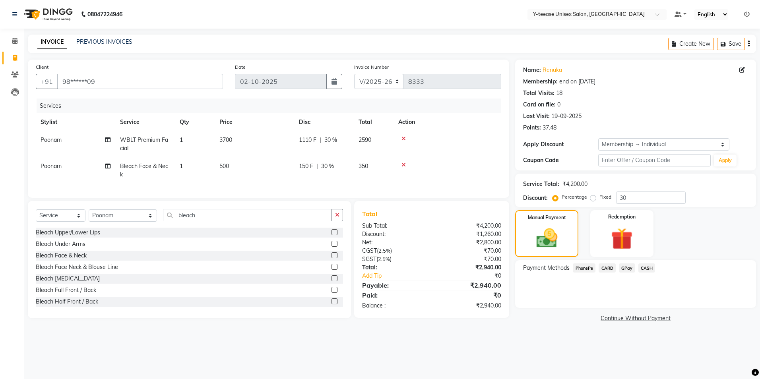
click at [615, 271] on span "CARD" at bounding box center [607, 268] width 17 height 9
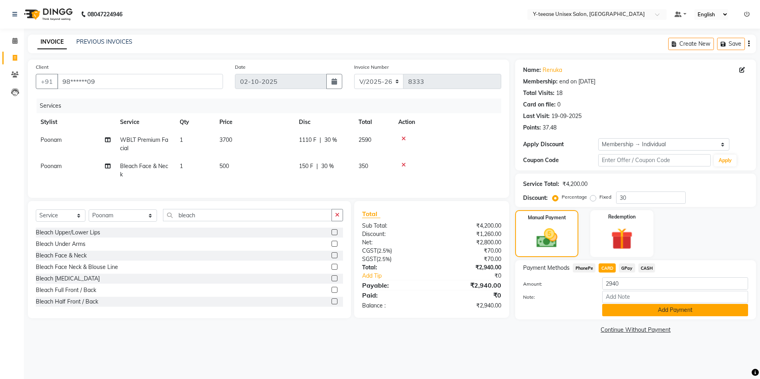
click at [624, 311] on button "Add Payment" at bounding box center [676, 310] width 146 height 12
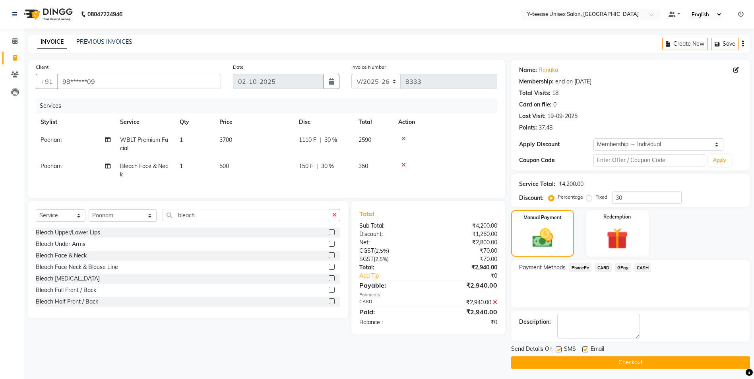
click at [573, 360] on button "Checkout" at bounding box center [630, 363] width 239 height 12
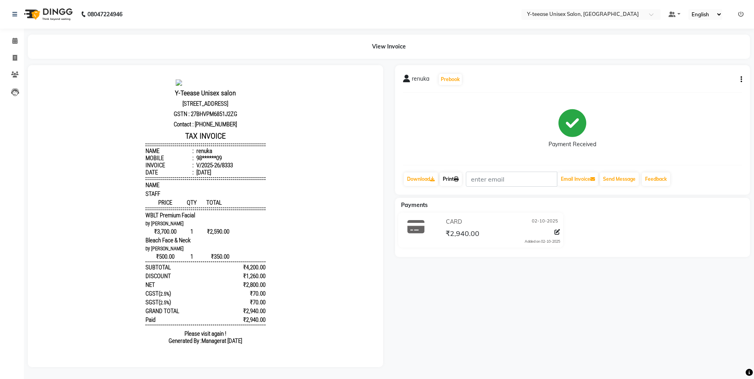
click at [459, 178] on icon at bounding box center [456, 179] width 5 height 5
click at [16, 38] on icon at bounding box center [14, 41] width 5 height 6
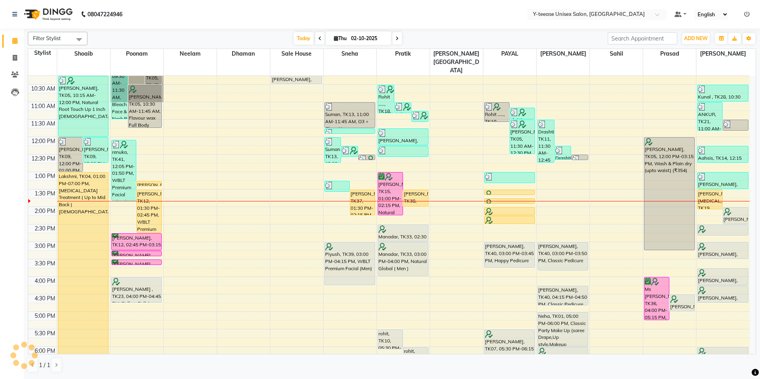
scroll to position [119, 0]
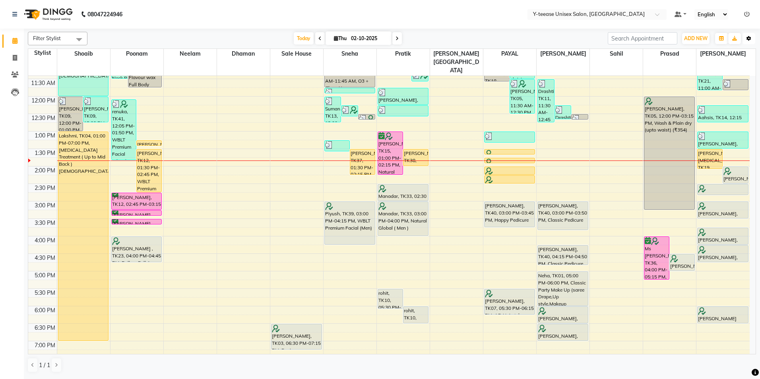
click at [750, 38] on icon "button" at bounding box center [749, 38] width 5 height 5
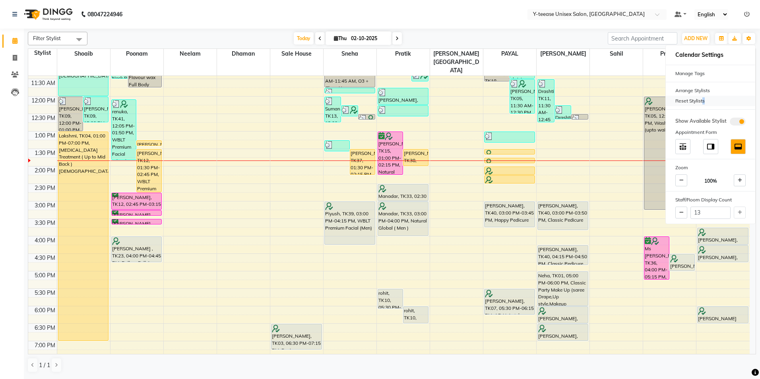
drag, startPoint x: 702, startPoint y: 102, endPoint x: 685, endPoint y: 98, distance: 17.6
click at [702, 102] on div "Reset Stylists" at bounding box center [710, 101] width 89 height 10
click at [684, 101] on div "Reset Stylists" at bounding box center [710, 101] width 89 height 10
click at [536, 31] on div "Filter Stylist Select All Annu Ali chaitrali Dhaman keshav nagar Neelam PAYAL P…" at bounding box center [392, 203] width 729 height 348
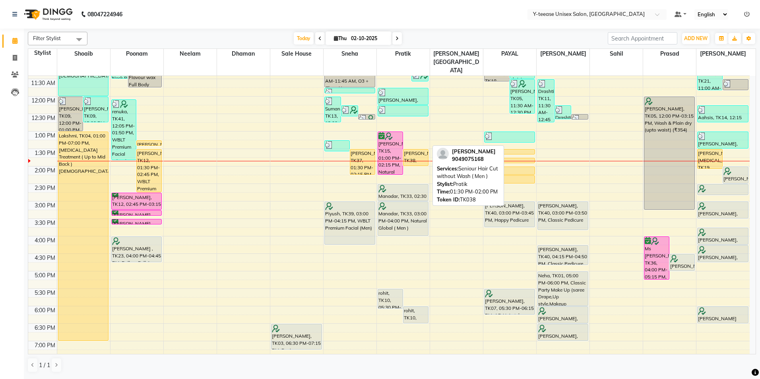
click at [420, 150] on div "[PERSON_NAME], TK38, 01:30 PM-02:00 PM, Seniour Hair Cut without Wash ( Men )" at bounding box center [416, 158] width 25 height 16
select select "1"
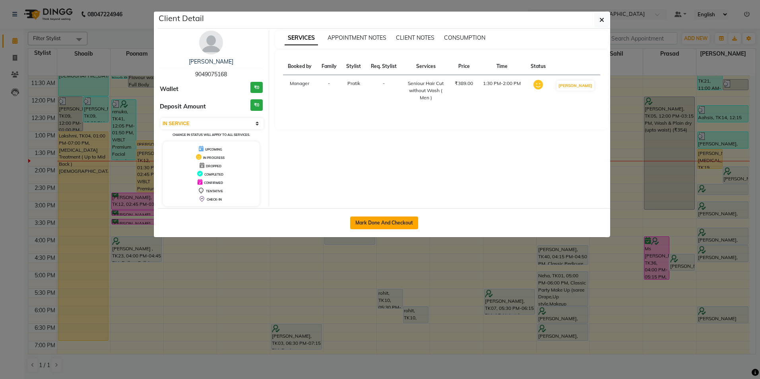
click at [417, 225] on button "Mark Done And Checkout" at bounding box center [384, 223] width 68 height 13
select select "service"
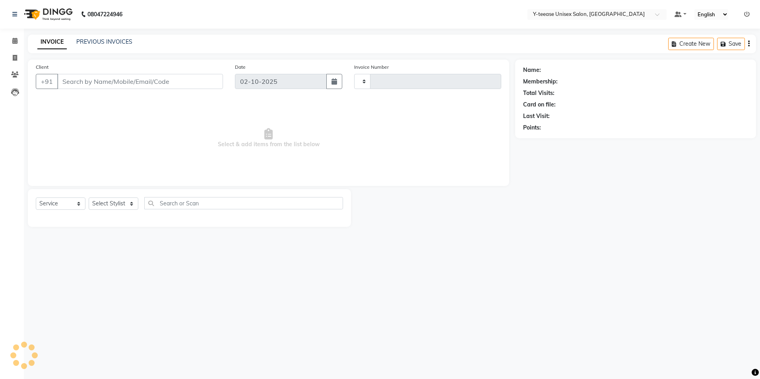
select select "3"
type input "8334"
select select "4"
type input "90******68"
select select "67330"
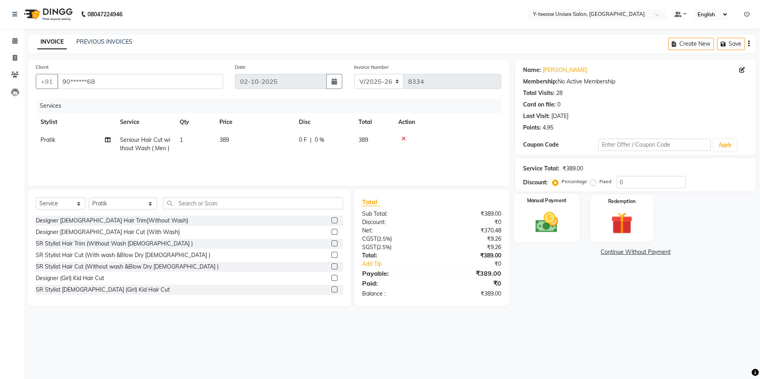
click at [545, 219] on img at bounding box center [547, 223] width 37 height 26
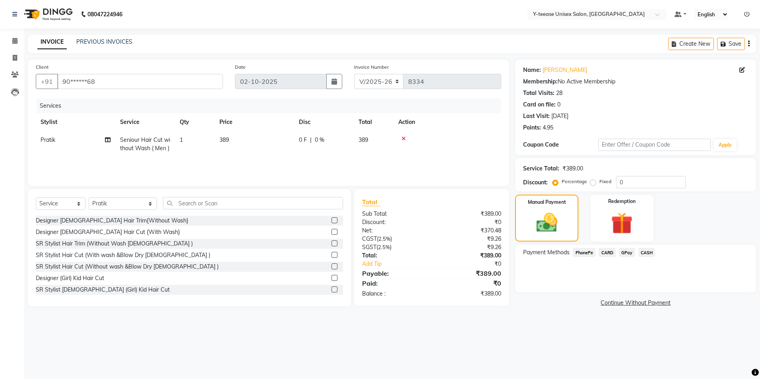
click at [626, 254] on span "GPay" at bounding box center [627, 252] width 16 height 9
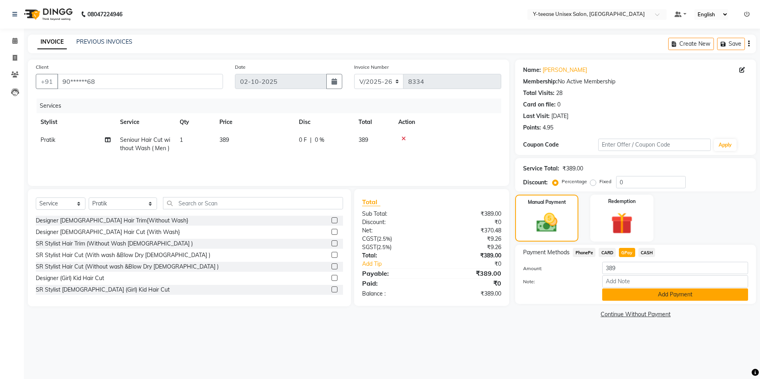
click at [620, 295] on button "Add Payment" at bounding box center [676, 295] width 146 height 12
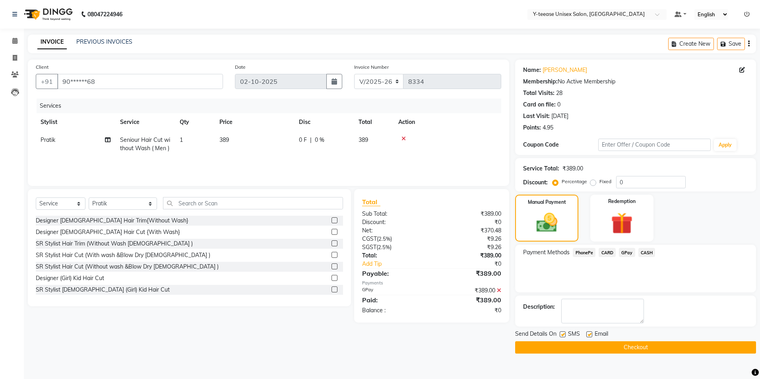
click at [585, 353] on button "Checkout" at bounding box center [635, 348] width 241 height 12
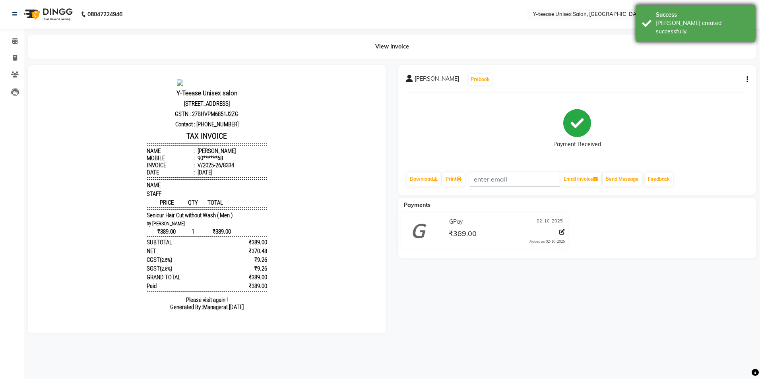
click at [668, 12] on div "Success" at bounding box center [702, 15] width 93 height 8
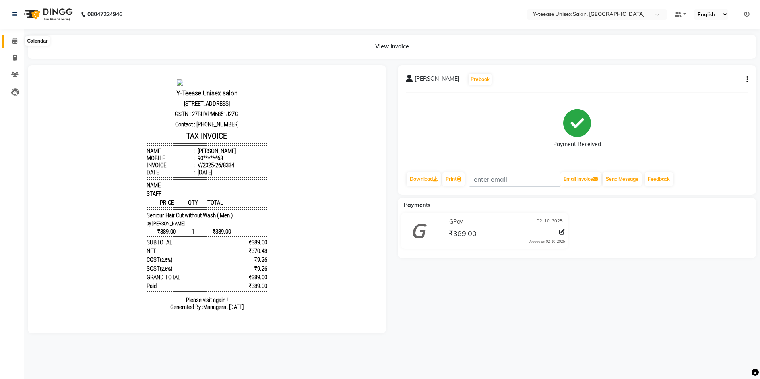
click at [17, 37] on span at bounding box center [15, 41] width 14 height 9
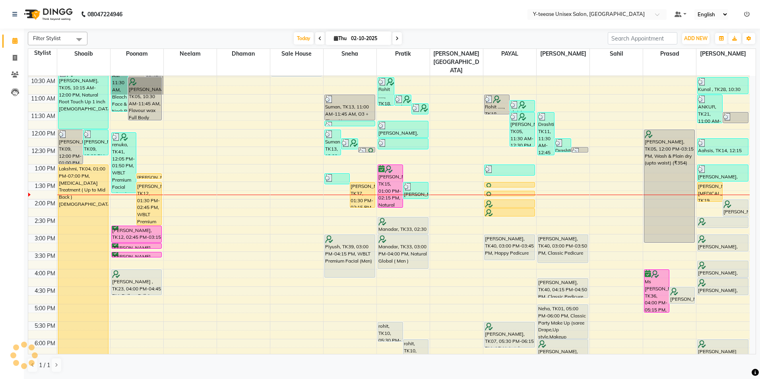
scroll to position [159, 0]
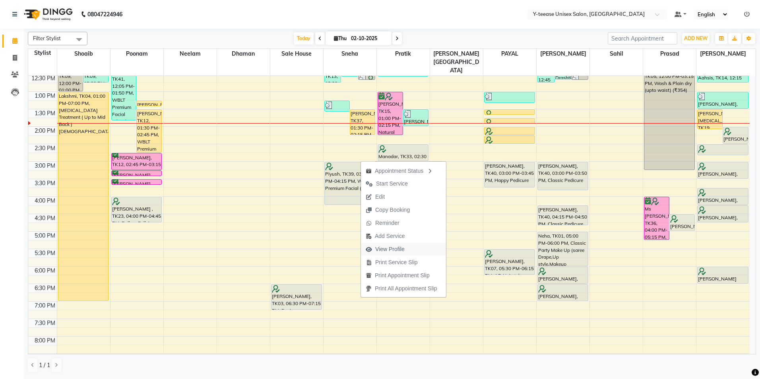
click at [393, 251] on span "View Profile" at bounding box center [389, 249] width 29 height 8
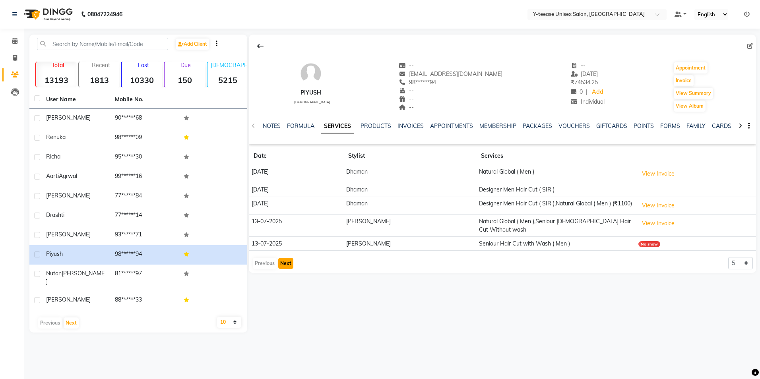
click at [289, 260] on button "Next" at bounding box center [285, 263] width 15 height 11
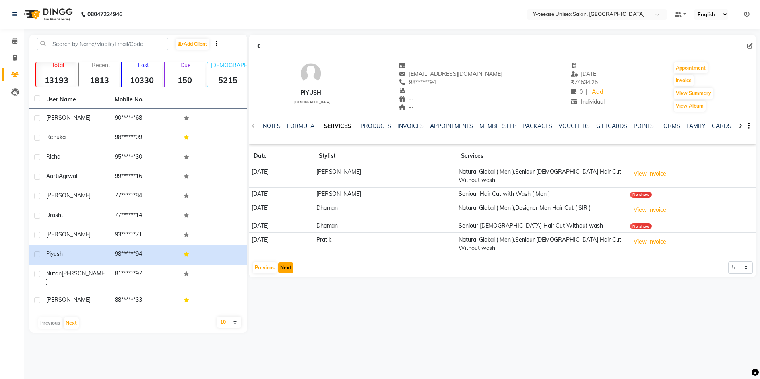
click at [289, 262] on button "Next" at bounding box center [285, 267] width 15 height 11
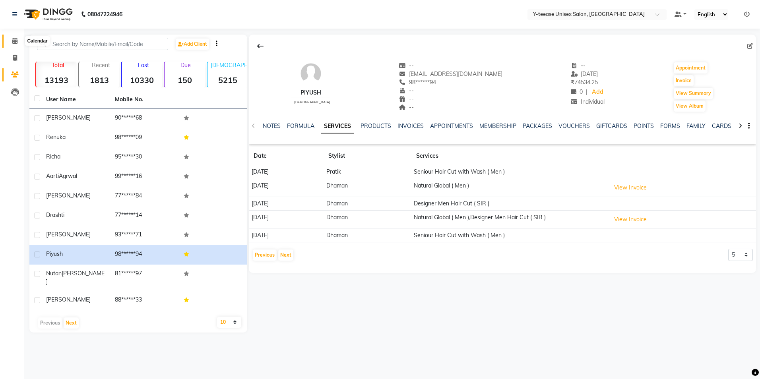
click at [17, 43] on icon at bounding box center [14, 41] width 5 height 6
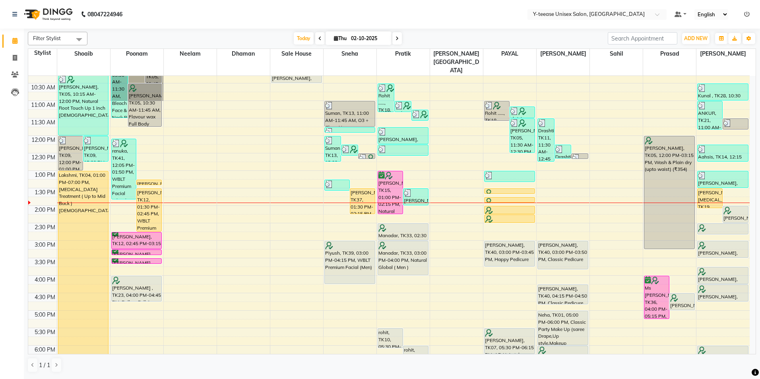
scroll to position [119, 0]
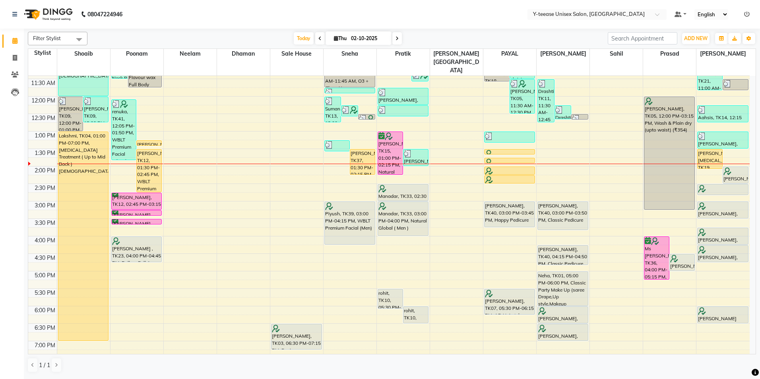
click at [375, 38] on input "02-10-2025" at bounding box center [369, 39] width 40 height 12
select select "10"
select select "2025"
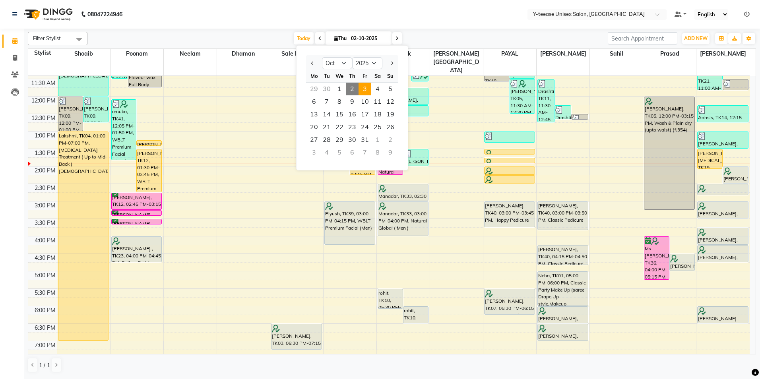
click at [367, 87] on span "3" at bounding box center [365, 89] width 13 height 13
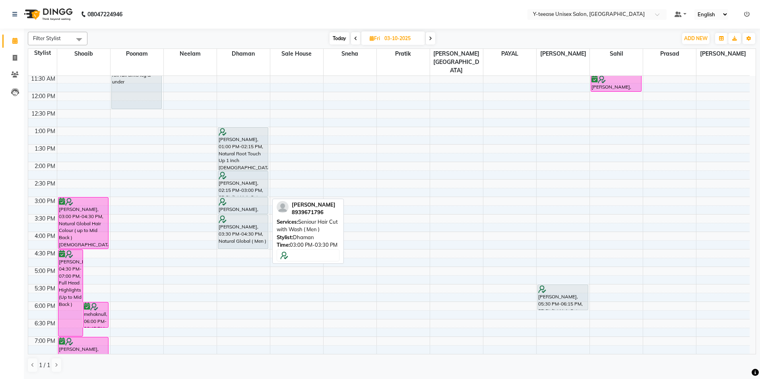
scroll to position [159, 0]
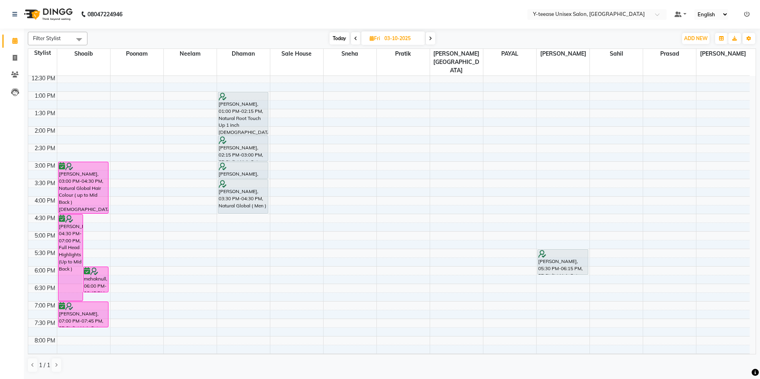
click at [429, 39] on span at bounding box center [431, 38] width 10 height 12
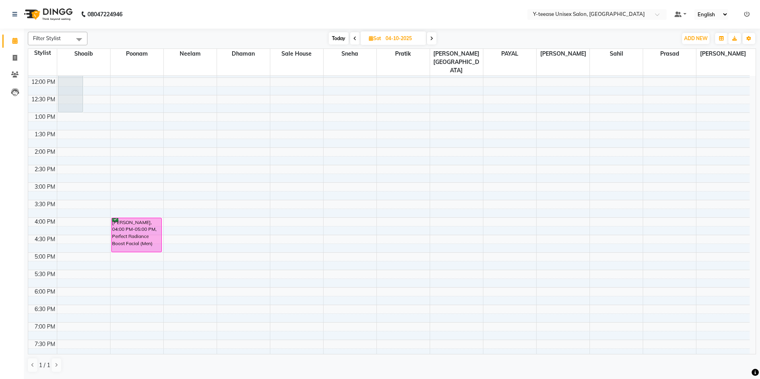
scroll to position [16, 0]
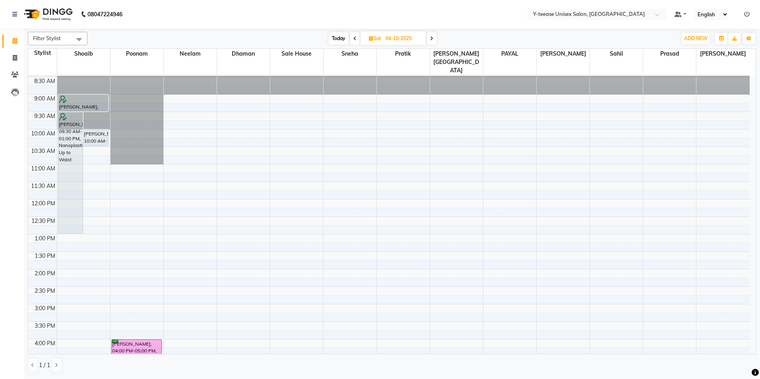
click at [432, 37] on icon at bounding box center [431, 38] width 3 height 5
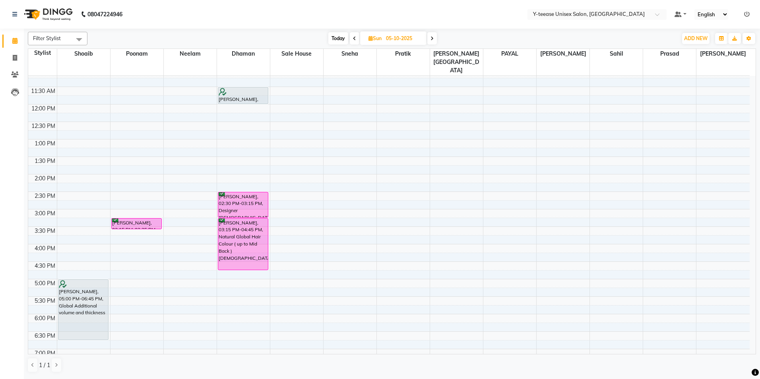
scroll to position [119, 0]
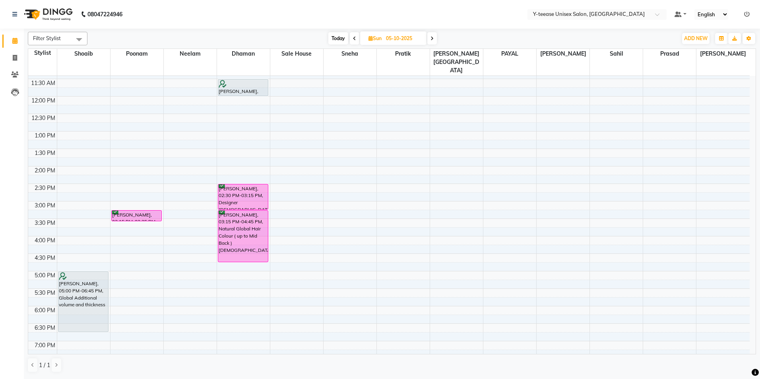
click at [435, 38] on span at bounding box center [433, 38] width 10 height 12
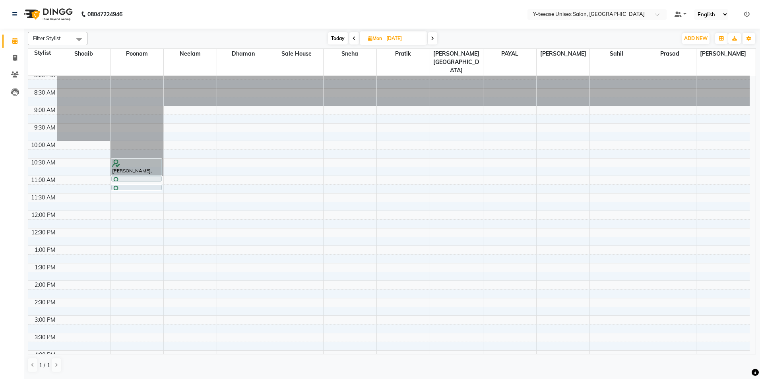
scroll to position [0, 0]
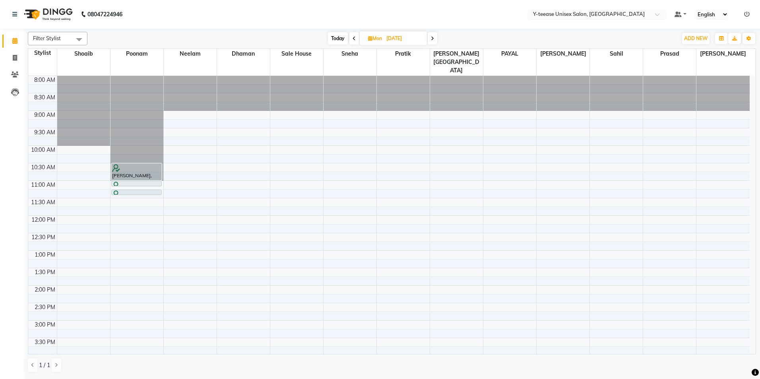
click at [340, 37] on span "Today" at bounding box center [338, 38] width 20 height 12
type input "02-10-2025"
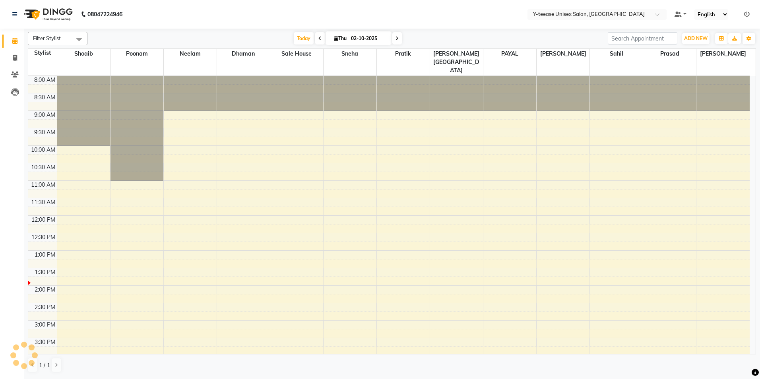
scroll to position [175, 0]
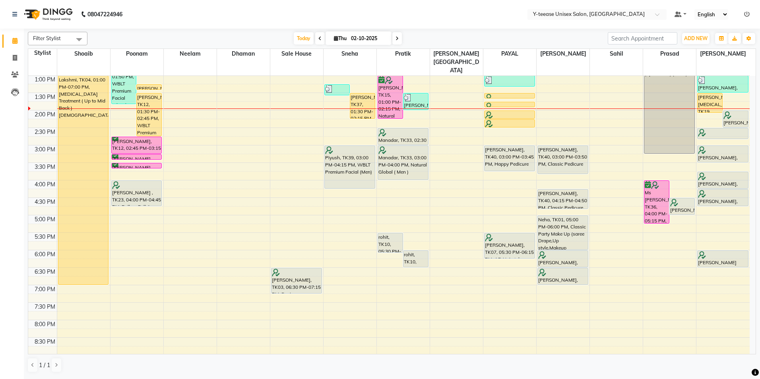
click at [744, 18] on li at bounding box center [747, 14] width 6 height 8
click at [748, 15] on icon at bounding box center [747, 15] width 6 height 6
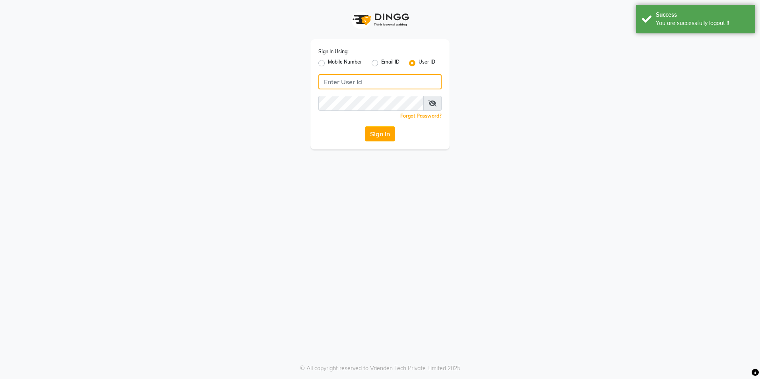
type input "8999679795"
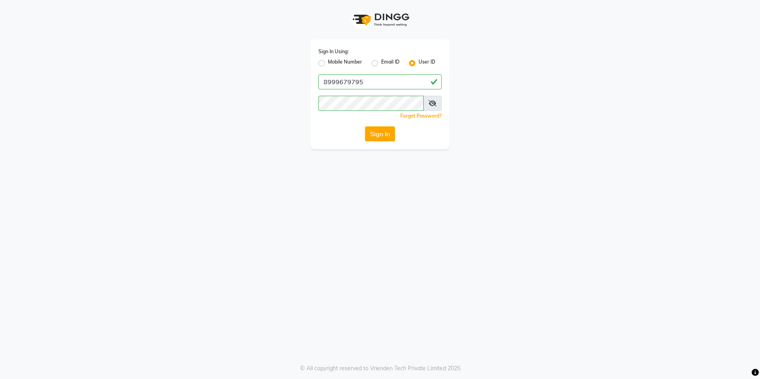
click at [328, 63] on label "Mobile Number" at bounding box center [345, 63] width 34 height 10
click at [328, 63] on input "Mobile Number" at bounding box center [330, 60] width 5 height 5
radio input "true"
radio input "false"
click at [380, 82] on input "Username" at bounding box center [393, 81] width 97 height 15
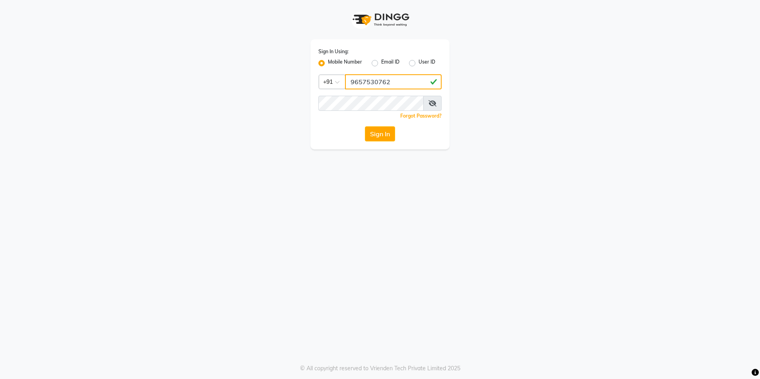
type input "9657530762"
click at [383, 133] on button "Sign In" at bounding box center [380, 133] width 30 height 15
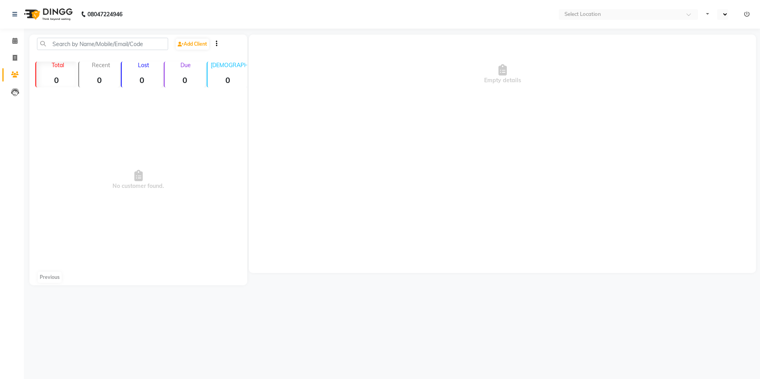
select select "en"
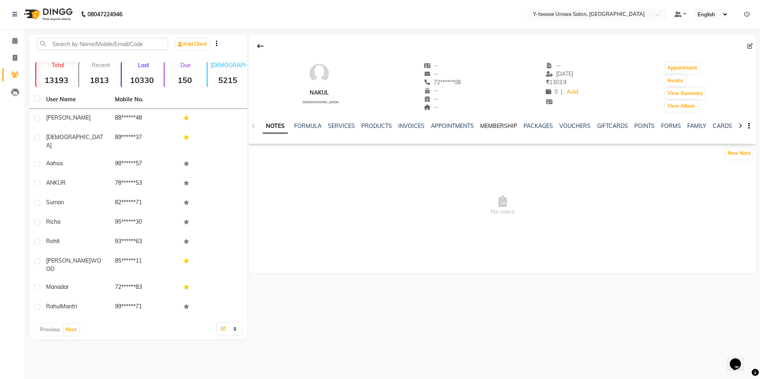
click at [494, 124] on link "MEMBERSHIP" at bounding box center [498, 125] width 37 height 7
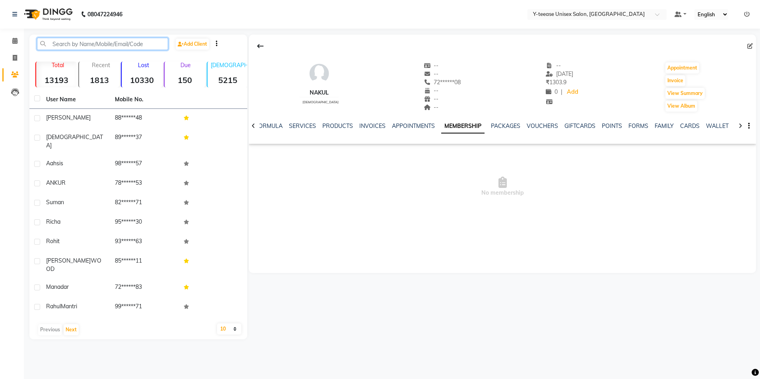
click at [96, 43] on input "text" at bounding box center [102, 44] width 131 height 12
click at [750, 46] on icon at bounding box center [751, 46] width 6 height 6
select select "22"
select select "[DEMOGRAPHIC_DATA]"
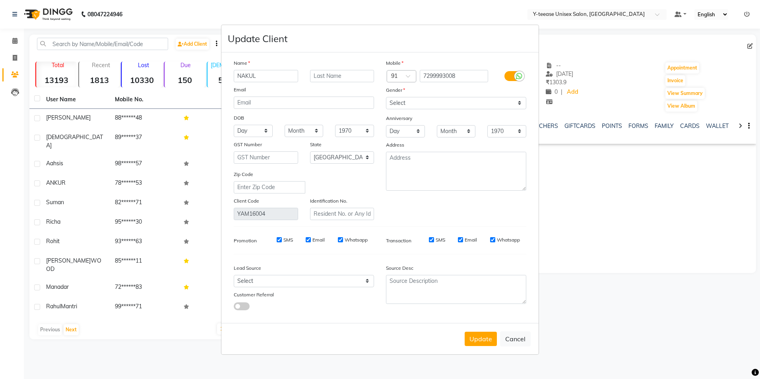
click at [604, 181] on ngb-modal-window "Update Client Name [PERSON_NAME] Email DOB Day 01 02 03 04 05 06 07 08 09 10 11…" at bounding box center [380, 189] width 760 height 379
click at [137, 41] on ngb-modal-window "Update Client Name [PERSON_NAME] Email DOB Day 01 02 03 04 05 06 07 08 09 10 11…" at bounding box center [380, 189] width 760 height 379
click at [520, 343] on button "Cancel" at bounding box center [515, 339] width 31 height 15
select select
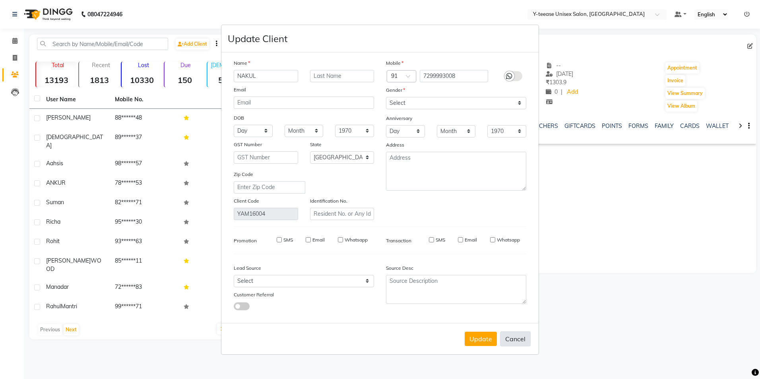
select select
select select "null"
select select
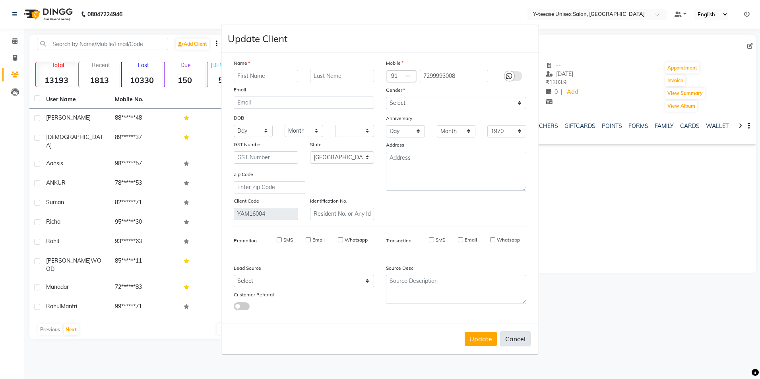
select select
checkbox input "false"
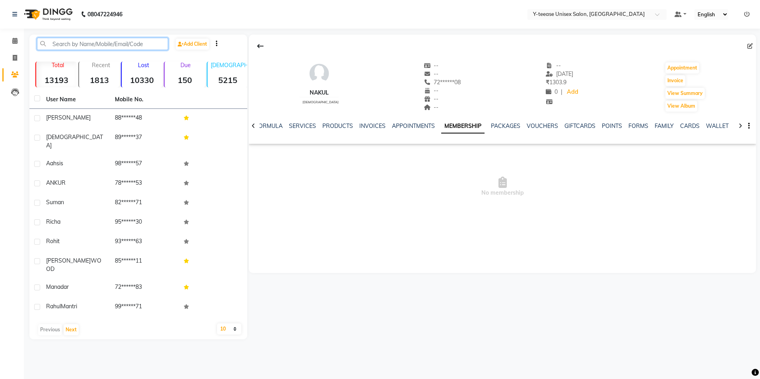
click at [128, 45] on input "text" at bounding box center [102, 44] width 131 height 12
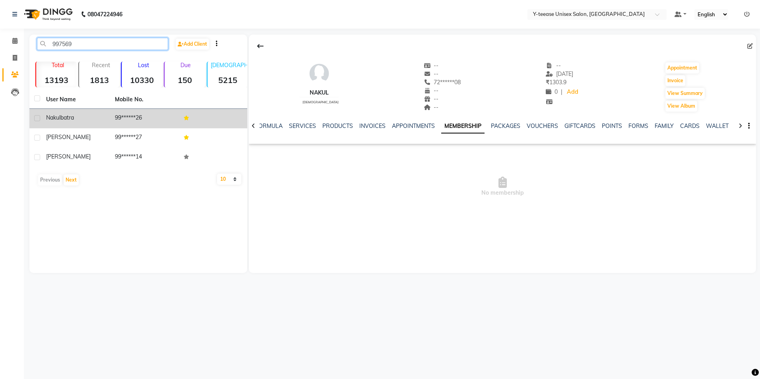
type input "997569"
click at [131, 120] on td "99******26" at bounding box center [144, 118] width 69 height 19
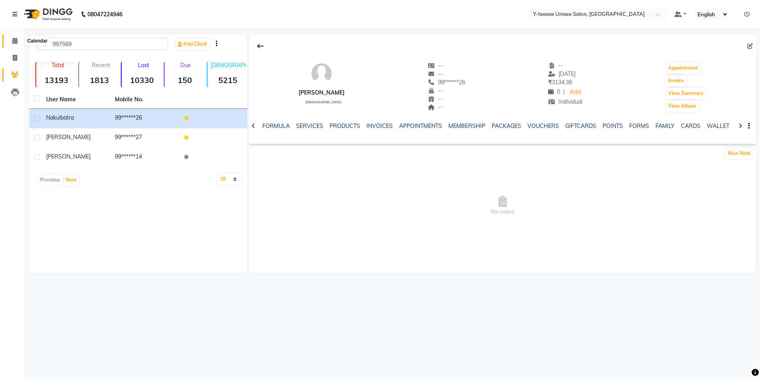
drag, startPoint x: 20, startPoint y: 40, endPoint x: 27, endPoint y: 42, distance: 7.3
click at [20, 40] on span at bounding box center [15, 41] width 14 height 9
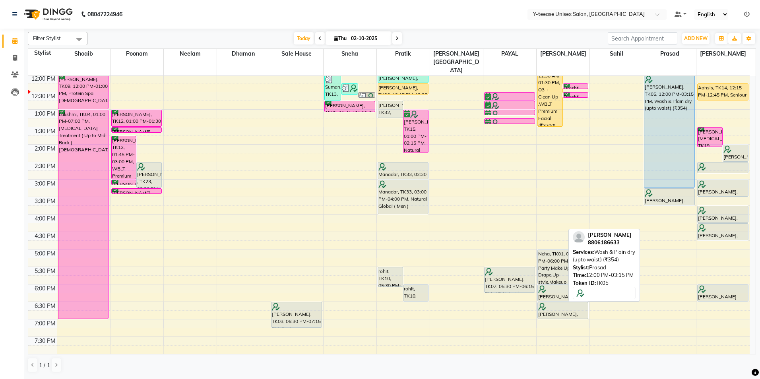
scroll to position [159, 0]
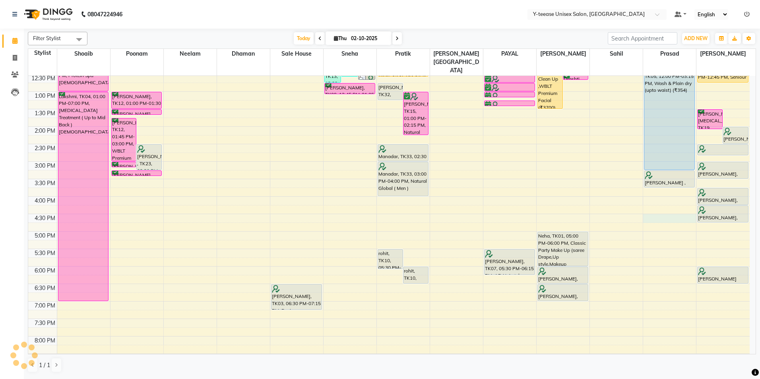
click at [657, 200] on div "8:00 AM 8:30 AM 9:00 AM 9:30 AM 10:00 AM 10:30 AM 11:00 AM 11:30 AM 12:00 PM 12…" at bounding box center [389, 179] width 722 height 525
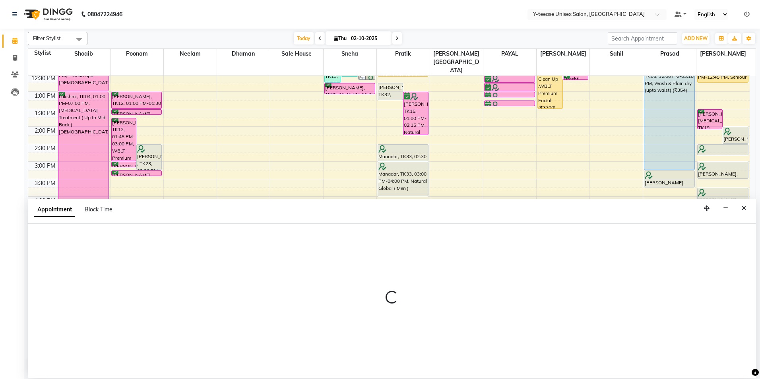
select select "88412"
select select "990"
select select "tentative"
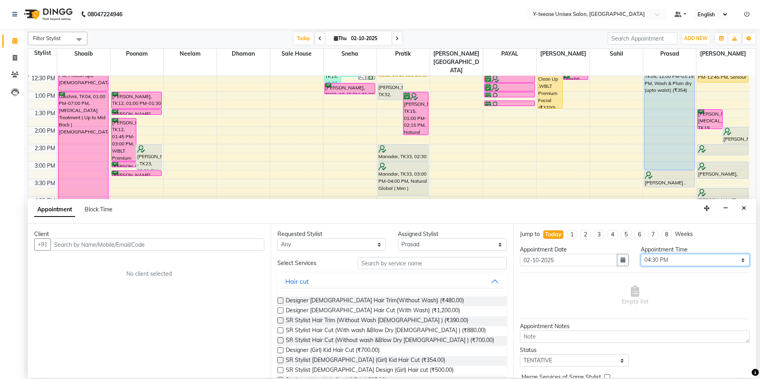
click at [685, 265] on select "Select 09:00 AM 09:15 AM 09:30 AM 09:45 AM 10:00 AM 10:15 AM 10:30 AM 10:45 AM …" at bounding box center [695, 260] width 109 height 12
click at [641, 254] on select "Select 09:00 AM 09:15 AM 09:30 AM 09:45 AM 10:00 AM 10:15 AM 10:30 AM 10:45 AM …" at bounding box center [695, 260] width 109 height 12
click at [672, 263] on select "Select 09:00 AM 09:15 AM 09:30 AM 09:45 AM 10:00 AM 10:15 AM 10:30 AM 10:45 AM …" at bounding box center [695, 260] width 109 height 12
select select "960"
click at [641, 254] on select "Select 09:00 AM 09:15 AM 09:30 AM 09:45 AM 10:00 AM 10:15 AM 10:30 AM 10:45 AM …" at bounding box center [695, 260] width 109 height 12
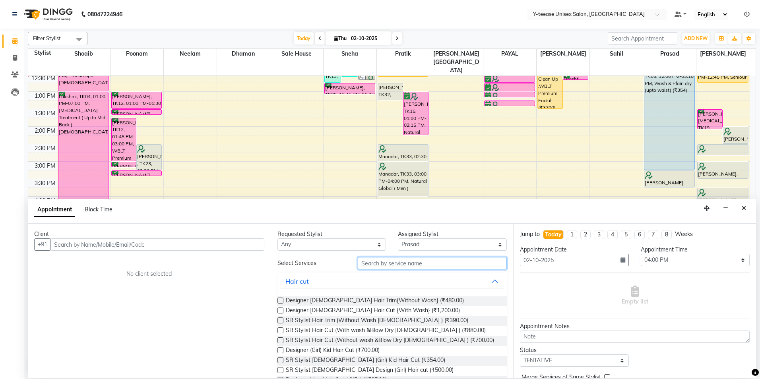
click at [402, 269] on input "text" at bounding box center [432, 263] width 149 height 12
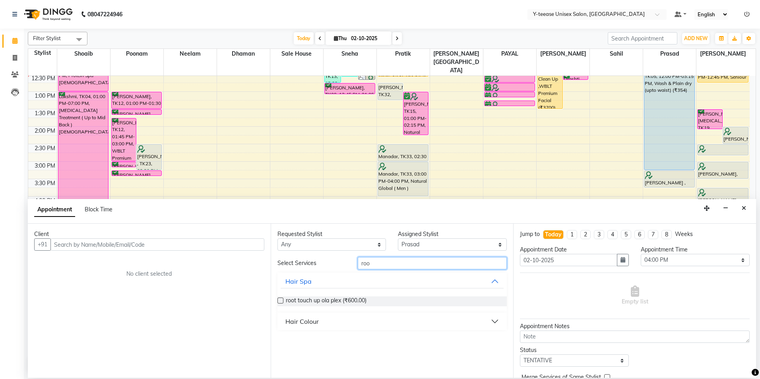
type input "roo"
click at [295, 326] on div "Hair Colour" at bounding box center [302, 322] width 33 height 10
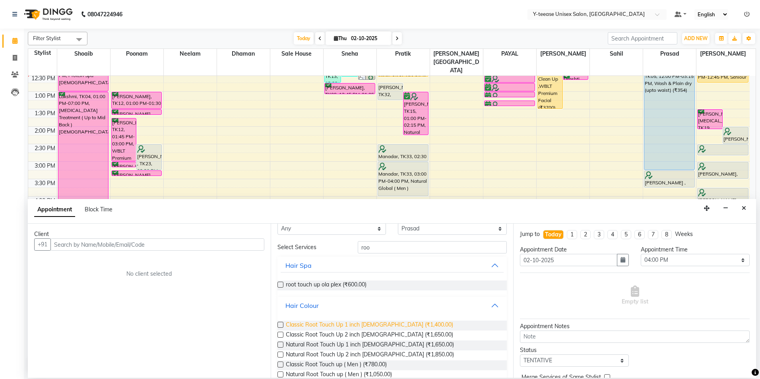
scroll to position [31, 0]
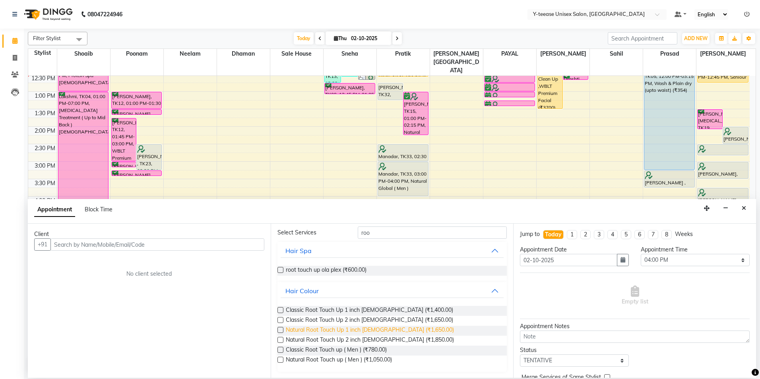
click at [296, 334] on span "Natural Root Touch Up 1 inch [DEMOGRAPHIC_DATA] (₹1,650.00)" at bounding box center [370, 331] width 168 height 10
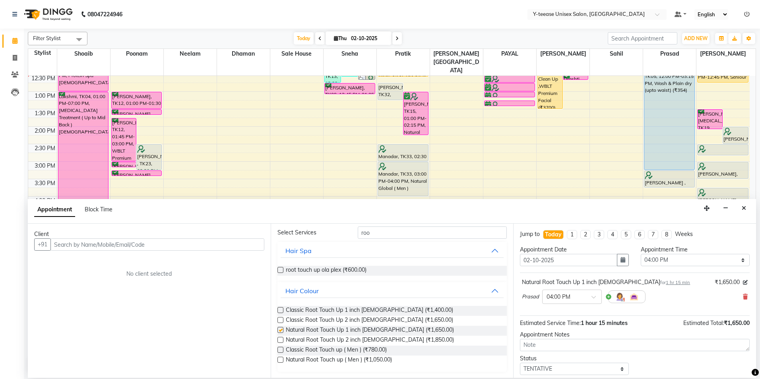
checkbox input "false"
click at [182, 242] on input "text" at bounding box center [158, 245] width 214 height 12
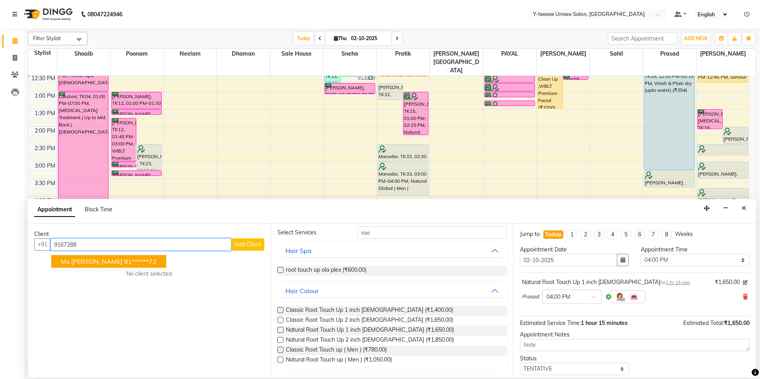
click at [125, 264] on ngb-highlight "91******72" at bounding box center [140, 262] width 33 height 8
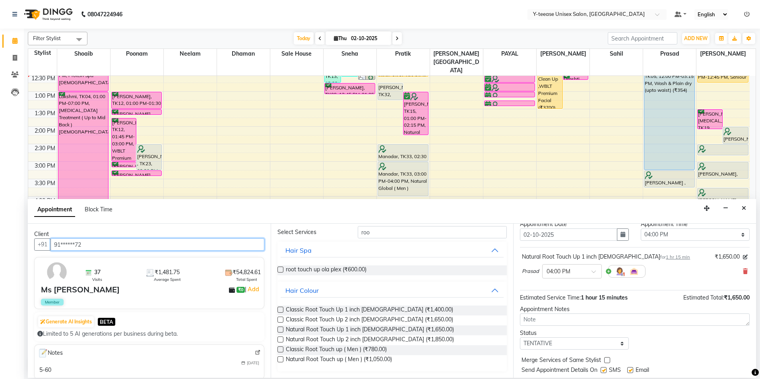
scroll to position [47, 0]
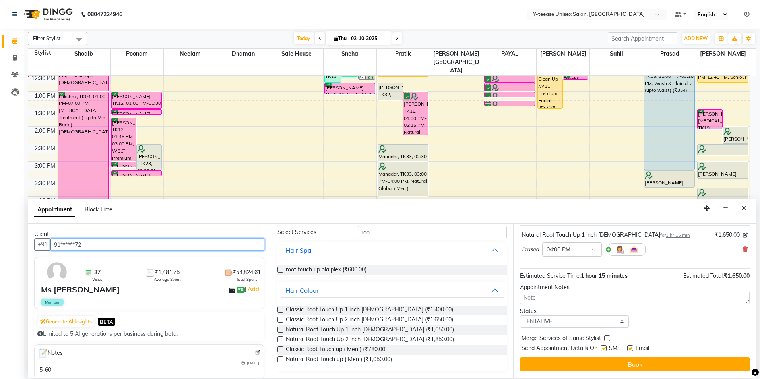
type input "91******72"
click at [564, 324] on select "Select TENTATIVE CONFIRM CHECK-IN UPCOMING" at bounding box center [574, 322] width 109 height 12
select select "confirm booking"
click at [520, 316] on select "Select TENTATIVE CONFIRM CHECK-IN UPCOMING" at bounding box center [574, 322] width 109 height 12
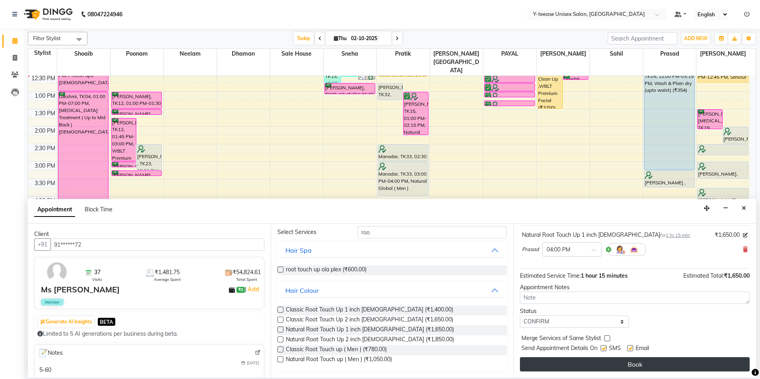
click at [560, 366] on button "Book" at bounding box center [635, 365] width 230 height 14
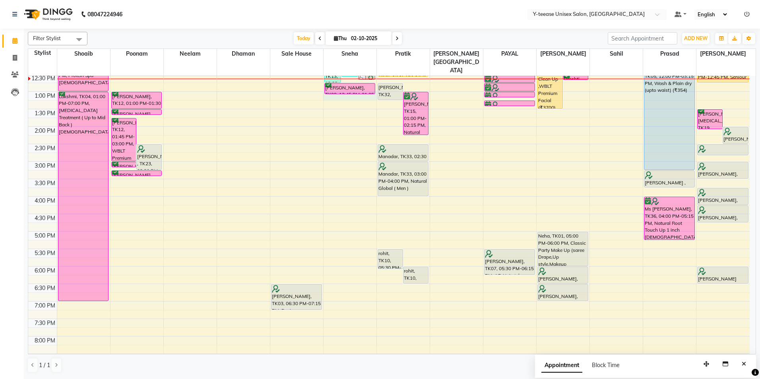
click at [348, 81] on div "8:00 AM 8:30 AM 9:00 AM 9:30 AM 10:00 AM 10:30 AM 11:00 AM 11:30 AM 12:00 PM 12…" at bounding box center [389, 179] width 722 height 525
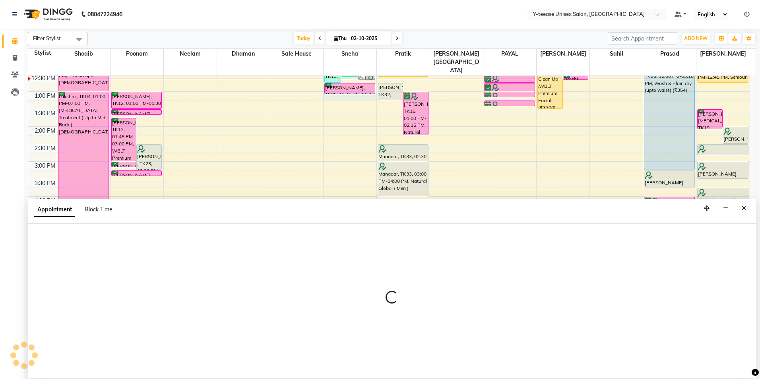
select select "49846"
select select "tentative"
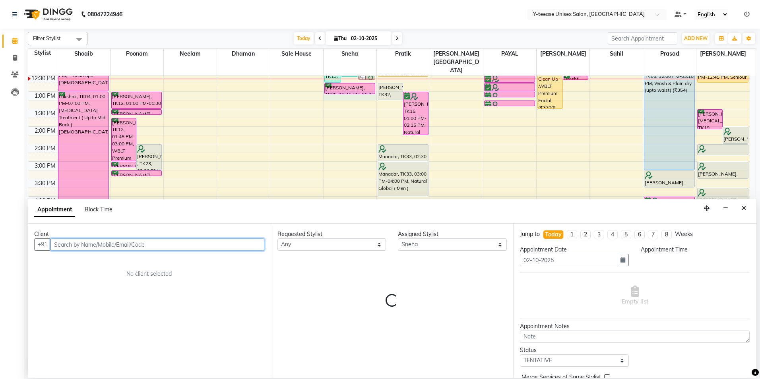
select select "780"
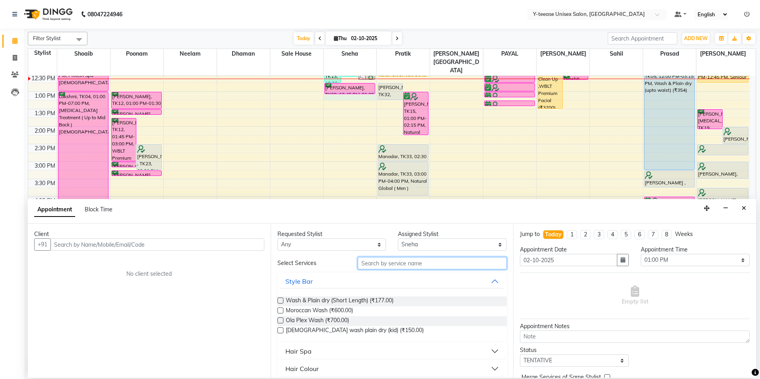
click at [385, 265] on input "text" at bounding box center [432, 263] width 149 height 12
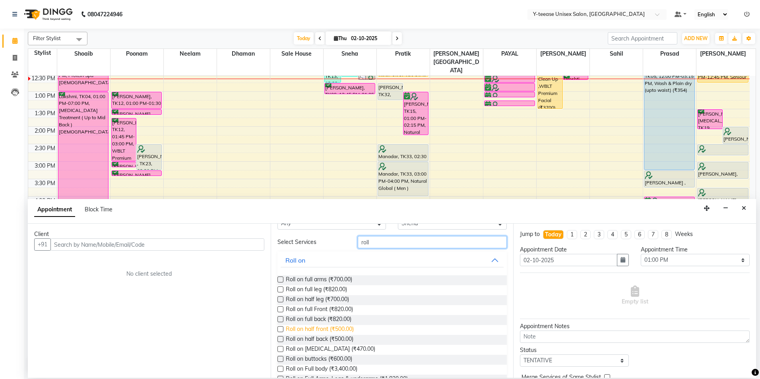
scroll to position [41, 0]
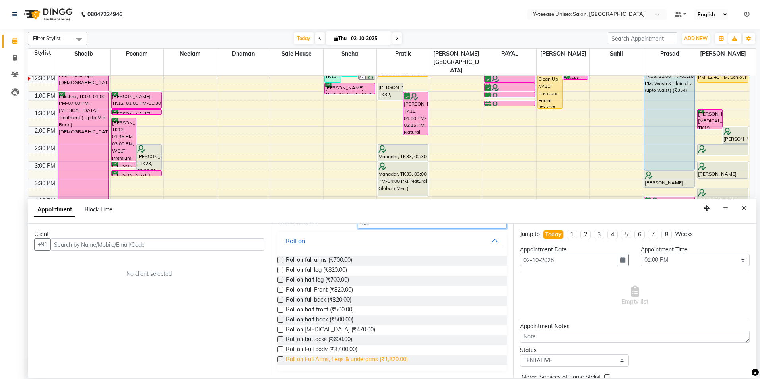
type input "roll"
click at [321, 360] on span "Roll on Full Arms, Legs & underarms (₹1,820.00)" at bounding box center [347, 361] width 122 height 10
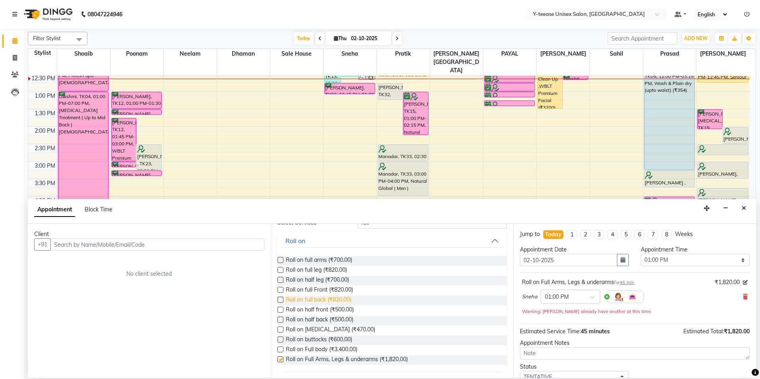
checkbox input "false"
click at [217, 243] on input "text" at bounding box center [158, 245] width 214 height 12
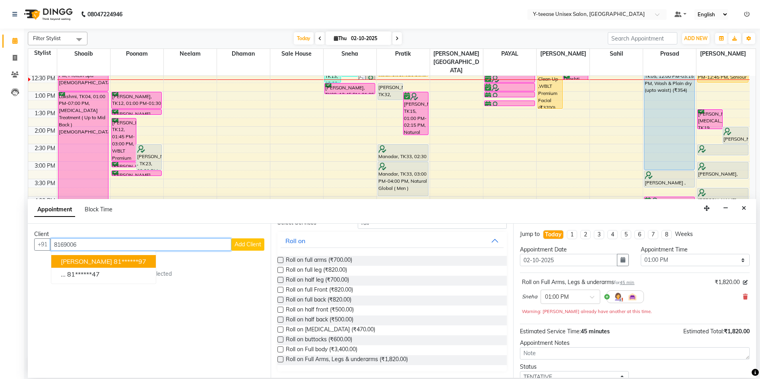
click at [135, 262] on ngb-highlight "81******97" at bounding box center [130, 262] width 33 height 8
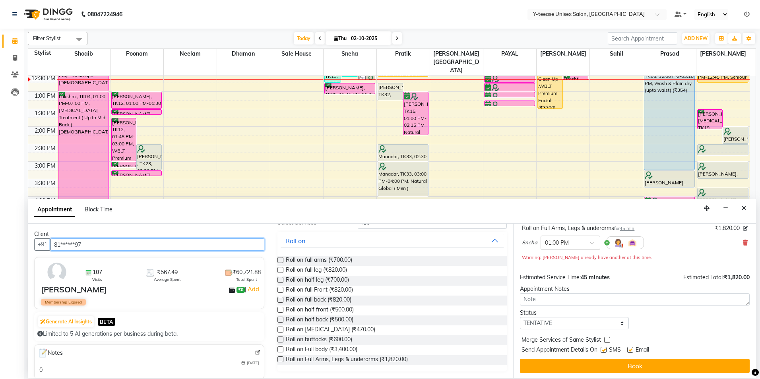
scroll to position [56, 0]
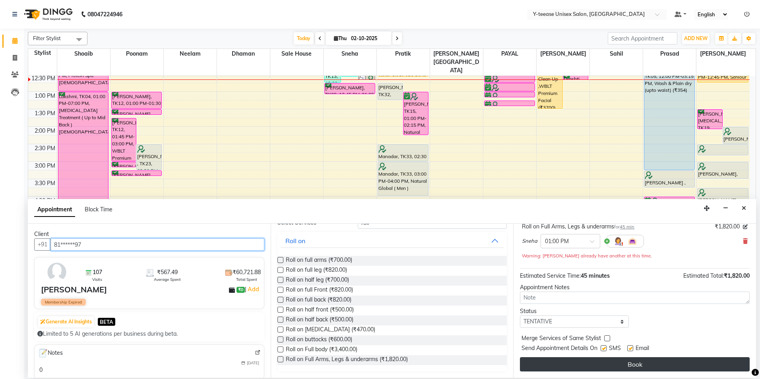
type input "81******97"
click at [548, 365] on button "Book" at bounding box center [635, 365] width 230 height 14
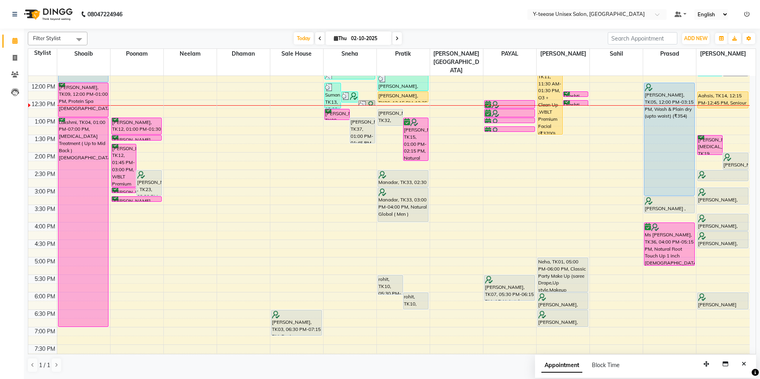
scroll to position [119, 0]
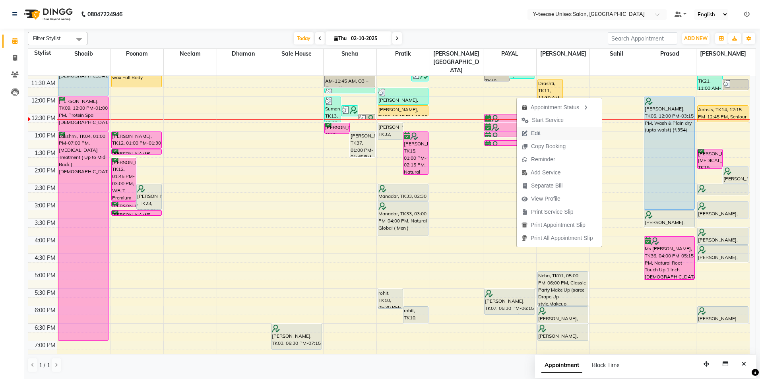
click at [524, 135] on icon "button" at bounding box center [525, 134] width 6 height 6
select select "confirm booking"
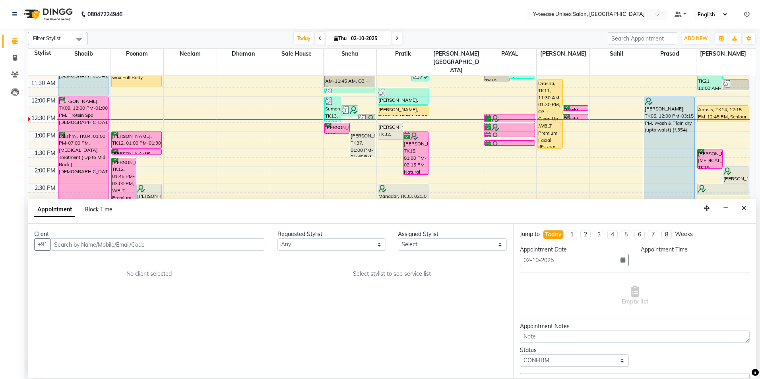
select select "73210"
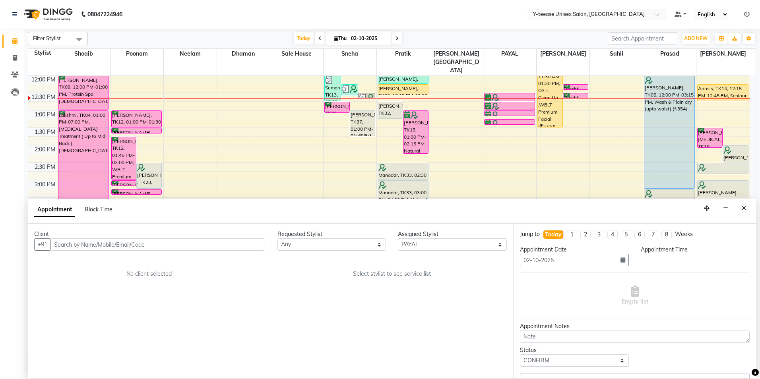
select select "750"
select select "661"
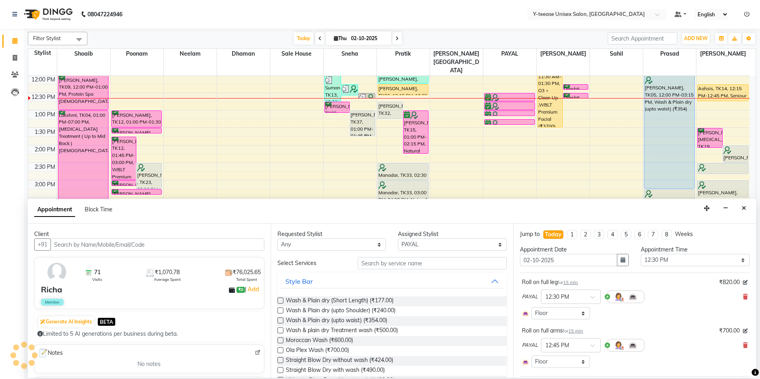
select select "661"
click at [695, 262] on select "Select 09:00 AM 09:15 AM 09:30 AM 09:45 AM 10:00 AM 10:15 AM 10:30 AM 10:45 AM …" at bounding box center [695, 260] width 109 height 12
select select "780"
click at [641, 254] on select "Select 09:00 AM 09:15 AM 09:30 AM 09:45 AM 10:00 AM 10:15 AM 10:30 AM 10:45 AM …" at bounding box center [695, 260] width 109 height 12
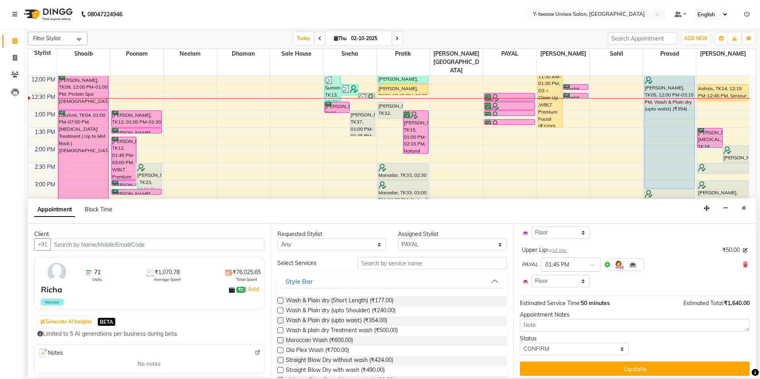
scroll to position [182, 0]
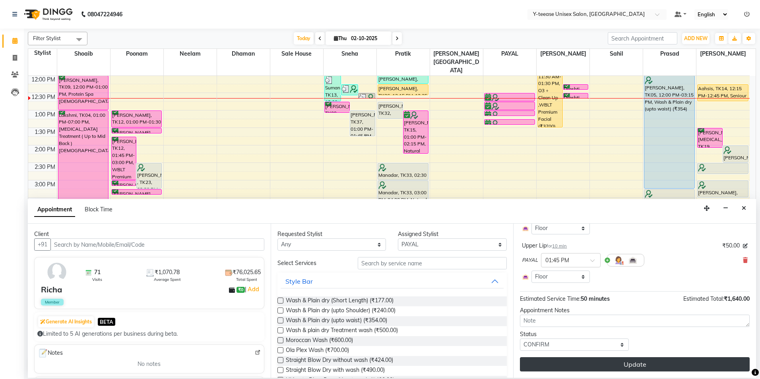
click at [597, 365] on button "Update" at bounding box center [635, 365] width 230 height 14
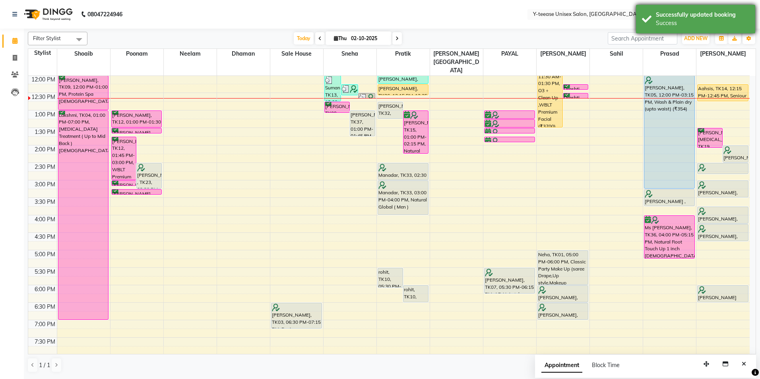
click at [662, 19] on div "Success" at bounding box center [702, 23] width 93 height 8
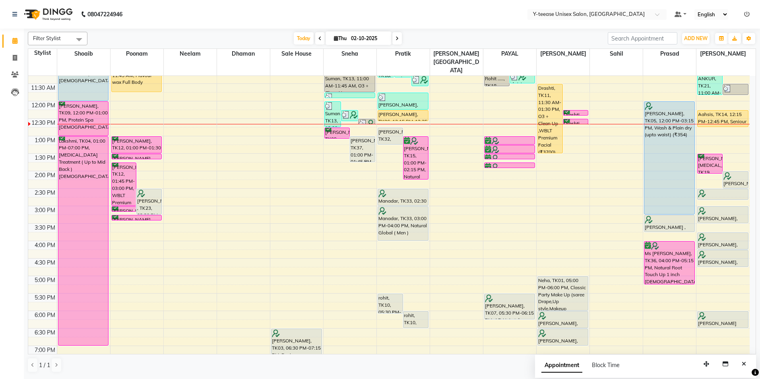
scroll to position [101, 0]
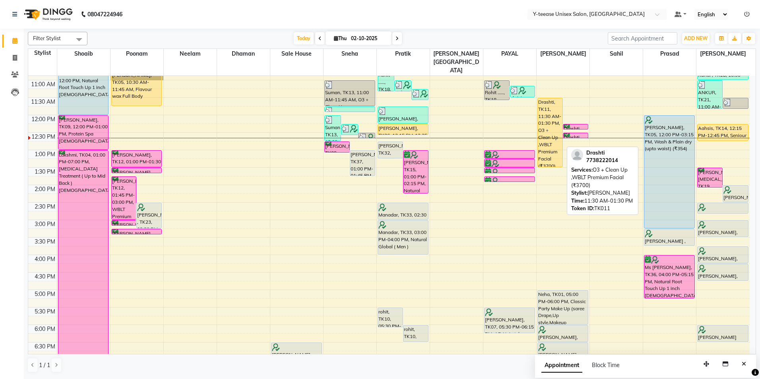
click at [548, 103] on div "Drashti, TK11, 11:30 AM-01:30 PM, O3 + Clean Up ,WBLT Premium Facial (₹3700)" at bounding box center [550, 132] width 25 height 69
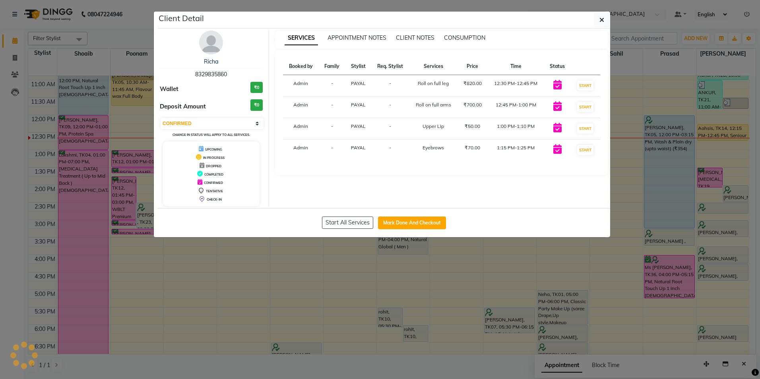
select select "select"
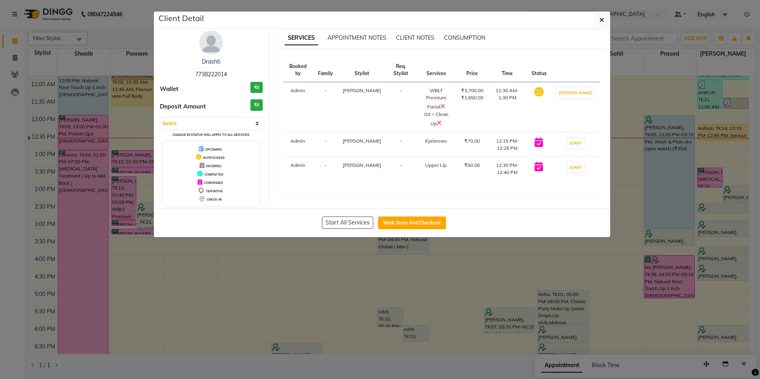
click at [442, 120] on icon at bounding box center [439, 123] width 5 height 6
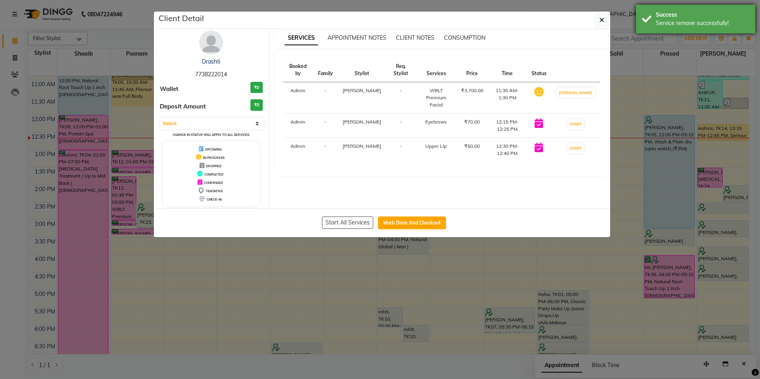
click at [666, 15] on div "Success" at bounding box center [702, 15] width 93 height 8
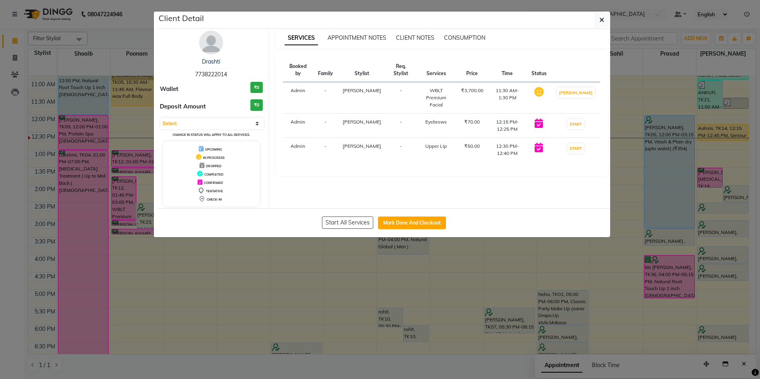
click at [630, 59] on ngb-modal-window "Client Detail Drashti 7738222014 Wallet ₹0 Deposit Amount ₹0 Select IN SERVICE …" at bounding box center [380, 189] width 760 height 379
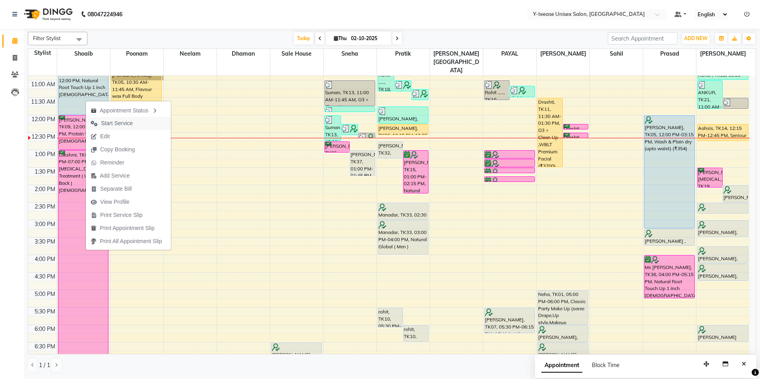
click at [113, 126] on span "Start Service" at bounding box center [117, 123] width 32 height 8
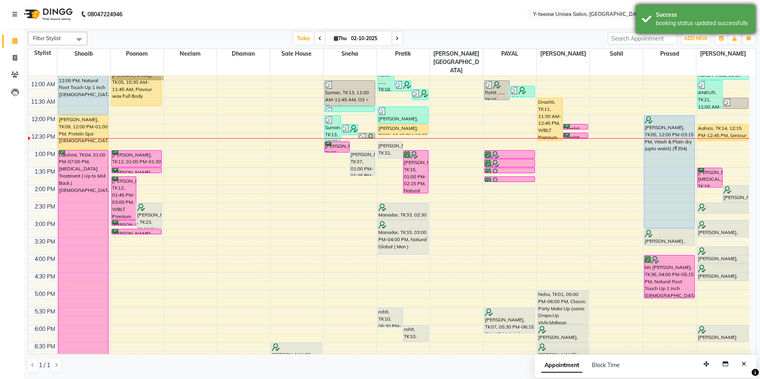
click at [664, 18] on div "Success" at bounding box center [702, 15] width 93 height 8
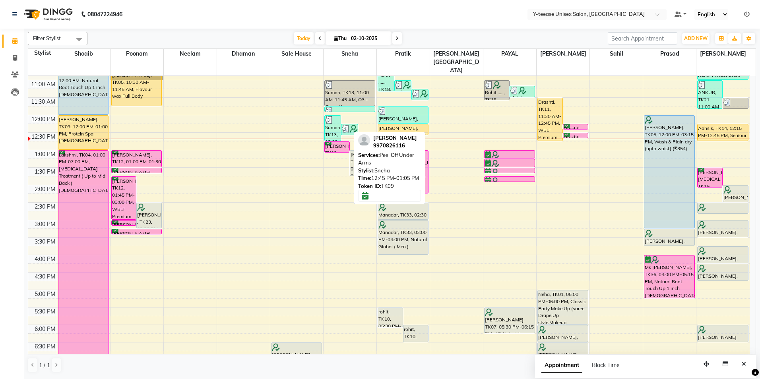
click at [334, 142] on div "[PERSON_NAME], TK09, 12:45 PM-01:05 PM, Peel Off Under Arms" at bounding box center [337, 147] width 25 height 10
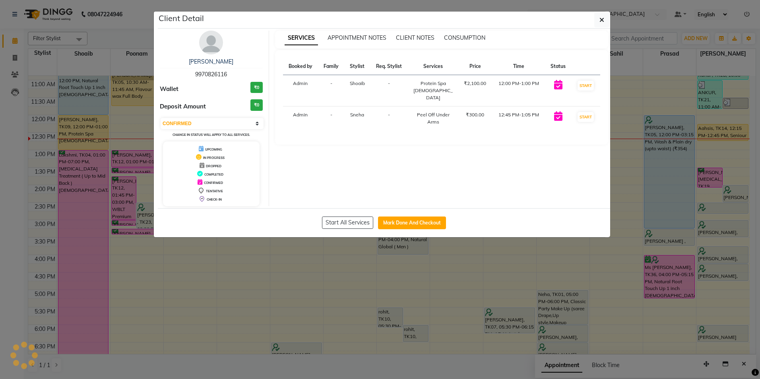
select select "select"
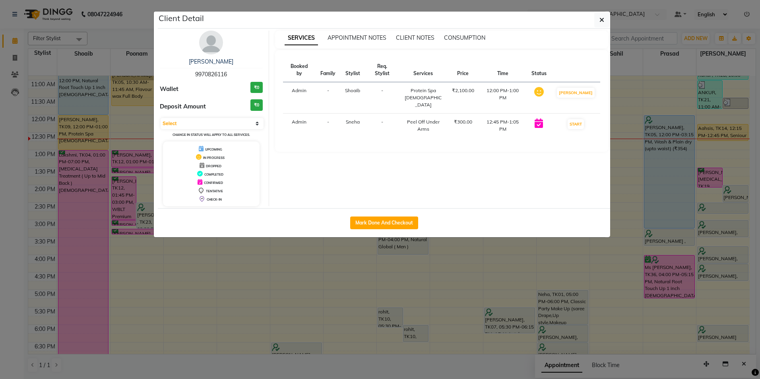
click at [208, 36] on img at bounding box center [211, 43] width 24 height 24
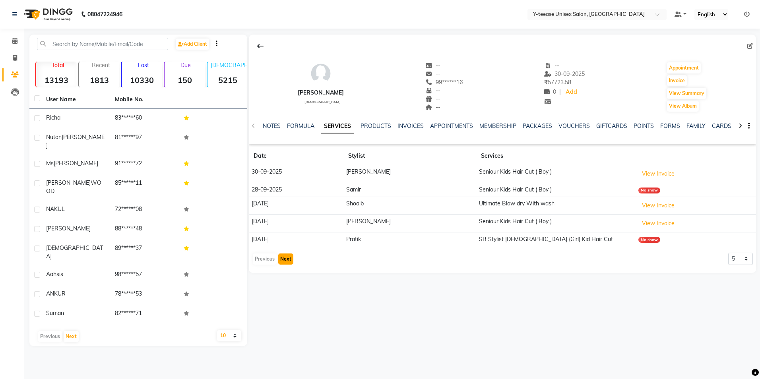
click at [287, 259] on button "Next" at bounding box center [285, 259] width 15 height 11
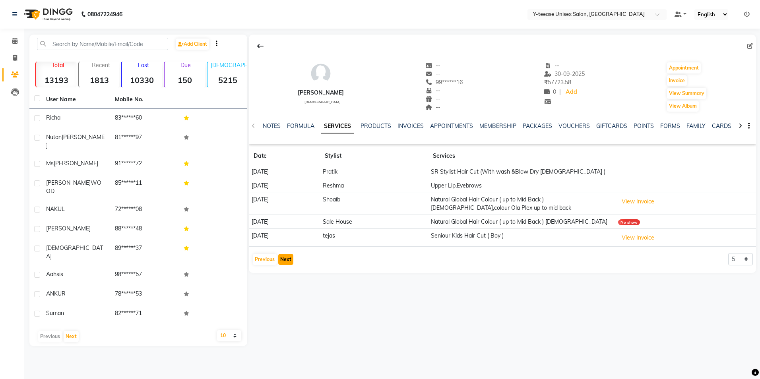
click at [287, 259] on button "Next" at bounding box center [285, 259] width 15 height 11
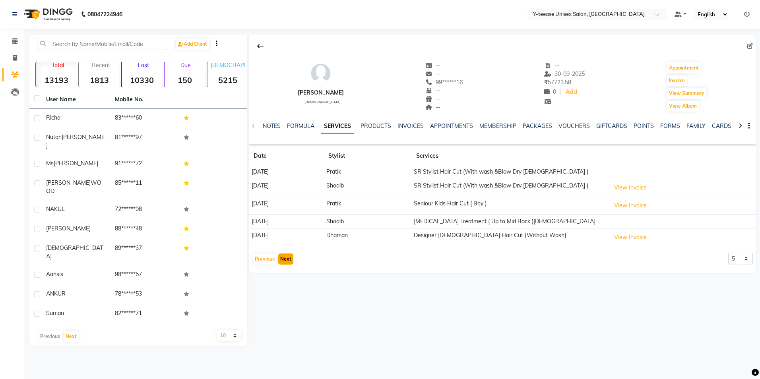
click at [287, 259] on button "Next" at bounding box center [285, 259] width 15 height 11
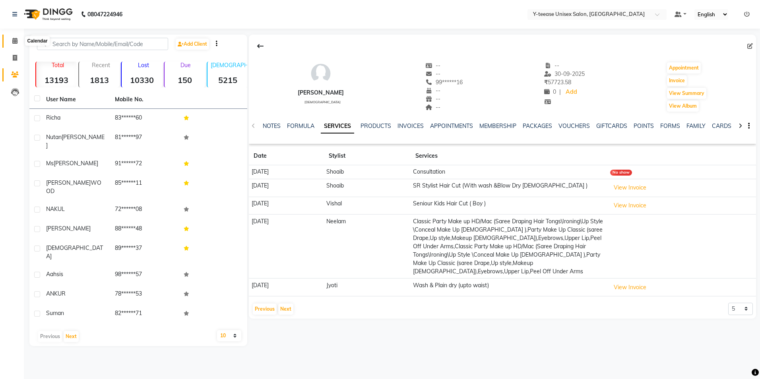
click at [12, 44] on span at bounding box center [15, 41] width 14 height 9
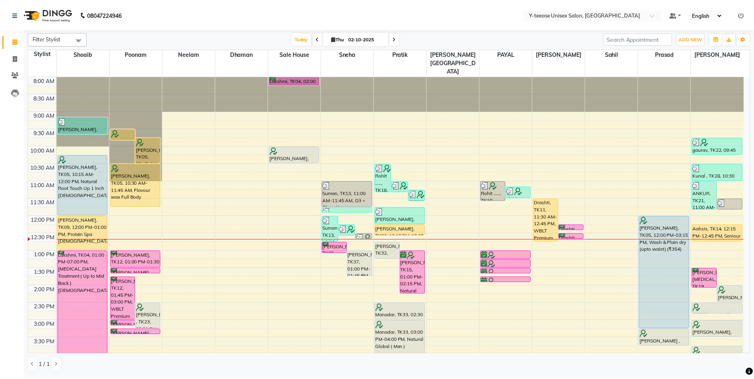
scroll to position [40, 0]
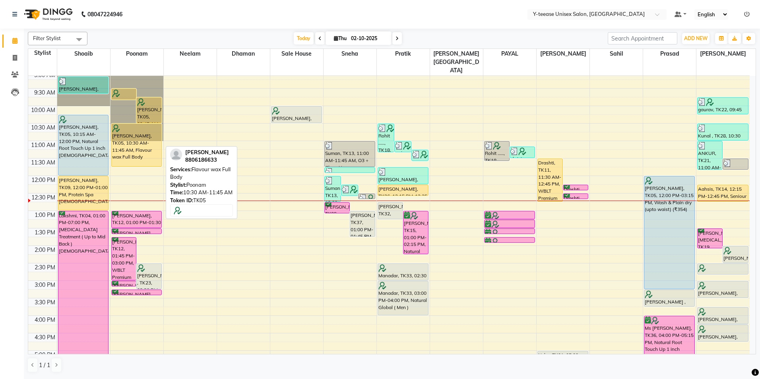
click at [124, 124] on div "[PERSON_NAME], TK05, 10:30 AM-11:45 AM, Flavour wax Full Body" at bounding box center [137, 145] width 50 height 43
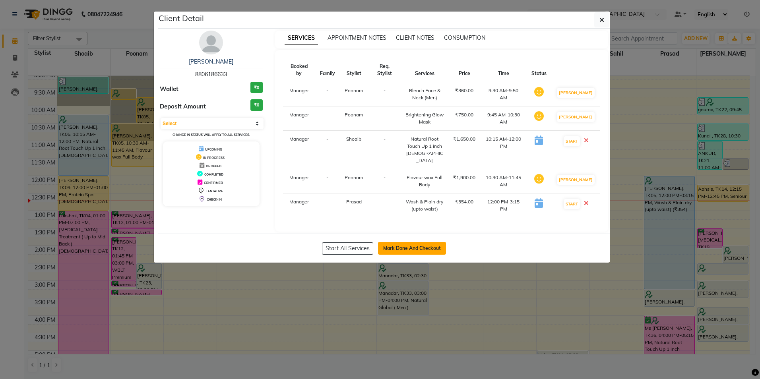
click at [426, 252] on button "Mark Done And Checkout" at bounding box center [412, 248] width 68 height 13
select select "4"
select select "service"
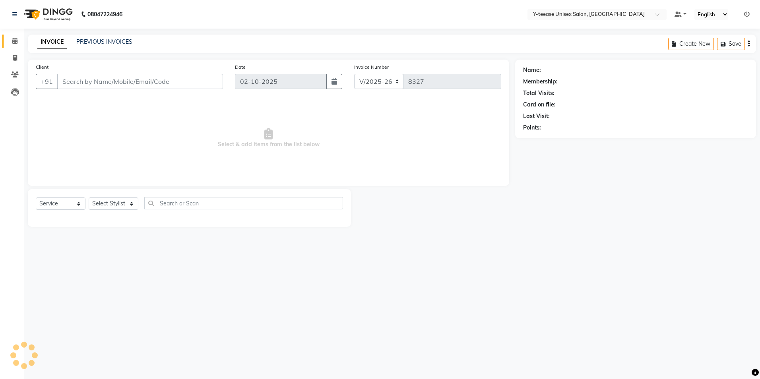
type input "88******33"
select select "88412"
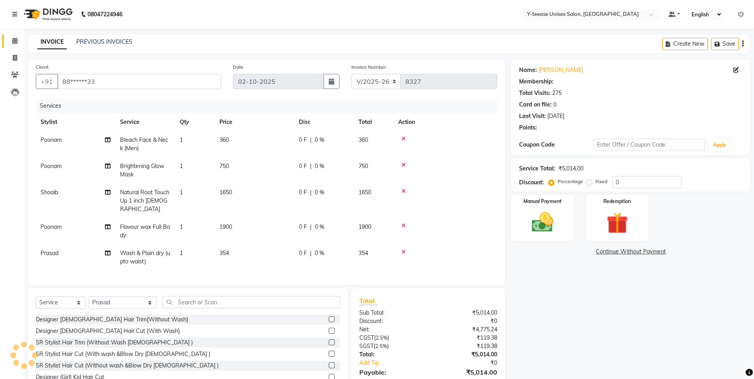
select select "1: Object"
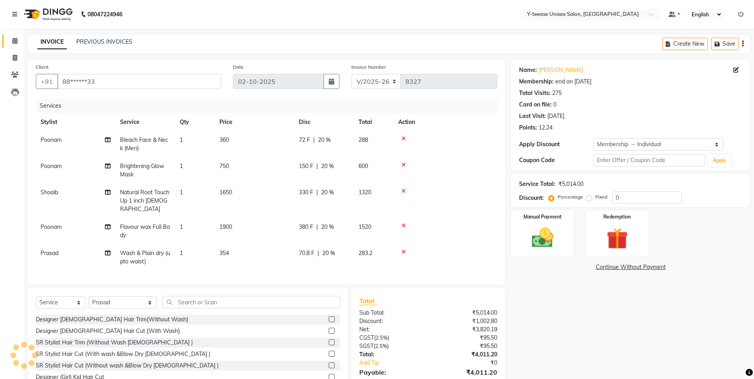
type input "20"
click at [146, 137] on span "Bleach Face & Neck (Men)" at bounding box center [144, 144] width 48 height 16
select select "57"
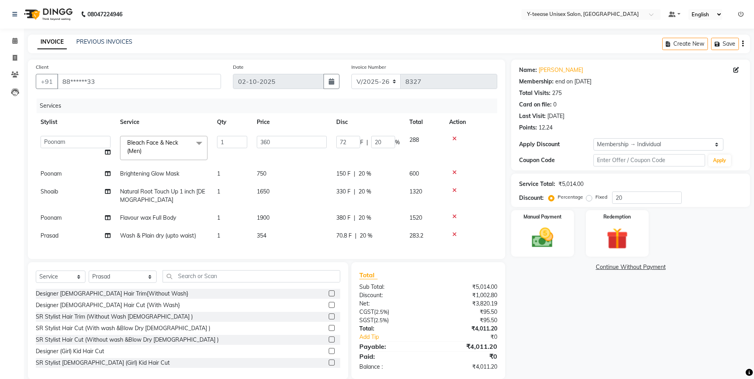
click at [146, 143] on span "Bleach Face & Neck (Men)" at bounding box center [152, 147] width 51 height 16
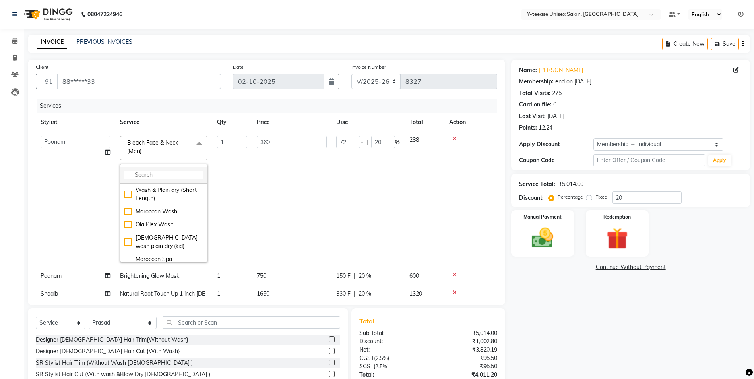
click at [145, 175] on input "multiselect-search" at bounding box center [163, 175] width 79 height 8
type input "blea"
click at [157, 221] on div "Bleach Face & Neck" at bounding box center [163, 216] width 79 height 8
type input "500"
type input "100"
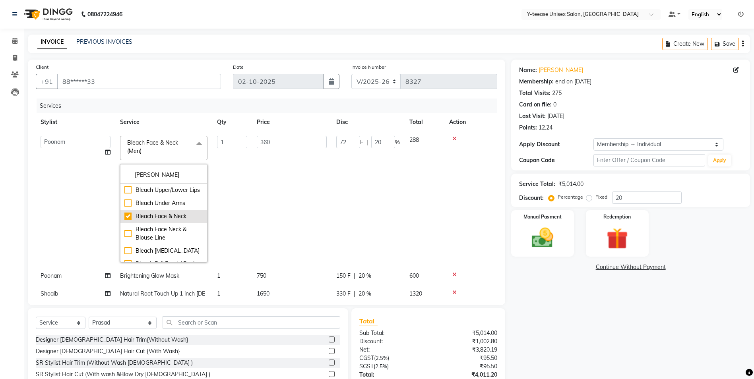
checkbox input "true"
checkbox input "false"
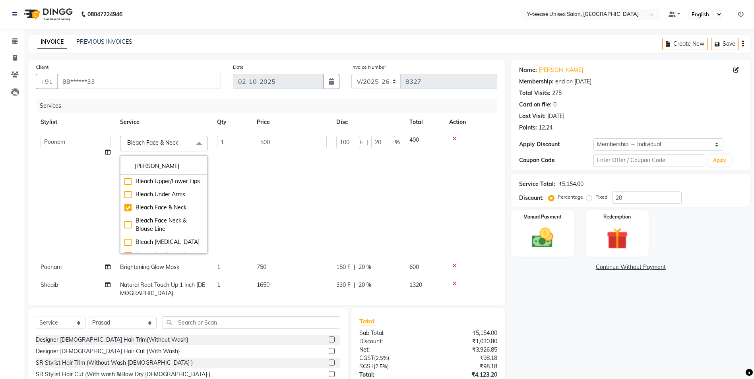
click at [254, 208] on td "500" at bounding box center [292, 194] width 80 height 127
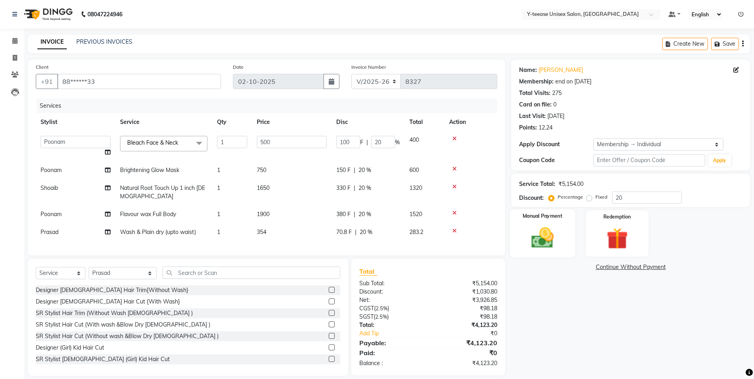
click at [526, 244] on img at bounding box center [543, 238] width 37 height 26
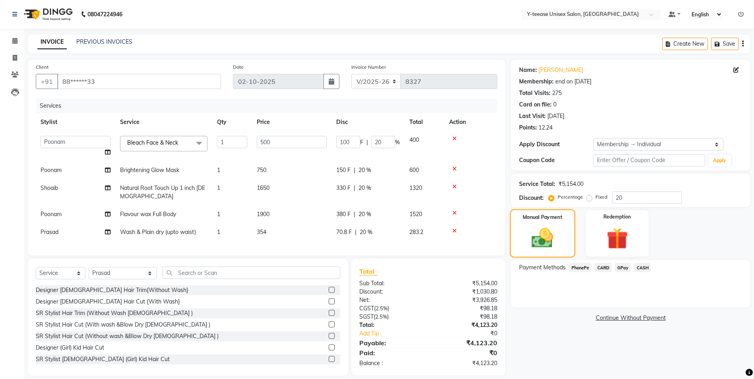
scroll to position [15, 0]
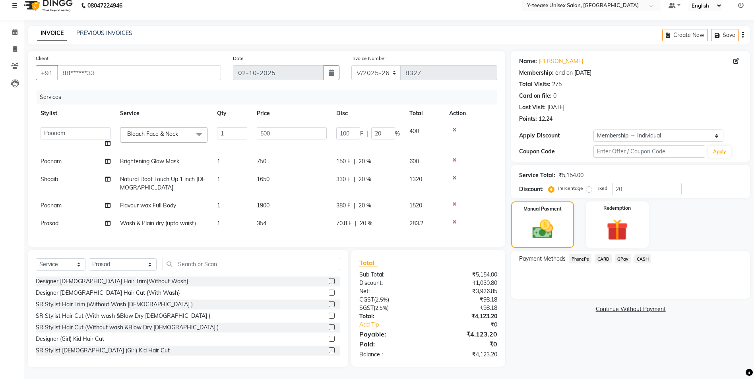
click at [625, 255] on span "GPay" at bounding box center [623, 259] width 16 height 9
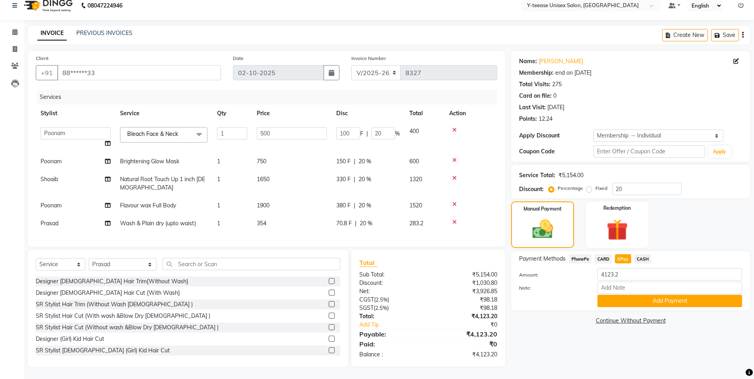
click at [133, 202] on span "Flavour wax Full Body" at bounding box center [148, 205] width 56 height 7
select select "57"
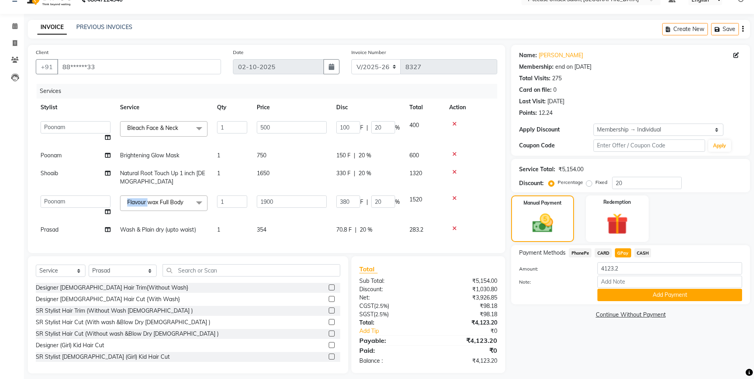
click at [133, 202] on span "Flavour wax Full Body" at bounding box center [155, 202] width 56 height 7
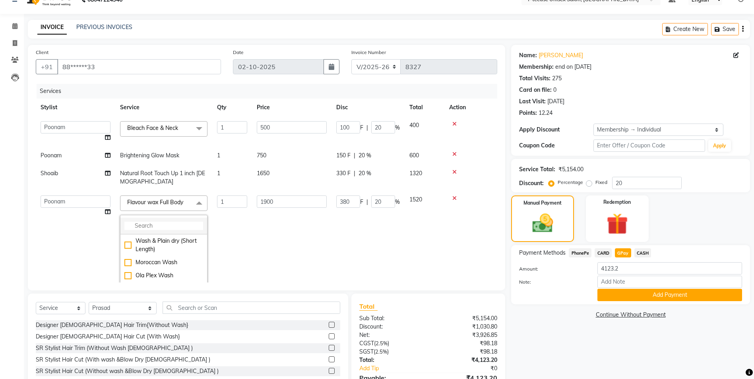
click at [150, 222] on li at bounding box center [164, 226] width 87 height 17
click at [152, 223] on input "multiselect-search" at bounding box center [163, 226] width 79 height 8
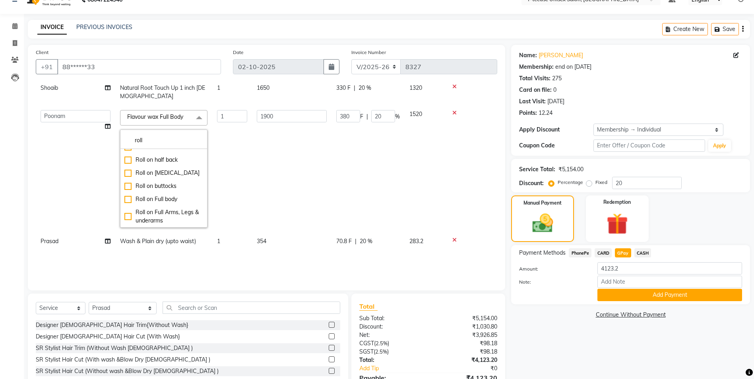
scroll to position [91, 0]
type input "roll"
drag, startPoint x: 162, startPoint y: 210, endPoint x: 167, endPoint y: 210, distance: 4.4
click at [163, 210] on div "Roll on Full Arms, Legs & underarms" at bounding box center [163, 216] width 79 height 17
checkbox input "true"
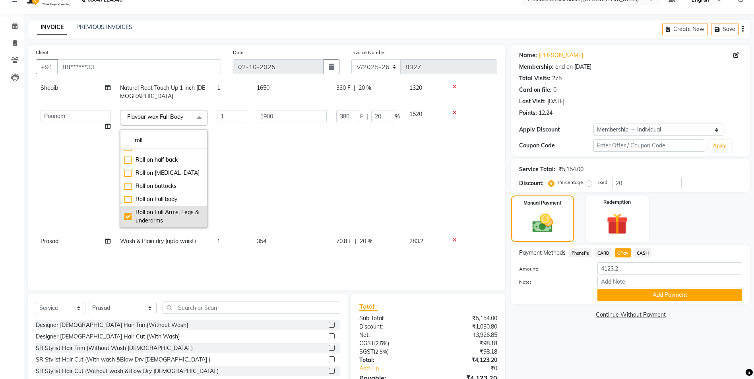
type input "1820"
type input "364"
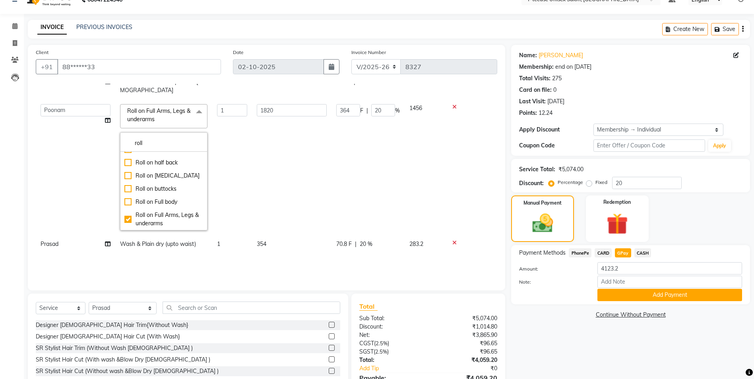
click at [262, 208] on td "1820" at bounding box center [292, 167] width 80 height 136
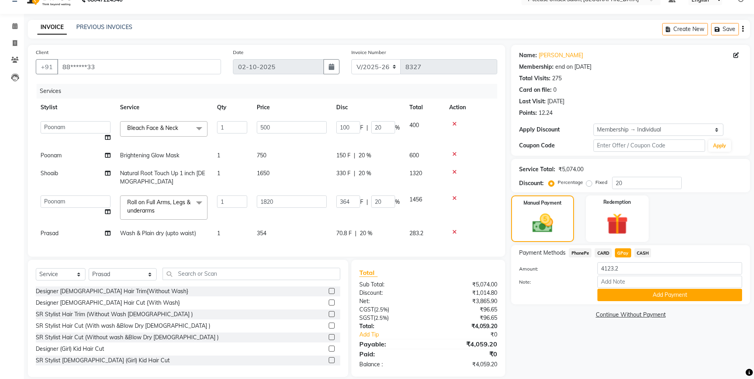
scroll to position [0, 0]
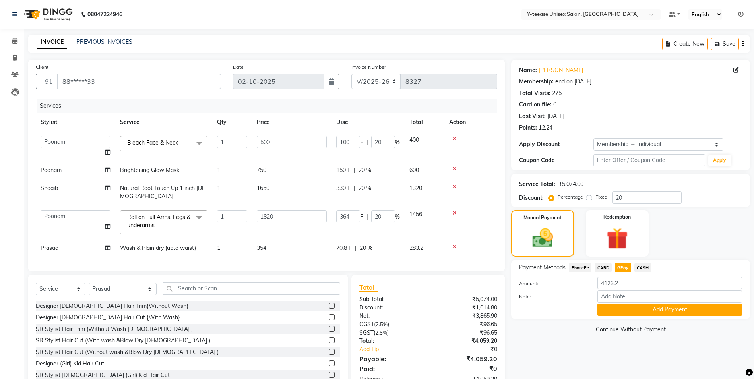
click at [167, 170] on span "Brightening Glow Mask" at bounding box center [149, 170] width 59 height 7
select select "57"
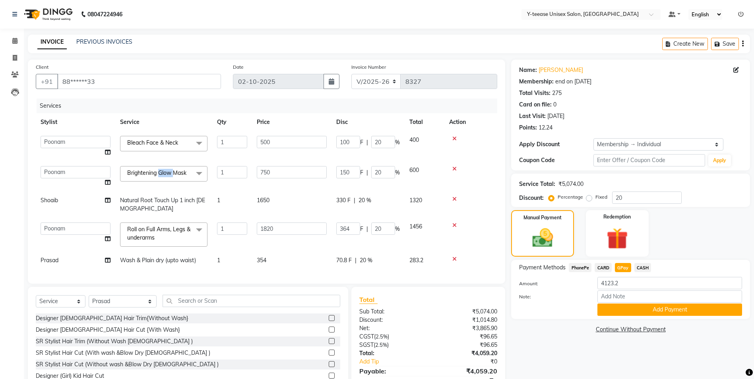
click at [167, 170] on span "Brightening Glow Mask" at bounding box center [156, 172] width 59 height 7
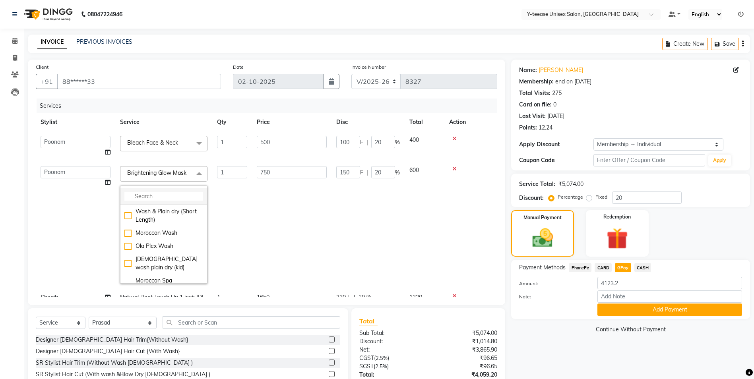
click at [168, 195] on input "multiselect-search" at bounding box center [163, 196] width 79 height 8
type input "re"
click at [172, 214] on div "Reaffirming Detox Mask" at bounding box center [163, 210] width 79 height 8
checkbox input "true"
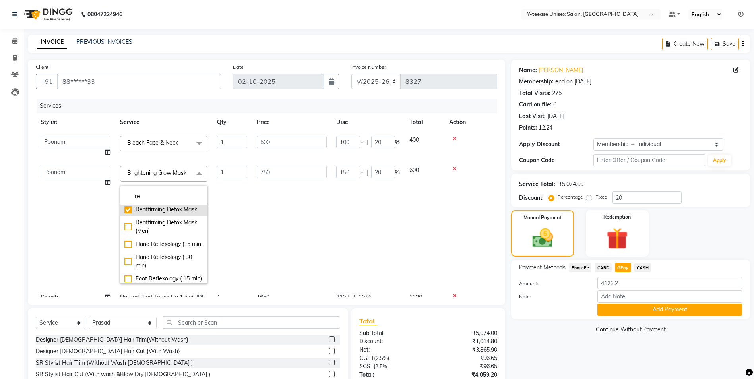
type input "1200"
type input "240"
click at [299, 214] on td "1200" at bounding box center [292, 224] width 80 height 127
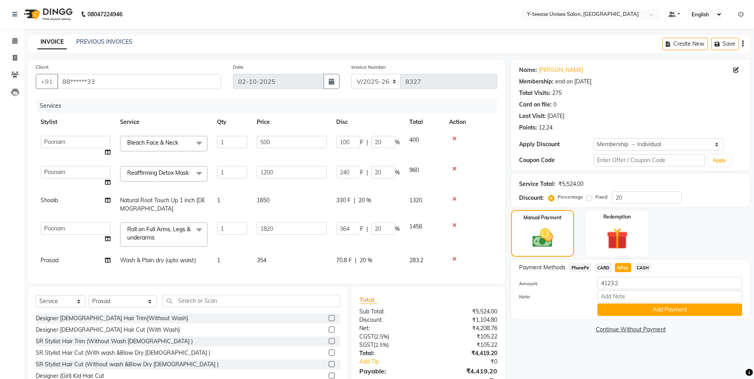
scroll to position [47, 0]
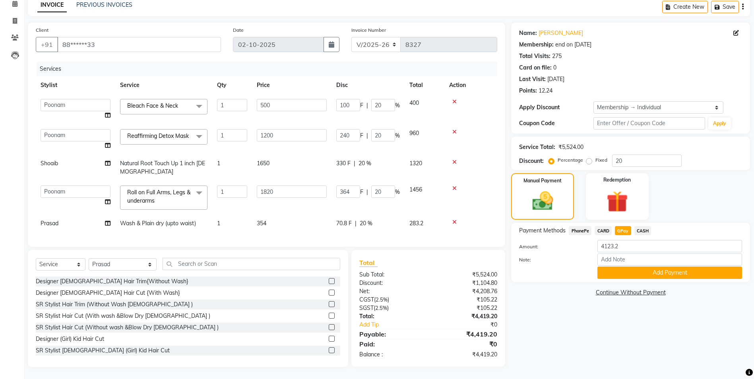
click at [454, 220] on icon at bounding box center [455, 223] width 4 height 6
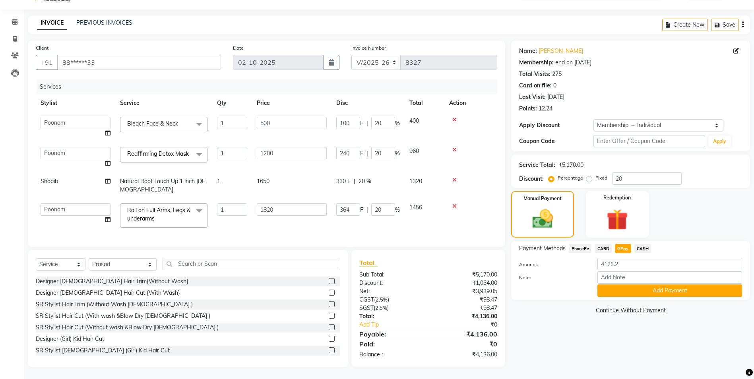
scroll to position [29, 0]
click at [109, 264] on select "Select Stylist Amar Annu Ali chaitrali Dhaman keshav nagar Manager Mosin khan N…" at bounding box center [123, 265] width 68 height 12
select select "73210"
click at [89, 259] on select "Select Stylist Amar Annu Ali chaitrali Dhaman keshav nagar Manager Mosin khan N…" at bounding box center [123, 265] width 68 height 12
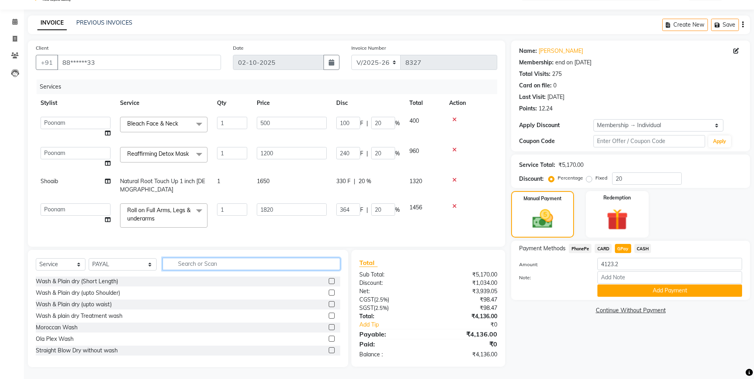
click at [177, 267] on input "text" at bounding box center [252, 264] width 178 height 12
type input "sign"
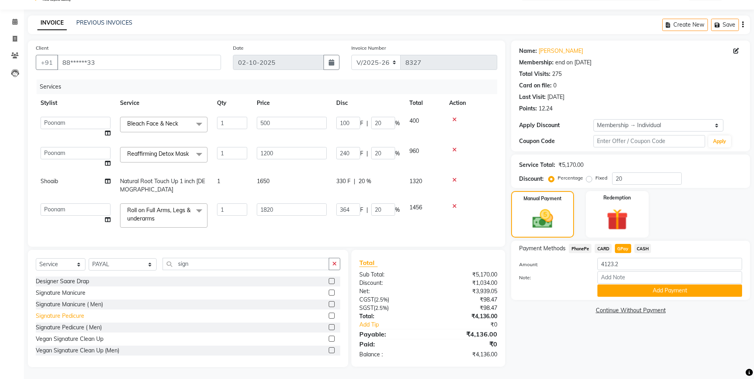
click at [76, 315] on div "Signature Pedicure" at bounding box center [60, 316] width 49 height 8
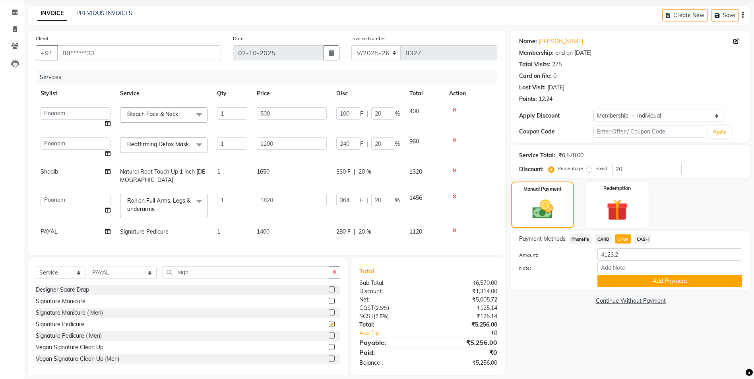
checkbox input "false"
click at [334, 278] on button "button" at bounding box center [335, 272] width 12 height 12
click at [143, 235] on span "Signature Pedicure" at bounding box center [144, 231] width 49 height 7
select select "73210"
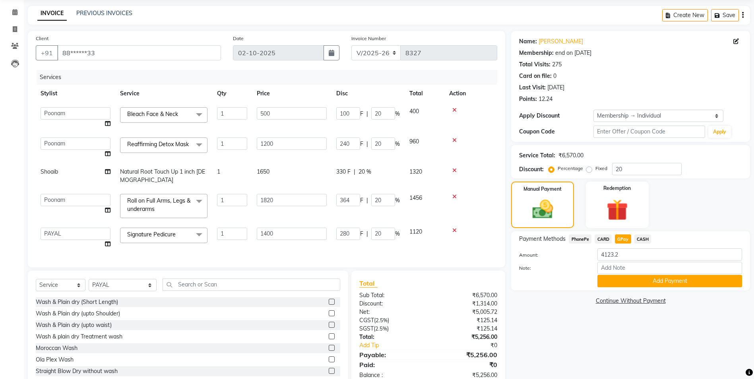
click at [143, 238] on span "Signature Pedicure" at bounding box center [151, 234] width 49 height 7
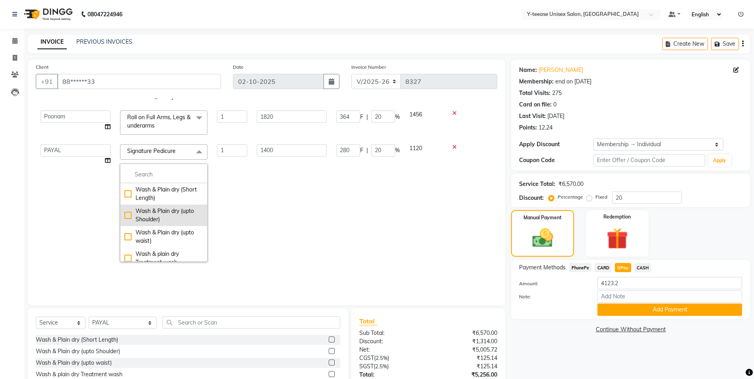
scroll to position [119, 0]
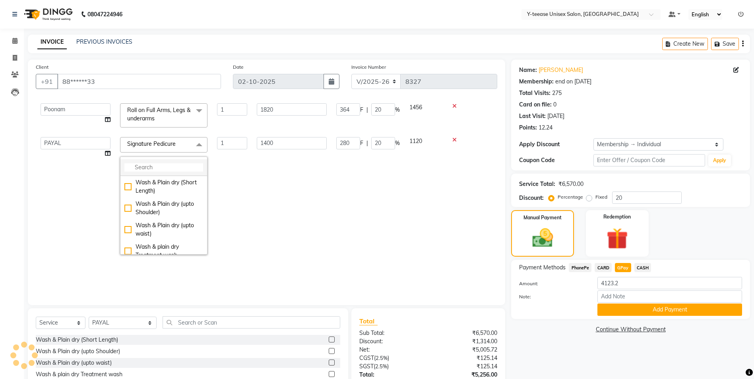
click at [157, 172] on input "multiselect-search" at bounding box center [163, 167] width 79 height 8
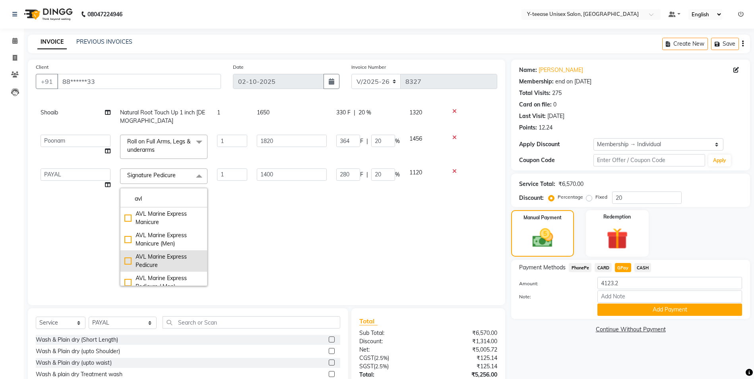
type input "avl"
click at [168, 253] on div "AVL Marine Express Pedicure" at bounding box center [163, 261] width 79 height 17
checkbox input "true"
type input "1200"
type input "240"
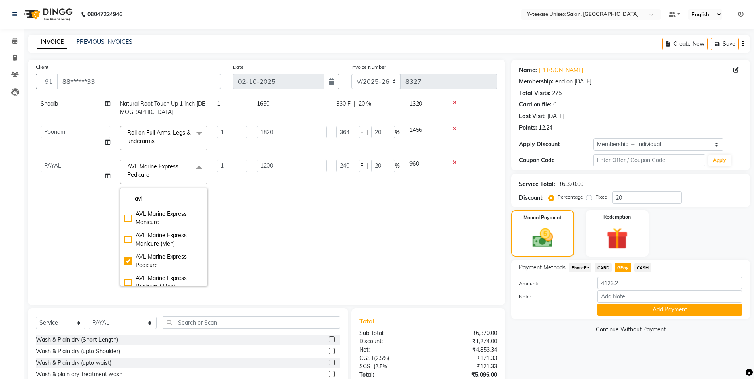
click at [249, 232] on td "1" at bounding box center [232, 223] width 40 height 136
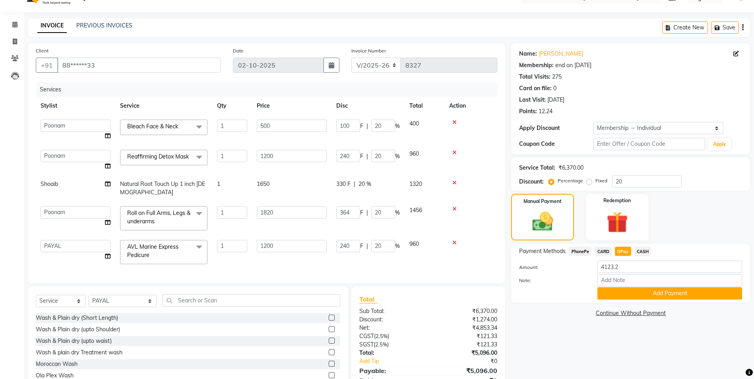
scroll to position [58, 0]
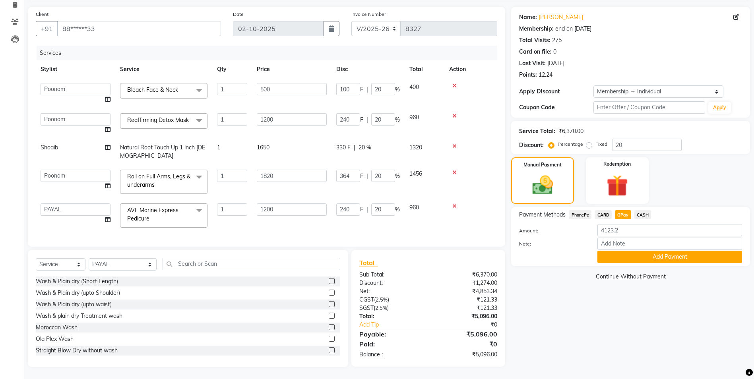
click at [644, 210] on span "CASH" at bounding box center [643, 214] width 17 height 9
type input "5096"
click at [620, 210] on span "GPay" at bounding box center [623, 214] width 16 height 9
click at [625, 140] on input "20" at bounding box center [647, 145] width 70 height 12
type input "2"
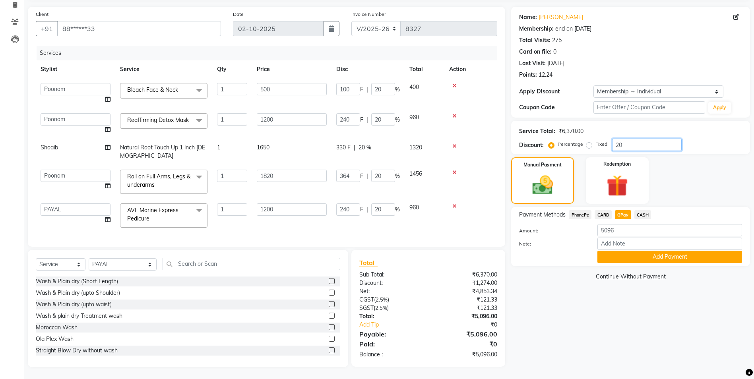
type input "10"
type input "2"
type input "36.4"
type input "2"
type input "24"
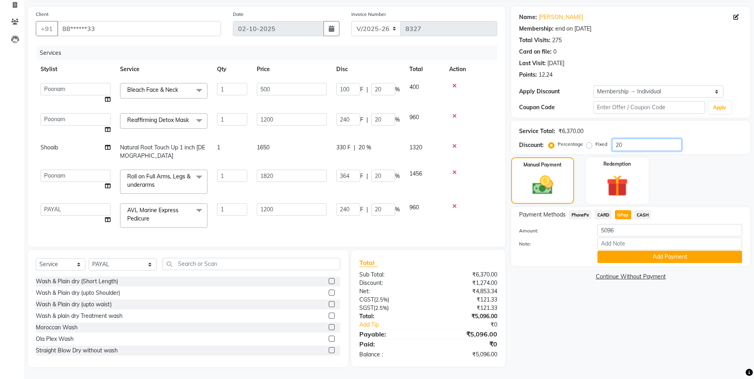
type input "2"
type input "24"
type input "2"
type input "0"
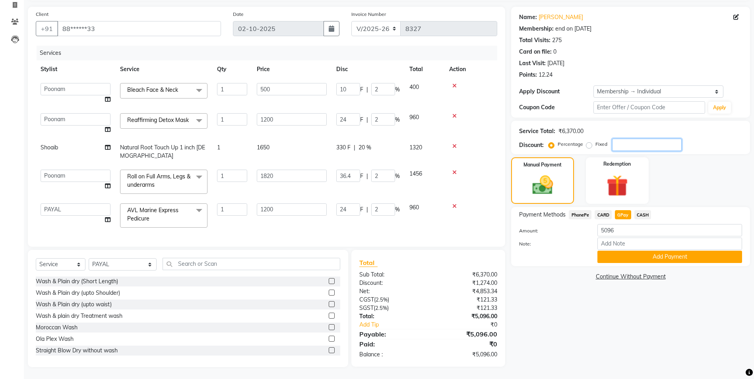
type input "0"
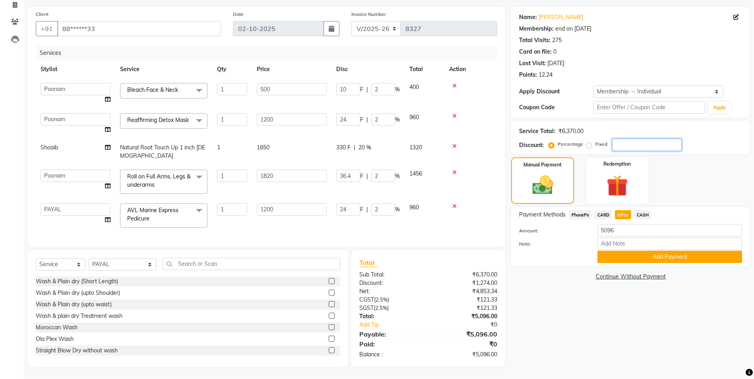
type input "0"
type input "3"
type input "15"
type input "3"
type input "54.6"
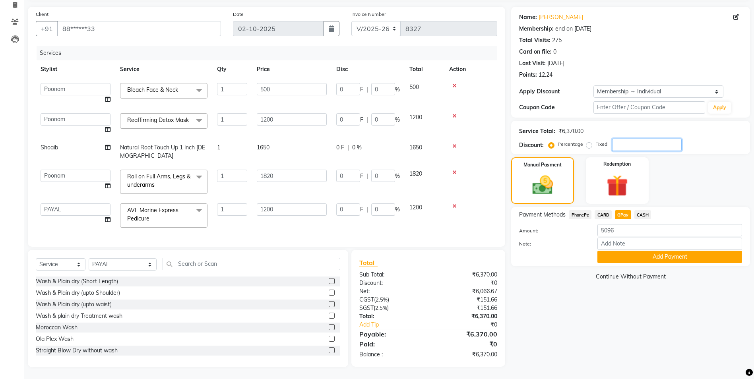
type input "3"
type input "36"
type input "3"
type input "36"
type input "3"
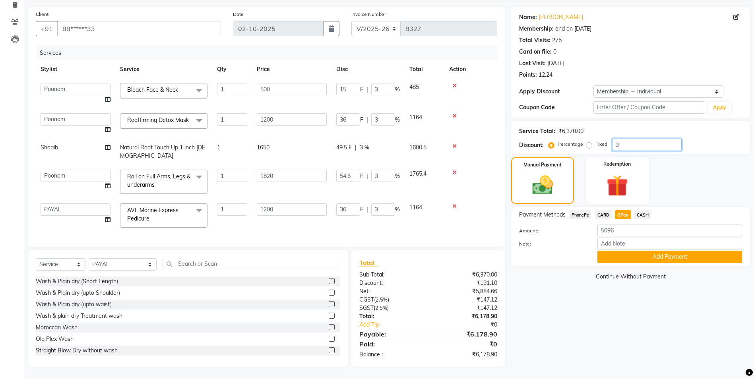
type input "30"
type input "150"
type input "30"
type input "546"
type input "30"
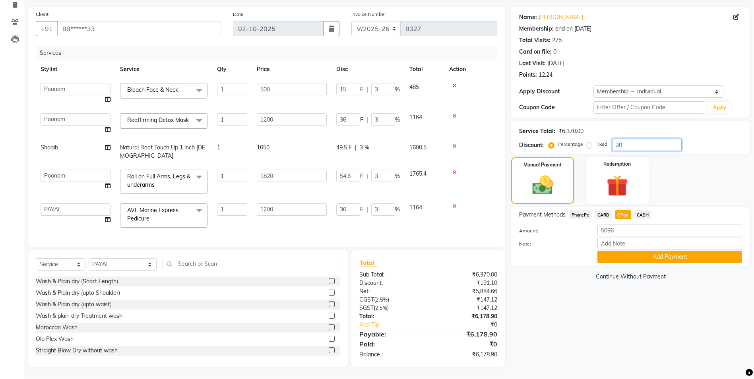
type input "360"
type input "30"
type input "360"
type input "30"
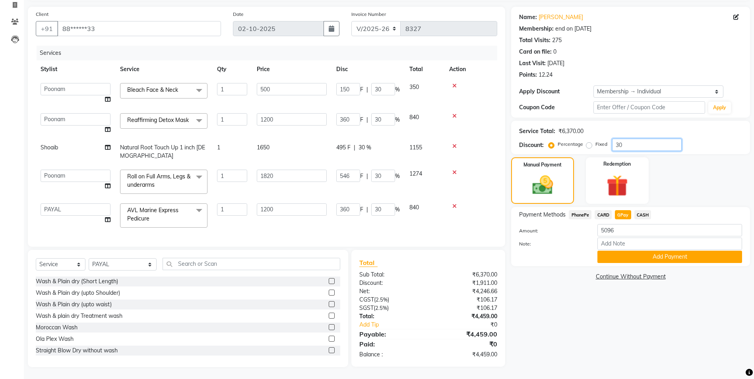
type input "30"
click at [643, 211] on span "CASH" at bounding box center [643, 214] width 17 height 9
type input "4459"
click at [625, 211] on span "GPay" at bounding box center [623, 214] width 16 height 9
click at [620, 257] on button "Add Payment" at bounding box center [670, 257] width 145 height 12
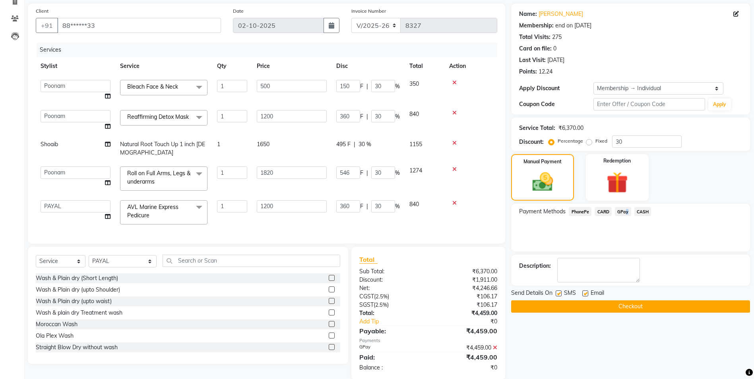
scroll to position [72, 0]
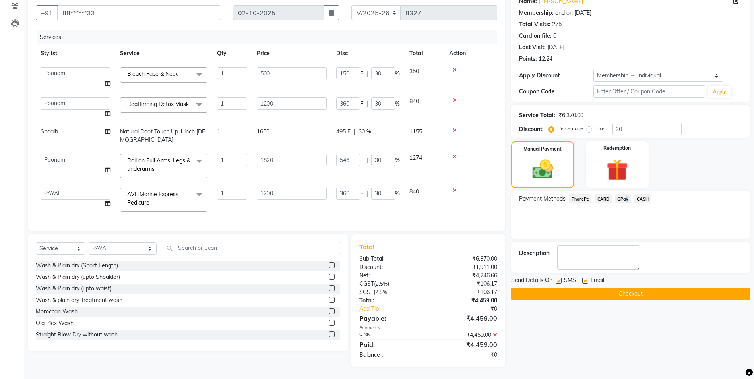
click at [647, 290] on button "Checkout" at bounding box center [630, 294] width 239 height 12
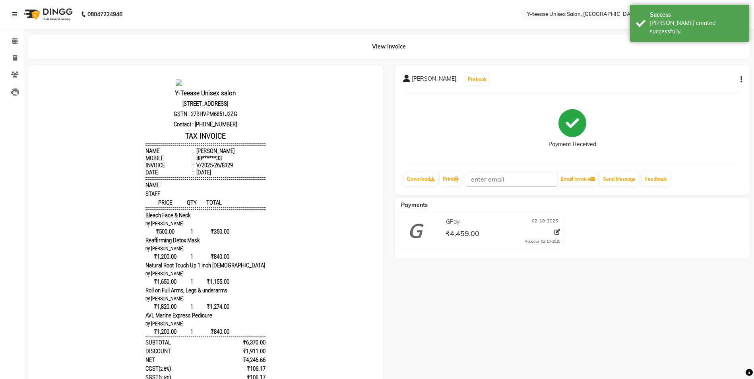
click at [14, 48] on li "Calendar" at bounding box center [12, 41] width 24 height 17
click at [13, 40] on icon at bounding box center [14, 41] width 5 height 6
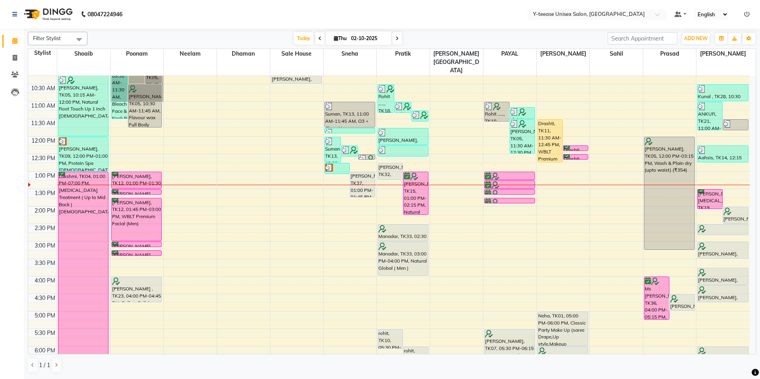
scroll to position [80, 0]
click at [492, 39] on div "Today Thu 02-10-2025" at bounding box center [347, 39] width 513 height 12
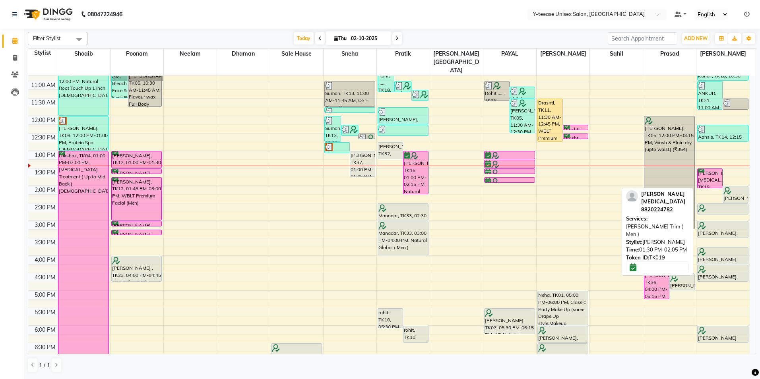
scroll to position [119, 0]
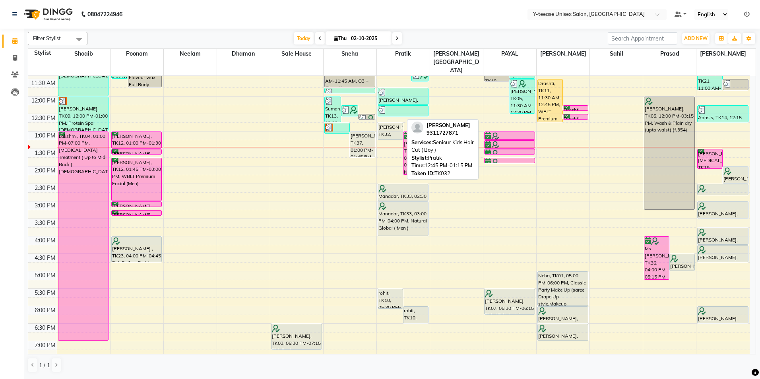
click at [386, 123] on div "[PERSON_NAME], TK32, 12:45 PM-01:15 PM, Seniour Kids Hair Cut ( Boy )" at bounding box center [390, 131] width 25 height 16
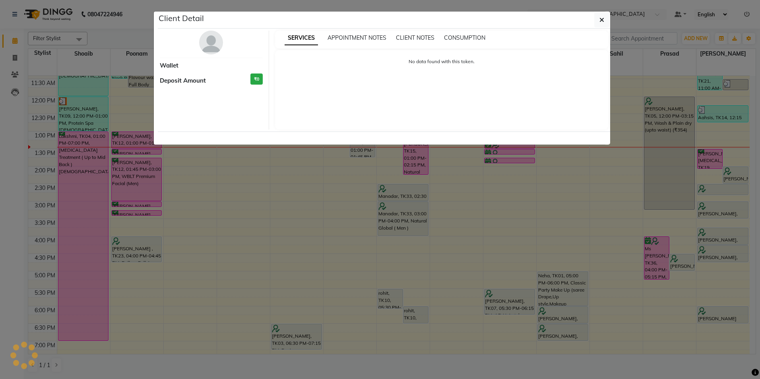
select select "1"
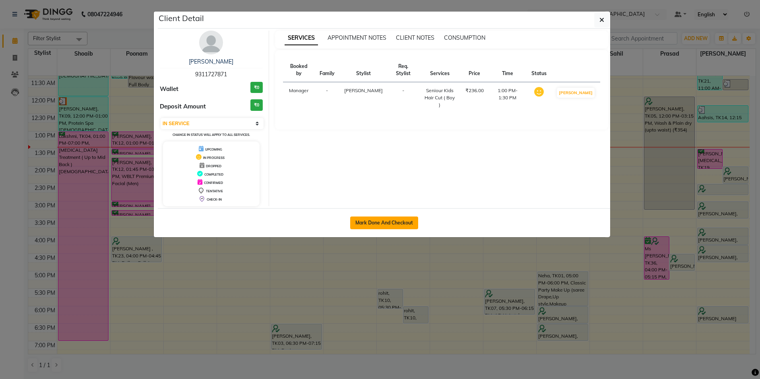
click at [384, 220] on button "Mark Done And Checkout" at bounding box center [384, 223] width 68 height 13
select select "service"
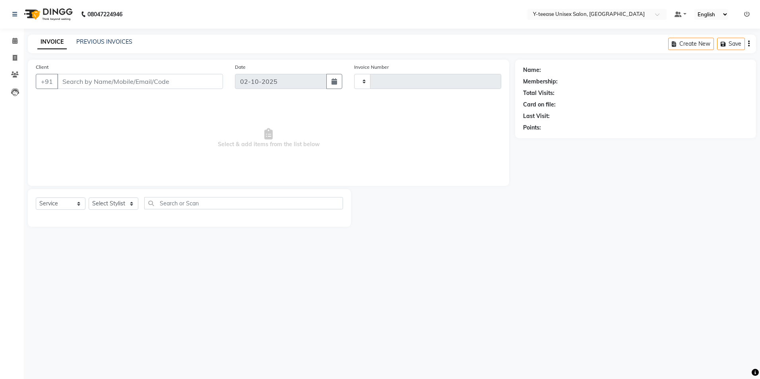
type input "8330"
select select "4"
type input "93******71"
select select "92975"
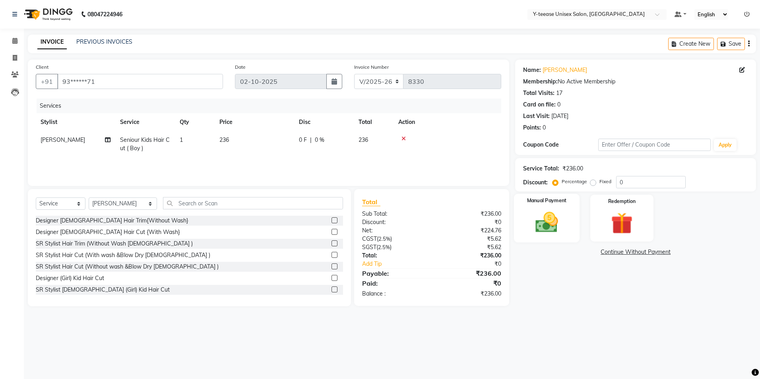
click at [550, 219] on img at bounding box center [547, 223] width 37 height 26
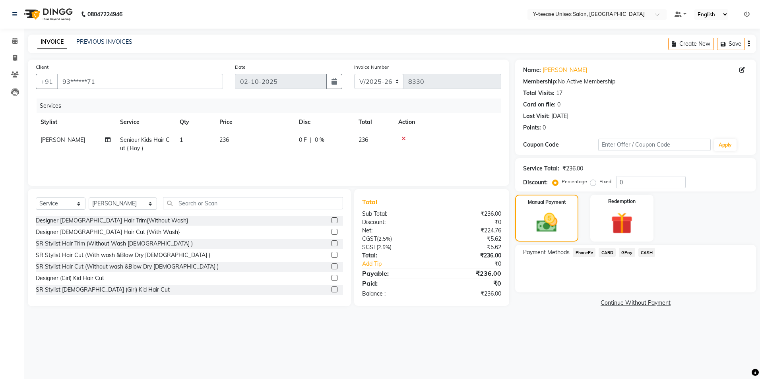
click at [617, 253] on div "GPay" at bounding box center [625, 253] width 19 height 11
click at [624, 253] on span "GPay" at bounding box center [627, 252] width 16 height 9
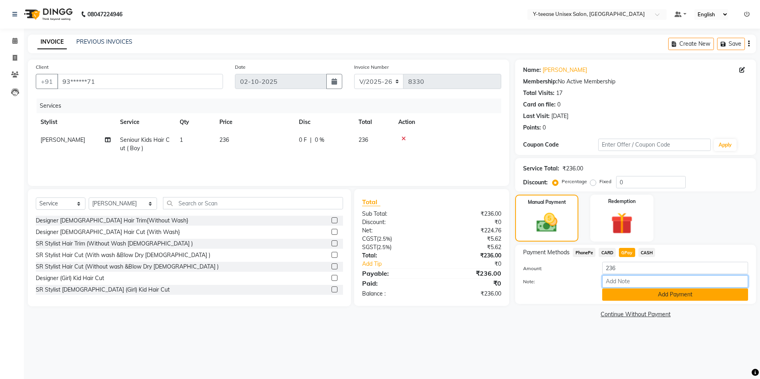
drag, startPoint x: 626, startPoint y: 287, endPoint x: 624, endPoint y: 295, distance: 8.5
click at [626, 290] on div "Amount: 236 Note: Add Payment" at bounding box center [635, 281] width 225 height 39
click at [626, 297] on button "Add Payment" at bounding box center [676, 295] width 146 height 12
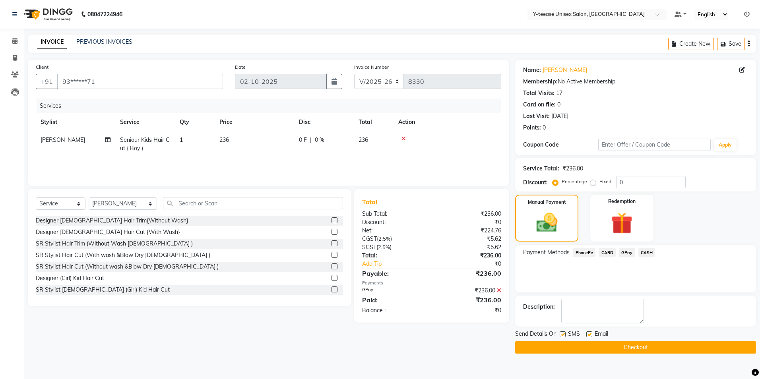
click at [616, 345] on button "Checkout" at bounding box center [635, 348] width 241 height 12
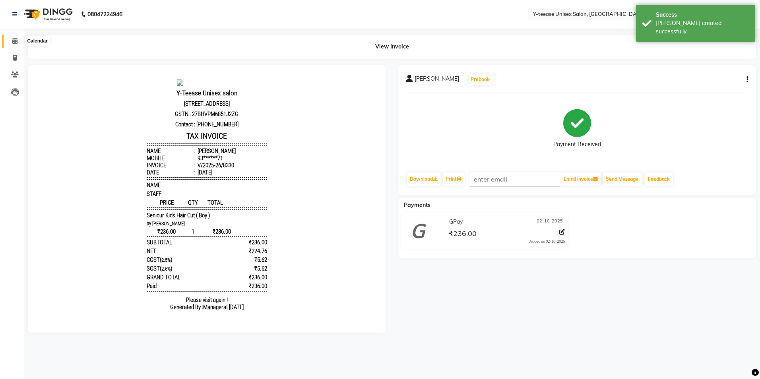
click at [11, 39] on span at bounding box center [15, 41] width 14 height 9
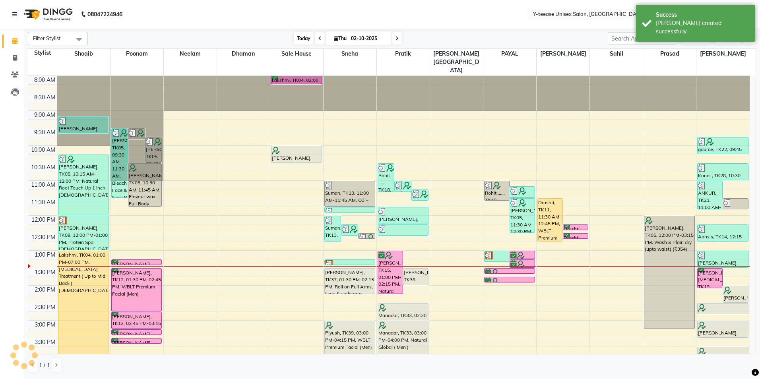
click at [303, 41] on span "Today" at bounding box center [304, 38] width 20 height 12
click at [334, 29] on div "Filter Stylist Select All Annu Ali chaitrali Dhaman keshav nagar Neelam PAYAL P…" at bounding box center [392, 203] width 729 height 348
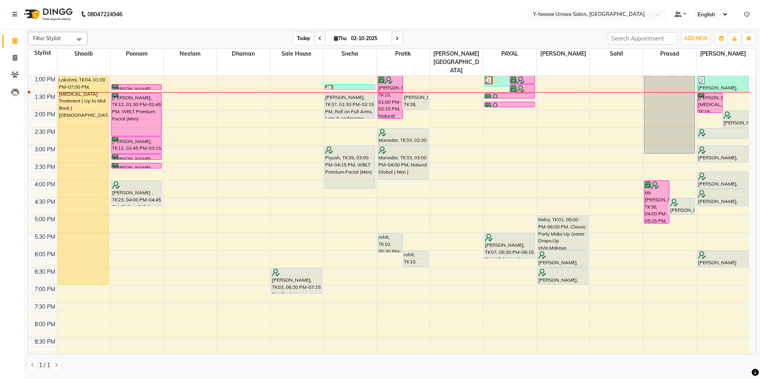
click at [305, 41] on span "Today" at bounding box center [304, 38] width 20 height 12
click at [305, 39] on span "Today" at bounding box center [304, 38] width 20 height 12
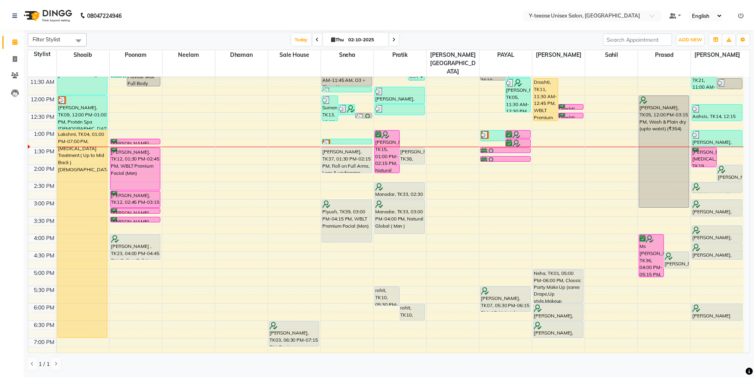
scroll to position [110, 0]
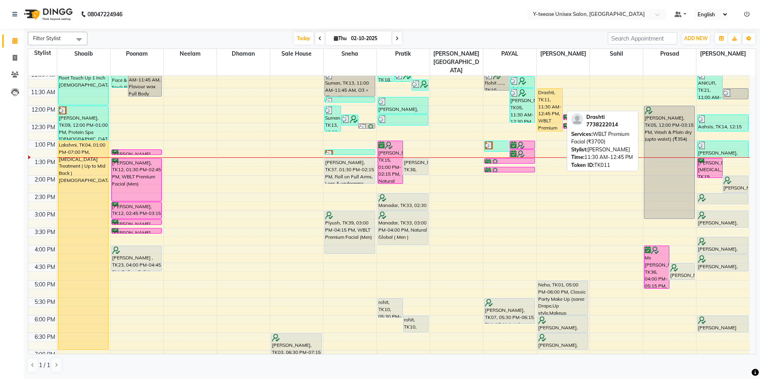
click at [550, 102] on div "Drashti, TK11, 11:30 AM-12:45 PM, WBLT Premium Facial (₹3700)" at bounding box center [550, 110] width 25 height 43
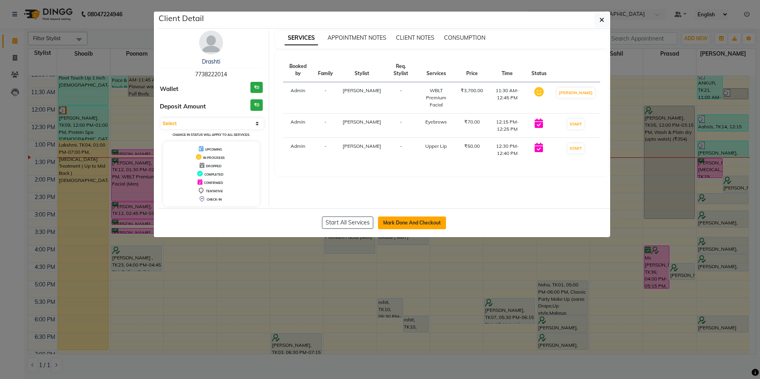
click at [428, 224] on button "Mark Done And Checkout" at bounding box center [412, 223] width 68 height 13
select select "service"
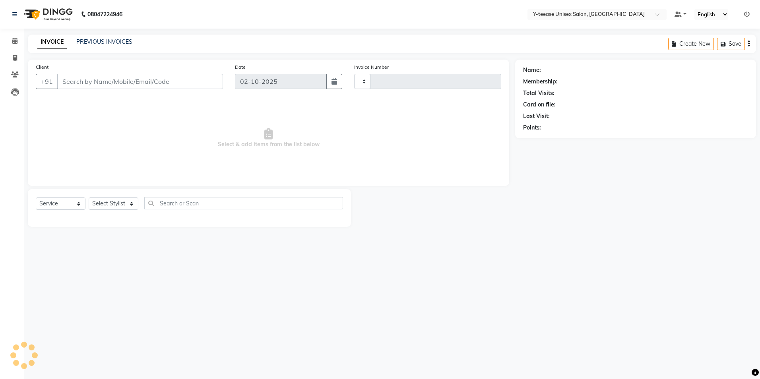
type input "8331"
select select "4"
type input "77******14"
select select "86041"
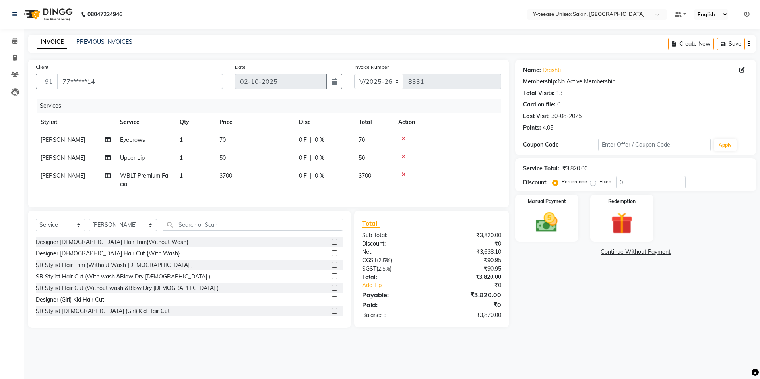
click at [136, 181] on td "WBLT Premium Facial" at bounding box center [145, 180] width 60 height 26
select select "86041"
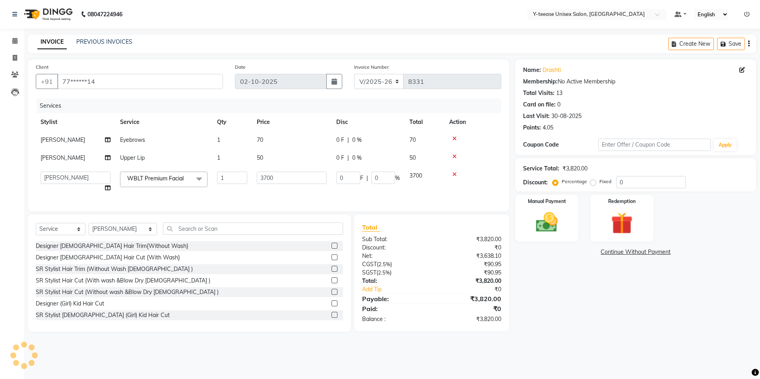
click at [458, 157] on div at bounding box center [472, 157] width 47 height 6
click at [155, 157] on td "Upper Lip" at bounding box center [163, 158] width 97 height 18
select select "86041"
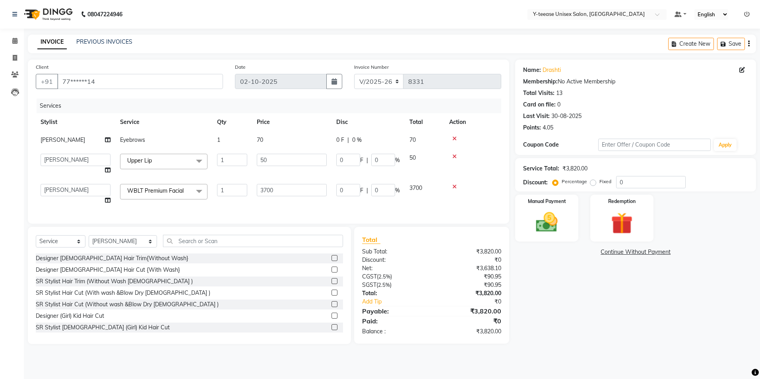
click at [155, 157] on link "x" at bounding box center [154, 160] width 4 height 7
type input "0"
click at [139, 167] on span "Select" at bounding box center [163, 161] width 87 height 14
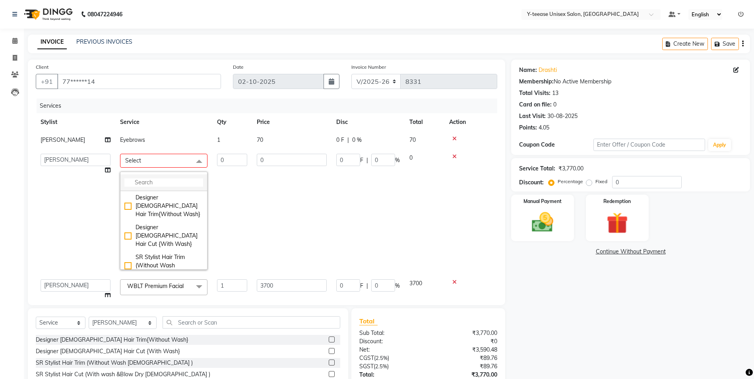
click at [136, 184] on input "multiselect-search" at bounding box center [163, 183] width 79 height 8
type input "detan"
click at [140, 208] on div "Detan Face & Neck" at bounding box center [163, 211] width 79 height 8
checkbox input "true"
type input "1"
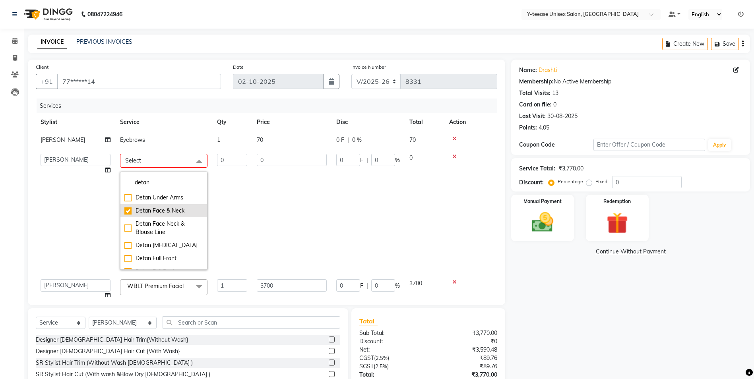
type input "460"
click at [261, 215] on td "460" at bounding box center [292, 212] width 80 height 127
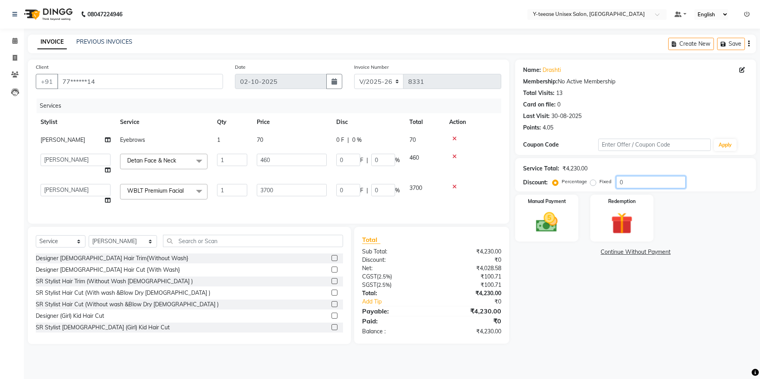
click at [619, 183] on input "0" at bounding box center [651, 182] width 70 height 12
type input "1"
type input "37"
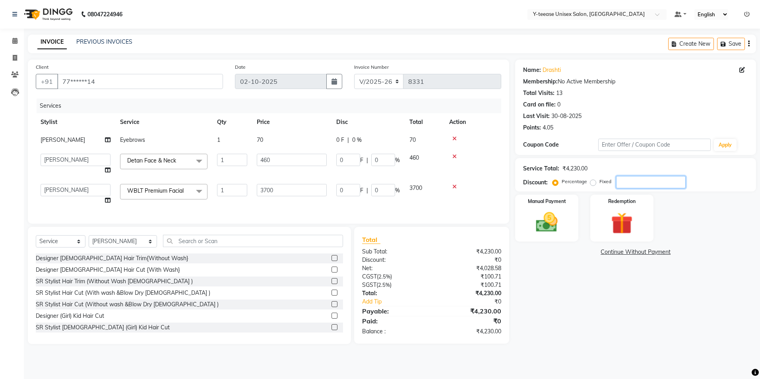
type input "1"
type input "4.6"
type input "1"
type input "15"
type input "555"
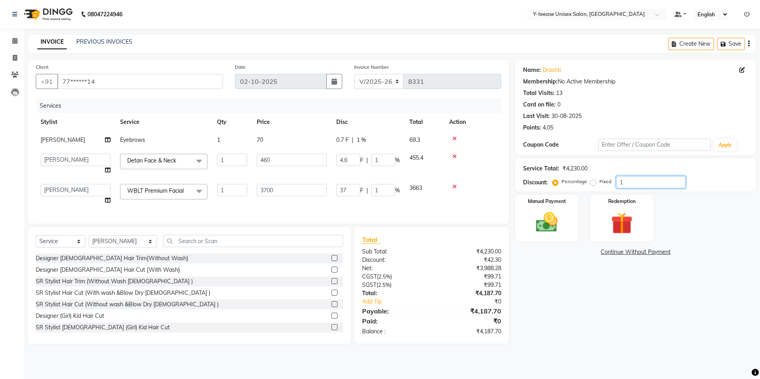
type input "15"
type input "69"
type input "15"
click at [571, 225] on div "Manual Payment" at bounding box center [547, 218] width 66 height 49
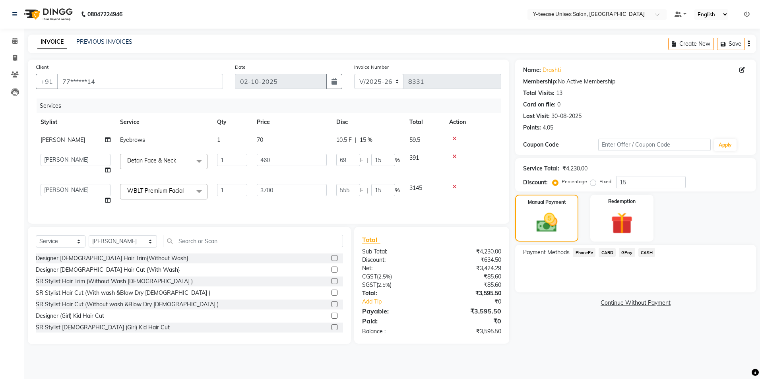
click at [632, 255] on span "GPay" at bounding box center [627, 252] width 16 height 9
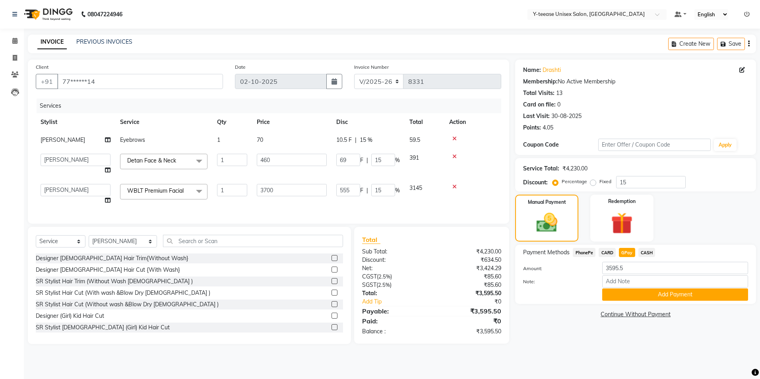
click at [647, 295] on button "Add Payment" at bounding box center [676, 295] width 146 height 12
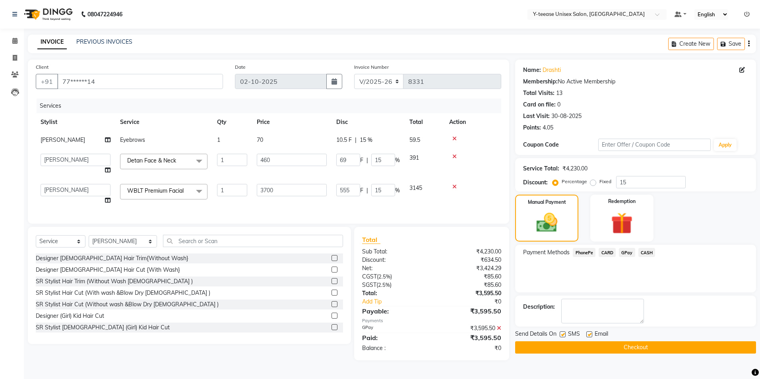
click at [641, 349] on button "Checkout" at bounding box center [635, 348] width 241 height 12
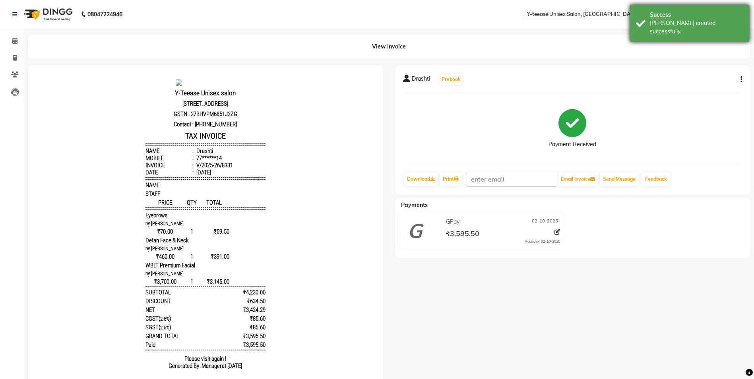
click at [683, 27] on div "Success Bill created successfully." at bounding box center [689, 23] width 119 height 37
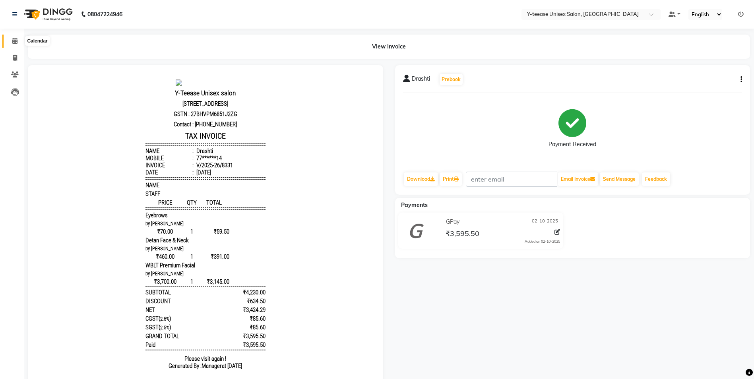
click at [12, 37] on span at bounding box center [15, 41] width 14 height 9
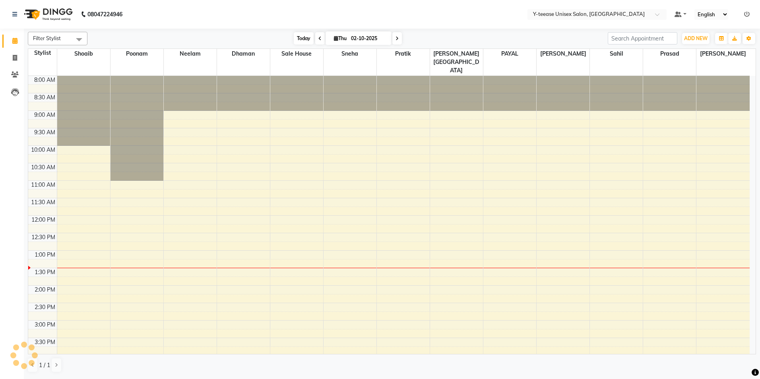
click at [303, 37] on span "Today" at bounding box center [304, 38] width 20 height 12
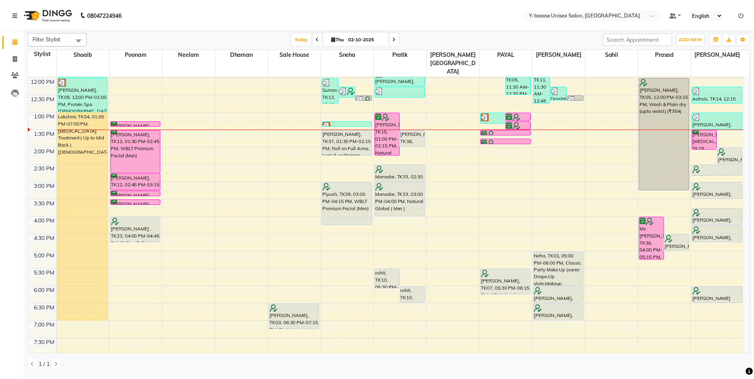
scroll to position [136, 0]
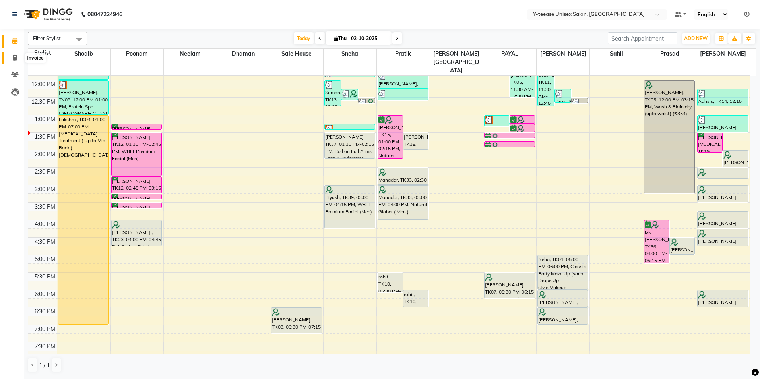
click at [11, 59] on span at bounding box center [15, 58] width 14 height 9
select select "4"
select select "service"
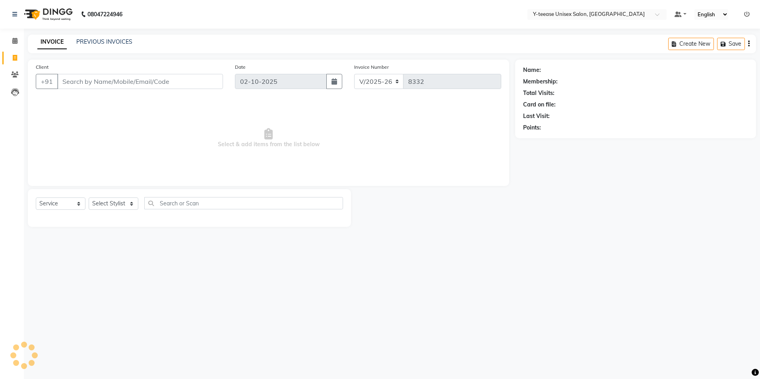
click at [78, 81] on input "Client" at bounding box center [140, 81] width 166 height 15
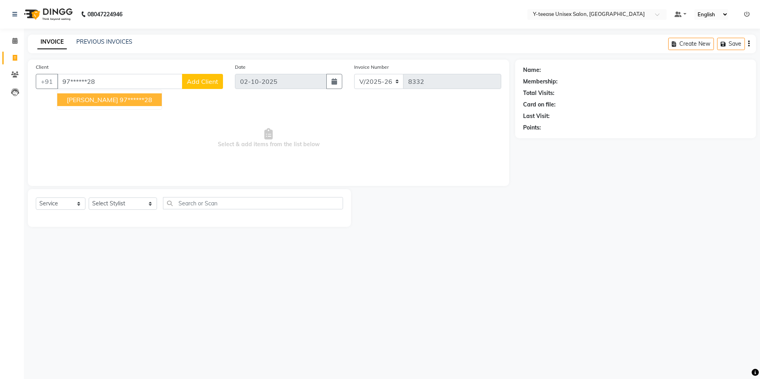
type input "97******28"
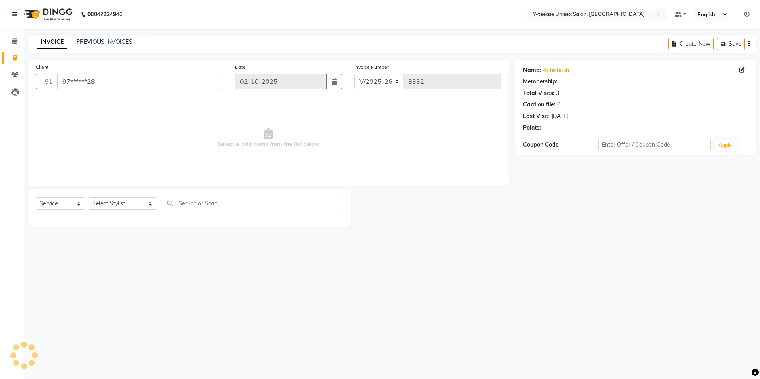
select select "1: Object"
click at [113, 202] on select "Select Stylist Amar Annu Ali chaitrali Dhaman keshav nagar Manager Mosin khan N…" at bounding box center [123, 204] width 68 height 12
select select "73210"
click at [89, 198] on select "Select Stylist Amar Annu Ali chaitrali Dhaman keshav nagar Manager Mosin khan N…" at bounding box center [123, 204] width 68 height 12
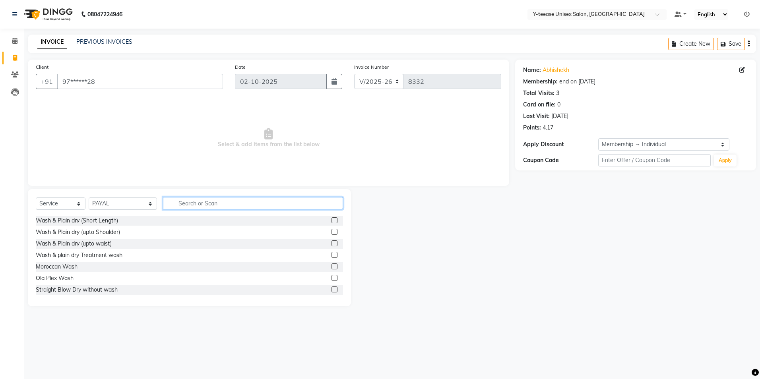
click at [169, 202] on input "text" at bounding box center [253, 203] width 180 height 12
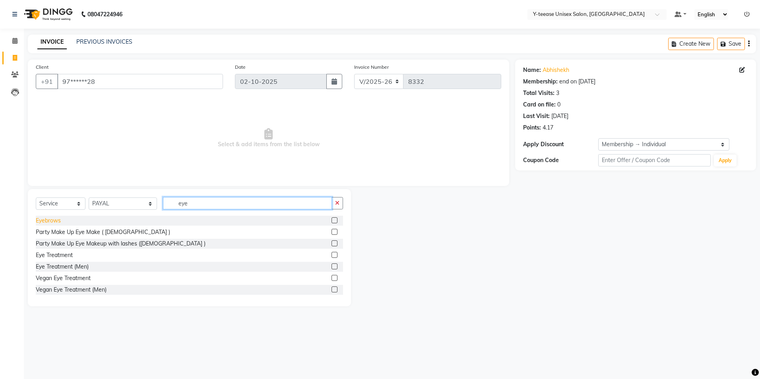
type input "eye"
click at [59, 223] on div "Eyebrows" at bounding box center [48, 221] width 25 height 8
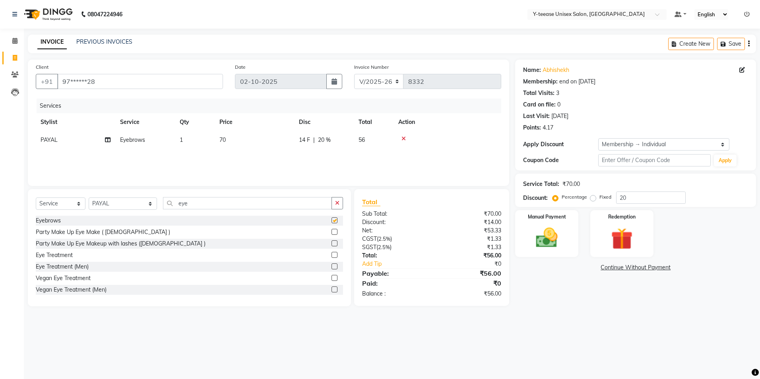
checkbox input "false"
click at [163, 203] on input "eye" at bounding box center [247, 203] width 169 height 12
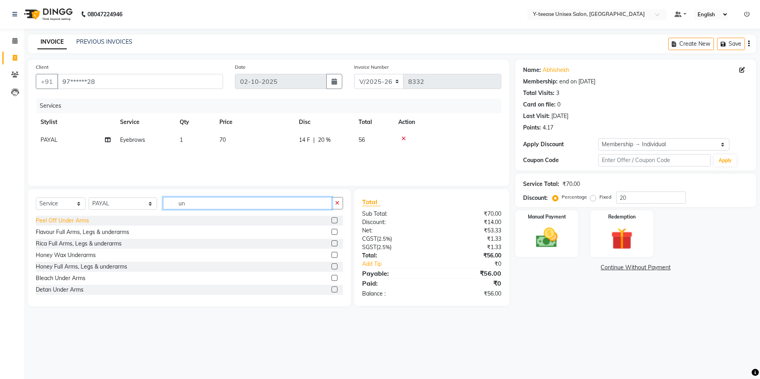
type input "un"
click at [56, 221] on div "Peel Off Under Arms" at bounding box center [62, 221] width 53 height 8
checkbox input "false"
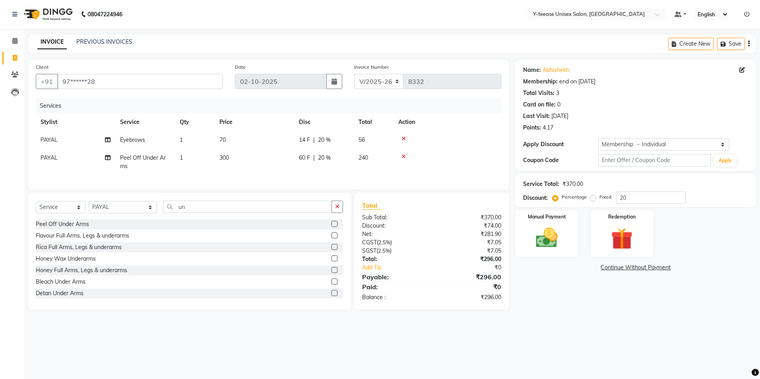
click at [53, 143] on span "PAYAL" at bounding box center [49, 139] width 17 height 7
select select "73210"
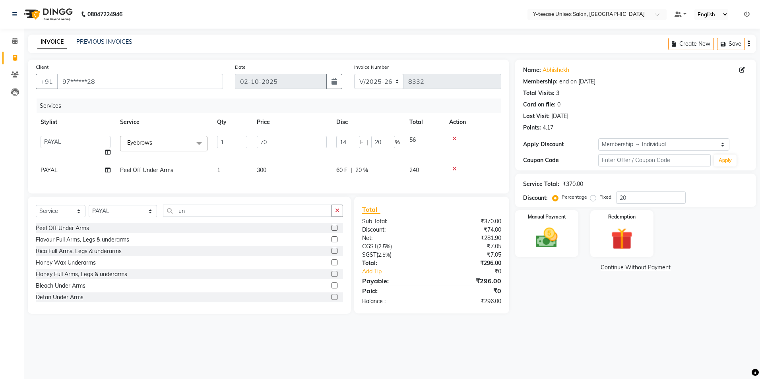
click at [53, 142] on select "Amar Annu Ali chaitrali Dhaman keshav nagar Manager Mosin khan Neelam PAYAL Poo…" at bounding box center [76, 142] width 70 height 12
select select "49846"
click at [47, 169] on span "PAYAL" at bounding box center [49, 170] width 17 height 7
select select "73210"
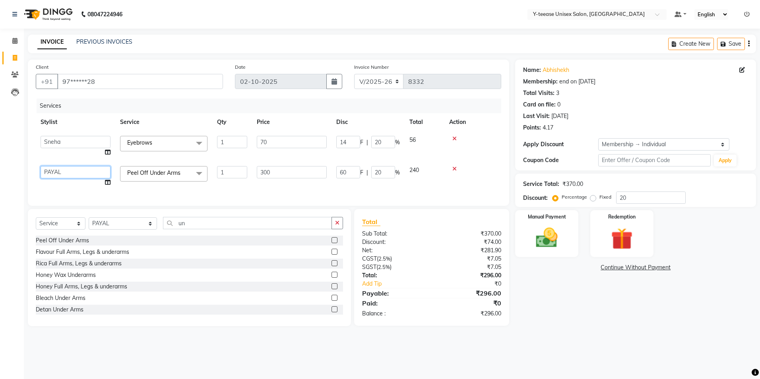
drag, startPoint x: 47, startPoint y: 169, endPoint x: 50, endPoint y: 179, distance: 10.6
click at [47, 169] on select "Amar Annu Ali chaitrali Dhaman keshav nagar Manager Mosin khan Neelam PAYAL Poo…" at bounding box center [76, 172] width 70 height 12
select select "49846"
click at [622, 200] on input "20" at bounding box center [651, 198] width 70 height 12
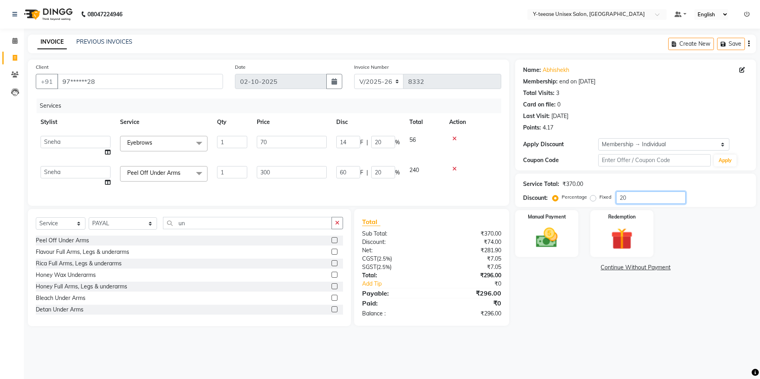
click at [622, 200] on input "20" at bounding box center [651, 198] width 70 height 12
type input "0"
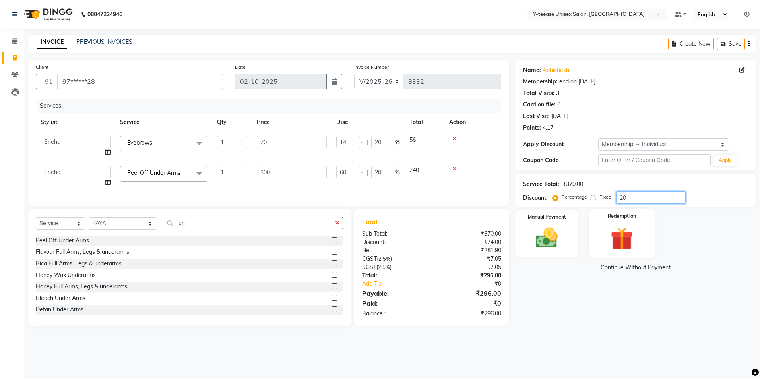
type input "0"
click at [600, 300] on div "Name: Abhishekh Membership: end on 03-07-2026 Total Visits: 3 Card on file: 0 L…" at bounding box center [638, 193] width 247 height 267
click at [175, 177] on span "Peel Off Under Arms x" at bounding box center [155, 173] width 61 height 8
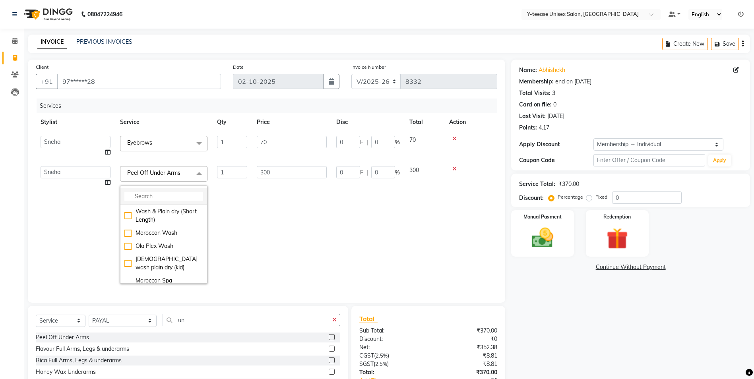
click at [143, 200] on input "multiselect-search" at bounding box center [163, 196] width 79 height 8
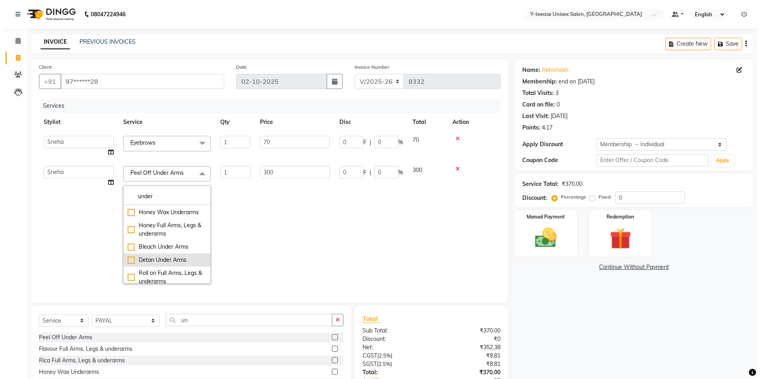
scroll to position [42, 0]
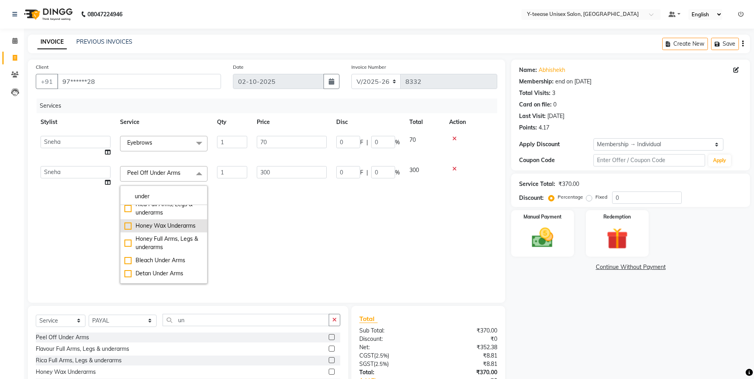
type input "under"
click at [164, 229] on div "Honey Wax Underarms" at bounding box center [163, 226] width 79 height 8
checkbox input "false"
checkbox input "true"
type input "100"
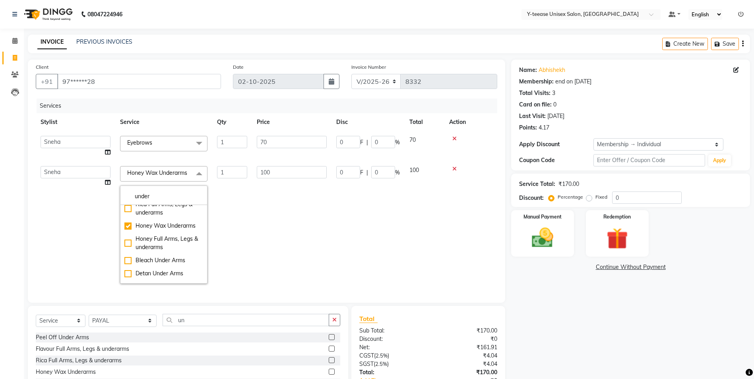
click at [278, 228] on td "100" at bounding box center [292, 224] width 80 height 127
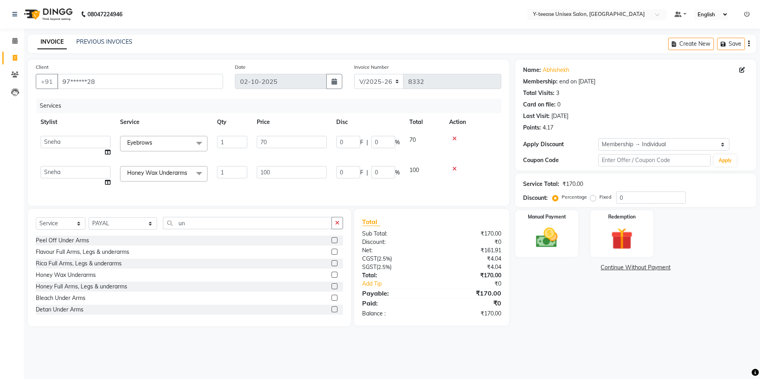
click at [561, 301] on div "Name: Abhishekh Membership: end on 03-07-2026 Total Visits: 3 Card on file: 0 L…" at bounding box center [638, 193] width 247 height 267
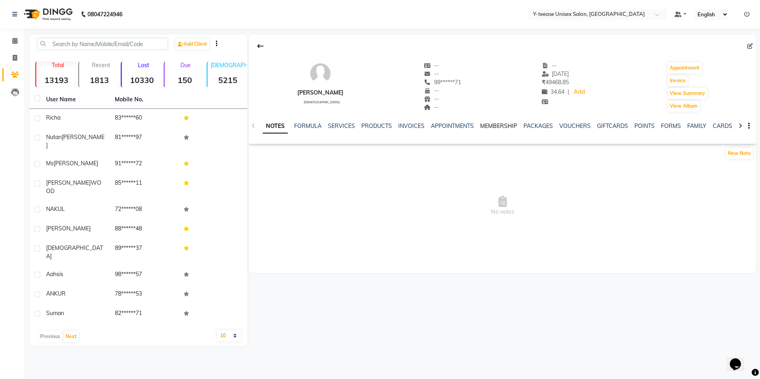
click at [492, 123] on link "MEMBERSHIP" at bounding box center [498, 125] width 37 height 7
click at [218, 43] on button "button" at bounding box center [217, 43] width 2 height 8
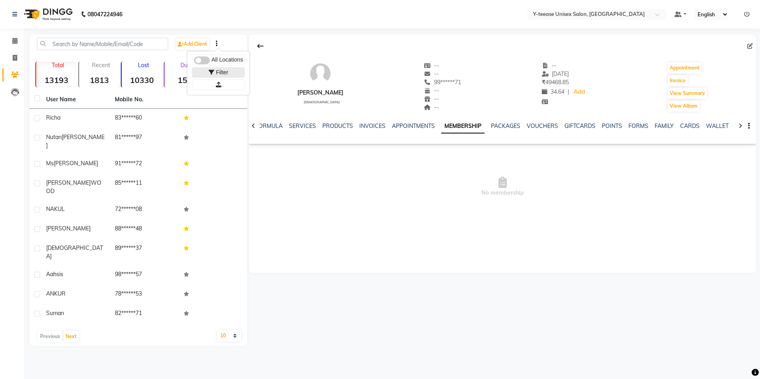
click at [216, 69] on span "Filter" at bounding box center [222, 72] width 12 height 6
select select "1000000"
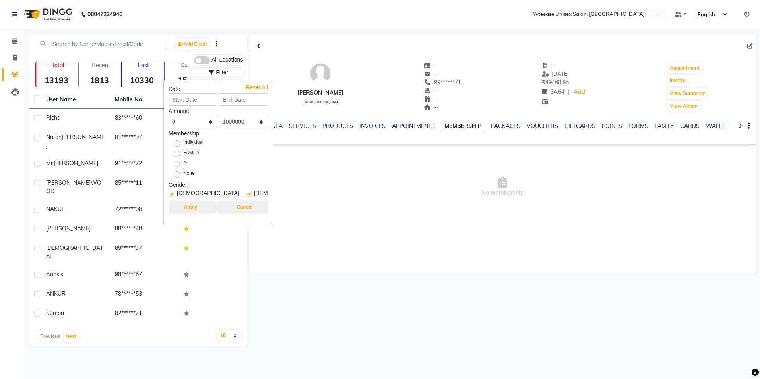
click at [334, 106] on div "[PERSON_NAME] [DEMOGRAPHIC_DATA]" at bounding box center [320, 87] width 46 height 51
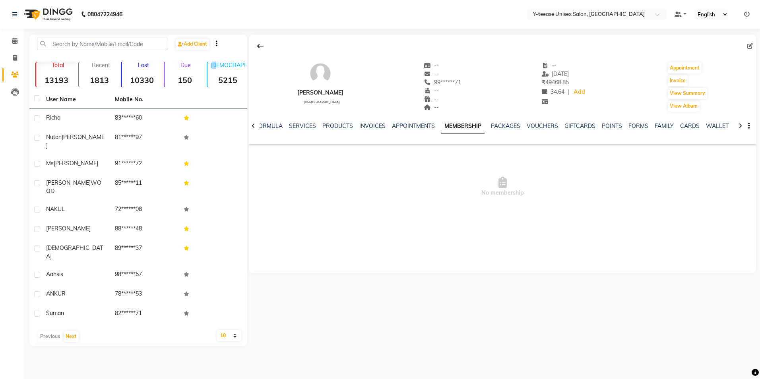
drag, startPoint x: 218, startPoint y: 70, endPoint x: 196, endPoint y: 70, distance: 22.3
click at [214, 70] on div "[DEMOGRAPHIC_DATA] 5215" at bounding box center [227, 75] width 41 height 26
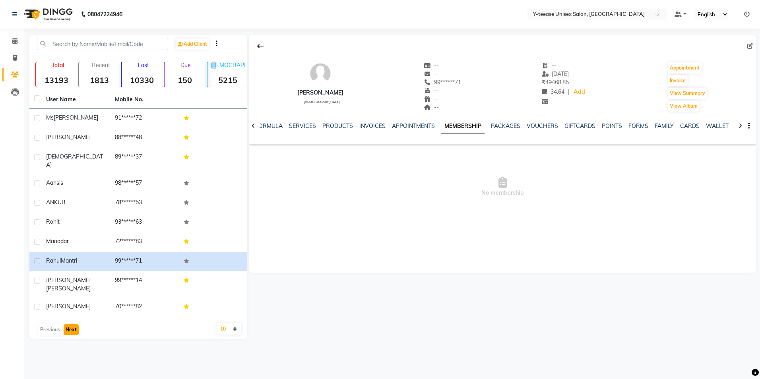
click at [71, 325] on button "Next" at bounding box center [71, 330] width 15 height 11
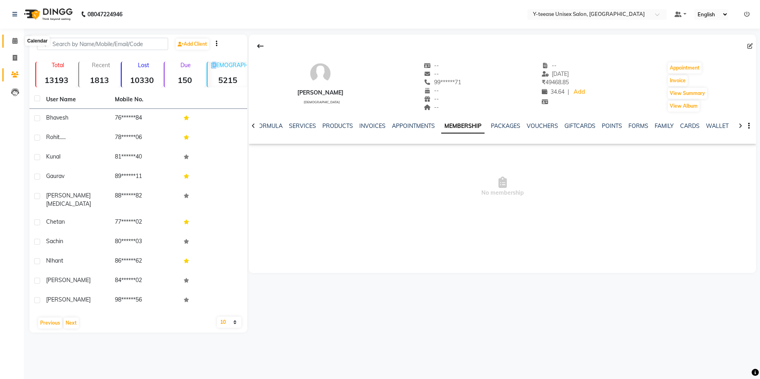
click at [14, 42] on icon at bounding box center [14, 41] width 5 height 6
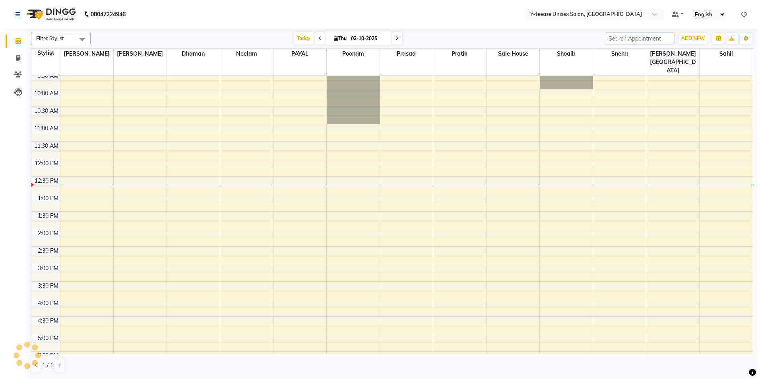
scroll to position [6, 0]
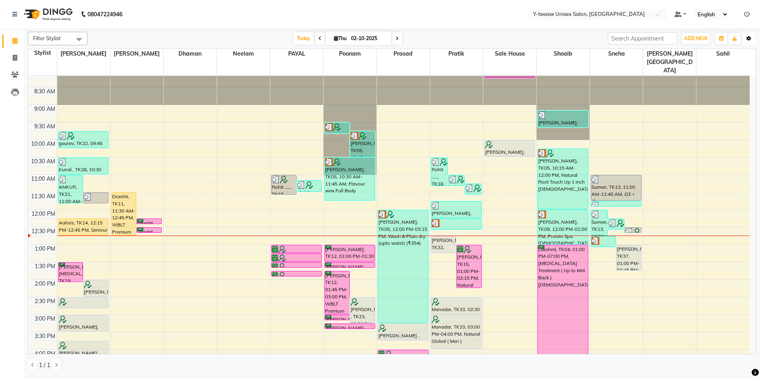
click at [753, 39] on button "Toggle Dropdown" at bounding box center [749, 38] width 13 height 11
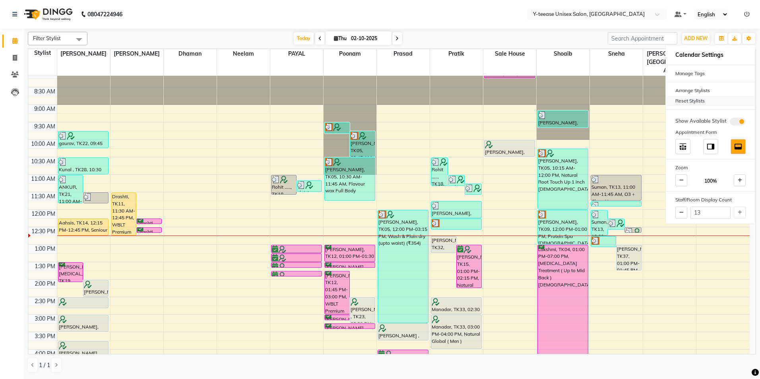
click at [691, 103] on div "Reset Stylists" at bounding box center [710, 101] width 89 height 10
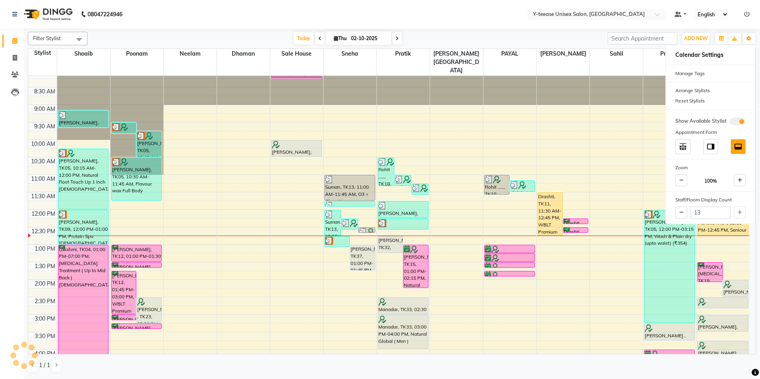
click at [558, 41] on div "Today Thu 02-10-2025" at bounding box center [347, 39] width 513 height 12
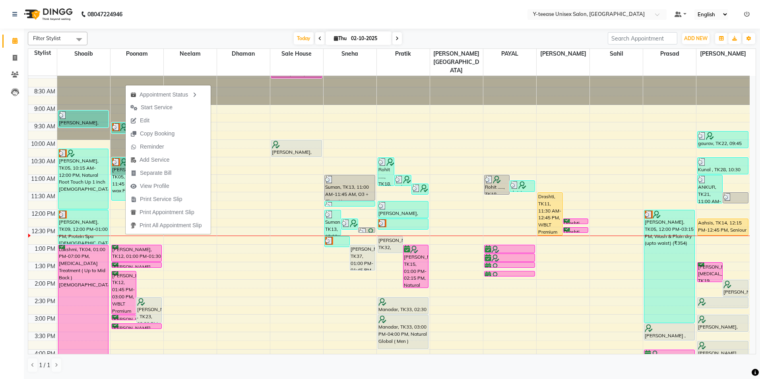
click at [207, 30] on div "Filter Stylist Select All [PERSON_NAME] Dhaman [PERSON_NAME][GEOGRAPHIC_DATA] […" at bounding box center [392, 203] width 729 height 348
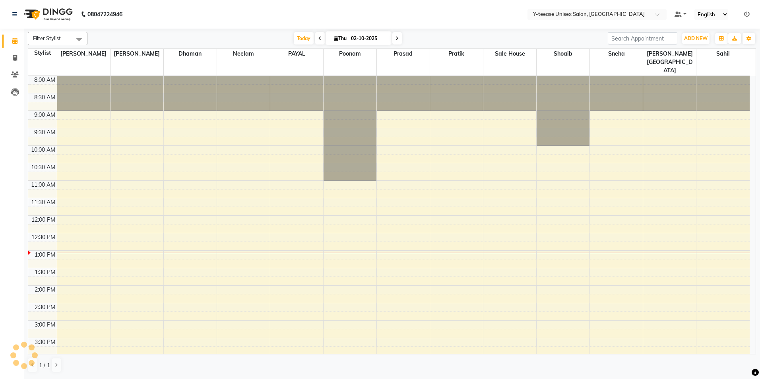
select select "en"
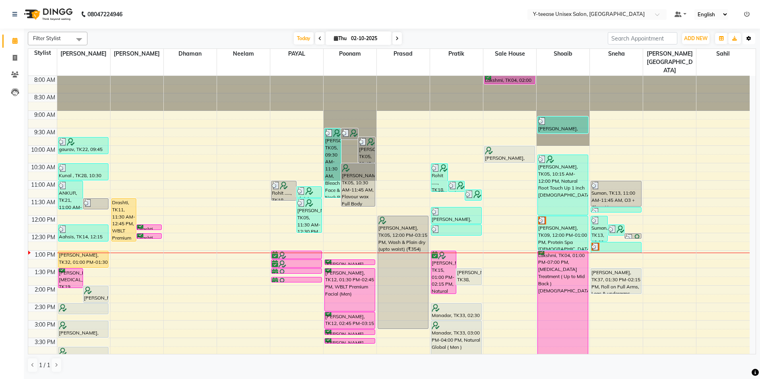
click at [749, 39] on icon "button" at bounding box center [749, 38] width 5 height 5
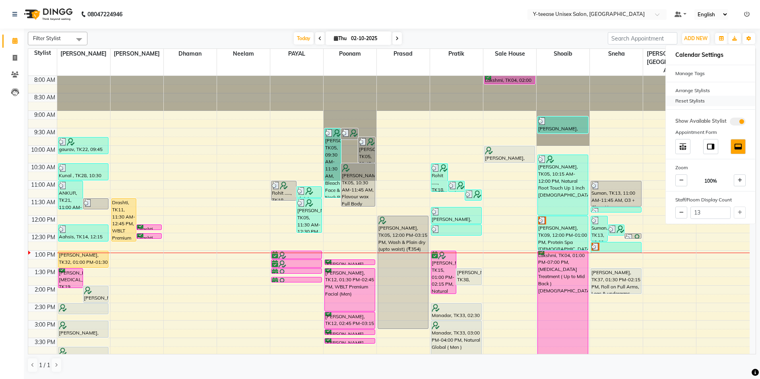
click at [690, 103] on div "Reset Stylists" at bounding box center [710, 101] width 89 height 10
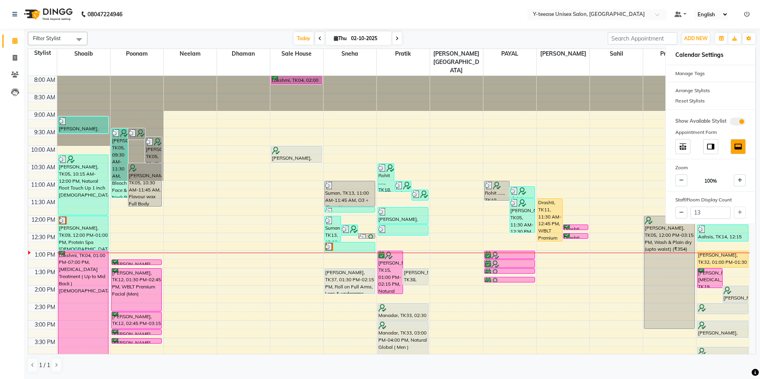
drag, startPoint x: 546, startPoint y: 41, endPoint x: 511, endPoint y: 28, distance: 37.9
click at [546, 40] on div "Today Thu 02-10-2025" at bounding box center [347, 39] width 513 height 12
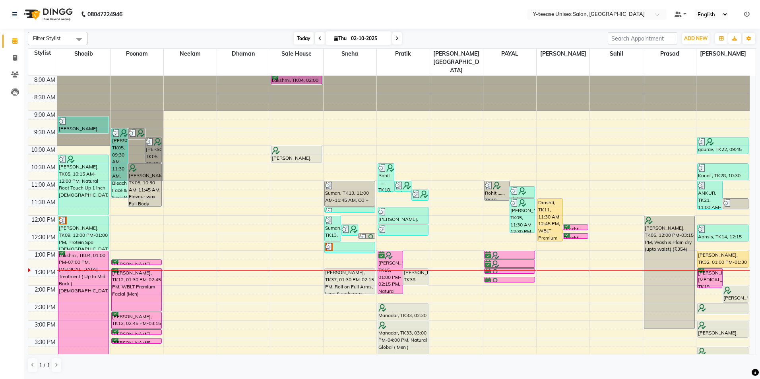
click at [305, 37] on span "Today" at bounding box center [304, 38] width 20 height 12
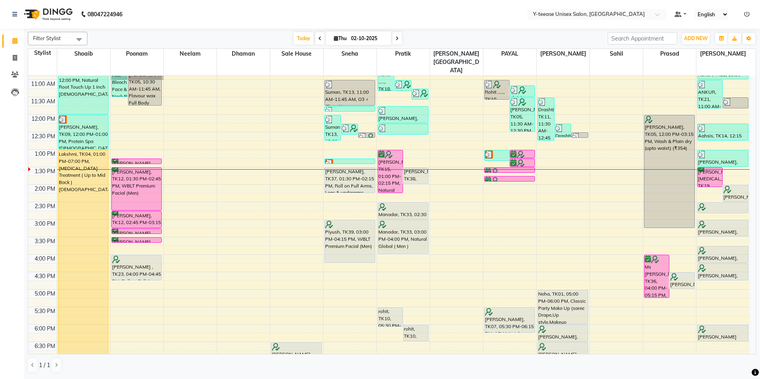
scroll to position [96, 0]
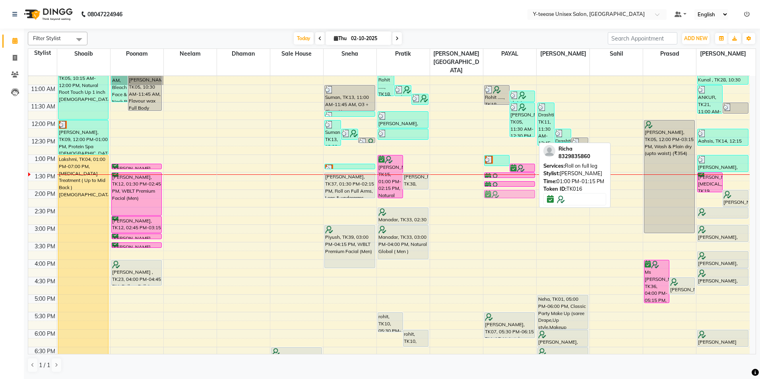
drag, startPoint x: 526, startPoint y: 140, endPoint x: 528, endPoint y: 173, distance: 33.8
click at [528, 173] on div "Rohit ....., TK18, 11:00 AM-11:35 AM, Classic Pedicure shrieia, TK31, 11:10 AM-…" at bounding box center [510, 242] width 53 height 525
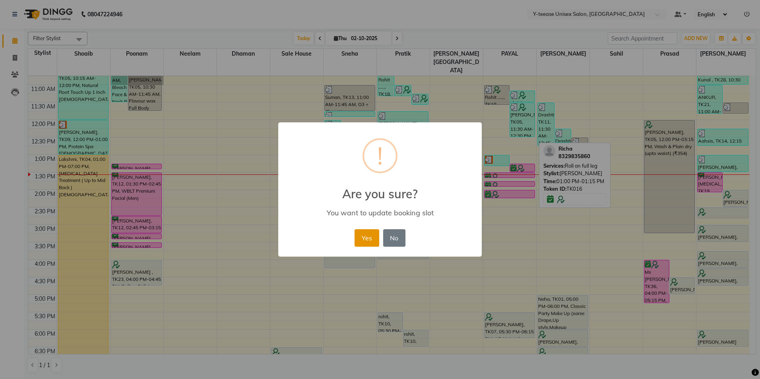
click at [372, 243] on button "Yes" at bounding box center [367, 237] width 24 height 17
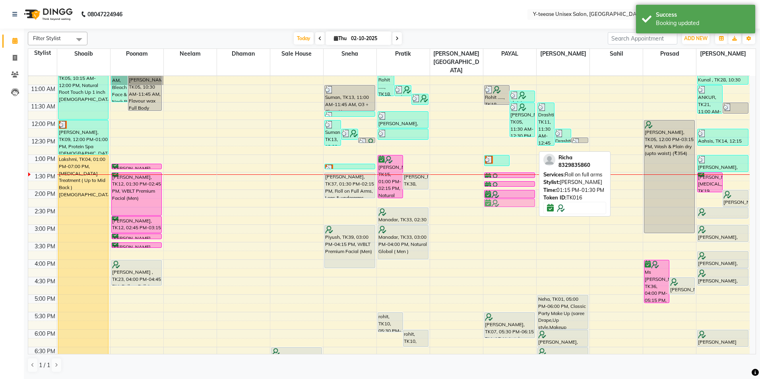
drag, startPoint x: 521, startPoint y: 148, endPoint x: 520, endPoint y: 181, distance: 33.4
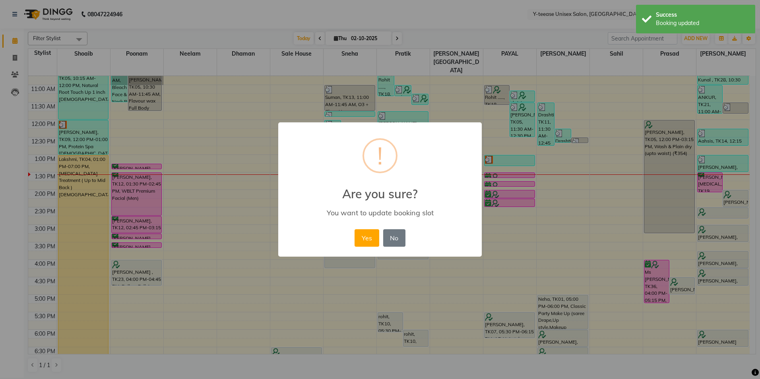
click at [383, 237] on div "Yes No No" at bounding box center [380, 237] width 54 height 21
click at [368, 237] on button "Yes" at bounding box center [367, 237] width 24 height 17
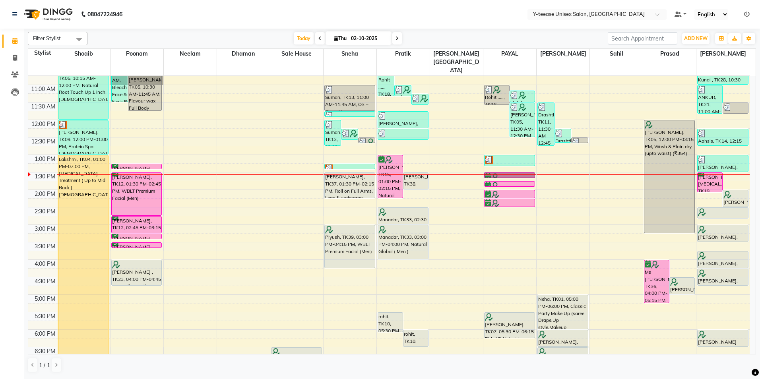
drag, startPoint x: 525, startPoint y: 158, endPoint x: 500, endPoint y: 157, distance: 24.7
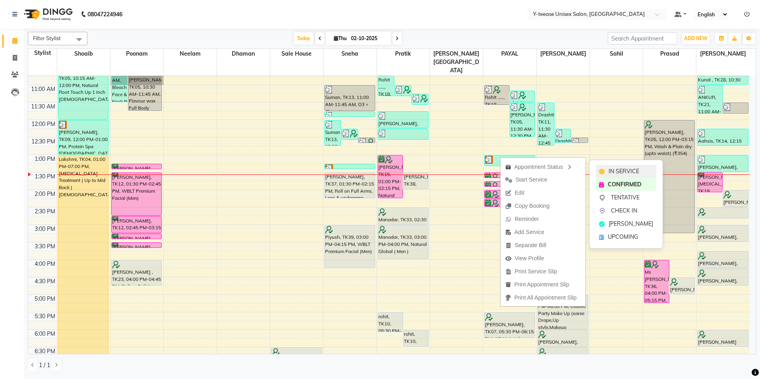
click at [620, 173] on span "IN SERVICE" at bounding box center [624, 171] width 31 height 8
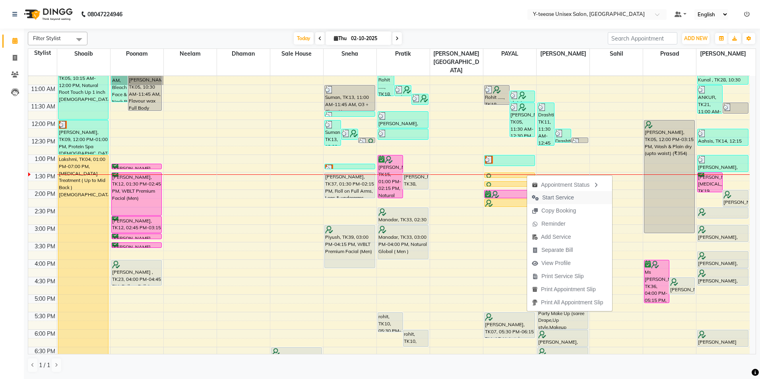
click at [562, 201] on span "Start Service" at bounding box center [558, 198] width 32 height 8
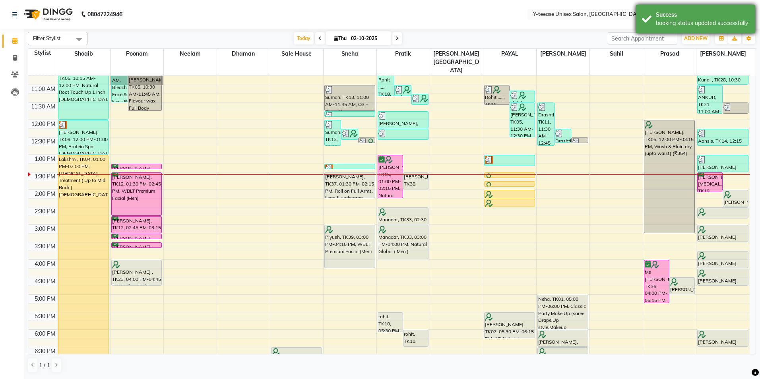
click at [686, 21] on div "booking status updated successfully" at bounding box center [702, 23] width 93 height 8
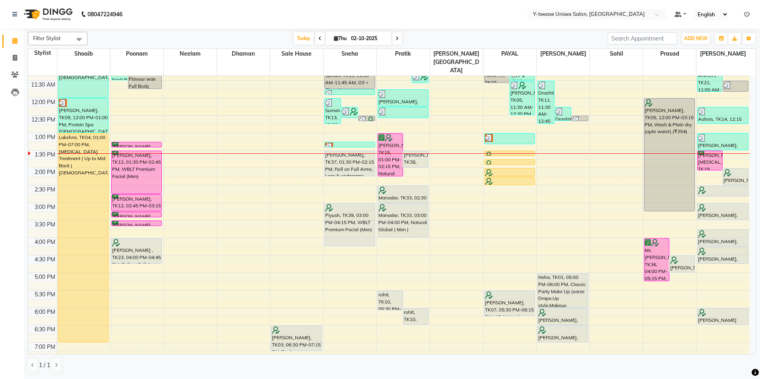
scroll to position [136, 0]
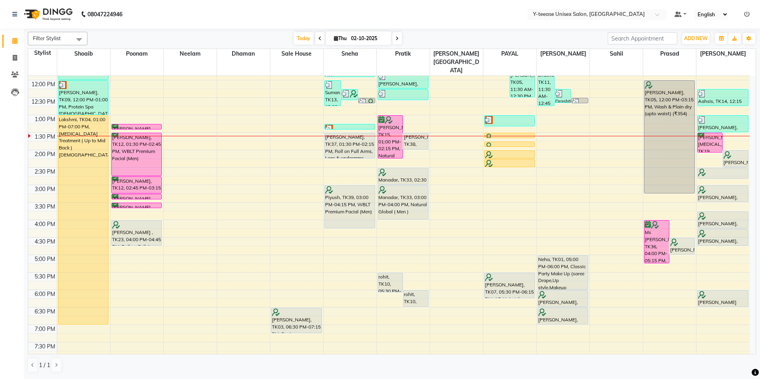
click at [513, 153] on div "8:00 AM 8:30 AM 9:00 AM 9:30 AM 10:00 AM 10:30 AM 11:00 AM 11:30 AM 12:00 PM 12…" at bounding box center [389, 202] width 722 height 525
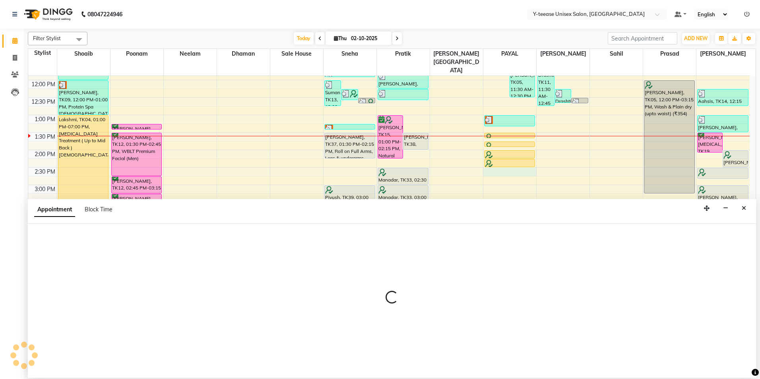
select select "73210"
select select "tentative"
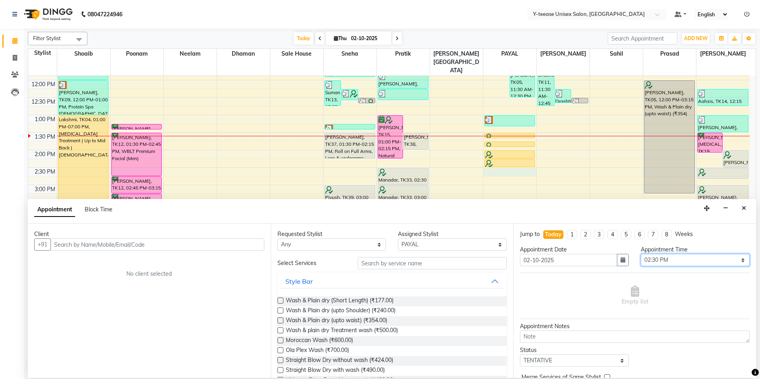
click at [658, 260] on select "Select 09:00 AM 09:15 AM 09:30 AM 09:45 AM 10:00 AM 10:15 AM 10:30 AM 10:45 AM …" at bounding box center [695, 260] width 109 height 12
select select "900"
click at [641, 254] on select "Select 09:00 AM 09:15 AM 09:30 AM 09:45 AM 10:00 AM 10:15 AM 10:30 AM 10:45 AM …" at bounding box center [695, 260] width 109 height 12
click at [449, 264] on input "text" at bounding box center [432, 263] width 149 height 12
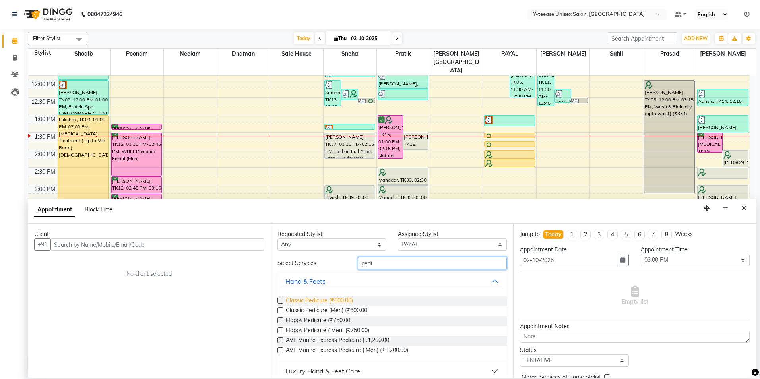
type input "pedi"
click at [326, 303] on span "Classic Pedicure (₹600.00)" at bounding box center [319, 302] width 67 height 10
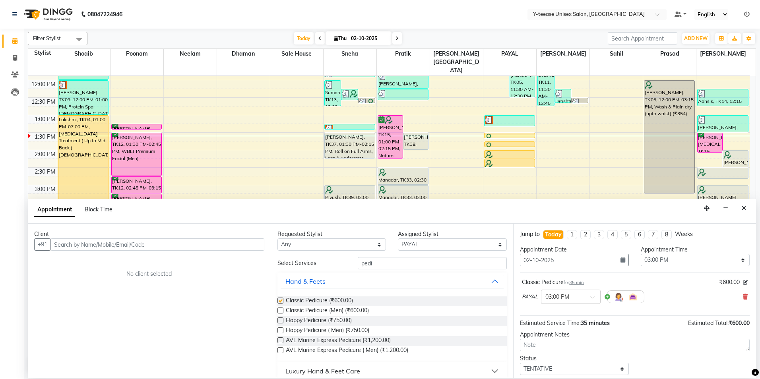
checkbox input "false"
click at [207, 247] on input "text" at bounding box center [158, 245] width 214 height 12
click at [743, 297] on icon at bounding box center [745, 297] width 5 height 6
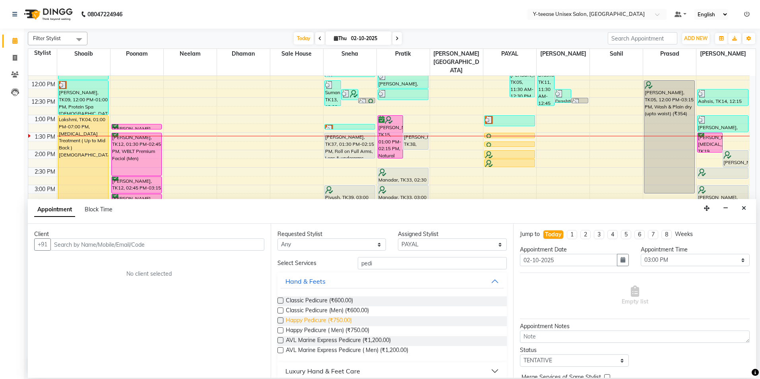
click at [343, 321] on span "Happy Pedicure (₹750.00)" at bounding box center [319, 322] width 66 height 10
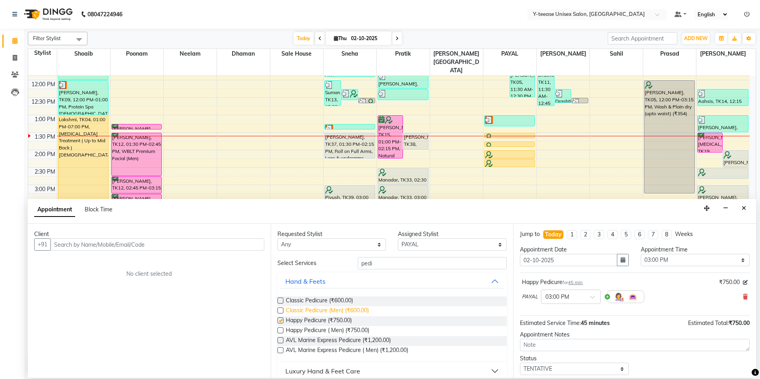
checkbox input "false"
click at [238, 242] on input "text" at bounding box center [158, 245] width 214 height 12
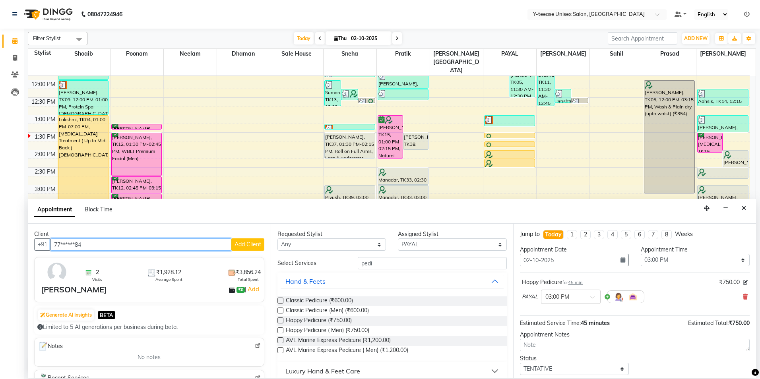
type input "77******84"
click at [459, 247] on select "Select Annu Ali chaitrali Dhaman keshav nagar Neelam No Preference PAYAL Poonam…" at bounding box center [452, 245] width 109 height 12
select select "86041"
click at [398, 239] on select "Select Annu Ali chaitrali Dhaman keshav nagar Neelam No Preference PAYAL Poonam…" at bounding box center [452, 245] width 109 height 12
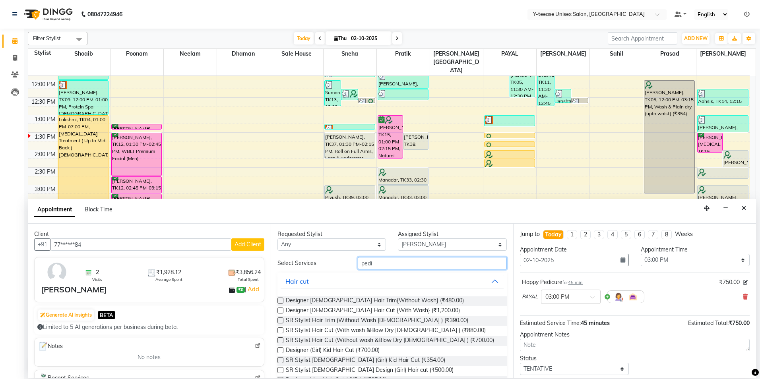
click at [387, 263] on input "pedi" at bounding box center [432, 263] width 149 height 12
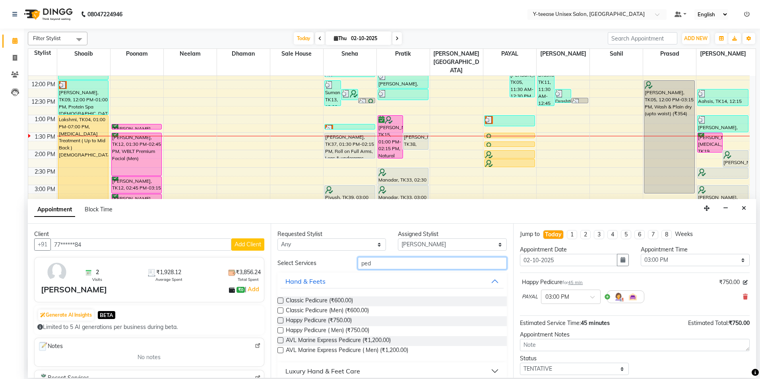
type input "pedi"
click at [325, 303] on span "Classic Pedicure (₹600.00)" at bounding box center [319, 302] width 67 height 10
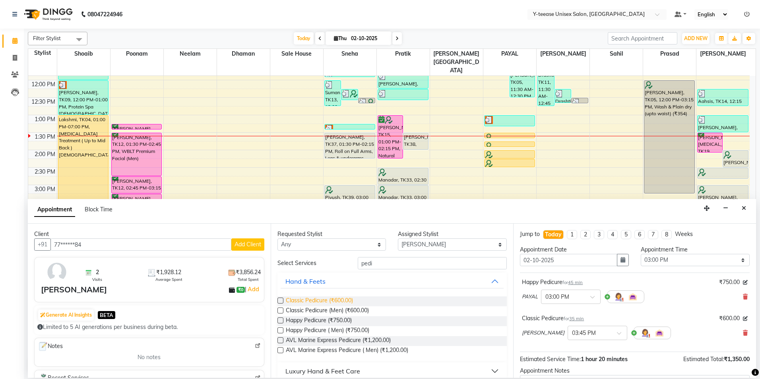
click at [308, 305] on span "Classic Pedicure (₹600.00)" at bounding box center [319, 302] width 67 height 10
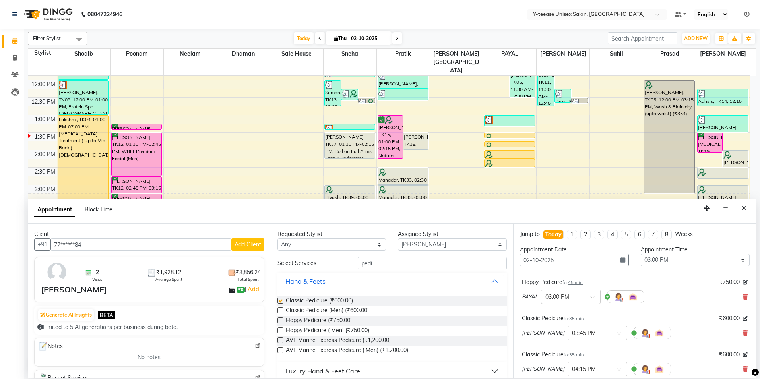
checkbox input "false"
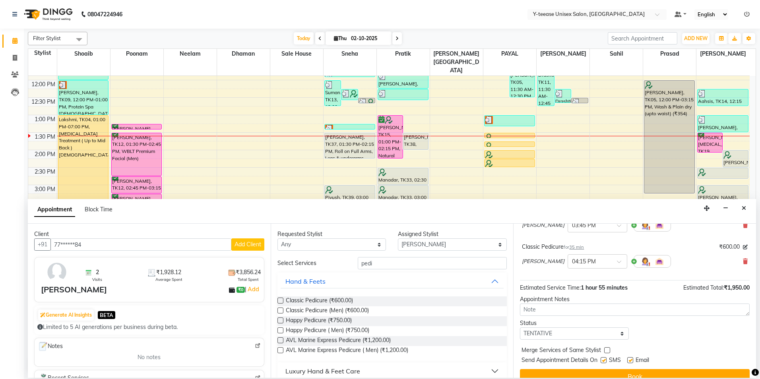
scroll to position [120, 0]
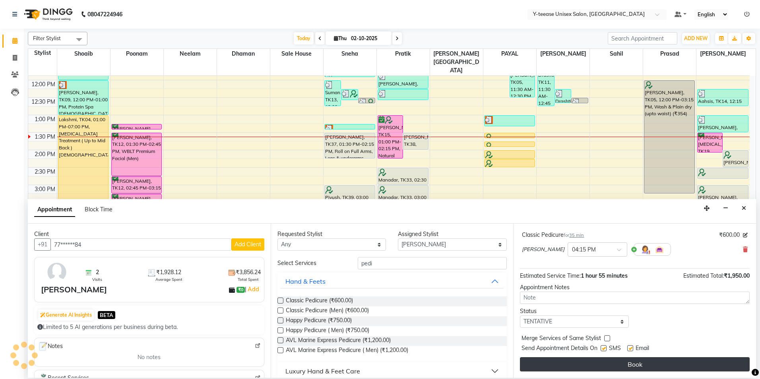
click at [541, 366] on button "Book" at bounding box center [635, 365] width 230 height 14
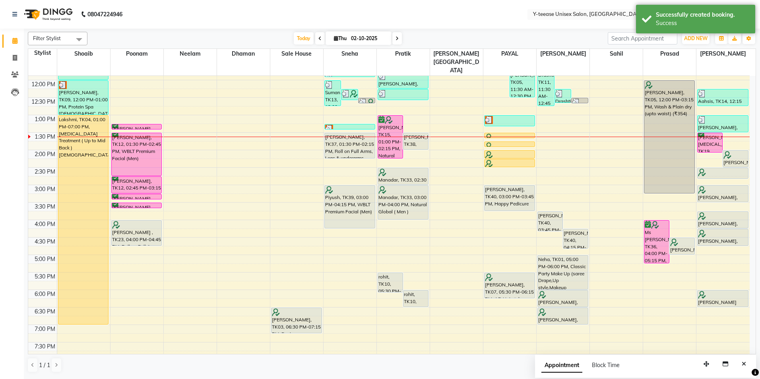
scroll to position [96, 0]
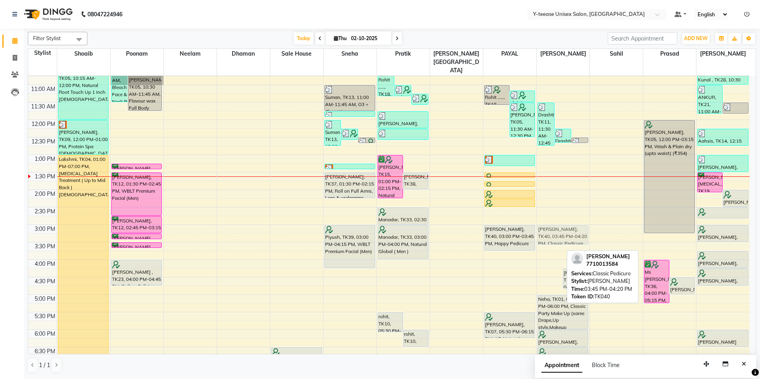
drag, startPoint x: 547, startPoint y: 244, endPoint x: 558, endPoint y: 219, distance: 26.9
click at [558, 219] on div "Drashti, TK11, 11:30 AM-12:45 PM, WBLT Premium Facial (₹3700) Drashti, TK11, 12…" at bounding box center [563, 242] width 53 height 525
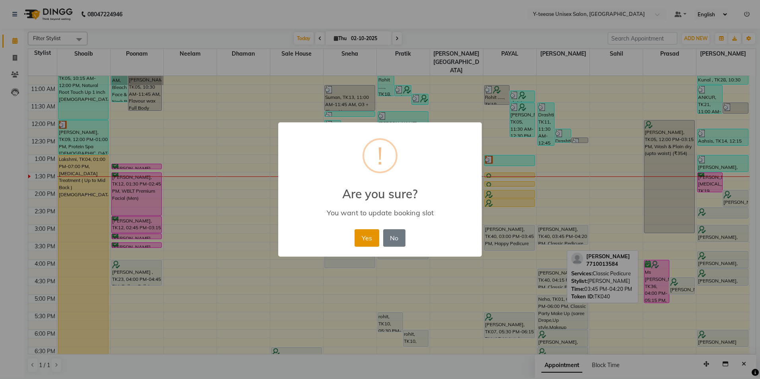
click at [370, 241] on button "Yes" at bounding box center [367, 237] width 24 height 17
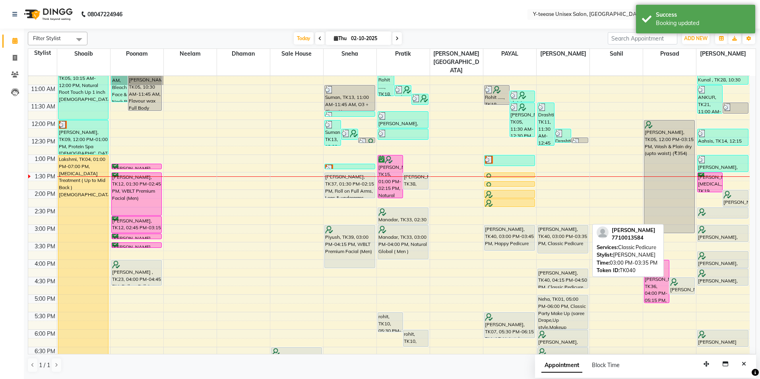
drag, startPoint x: 564, startPoint y: 227, endPoint x: 566, endPoint y: 236, distance: 9.8
click at [566, 236] on div "Drashti, TK11, 11:30 AM-12:45 PM, WBLT Premium Facial (₹3700) Drashti, TK11, 12…" at bounding box center [563, 242] width 53 height 525
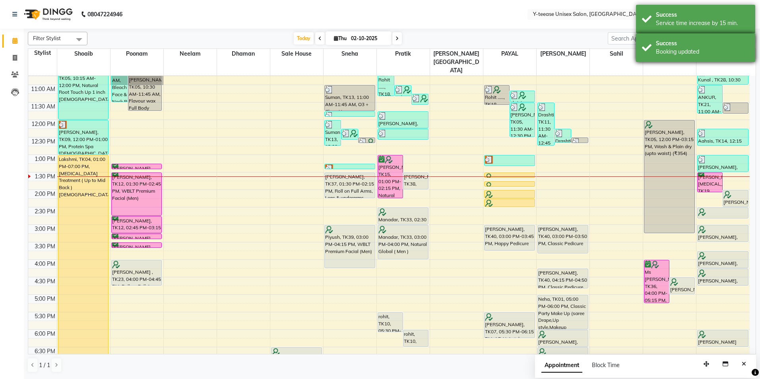
click at [672, 42] on div "Success" at bounding box center [702, 43] width 93 height 8
click at [676, 22] on div "Service time increase by 15 min." at bounding box center [702, 23] width 93 height 8
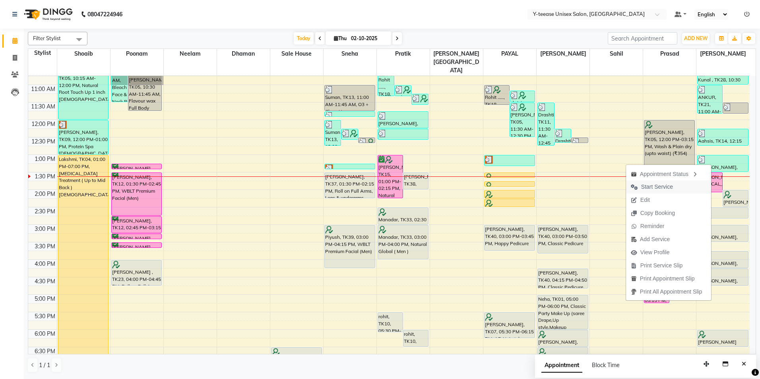
click at [649, 192] on span "Start Service" at bounding box center [652, 187] width 52 height 13
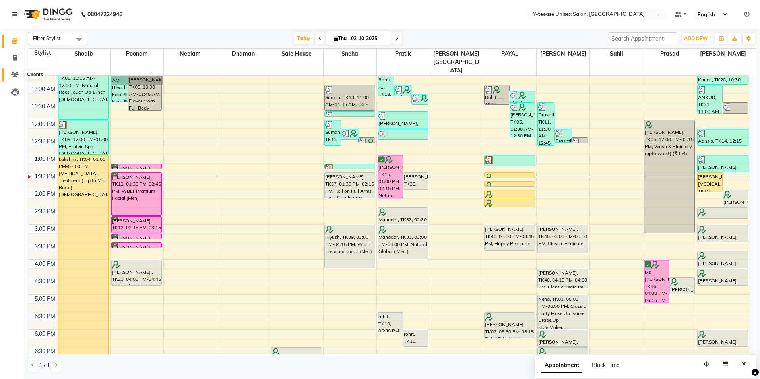
drag, startPoint x: 16, startPoint y: 72, endPoint x: 22, endPoint y: 70, distance: 6.7
click at [16, 72] on icon at bounding box center [15, 75] width 8 height 6
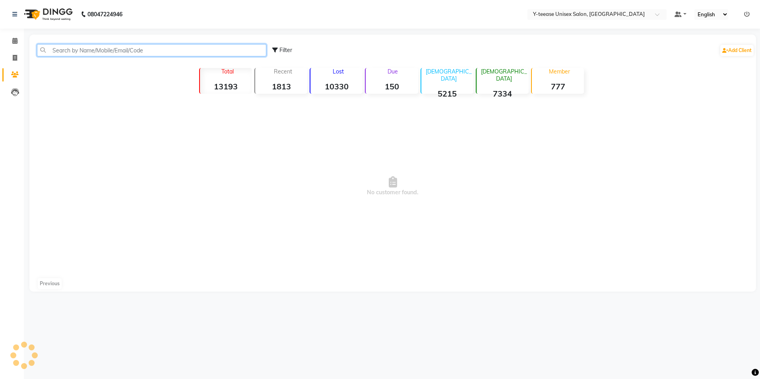
click at [91, 51] on input "text" at bounding box center [151, 50] width 229 height 12
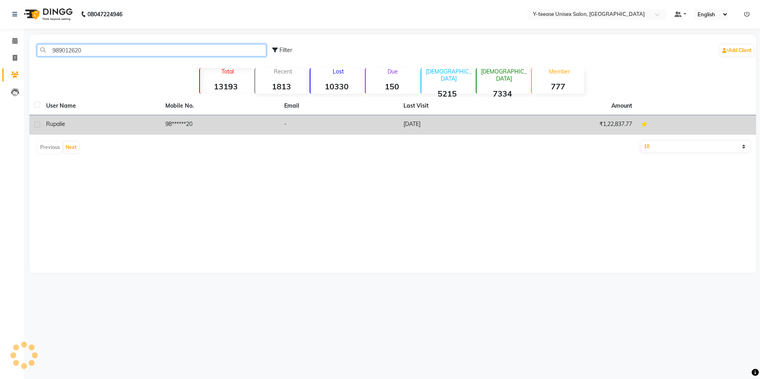
type input "989012620"
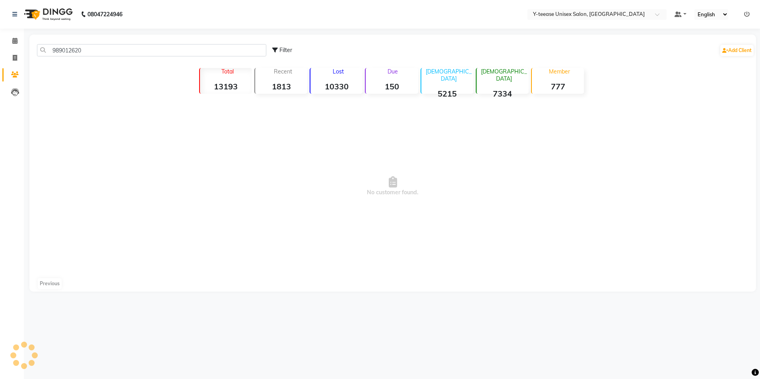
click at [115, 128] on span "No customer found." at bounding box center [392, 186] width 727 height 179
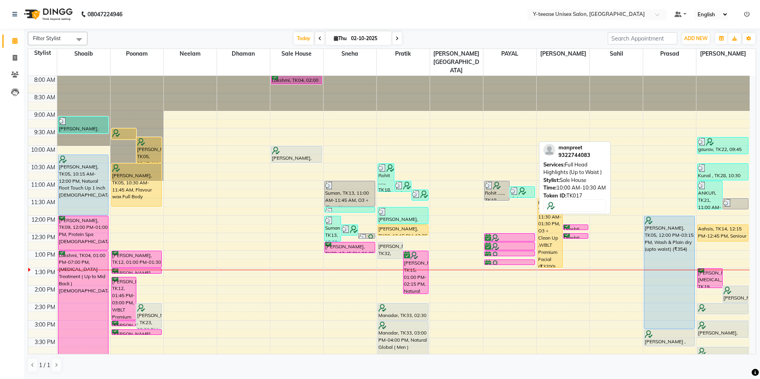
scroll to position [80, 0]
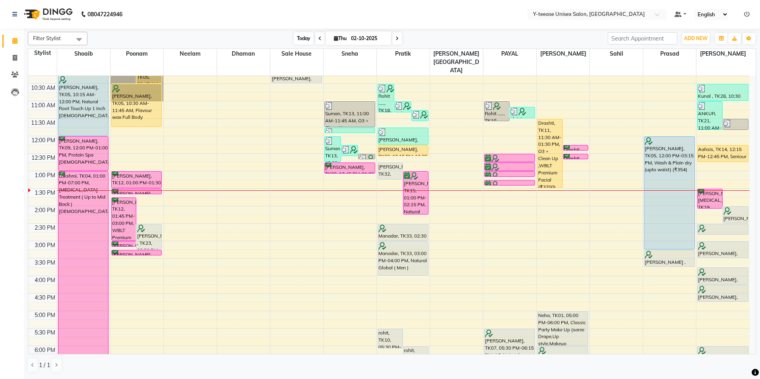
click at [302, 38] on span "Today" at bounding box center [304, 38] width 20 height 12
